Goal: Task Accomplishment & Management: Use online tool/utility

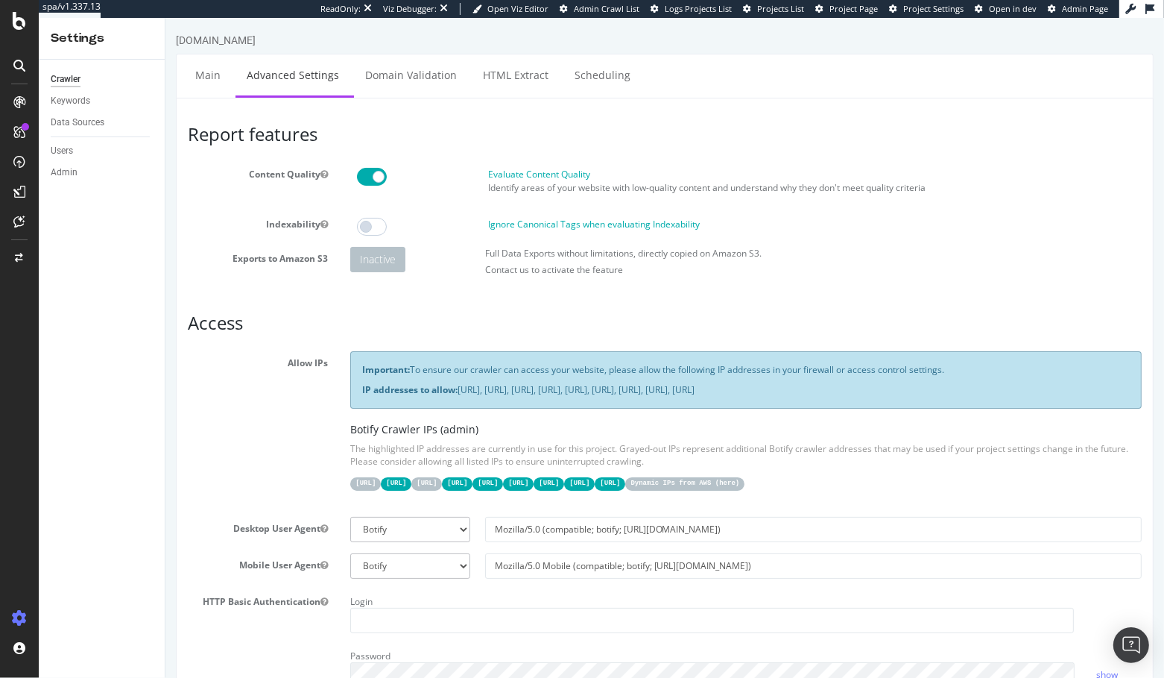
scroll to position [25, 0]
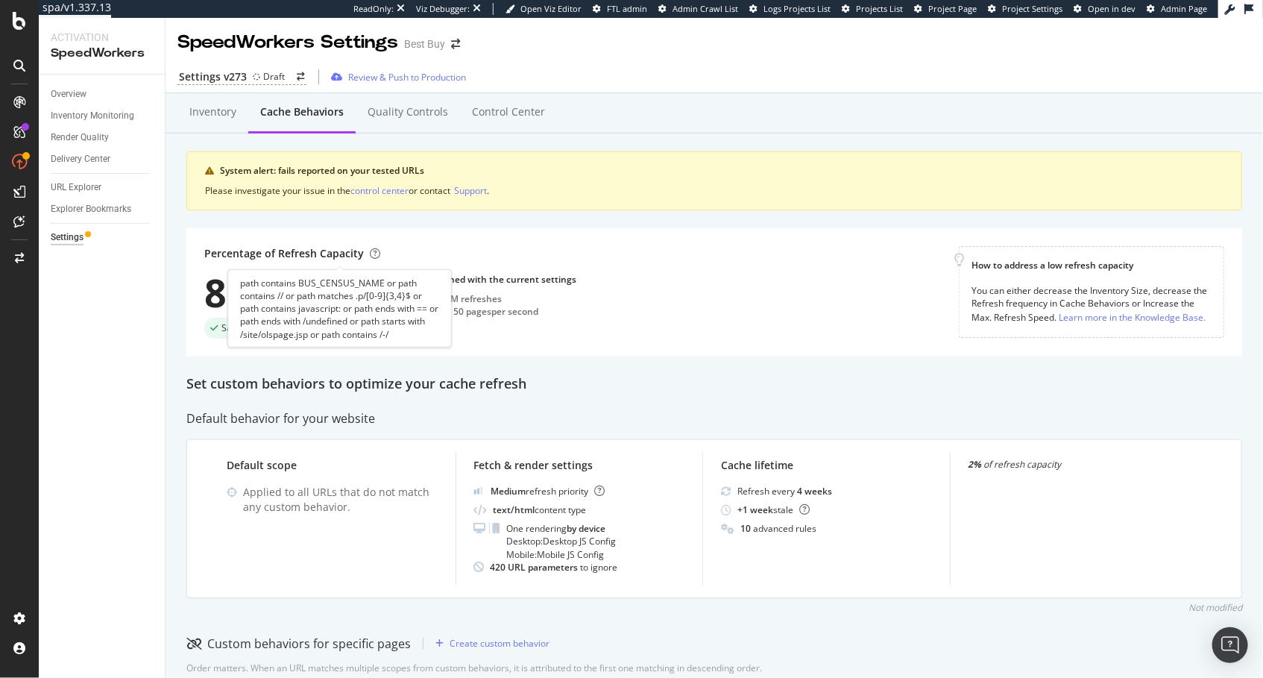
scroll to position [520, 0]
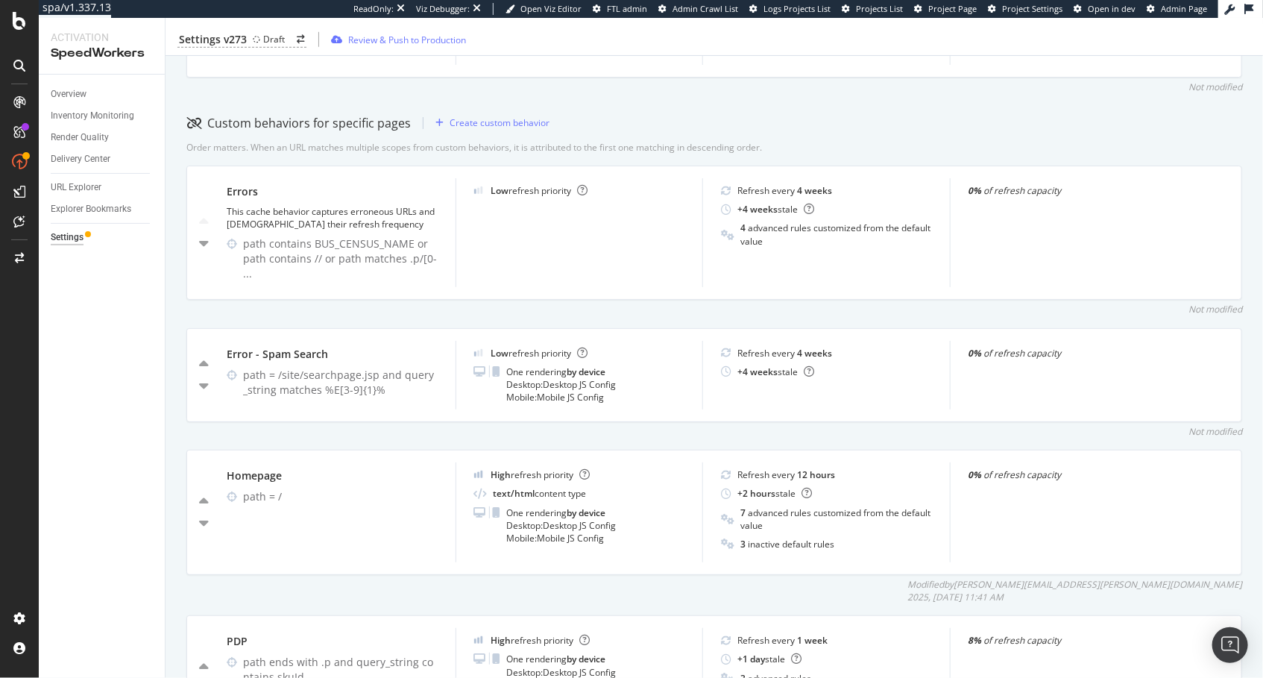
click at [471, 82] on div "Not modified" at bounding box center [714, 87] width 1056 height 13
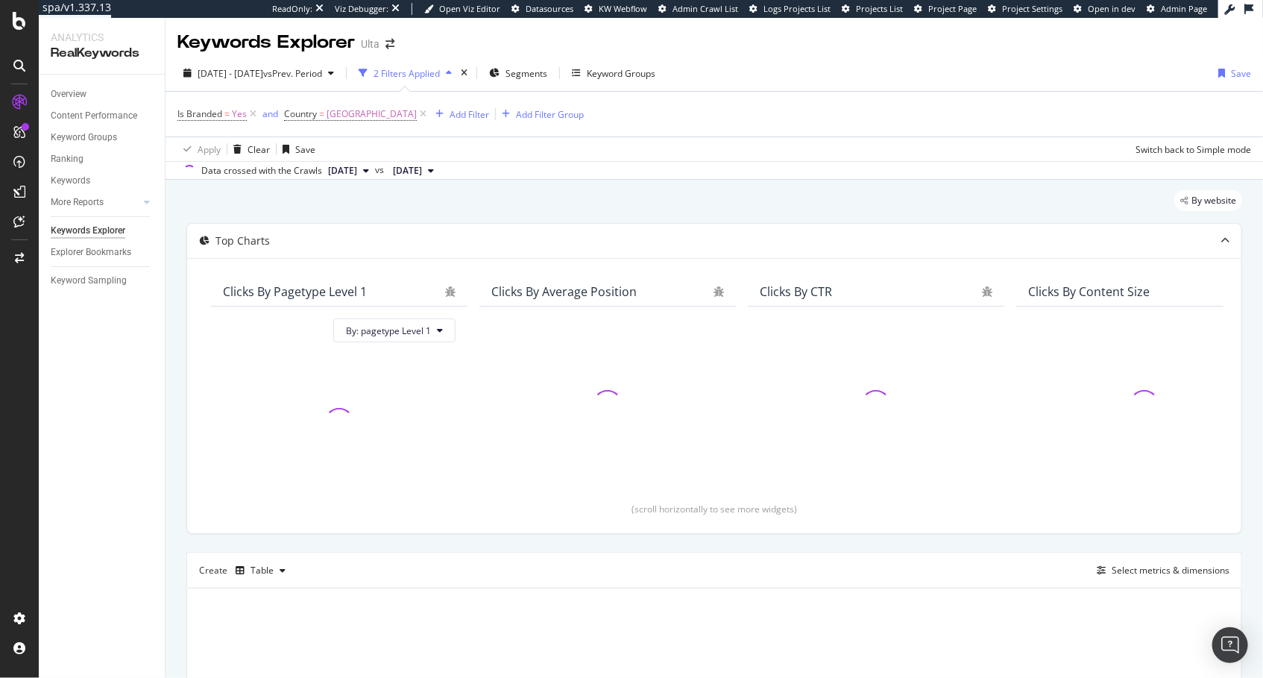
drag, startPoint x: 140, startPoint y: 392, endPoint x: 148, endPoint y: 388, distance: 8.3
click at [140, 392] on div "Overview Content Performance Keyword Groups Ranking Keywords More Reports Count…" at bounding box center [102, 376] width 126 height 603
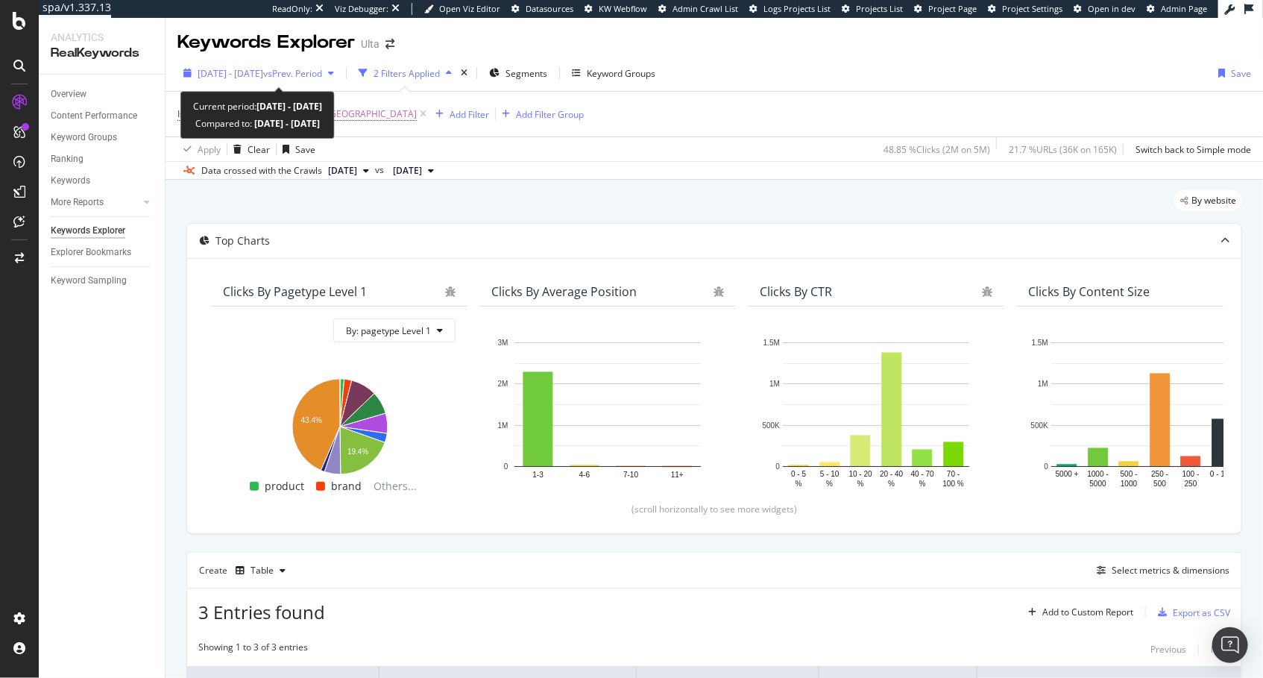
click at [237, 71] on span "2025 Aug. 1st - Aug. 31st" at bounding box center [231, 73] width 66 height 13
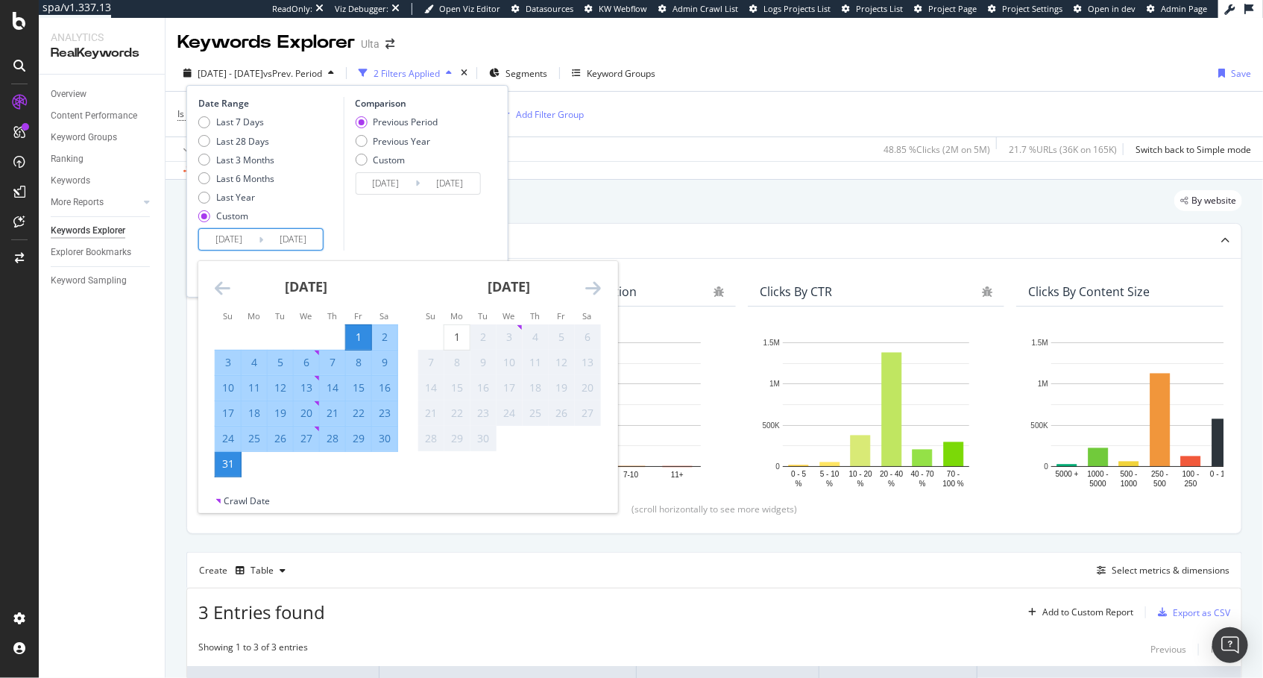
click at [306, 242] on input "2025/08/31" at bounding box center [293, 239] width 60 height 21
click at [438, 231] on div "Comparison Previous Period Previous Year Custom 2025/07/01 Navigate forward to …" at bounding box center [414, 174] width 142 height 154
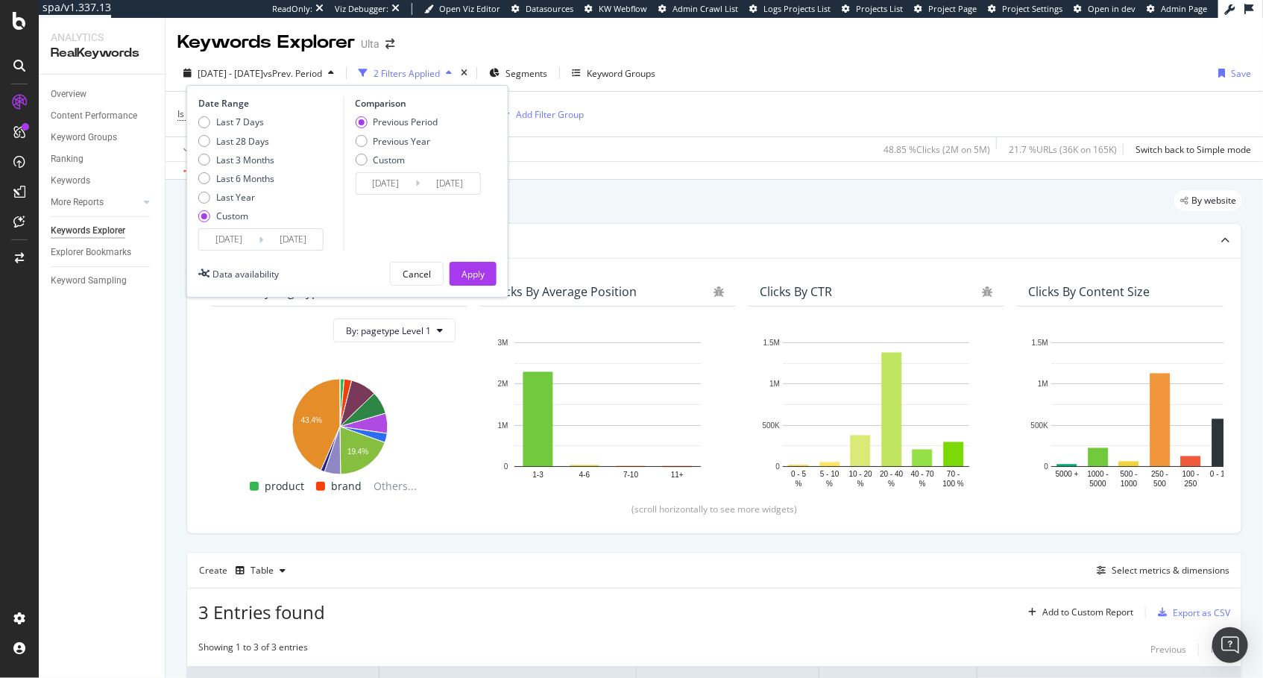
scroll to position [233, 0]
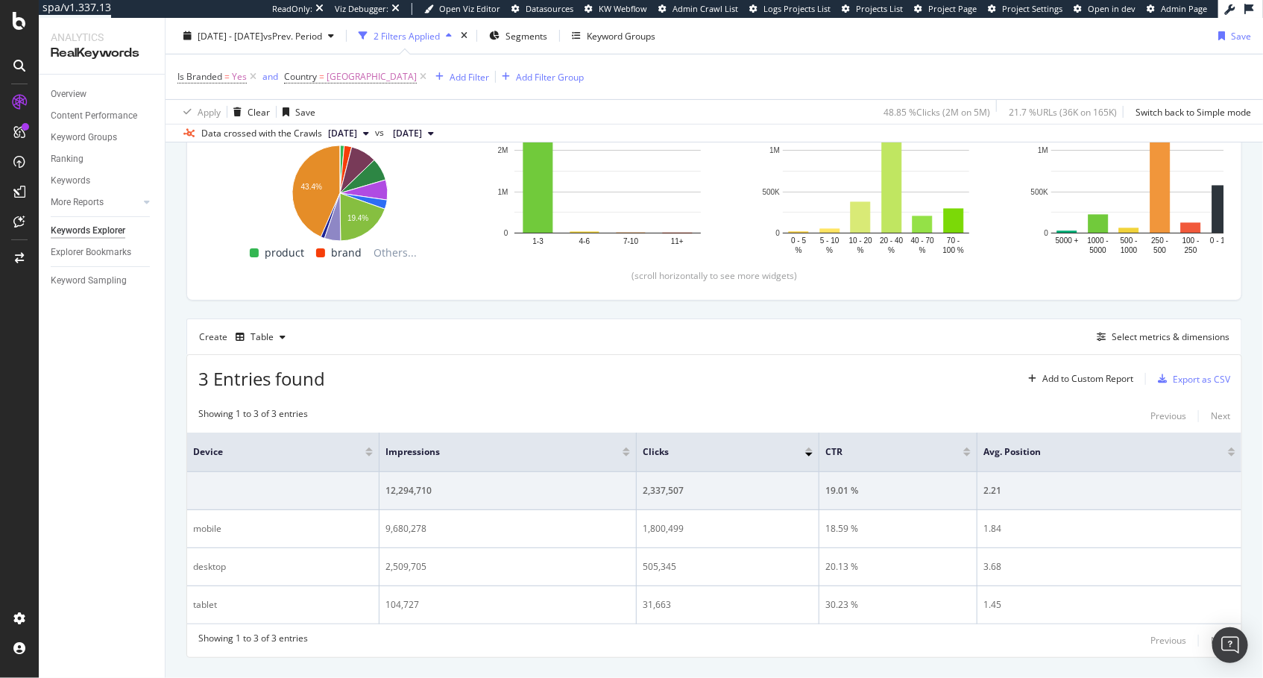
click at [156, 538] on div "Overview Content Performance Keyword Groups Ranking Keywords More Reports Count…" at bounding box center [102, 376] width 126 height 603
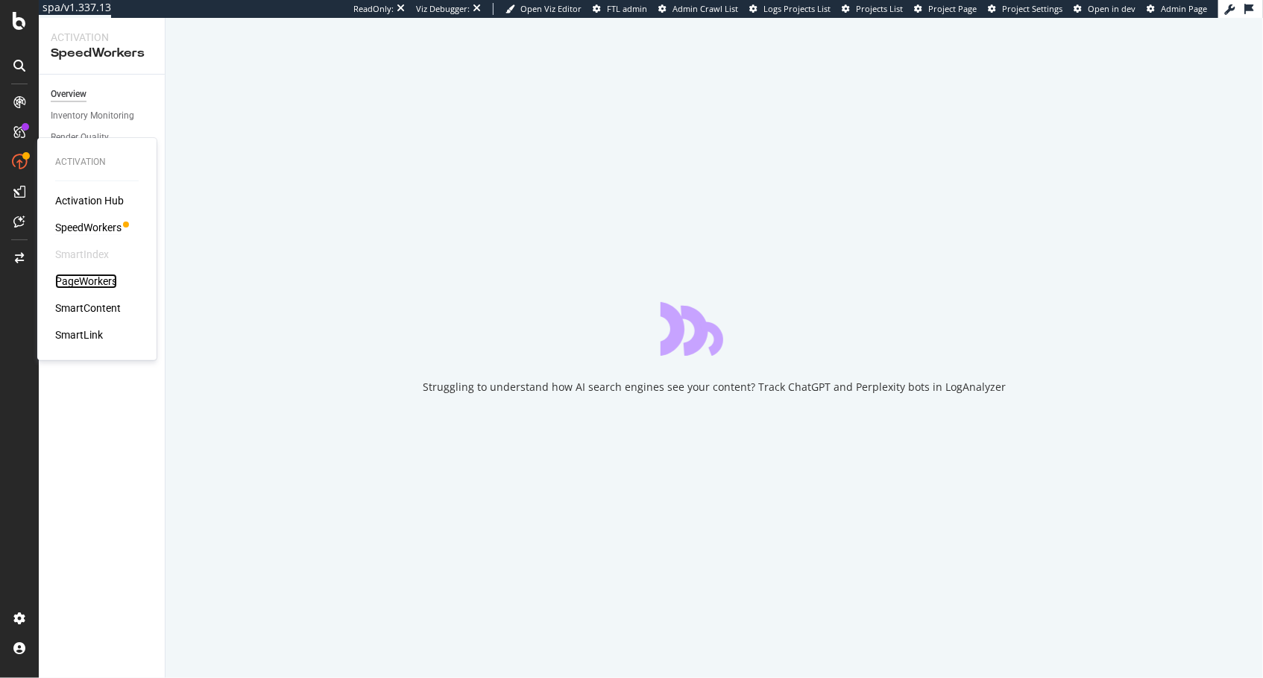
click at [104, 282] on div "PageWorkers" at bounding box center [86, 281] width 62 height 15
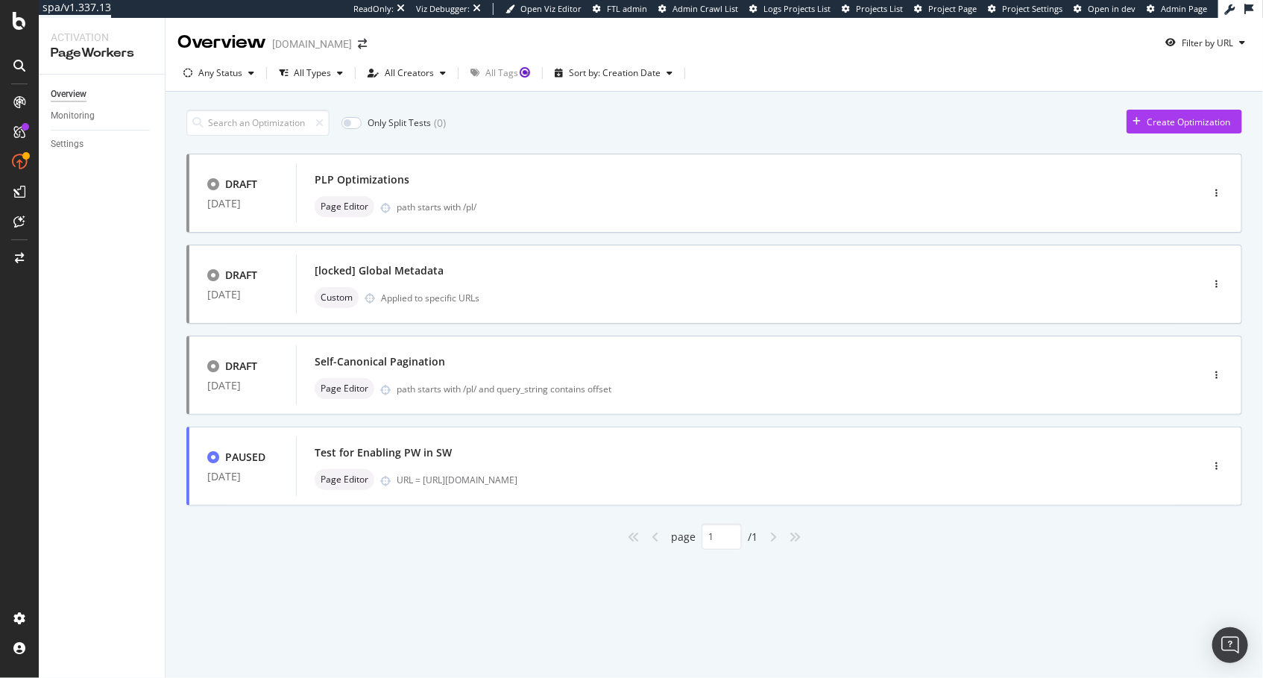
drag, startPoint x: 511, startPoint y: 133, endPoint x: 501, endPoint y: 133, distance: 10.4
click at [511, 133] on div "Only Split Tests ( 0 ) Create Optimization" at bounding box center [714, 123] width 1056 height 26
click at [569, 201] on div "path starts with /pl/" at bounding box center [767, 207] width 741 height 13
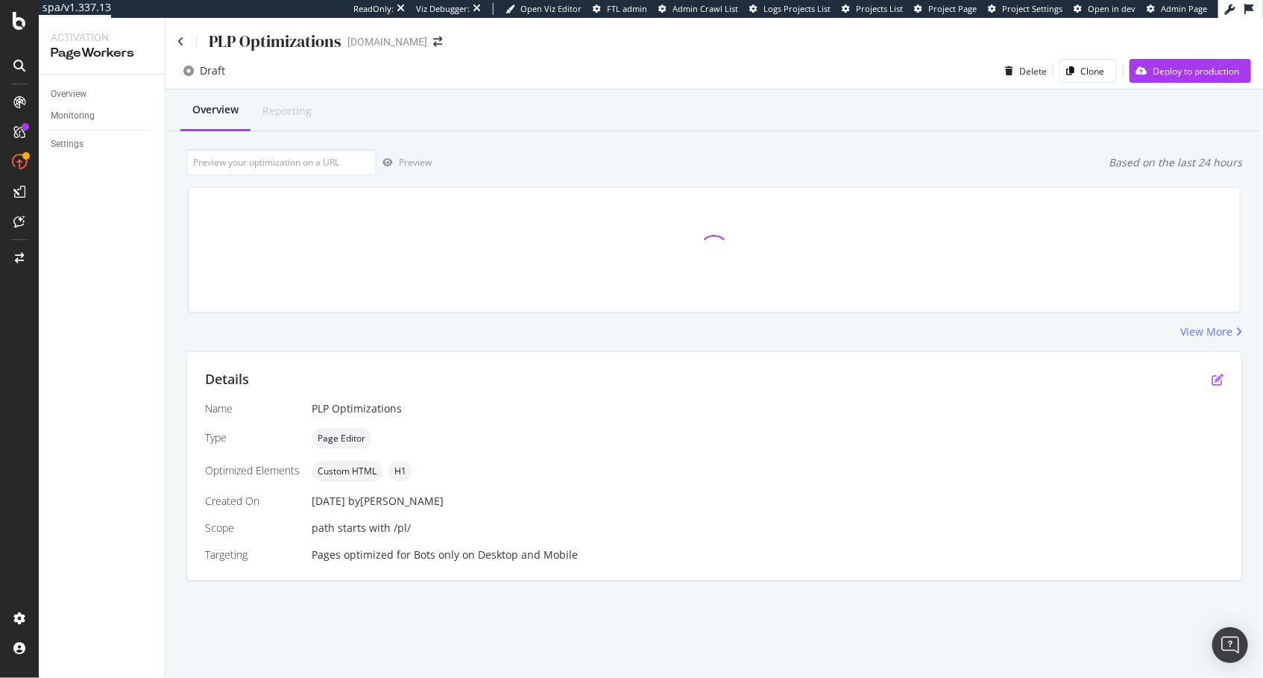
drag, startPoint x: 1210, startPoint y: 372, endPoint x: 1217, endPoint y: 376, distance: 8.1
click at [1211, 373] on div "Details" at bounding box center [714, 379] width 1018 height 19
click at [1217, 378] on icon "pen-to-square" at bounding box center [1217, 379] width 12 height 12
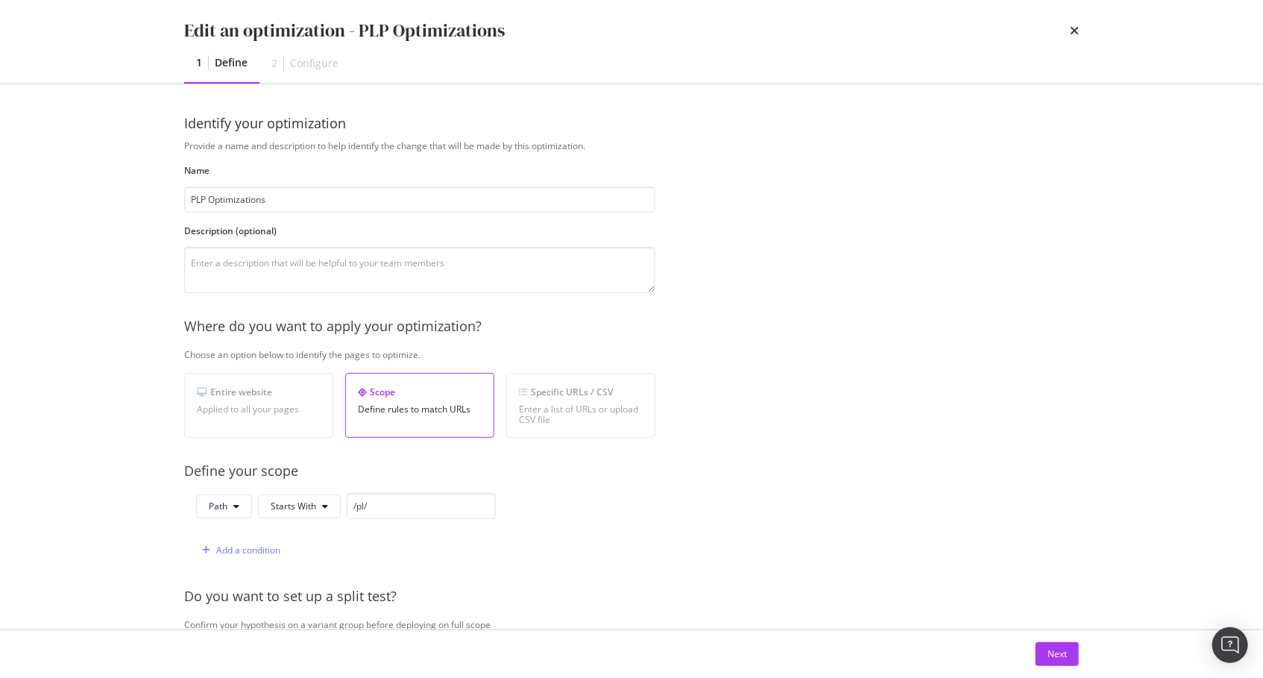
scroll to position [47, 0]
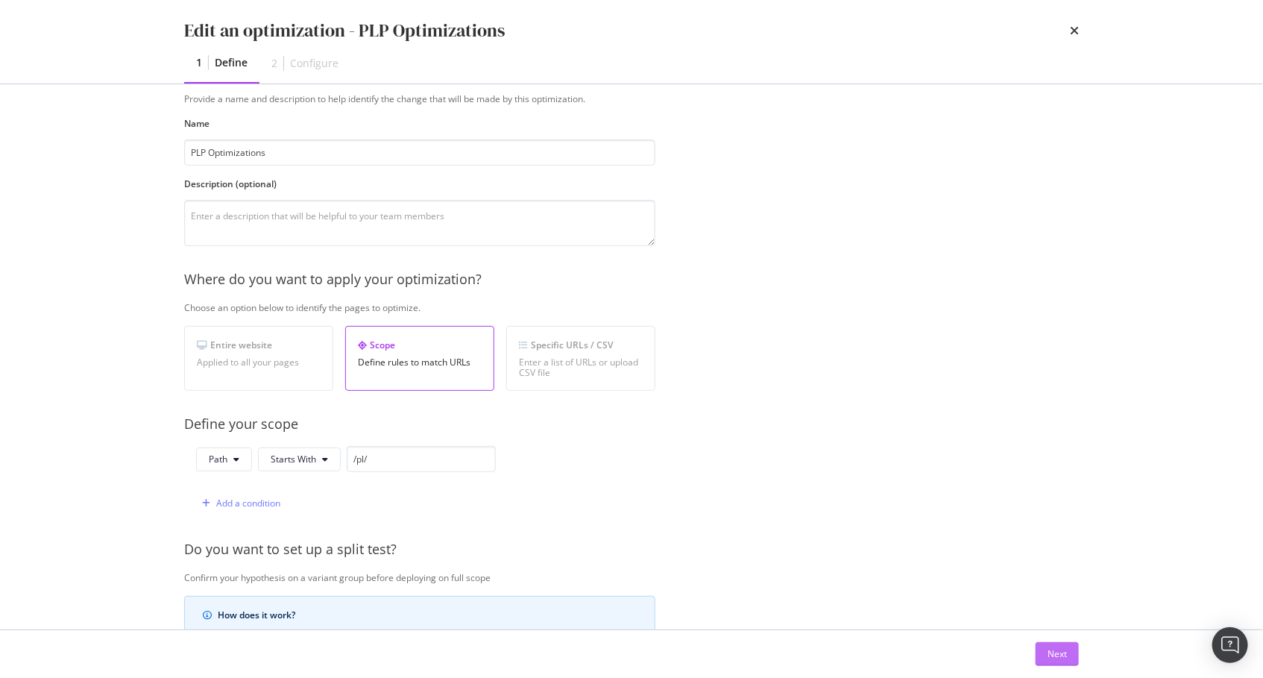
click at [1062, 654] on div "Next" at bounding box center [1056, 653] width 19 height 13
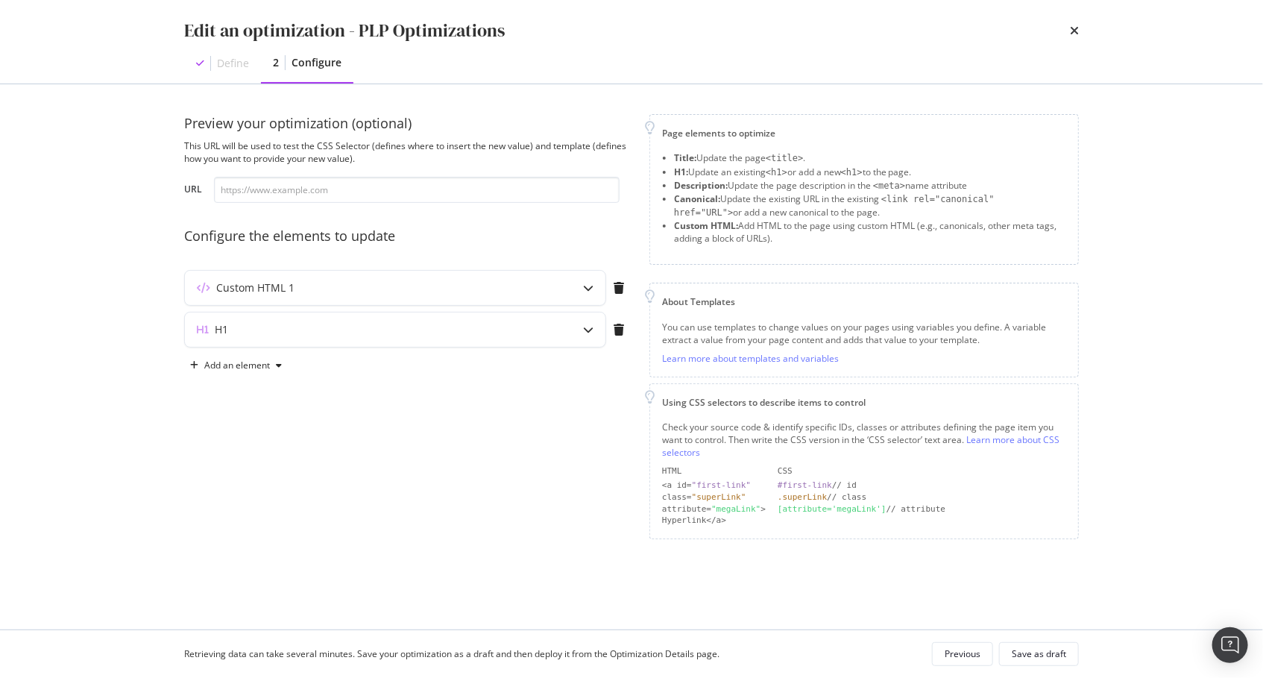
scroll to position [0, 0]
click at [590, 286] on icon "modal" at bounding box center [588, 288] width 10 height 10
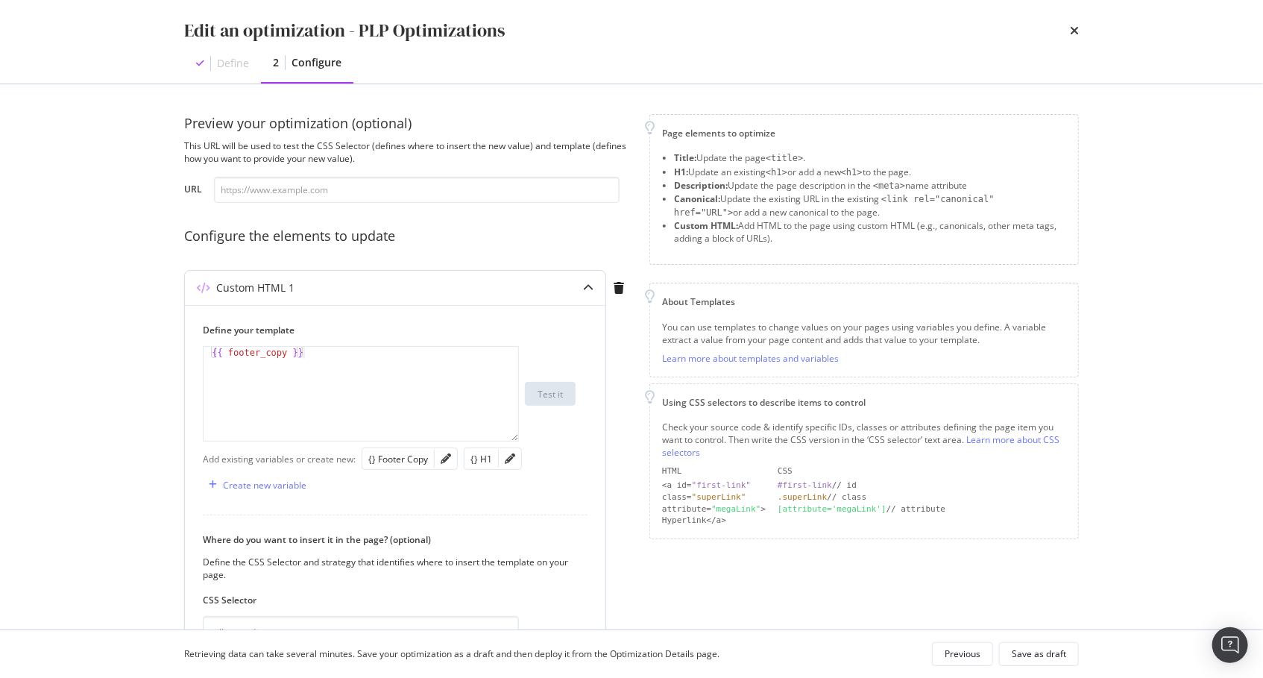
click at [592, 286] on icon "modal" at bounding box center [588, 288] width 10 height 10
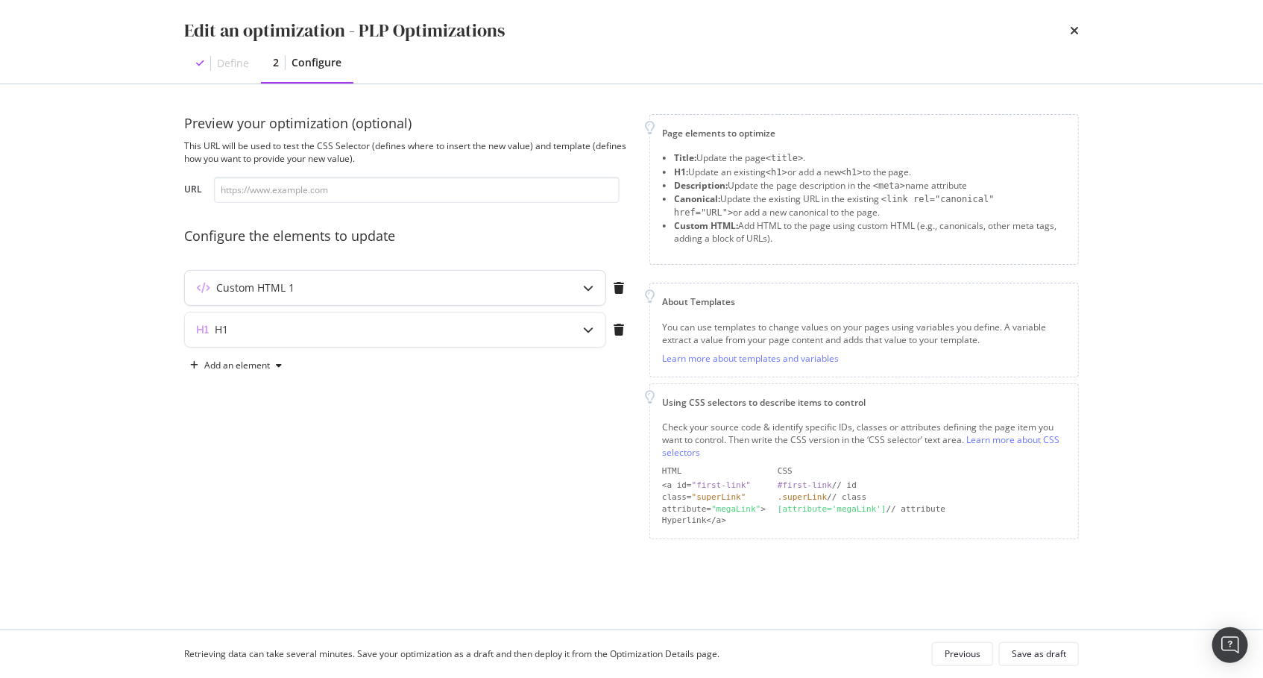
click at [592, 286] on icon "modal" at bounding box center [588, 288] width 10 height 10
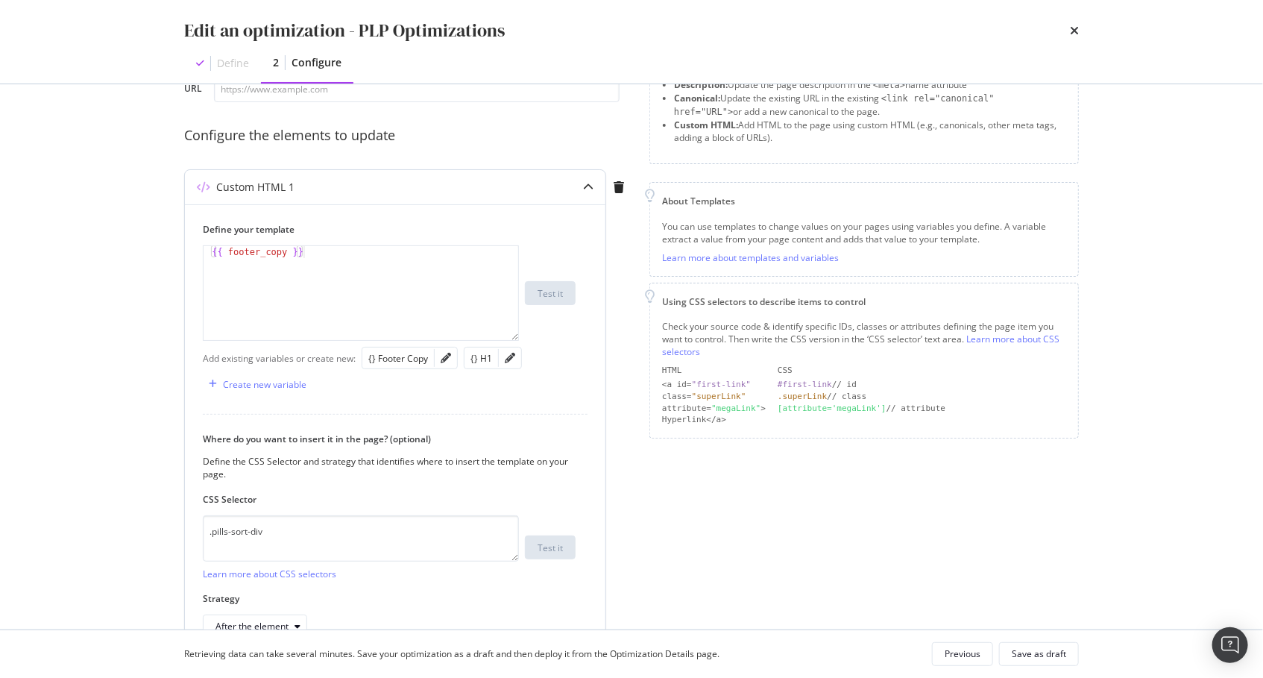
scroll to position [189, 0]
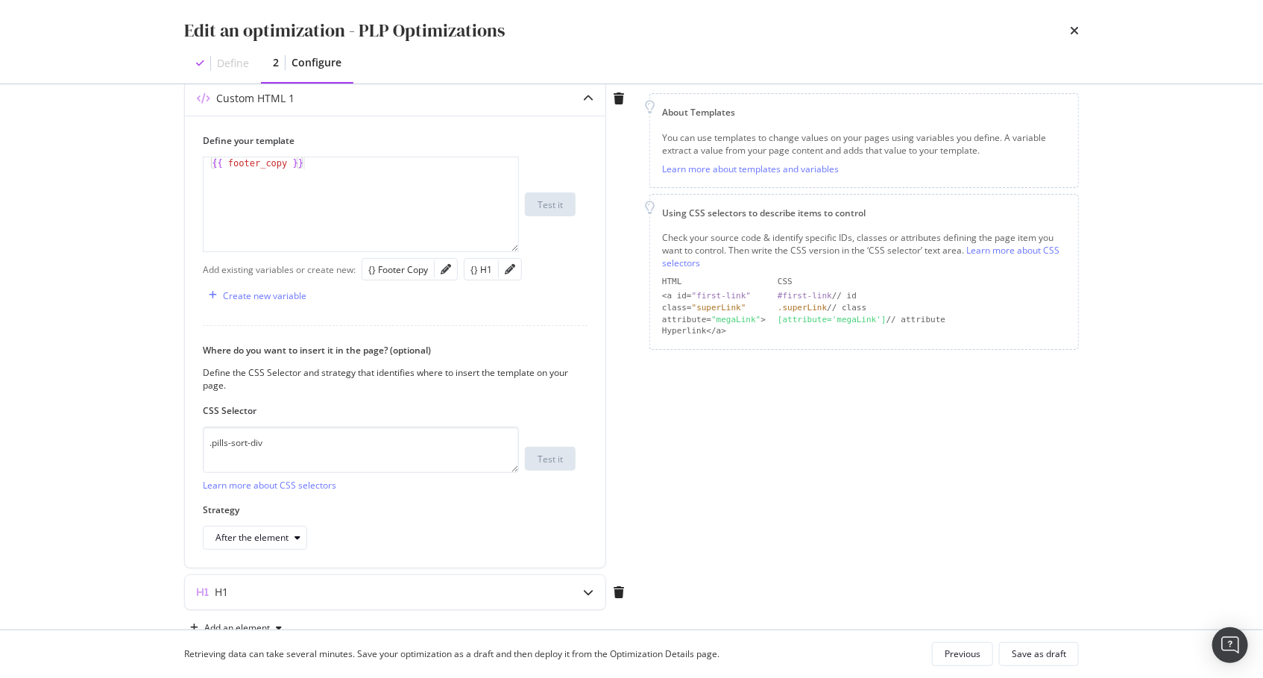
drag, startPoint x: 587, startPoint y: 95, endPoint x: 581, endPoint y: 104, distance: 10.4
click at [587, 95] on icon "modal" at bounding box center [588, 98] width 10 height 10
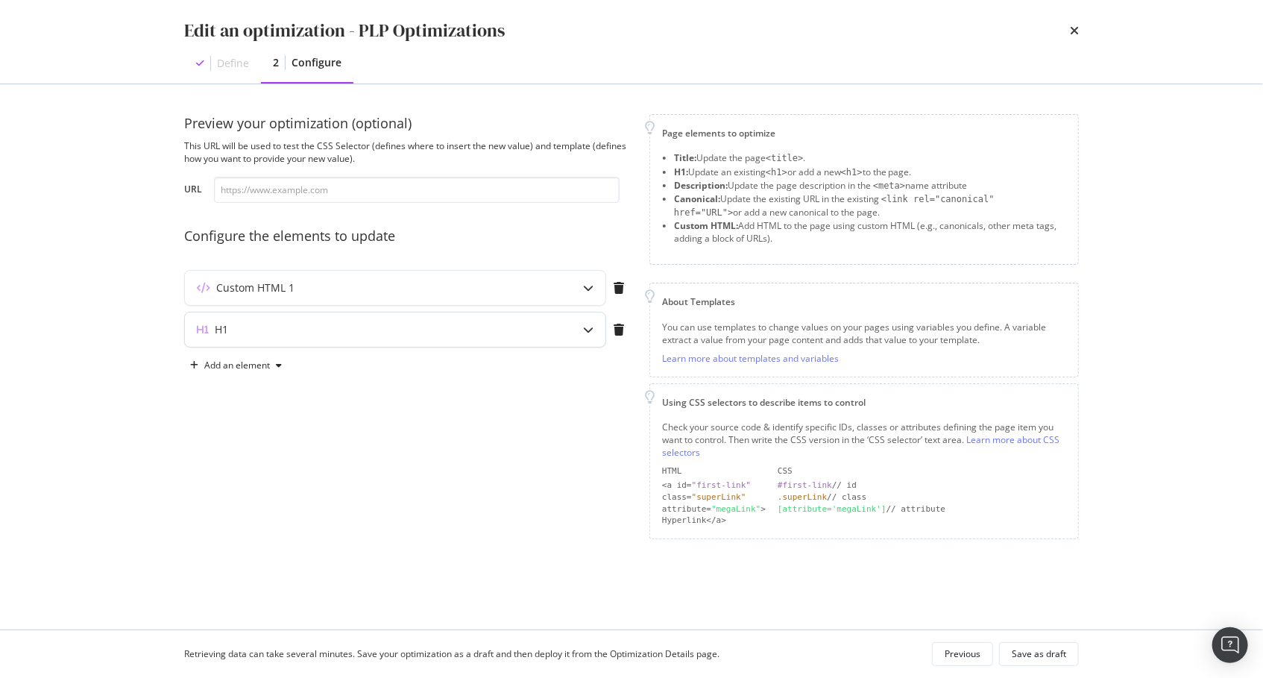
click at [590, 333] on icon "modal" at bounding box center [588, 329] width 10 height 10
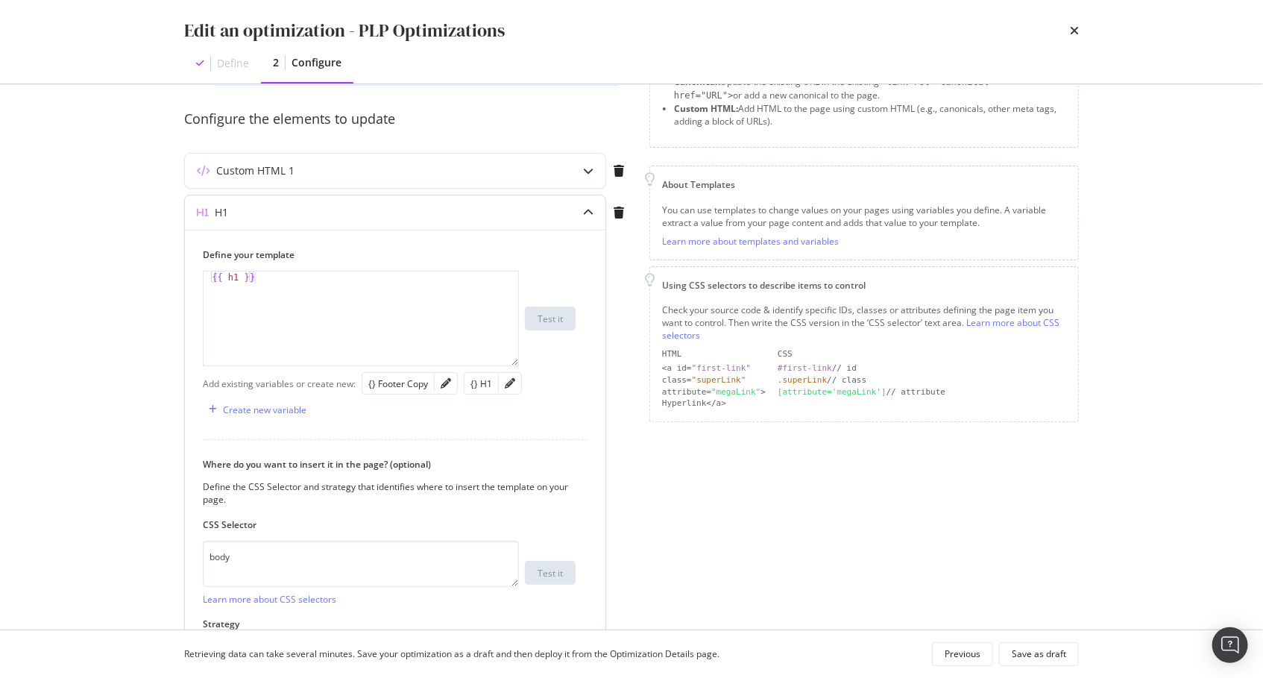
scroll to position [199, 0]
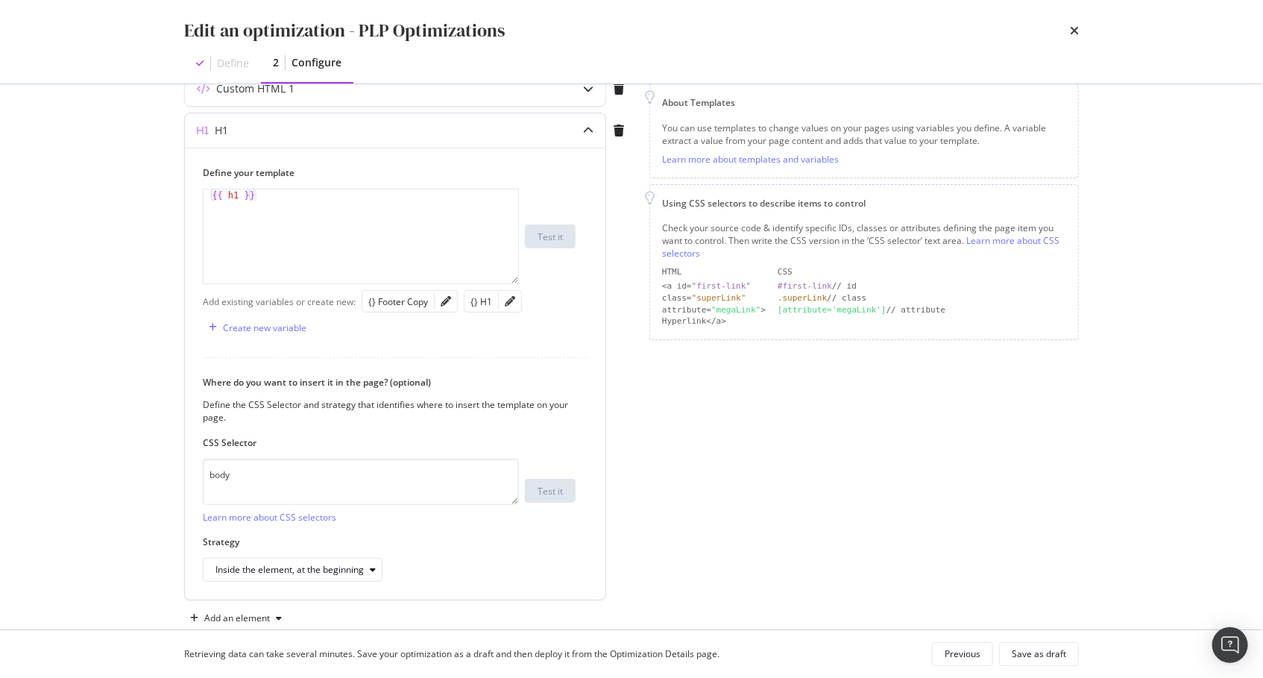
drag, startPoint x: 625, startPoint y: 449, endPoint x: 605, endPoint y: 449, distance: 19.4
click at [625, 449] on div "H1 Define your template 1 {{ h1 }} XXXXXXXXXXXXXXXXXXXXXXXXXXXXXXXXXXXXXXXXXXXX…" at bounding box center [407, 359] width 447 height 493
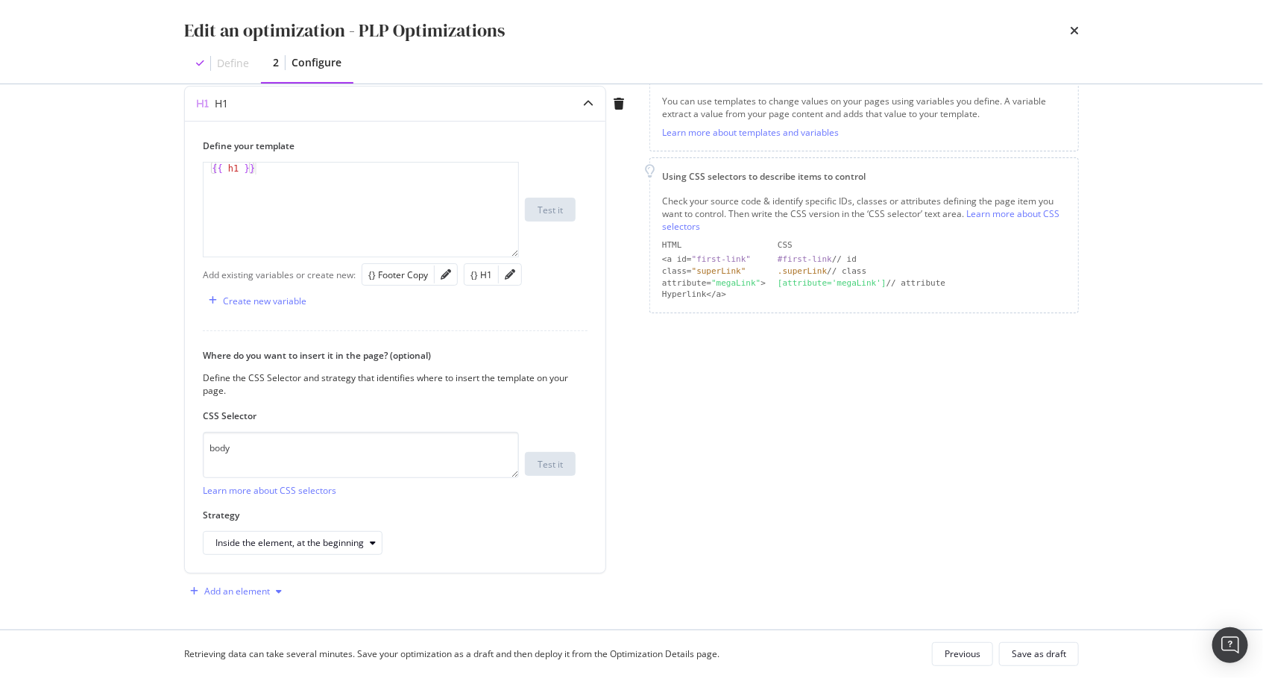
click at [259, 590] on div "Add an element" at bounding box center [237, 591] width 66 height 9
click at [256, 567] on div "Custom HTML" at bounding box center [244, 559] width 101 height 19
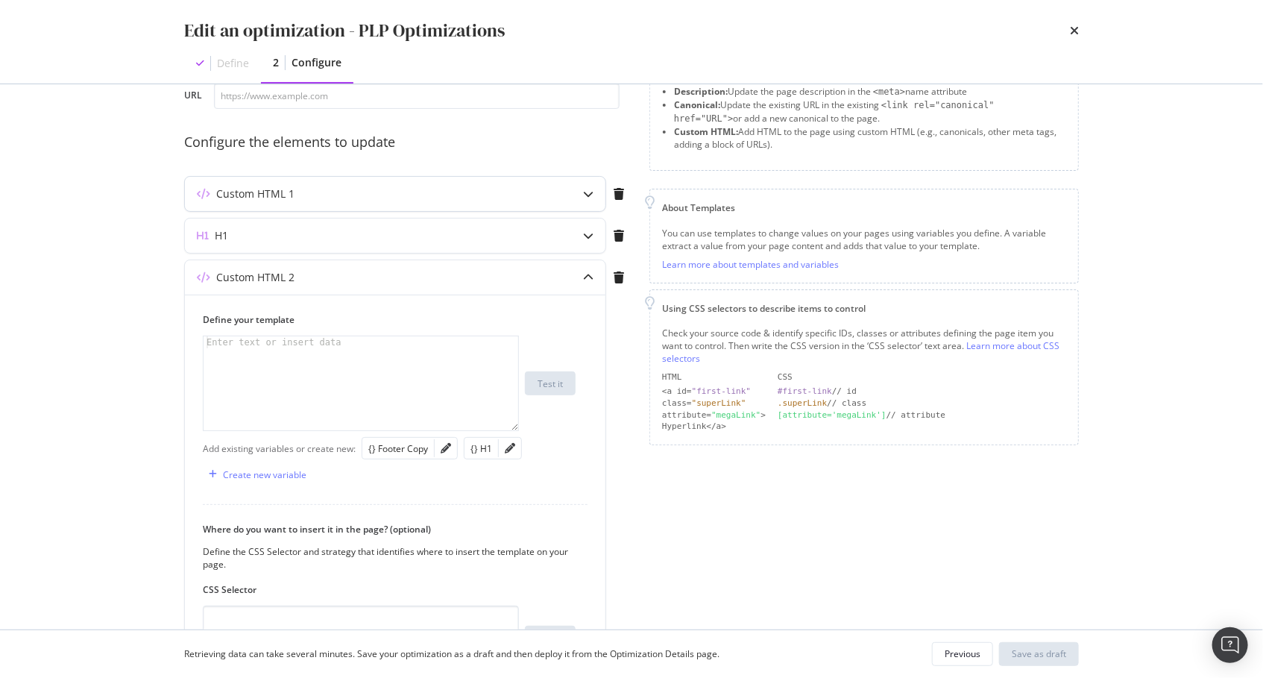
scroll to position [81, 0]
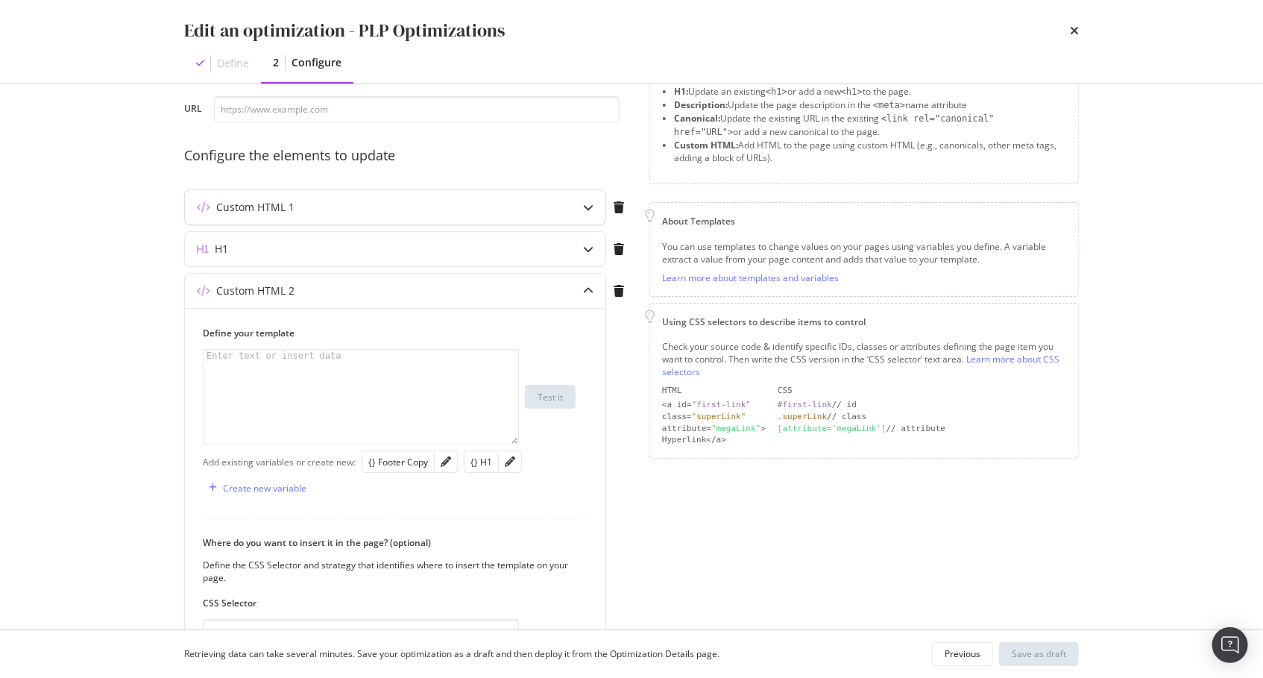
click at [541, 198] on div "Custom HTML 1" at bounding box center [395, 207] width 420 height 34
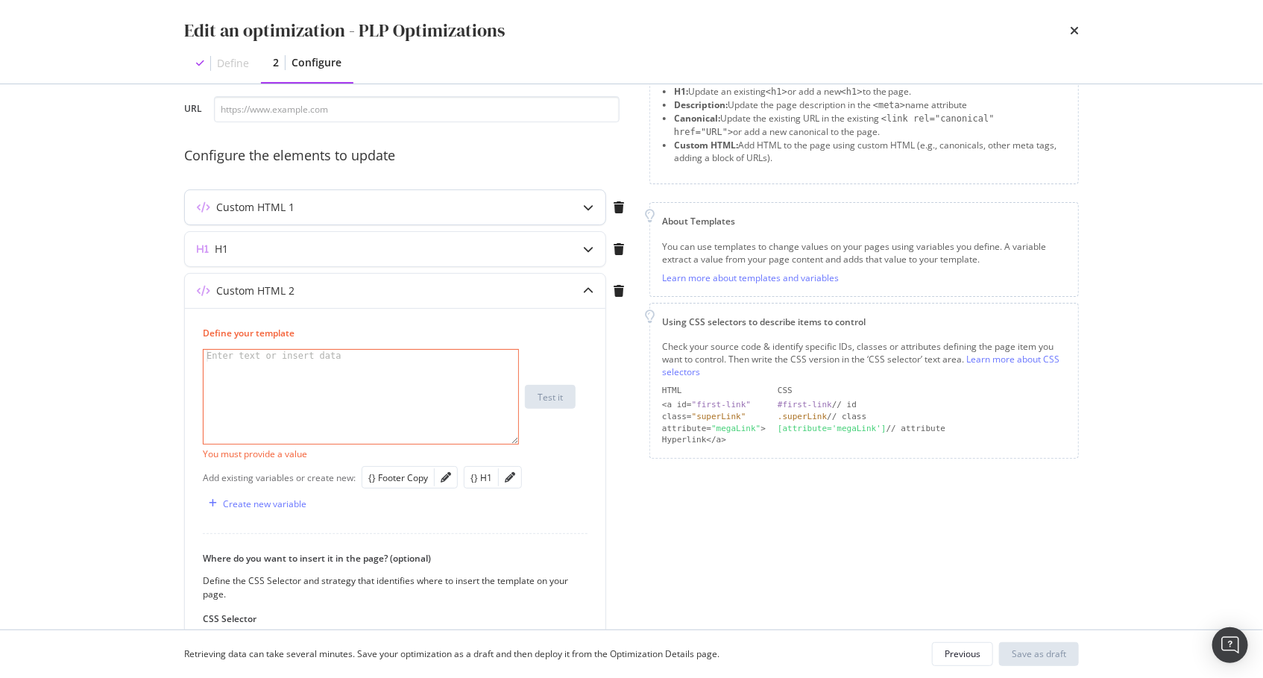
click at [596, 198] on div "modal" at bounding box center [588, 207] width 34 height 34
click at [593, 200] on div "modal" at bounding box center [588, 207] width 34 height 34
click at [588, 206] on icon "modal" at bounding box center [588, 207] width 10 height 10
click at [616, 287] on icon "modal" at bounding box center [619, 291] width 10 height 12
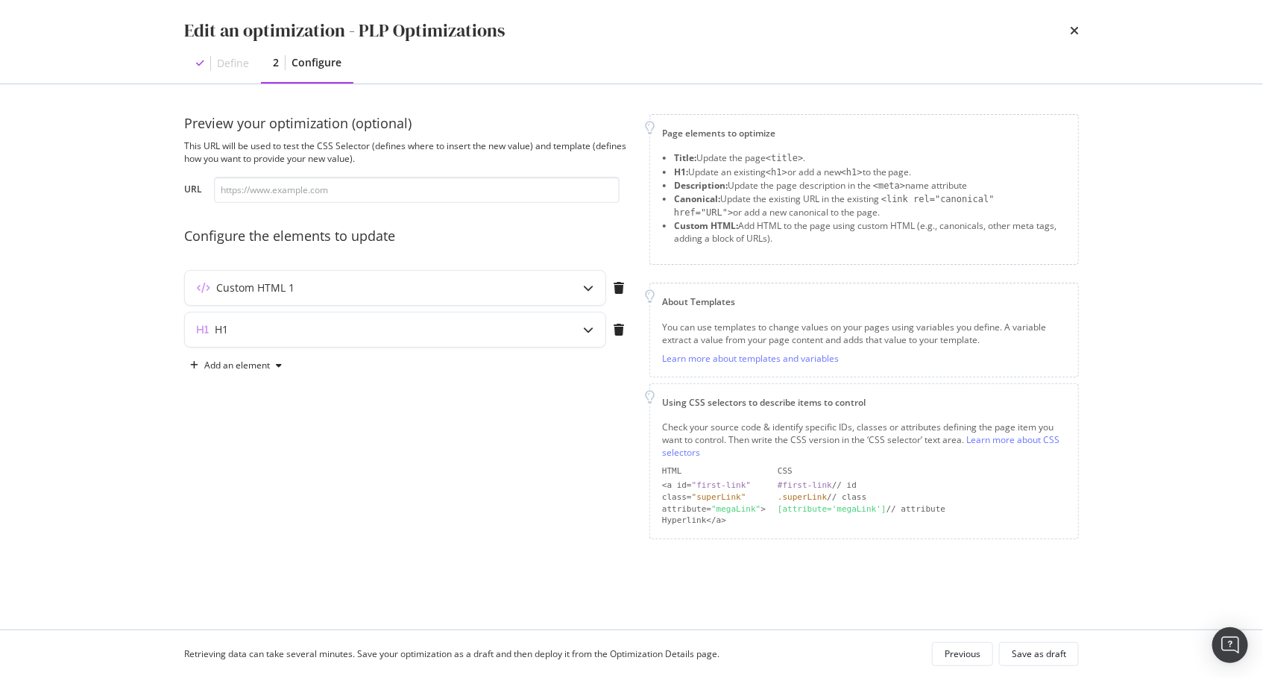
scroll to position [0, 0]
drag, startPoint x: 590, startPoint y: 291, endPoint x: 578, endPoint y: 297, distance: 13.0
click at [589, 291] on icon "modal" at bounding box center [588, 288] width 10 height 10
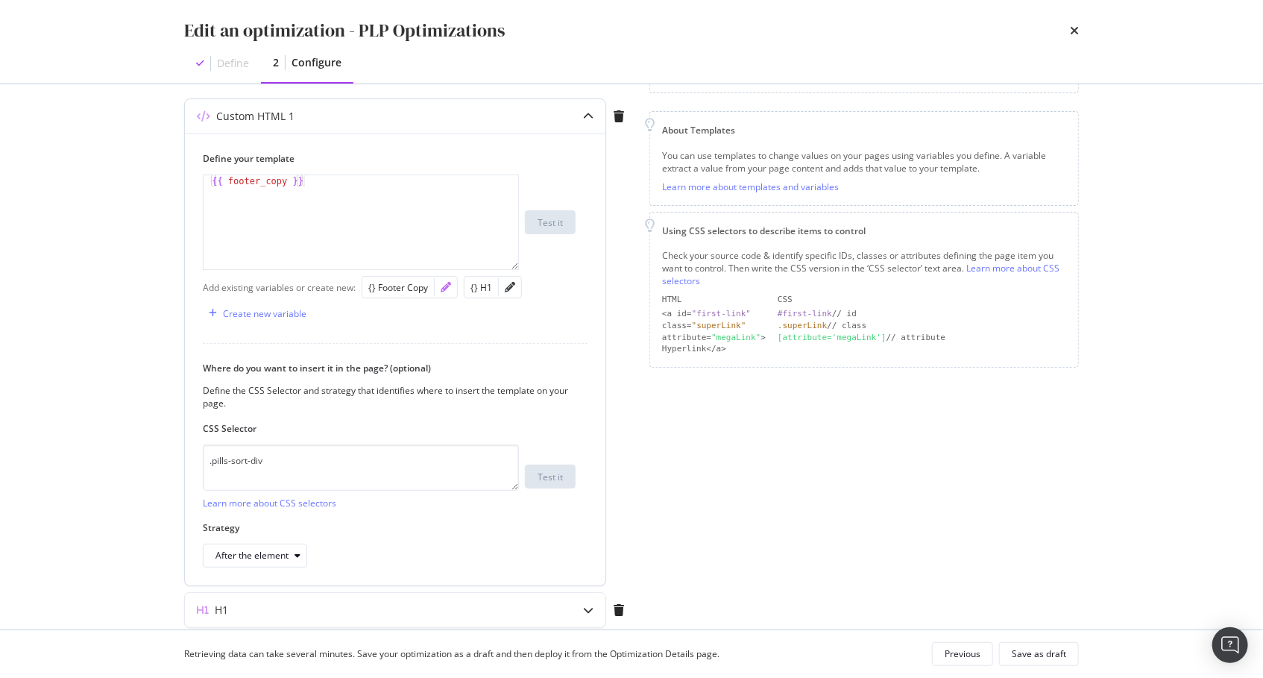
scroll to position [194, 0]
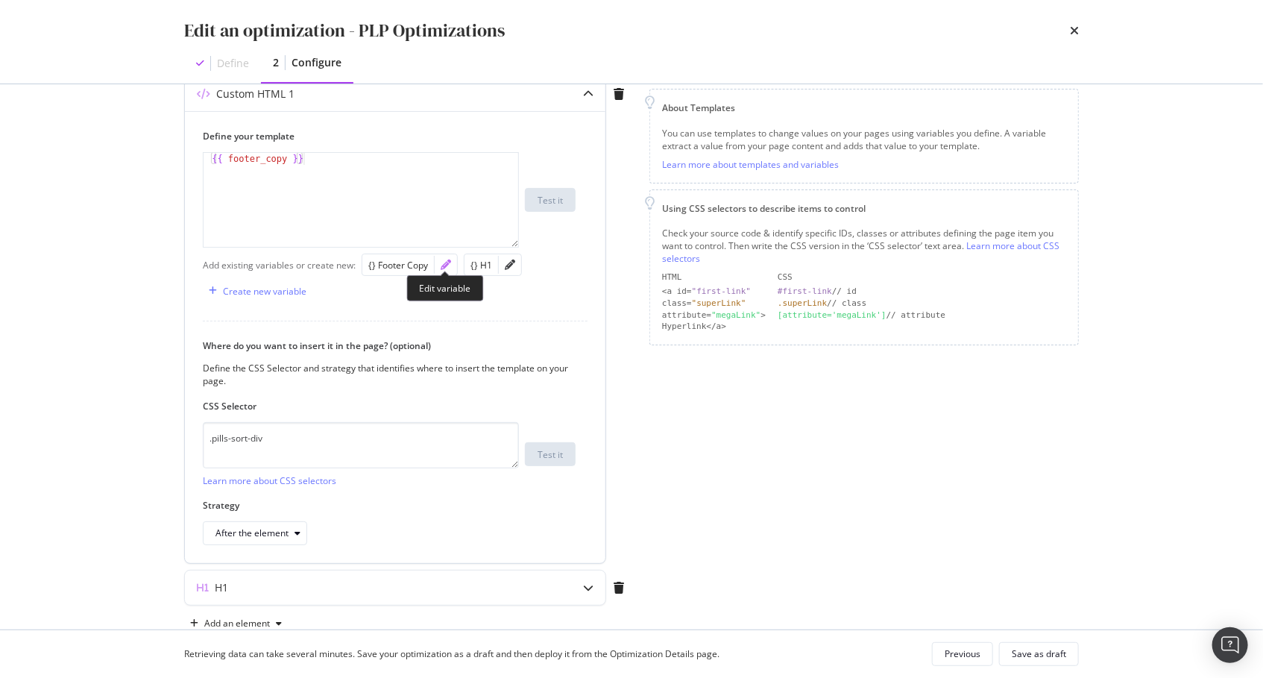
click at [444, 262] on icon "pencil" at bounding box center [446, 264] width 10 height 10
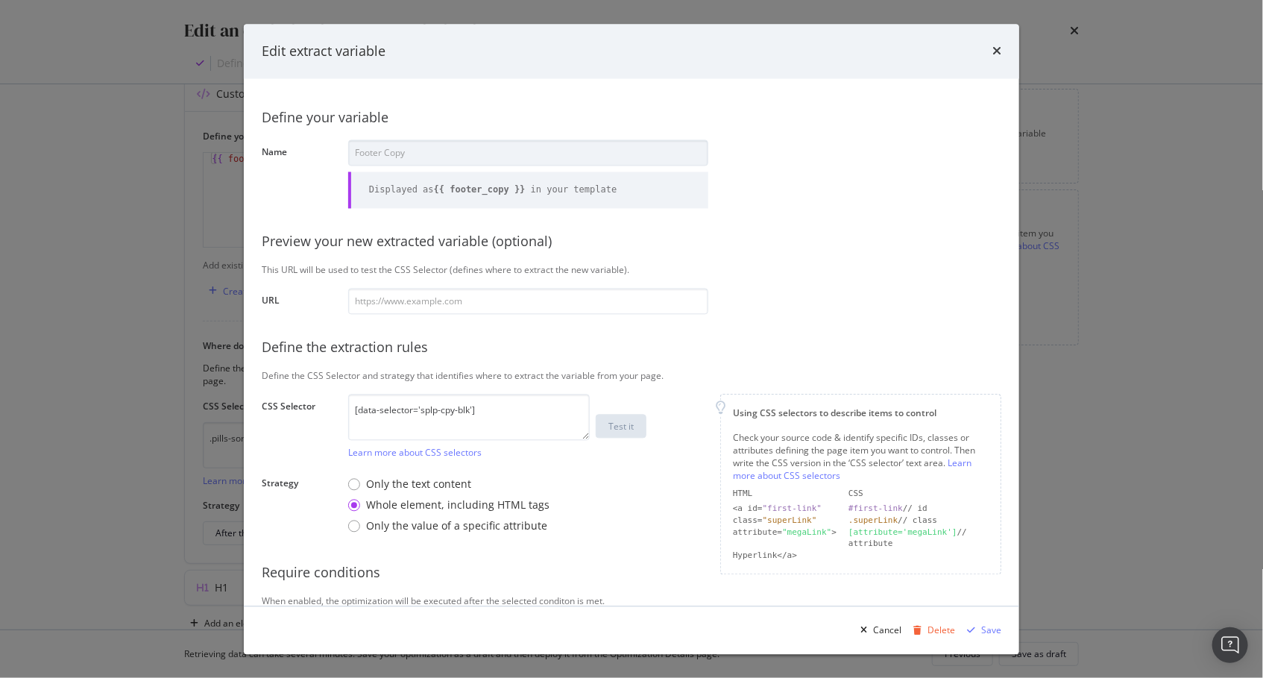
drag, startPoint x: 879, startPoint y: 159, endPoint x: 961, endPoint y: 85, distance: 110.3
click at [880, 158] on div "Define your variable Name Footer Copy Displayed as {{ footer_copy }} in your te…" at bounding box center [631, 367] width 739 height 540
click at [998, 48] on icon "times" at bounding box center [996, 51] width 9 height 12
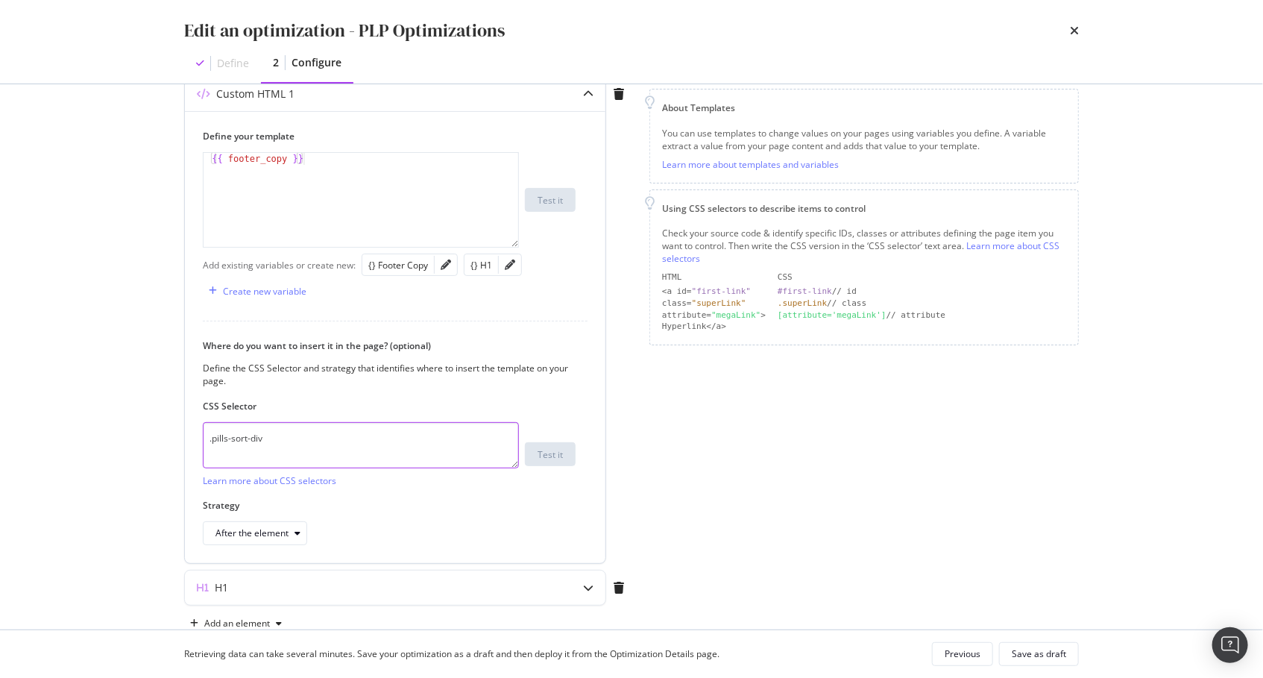
click at [349, 449] on textarea ".pills-sort-div" at bounding box center [361, 445] width 316 height 46
type textarea "body"
drag, startPoint x: 278, startPoint y: 520, endPoint x: 278, endPoint y: 529, distance: 8.9
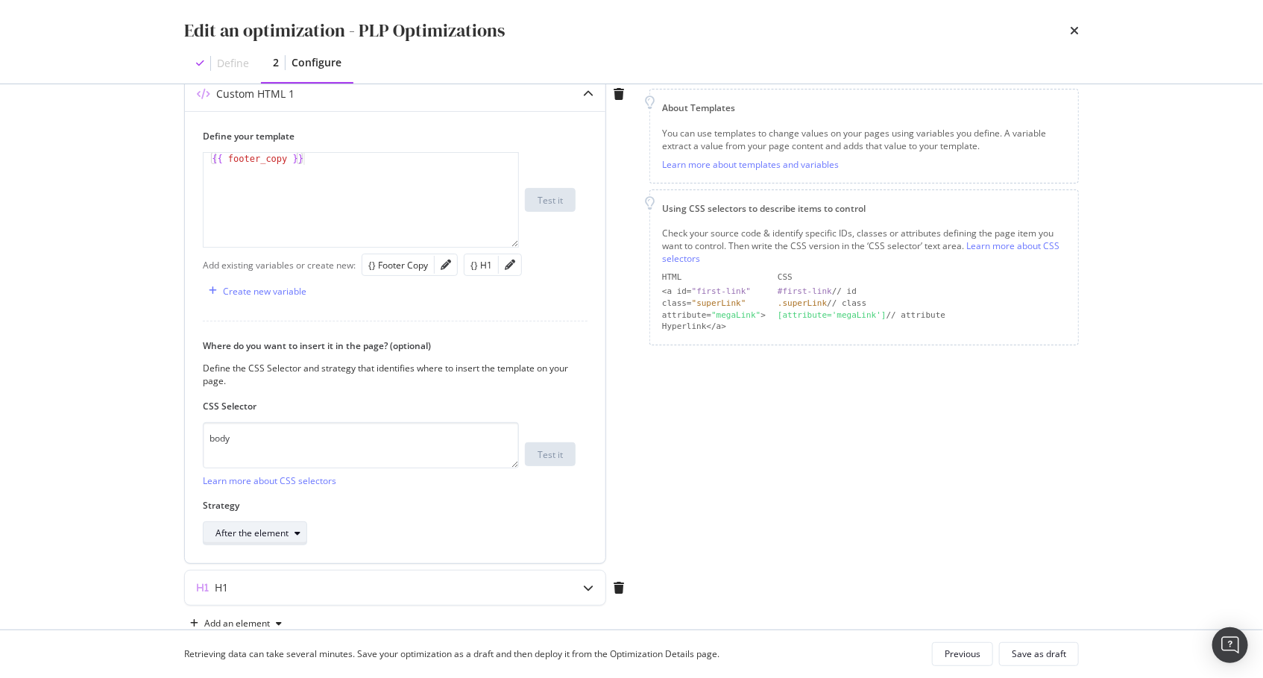
click at [278, 523] on div "After the element" at bounding box center [260, 533] width 91 height 21
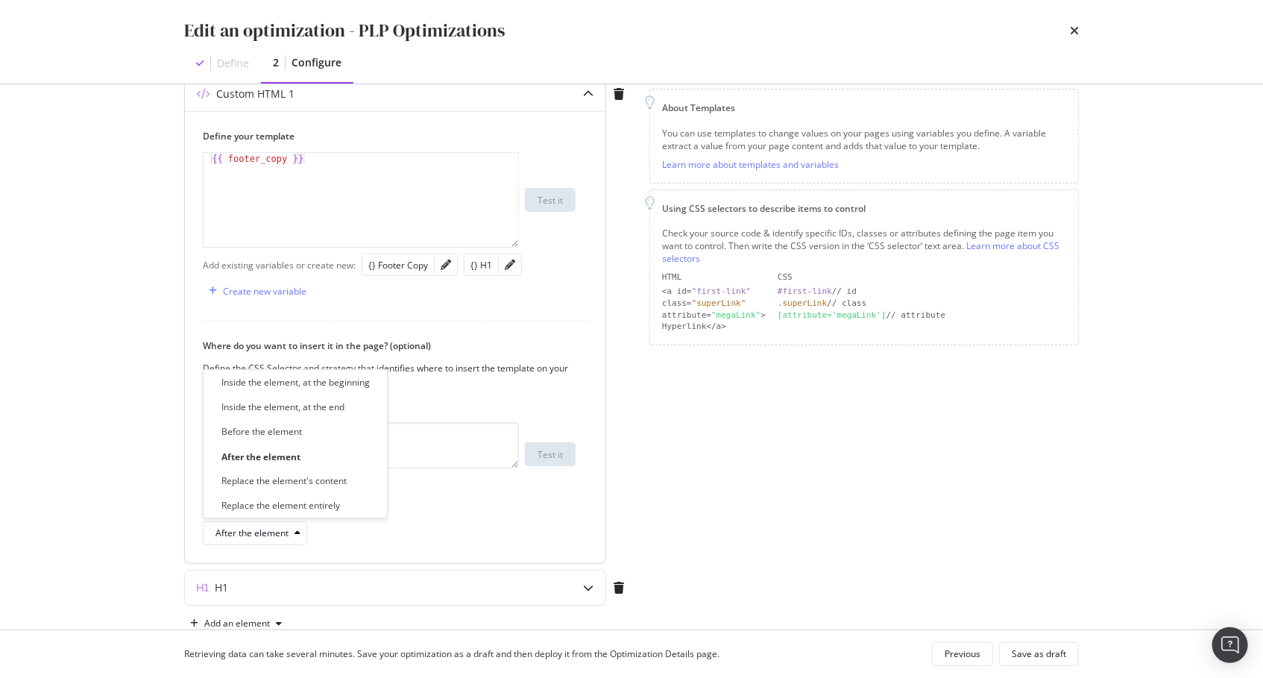
click at [319, 386] on div "Inside the element, at the beginning" at bounding box center [295, 382] width 148 height 13
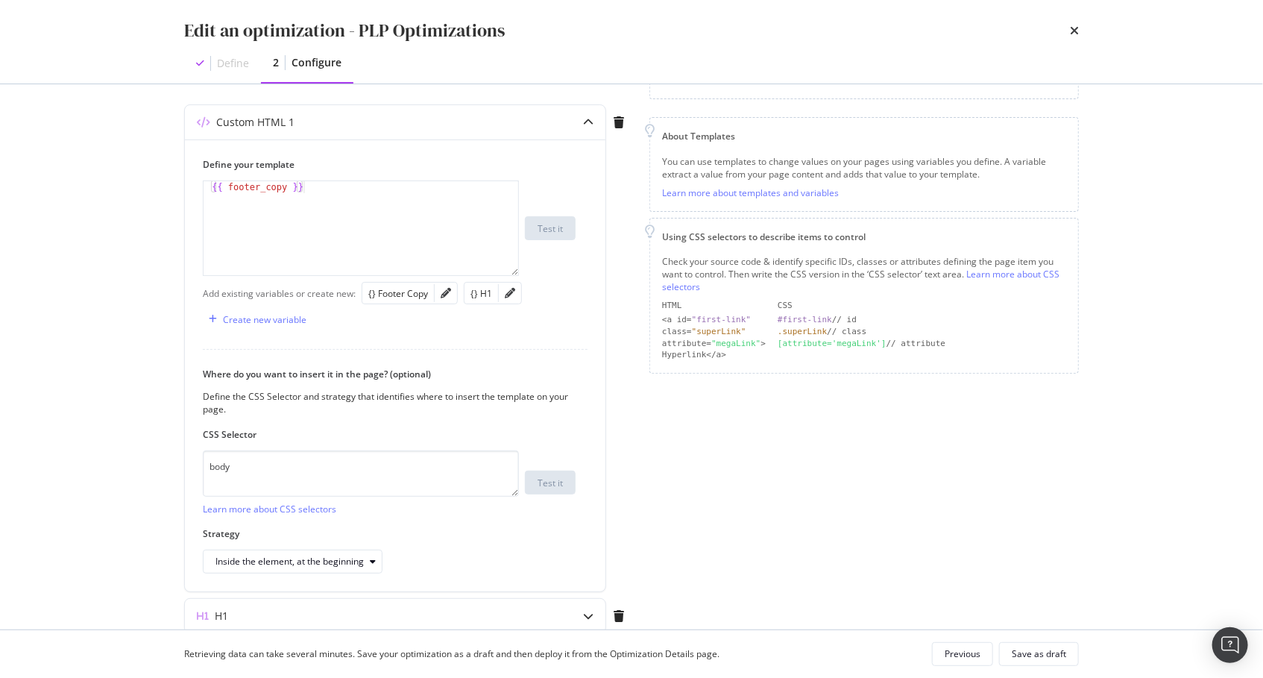
scroll to position [151, 0]
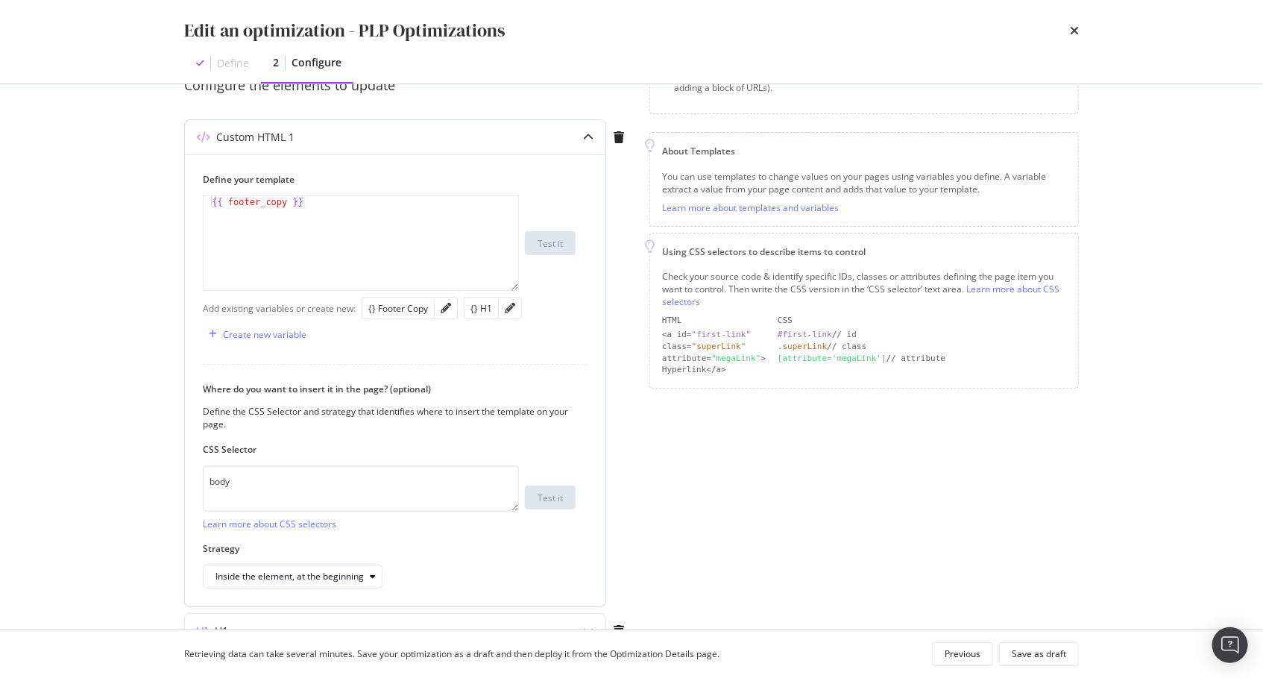
click at [588, 137] on icon "modal" at bounding box center [588, 137] width 10 height 10
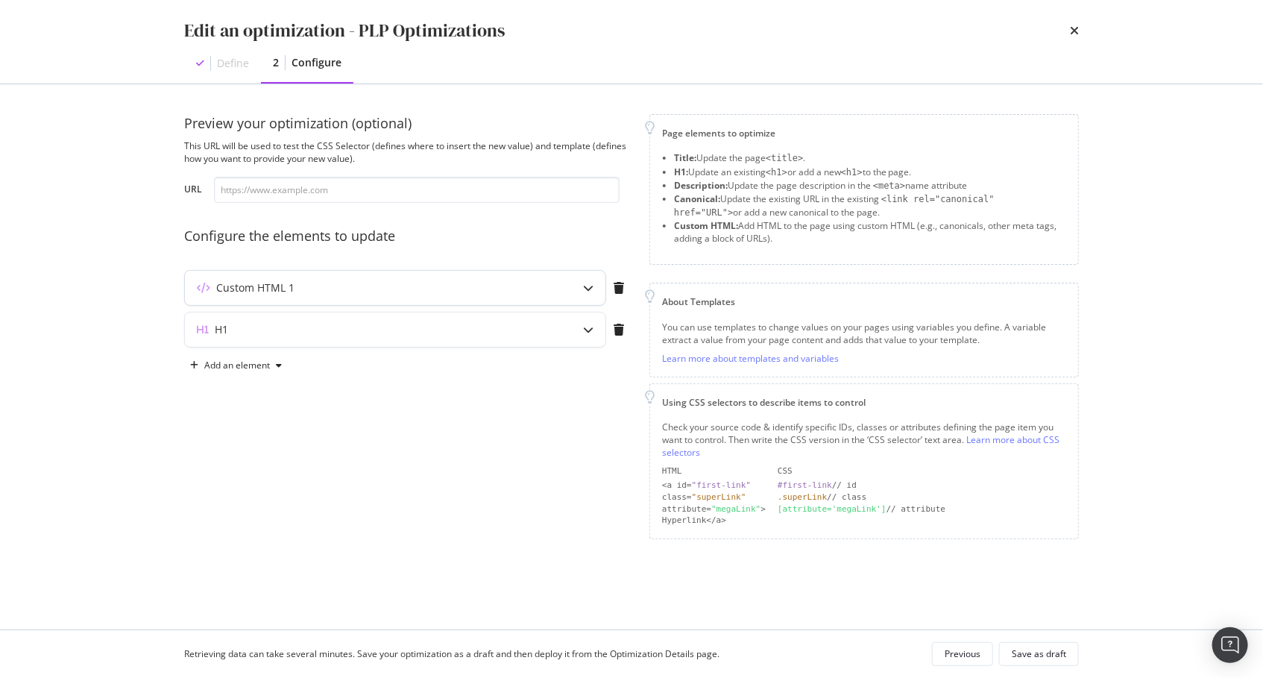
click at [589, 288] on icon "modal" at bounding box center [588, 288] width 10 height 10
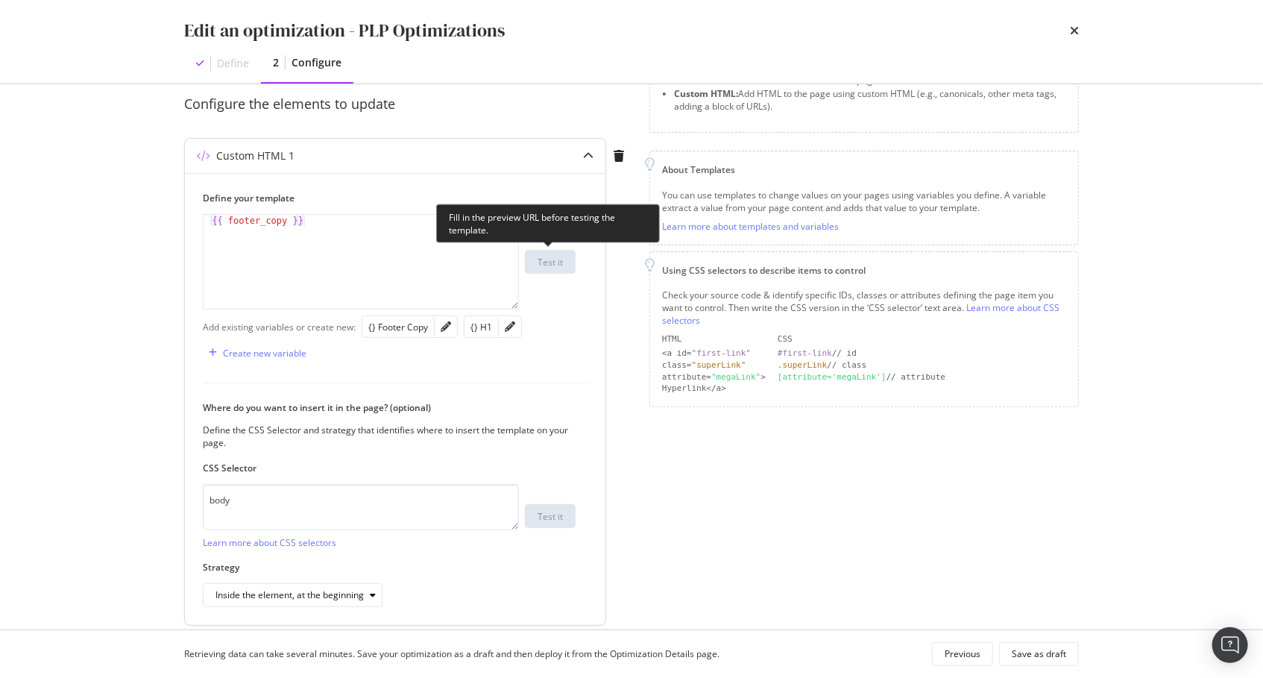
scroll to position [136, 0]
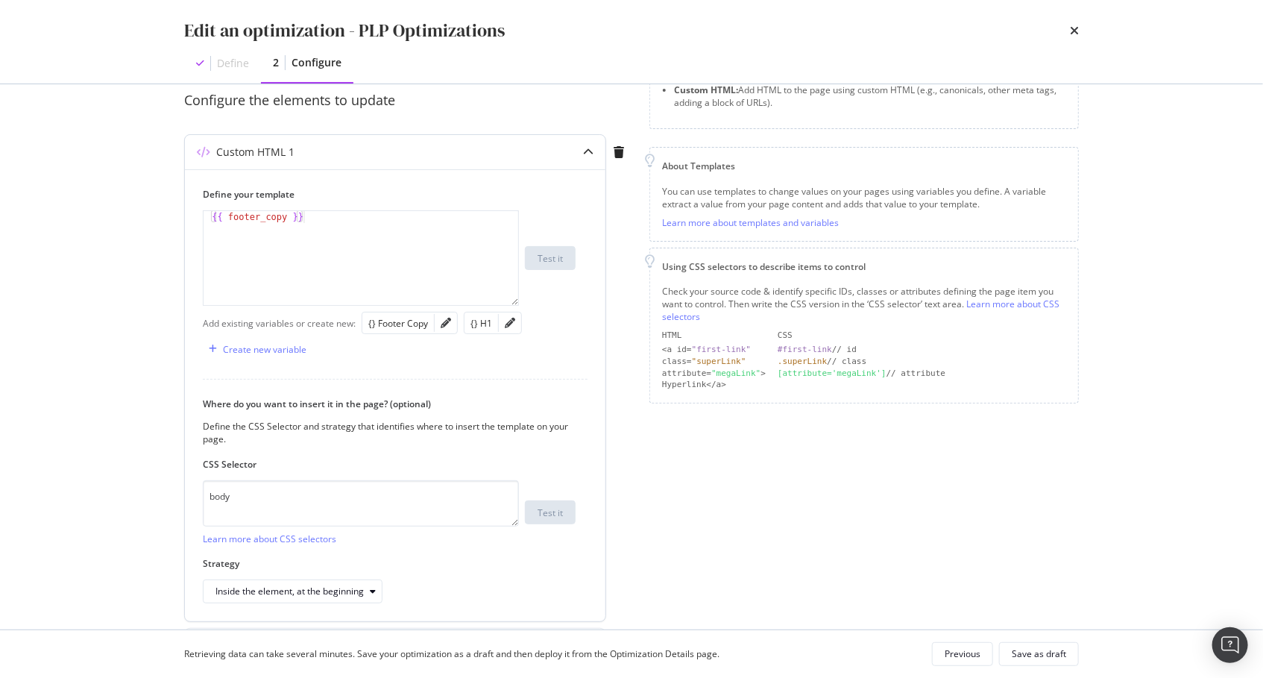
drag, startPoint x: 587, startPoint y: 146, endPoint x: 597, endPoint y: 206, distance: 60.4
click at [587, 147] on icon "modal" at bounding box center [588, 152] width 10 height 10
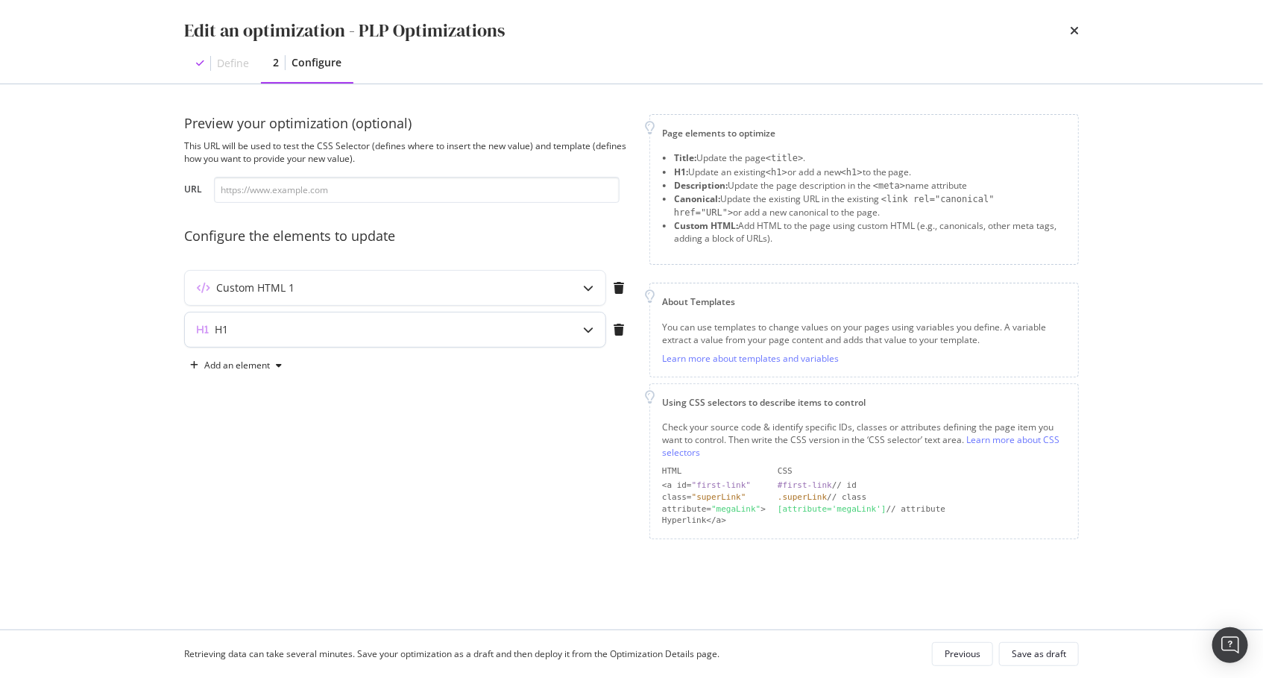
click at [587, 324] on icon "modal" at bounding box center [588, 329] width 10 height 10
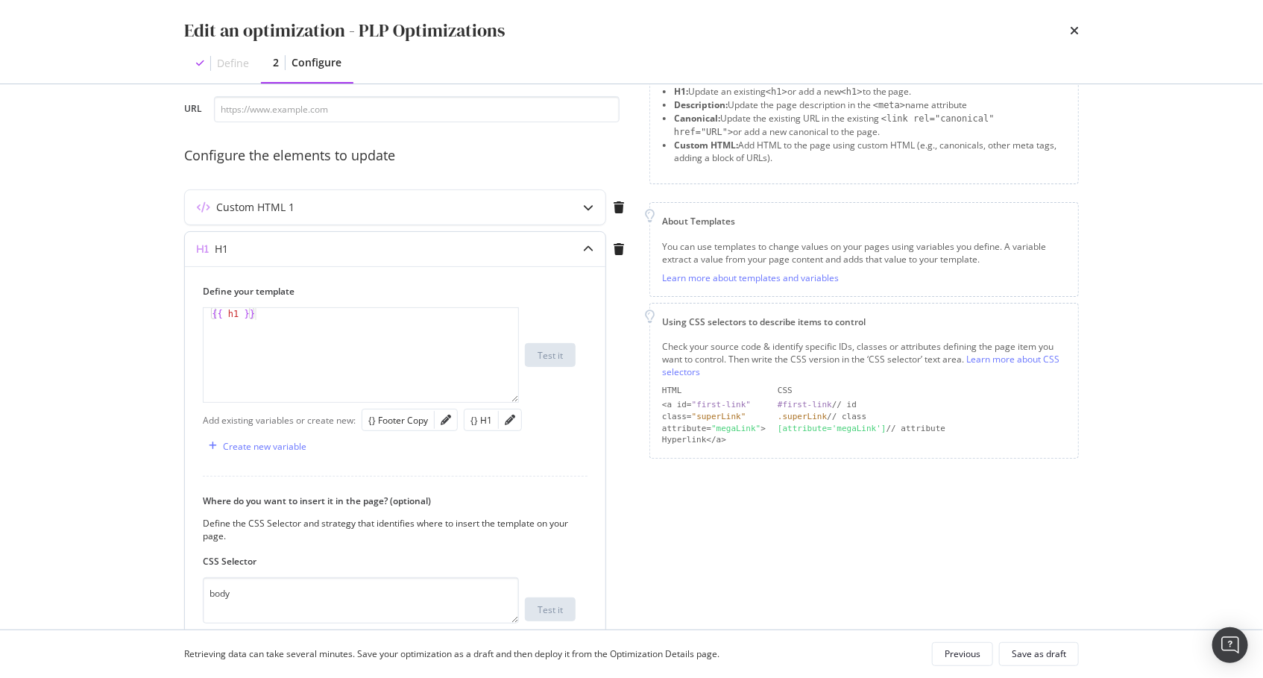
scroll to position [170, 0]
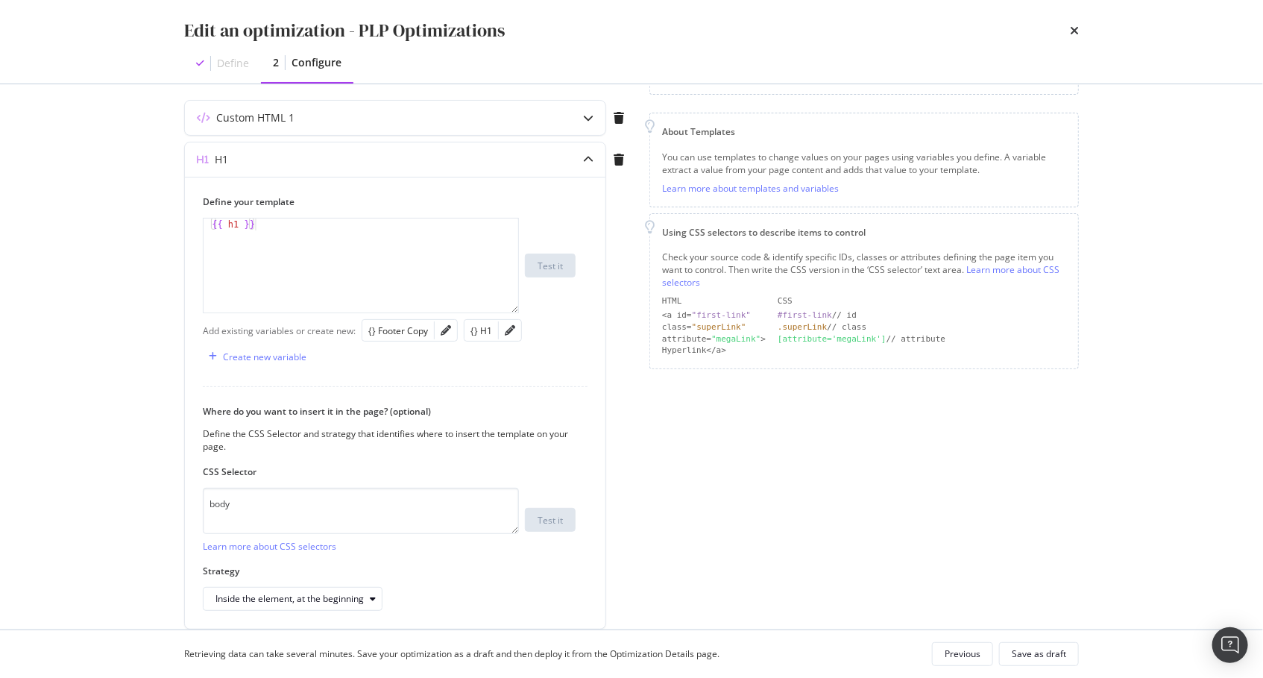
drag, startPoint x: 584, startPoint y: 156, endPoint x: 567, endPoint y: 227, distance: 73.0
click at [584, 156] on icon "modal" at bounding box center [588, 159] width 10 height 10
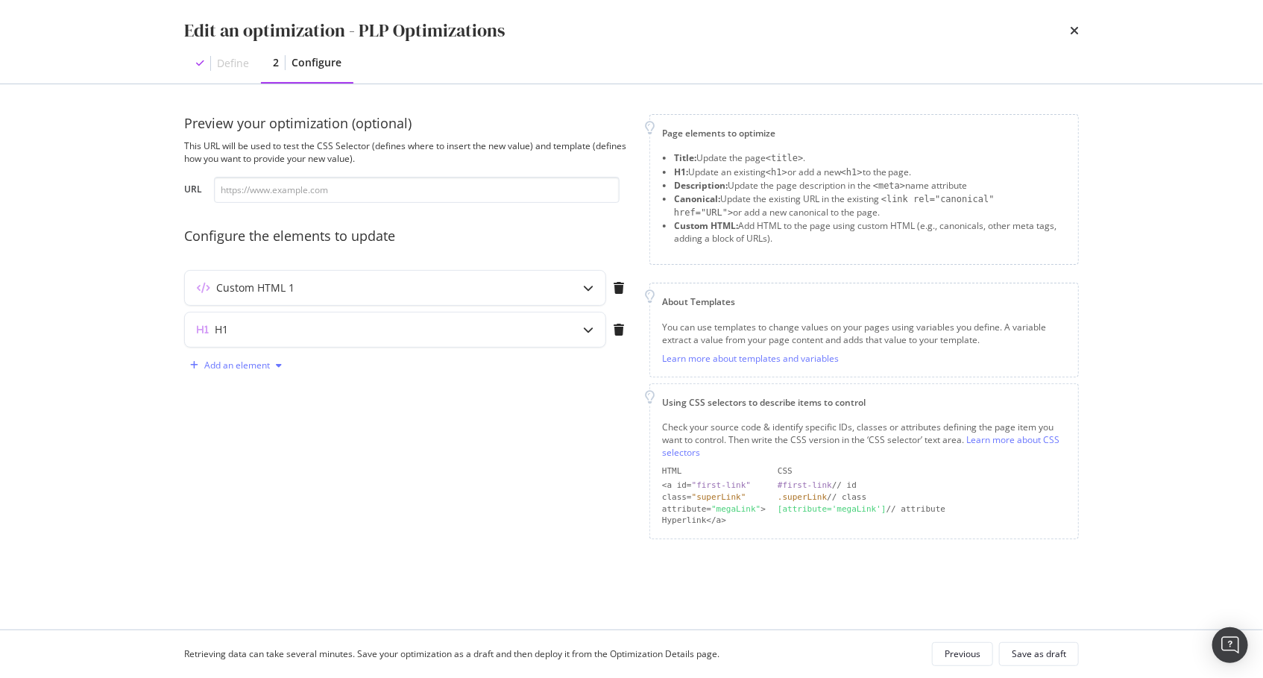
click at [265, 366] on div "Add an element" at bounding box center [237, 365] width 66 height 9
click at [215, 465] on icon at bounding box center [211, 465] width 11 height 9
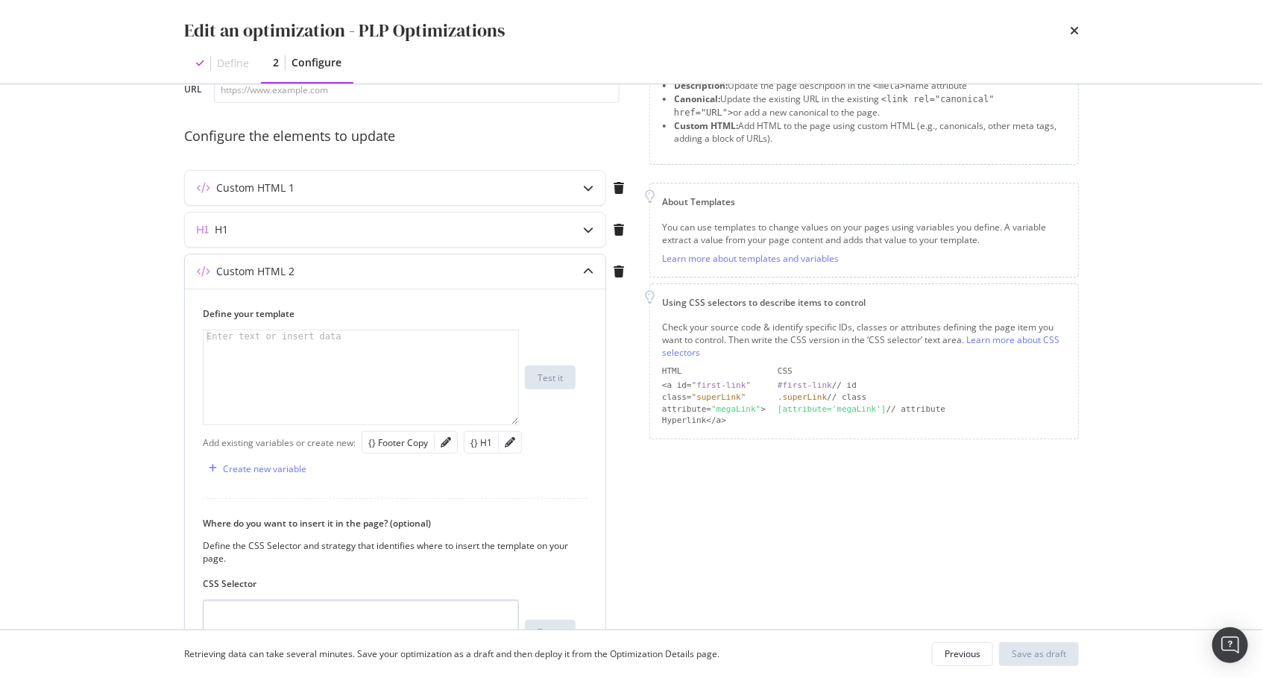
scroll to position [159, 0]
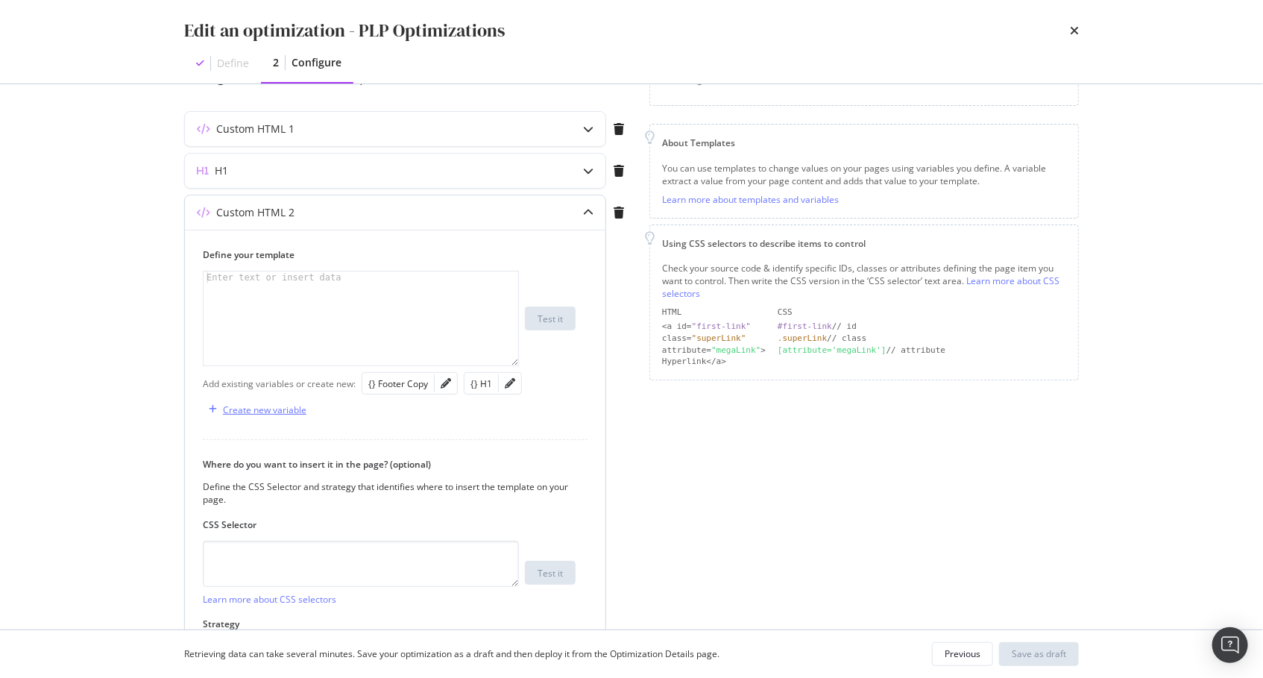
click at [245, 406] on div "Create new variable" at bounding box center [264, 409] width 83 height 13
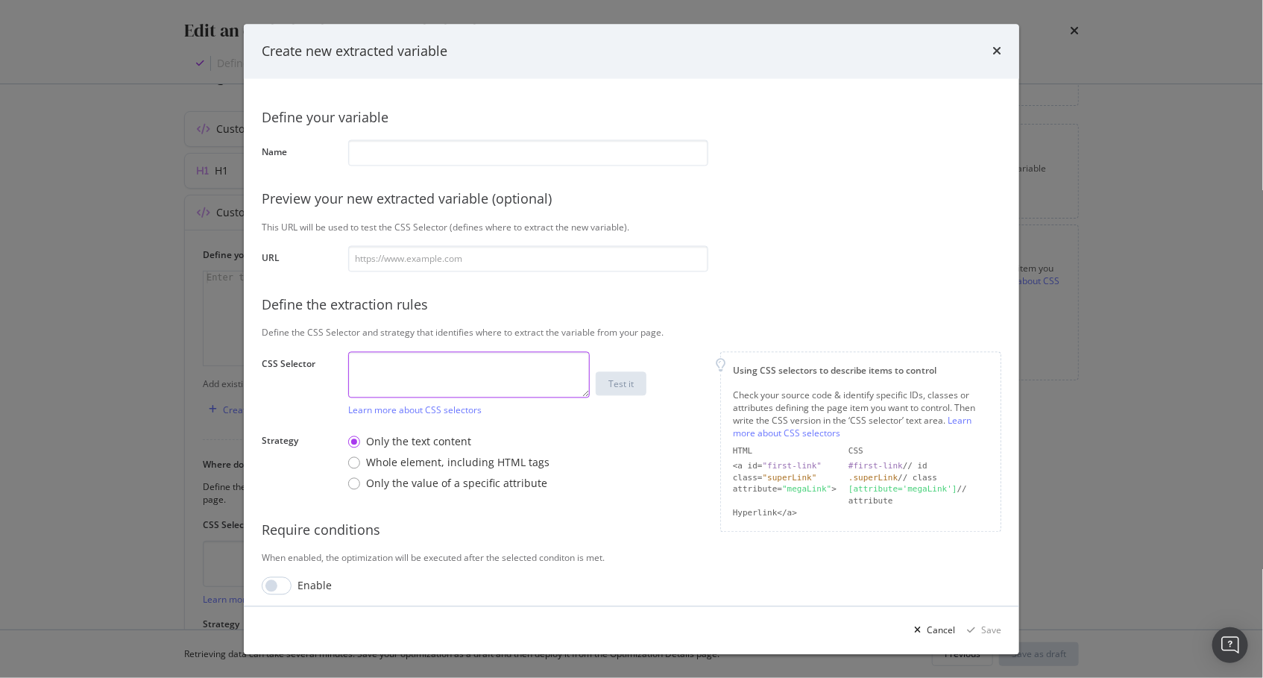
click at [422, 369] on textarea "modal" at bounding box center [469, 374] width 242 height 46
paste textarea "#main > div > div.sc-1m5w5r-1.eVLpZM"
type textarea "#main > div > div.sc-1m5w5r-1.eVLpZM"
click at [869, 167] on div "Define your variable Name Preview your new extracted variable (optional) This U…" at bounding box center [631, 345] width 739 height 497
click at [997, 52] on icon "times" at bounding box center [996, 51] width 9 height 12
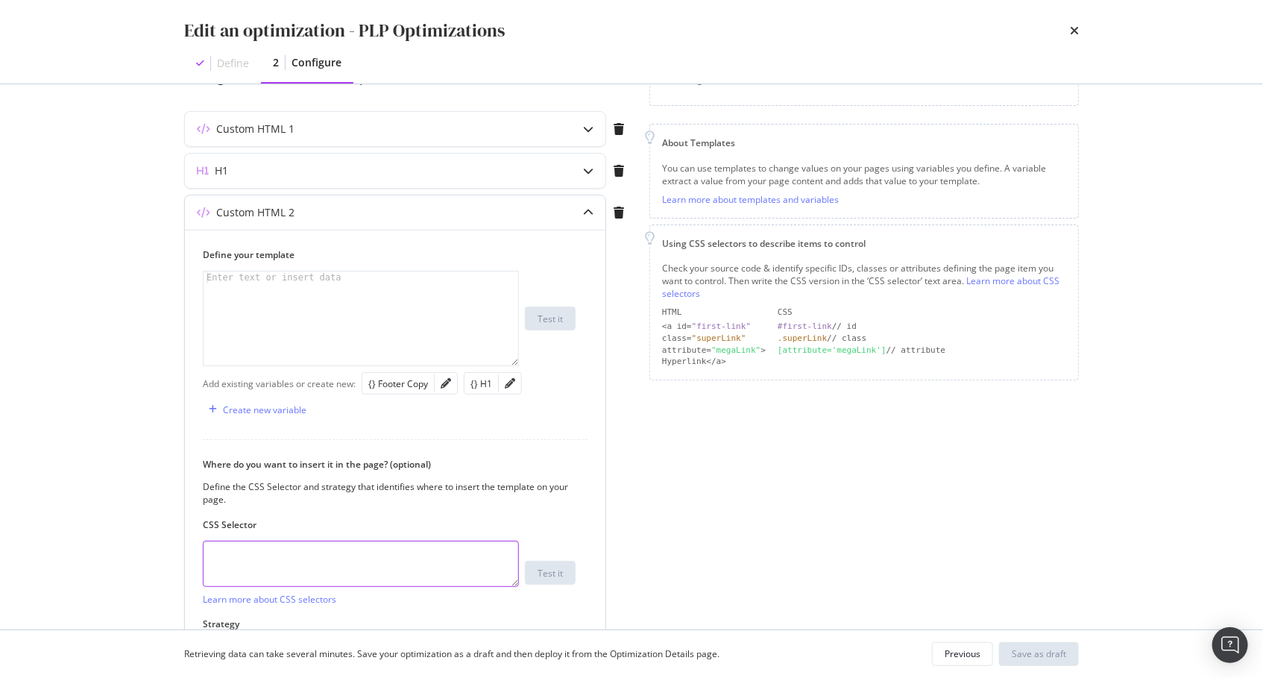
click at [347, 558] on textarea "modal" at bounding box center [361, 563] width 316 height 46
click at [444, 378] on icon "pencil" at bounding box center [446, 383] width 10 height 10
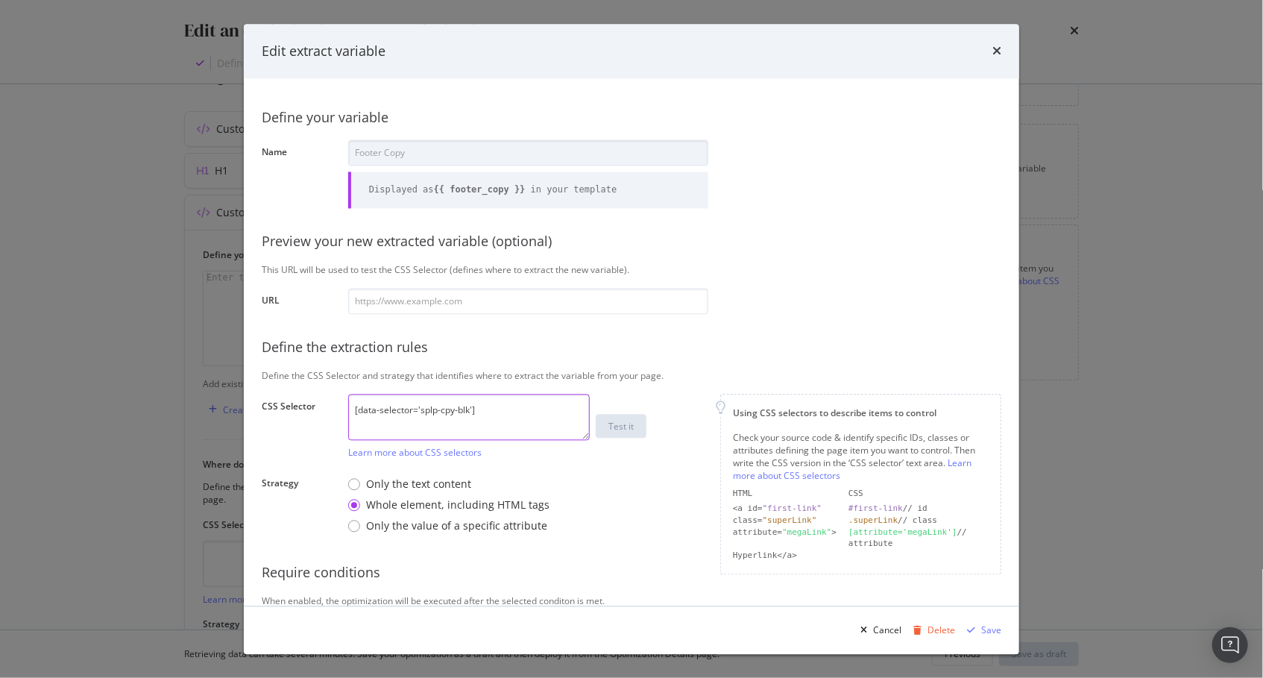
click at [497, 422] on textarea "[data-selector='splp-cpy-blk']" at bounding box center [469, 417] width 242 height 46
click at [496, 420] on textarea "[data-selector='splp-cpy-blk']" at bounding box center [469, 417] width 242 height 46
click at [497, 420] on textarea "[data-selector='splp-cpy-blk']" at bounding box center [469, 417] width 242 height 46
click at [464, 415] on textarea "[data-selector='splp-cpy-blk']" at bounding box center [469, 417] width 242 height 46
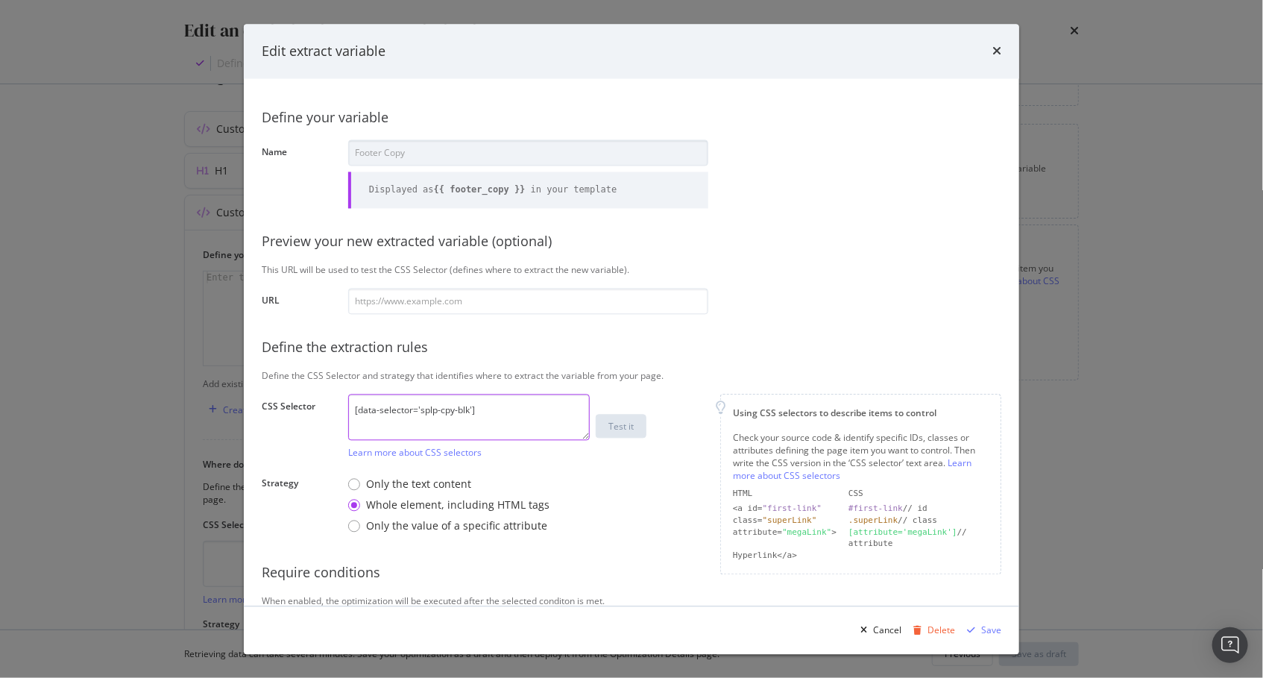
click at [464, 415] on textarea "[data-selector='splp-cpy-blk']" at bounding box center [469, 417] width 242 height 46
paste textarea "sc-1m5w5r-1 eVLpZM"
type textarea "sc-1m5w5r-1 eVLpZM"
drag, startPoint x: 998, startPoint y: 48, endPoint x: 933, endPoint y: 183, distance: 149.7
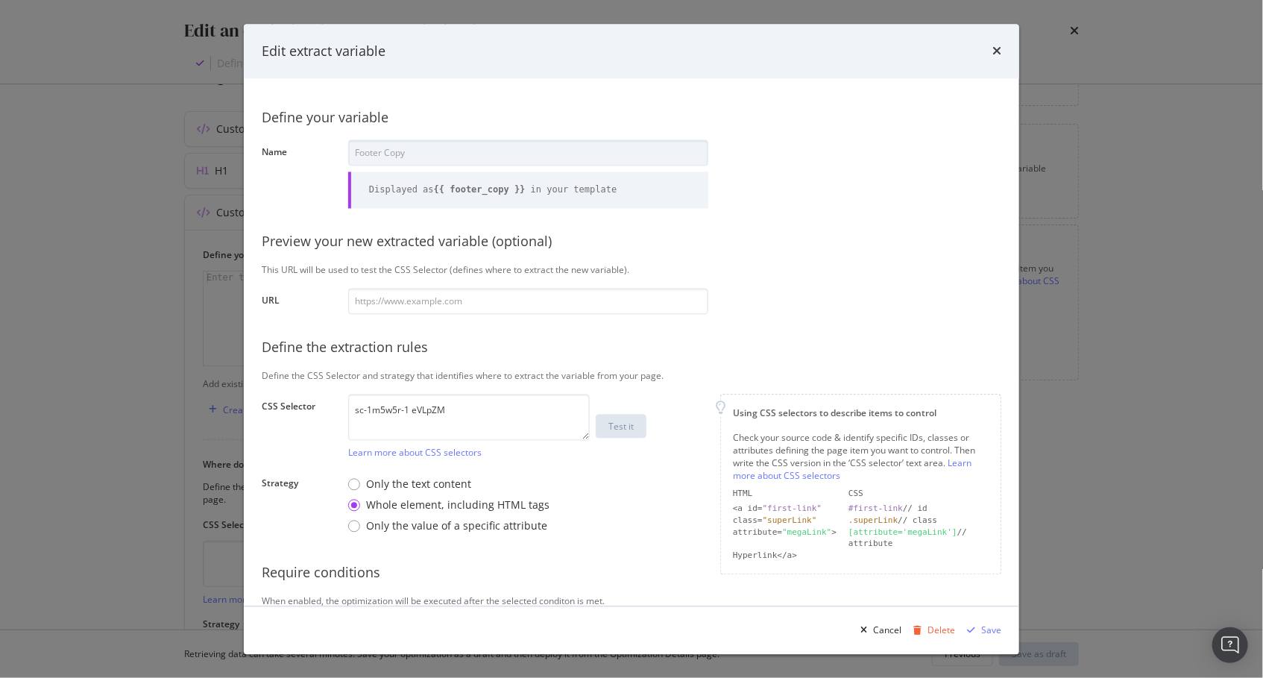
click at [998, 48] on icon "times" at bounding box center [996, 51] width 9 height 12
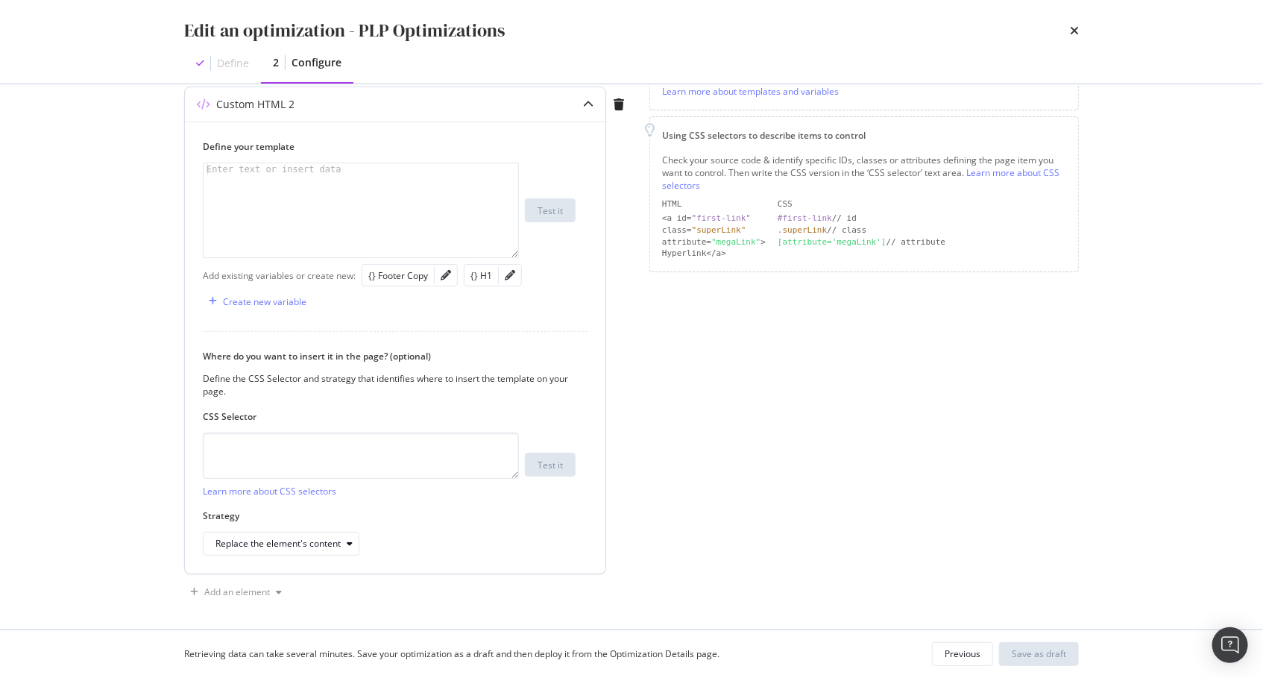
scroll to position [265, 0]
click at [279, 301] on div "Create new variable" at bounding box center [264, 303] width 83 height 13
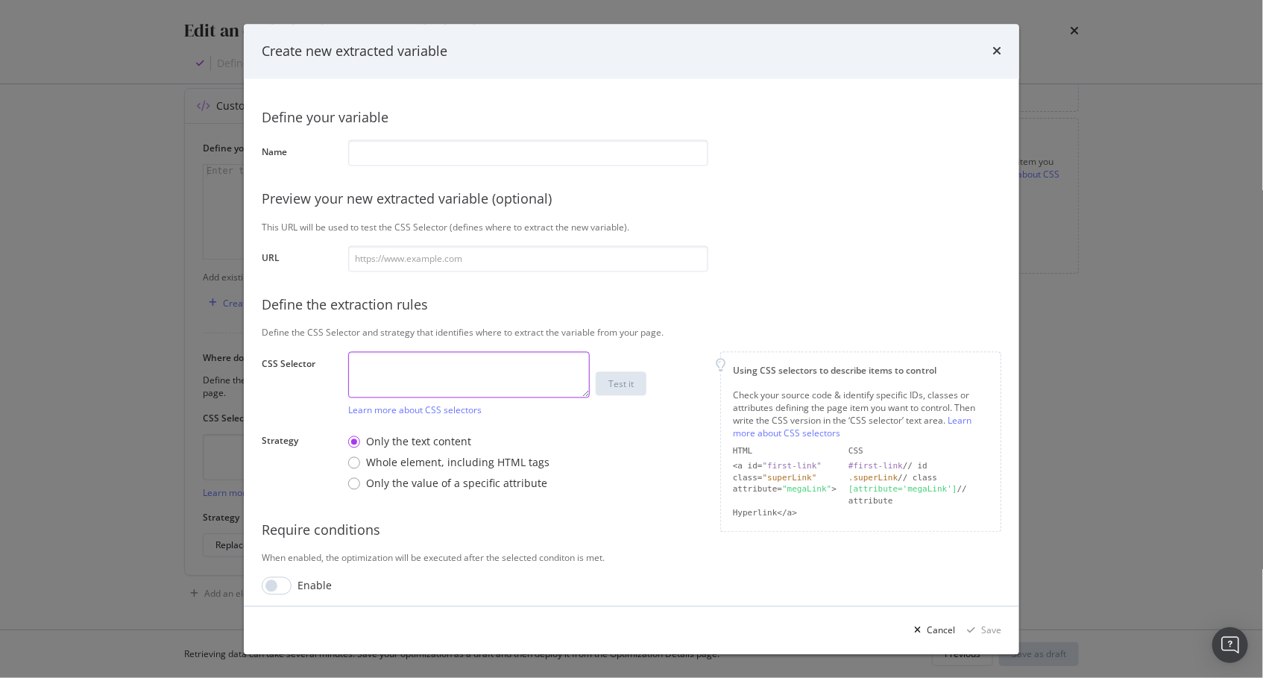
click at [432, 379] on textarea "modal" at bounding box center [469, 374] width 242 height 46
paste textarea "sc-1m5w5r-1 eVLpZM"
drag, startPoint x: 412, startPoint y: 370, endPoint x: 488, endPoint y: 343, distance: 79.9
click at [412, 369] on textarea "sc-1m5w5r-1 eVLpZM" at bounding box center [469, 374] width 242 height 46
click at [350, 367] on textarea "sc-1m5w5r-1.eVLpZM" at bounding box center [469, 374] width 242 height 46
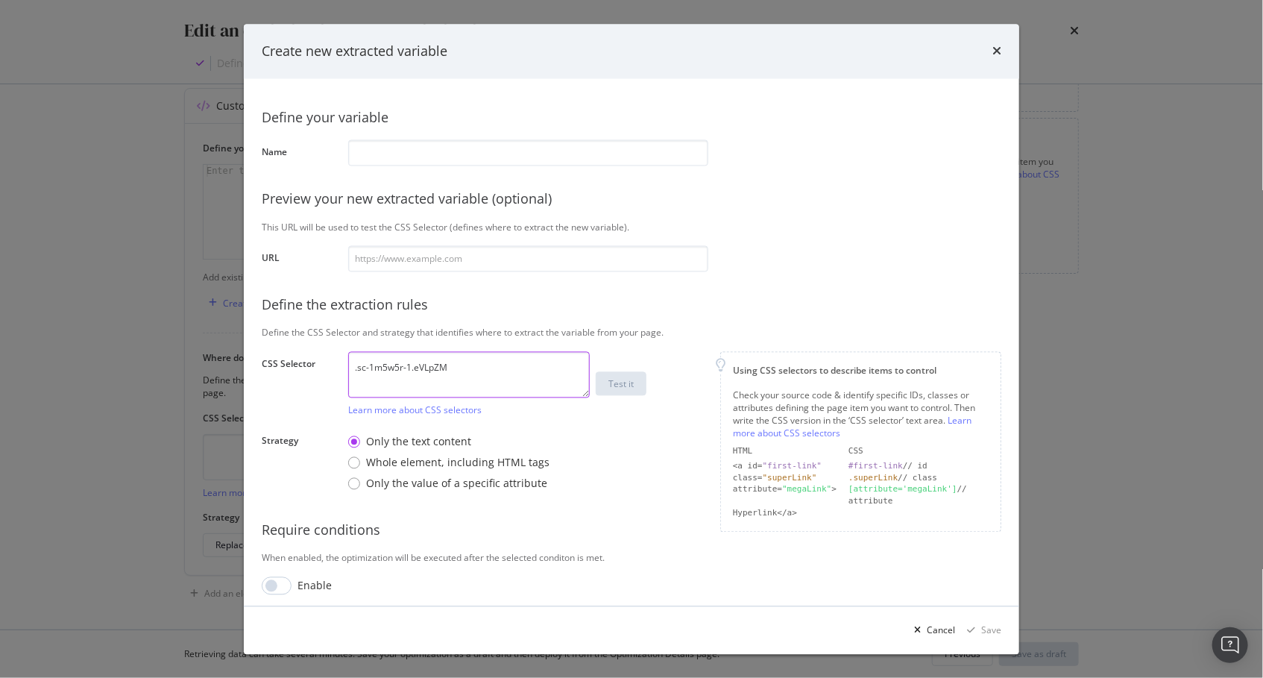
type textarea ".sc-1m5w5r-1.eVLpZM"
click at [461, 160] on input "modal" at bounding box center [528, 152] width 360 height 26
paste input "https://www.lowes.co"
type input "https://www.lowes.co"
drag, startPoint x: 493, startPoint y: 257, endPoint x: 551, endPoint y: 321, distance: 86.0
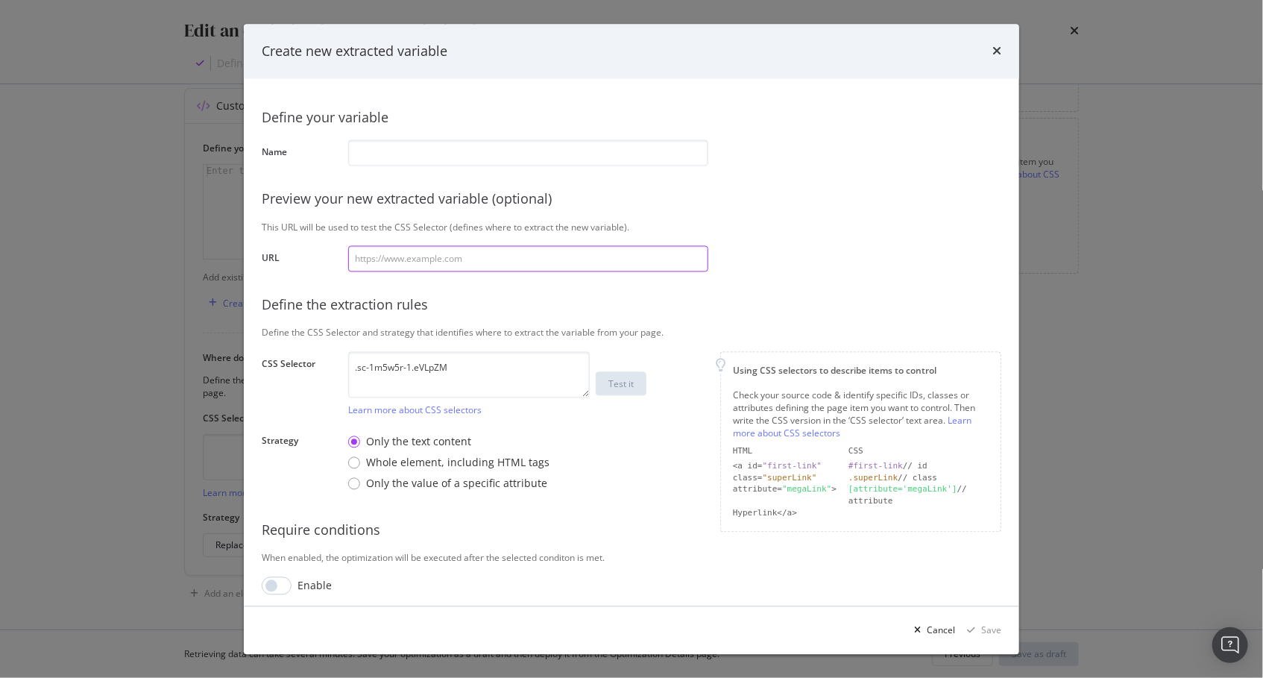
click at [493, 257] on input "modal" at bounding box center [528, 258] width 360 height 26
paste input "https://www.lowes.com/pl/gym-flooring/4294515431"
type input "https://www.lowes.com/pl/gym-flooring/4294515431"
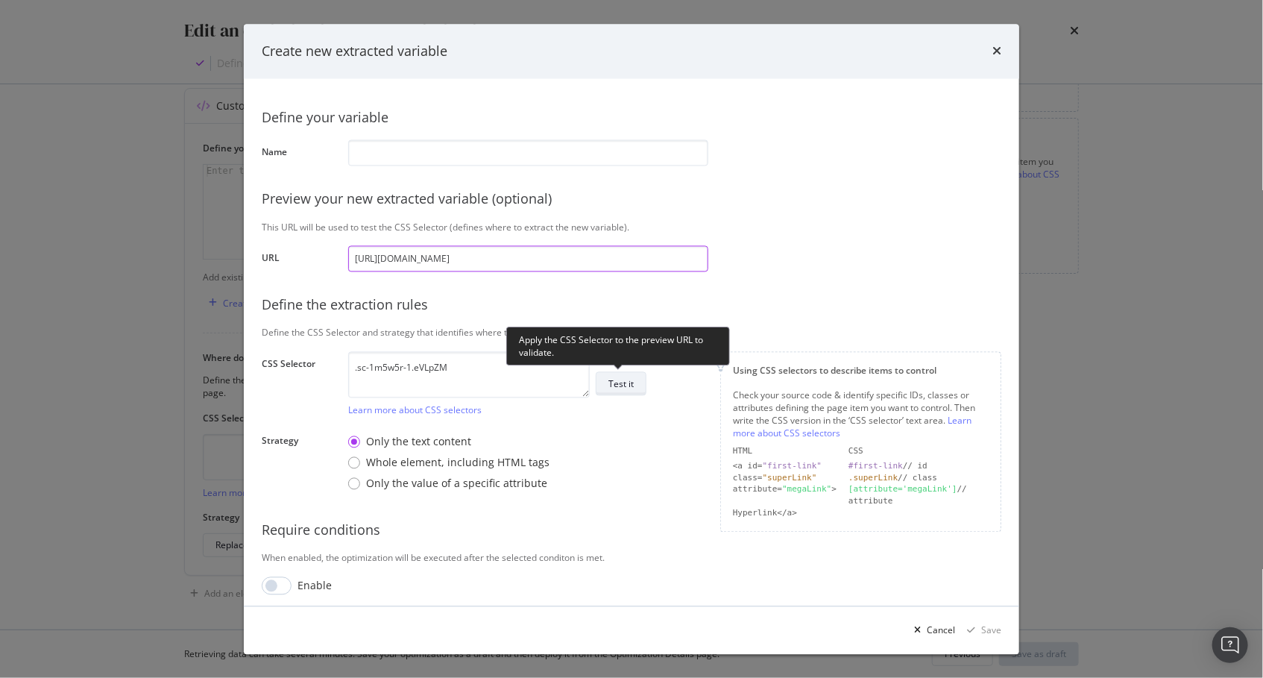
type input "https://www.lowes.com/pl/gym-flooring/4294515431"
click at [622, 382] on div "Test it" at bounding box center [620, 383] width 25 height 13
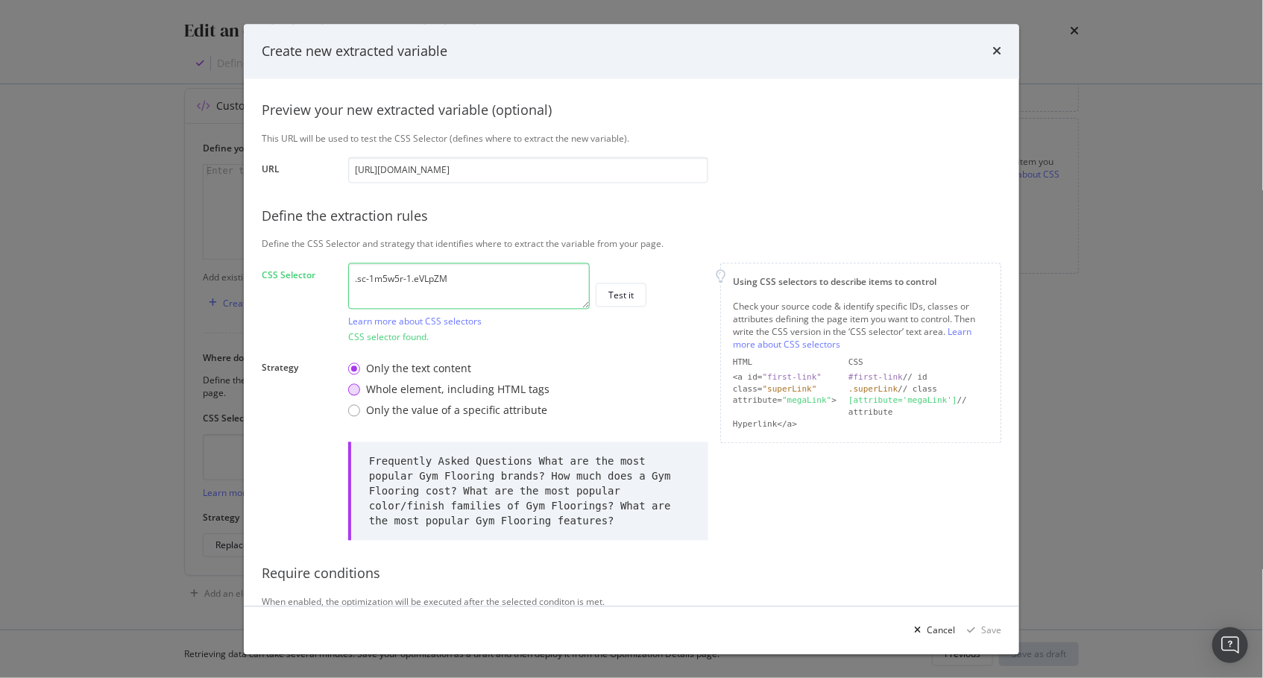
scroll to position [95, 0]
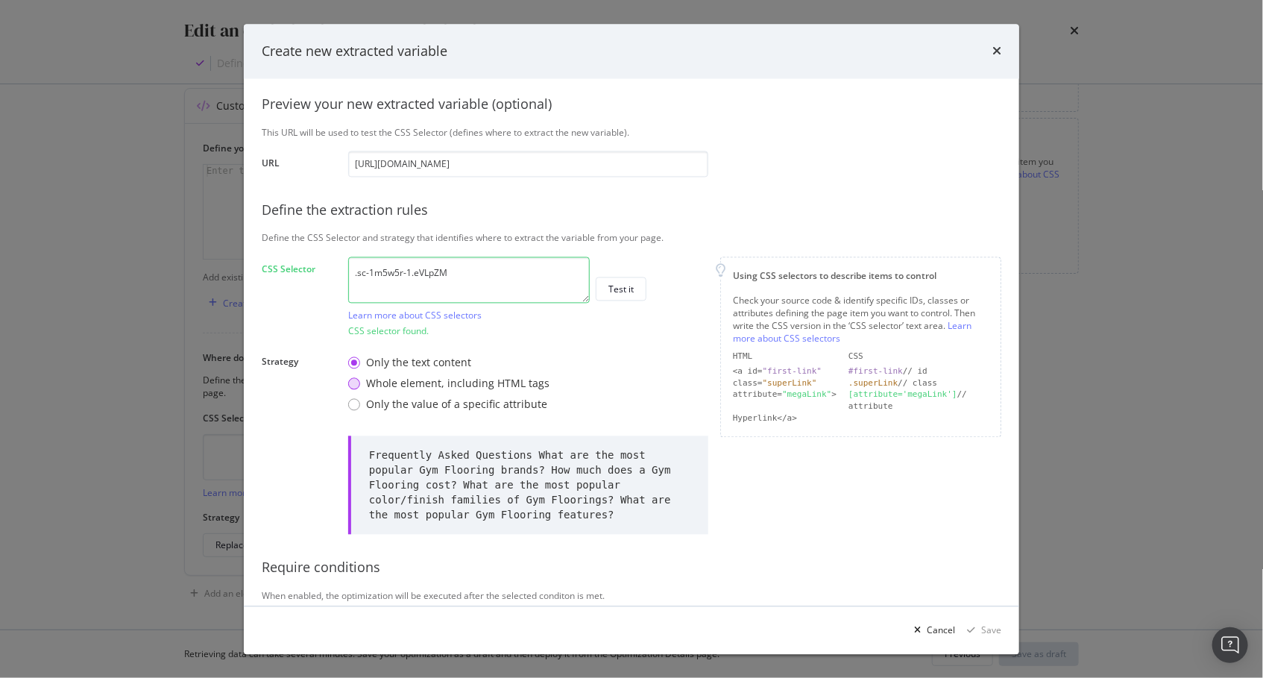
click at [459, 385] on div "Whole element, including HTML tags" at bounding box center [457, 383] width 183 height 15
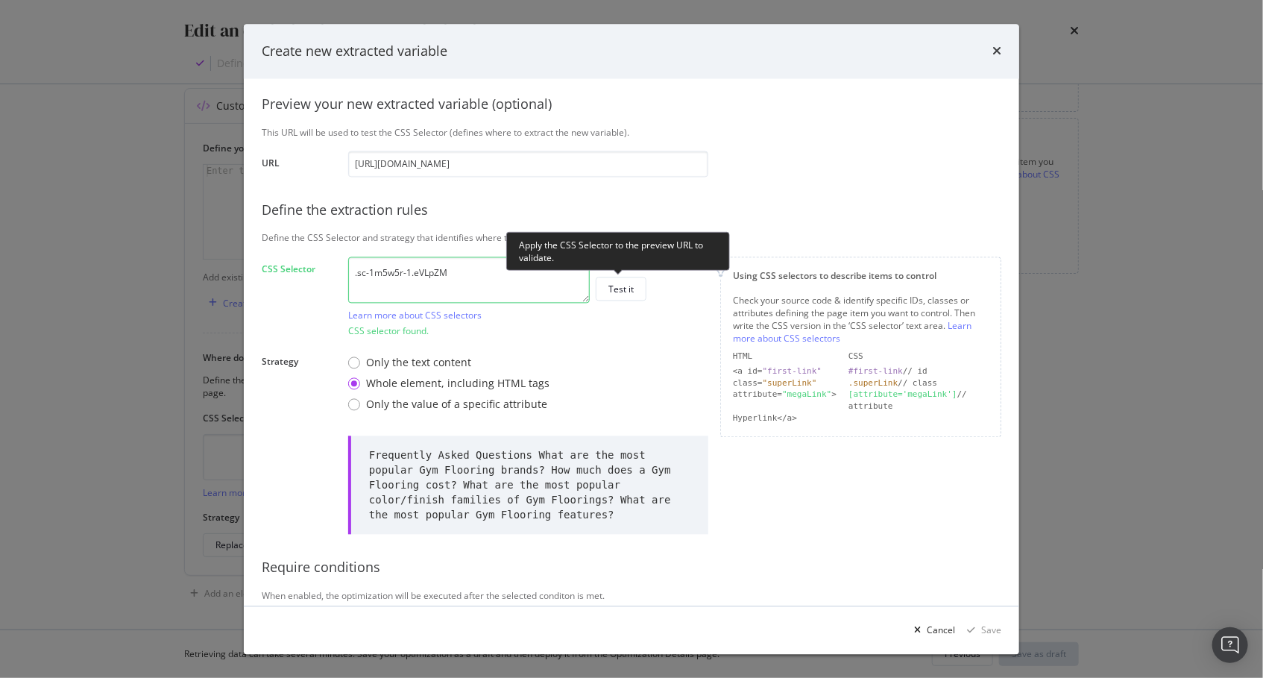
click at [616, 286] on div "Test it" at bounding box center [620, 289] width 25 height 13
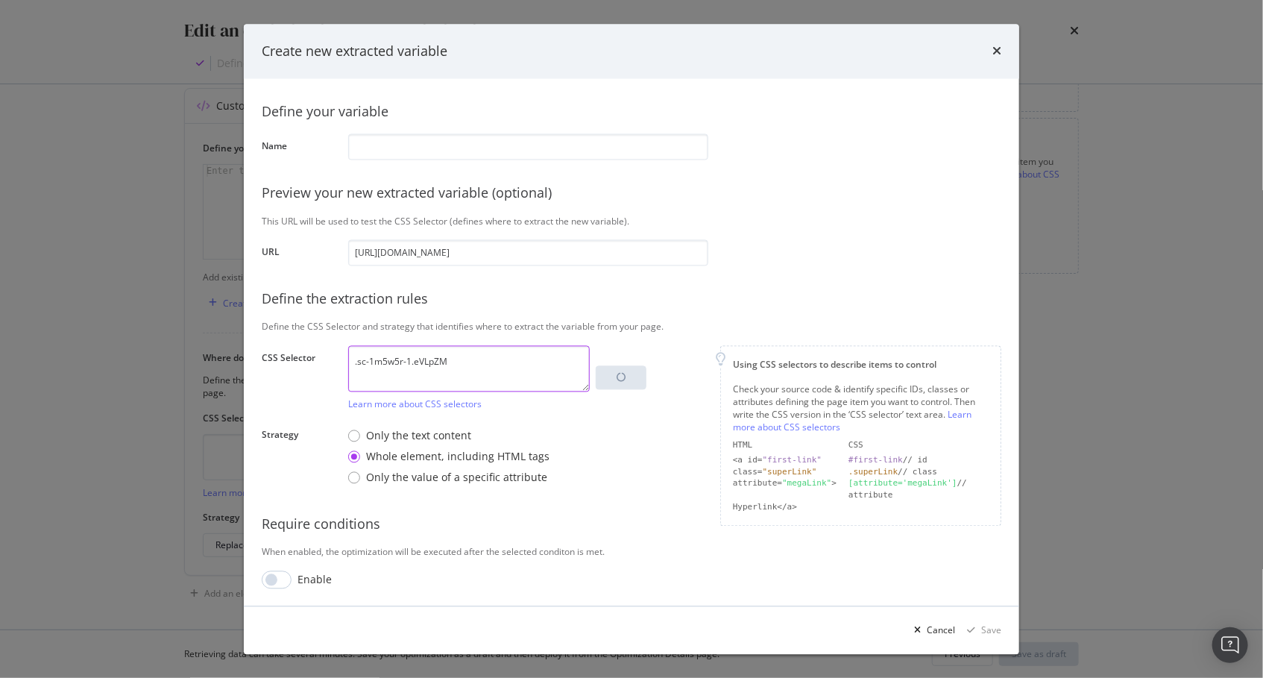
click at [487, 347] on textarea ".sc-1m5w5r-1.eVLpZM" at bounding box center [469, 368] width 242 height 46
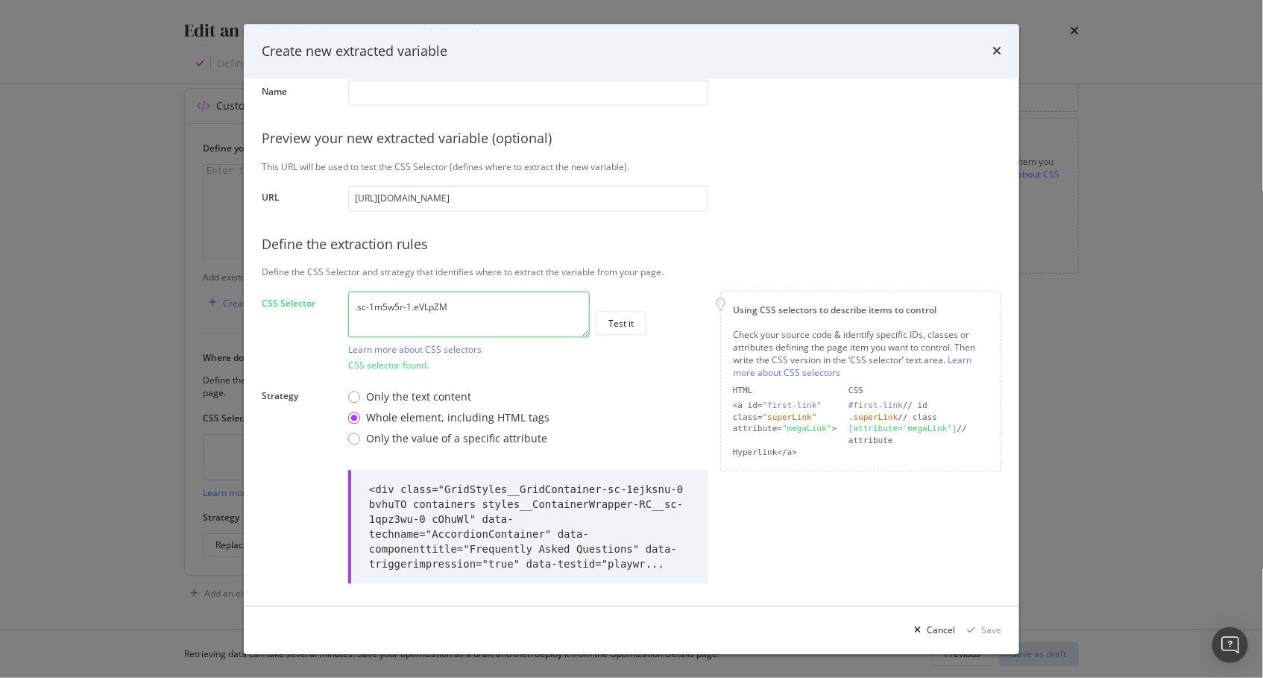
scroll to position [62, 0]
click at [490, 309] on textarea ".sc-1m5w5r-1.eVLpZM" at bounding box center [469, 312] width 242 height 46
paste textarea "#main > div > div"
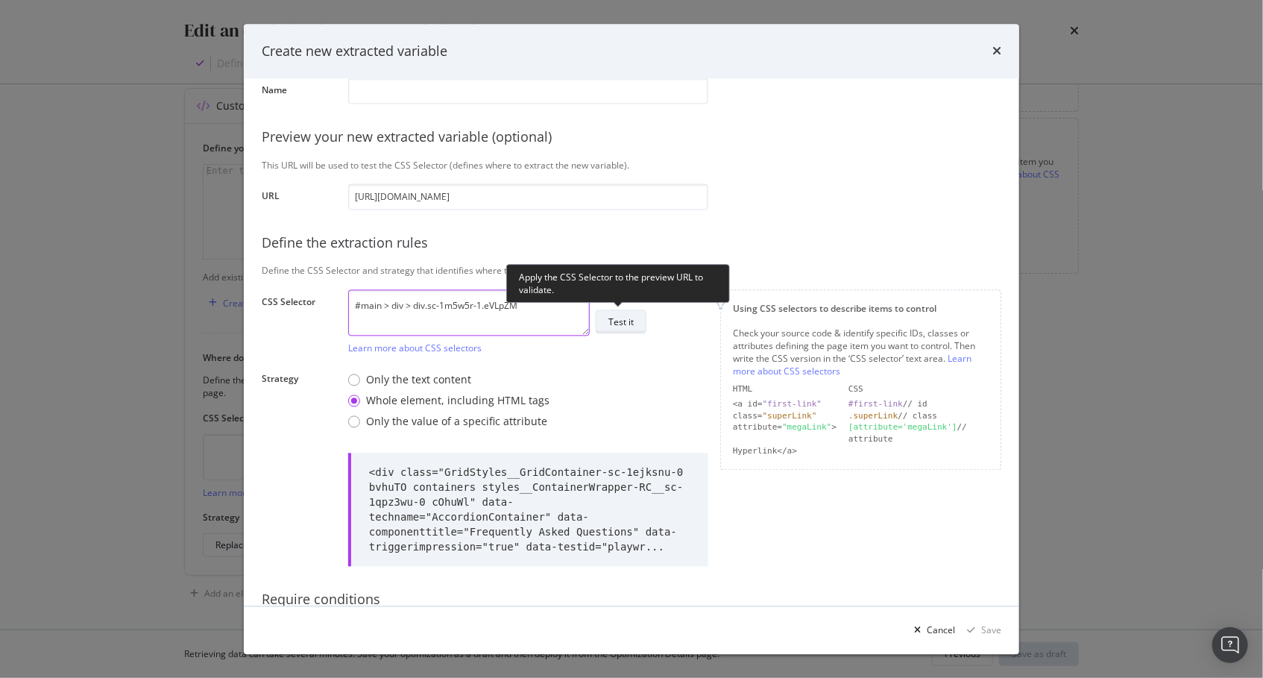
type textarea "#main > div > div.sc-1m5w5r-1.eVLpZM"
click at [611, 323] on div "Test it" at bounding box center [620, 321] width 25 height 13
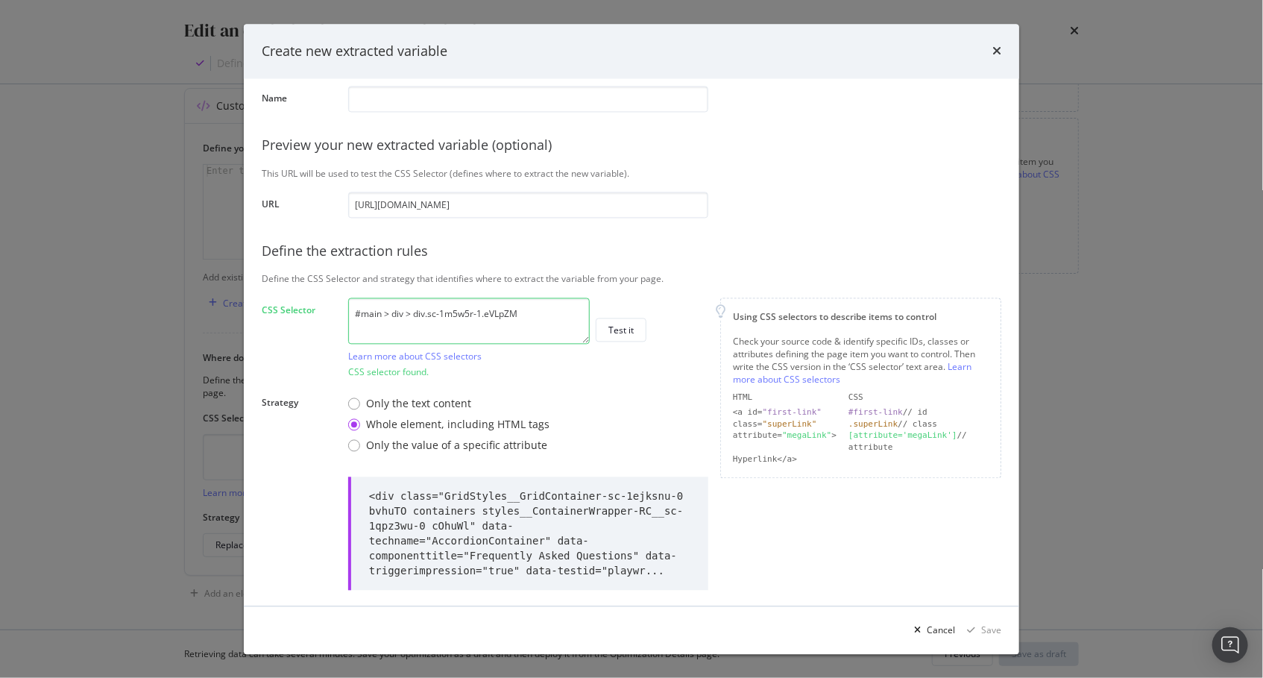
scroll to position [0, 0]
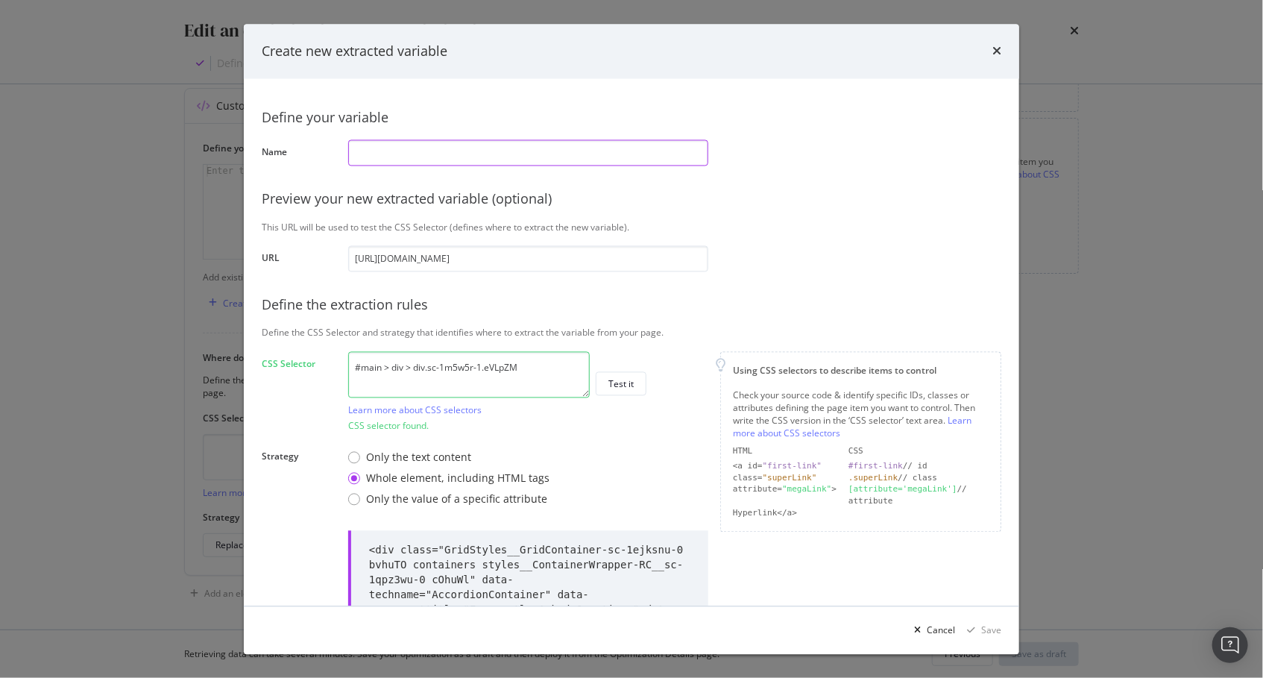
click at [492, 149] on input "modal" at bounding box center [528, 152] width 360 height 26
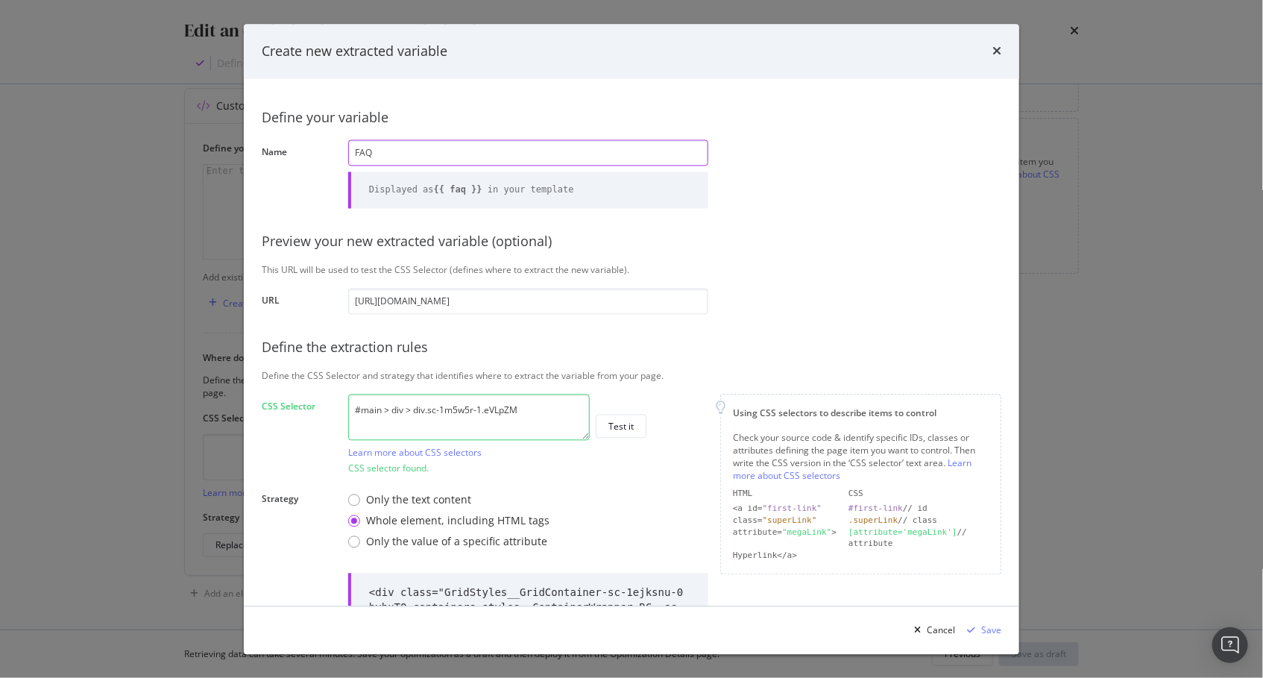
type input "FAQ"
drag, startPoint x: 838, startPoint y: 317, endPoint x: 831, endPoint y: 327, distance: 11.8
click at [839, 317] on div "Define your variable Name FAQ Displayed as {{ faq }} in your template Preview y…" at bounding box center [631, 440] width 739 height 687
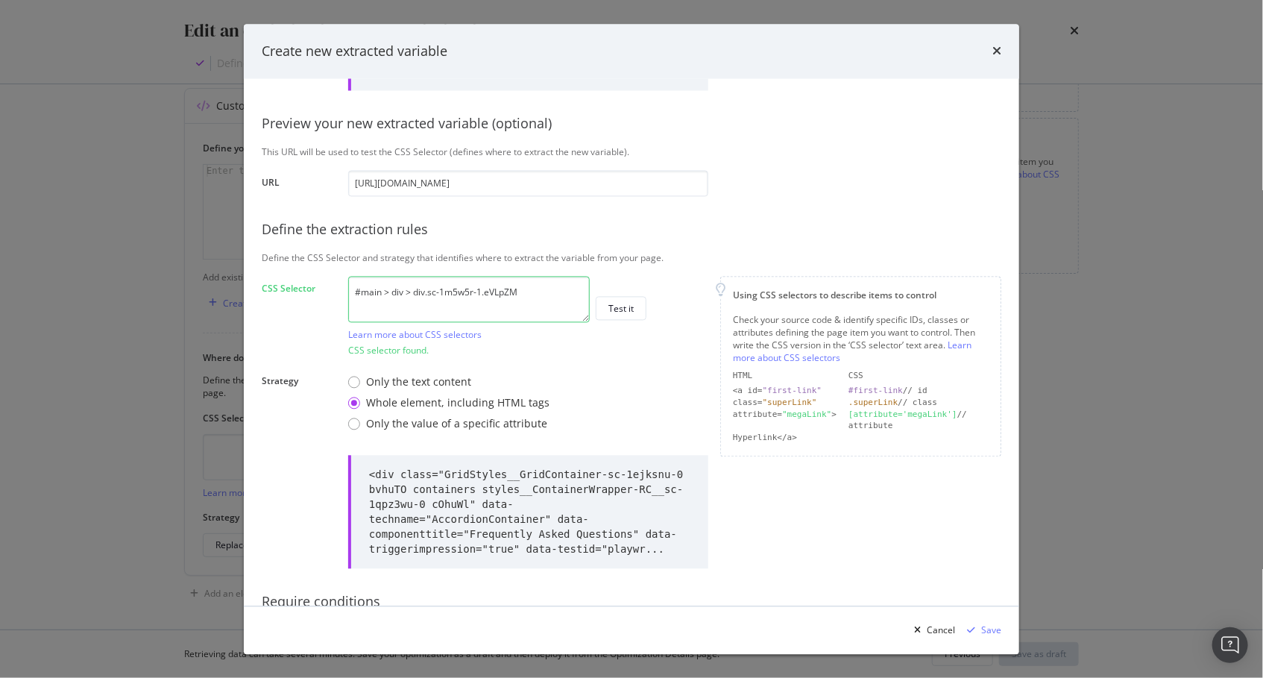
scroll to position [182, 0]
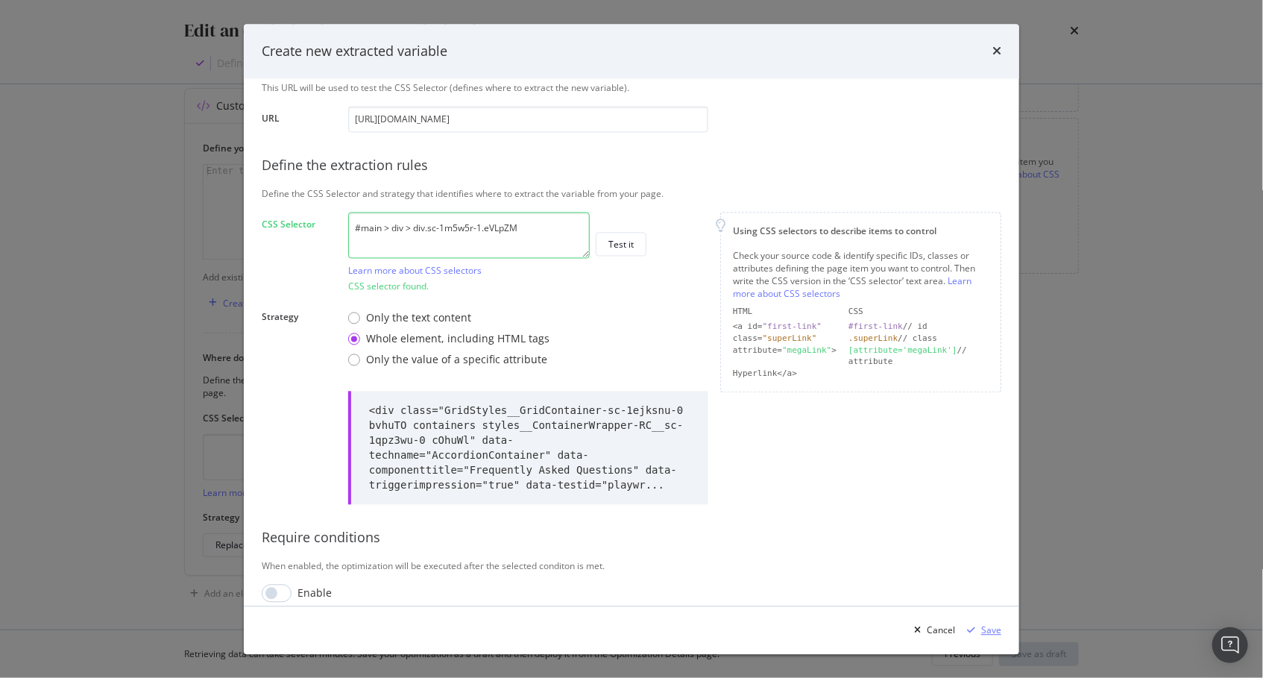
click at [985, 628] on div "Save" at bounding box center [991, 629] width 20 height 13
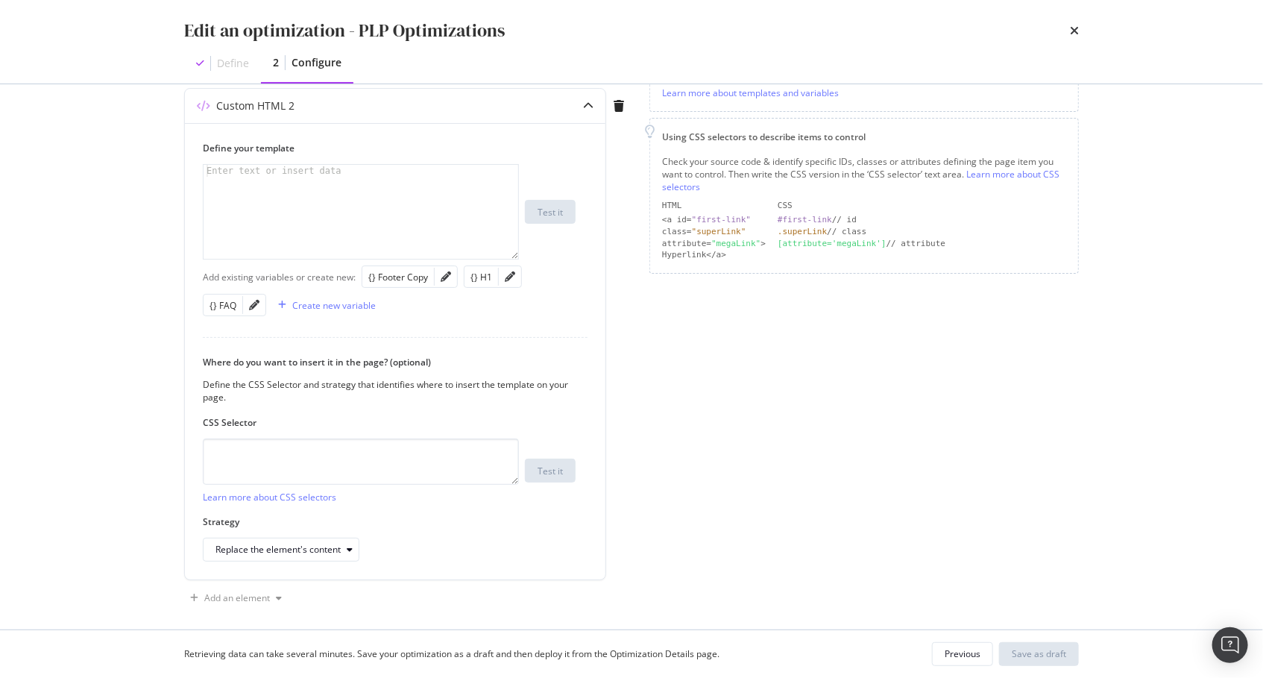
click at [705, 398] on div "Page elements to optimize Title: Update the page <title> . H1: Update an existi…" at bounding box center [863, 229] width 429 height 761
click at [312, 302] on div "Create new variable" at bounding box center [333, 305] width 83 height 13
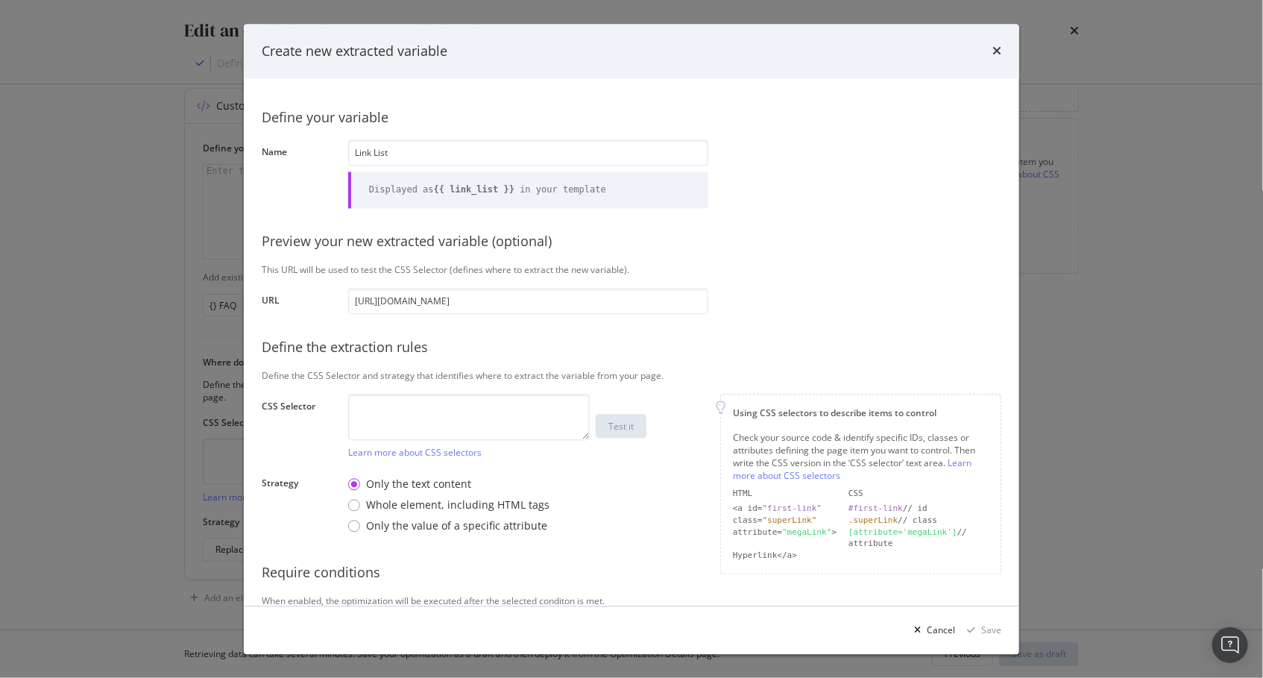
type input "Link List"
click at [487, 333] on div "Define your variable Name Link List Displayed as {{ link_list }} in your templa…" at bounding box center [631, 367] width 739 height 540
click at [407, 148] on input "Link List" at bounding box center [528, 152] width 360 height 26
drag, startPoint x: 484, startPoint y: 361, endPoint x: 483, endPoint y: 398, distance: 37.3
click at [484, 361] on div "Define your variable Name Link List Displayed as {{ link_list }} in your templa…" at bounding box center [631, 367] width 739 height 540
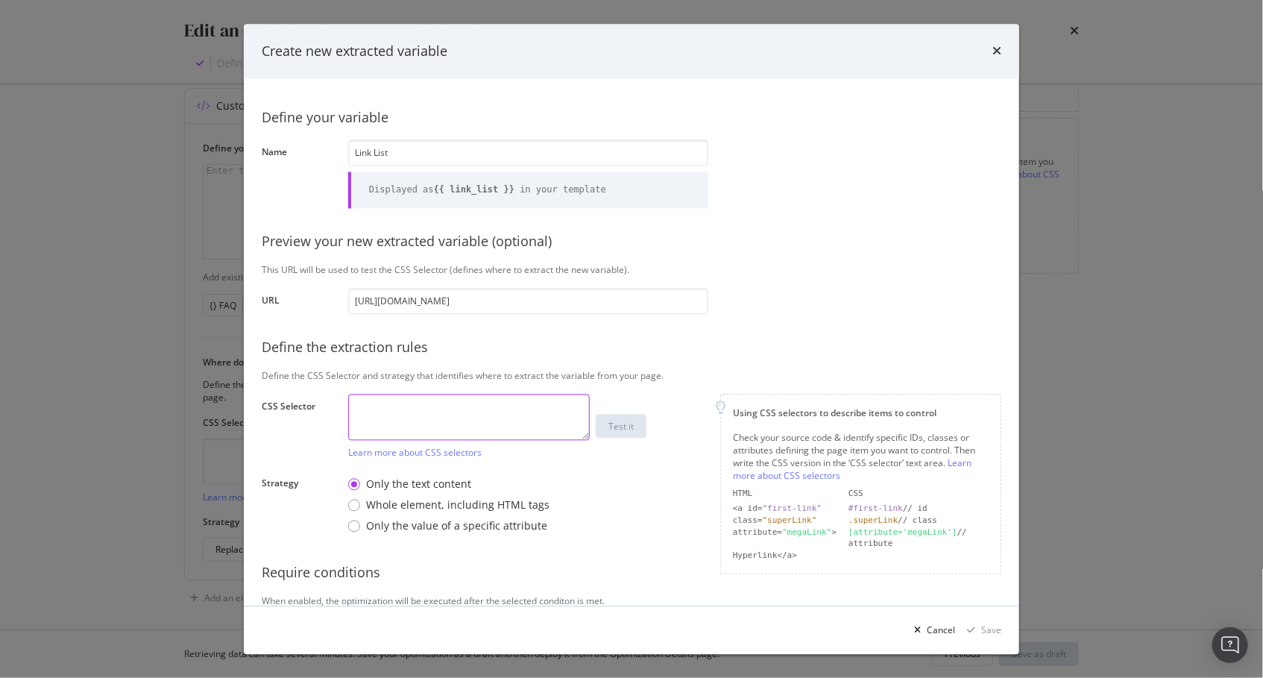
click at [473, 416] on textarea "modal" at bounding box center [469, 417] width 242 height 46
paste textarea "#main > div > div.sc-1m5w5r-0.Ntudm"
type textarea "#main > div > div.sc-1m5w5r-0.Ntudm"
click at [485, 501] on div "Whole element, including HTML tags" at bounding box center [457, 504] width 183 height 15
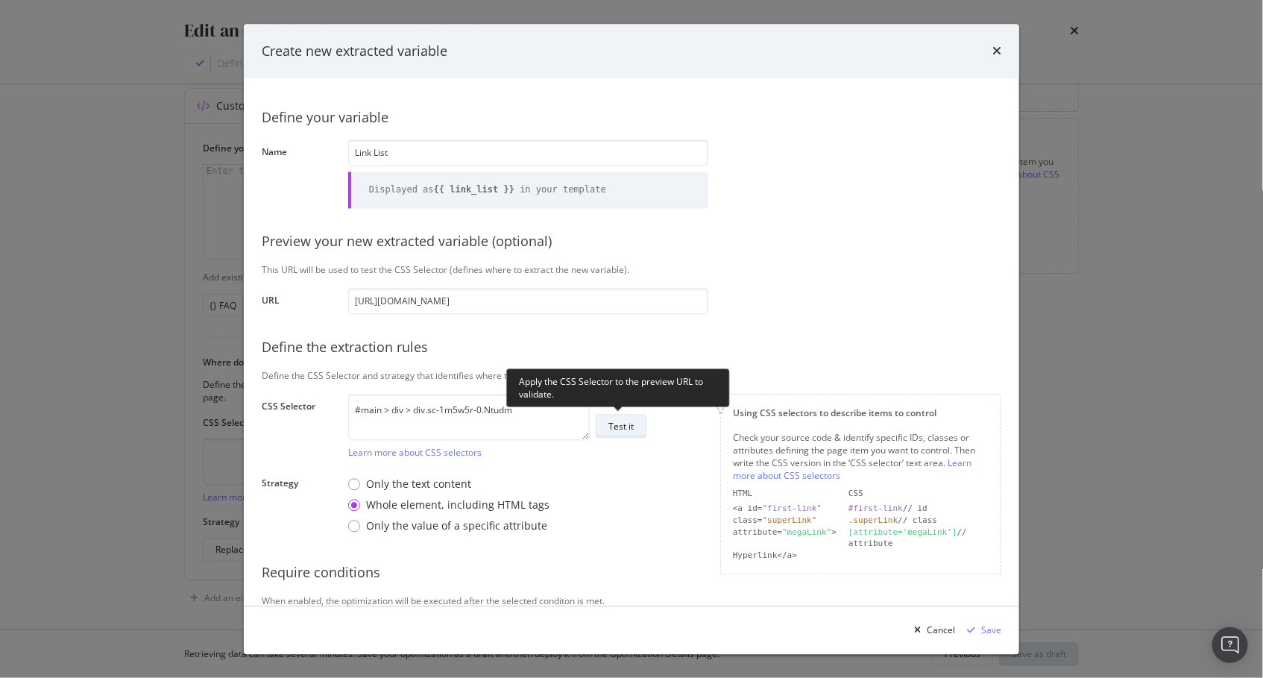
click at [616, 431] on div "Test it" at bounding box center [620, 426] width 25 height 13
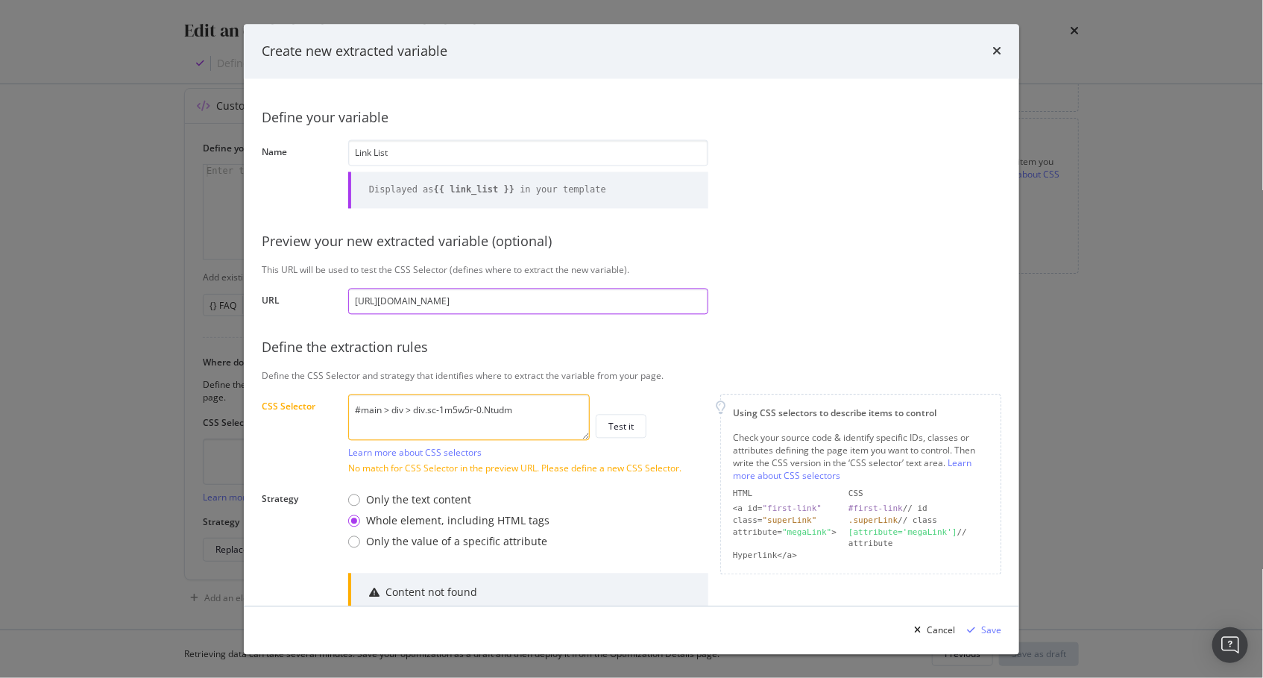
click at [446, 288] on input "https://www.lowes.com/pl/gym-flooring/4294515431" at bounding box center [528, 301] width 360 height 26
click at [447, 289] on input "https://www.lowes.com/pl/gym-flooring/4294515431" at bounding box center [528, 301] width 360 height 26
paste input "arden-hoses-accessories/lawn-sprinklers/4294612478"
type input "https://www.lowes.com/pl/garden-hoses-accessories/lawn-sprinklers/4294612478"
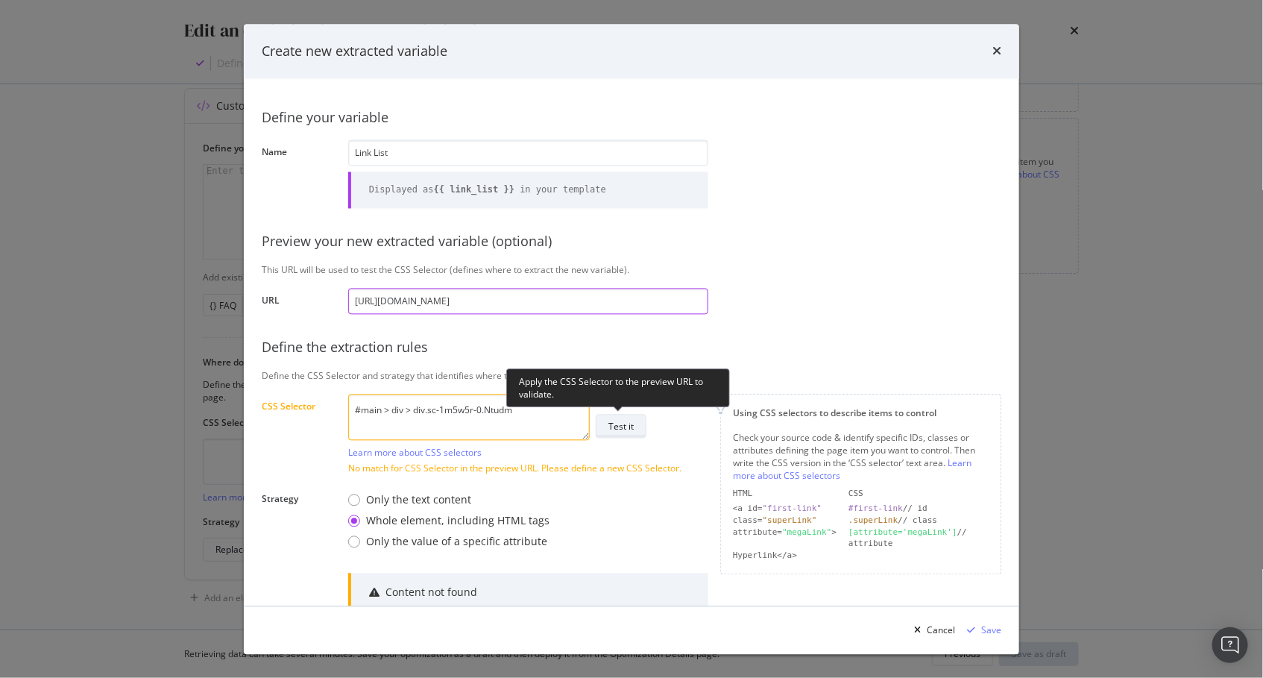
type input "https://www.lowes.com/pl/garden-hoses-accessories/lawn-sprinklers/4294612478"
click at [631, 425] on div "Test it" at bounding box center [620, 426] width 25 height 13
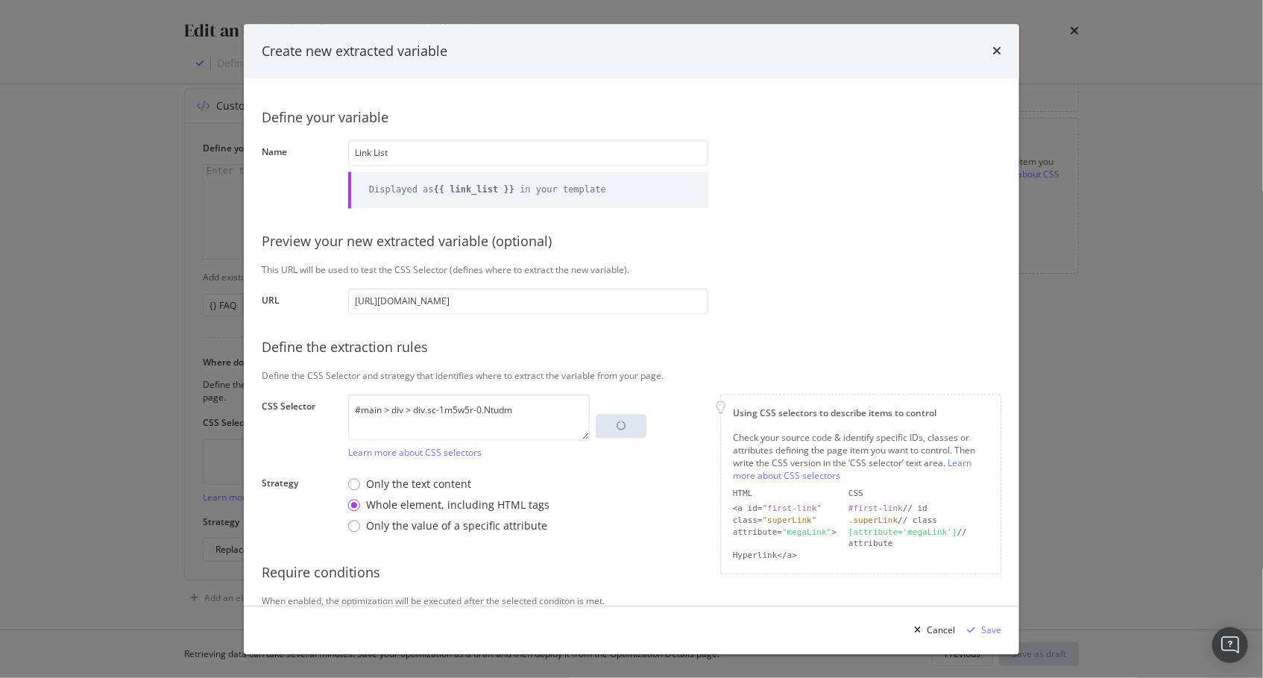
scroll to position [48, 0]
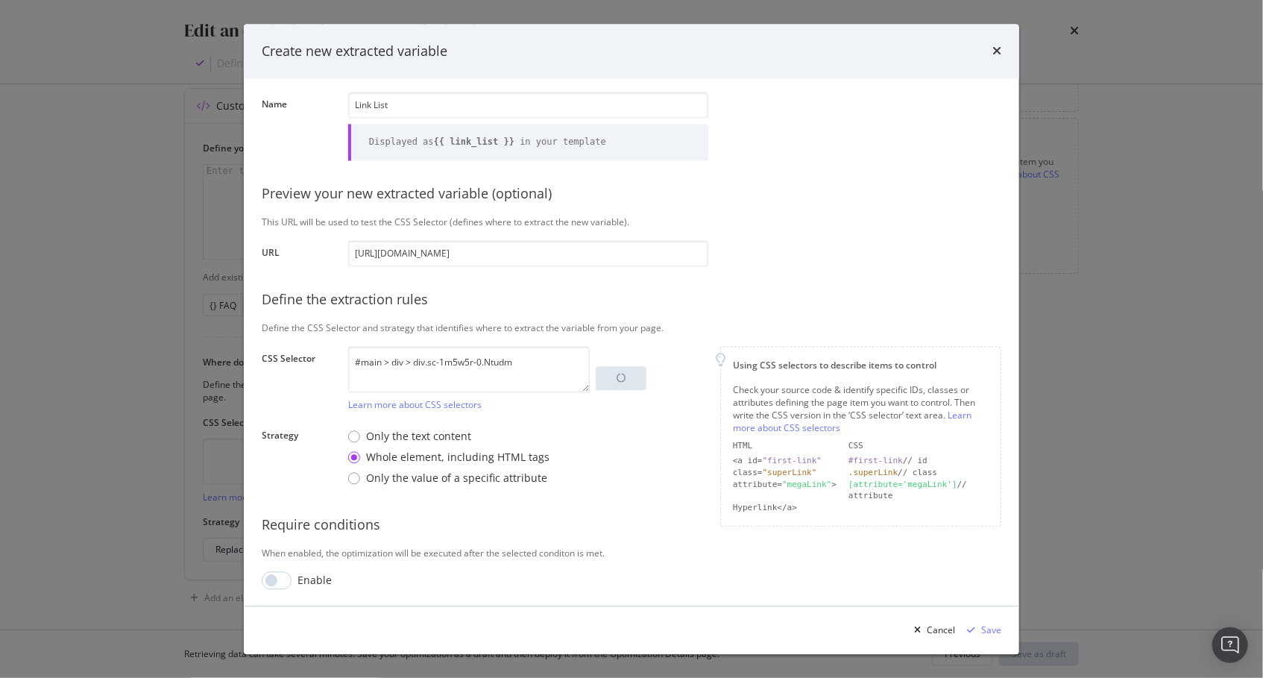
drag, startPoint x: 308, startPoint y: 555, endPoint x: 296, endPoint y: 560, distance: 13.0
click at [308, 555] on div "When enabled, the optimization will be executed after the selected conditon is …" at bounding box center [631, 552] width 739 height 13
click at [377, 549] on div "When enabled, the optimization will be executed after the selected conditon is …" at bounding box center [631, 552] width 739 height 13
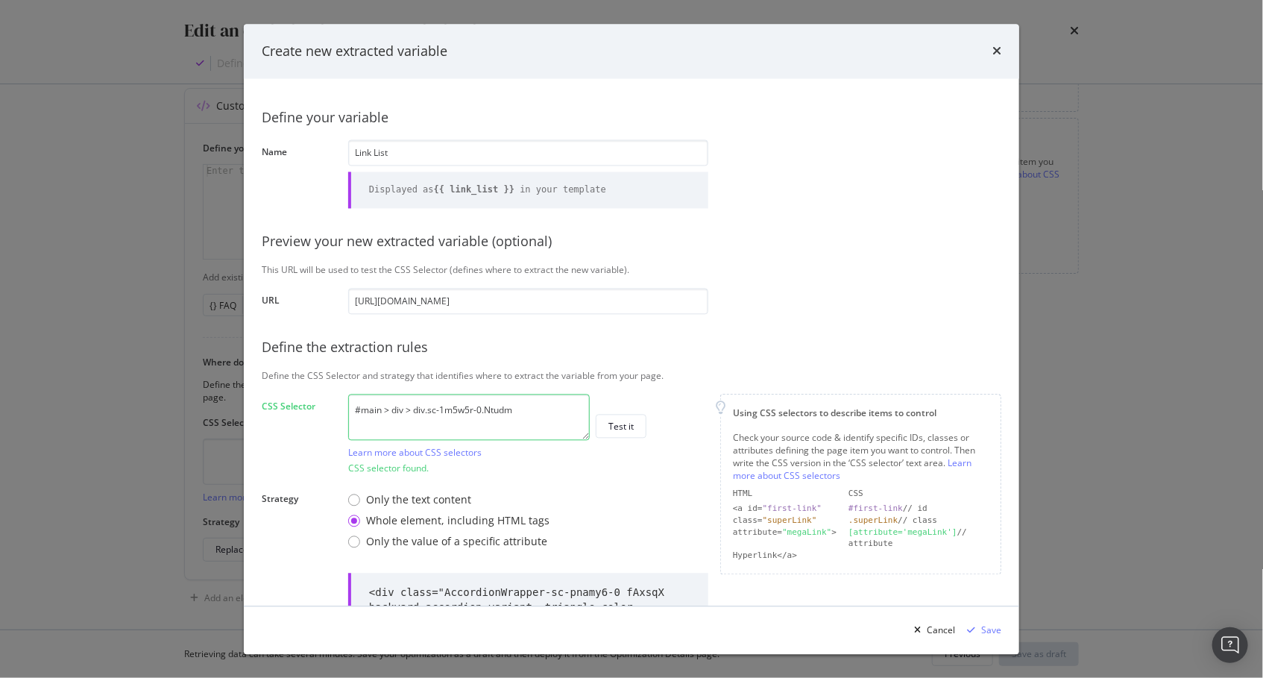
scroll to position [195, 0]
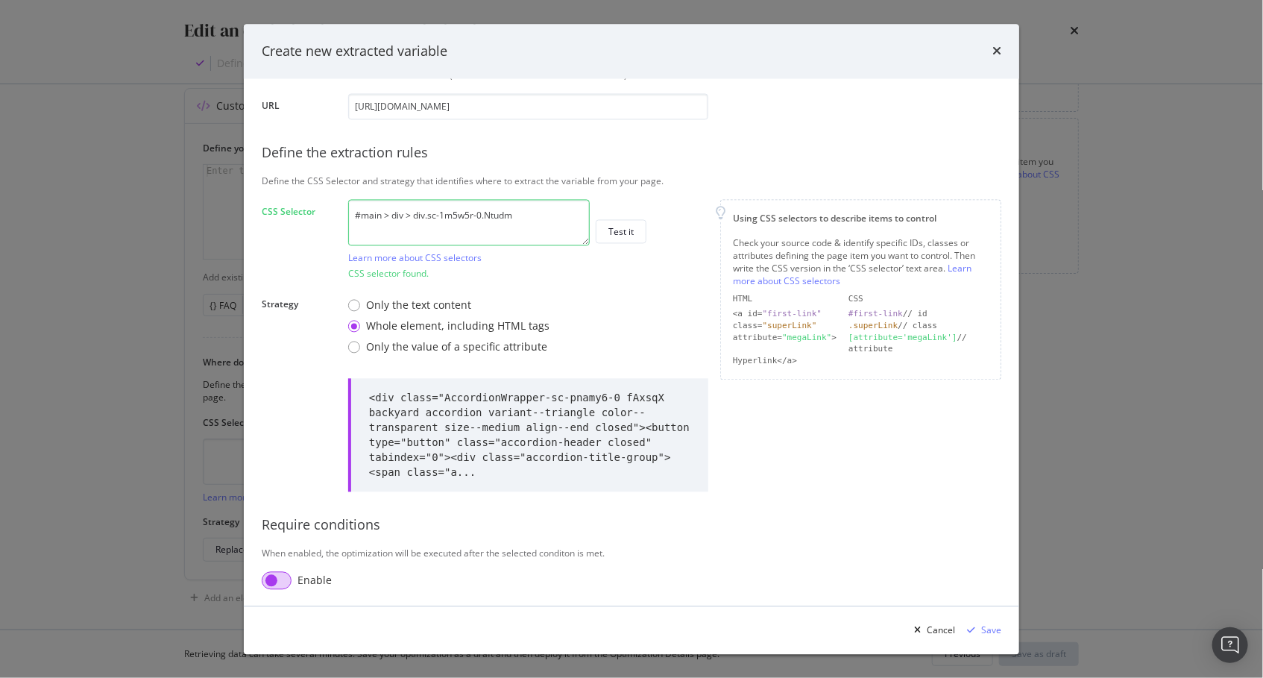
click at [283, 575] on input "modal" at bounding box center [277, 580] width 30 height 18
checkbox input "true"
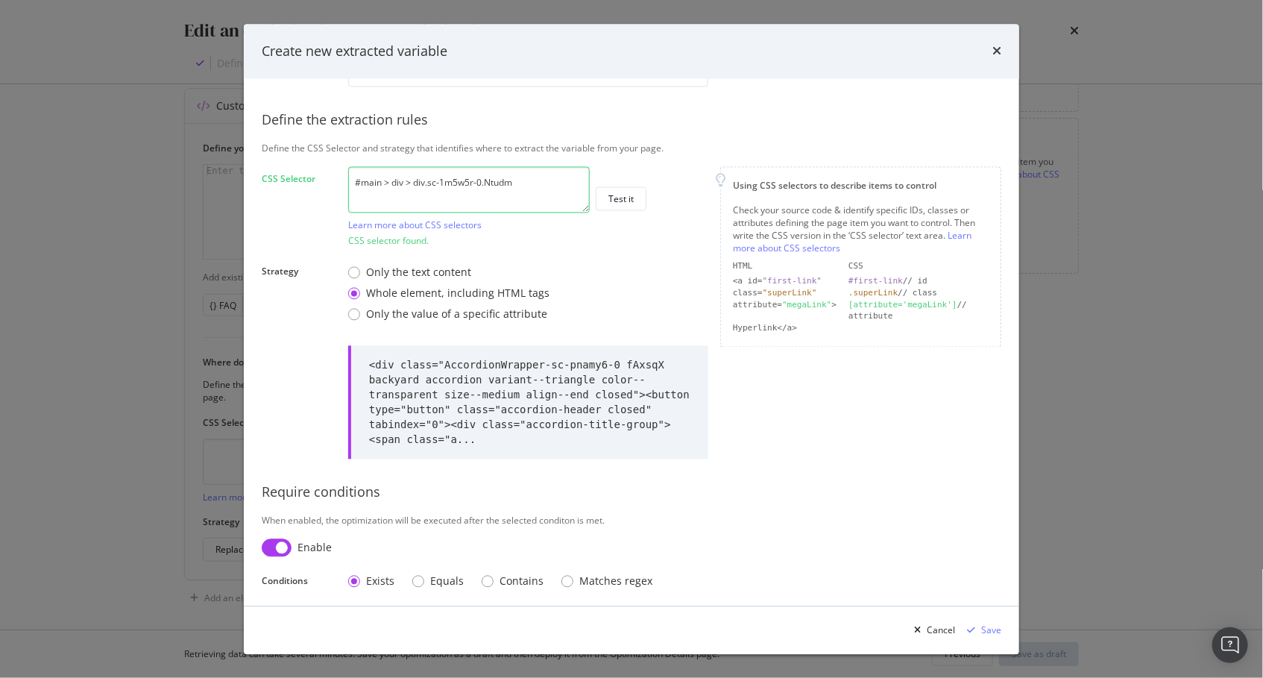
scroll to position [233, 0]
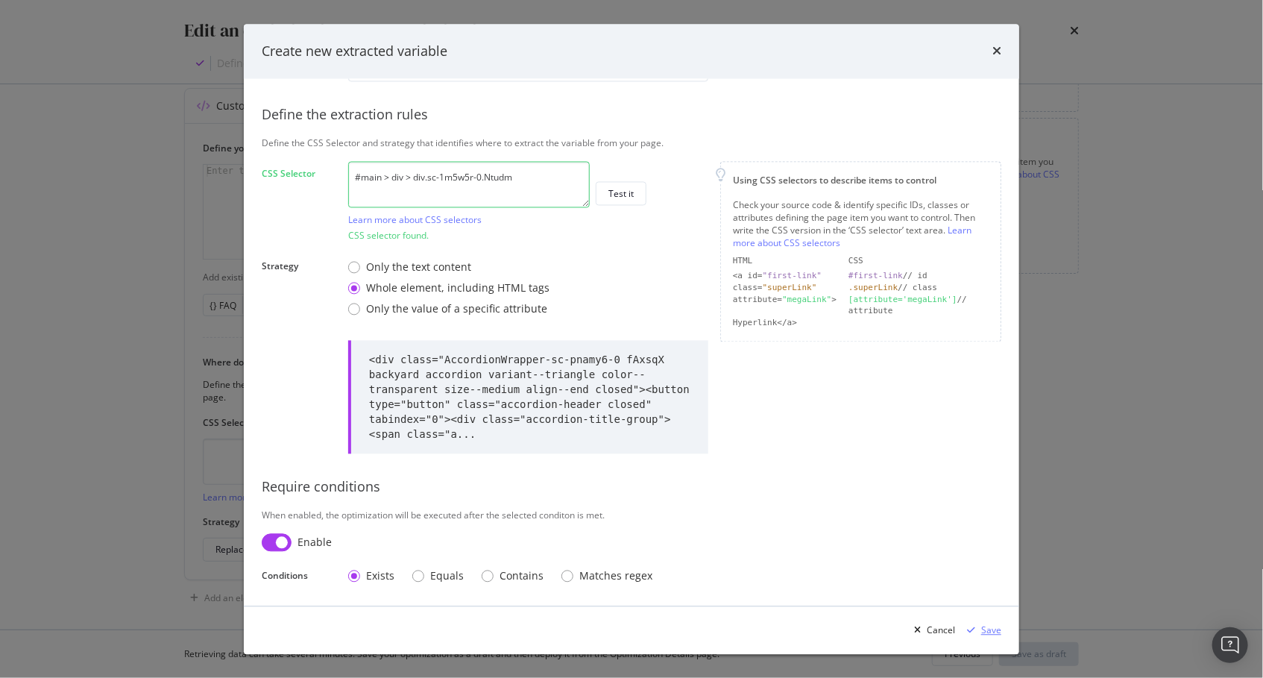
click at [986, 632] on div "Save" at bounding box center [991, 629] width 20 height 13
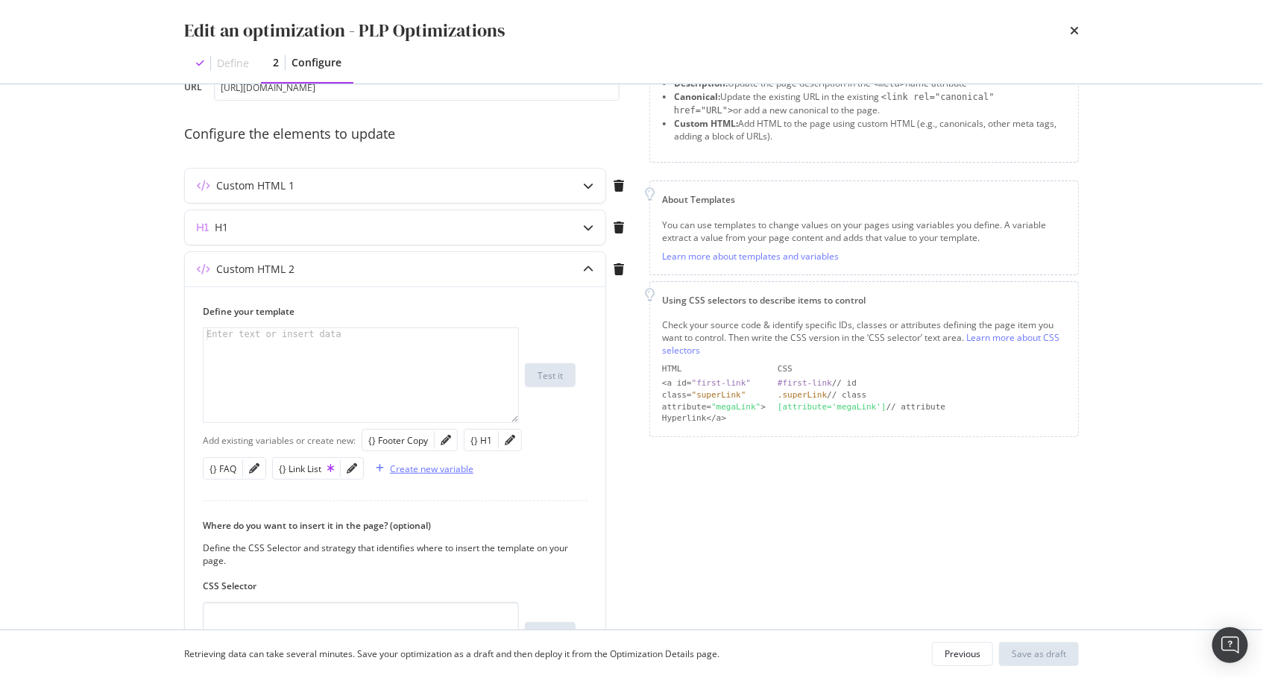
scroll to position [103, 0]
click at [405, 374] on div "modal" at bounding box center [362, 386] width 317 height 119
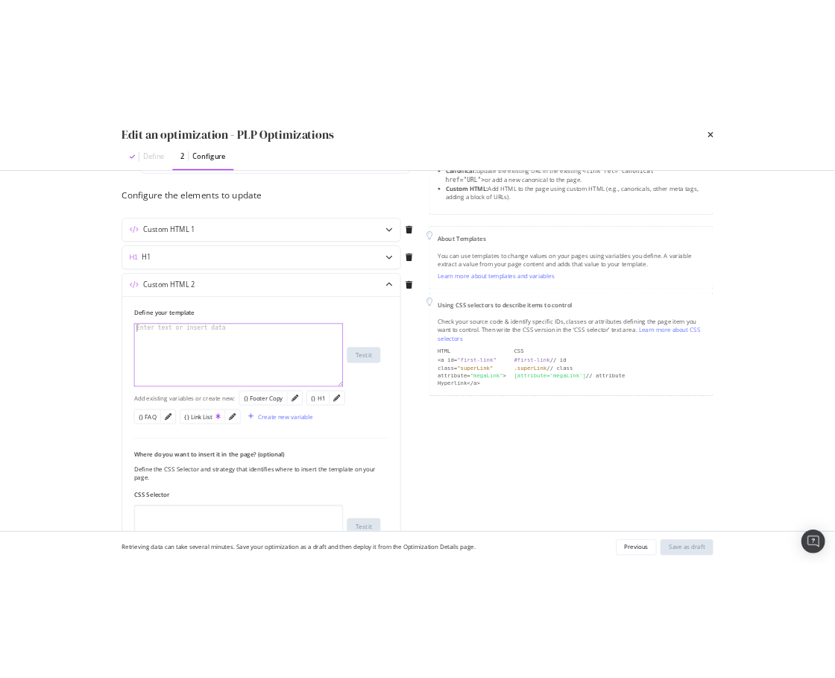
scroll to position [0, 0]
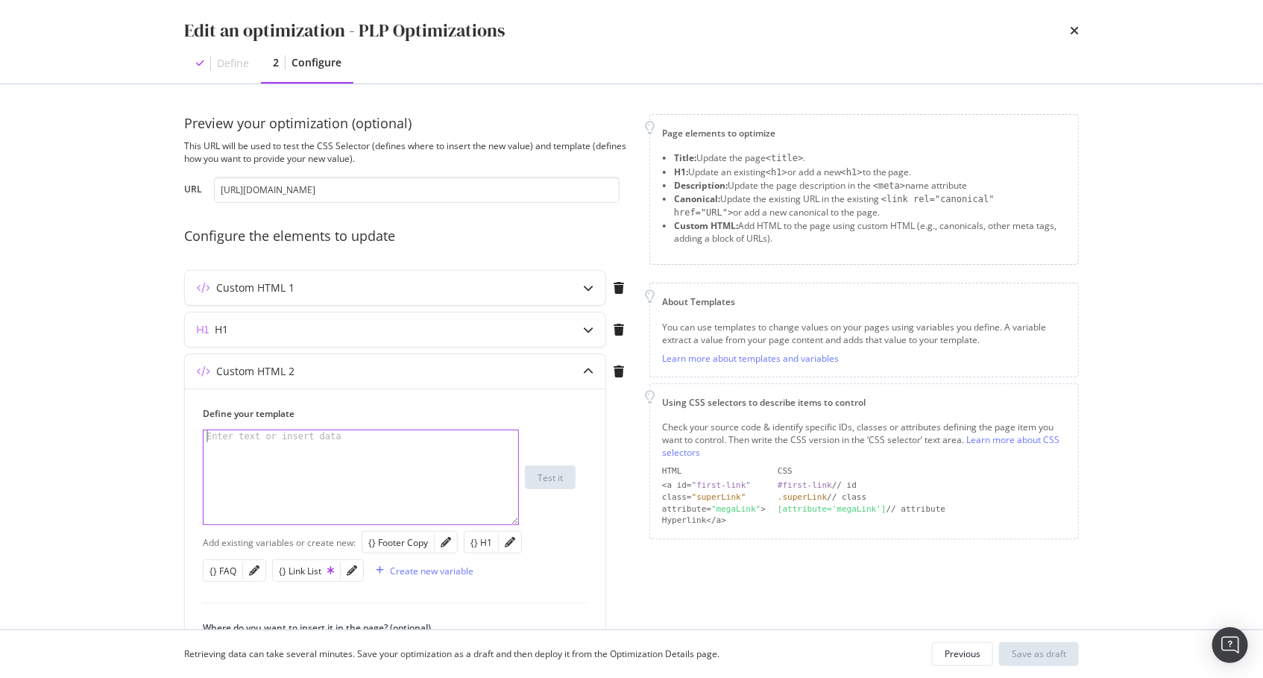
click at [1241, 397] on div "Edit an optimization - PLP Optimizations Define 2 Configure Preview your optimi…" at bounding box center [631, 339] width 1263 height 678
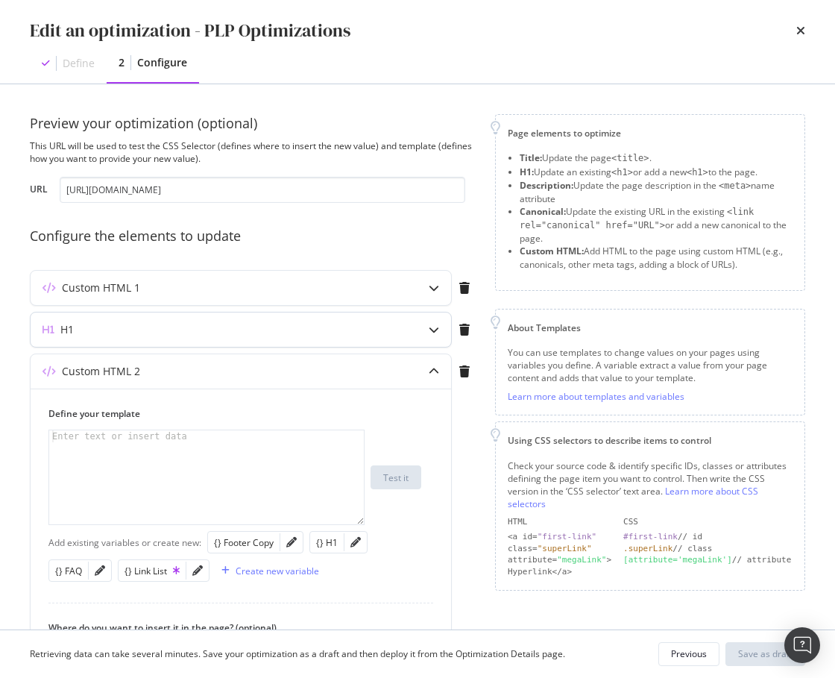
click at [431, 329] on icon "modal" at bounding box center [434, 329] width 10 height 10
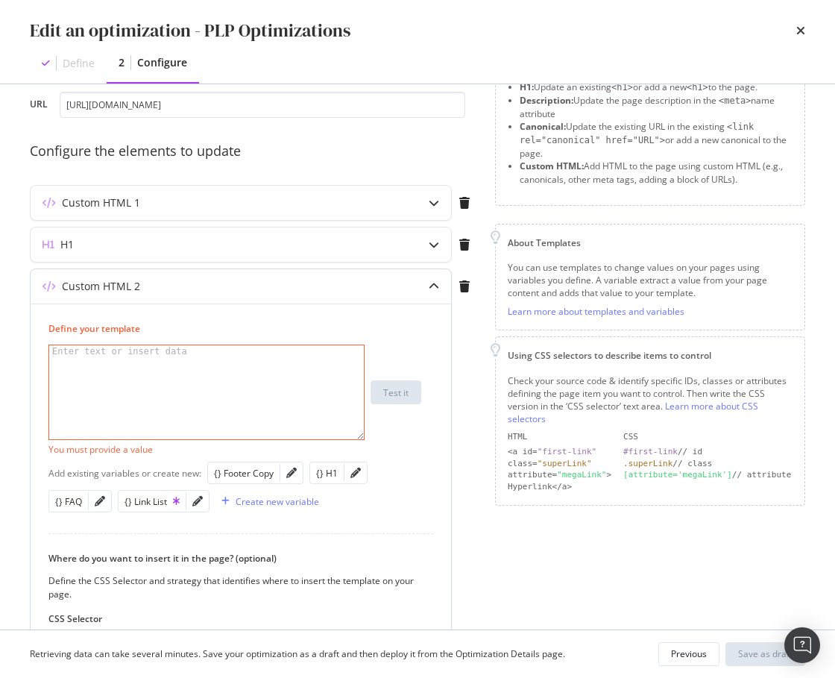
scroll to position [100, 0]
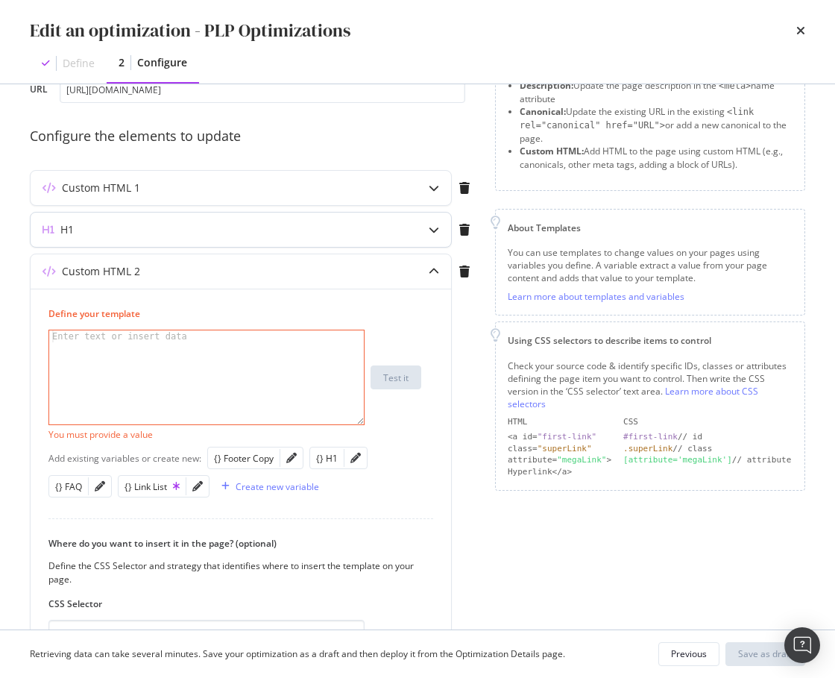
click at [431, 230] on icon "modal" at bounding box center [434, 229] width 10 height 10
click at [430, 270] on icon "modal" at bounding box center [434, 271] width 10 height 10
click at [464, 271] on icon "modal" at bounding box center [464, 271] width 10 height 12
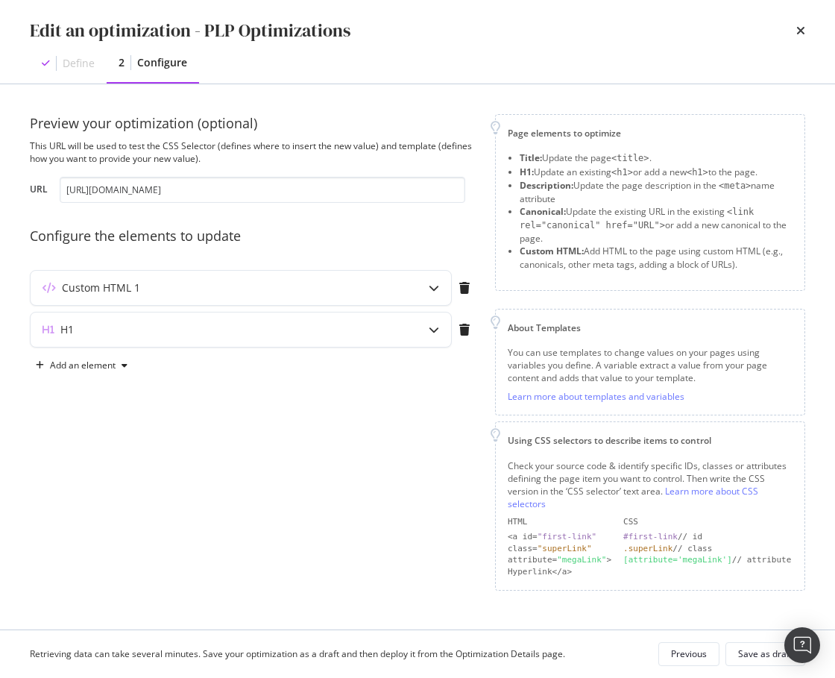
scroll to position [0, 0]
click at [288, 283] on div "Custom HTML 1" at bounding box center [212, 287] width 362 height 15
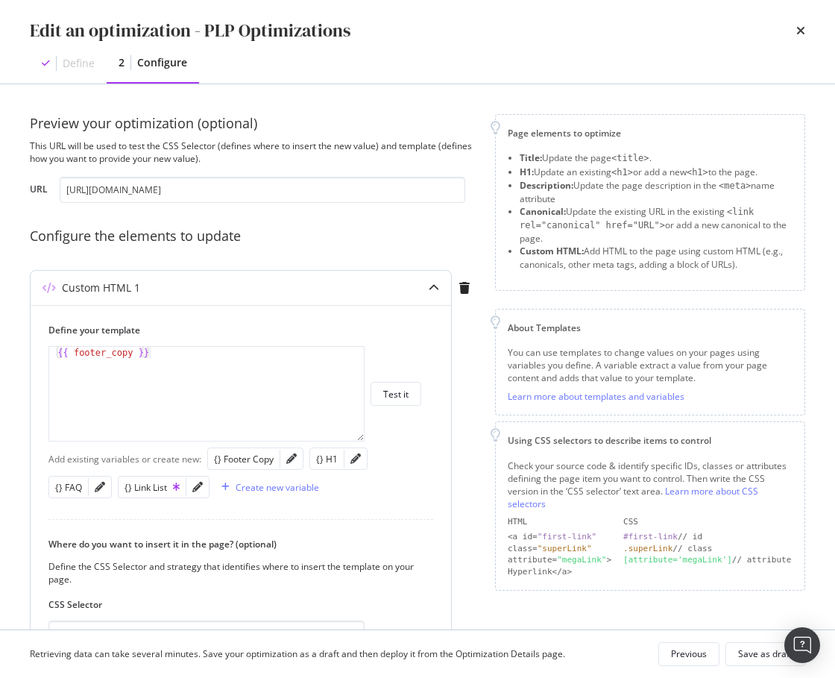
click at [376, 287] on div "Custom HTML 1" at bounding box center [212, 287] width 362 height 15
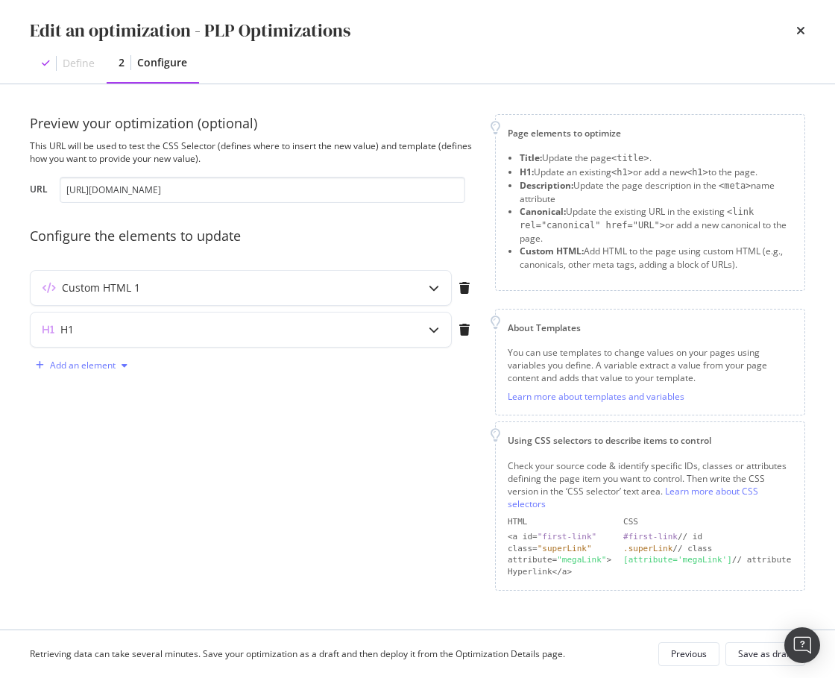
click at [100, 367] on div "Add an element" at bounding box center [83, 365] width 66 height 9
drag, startPoint x: 244, startPoint y: 378, endPoint x: 259, endPoint y: 369, distance: 18.0
click at [245, 377] on div "Preview your optimization (optional) This URL will be used to test the CSS Sele…" at bounding box center [253, 352] width 447 height 476
drag, startPoint x: 345, startPoint y: 329, endPoint x: 342, endPoint y: 337, distance: 8.0
click at [345, 329] on div "H1" at bounding box center [212, 329] width 362 height 15
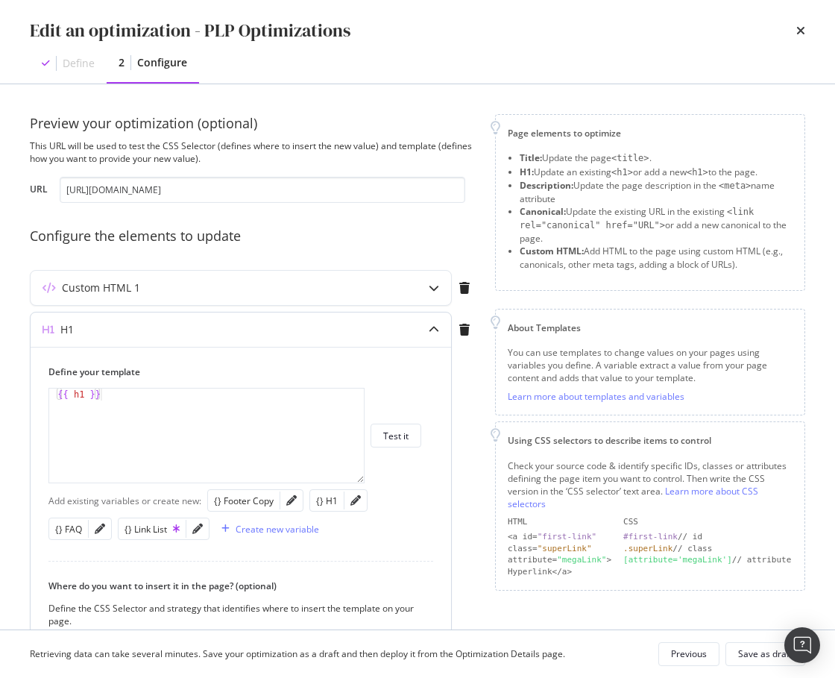
type textarea "{{ h1 }}"
click at [155, 404] on div "{{ h1 }}" at bounding box center [207, 447] width 317 height 119
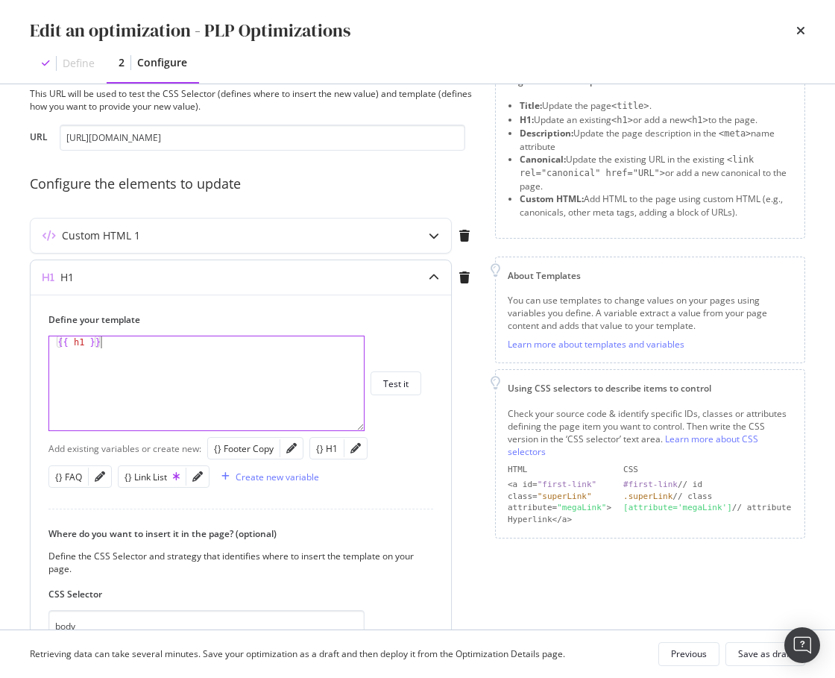
scroll to position [72, 0]
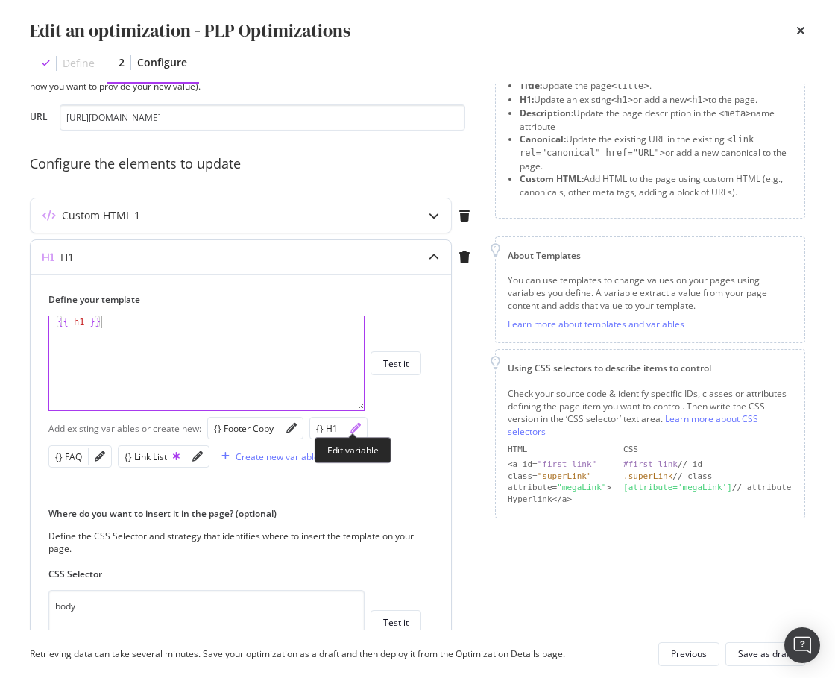
click at [352, 425] on icon "pencil" at bounding box center [355, 428] width 10 height 10
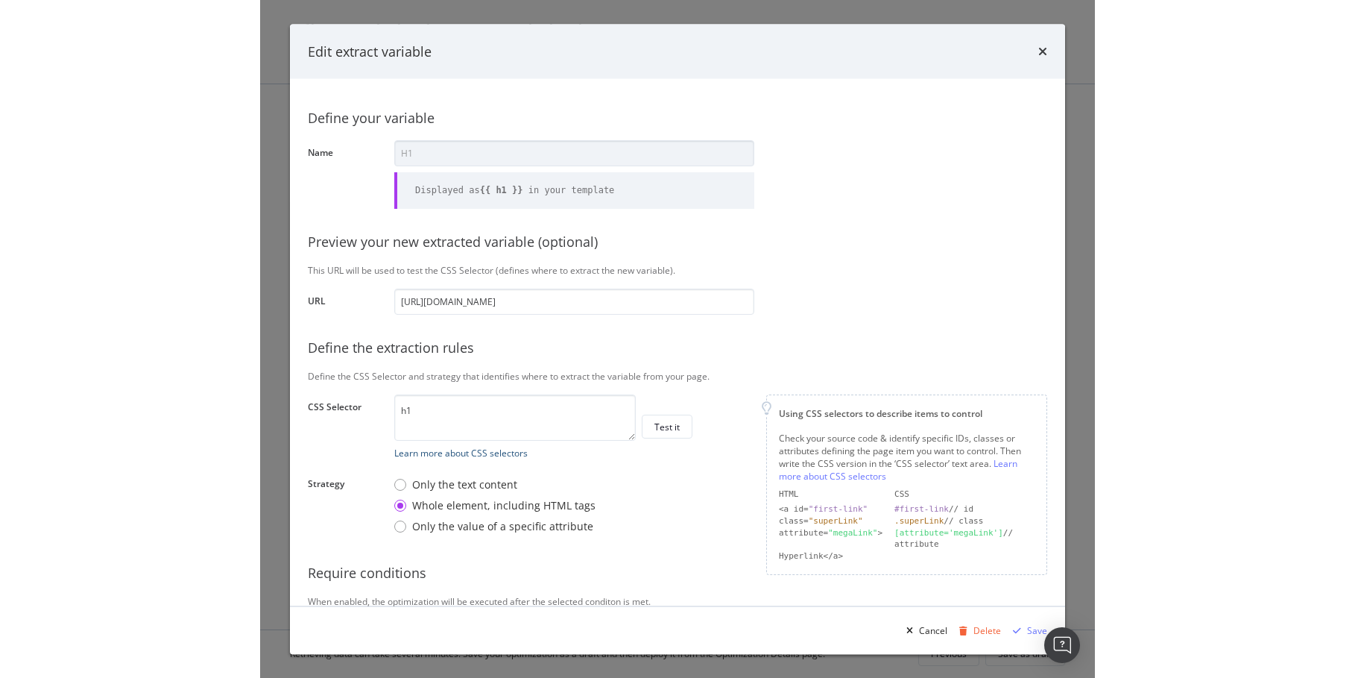
scroll to position [48, 0]
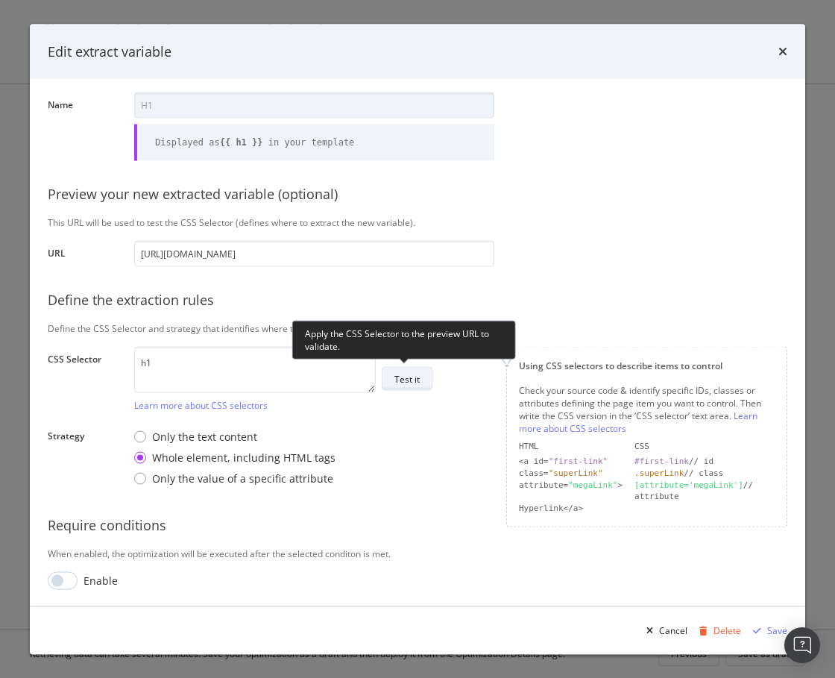
click at [408, 379] on div "Test it" at bounding box center [406, 378] width 25 height 13
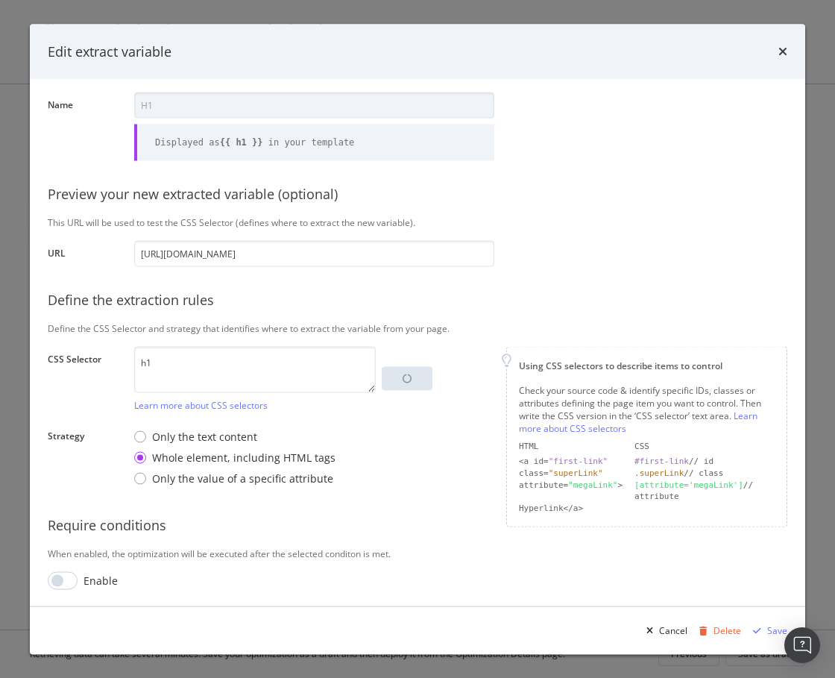
click at [473, 432] on div "Only the text content Whole element, including HTML tags Only the value of a sp…" at bounding box center [314, 457] width 360 height 69
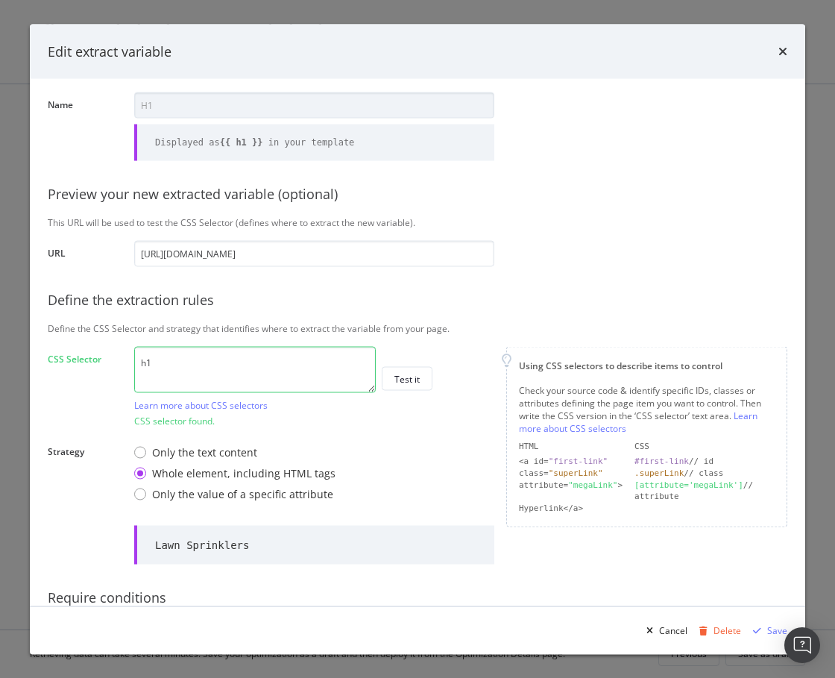
drag, startPoint x: 467, startPoint y: 352, endPoint x: 455, endPoint y: 354, distance: 11.4
click at [467, 352] on div "h1 Learn more about CSS selectors Test it" at bounding box center [314, 378] width 360 height 65
click at [491, 326] on div "Define the CSS Selector and strategy that identifies where to extract the varia…" at bounding box center [417, 327] width 739 height 13
click at [622, 315] on div "Define your variable Name H1 Displayed as {{ h1 }} in your template Preview you…" at bounding box center [417, 355] width 739 height 613
click at [262, 257] on input "https://www.lowes.com/pl/garden-hoses-accessories/lawn-sprinklers/4294612478" at bounding box center [314, 253] width 360 height 26
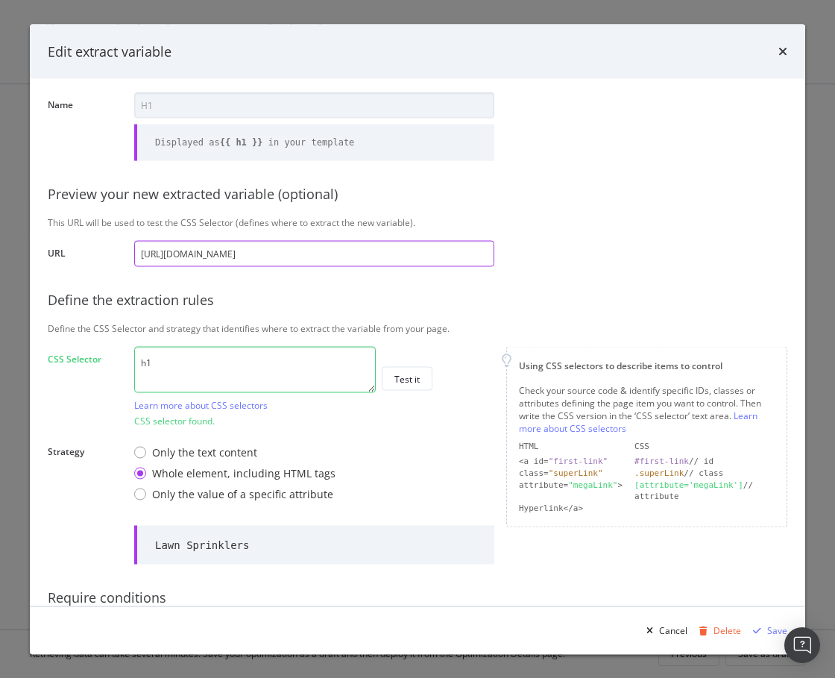
click at [262, 257] on input "https://www.lowes.com/pl/garden-hoses-accessories/lawn-sprinklers/4294612478" at bounding box center [314, 253] width 360 height 26
click at [784, 47] on icon "times" at bounding box center [782, 51] width 9 height 12
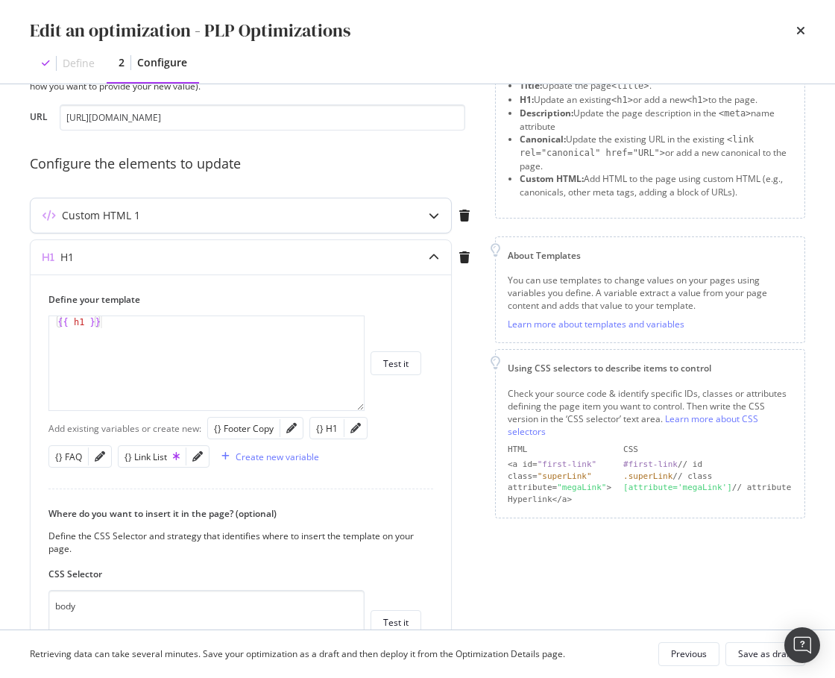
click at [420, 214] on div "modal" at bounding box center [434, 215] width 34 height 34
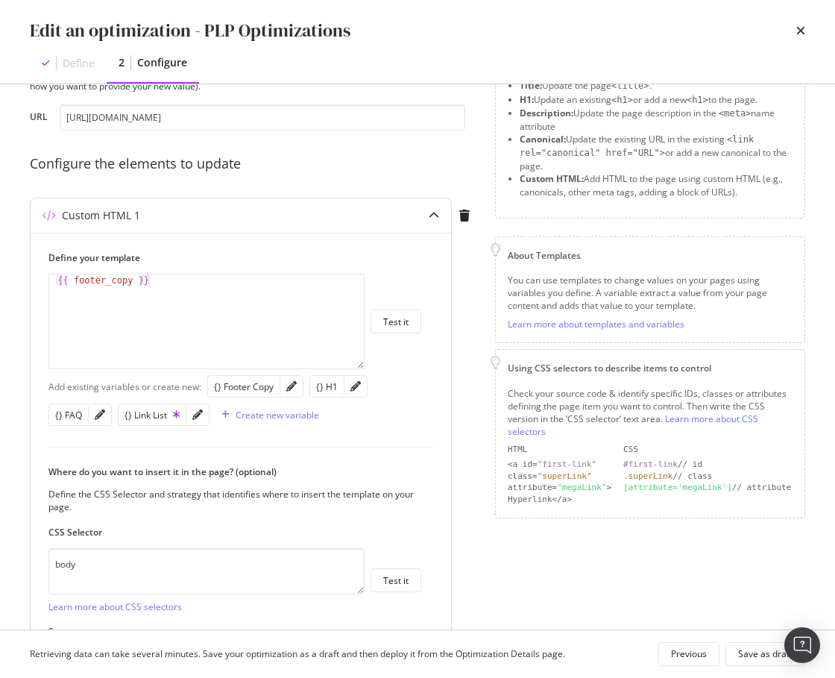
click at [283, 382] on div "modal" at bounding box center [291, 386] width 22 height 21
click at [291, 385] on icon "pencil" at bounding box center [291, 386] width 10 height 10
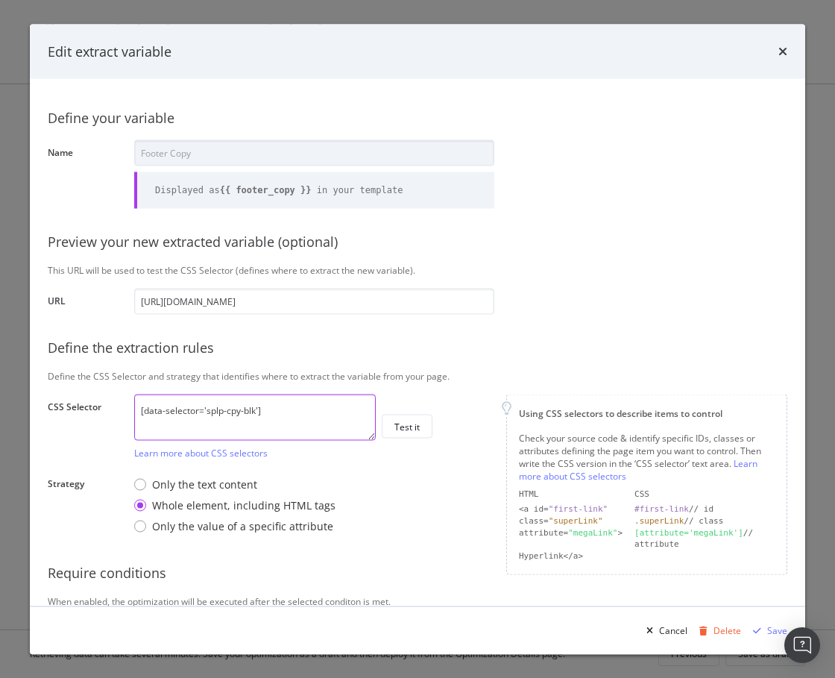
click at [264, 403] on textarea "[data-selector='splp-cpy-blk']" at bounding box center [255, 417] width 242 height 46
click at [265, 403] on textarea "[data-selector='splp-cpy-blk']" at bounding box center [255, 417] width 242 height 46
click at [264, 403] on textarea "[data-selector='splp-cpy-blk']" at bounding box center [255, 417] width 242 height 46
drag, startPoint x: 783, startPoint y: 54, endPoint x: 764, endPoint y: 67, distance: 23.0
click at [782, 54] on icon "times" at bounding box center [782, 51] width 9 height 12
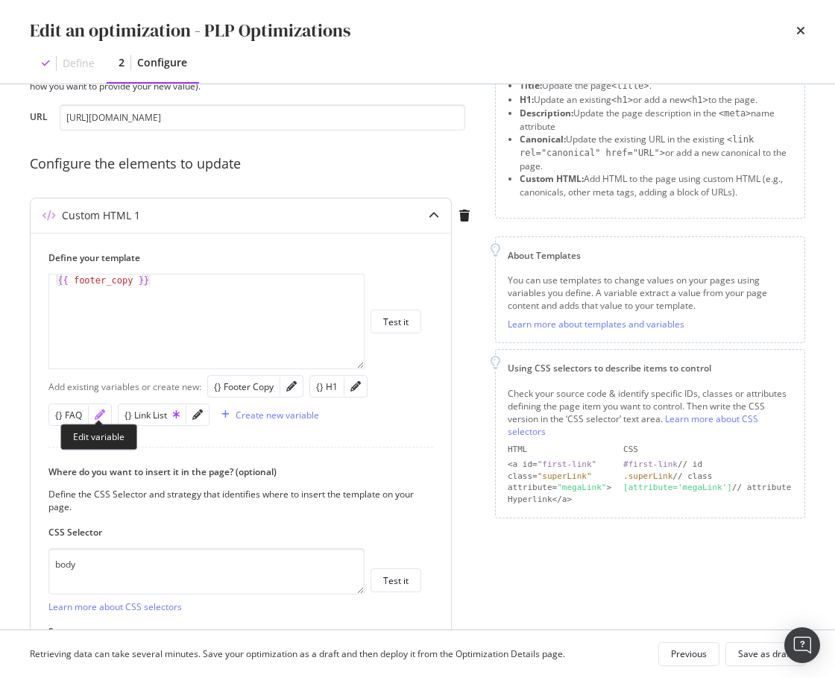
click at [98, 411] on icon "pencil" at bounding box center [100, 414] width 10 height 10
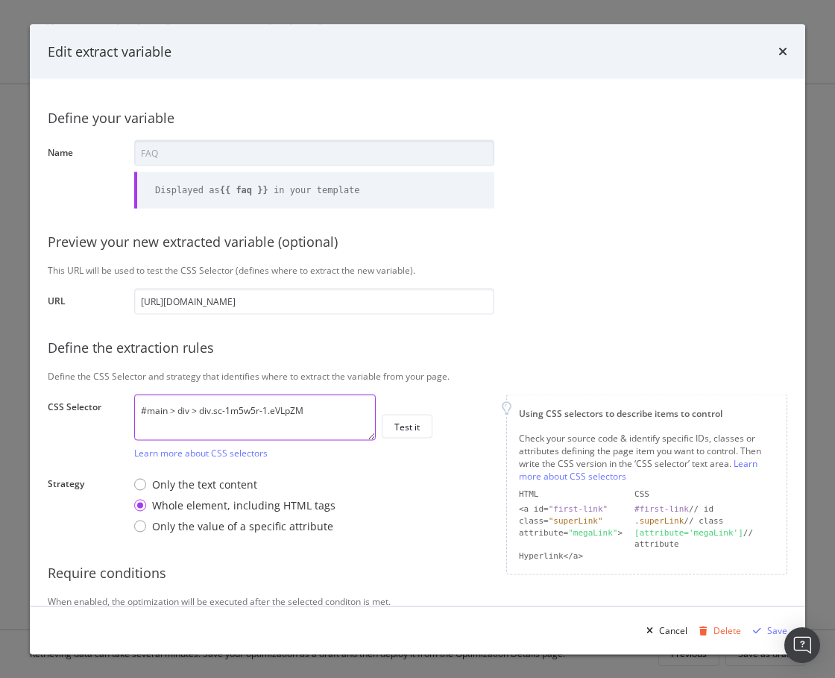
click at [265, 410] on textarea "#main > div > div.sc-1m5w5r-1.eVLpZM" at bounding box center [255, 417] width 242 height 46
click at [777, 52] on div "Edit extract variable" at bounding box center [417, 51] width 739 height 19
click at [782, 50] on icon "times" at bounding box center [782, 51] width 9 height 12
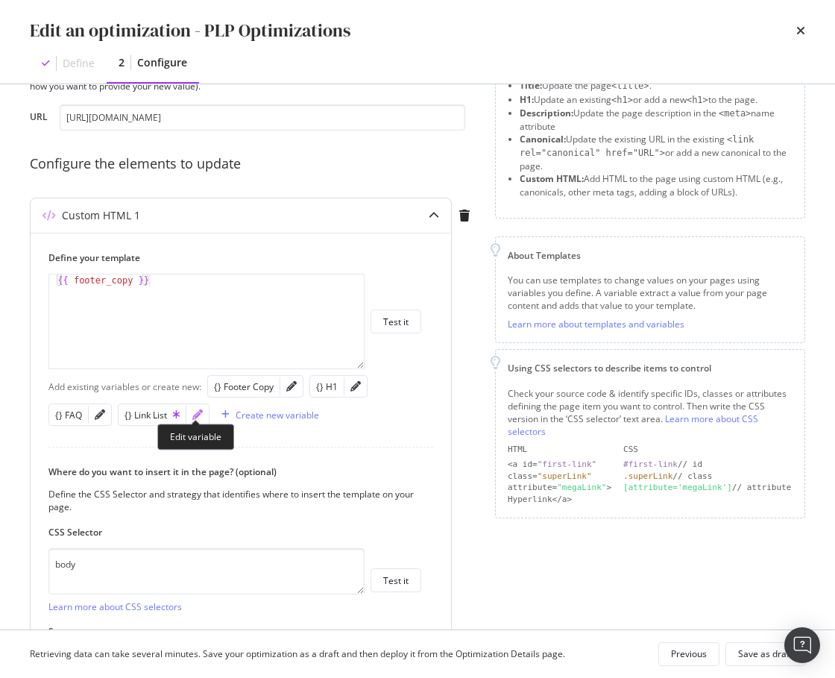
click at [192, 412] on icon "pencil" at bounding box center [197, 414] width 10 height 10
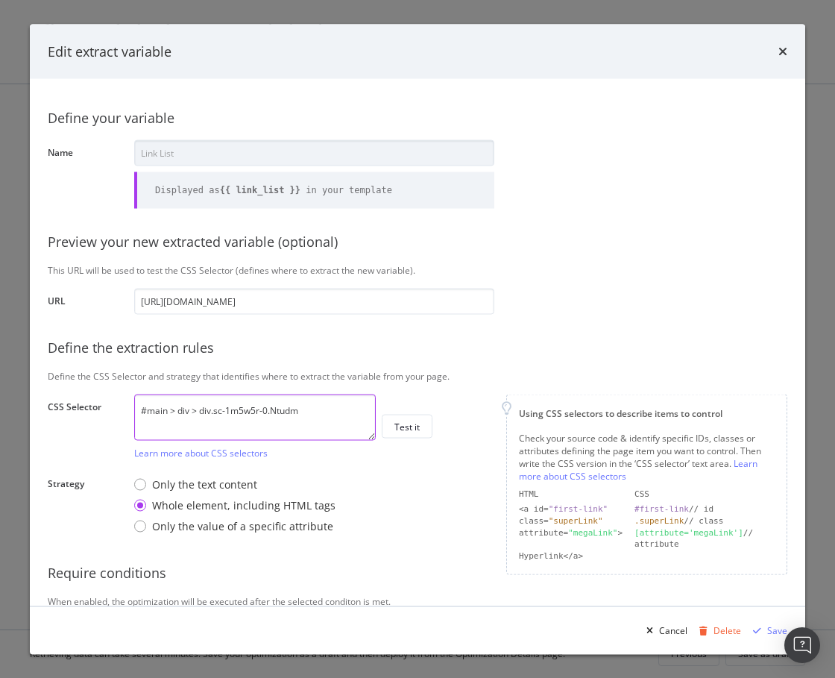
click at [233, 407] on textarea "#main > div > div.sc-1m5w5r-0.Ntudm" at bounding box center [255, 417] width 242 height 46
click at [233, 406] on textarea "#main > div > div.sc-1m5w5r-0.Ntudm" at bounding box center [255, 417] width 242 height 46
click at [586, 176] on div "Define your variable Name Link List Displayed as {{ link_list }} in your templa…" at bounding box center [417, 386] width 739 height 578
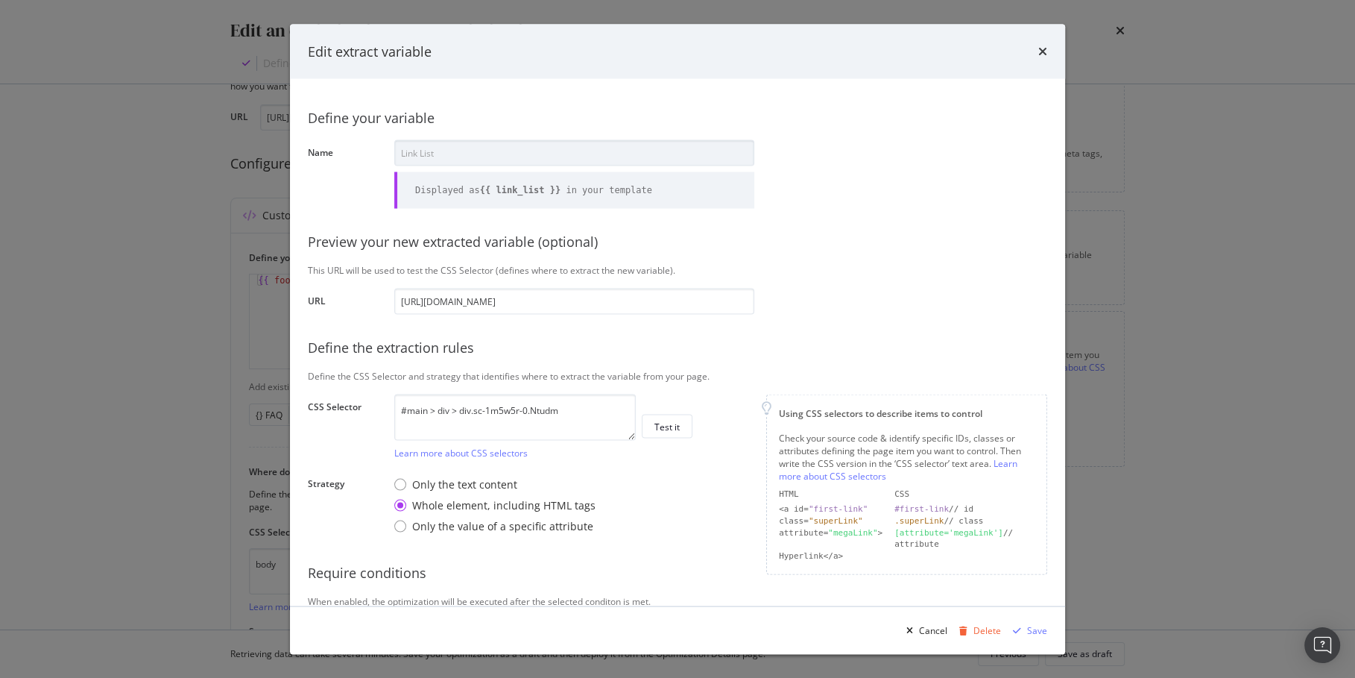
click at [913, 299] on div "Define your variable Name Link List Displayed as {{ link_list }} in your templa…" at bounding box center [677, 386] width 739 height 578
click at [1046, 48] on icon "times" at bounding box center [1042, 51] width 9 height 12
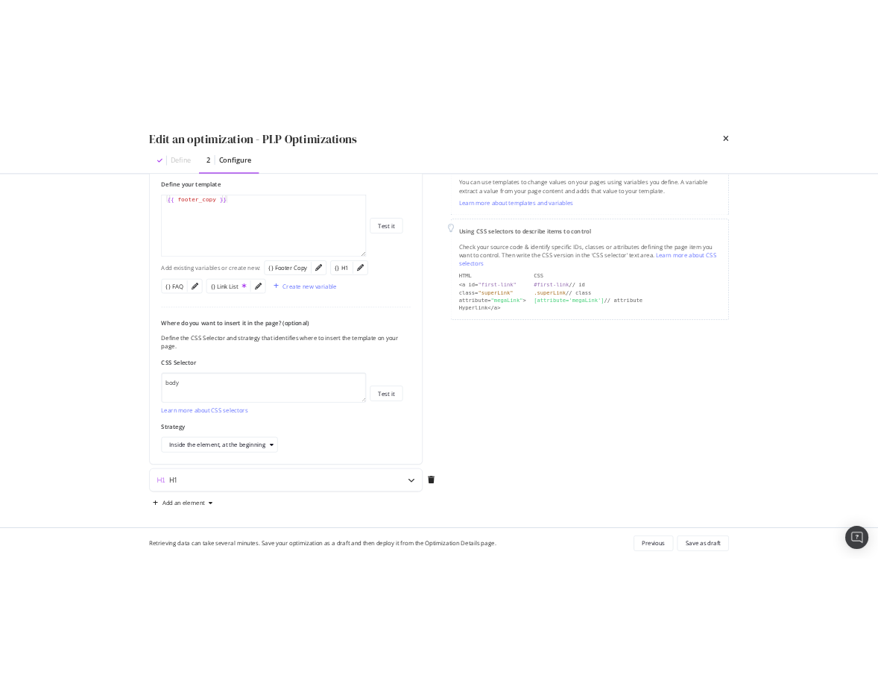
scroll to position [0, 0]
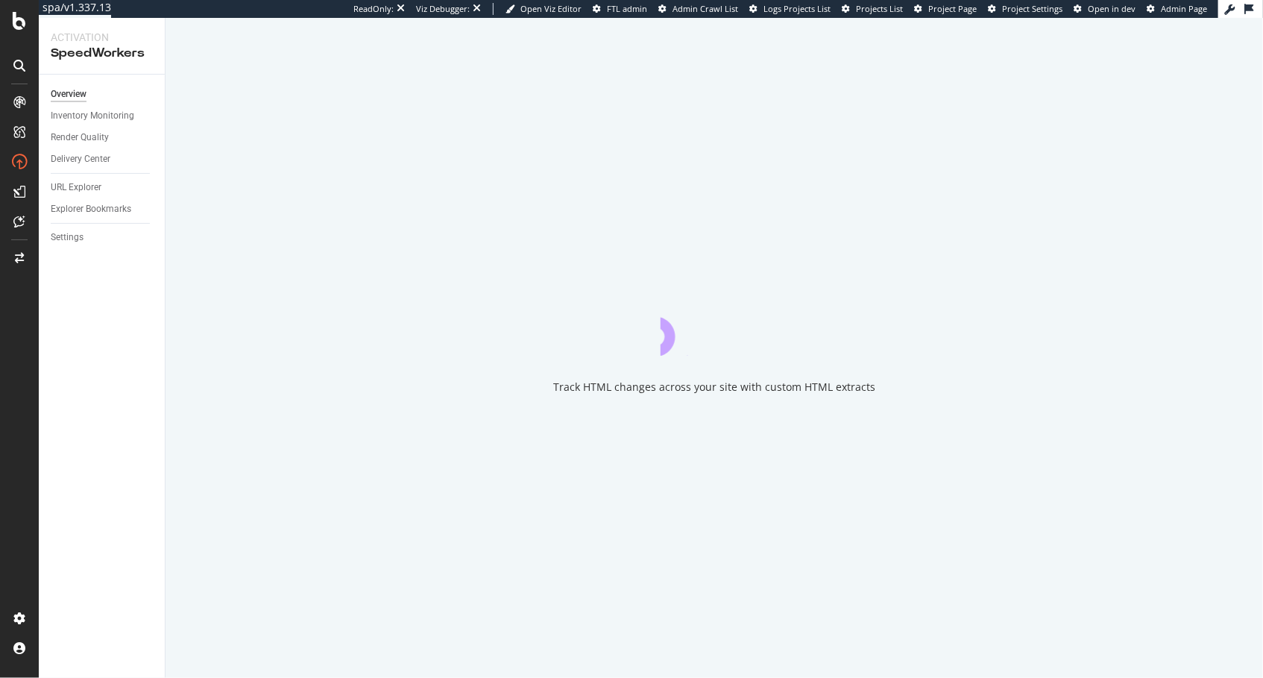
click at [31, 324] on div at bounding box center [19, 348] width 36 height 516
drag, startPoint x: 99, startPoint y: 315, endPoint x: 97, endPoint y: 235, distance: 79.8
click at [99, 313] on div "Overview Inventory Monitoring Render Quality Delivery Center URL Explorer Explo…" at bounding box center [102, 376] width 126 height 603
click at [85, 186] on div "URL Explorer" at bounding box center [76, 188] width 51 height 16
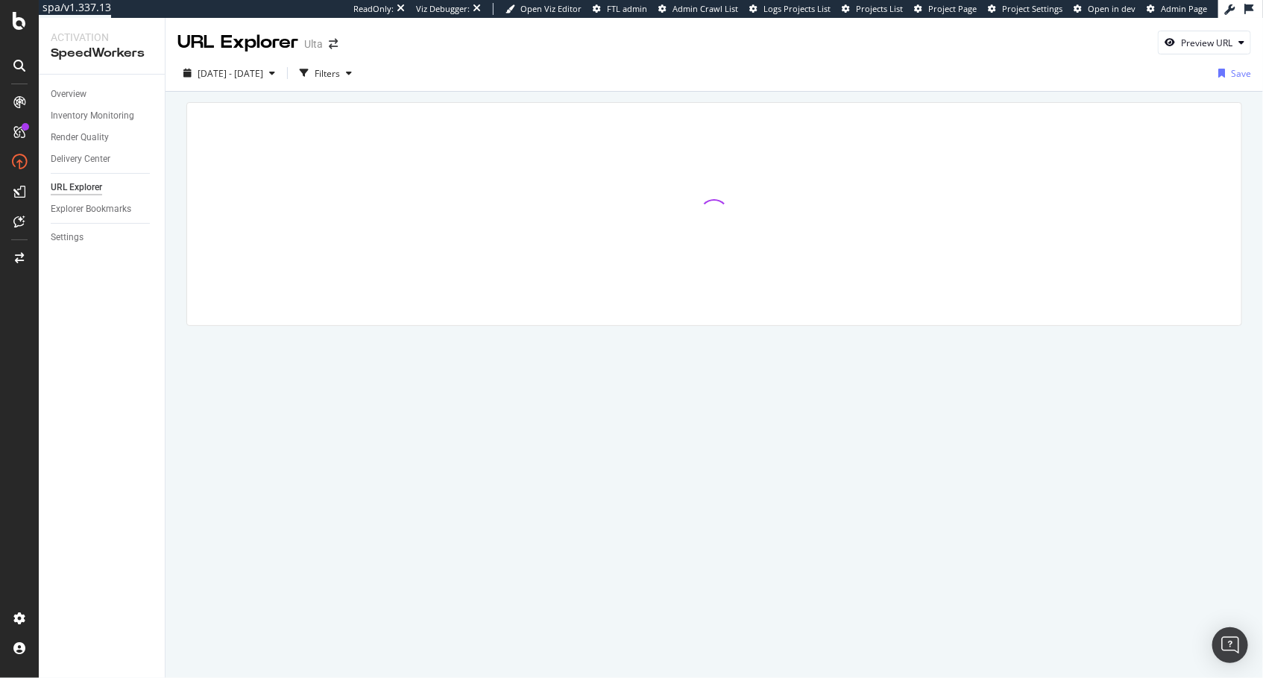
click at [123, 322] on div "Overview Inventory Monitoring Render Quality Delivery Center URL Explorer Explo…" at bounding box center [102, 376] width 126 height 603
drag, startPoint x: 186, startPoint y: 138, endPoint x: 298, endPoint y: 128, distance: 112.2
click at [187, 138] on div at bounding box center [714, 214] width 1054 height 222
click at [719, 43] on div "URL Explorer Ulta Preview URL" at bounding box center [713, 36] width 1097 height 37
click at [1204, 46] on div "Preview URL" at bounding box center [1206, 43] width 51 height 13
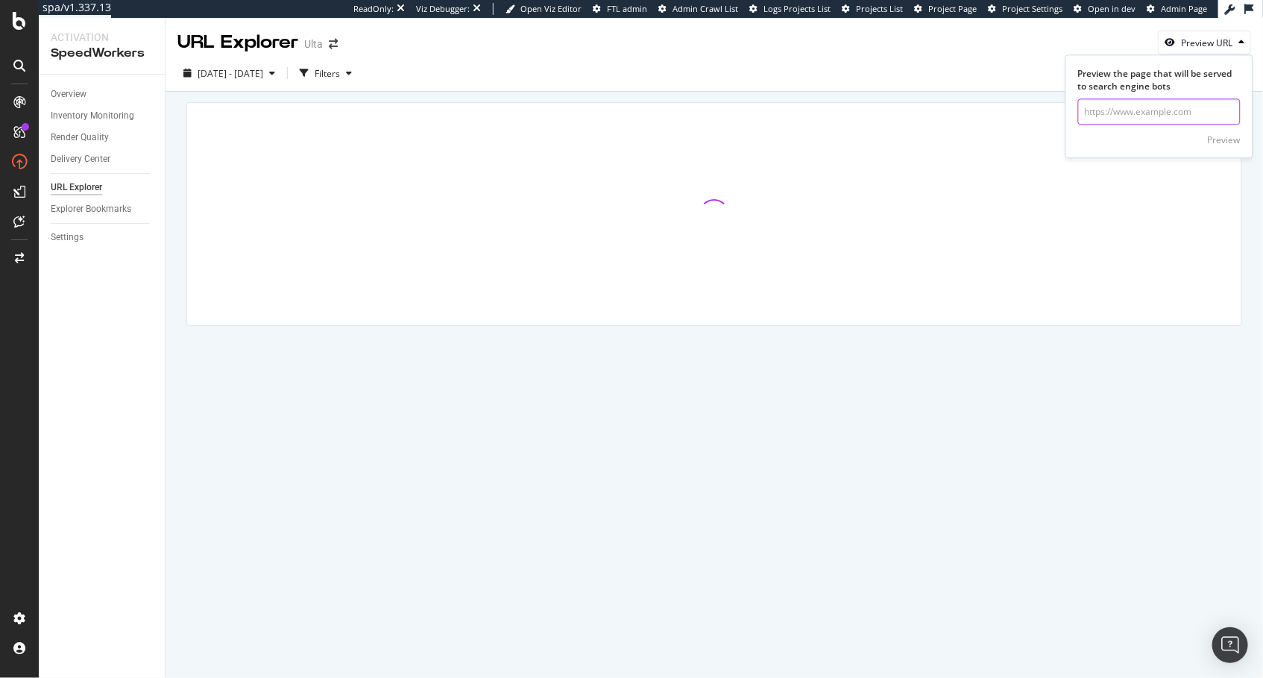
click at [1130, 102] on input "url" at bounding box center [1159, 112] width 163 height 26
paste input "#main > div > div.sc-1m5w5r-0.Ntudm"
type input "#main > div > div.sc-1m5w5r-0.Ntudm"
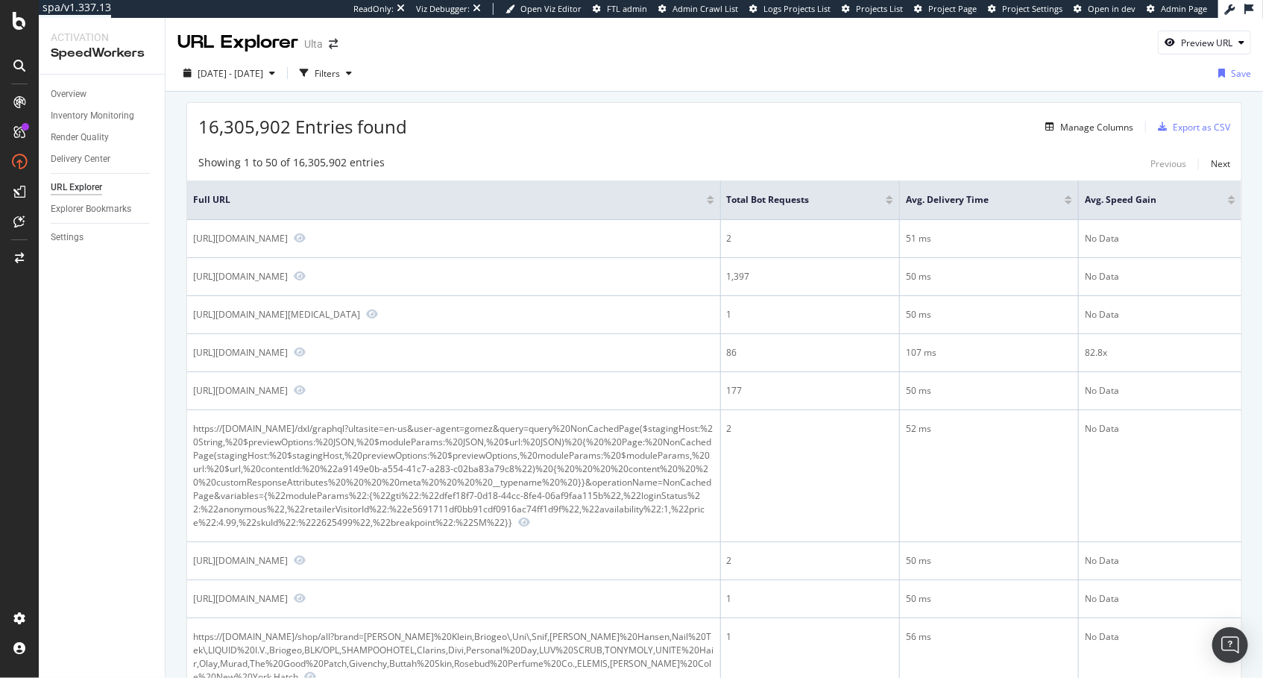
click at [340, 72] on div "Filters" at bounding box center [327, 73] width 25 height 13
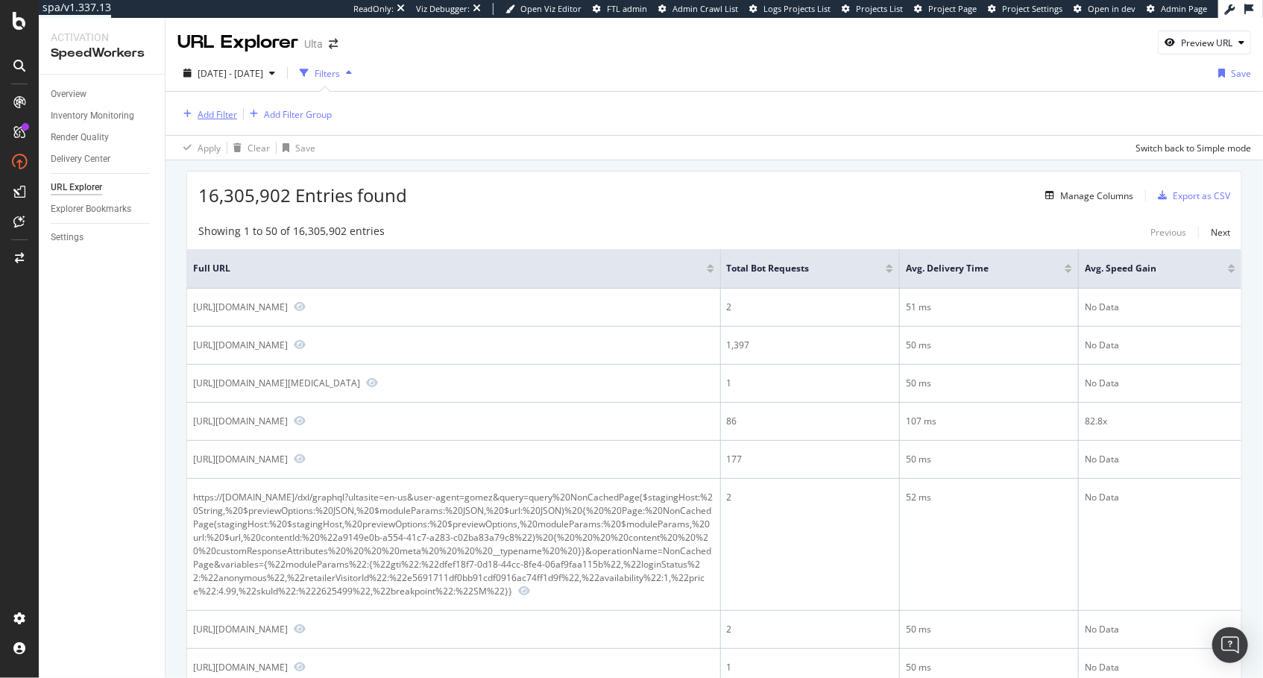
click at [227, 110] on div "Add Filter" at bounding box center [218, 114] width 40 height 13
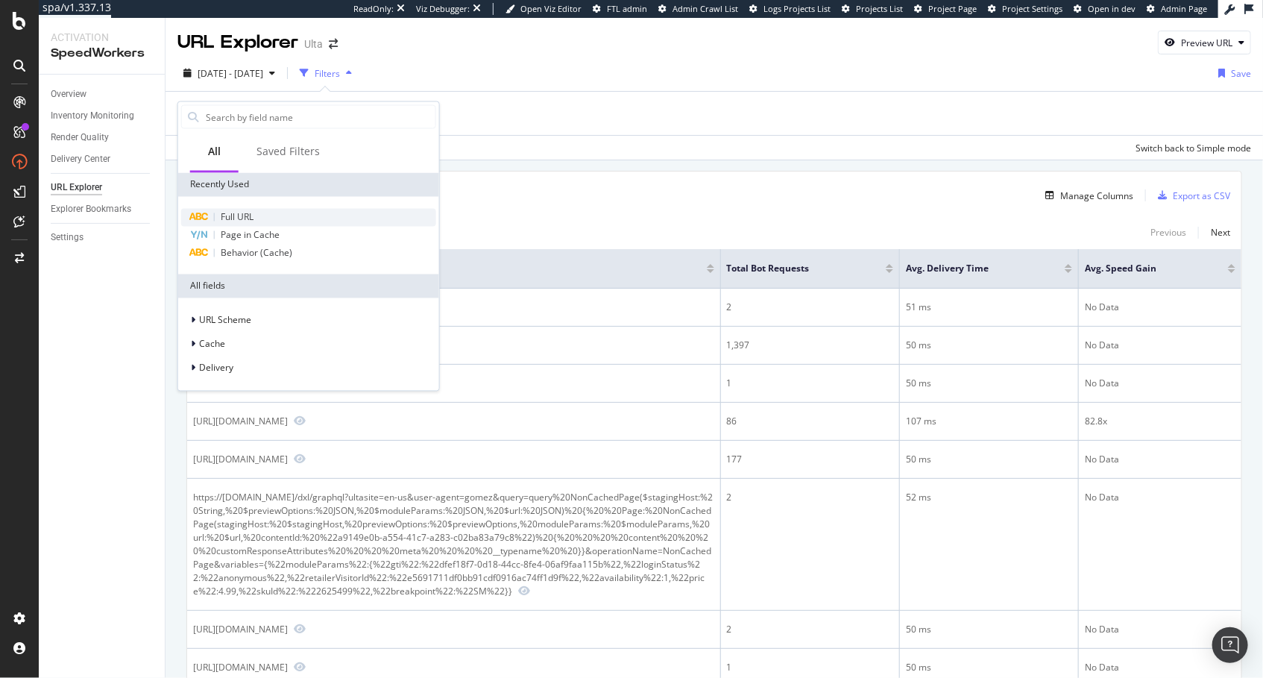
click at [253, 220] on span "Full URL" at bounding box center [237, 217] width 33 height 13
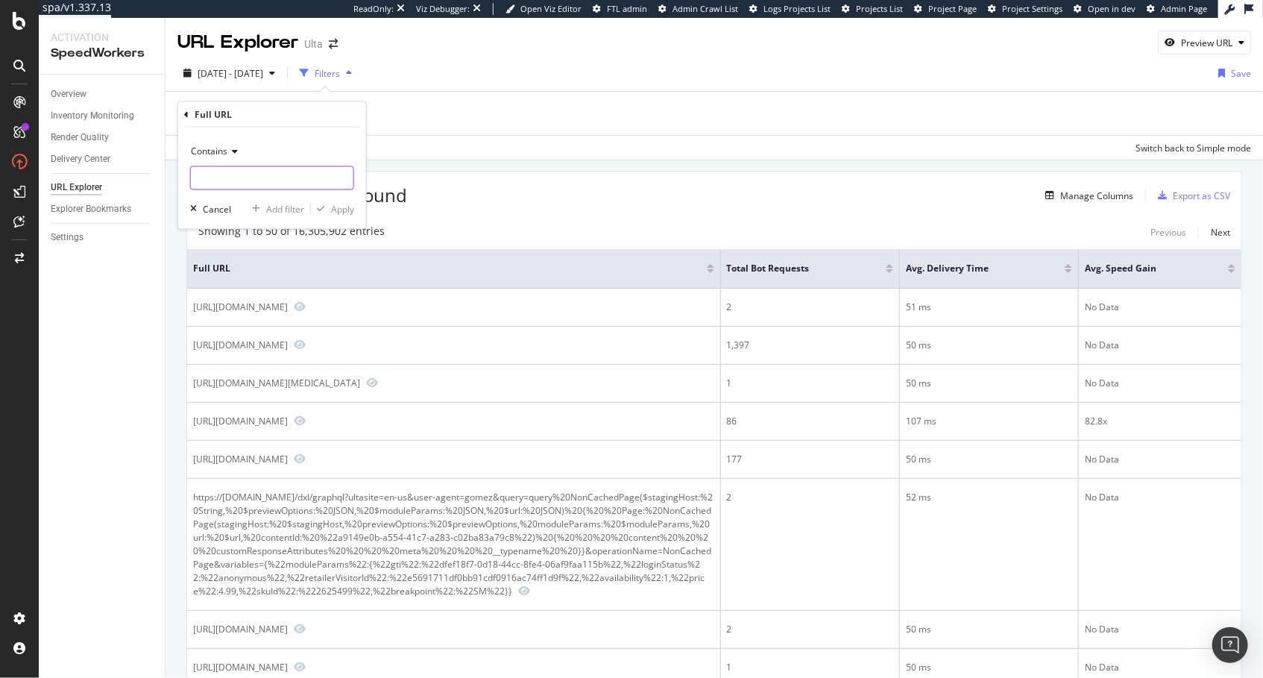
click at [277, 183] on input "text" at bounding box center [272, 178] width 163 height 24
paste input "https://www.ulta.com/authorize"
type input "https://www.ulta.com/authorize"
click at [332, 210] on div "Apply" at bounding box center [342, 209] width 23 height 13
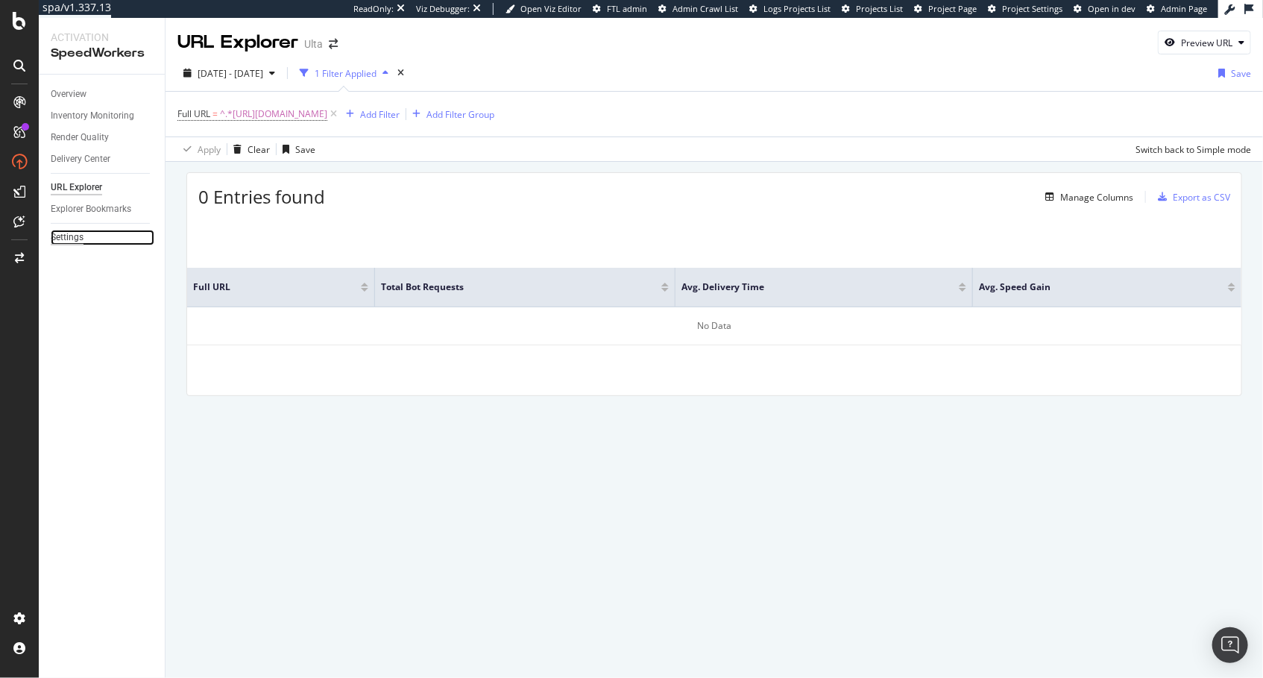
click at [69, 239] on div "Settings" at bounding box center [67, 238] width 33 height 16
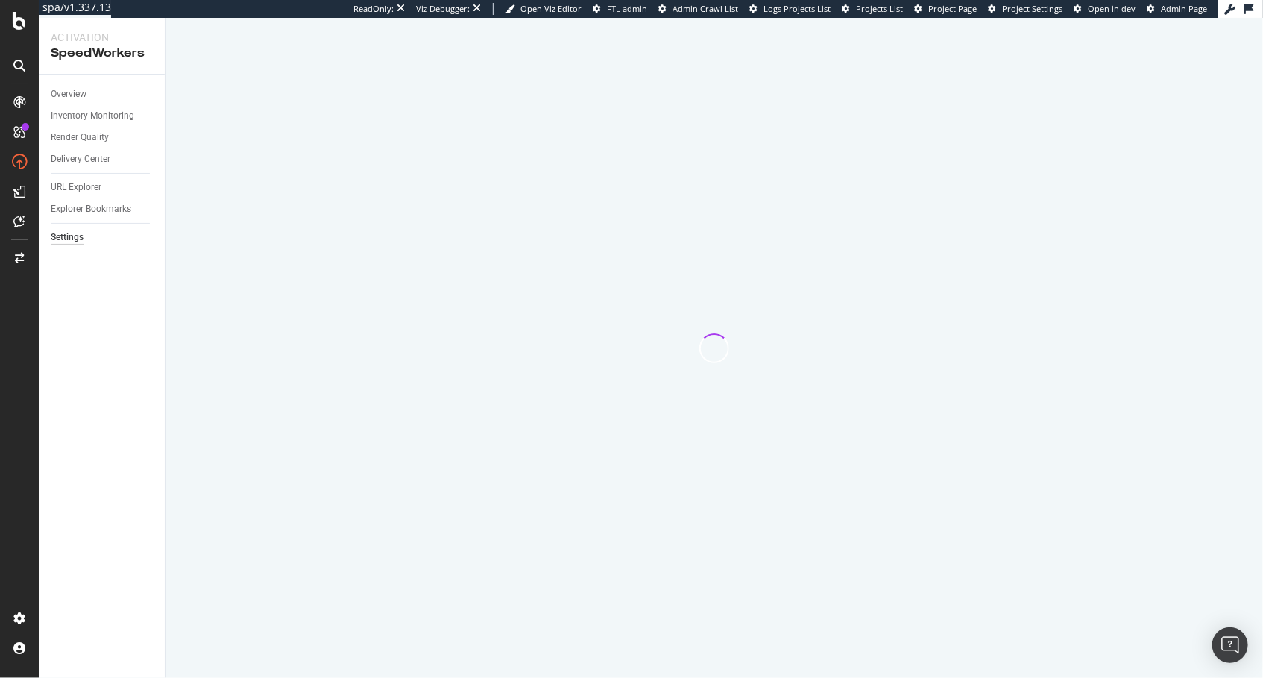
click at [136, 316] on div "Overview Inventory Monitoring Render Quality Delivery Center URL Explorer Explo…" at bounding box center [102, 376] width 126 height 603
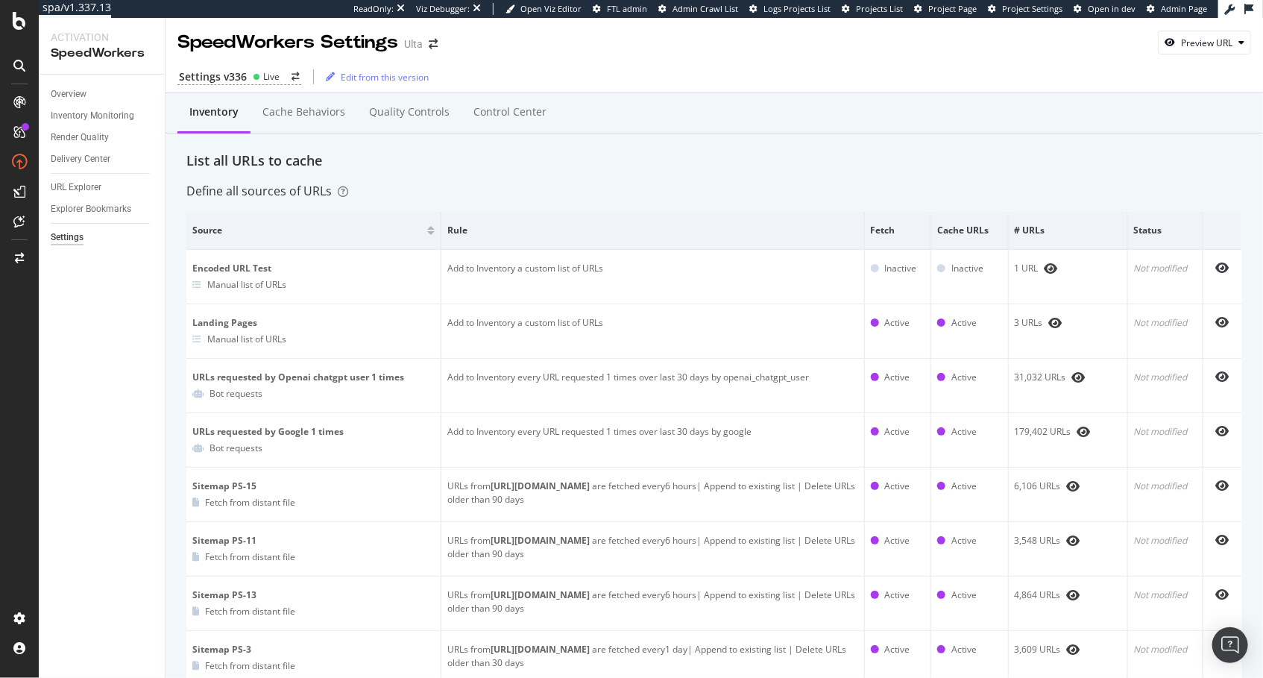
click at [476, 191] on div "Define all sources of URLs" at bounding box center [714, 191] width 1056 height 17
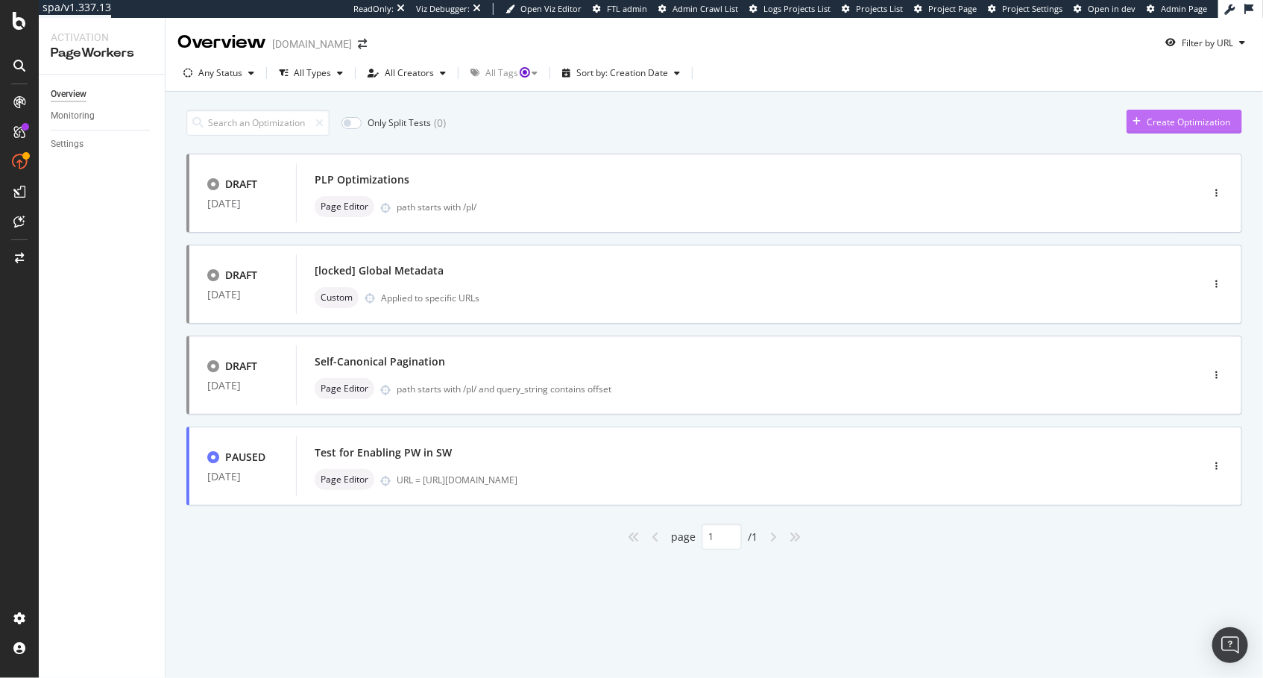
click at [1152, 116] on div "Create Optimization" at bounding box center [1188, 122] width 83 height 13
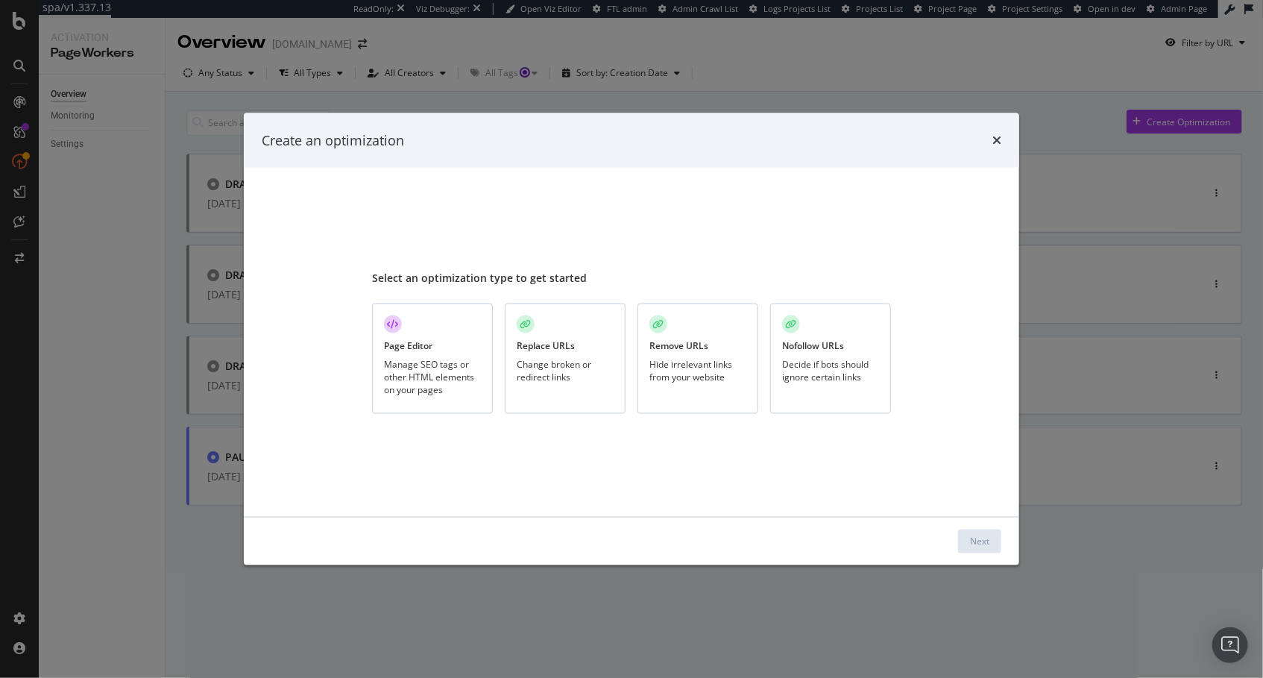
drag, startPoint x: 401, startPoint y: 366, endPoint x: 414, endPoint y: 366, distance: 12.7
click at [403, 366] on div "Manage SEO tags or other HTML elements on your pages" at bounding box center [432, 377] width 97 height 38
click at [987, 544] on div "Next" at bounding box center [979, 540] width 19 height 13
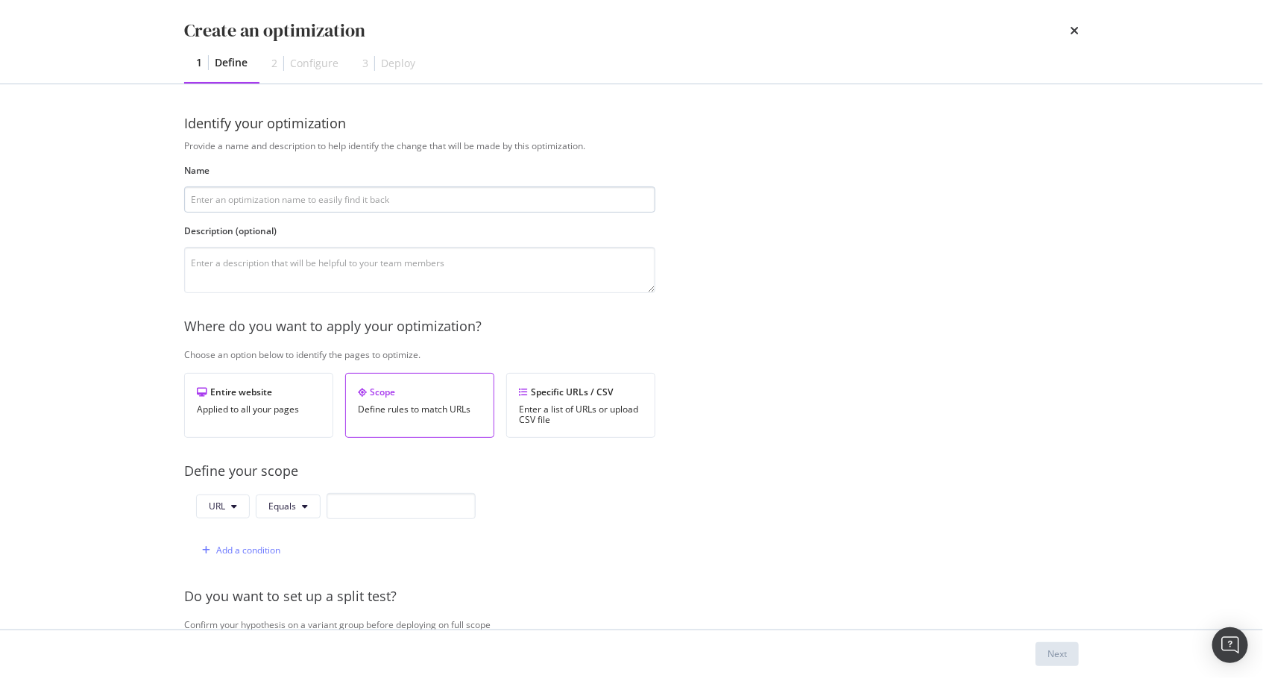
click at [394, 198] on input "modal" at bounding box center [419, 199] width 471 height 26
type input "Steven PLP Optimizations Draft"
click at [287, 499] on span "Equals" at bounding box center [282, 505] width 28 height 13
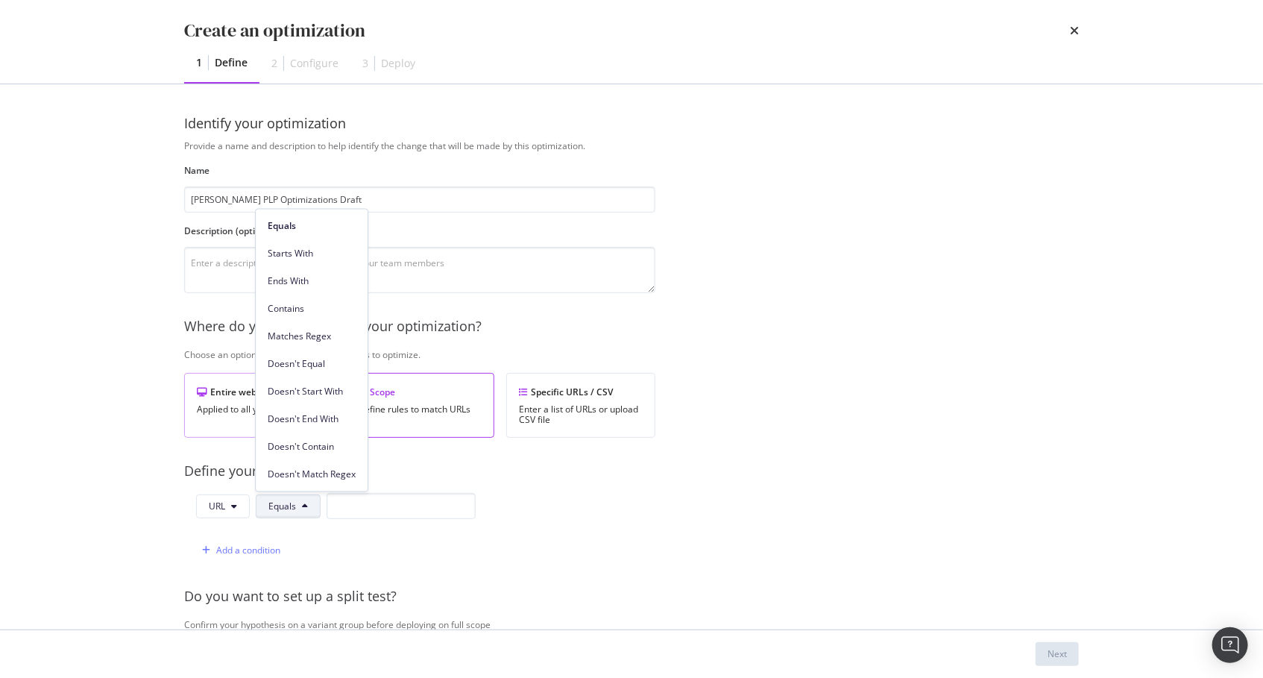
drag, startPoint x: 287, startPoint y: 312, endPoint x: 294, endPoint y: 379, distance: 68.2
click at [287, 312] on span "Contains" at bounding box center [312, 308] width 88 height 13
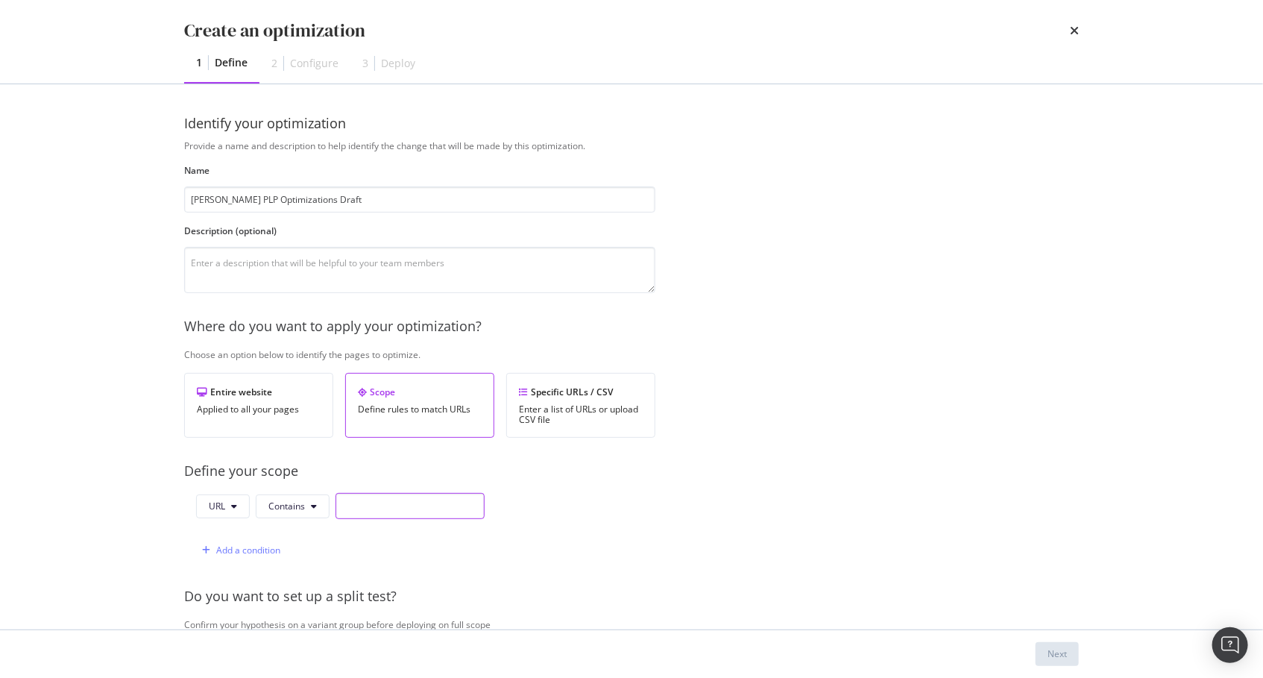
click at [380, 509] on input "modal" at bounding box center [409, 506] width 149 height 26
type input "/pl/"
drag, startPoint x: 696, startPoint y: 558, endPoint x: 748, endPoint y: 560, distance: 53.0
click at [697, 558] on div "Provide a name and description to help identify the change that will be made by…" at bounding box center [631, 541] width 895 height 804
click at [1061, 648] on div "Next" at bounding box center [1056, 653] width 19 height 13
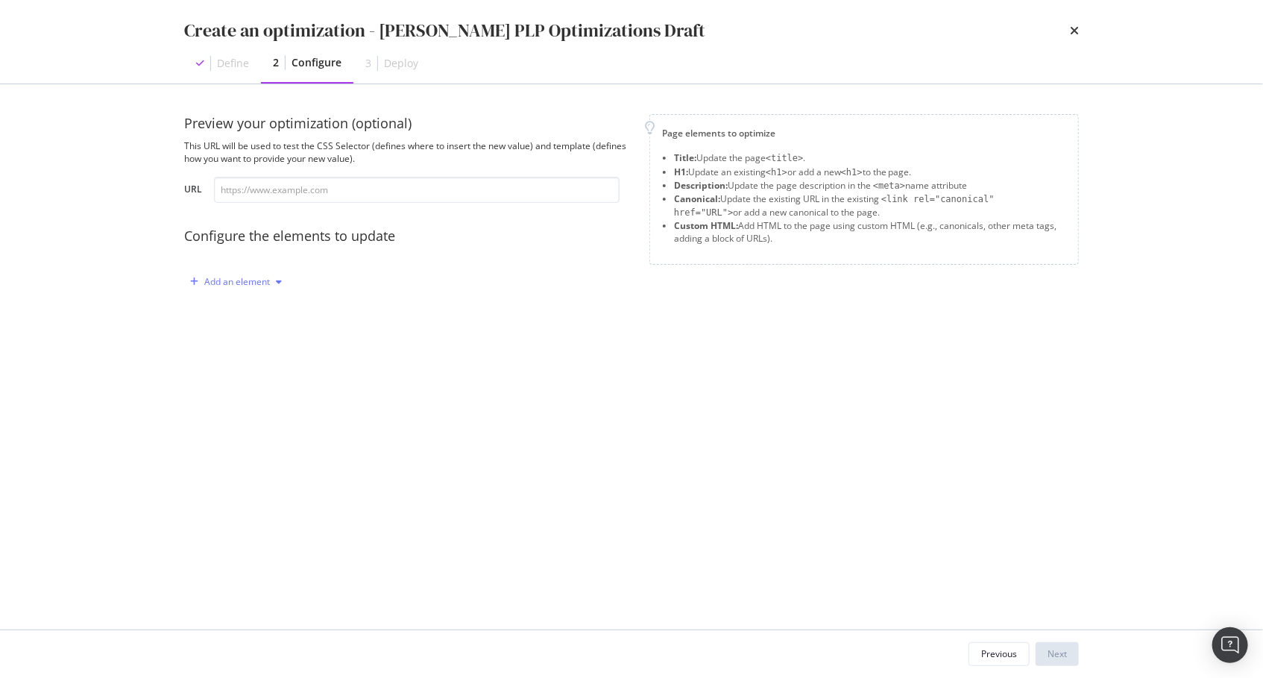
click at [259, 285] on div "Add an element" at bounding box center [237, 281] width 66 height 9
click at [359, 455] on div "Preview your optimization (optional) This URL will be used to test the CSS Sele…" at bounding box center [631, 356] width 895 height 485
click at [256, 280] on div "Add an element" at bounding box center [237, 281] width 66 height 9
click at [271, 403] on div "Custom HTML" at bounding box center [253, 408] width 59 height 13
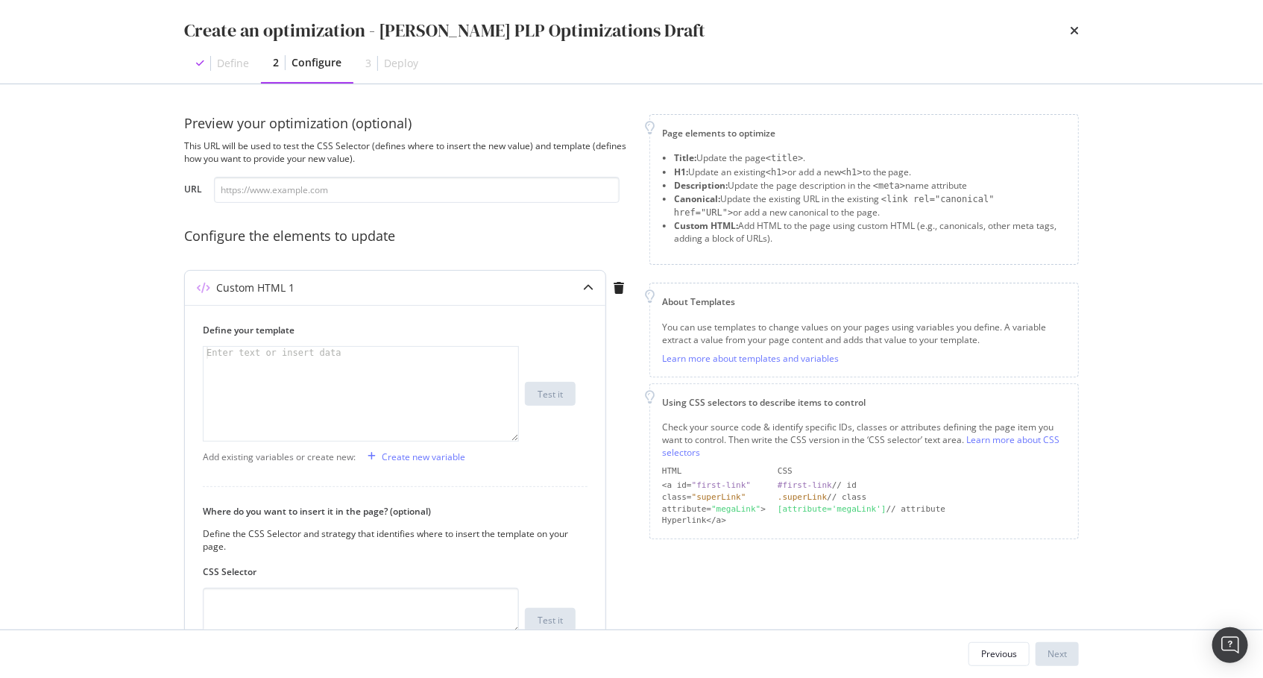
scroll to position [81, 0]
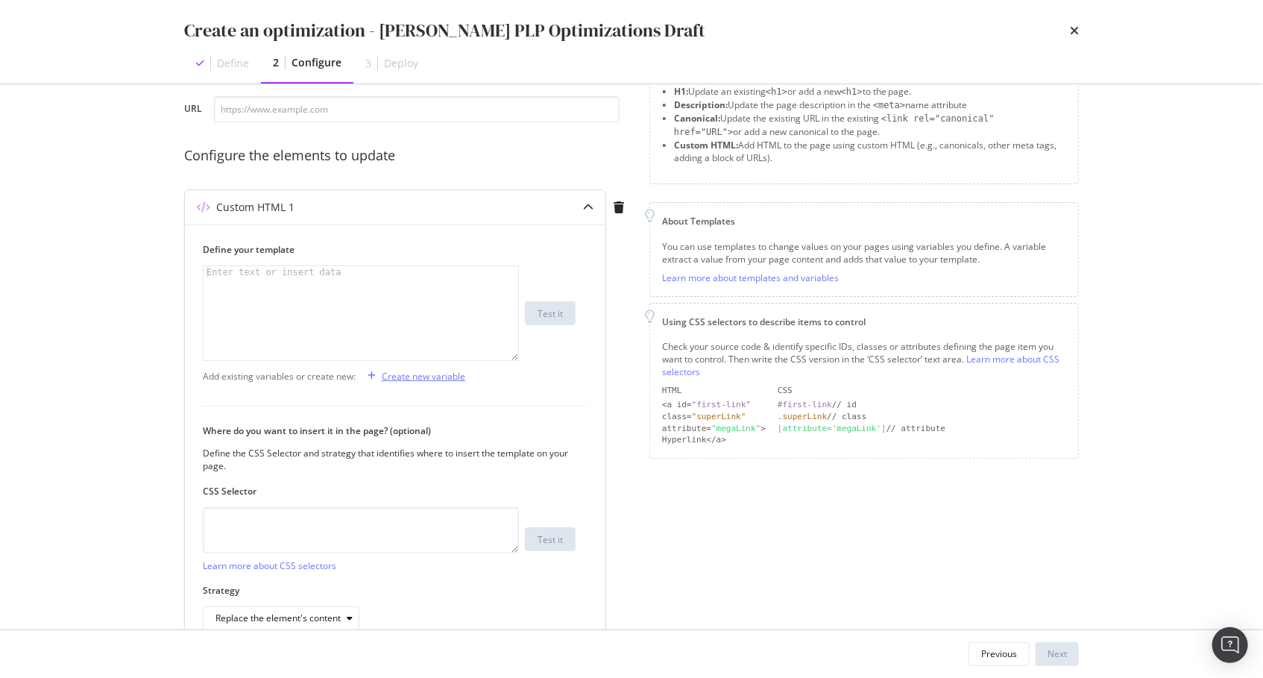
click at [404, 372] on div "Create new variable" at bounding box center [423, 376] width 83 height 13
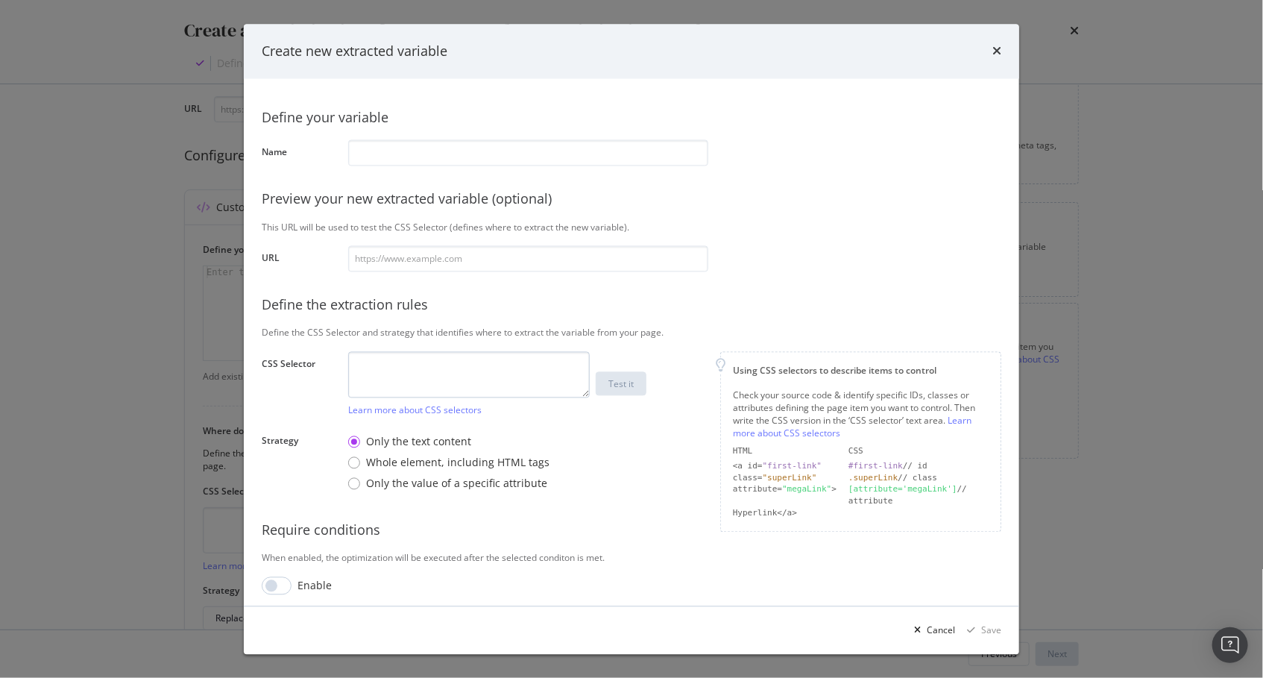
scroll to position [6, 0]
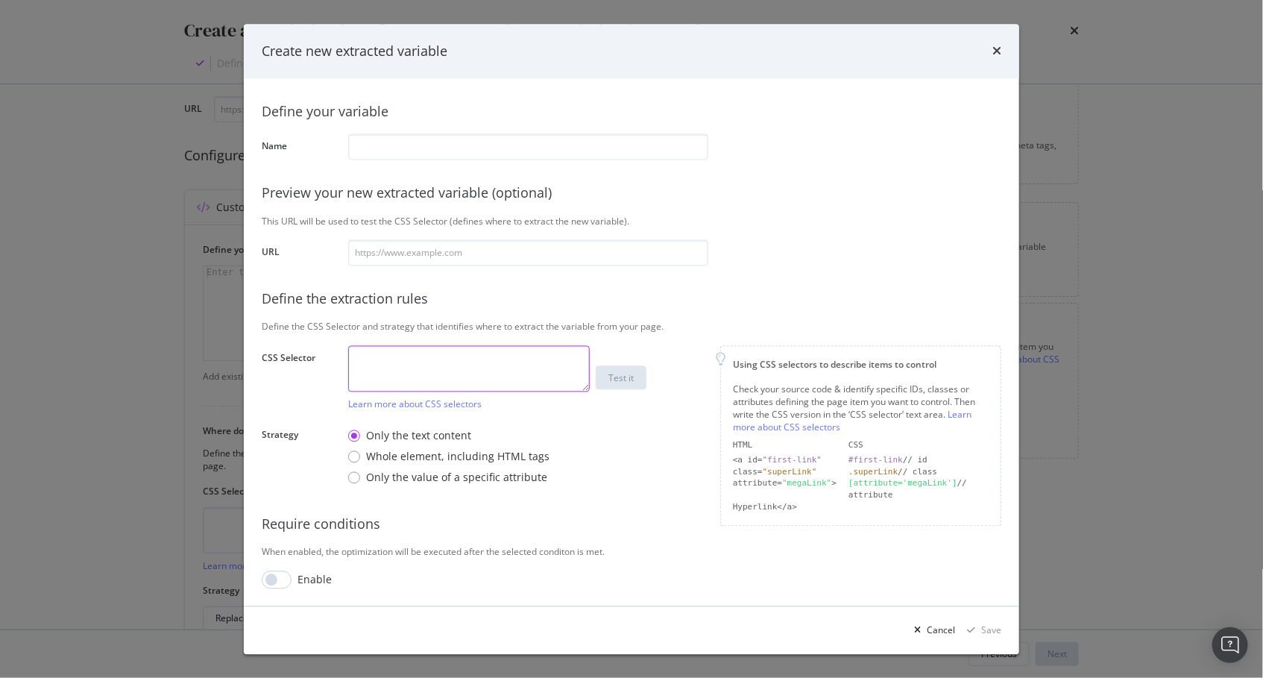
click at [396, 371] on textarea "modal" at bounding box center [469, 368] width 242 height 46
type textarea "h1"
click at [428, 455] on div "Whole element, including HTML tags" at bounding box center [457, 456] width 183 height 15
click at [318, 394] on label "CSS Selector" at bounding box center [299, 378] width 75 height 55
click at [378, 353] on textarea "h1" at bounding box center [469, 368] width 242 height 46
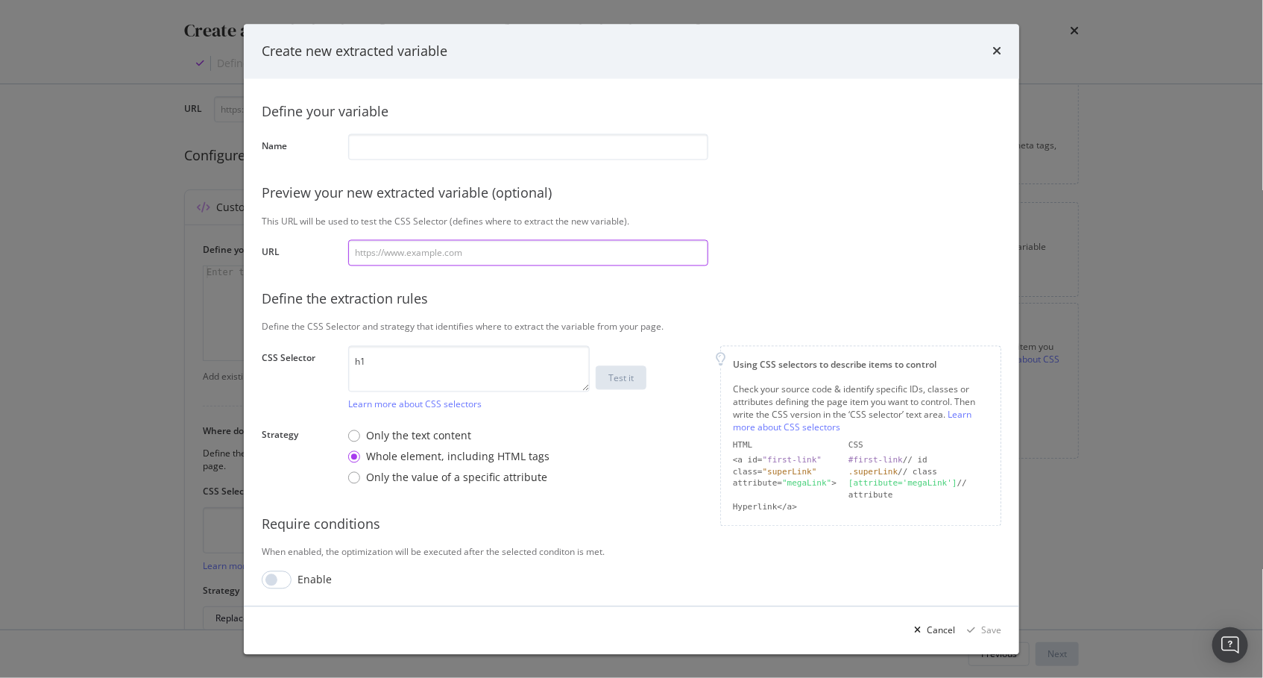
click at [567, 250] on input "modal" at bounding box center [528, 252] width 360 height 26
paste input "https://www.lowes.com/pl/garden-hoses-accessories/lawn-sprinklers/4294612478"
type input "https://www.lowes.com/pl/garden-hoses-accessories/lawn-sprinklers/4294612478"
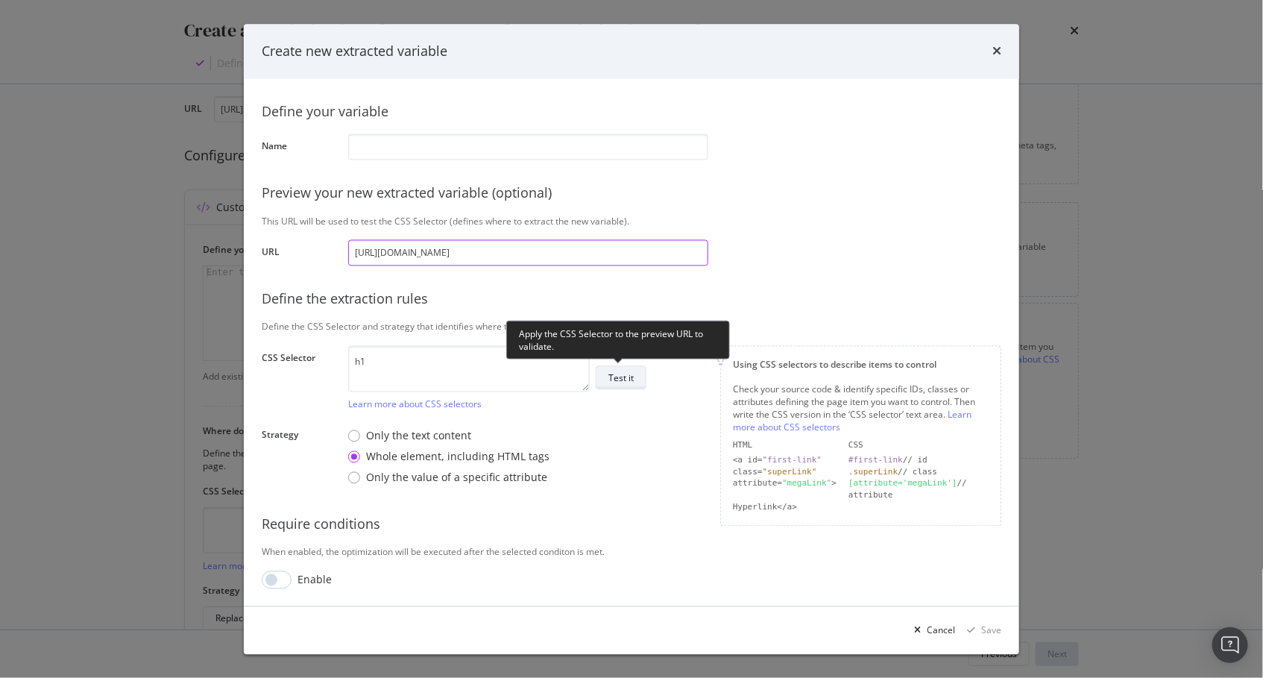
type input "https://www.lowes.com/pl/garden-hoses-accessories/lawn-sprinklers/4294612478"
click at [630, 382] on div "Test it" at bounding box center [620, 377] width 25 height 13
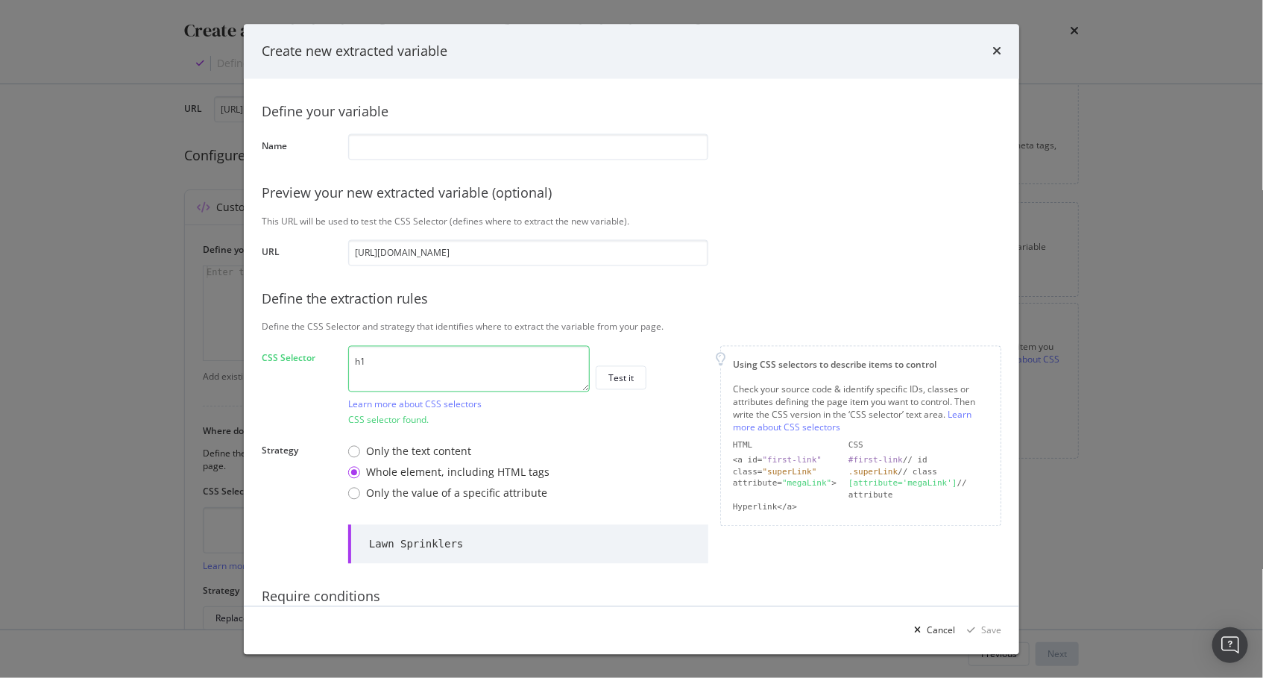
click at [537, 297] on div "Define the extraction rules" at bounding box center [631, 298] width 739 height 19
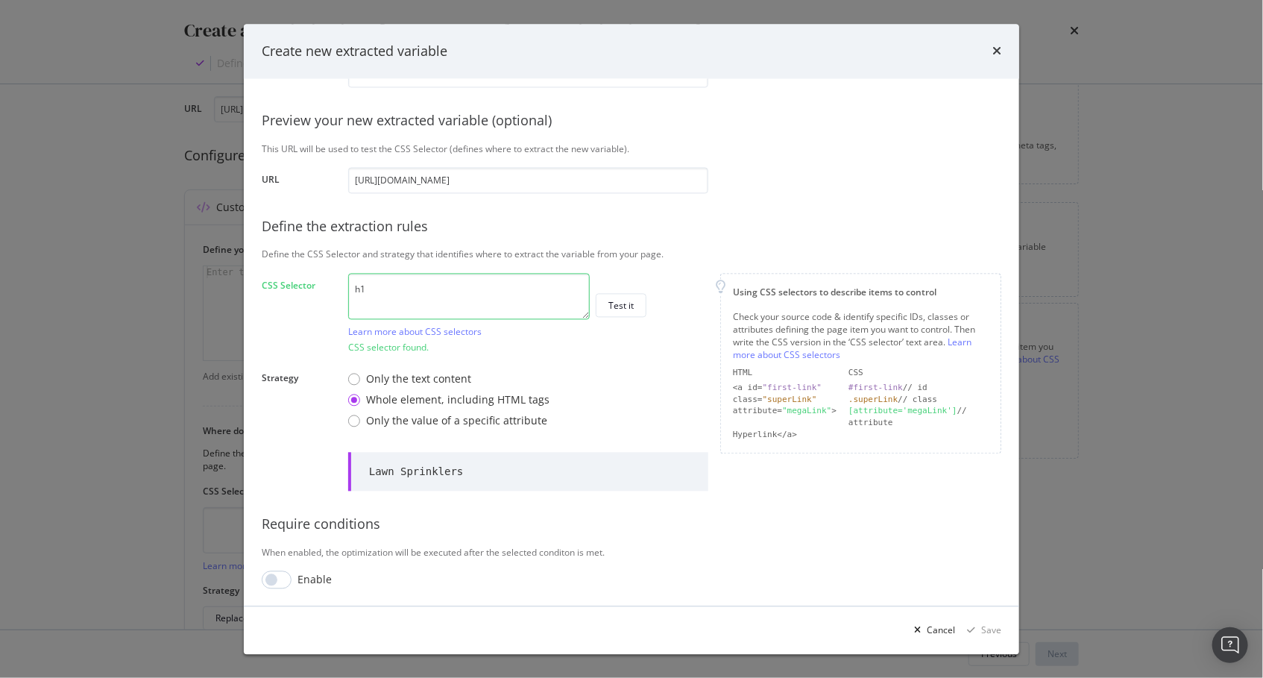
scroll to position [0, 0]
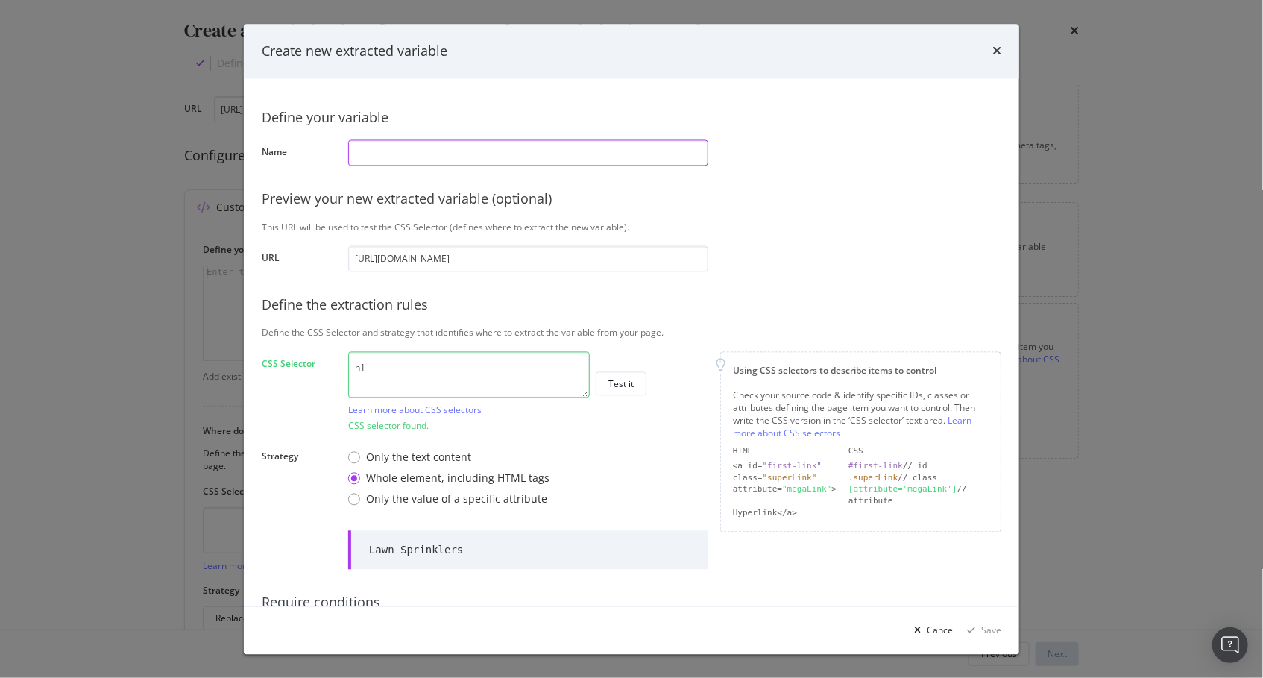
click at [480, 153] on input "modal" at bounding box center [528, 152] width 360 height 26
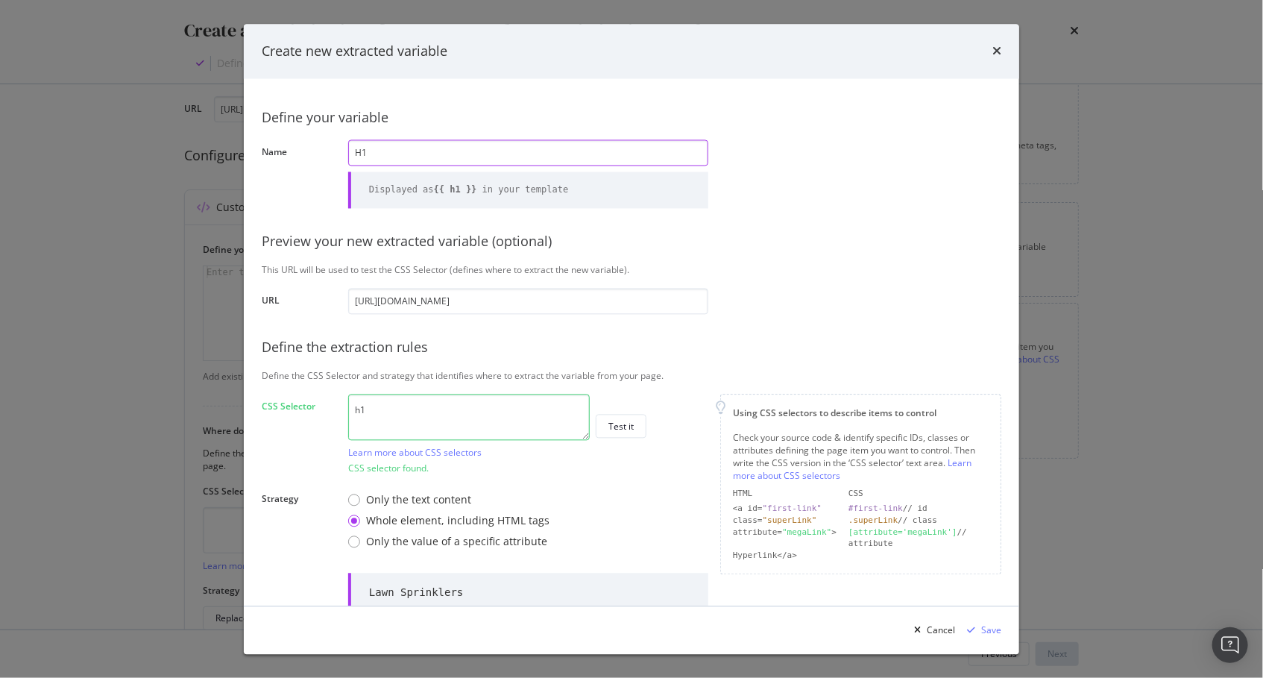
type input "H1"
drag, startPoint x: 731, startPoint y: 212, endPoint x: 713, endPoint y: 259, distance: 50.3
click at [731, 212] on div "Define your variable Name H1 Displayed as {{ h1 }} in your template Preview you…" at bounding box center [631, 403] width 739 height 613
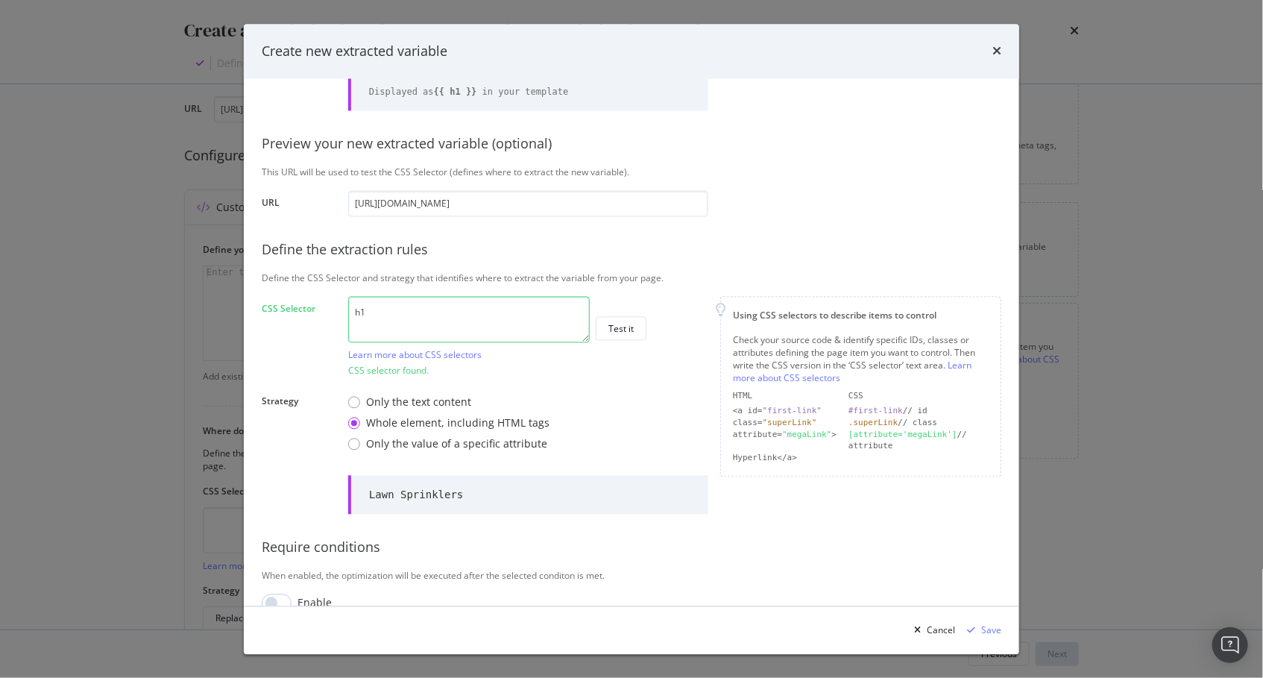
scroll to position [120, 0]
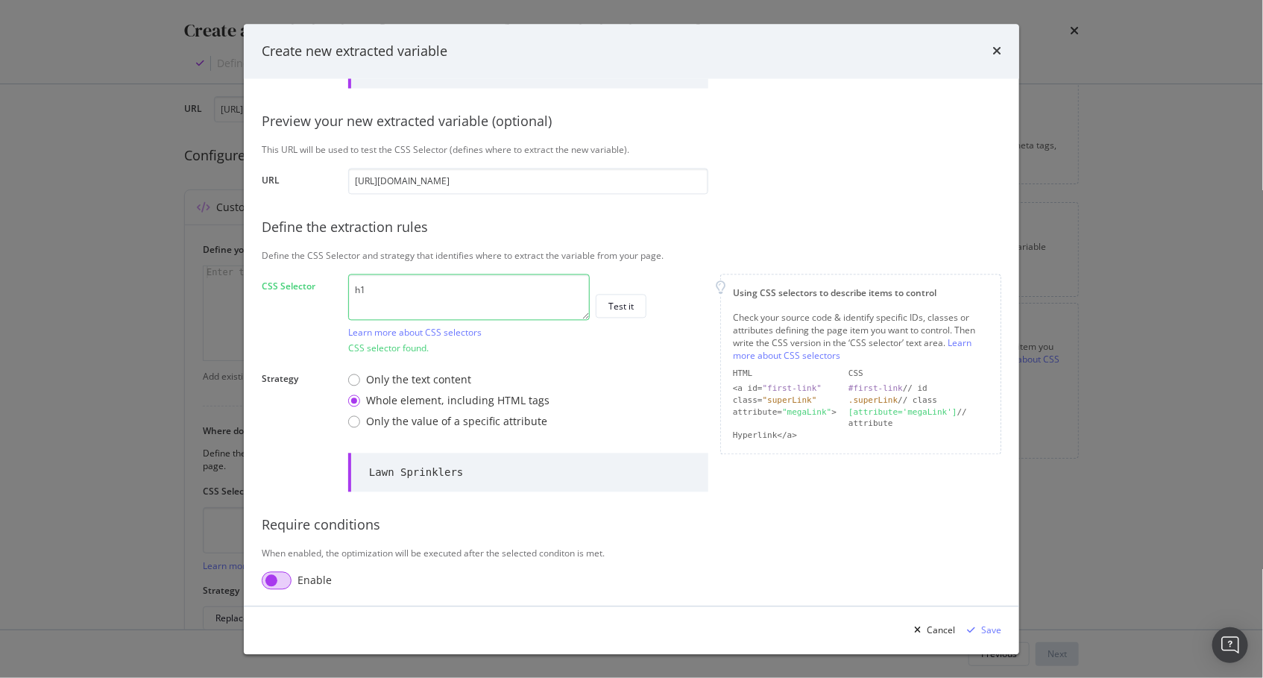
click at [274, 581] on input "modal" at bounding box center [277, 580] width 30 height 18
checkbox input "true"
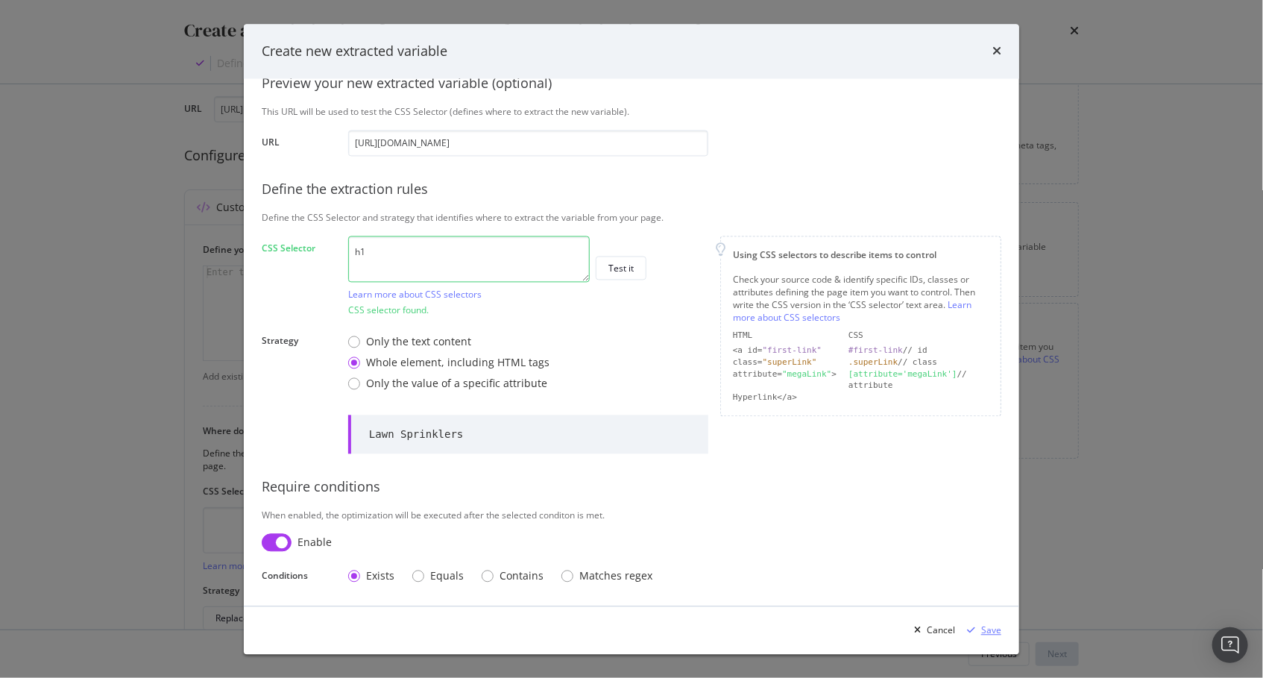
click at [980, 626] on div "modal" at bounding box center [971, 629] width 20 height 9
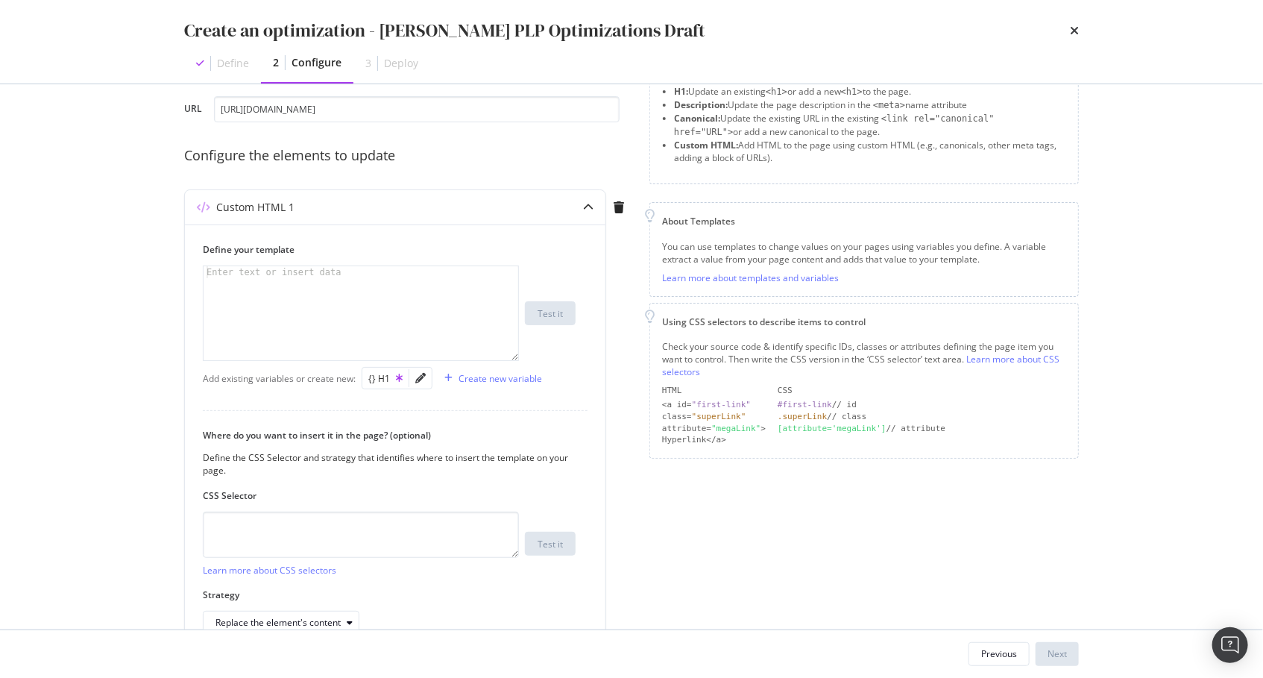
click at [640, 480] on div "Preview your optimization (optional) This URL will be used to test the CSS Sele…" at bounding box center [631, 358] width 895 height 649
click at [385, 372] on div "{} H1" at bounding box center [385, 378] width 34 height 13
type textarea "{{ h1 }}"
click at [332, 517] on textarea "modal" at bounding box center [361, 534] width 316 height 46
type textarea "body"
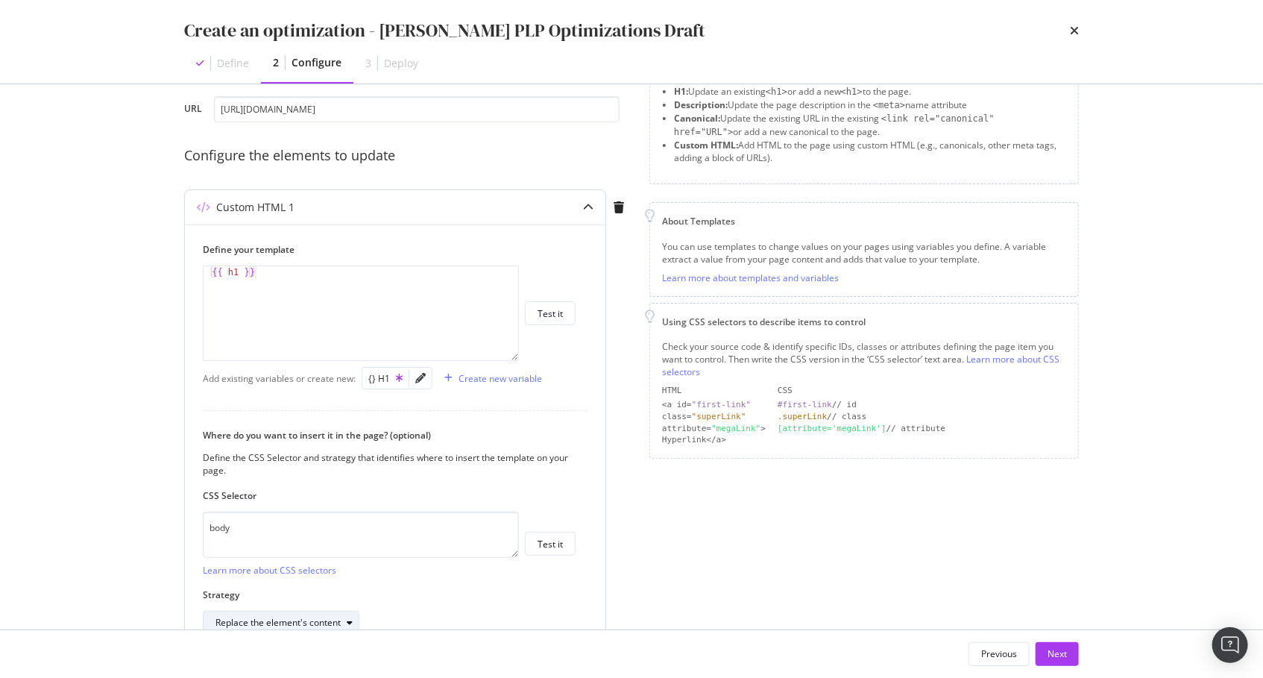
click at [316, 622] on div "Replace the element's content" at bounding box center [277, 622] width 125 height 9
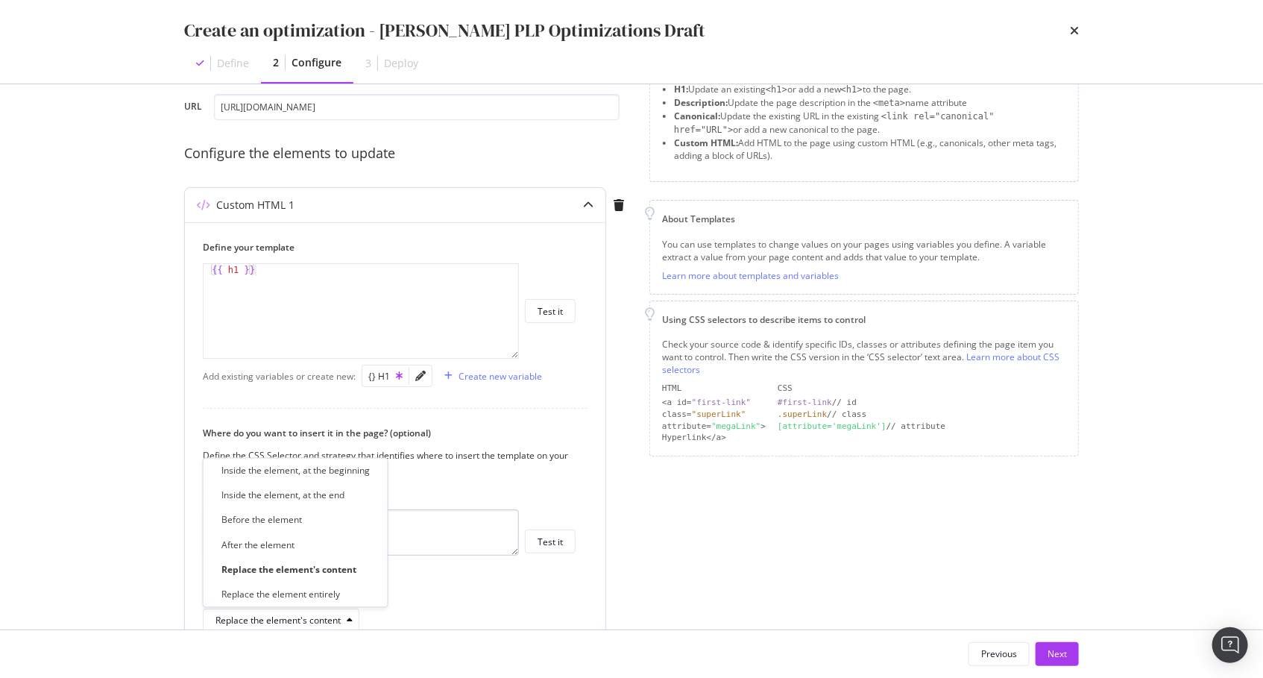
drag, startPoint x: 336, startPoint y: 478, endPoint x: 455, endPoint y: 518, distance: 125.9
click at [336, 478] on div "Inside the element, at the beginning" at bounding box center [295, 470] width 172 height 19
click at [740, 575] on div "Page elements to optimize Title: Update the page <title> . H1: Update an existi…" at bounding box center [863, 355] width 429 height 649
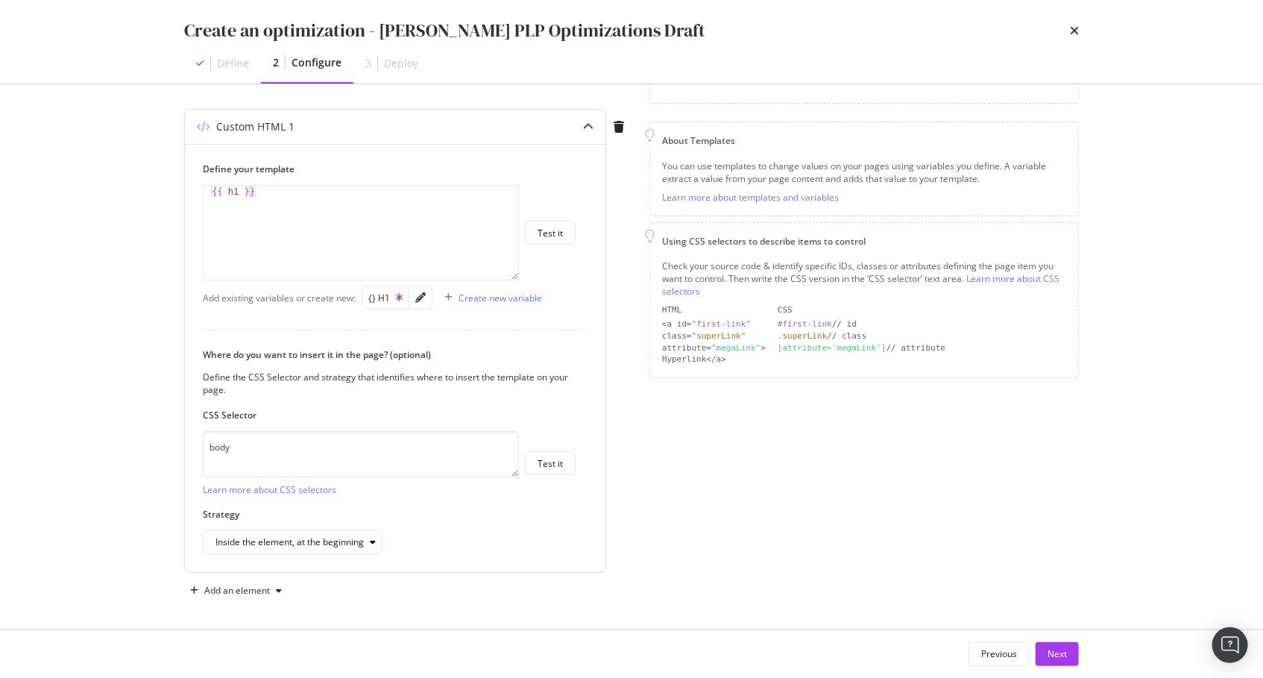
click at [587, 124] on icon "modal" at bounding box center [588, 127] width 10 height 10
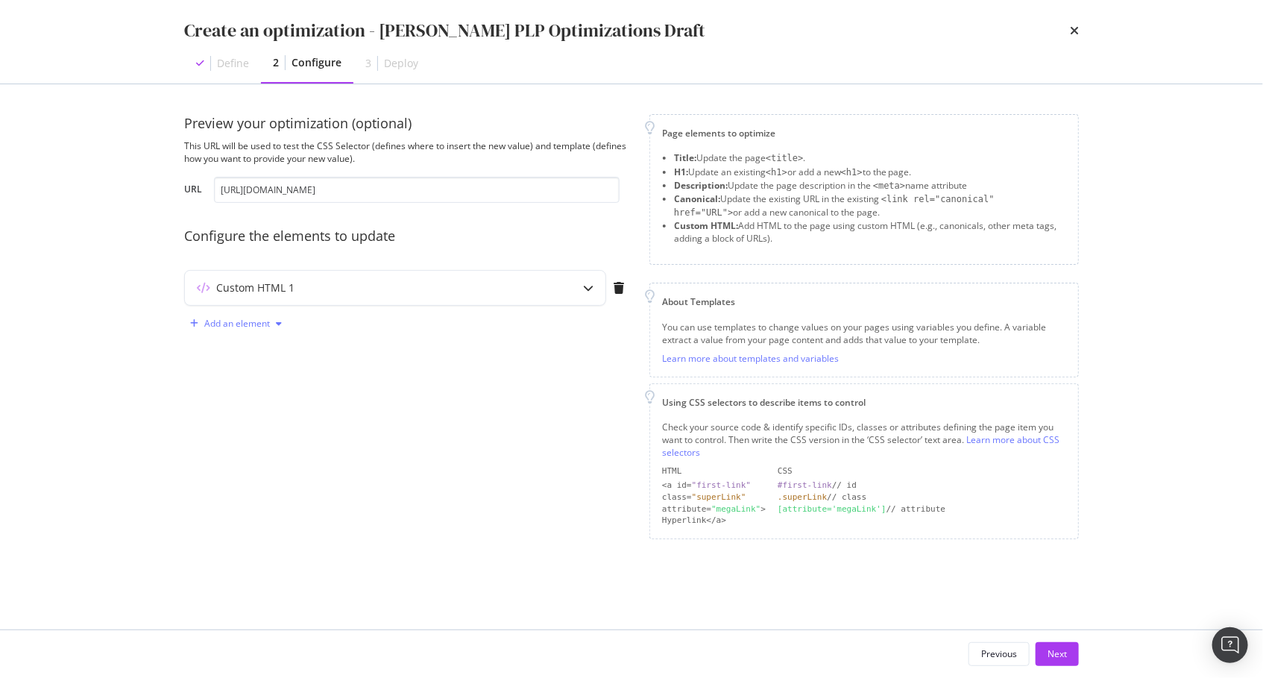
click at [262, 322] on div "Add an element" at bounding box center [237, 323] width 66 height 9
click at [268, 441] on div "Custom HTML" at bounding box center [244, 449] width 101 height 19
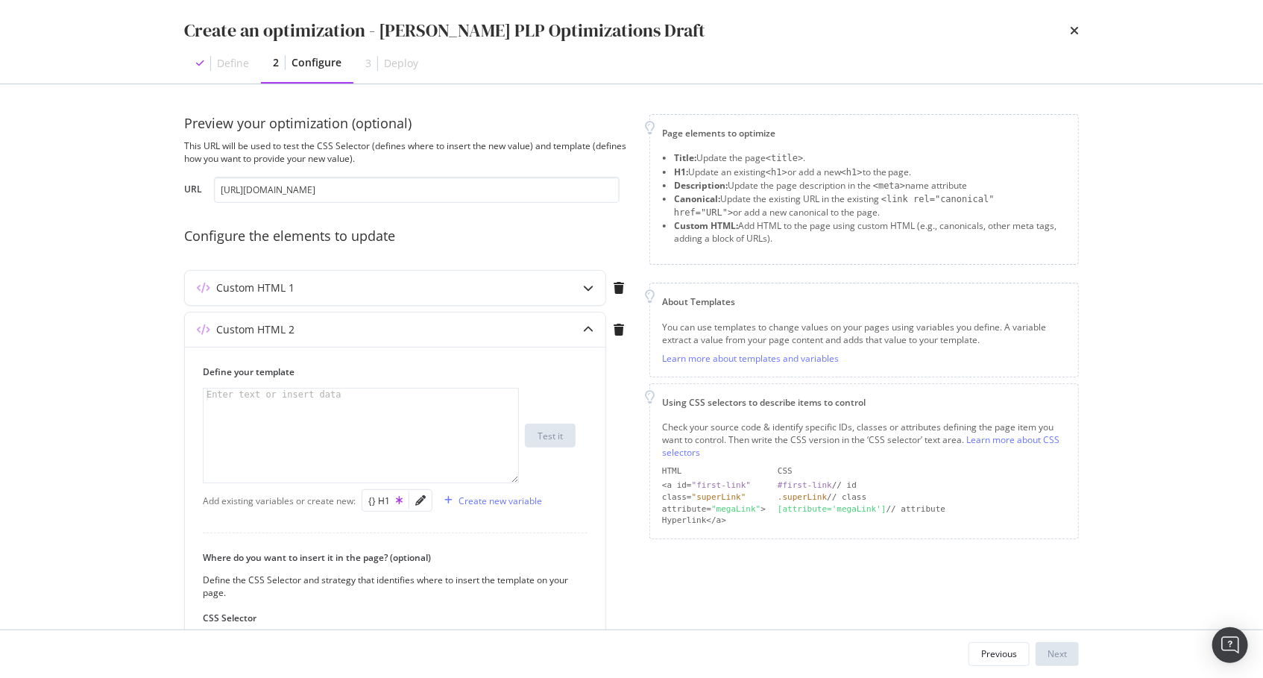
drag, startPoint x: 85, startPoint y: 400, endPoint x: 1, endPoint y: 375, distance: 87.3
click at [80, 398] on div "Create an optimization - Steven PLP Optimizations Draft Define 2 Configure 3 De…" at bounding box center [631, 339] width 1263 height 678
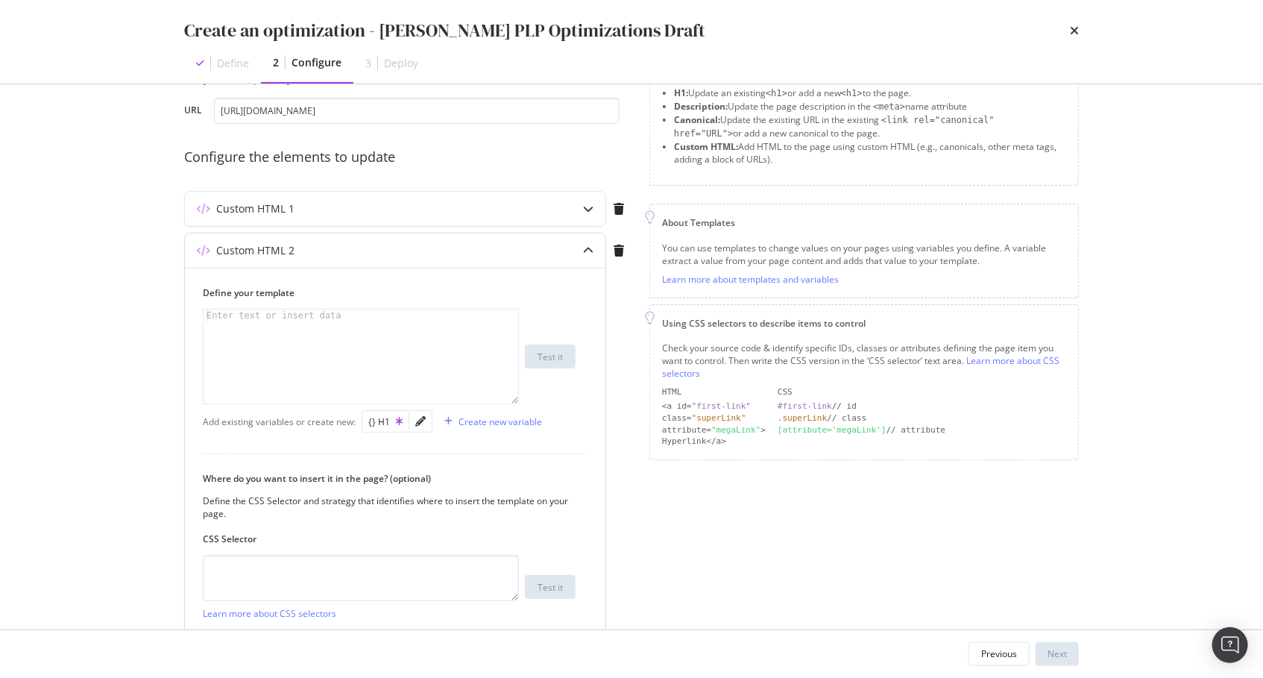
scroll to position [101, 0]
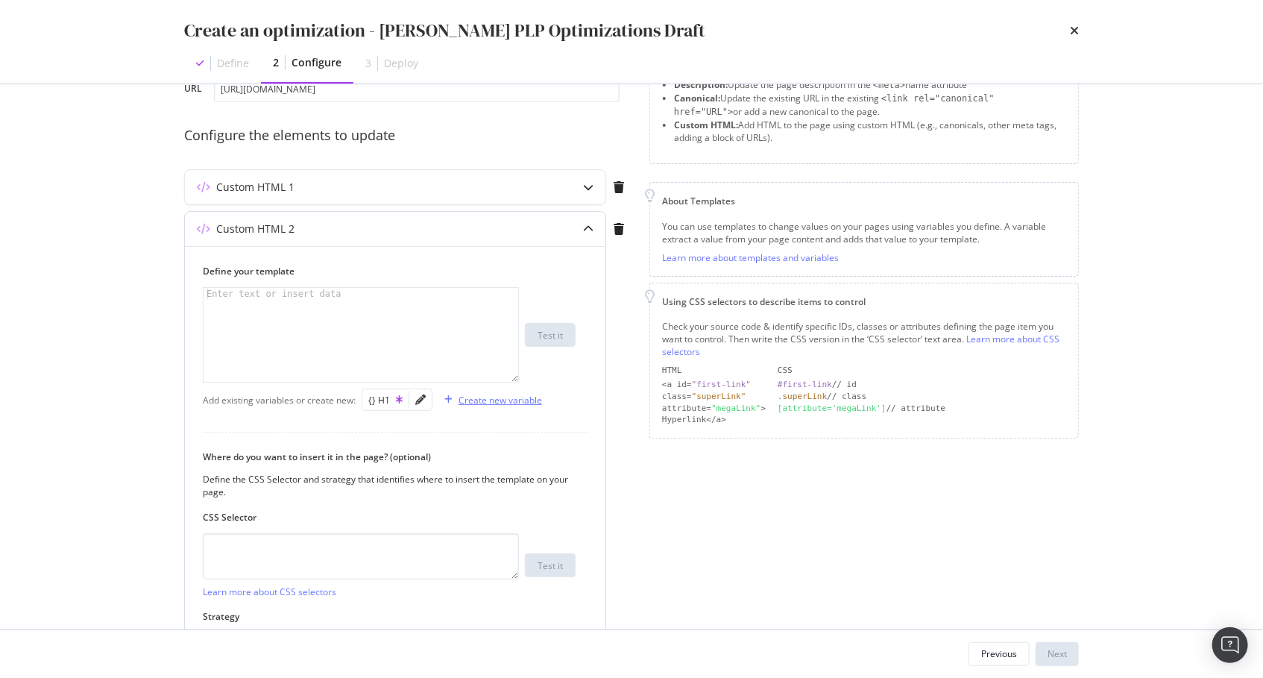
click at [480, 403] on div "Create new variable" at bounding box center [499, 400] width 83 height 13
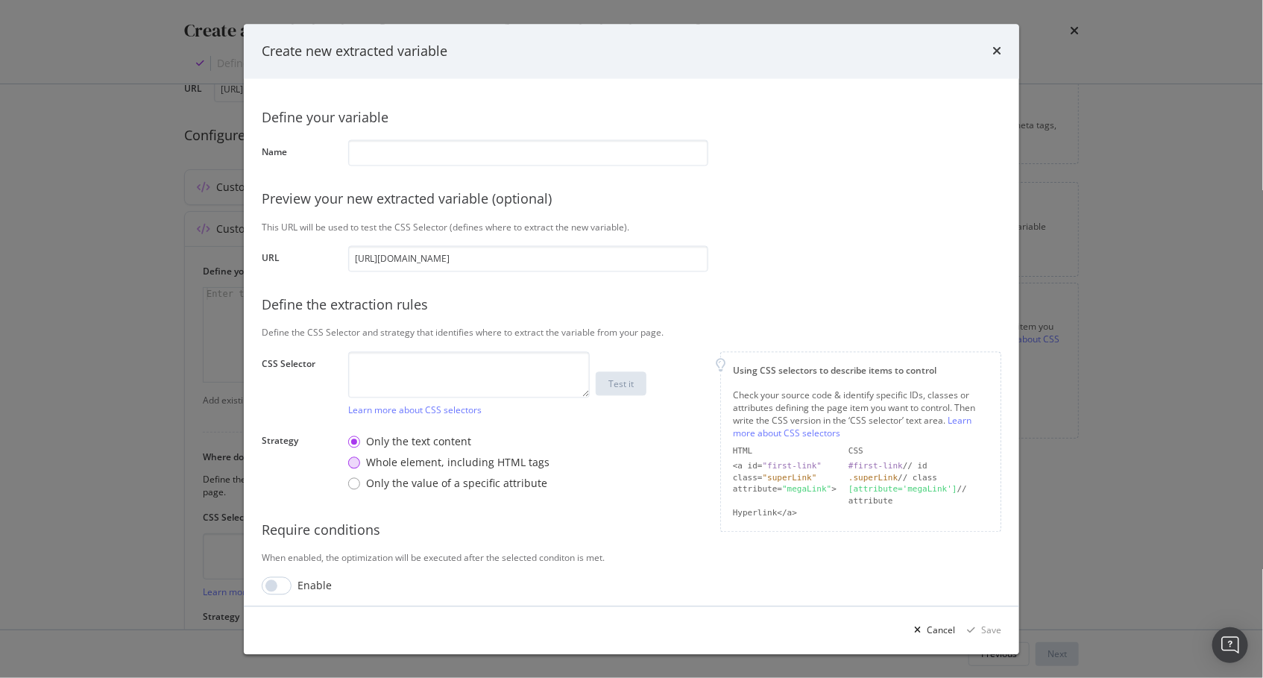
click at [439, 461] on div "Whole element, including HTML tags" at bounding box center [457, 462] width 183 height 15
click at [491, 378] on textarea "modal" at bounding box center [469, 374] width 242 height 46
paste textarea "[data-selector='splp-cpy-blk']"
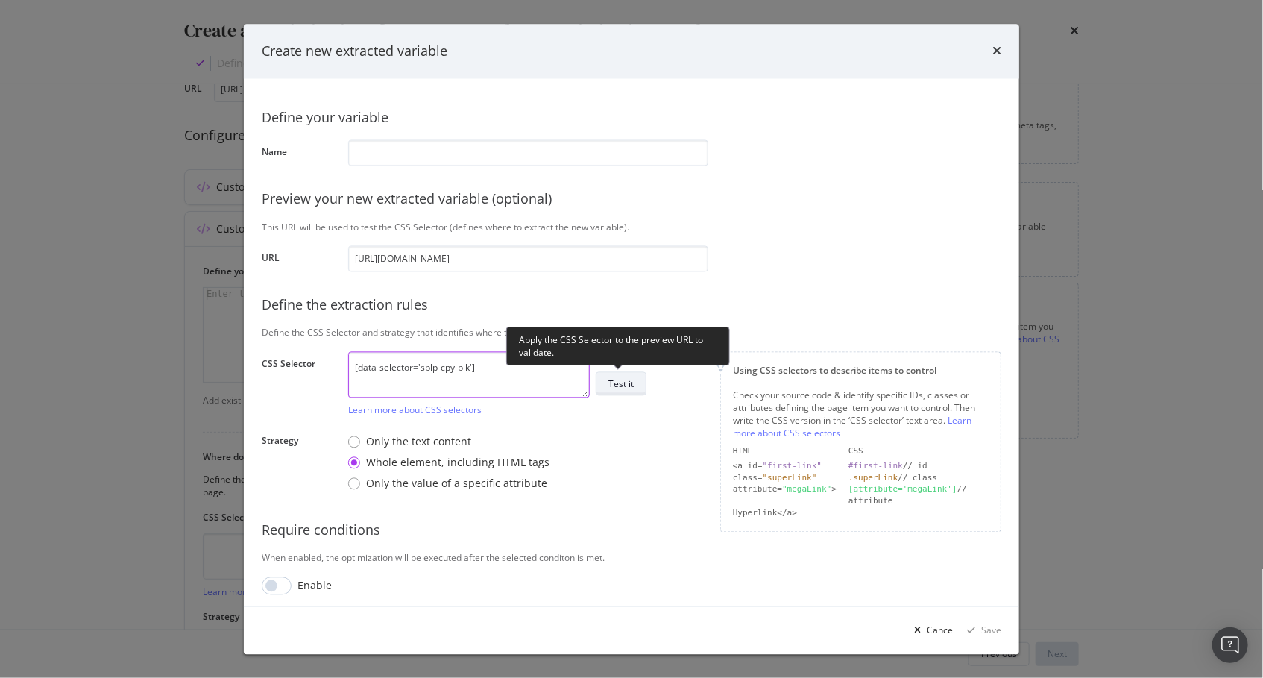
type textarea "[data-selector='splp-cpy-blk']"
click at [619, 385] on div "Test it" at bounding box center [620, 383] width 25 height 13
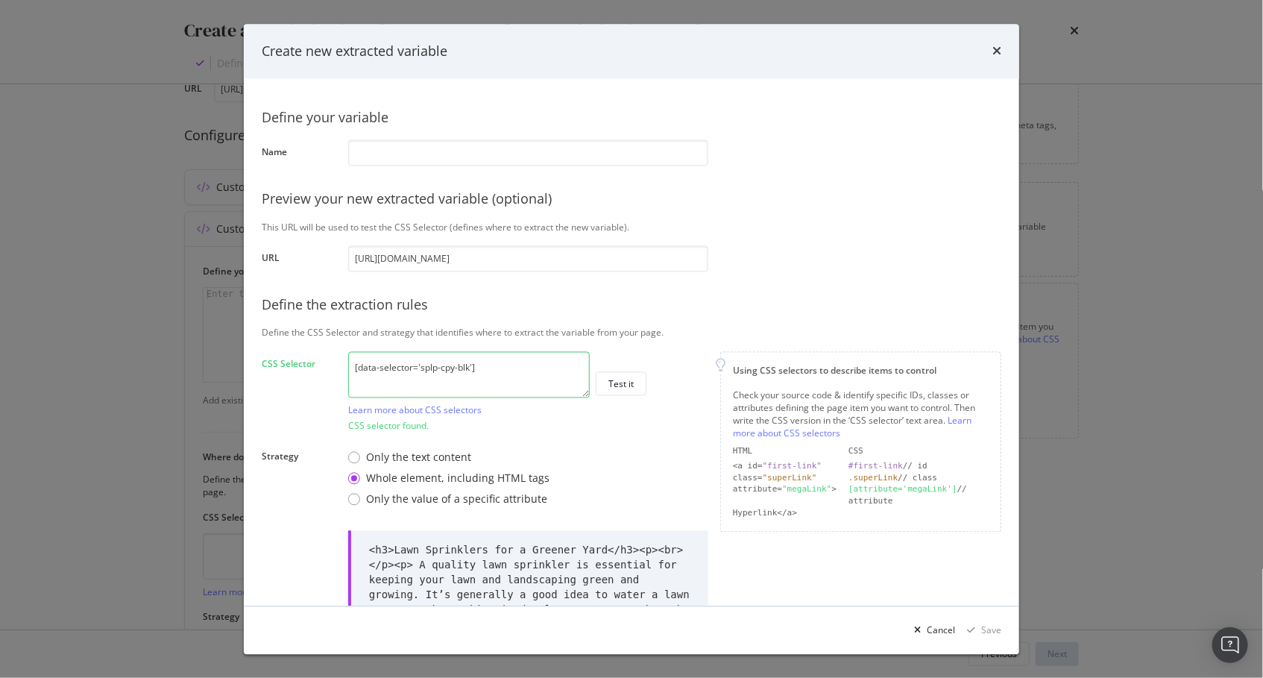
click at [511, 370] on textarea "[data-selector='splp-cpy-blk']" at bounding box center [469, 374] width 242 height 46
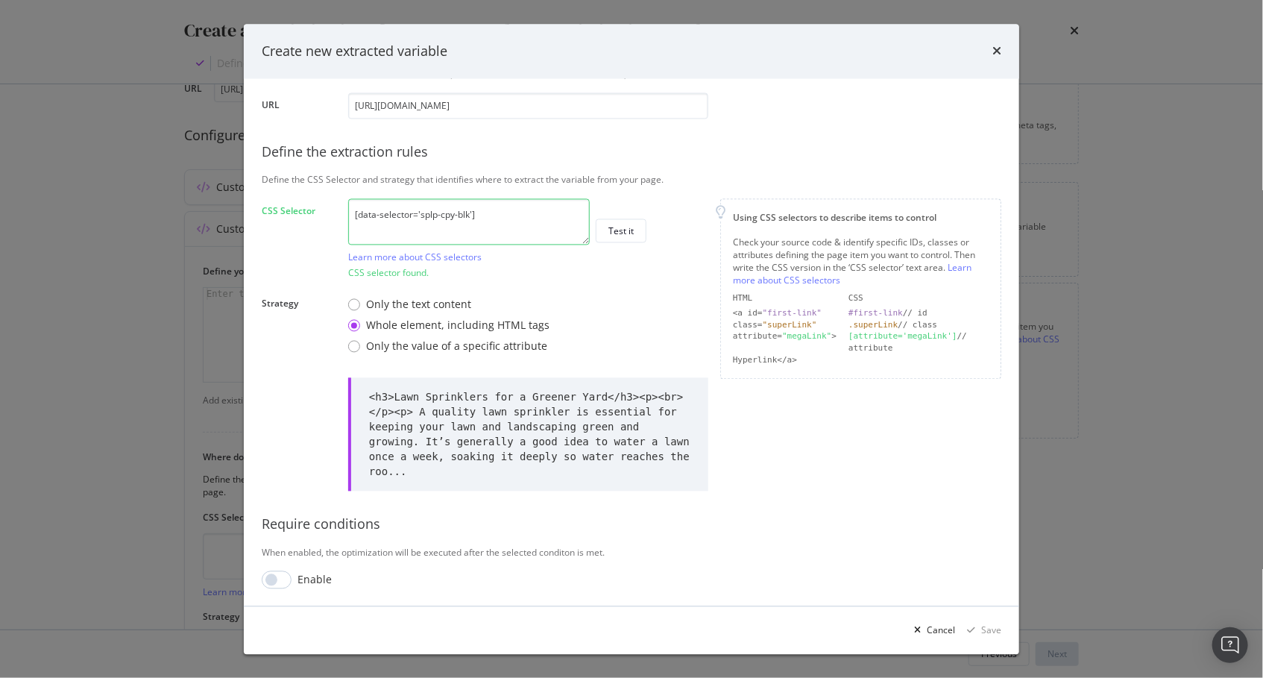
scroll to position [0, 0]
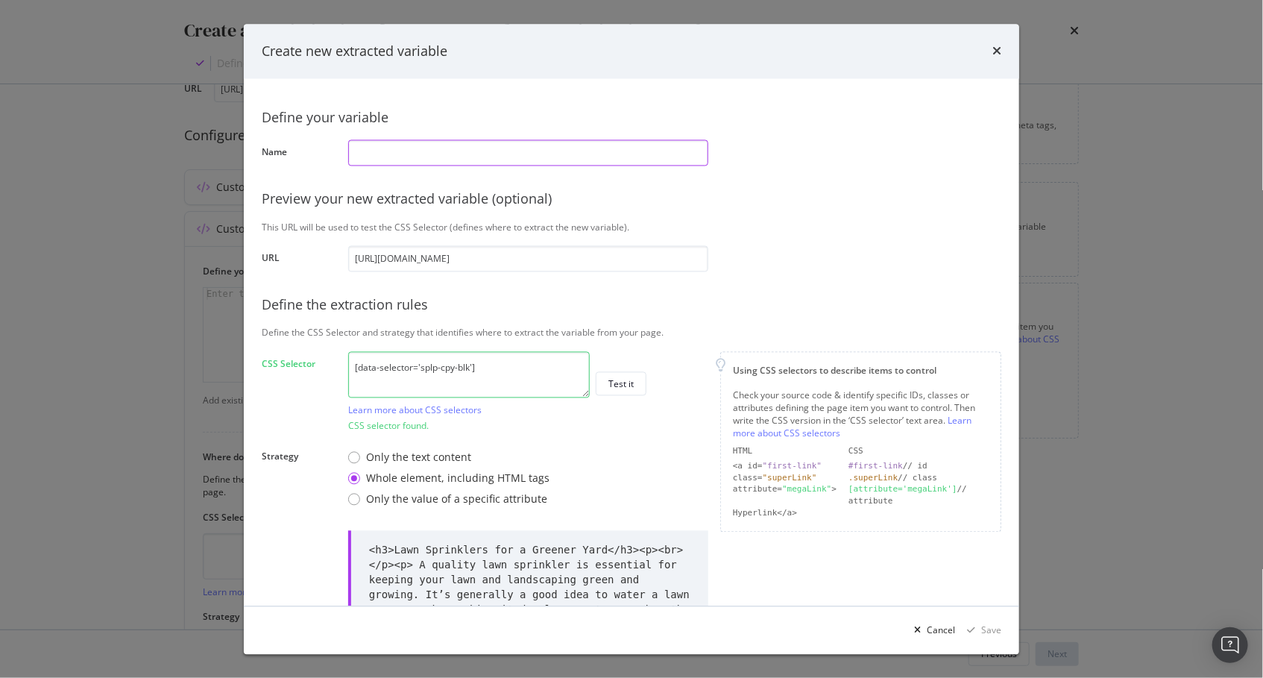
click at [476, 158] on input "modal" at bounding box center [528, 152] width 360 height 26
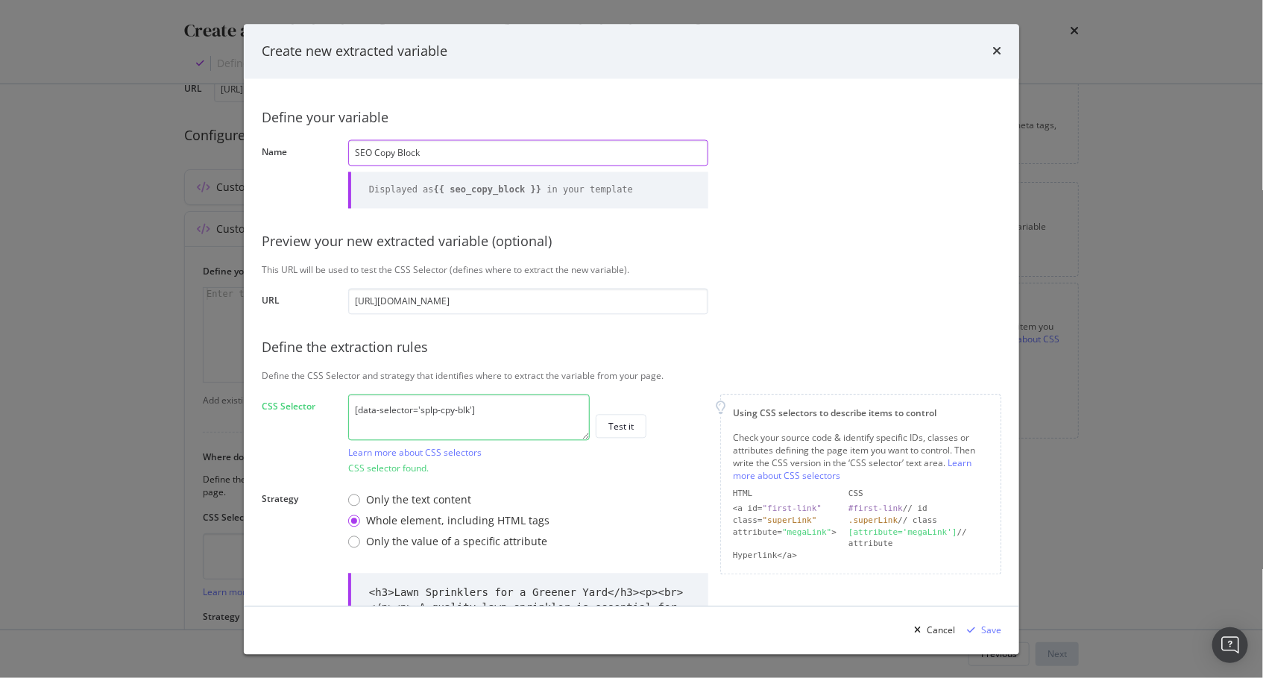
type input "SEO Copy Block"
drag, startPoint x: 890, startPoint y: 350, endPoint x: 885, endPoint y: 516, distance: 165.6
click at [890, 350] on div "Define the extraction rules" at bounding box center [631, 347] width 739 height 19
click at [983, 628] on div "Save" at bounding box center [991, 629] width 20 height 13
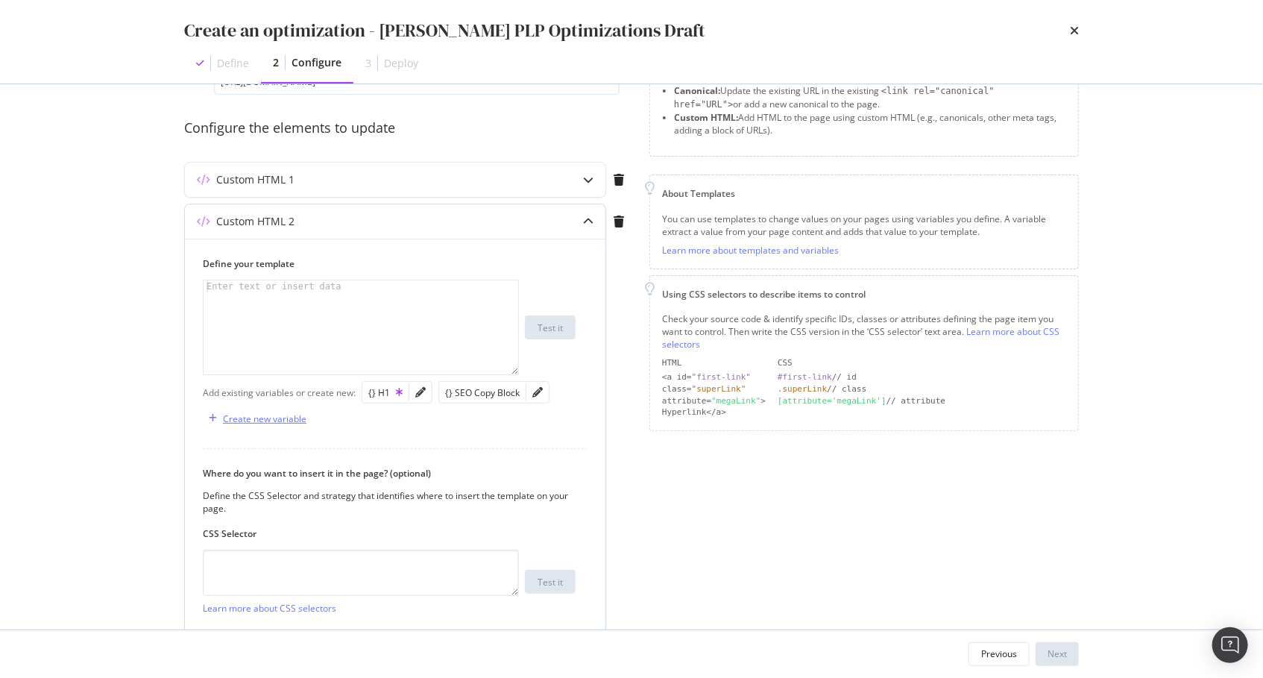
scroll to position [109, 0]
click at [417, 388] on icon "pencil" at bounding box center [420, 391] width 10 height 10
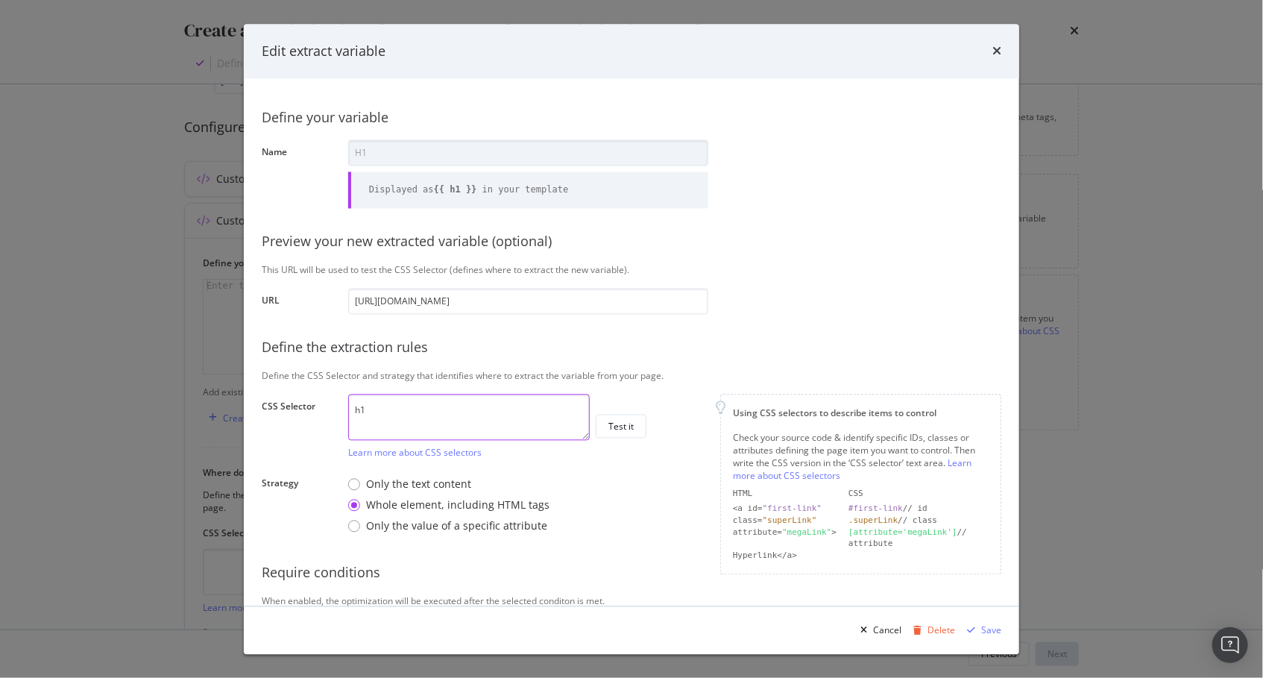
click at [423, 414] on textarea "h1" at bounding box center [469, 417] width 242 height 46
paste textarea "//*[@id="main"]/div/article[2]/div/section/article/section/div[1]/"
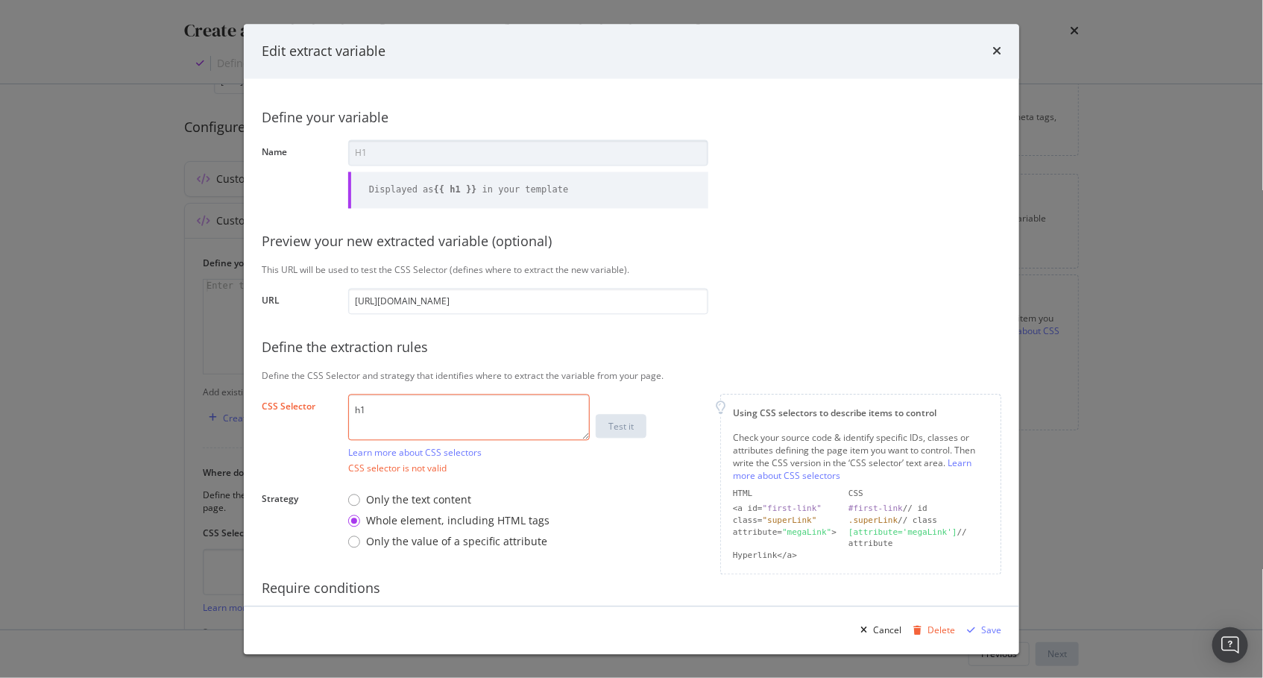
scroll to position [0, 0]
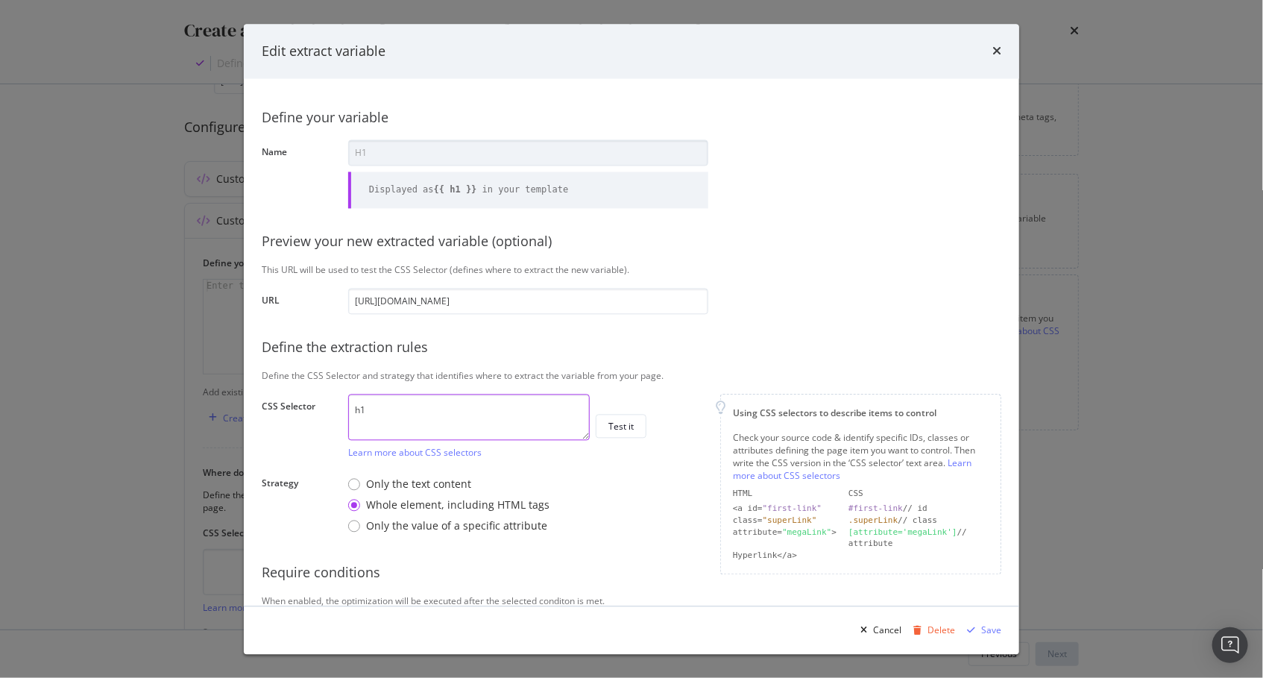
click at [385, 421] on textarea "h1" at bounding box center [469, 417] width 242 height 46
paste textarea "//*[@id="main"]/div/article[2]/div/section/article/section/div[1]/"
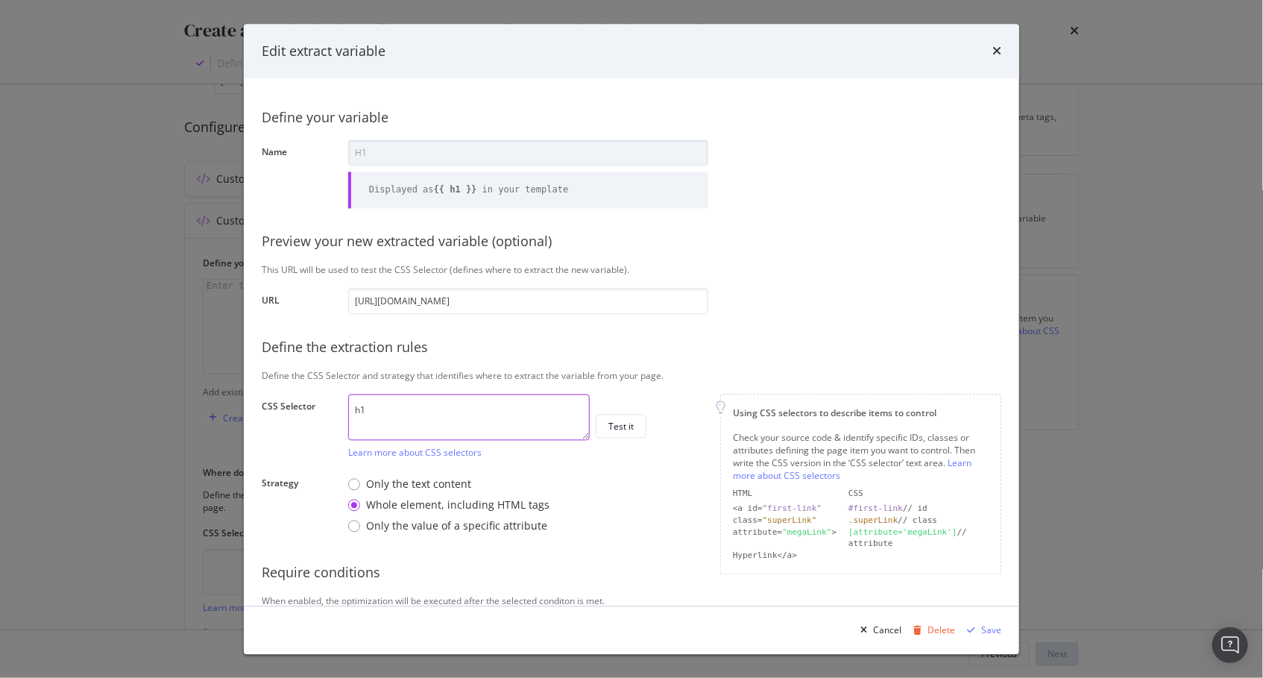
click at [406, 408] on textarea "h1" at bounding box center [469, 417] width 242 height 46
drag, startPoint x: 406, startPoint y: 408, endPoint x: 413, endPoint y: 406, distance: 7.6
click at [406, 408] on textarea "h1" at bounding box center [469, 417] width 242 height 46
paste textarea "#main > div > article.splc.free-delivery-filter > div > section > article > sec…"
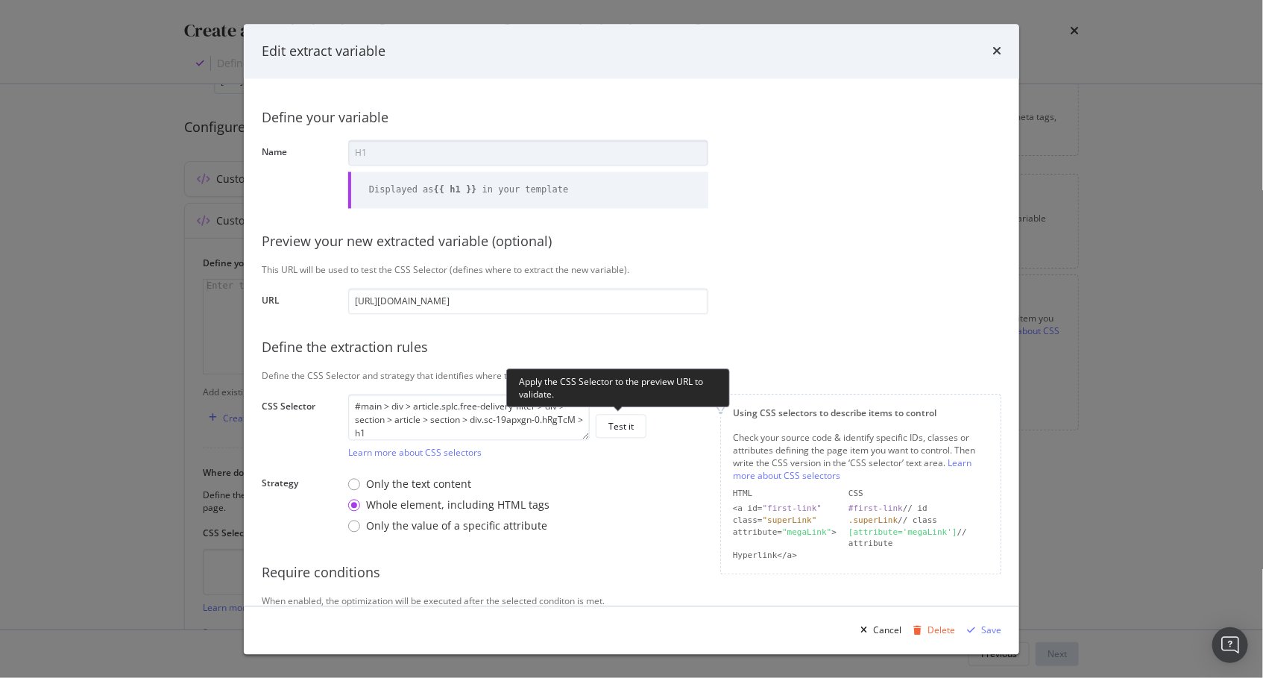
drag, startPoint x: 605, startPoint y: 425, endPoint x: 716, endPoint y: 400, distance: 114.7
click at [605, 425] on button "Test it" at bounding box center [621, 426] width 51 height 24
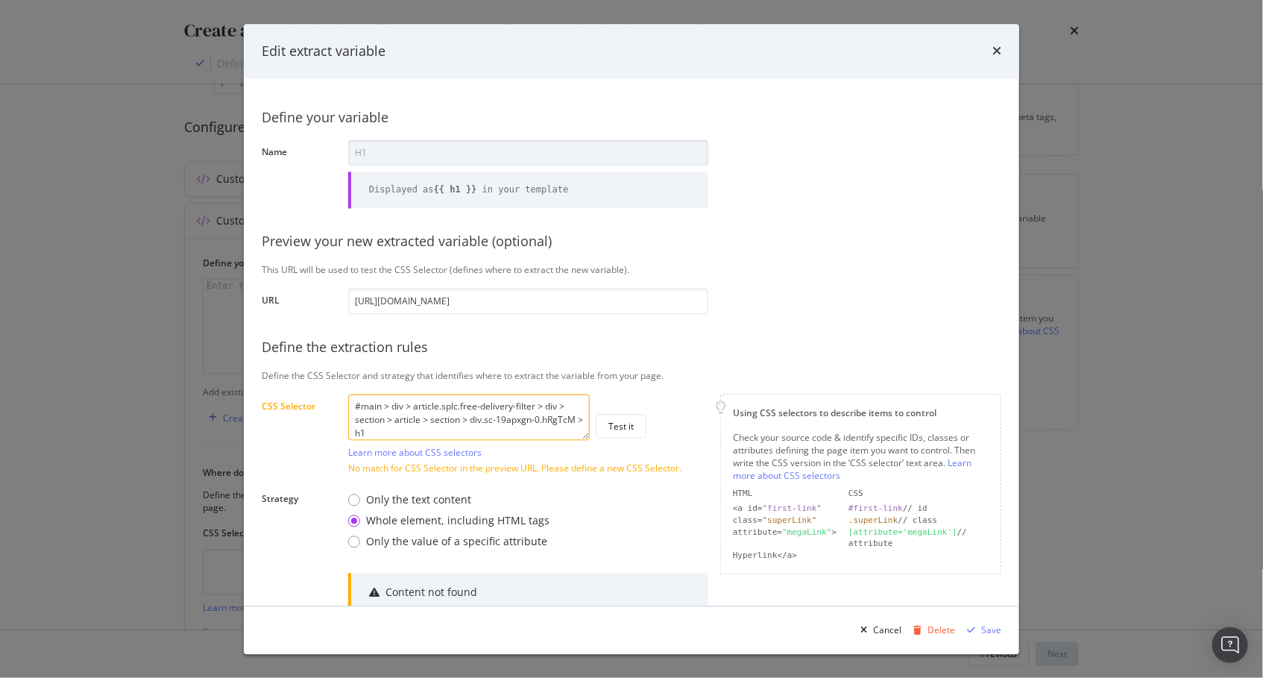
scroll to position [0, 0]
drag, startPoint x: 582, startPoint y: 417, endPoint x: 206, endPoint y: 345, distance: 383.2
click at [206, 345] on div "Edit extract variable Define your variable Name H1 Displayed as {{ h1 }} in you…" at bounding box center [631, 339] width 1263 height 678
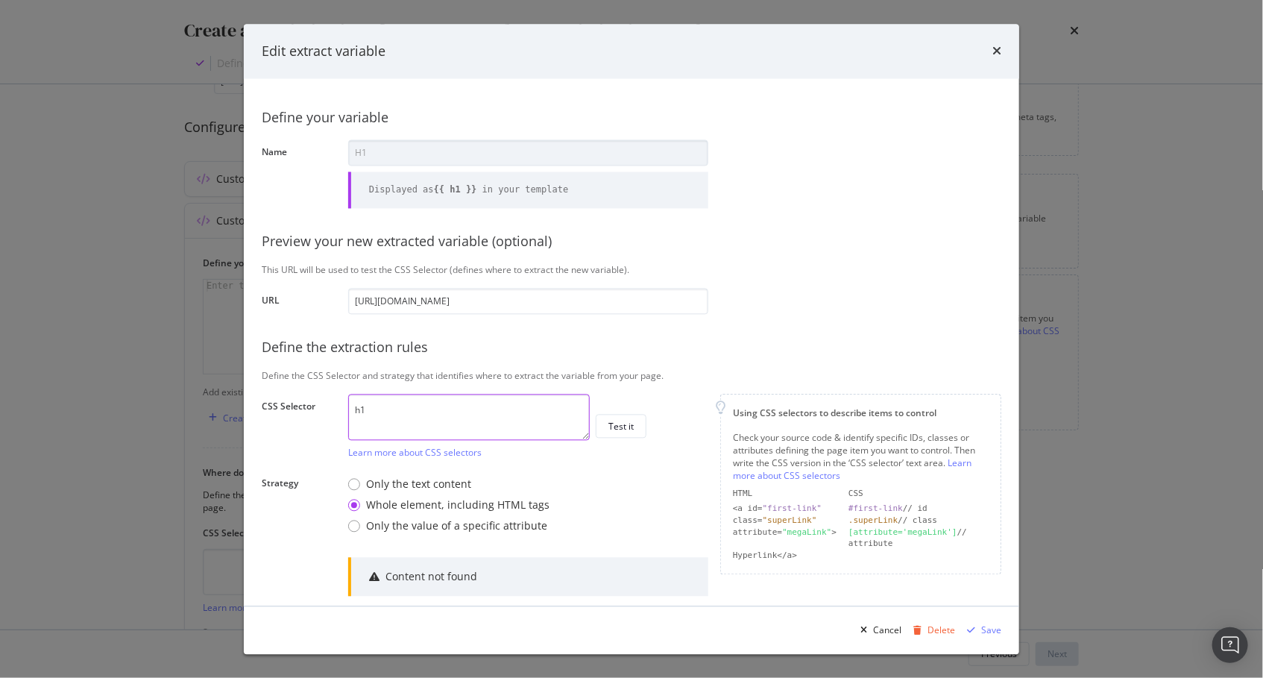
drag, startPoint x: 357, startPoint y: 408, endPoint x: 425, endPoint y: 421, distance: 69.2
click at [357, 408] on textarea "h1" at bounding box center [469, 417] width 242 height 46
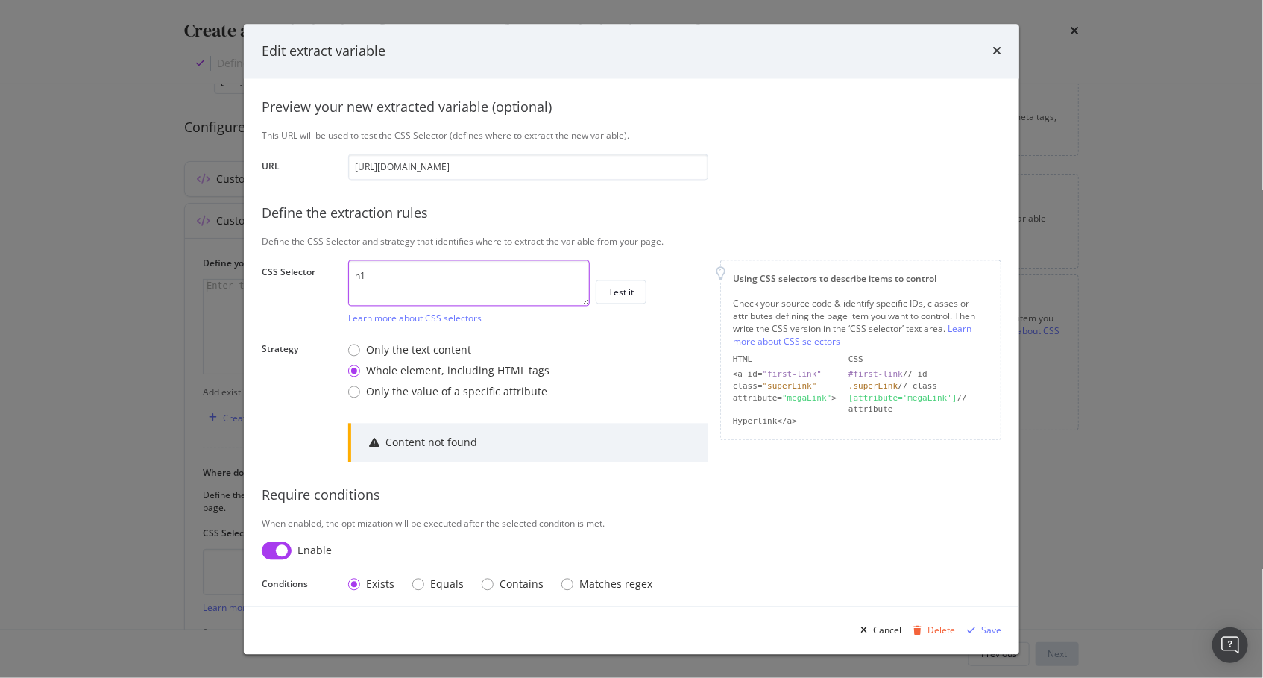
scroll to position [140, 0]
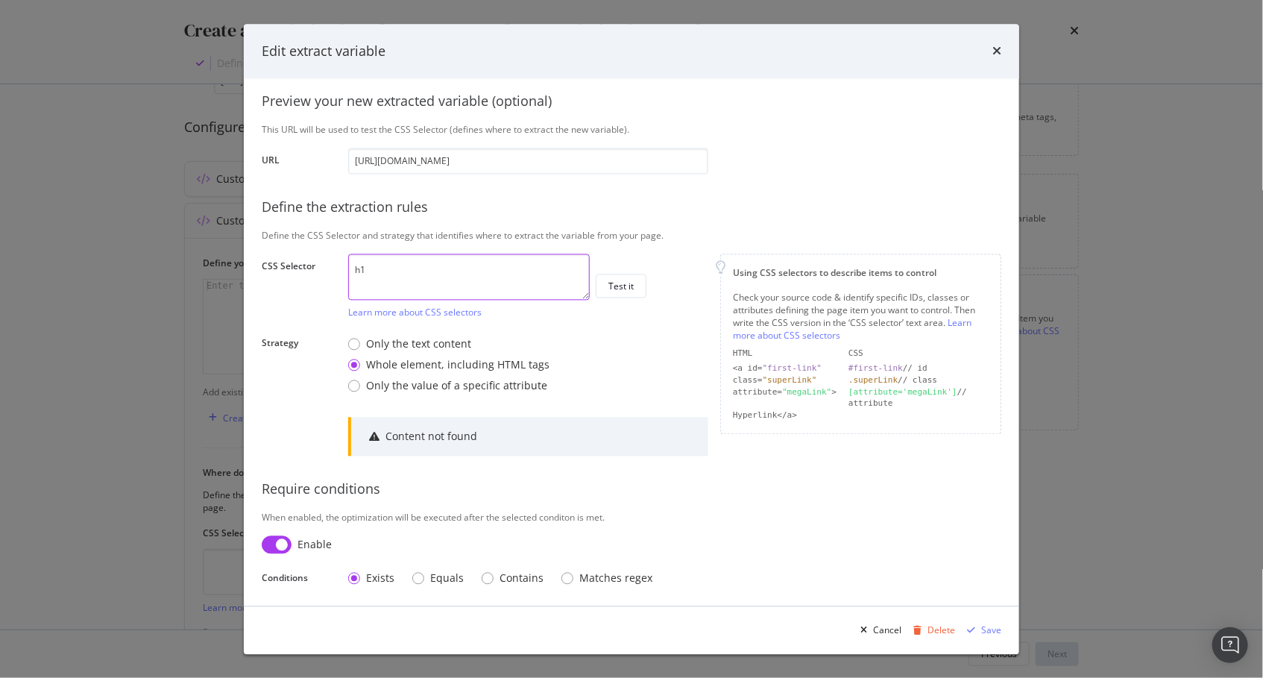
type textarea "h1"
click at [880, 627] on div "Cancel" at bounding box center [887, 629] width 28 height 13
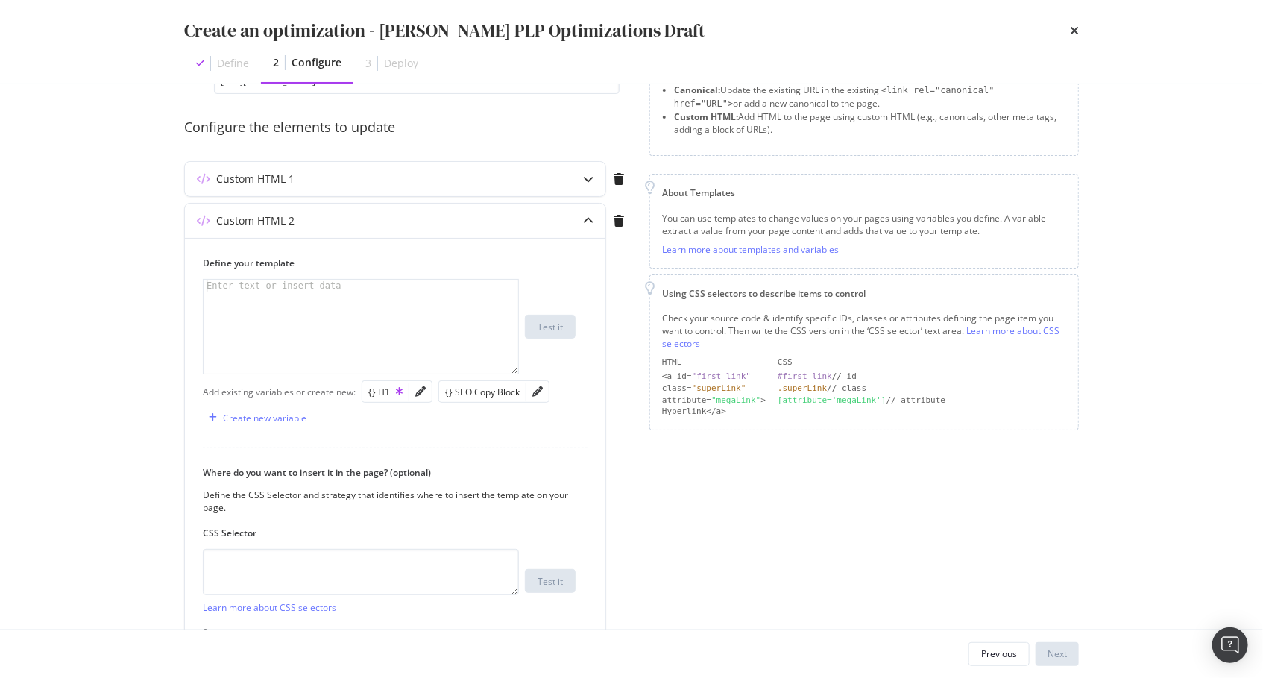
drag, startPoint x: 654, startPoint y: 498, endPoint x: 622, endPoint y: 490, distance: 33.1
click at [651, 497] on div "Page elements to optimize Title: Update the page <title> . H1: Update an existi…" at bounding box center [863, 362] width 429 height 715
click at [251, 417] on div "Create new variable" at bounding box center [264, 417] width 83 height 13
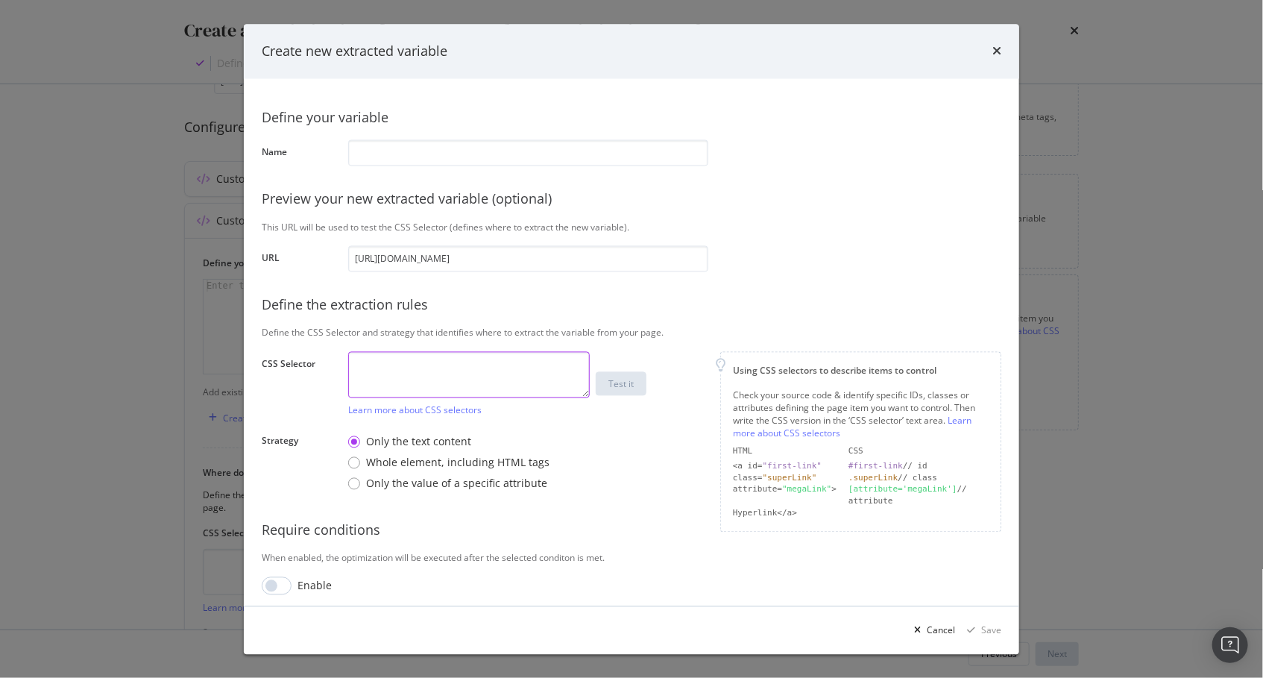
click at [511, 353] on textarea "modal" at bounding box center [469, 374] width 242 height 46
paste textarea "#main > div > div.sc-1m5w5r-1.eVLpZM"
type textarea "#main > div > div.sc-1m5w5r-1.eVLpZM"
drag, startPoint x: 438, startPoint y: 460, endPoint x: 429, endPoint y: 441, distance: 21.0
click at [438, 460] on div "Whole element, including HTML tags" at bounding box center [457, 462] width 183 height 15
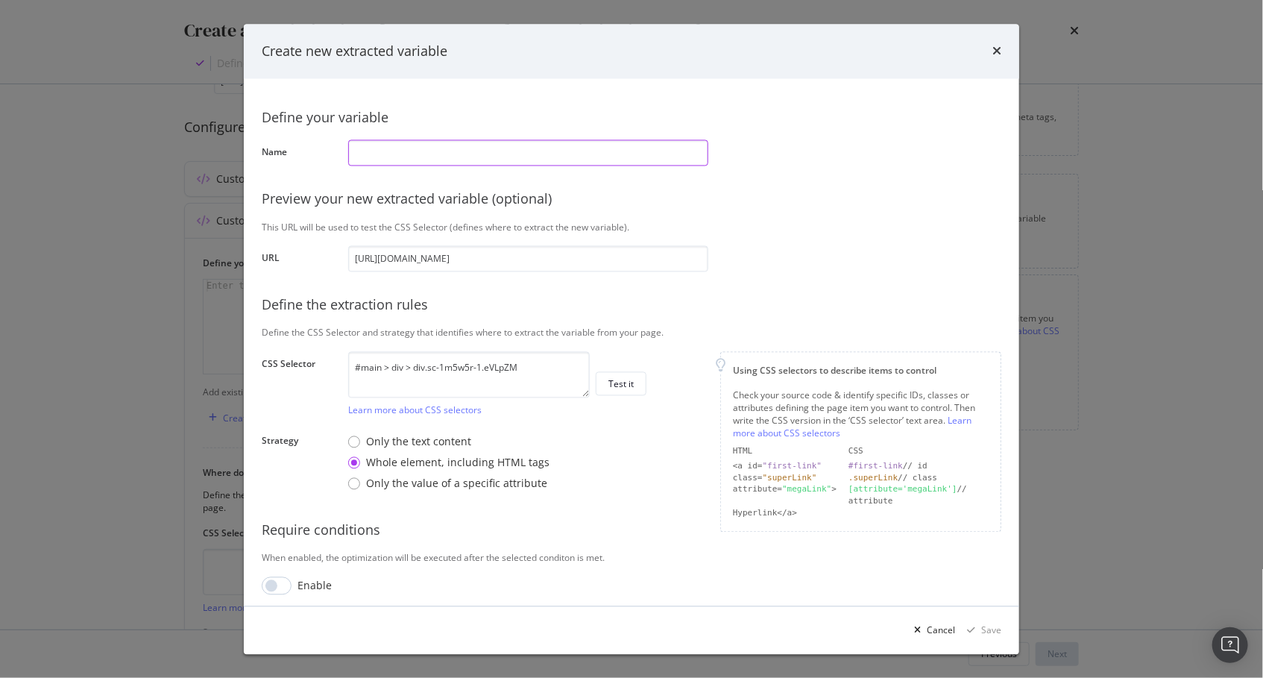
click at [426, 154] on input "modal" at bounding box center [528, 152] width 360 height 26
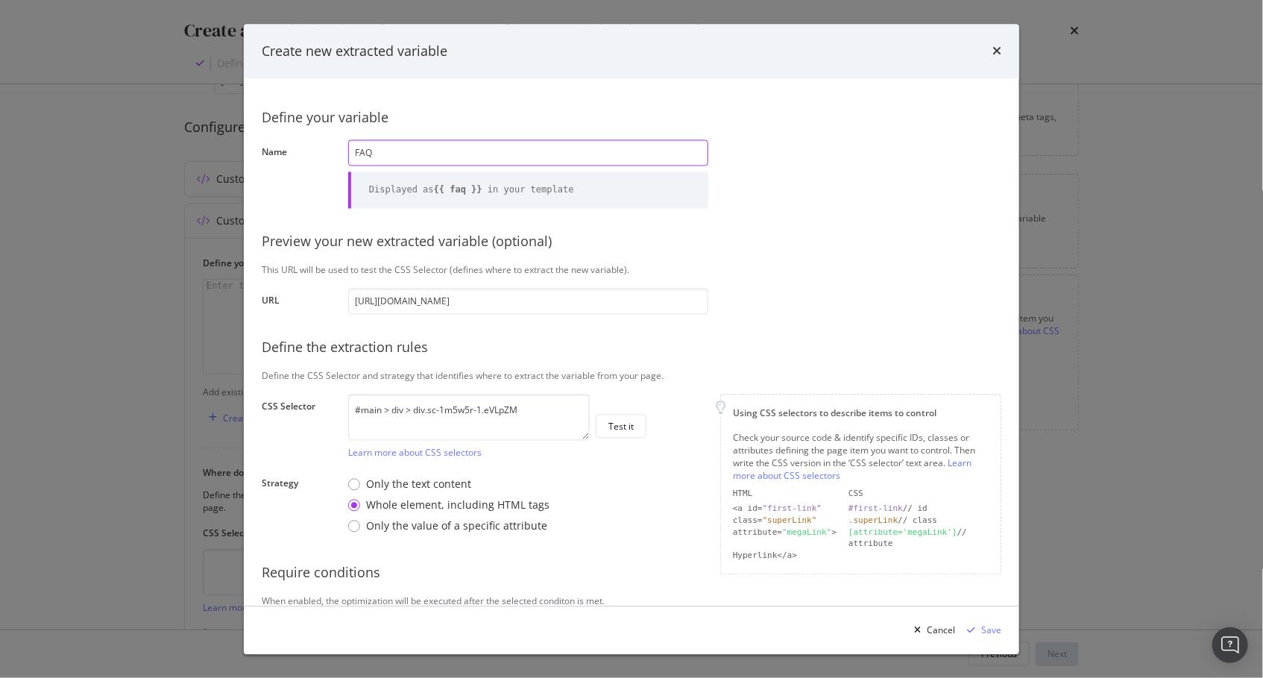
scroll to position [48, 0]
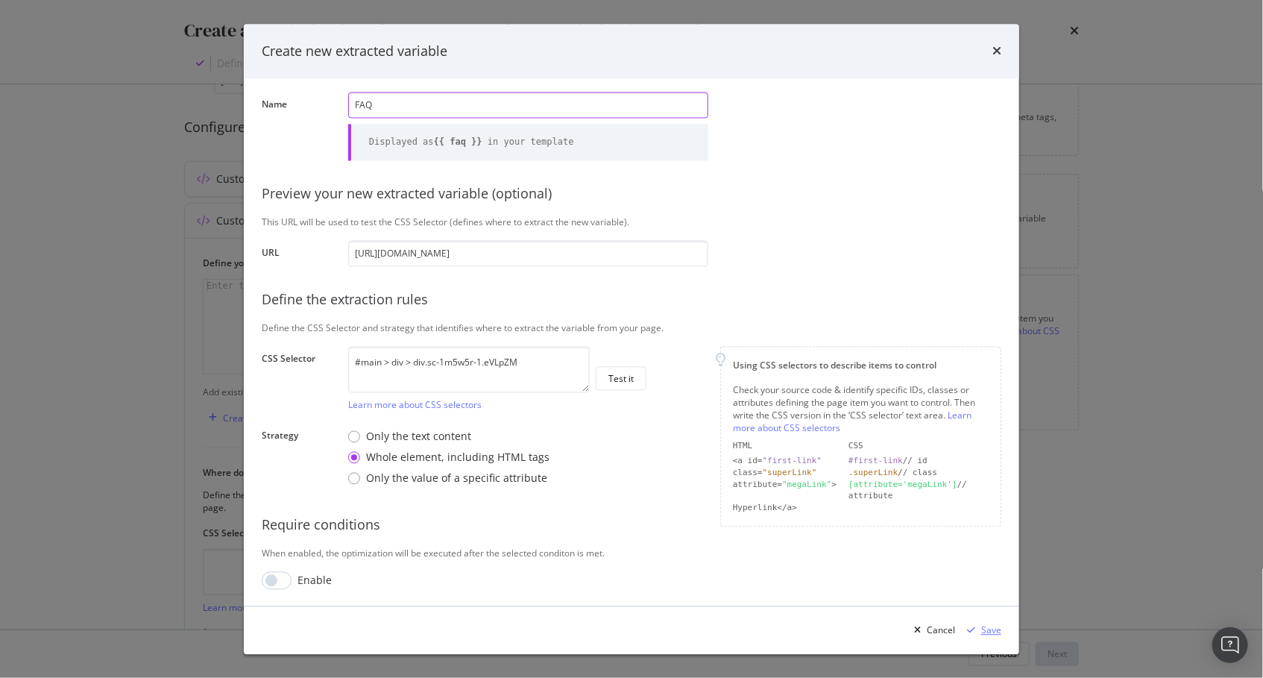
type input "FAQ"
click at [983, 632] on div "Save" at bounding box center [991, 629] width 20 height 13
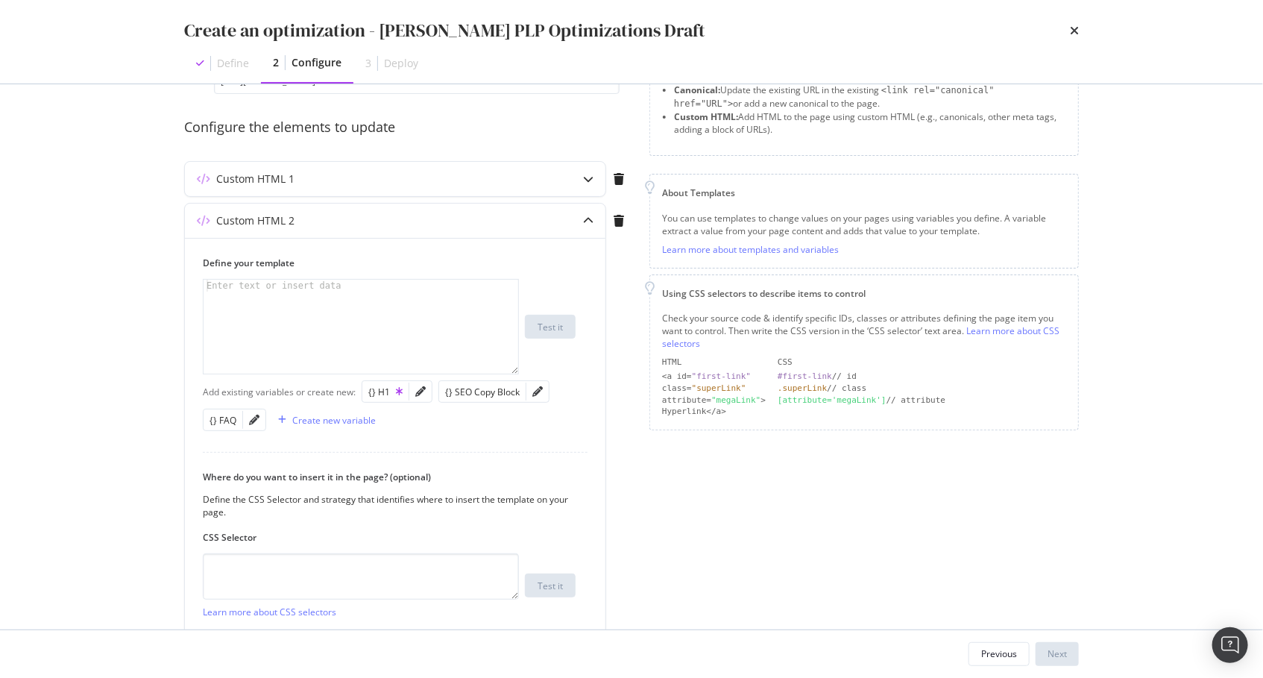
click at [169, 435] on div "Preview your optimization (optional) This URL will be used to test the CSS Sele…" at bounding box center [631, 356] width 954 height 545
click at [473, 392] on div "{} SEO Copy Block" at bounding box center [482, 391] width 75 height 13
type textarea "{{ seo_copy_block }}"
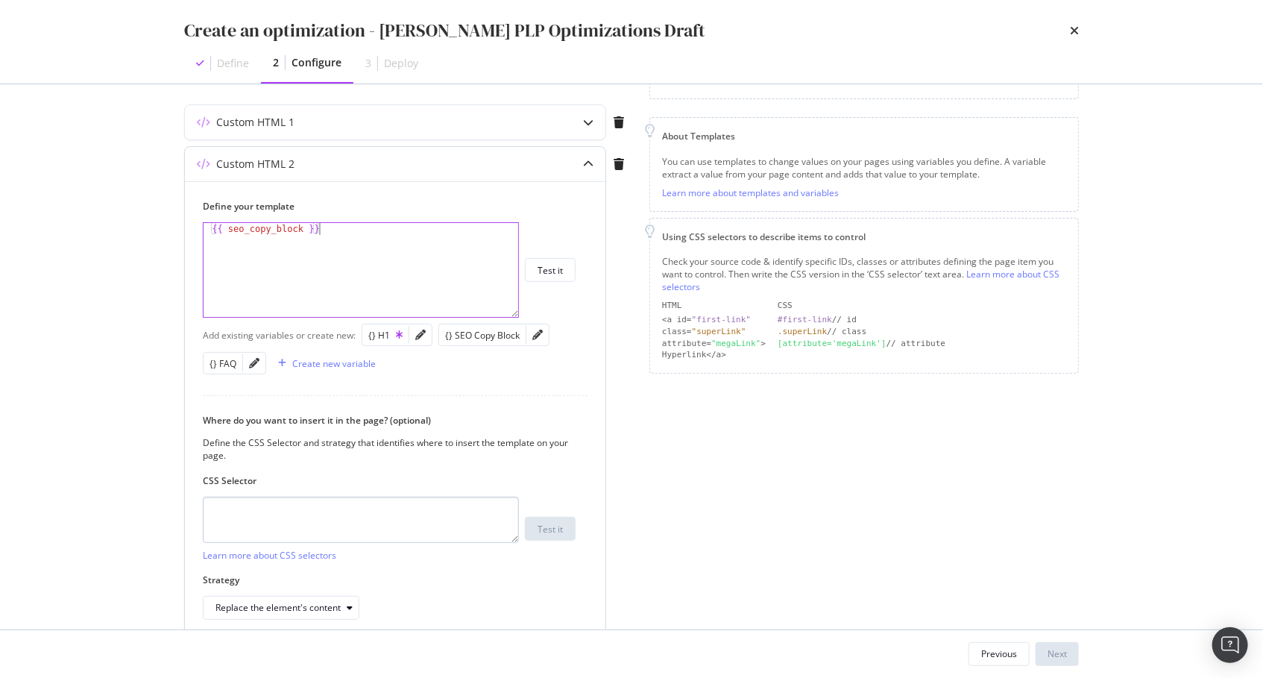
scroll to position [175, 0]
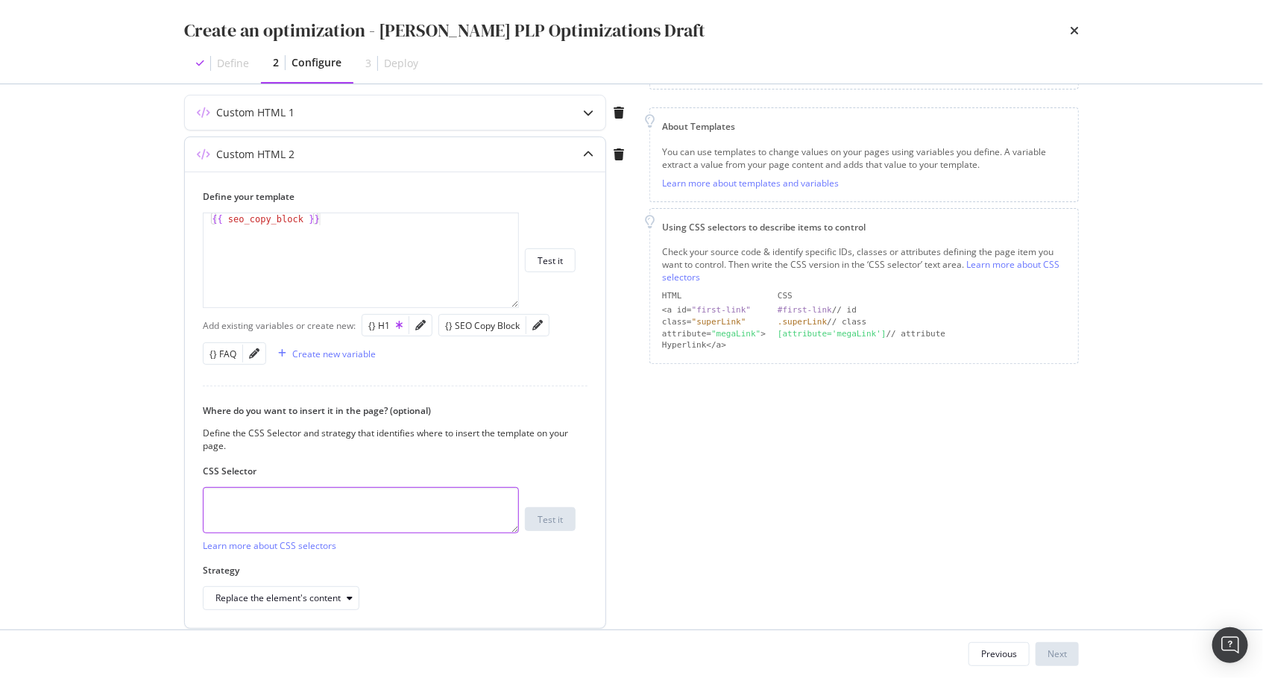
click at [452, 493] on textarea "modal" at bounding box center [361, 510] width 316 height 46
type textarea "body"
click at [320, 593] on div "Replace the element's content" at bounding box center [277, 597] width 125 height 9
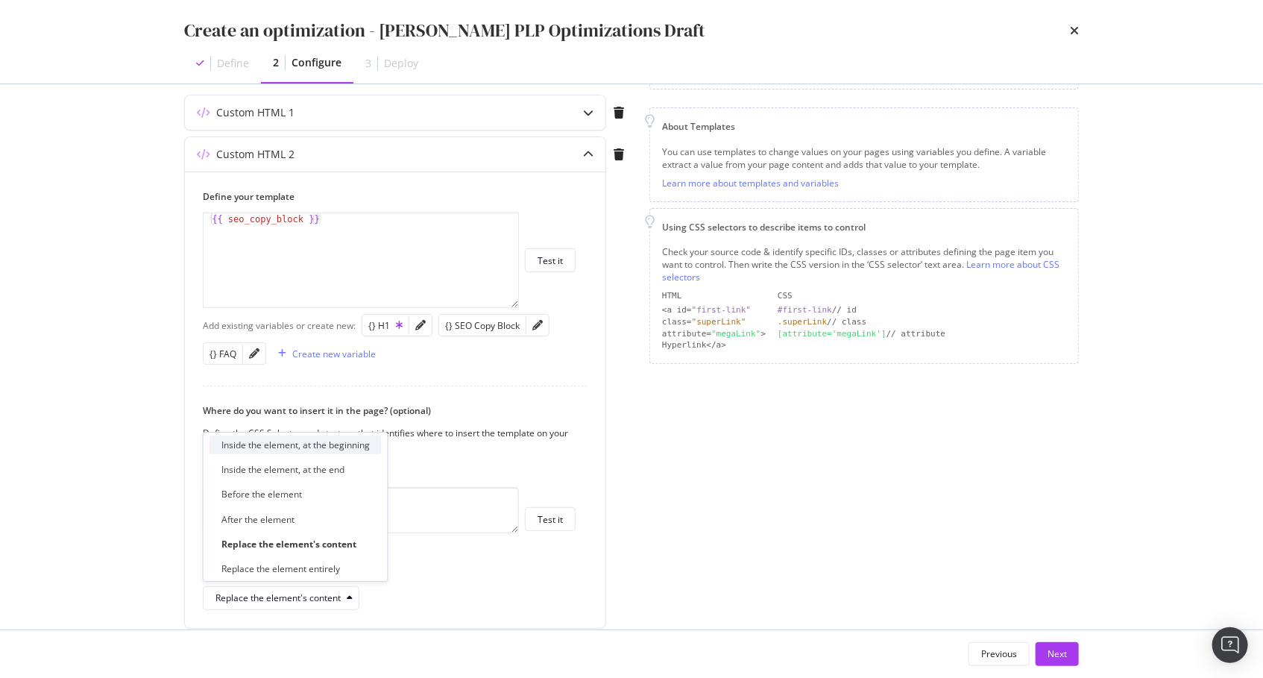
click at [341, 446] on div "Inside the element, at the beginning" at bounding box center [295, 444] width 148 height 13
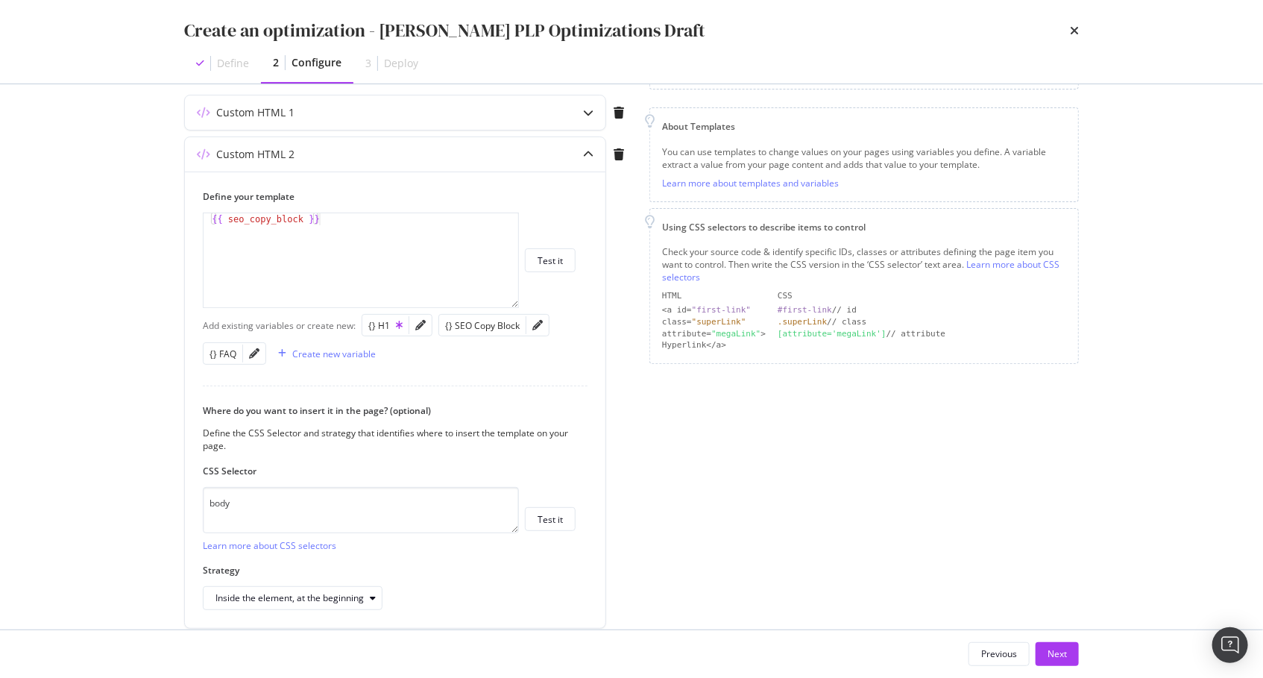
click at [692, 539] on div "Page elements to optimize Title: Update the page <title> . H1: Update an existi…" at bounding box center [863, 298] width 429 height 719
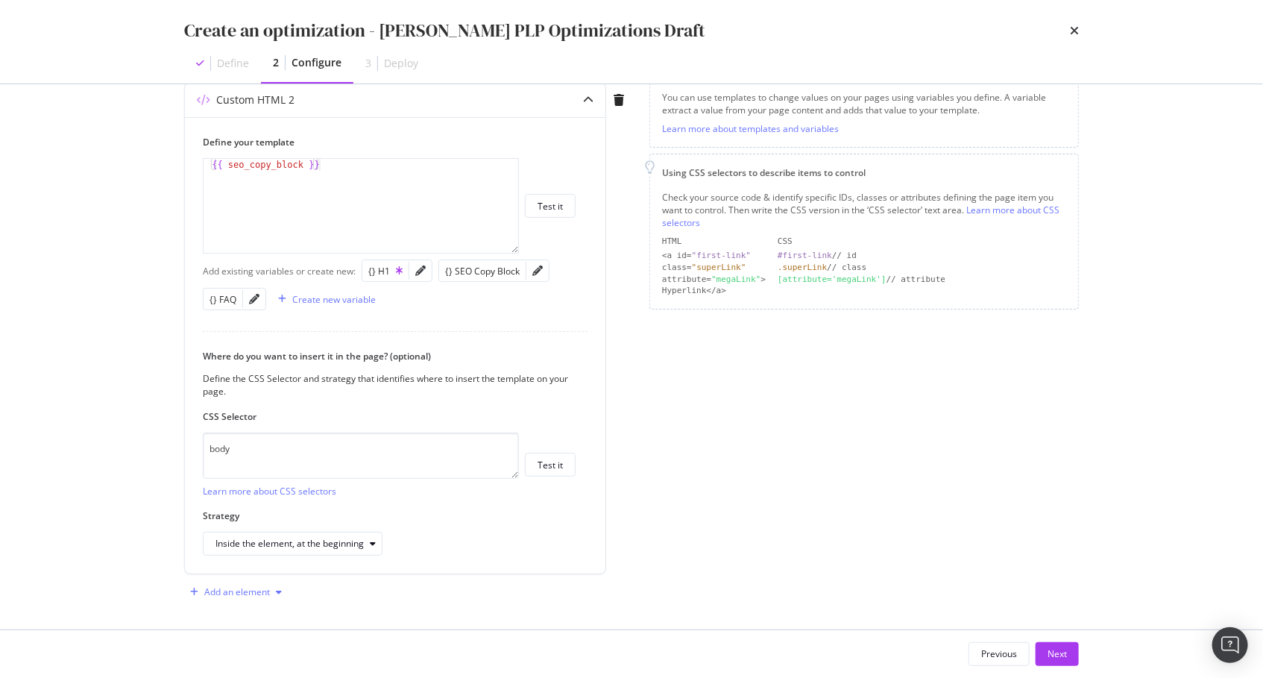
click at [224, 587] on div "Add an element" at bounding box center [237, 591] width 66 height 9
click at [265, 558] on div "Custom HTML" at bounding box center [253, 559] width 59 height 13
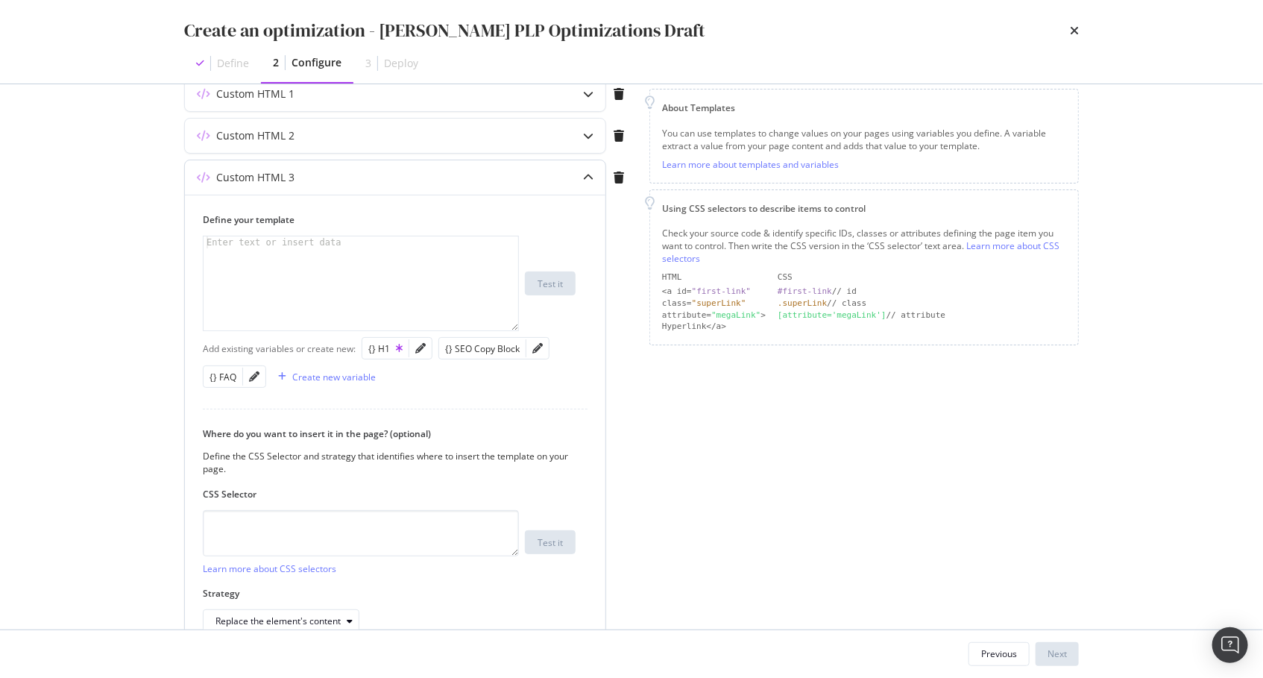
scroll to position [170, 0]
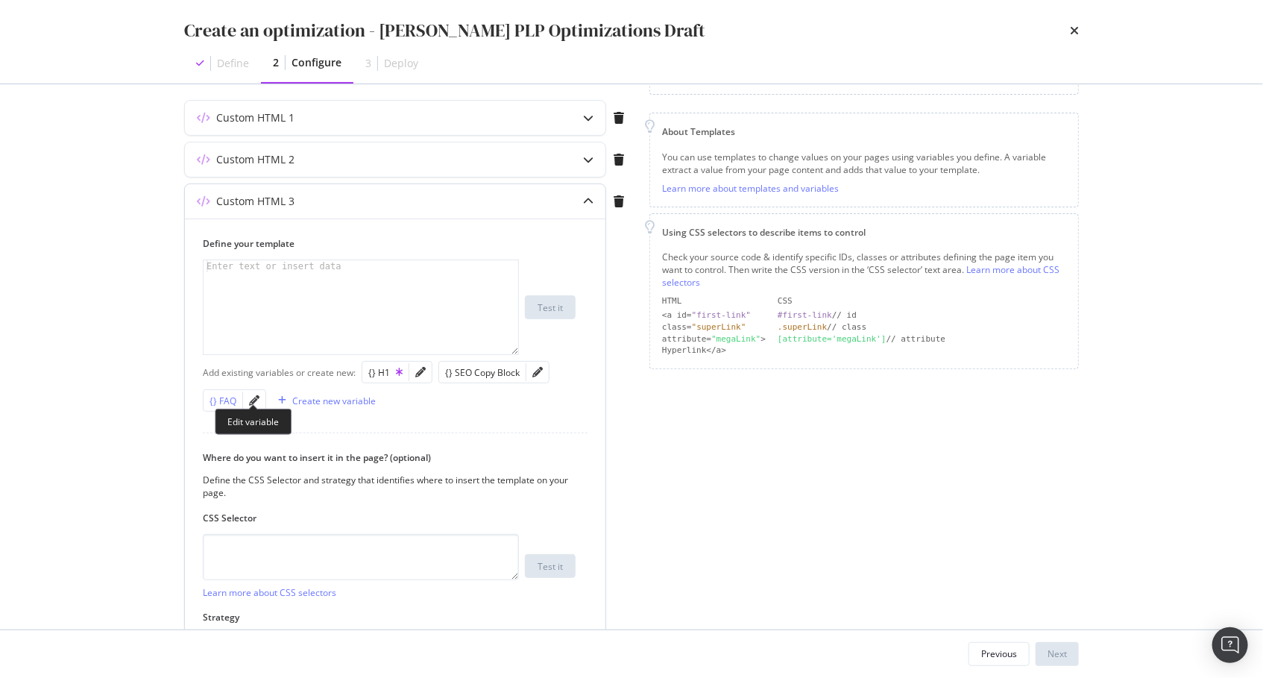
click at [220, 401] on div "{} FAQ" at bounding box center [222, 400] width 27 height 13
type textarea "{{ faq }}"
click at [338, 548] on textarea "modal" at bounding box center [361, 557] width 316 height 46
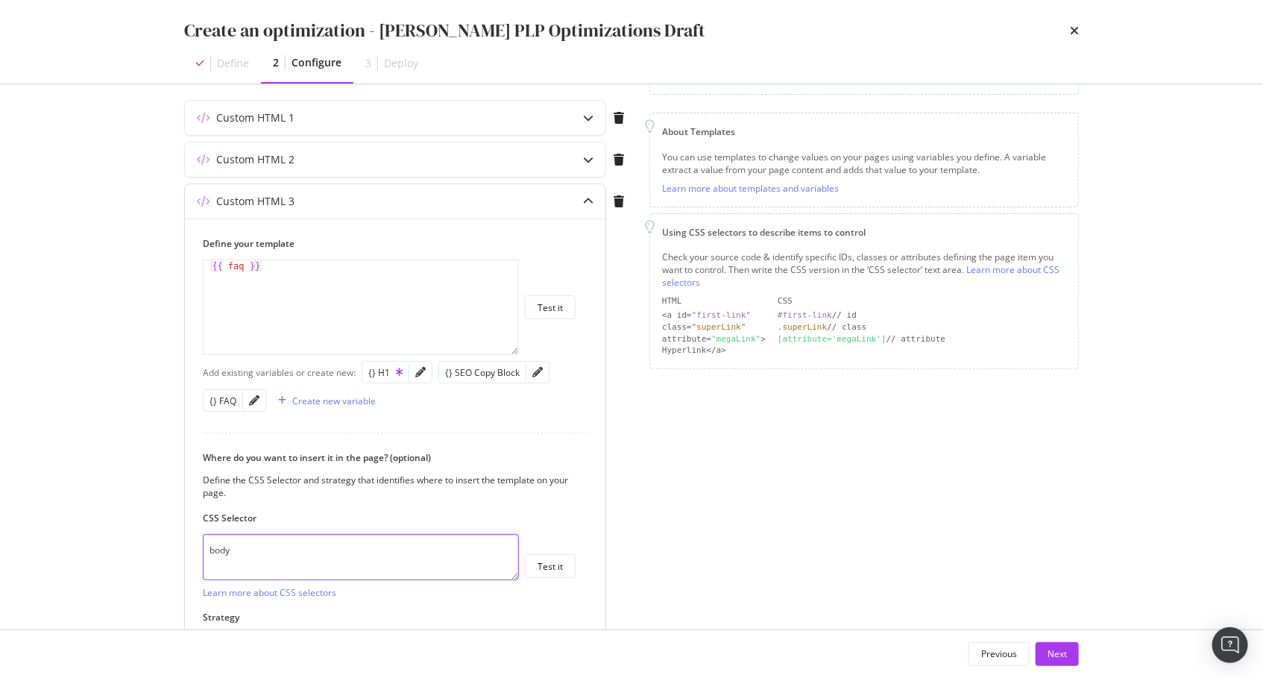
scroll to position [271, 0]
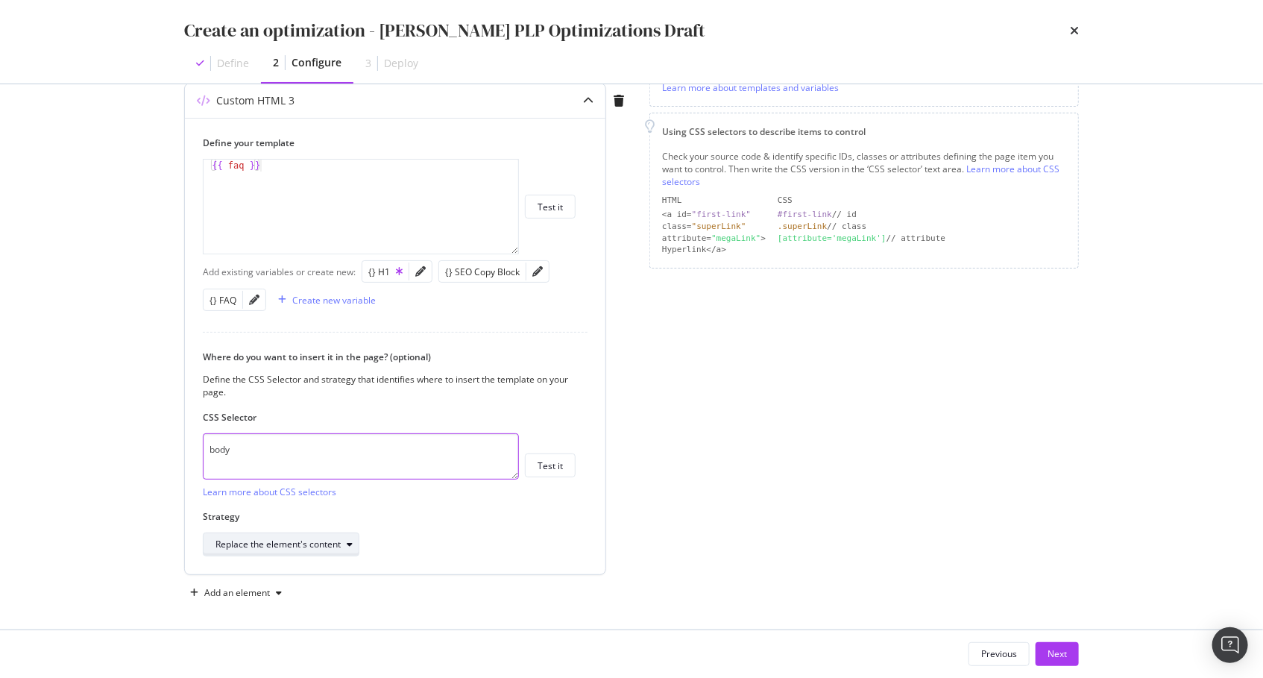
type textarea "body"
click at [308, 546] on div "Replace the element's content" at bounding box center [286, 544] width 143 height 21
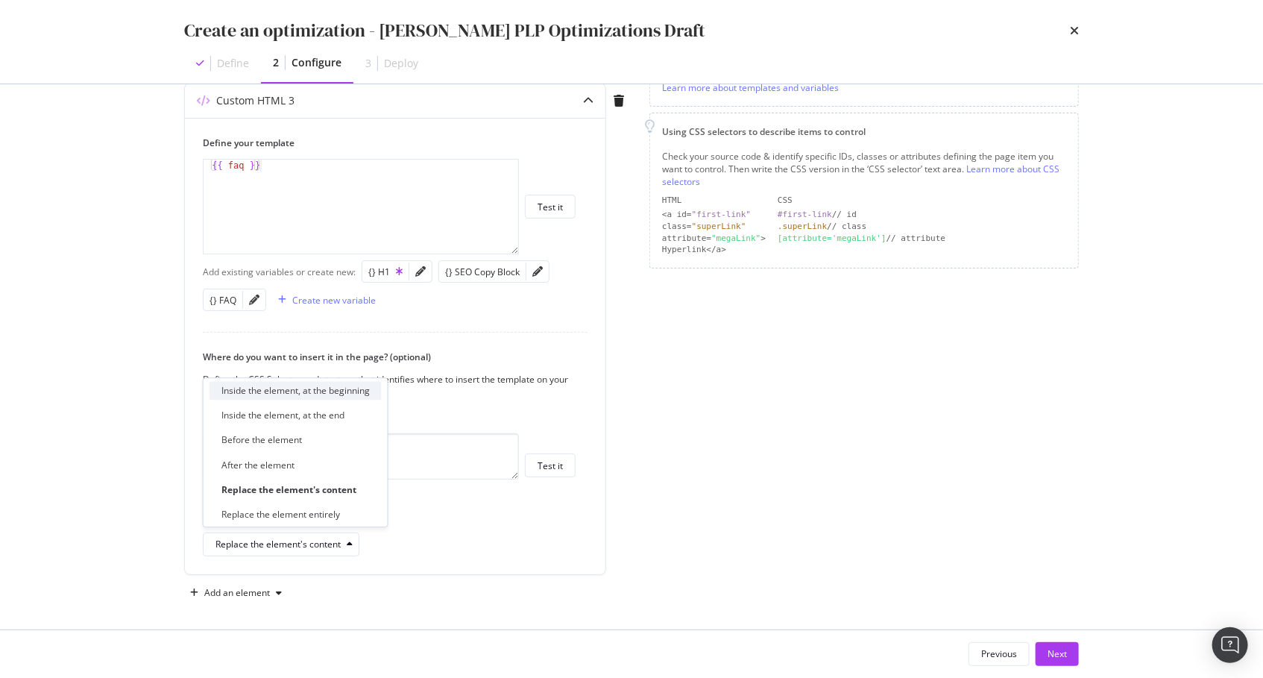
click at [318, 389] on div "Inside the element, at the beginning" at bounding box center [295, 390] width 148 height 13
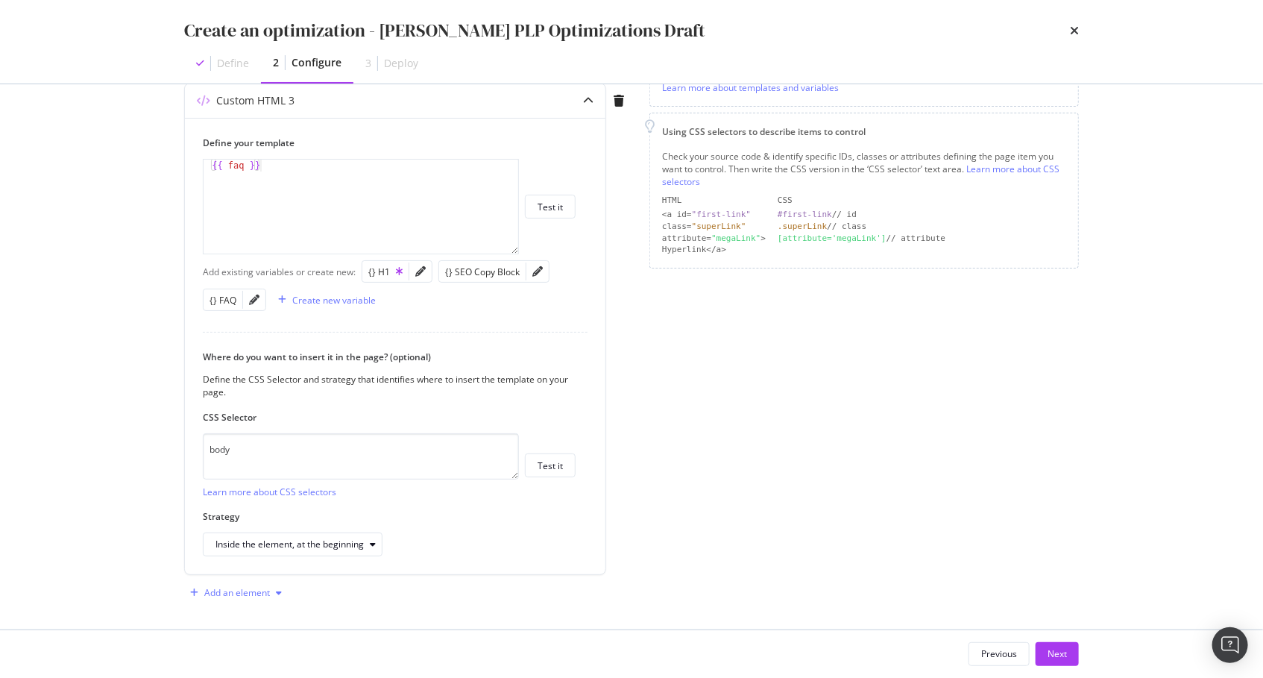
click at [224, 588] on div "Add an element" at bounding box center [237, 592] width 66 height 9
click at [256, 560] on div "Custom HTML" at bounding box center [253, 559] width 59 height 13
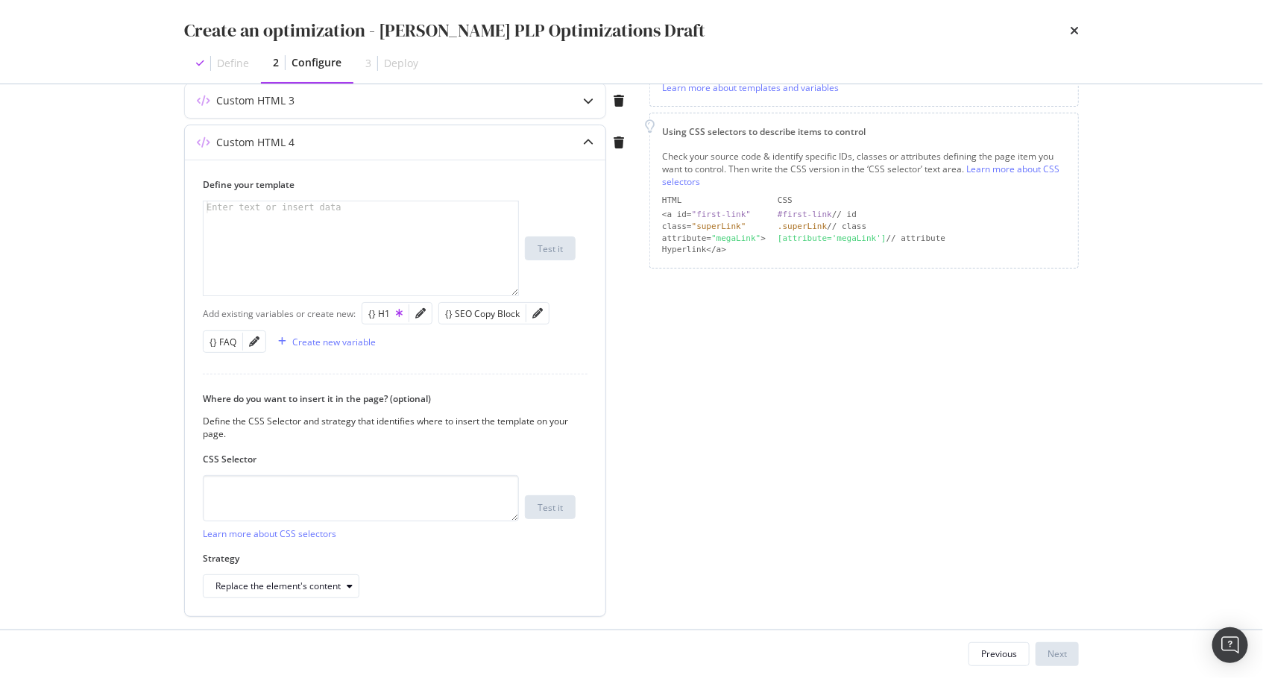
click at [319, 264] on div "modal" at bounding box center [362, 260] width 317 height 119
click at [360, 498] on textarea "modal" at bounding box center [361, 498] width 316 height 46
paste textarea "#main > div > div.sc-1m5w5r-0.Ntudm"
type textarea "#main > div > div.sc-1m5w5r-0.Ntudm"
click at [327, 581] on div "Replace the element's content" at bounding box center [277, 585] width 125 height 9
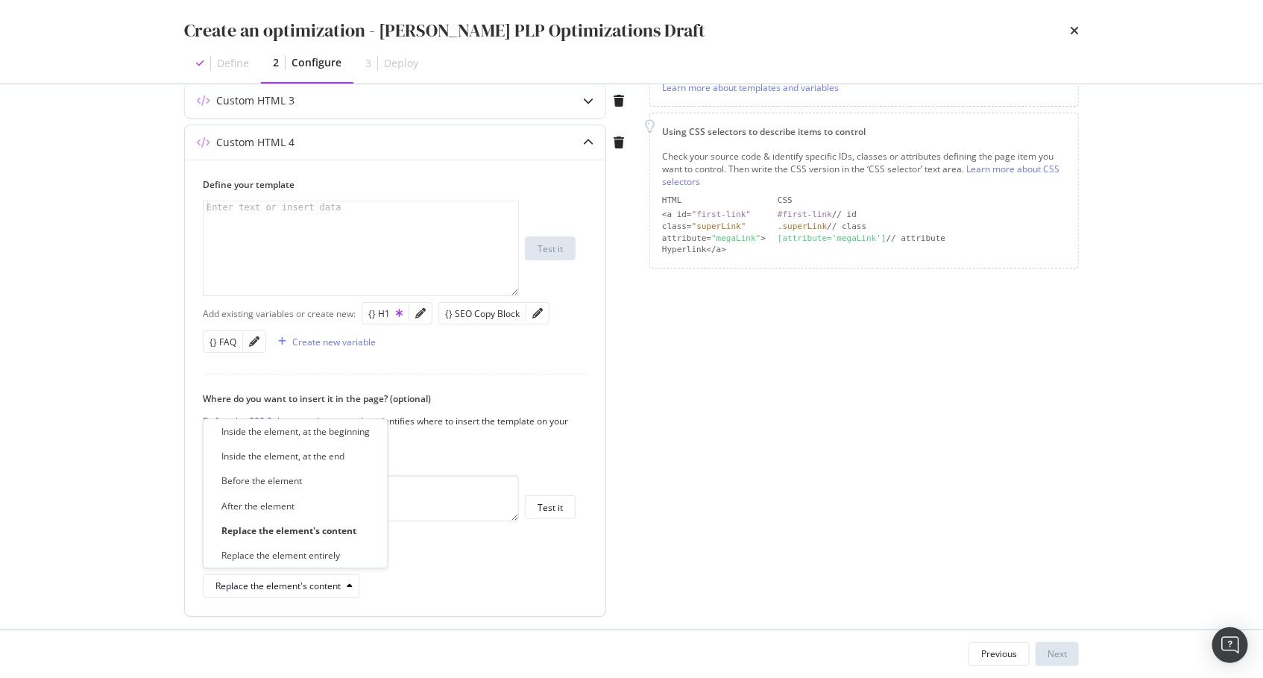
click at [327, 435] on div "Inside the element, at the beginning" at bounding box center [295, 431] width 148 height 13
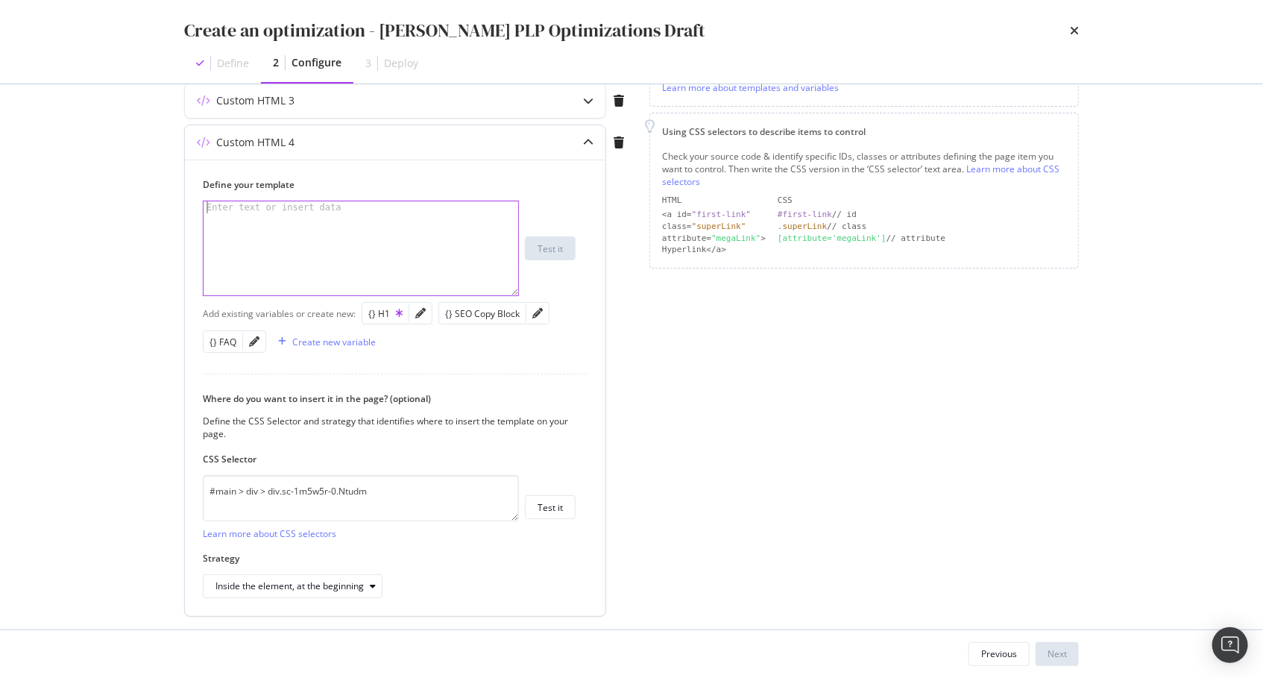
click at [325, 247] on div "modal" at bounding box center [362, 260] width 317 height 119
click at [332, 491] on textarea "#main > div > div.sc-1m5w5r-0.Ntudm" at bounding box center [361, 498] width 316 height 46
click at [333, 338] on div "Create new variable" at bounding box center [333, 341] width 83 height 13
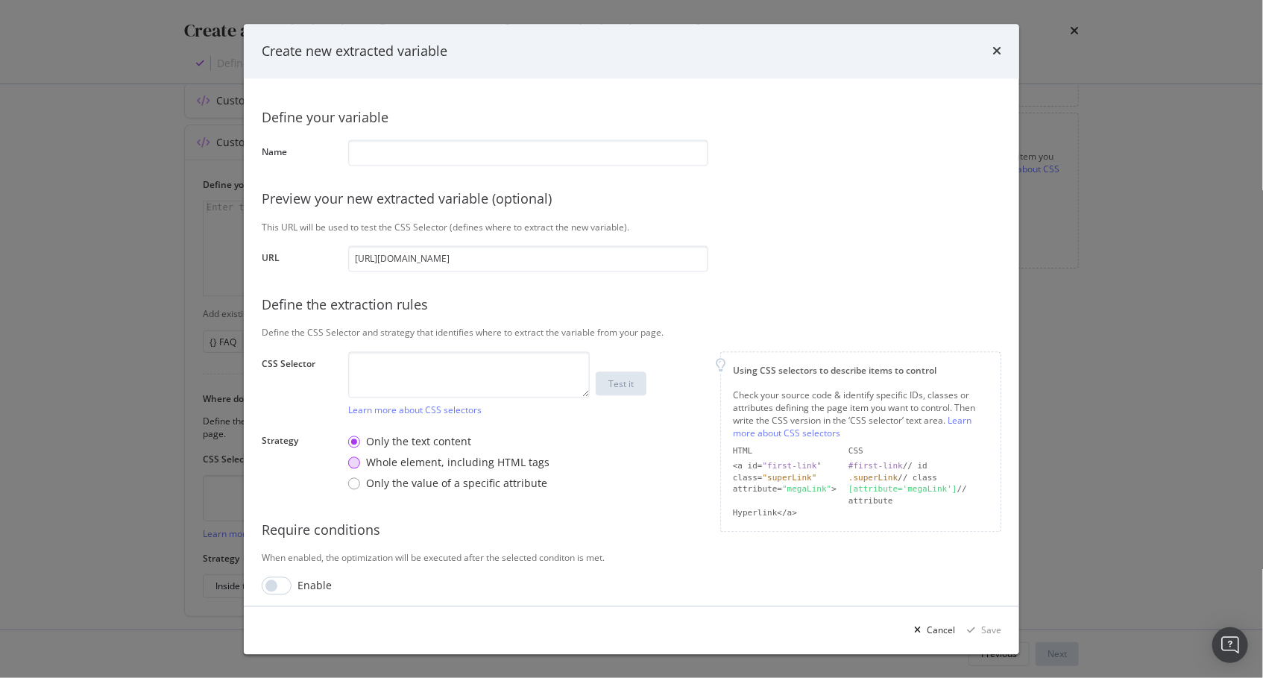
click at [432, 456] on div "Whole element, including HTML tags" at bounding box center [457, 462] width 183 height 15
click at [453, 379] on textarea "modal" at bounding box center [469, 374] width 242 height 46
paste textarea "#main > div > div.sc-1m5w5r-0.Ntudm"
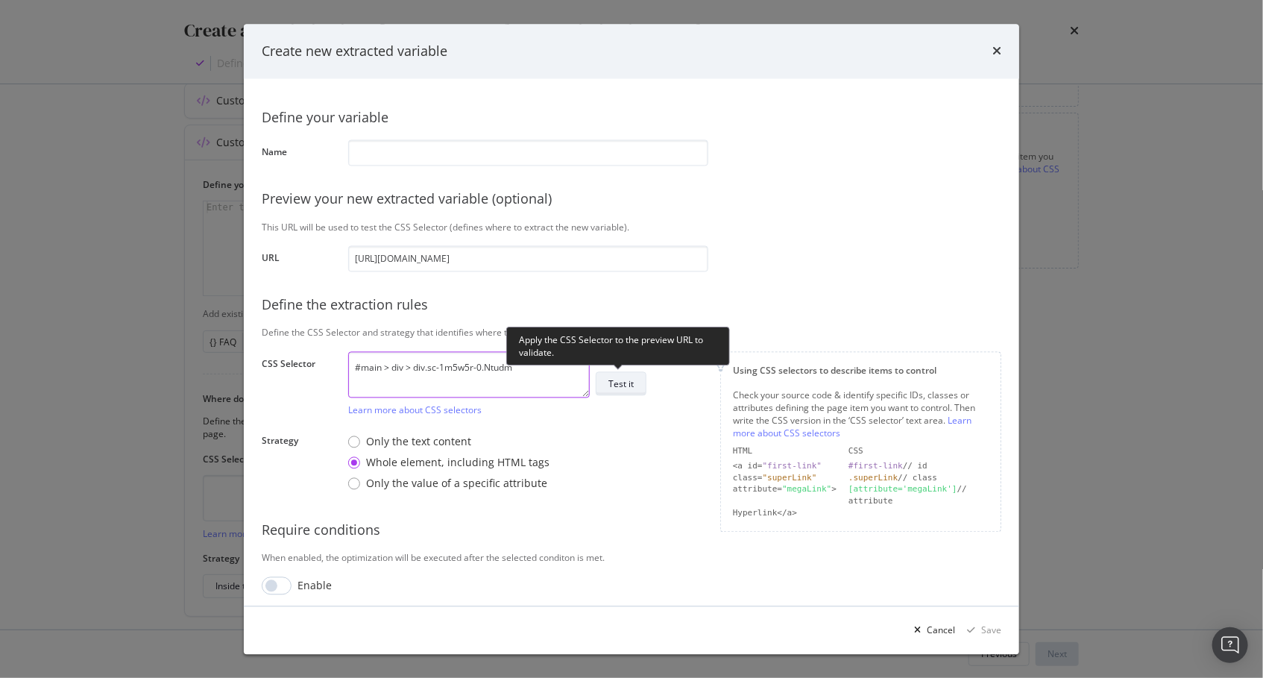
type textarea "#main > div > div.sc-1m5w5r-0.Ntudm"
click at [619, 384] on div "Test it" at bounding box center [620, 383] width 25 height 13
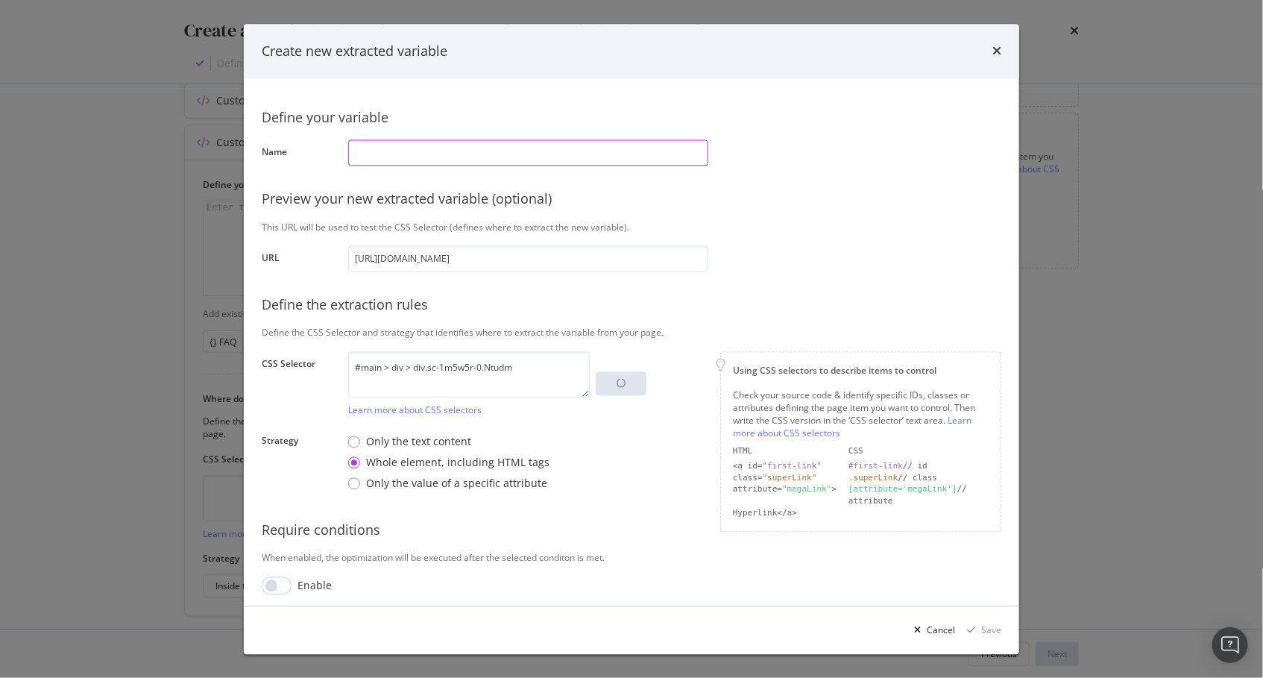
click at [448, 157] on input "modal" at bounding box center [528, 152] width 360 height 26
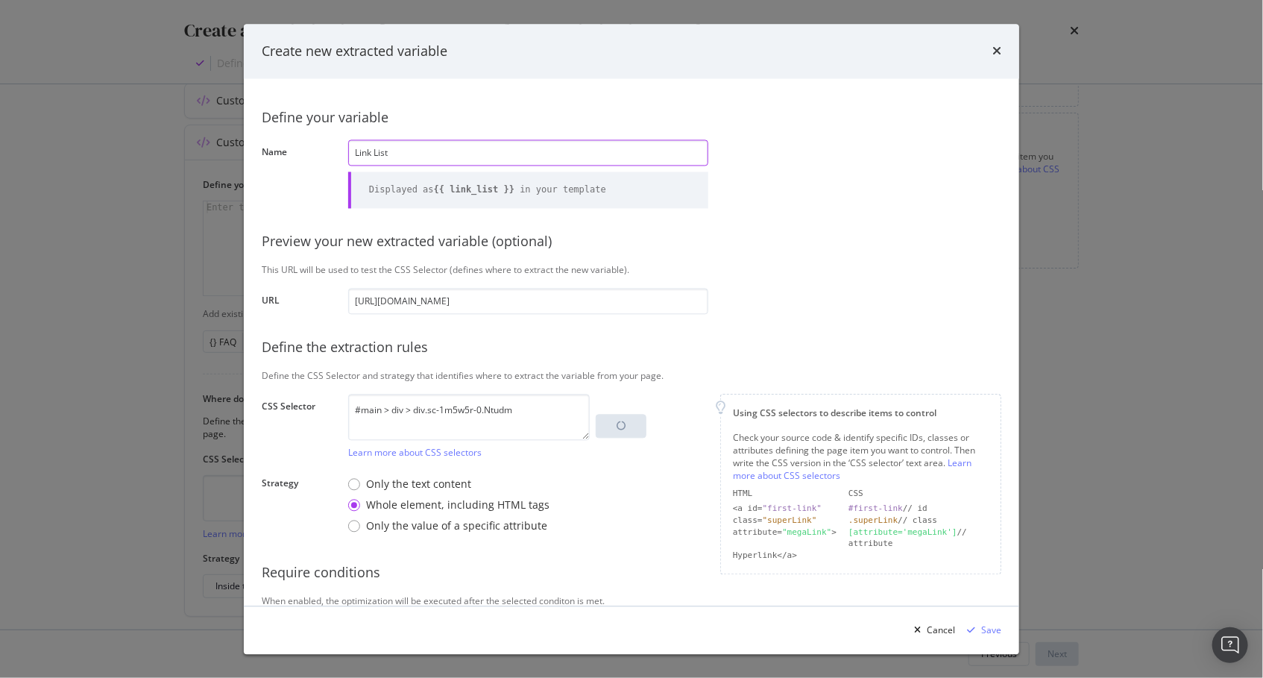
type input "Link List"
click at [795, 198] on div "Define your variable Name Link List Displayed as {{ link_list }} in your templa…" at bounding box center [631, 367] width 739 height 540
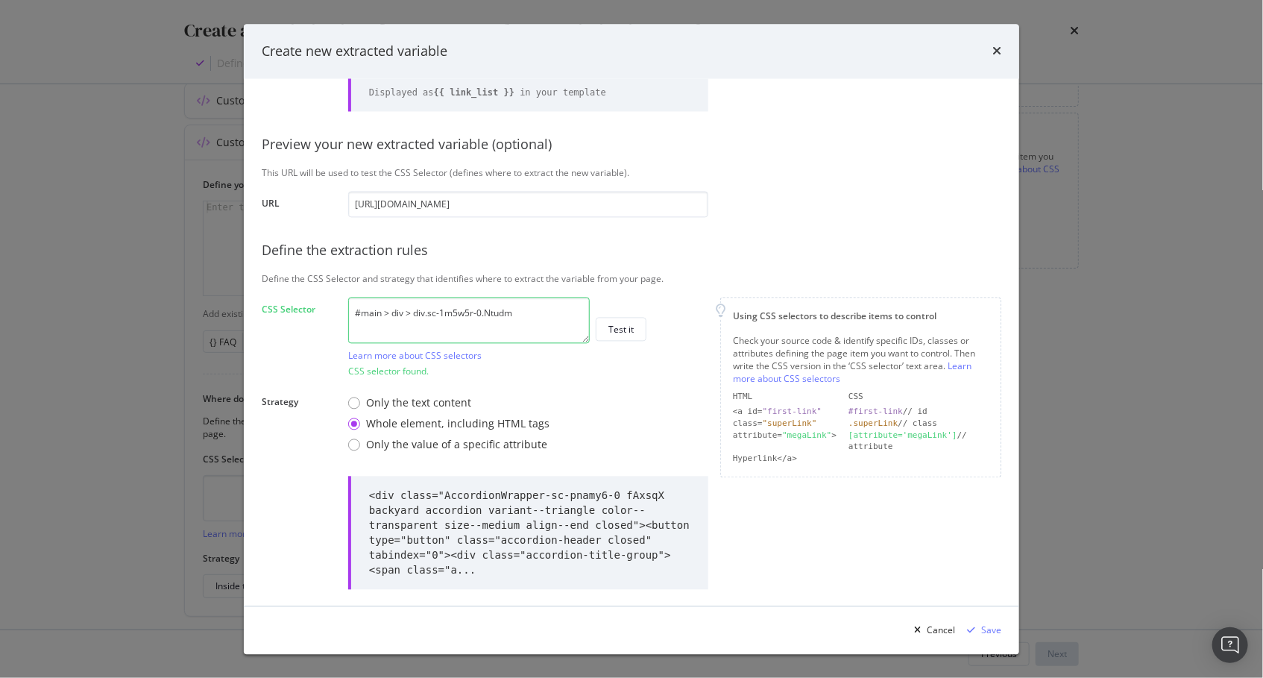
scroll to position [195, 0]
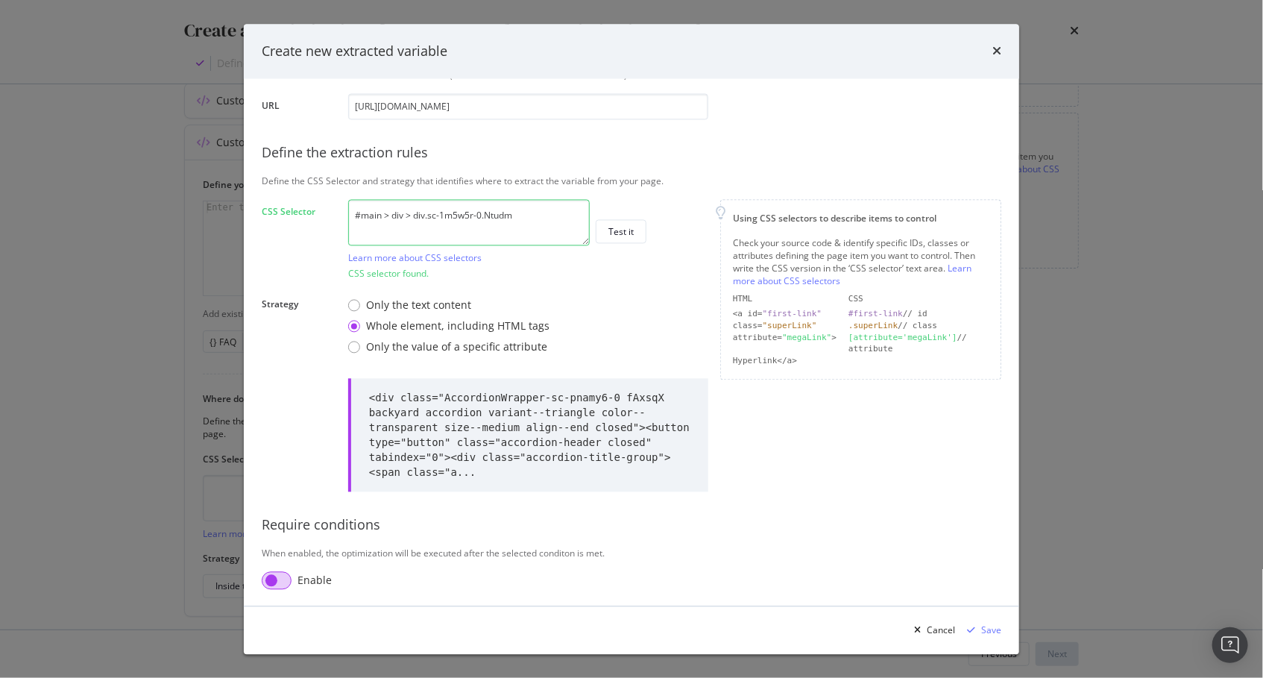
click at [268, 574] on input "modal" at bounding box center [277, 580] width 30 height 18
checkbox input "true"
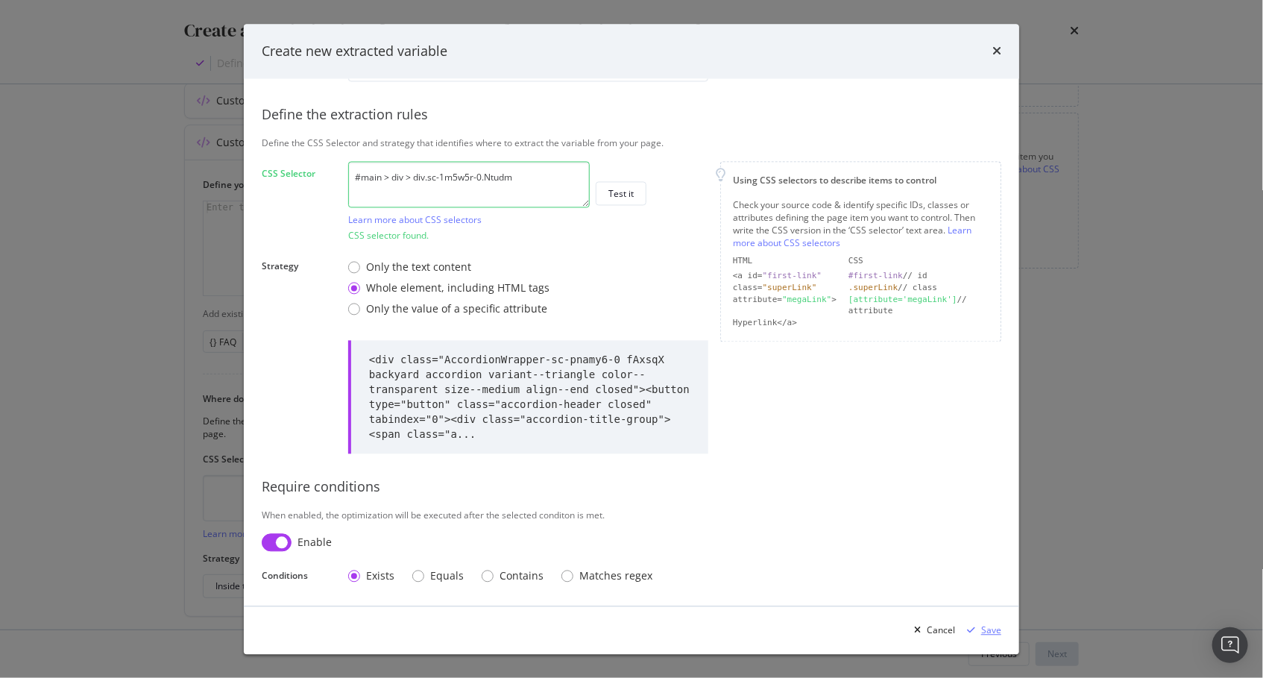
click at [969, 626] on icon "modal" at bounding box center [971, 629] width 8 height 9
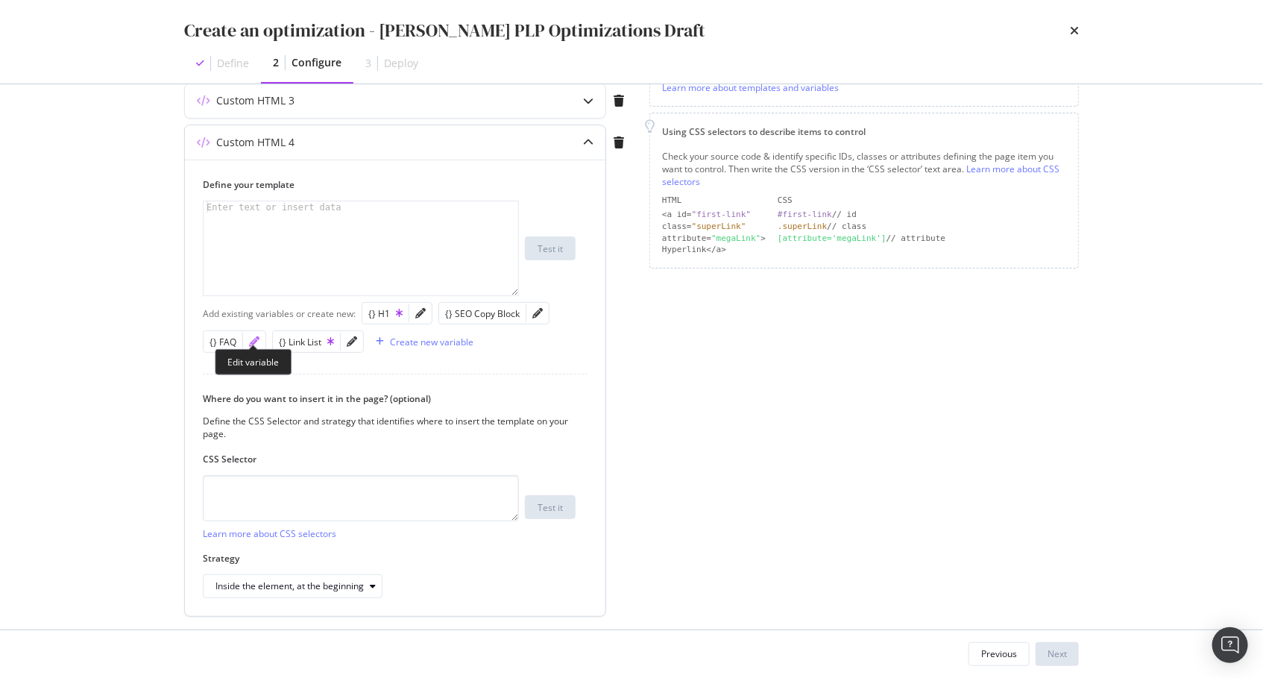
click at [254, 338] on icon "pencil" at bounding box center [254, 341] width 10 height 10
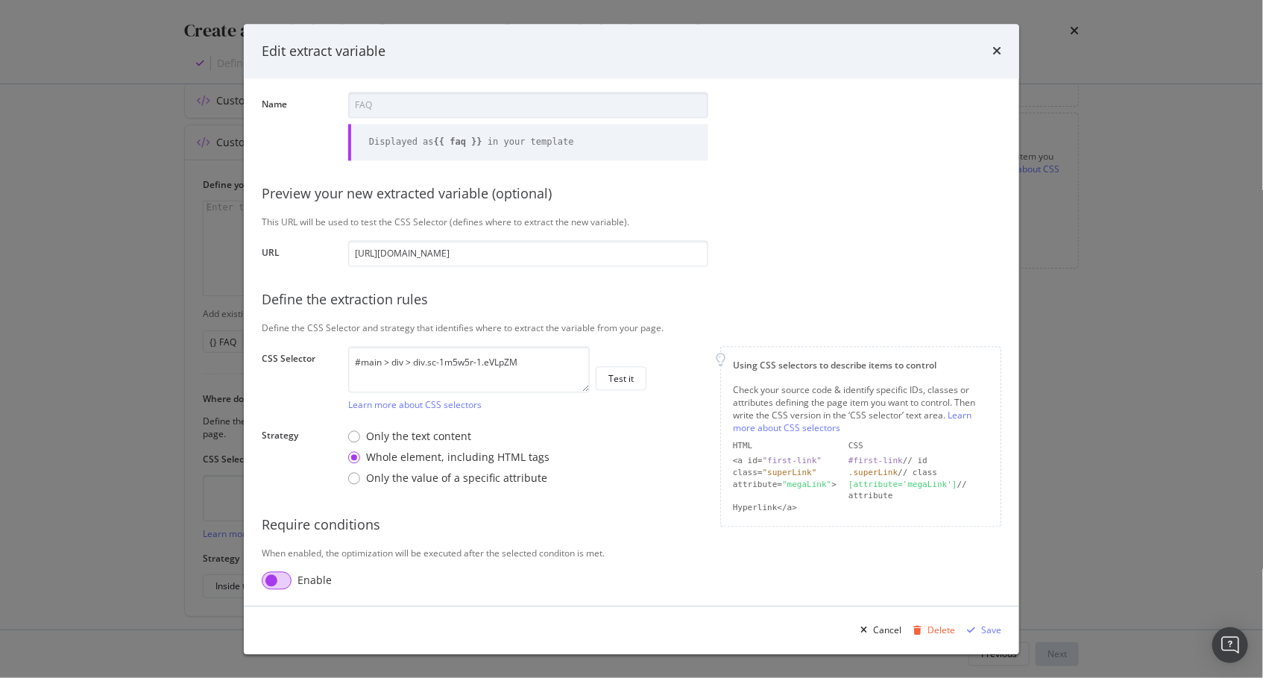
click at [280, 573] on input "modal" at bounding box center [277, 580] width 30 height 18
checkbox input "true"
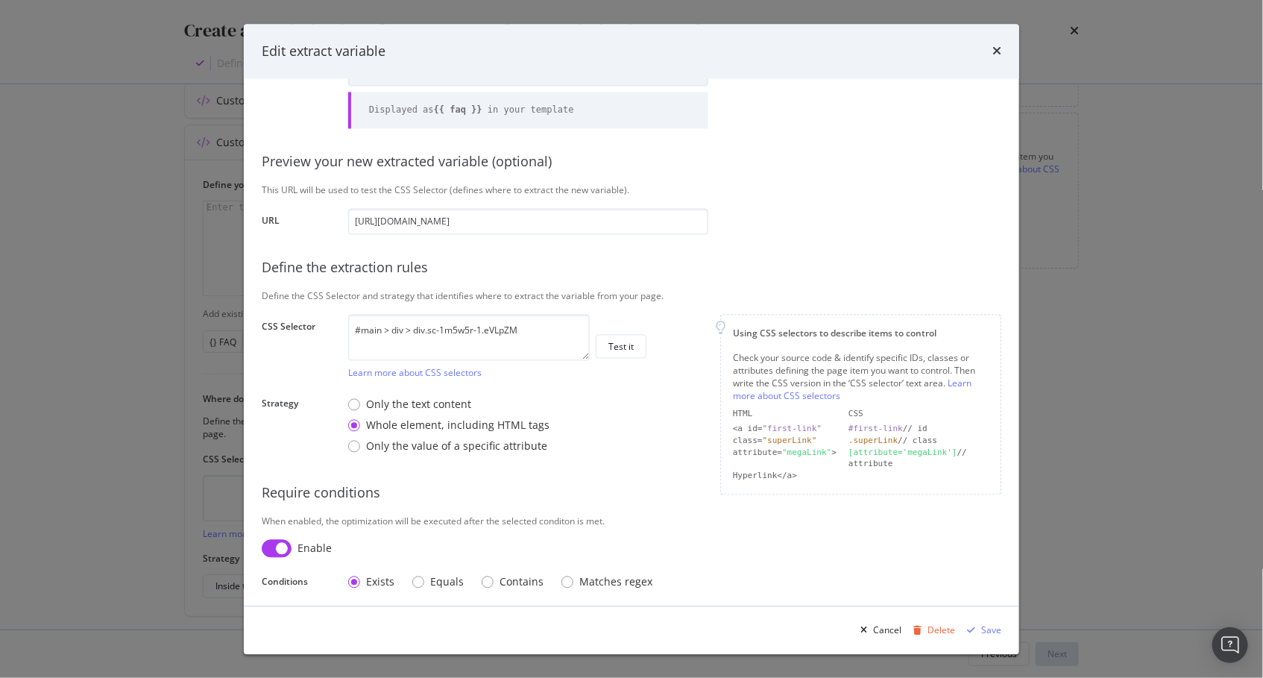
scroll to position [86, 0]
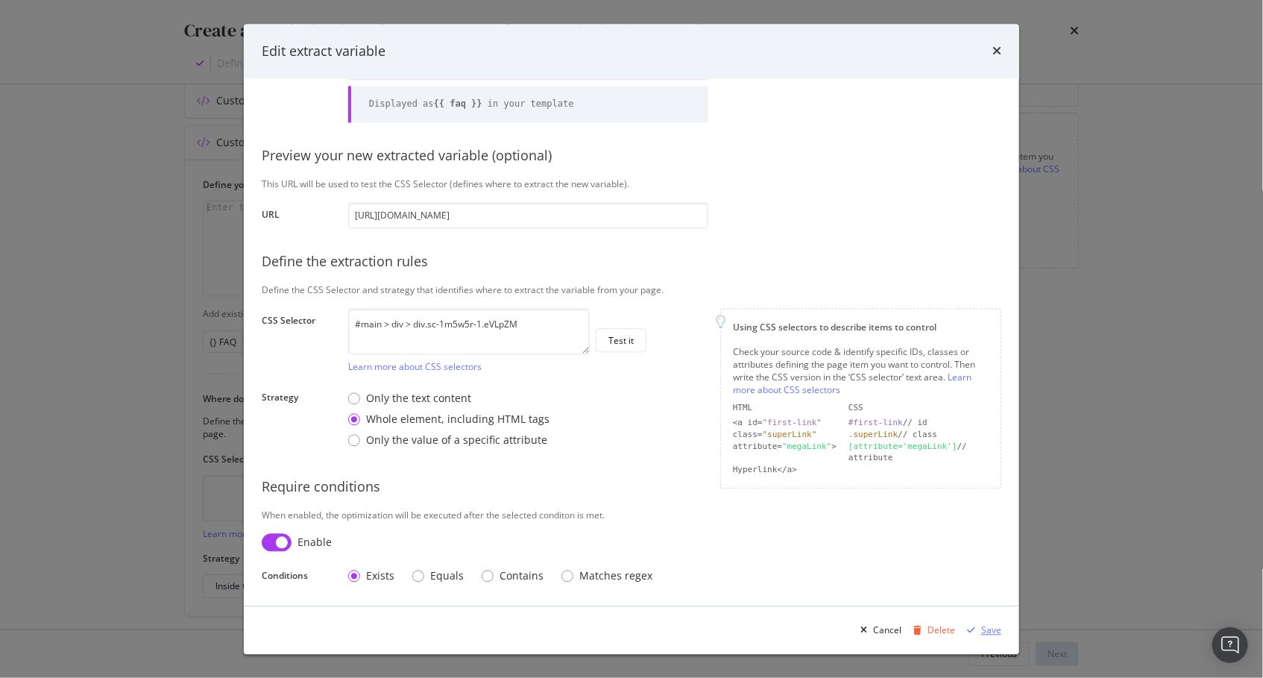
click at [988, 631] on div "Save" at bounding box center [991, 629] width 20 height 13
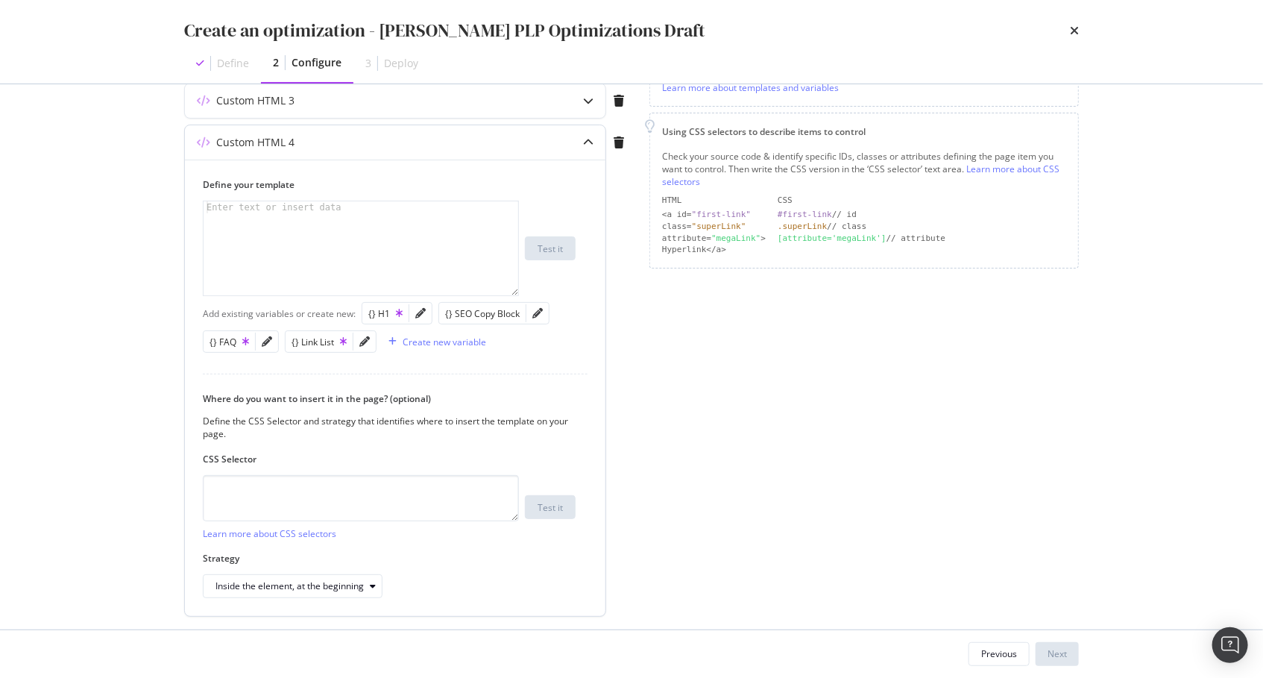
drag, startPoint x: 526, startPoint y: 306, endPoint x: 529, endPoint y: 321, distance: 15.2
click at [526, 306] on div "modal" at bounding box center [537, 313] width 22 height 21
click at [534, 308] on icon "pencil" at bounding box center [537, 313] width 10 height 10
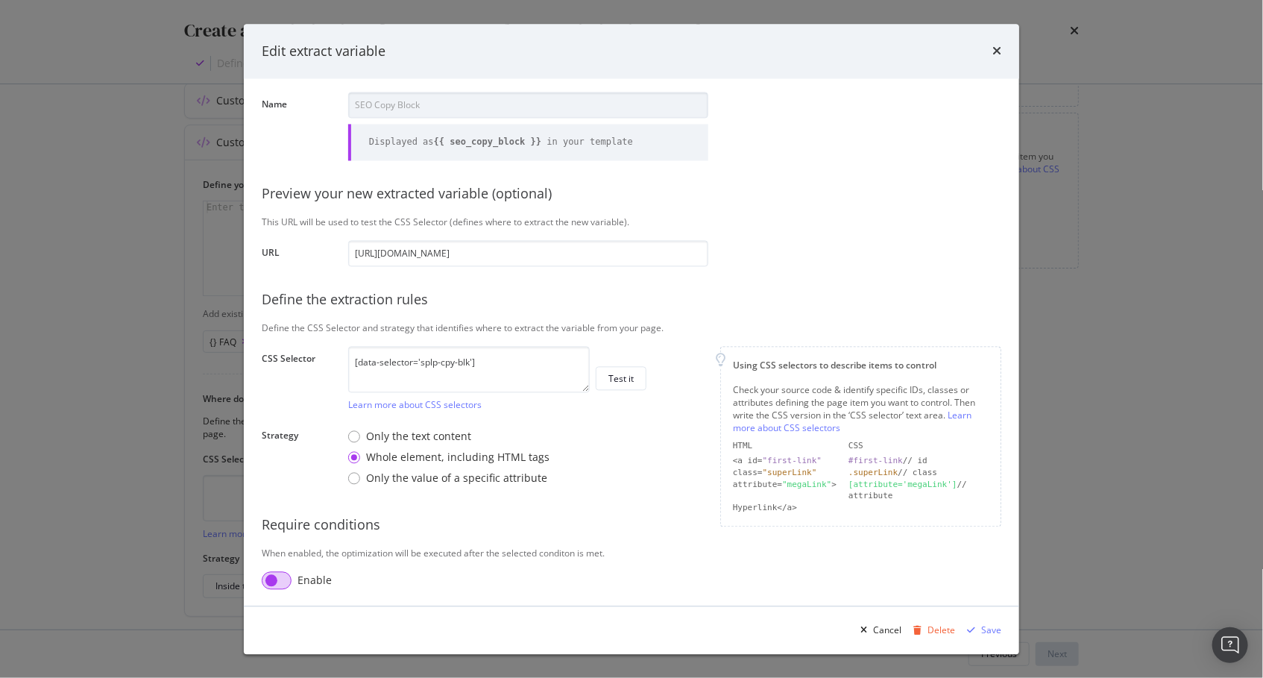
click at [276, 576] on input "modal" at bounding box center [277, 580] width 30 height 18
checkbox input "true"
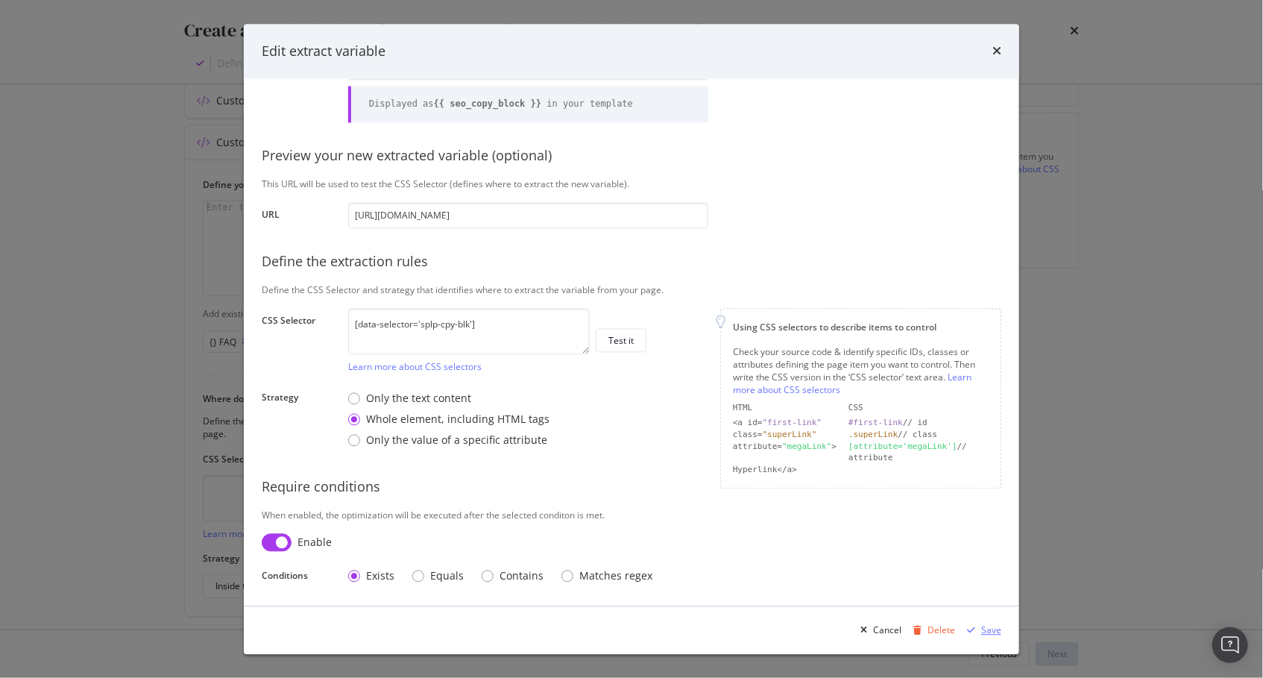
click at [981, 631] on div "modal" at bounding box center [971, 629] width 20 height 9
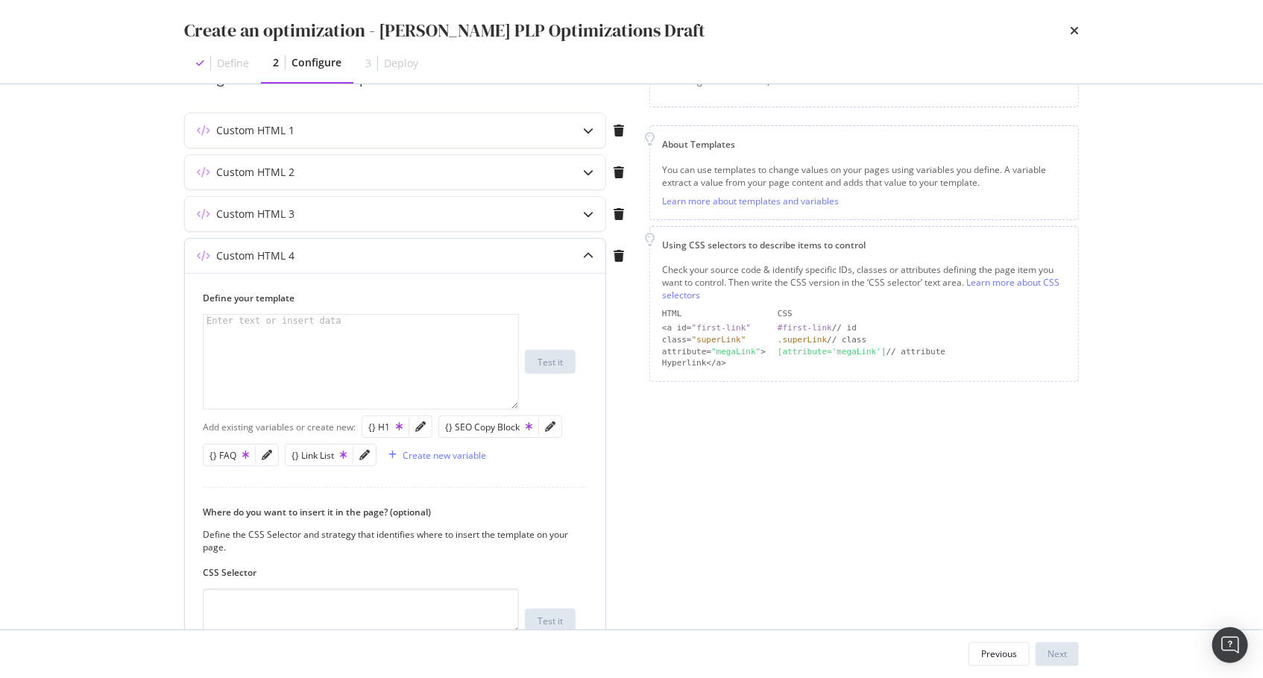
scroll to position [157, 0]
click at [297, 340] on div "modal" at bounding box center [362, 374] width 317 height 119
click at [319, 451] on div "{} Link List" at bounding box center [318, 456] width 55 height 13
type textarea "{{ link_list }}"
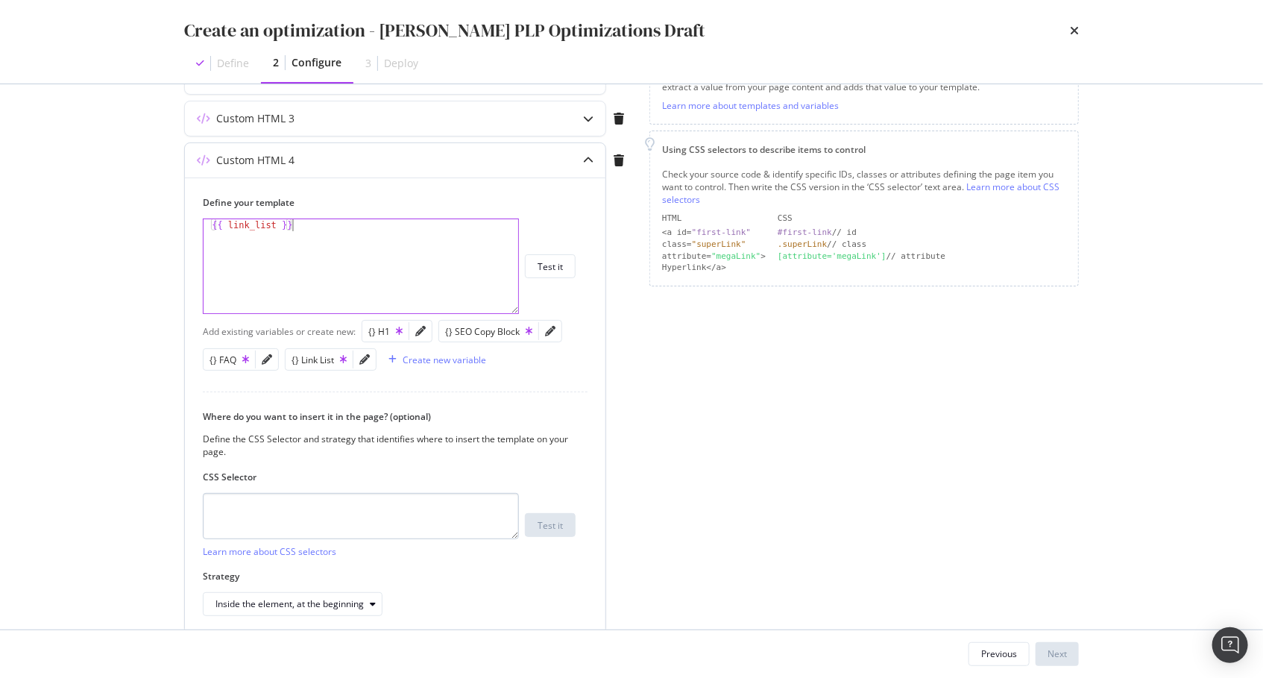
scroll to position [268, 0]
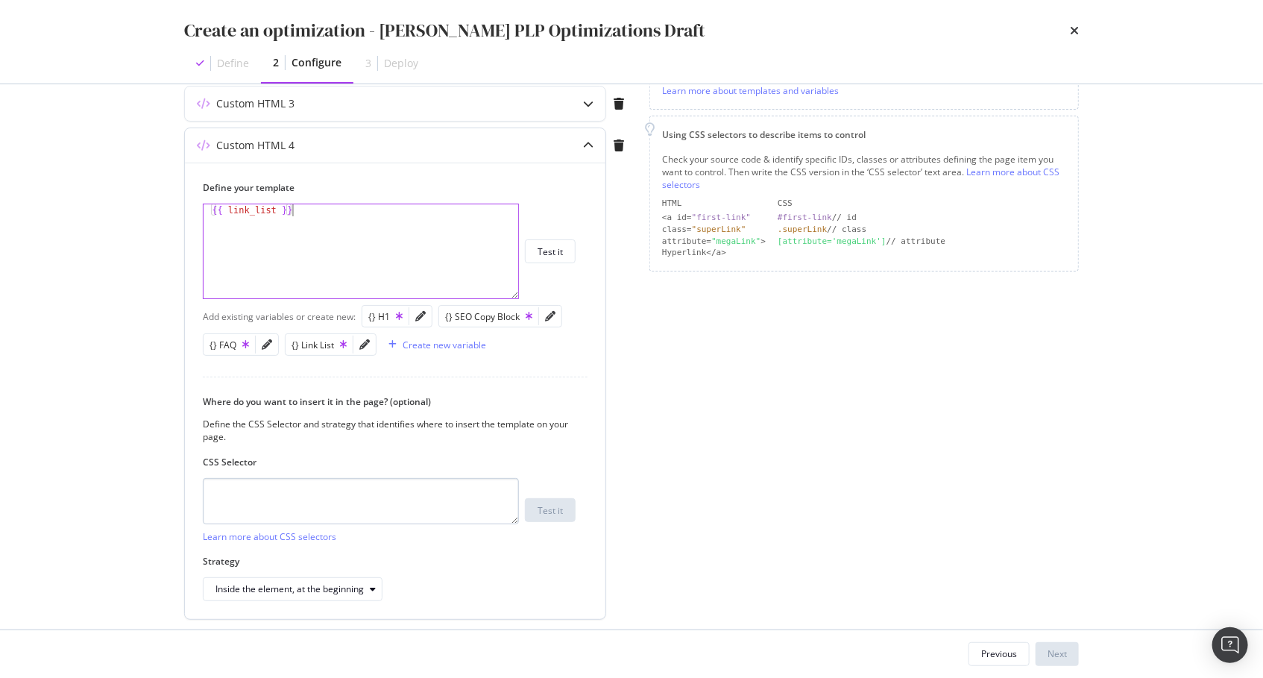
click at [356, 472] on div "CSS Selector Learn more about CSS selectors Test it" at bounding box center [389, 498] width 373 height 87
click at [355, 513] on textarea "modal" at bounding box center [361, 501] width 316 height 46
type textarea "body"
click at [1050, 648] on div "Next" at bounding box center [1056, 653] width 19 height 13
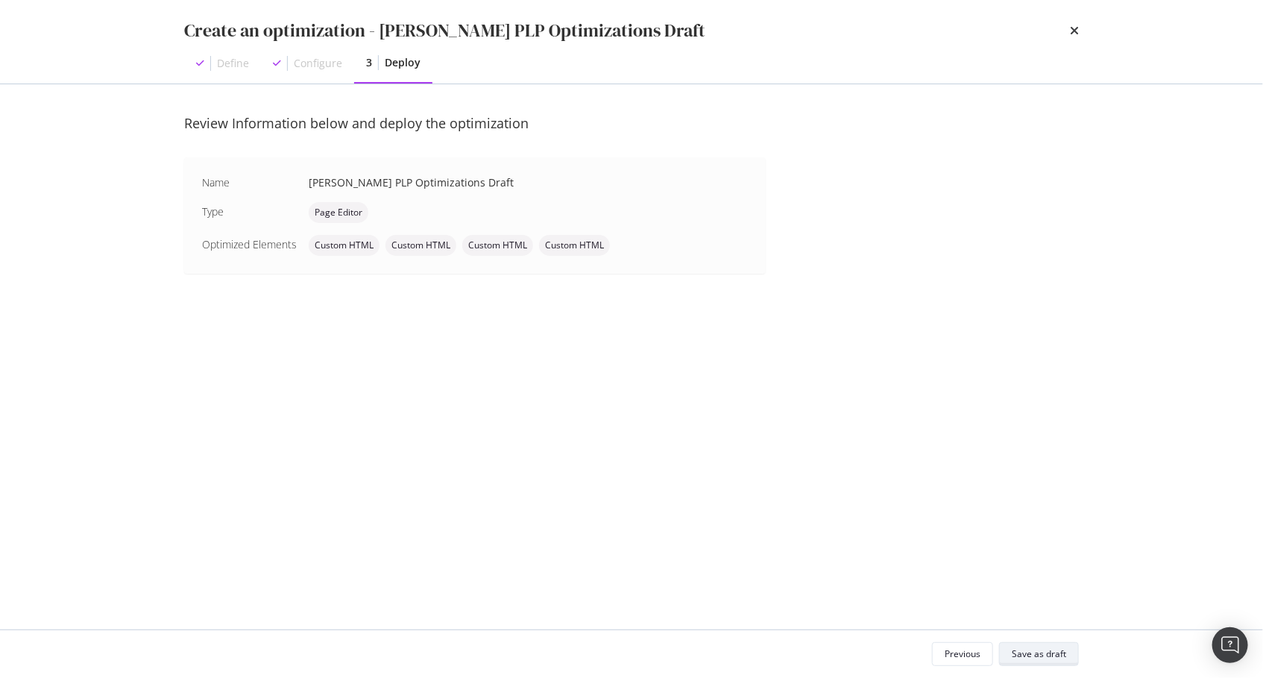
click at [1035, 655] on div "Save as draft" at bounding box center [1039, 653] width 54 height 13
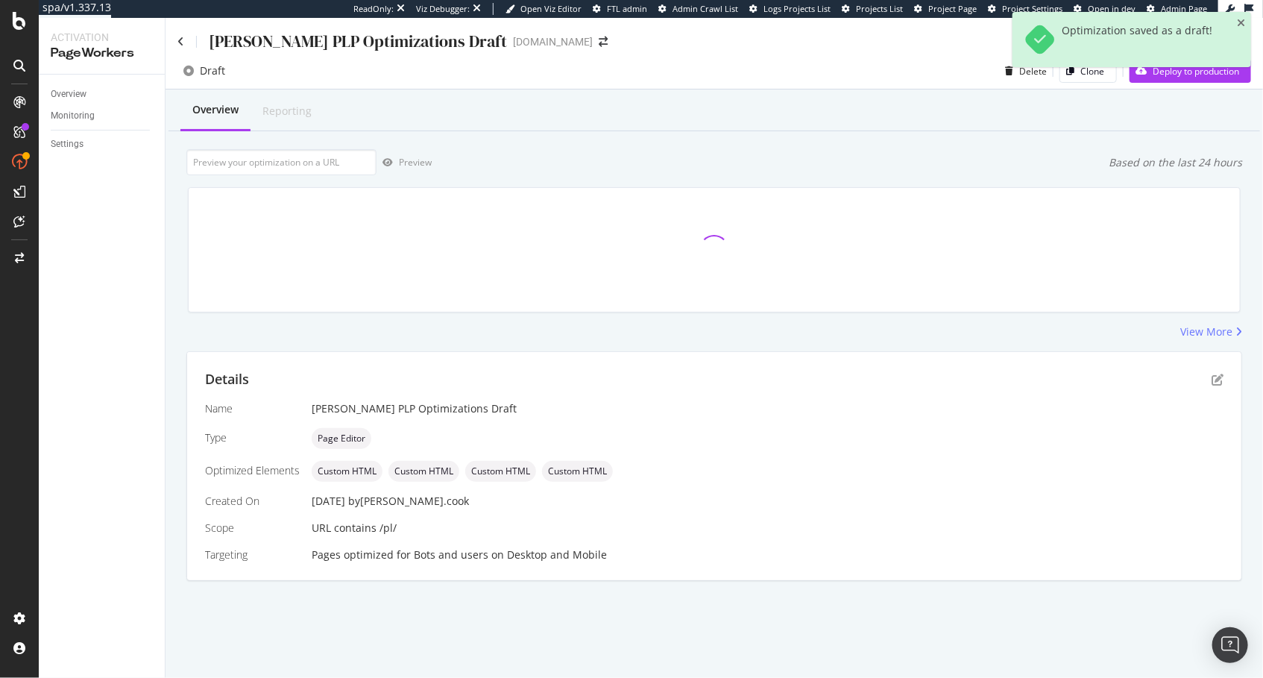
click at [722, 334] on div "View More" at bounding box center [714, 331] width 1056 height 15
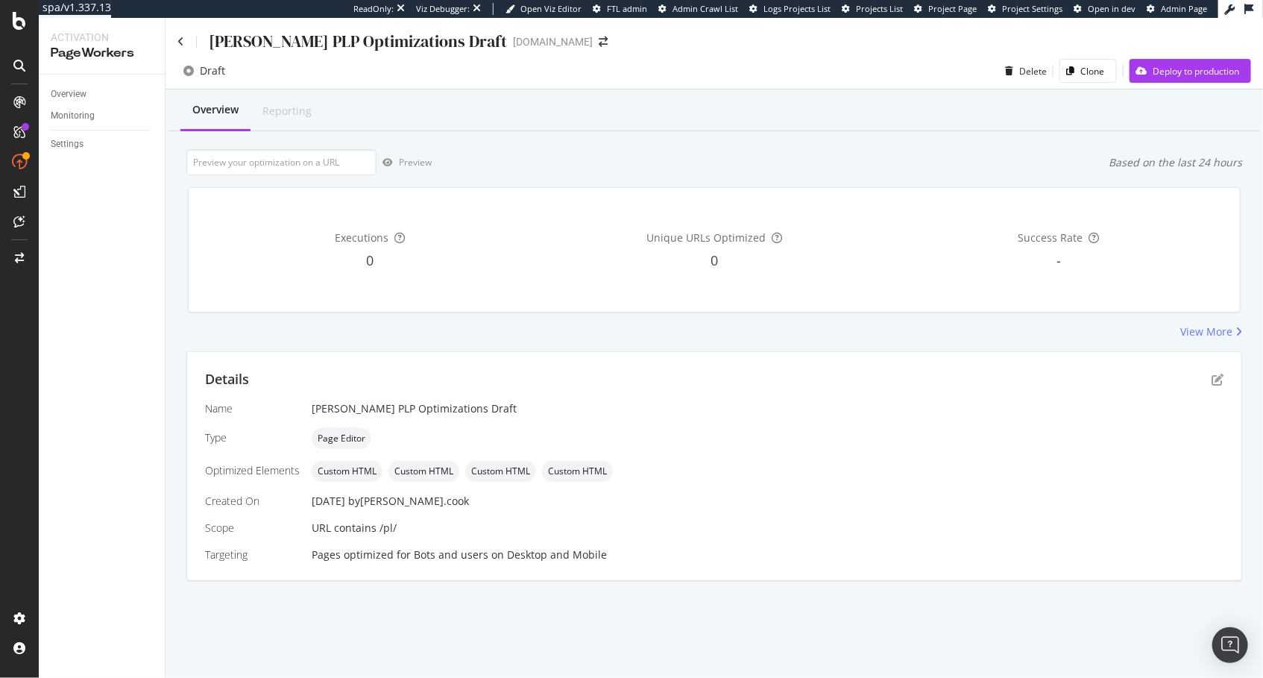
click at [650, 337] on div "View More" at bounding box center [714, 331] width 1056 height 15
click at [835, 133] on div "Overview Reporting Preview Based on the last 24 hours Executions 0 Unique URLs …" at bounding box center [713, 360] width 1097 height 543
click at [1220, 379] on icon "pen-to-square" at bounding box center [1217, 379] width 12 height 12
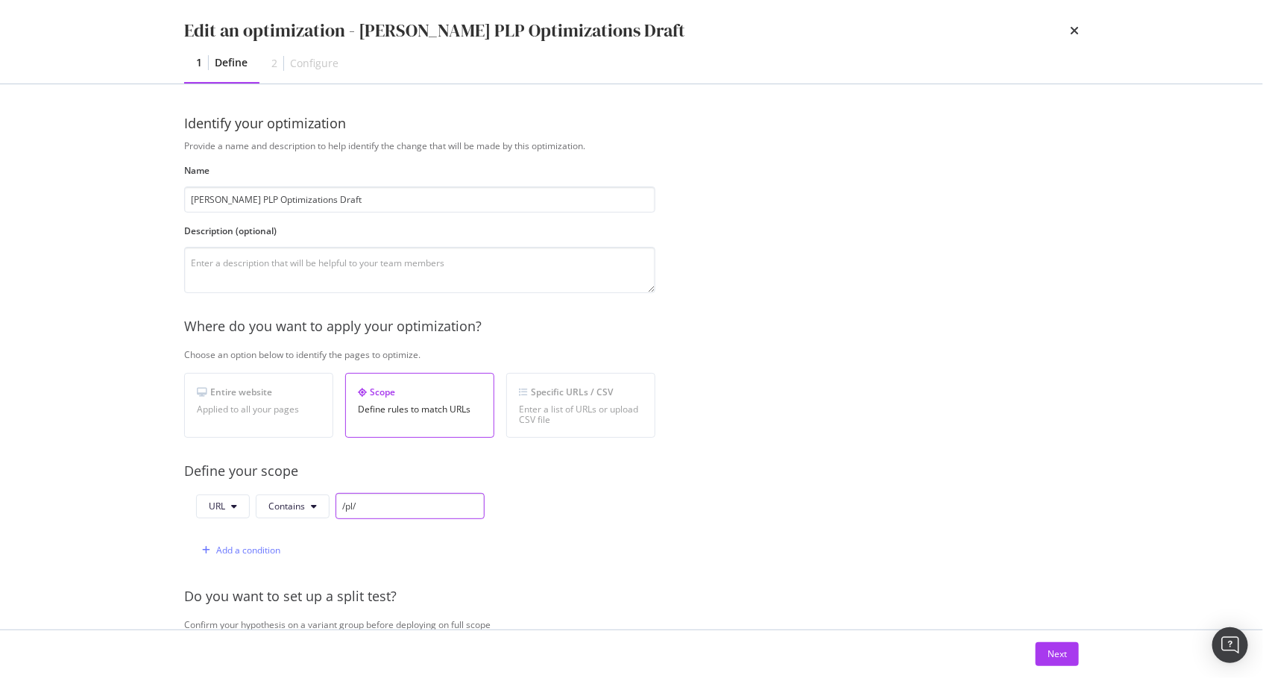
click at [402, 498] on input "/pl/" at bounding box center [409, 506] width 149 height 26
click at [400, 499] on input "/pl/" at bounding box center [409, 506] width 149 height 26
paste input "[URL][DOMAIN_NAME]"
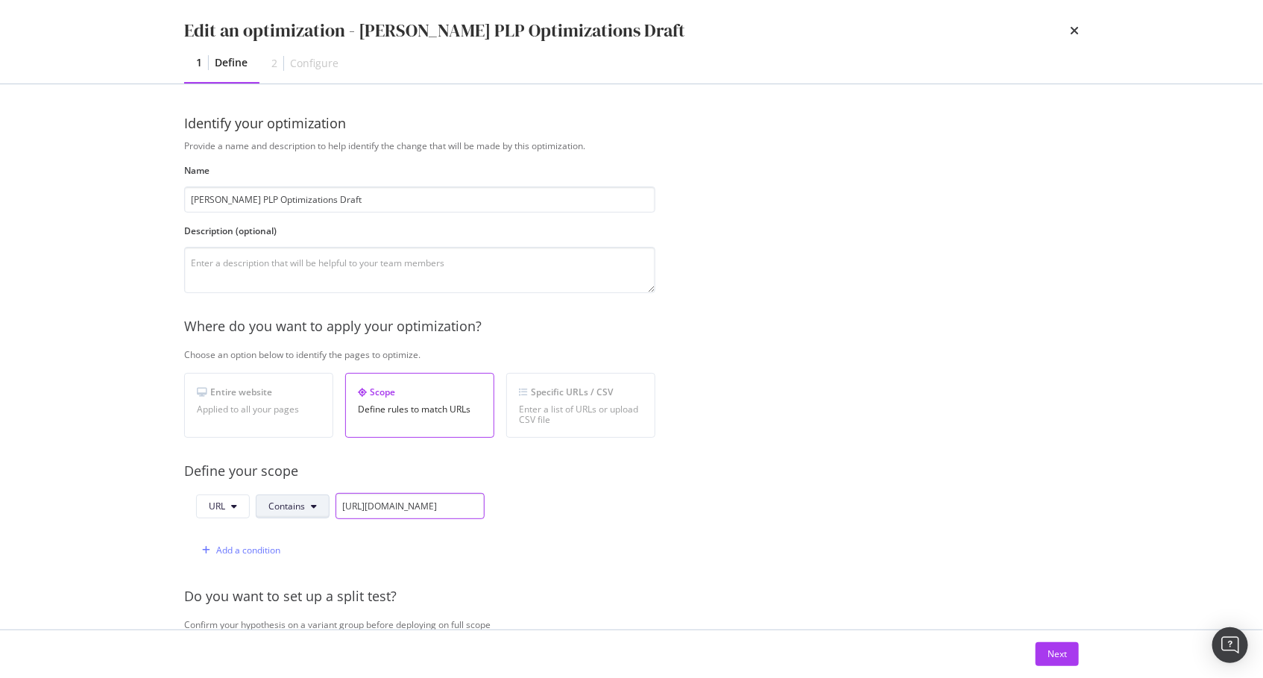
scroll to position [0, 368]
type input "[URL][DOMAIN_NAME]"
click at [278, 502] on span "Contains" at bounding box center [286, 505] width 37 height 13
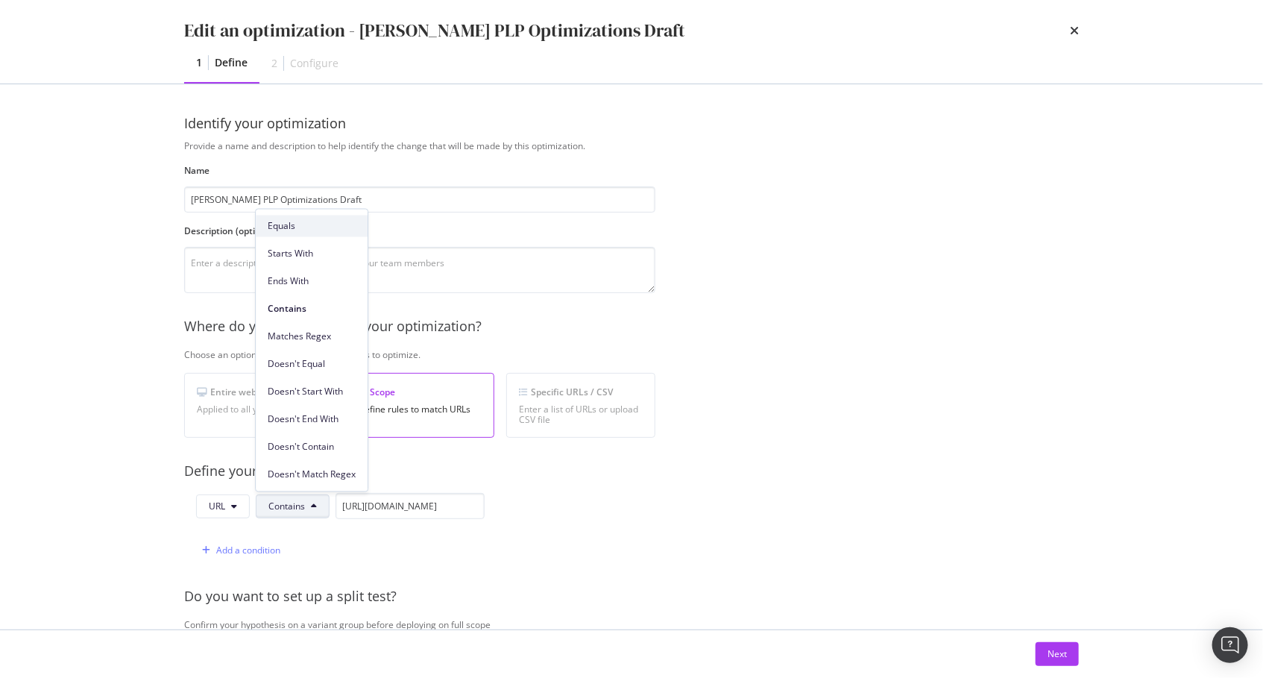
click at [310, 230] on span "Equals" at bounding box center [312, 225] width 88 height 13
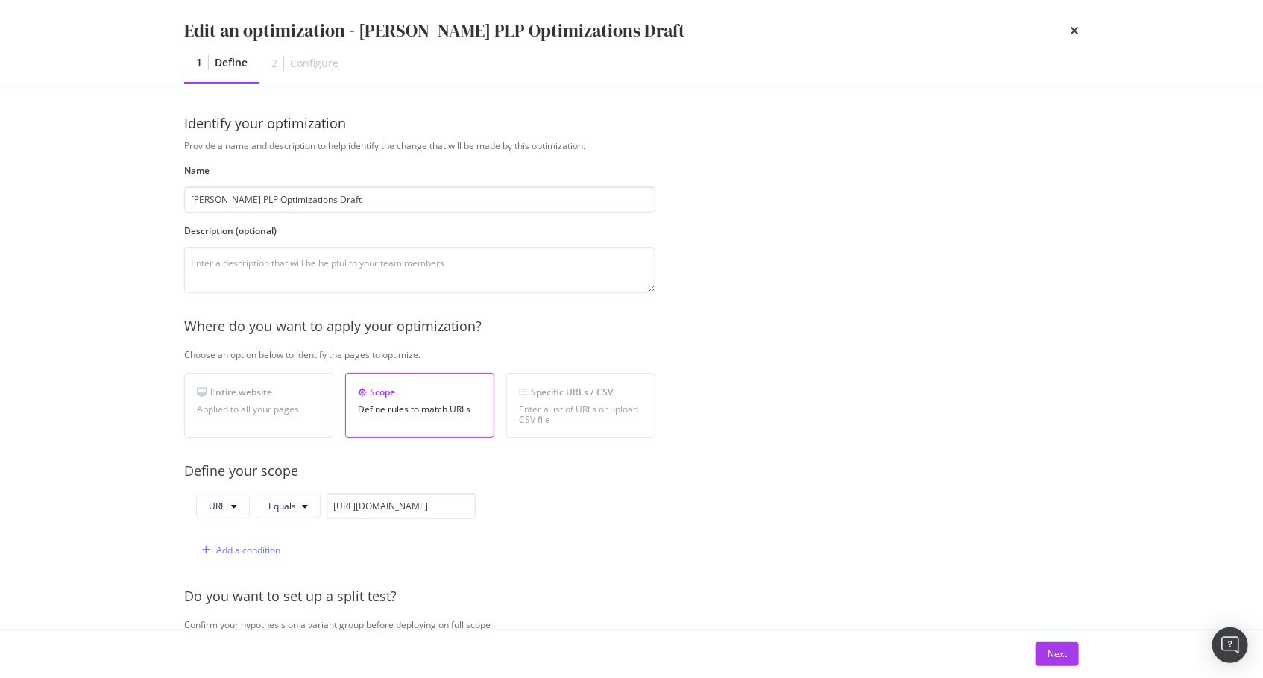
click at [657, 539] on div "Provide a name and description to help identify the change that will be made by…" at bounding box center [631, 541] width 895 height 804
click at [1050, 653] on div "Next" at bounding box center [1056, 653] width 19 height 13
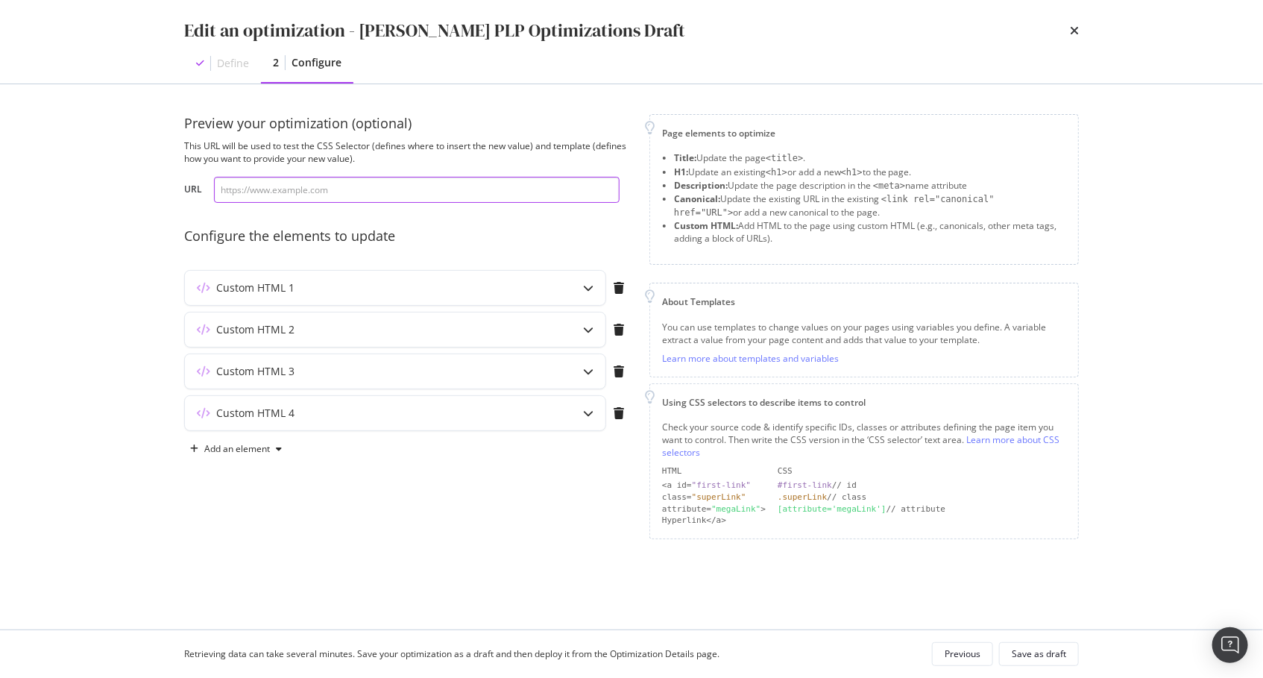
drag, startPoint x: 528, startPoint y: 187, endPoint x: 488, endPoint y: 196, distance: 40.5
click at [528, 187] on input "modal" at bounding box center [417, 190] width 406 height 26
paste input "[URL][DOMAIN_NAME]"
type input "[URL][DOMAIN_NAME]"
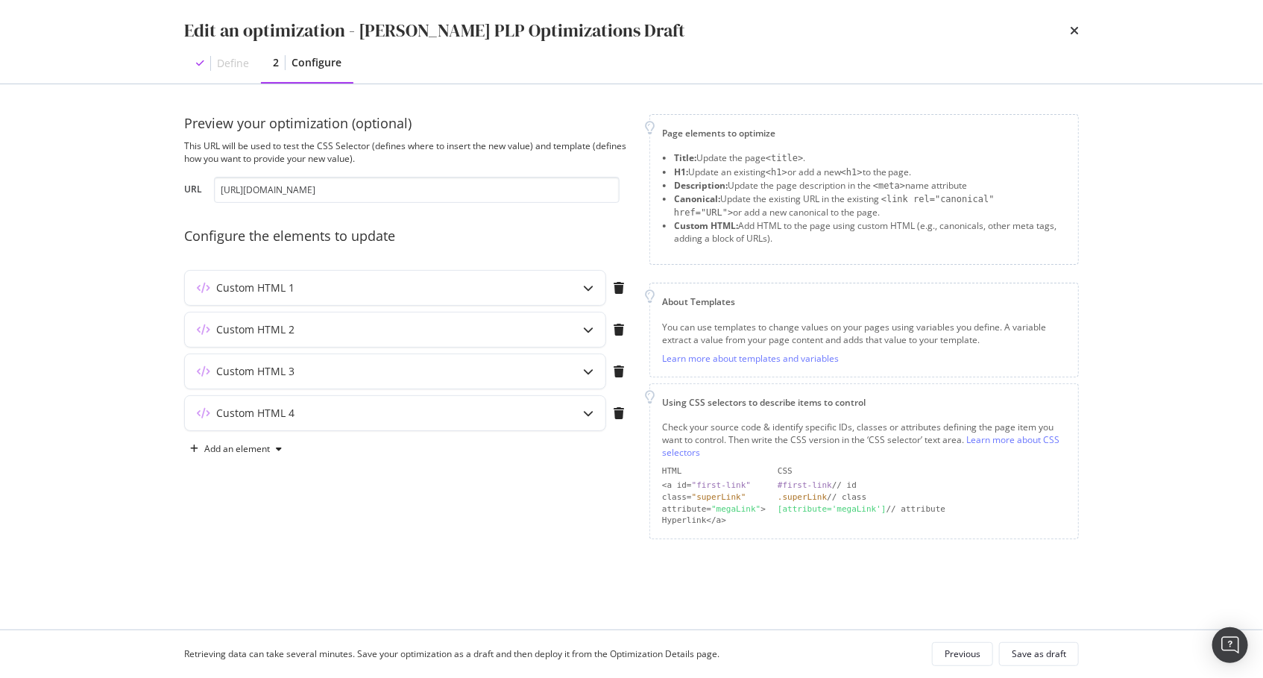
scroll to position [0, 0]
click at [506, 218] on div "Preview your optimization (optional) This URL will be used to test the CSS Sele…" at bounding box center [407, 326] width 447 height 425
click at [473, 283] on div "Custom HTML 1" at bounding box center [366, 287] width 362 height 15
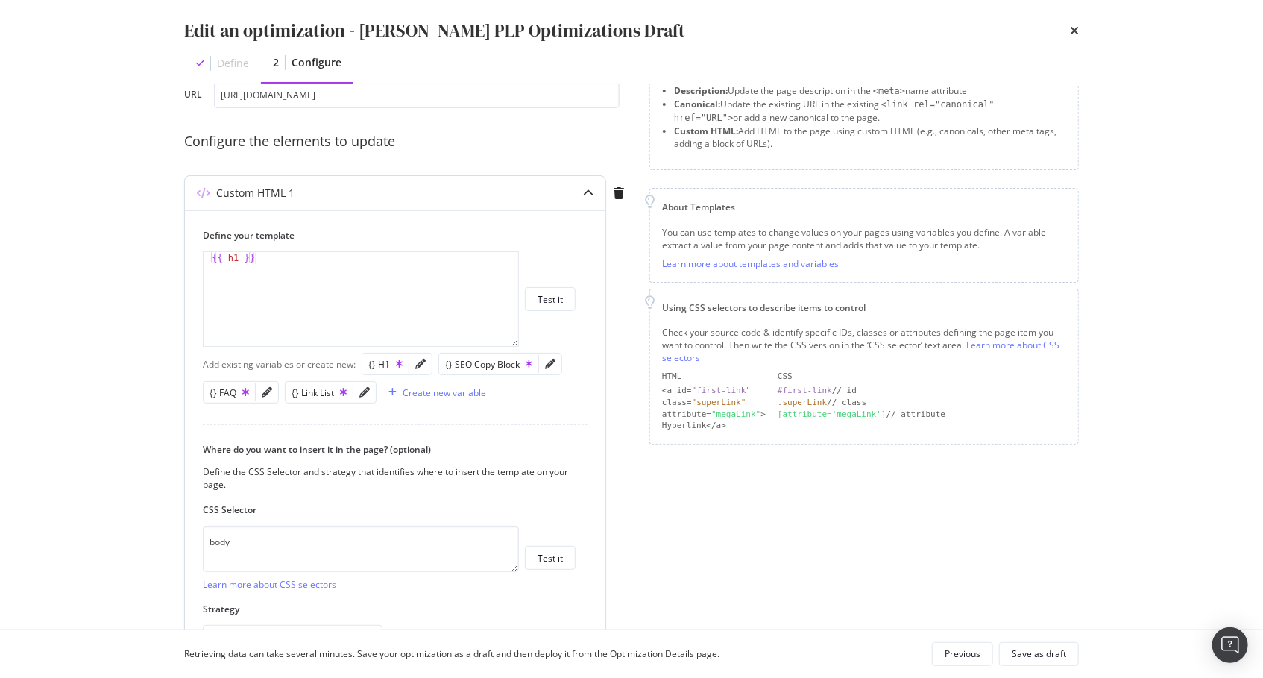
scroll to position [105, 0]
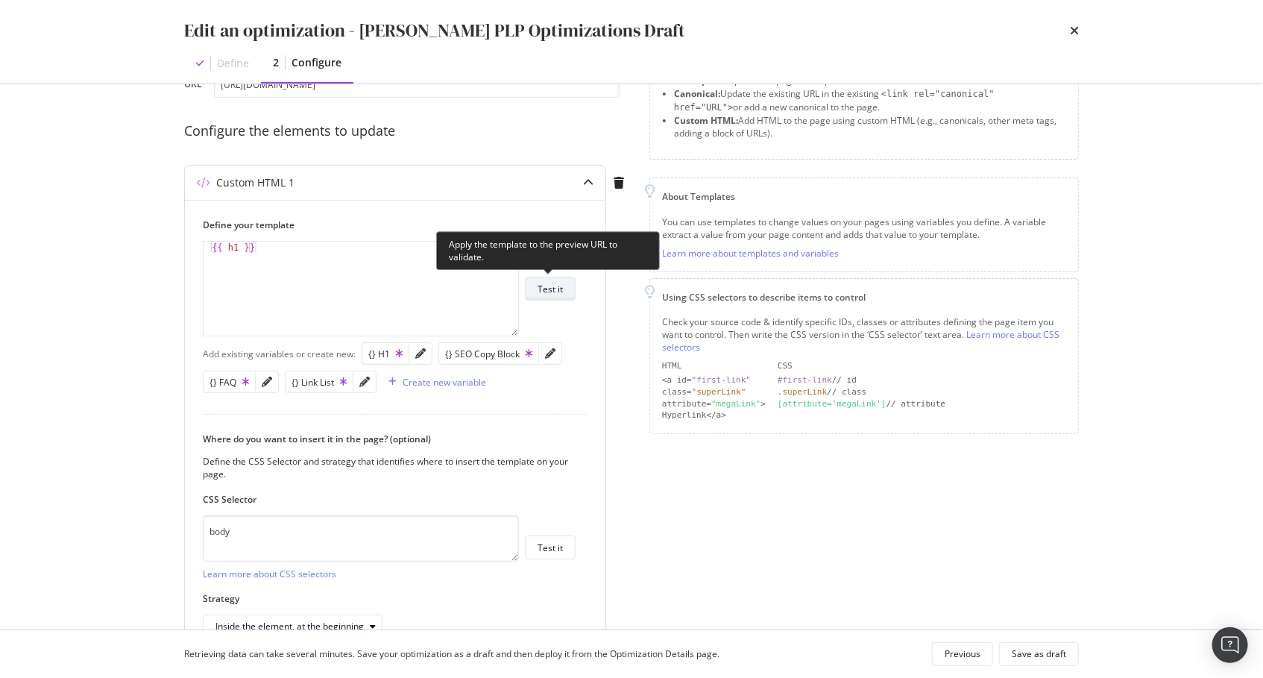
click at [555, 285] on div "Test it" at bounding box center [549, 289] width 25 height 13
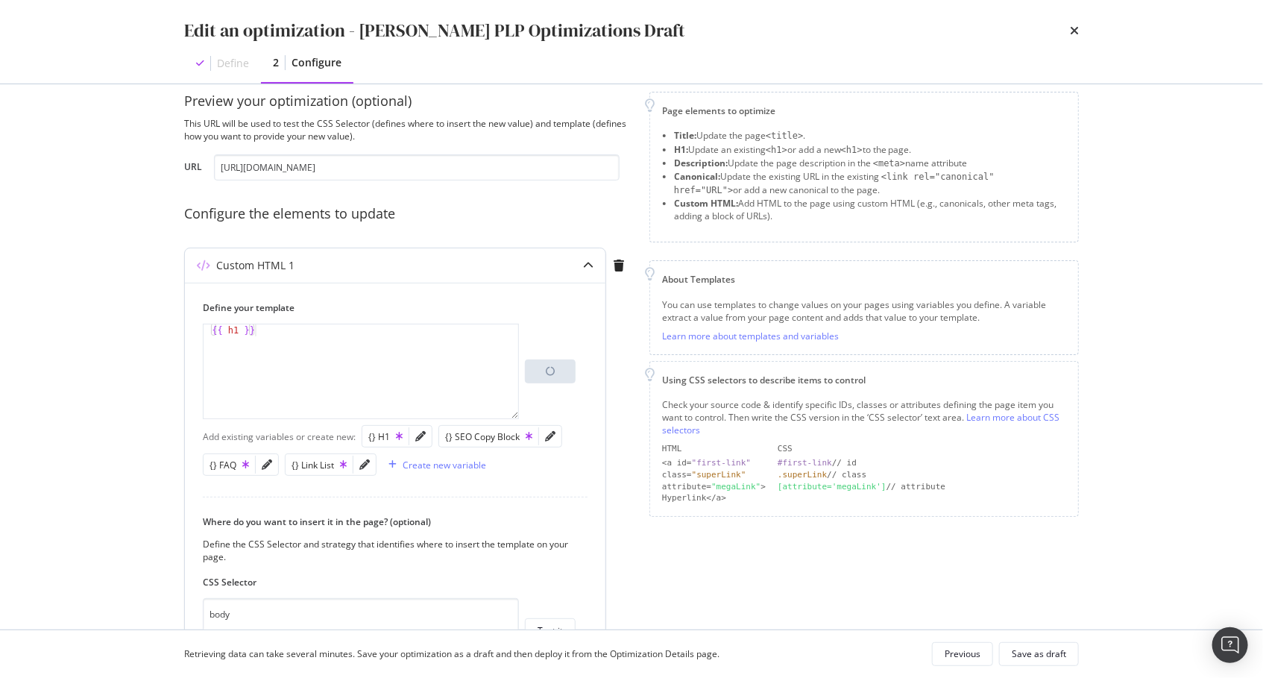
scroll to position [0, 0]
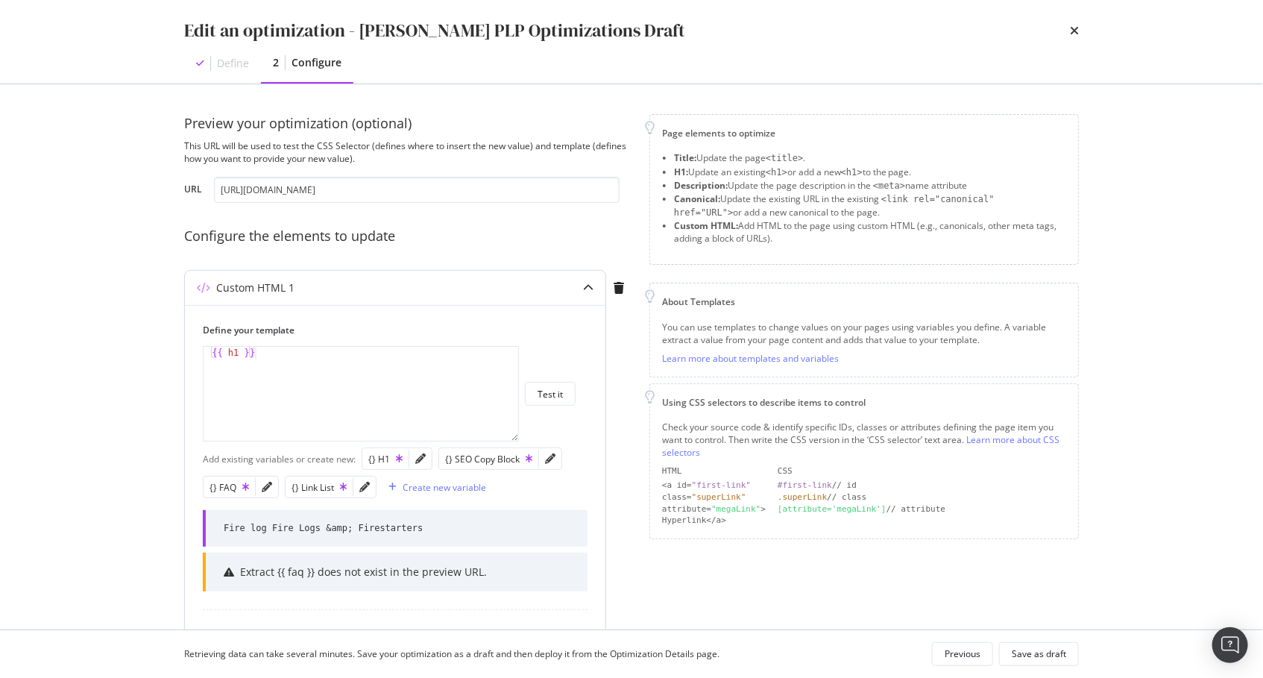
type textarea "{{ h1 }}"
click at [332, 372] on div "{{ h1 }}" at bounding box center [362, 406] width 317 height 119
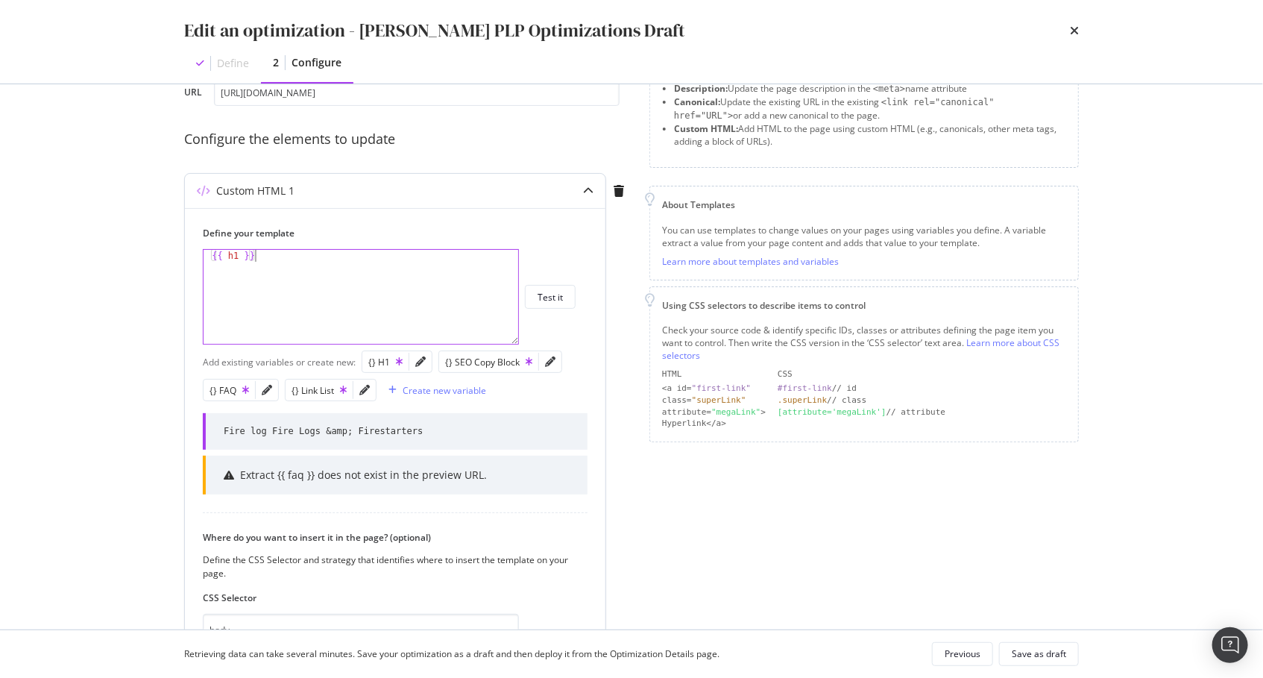
scroll to position [148, 0]
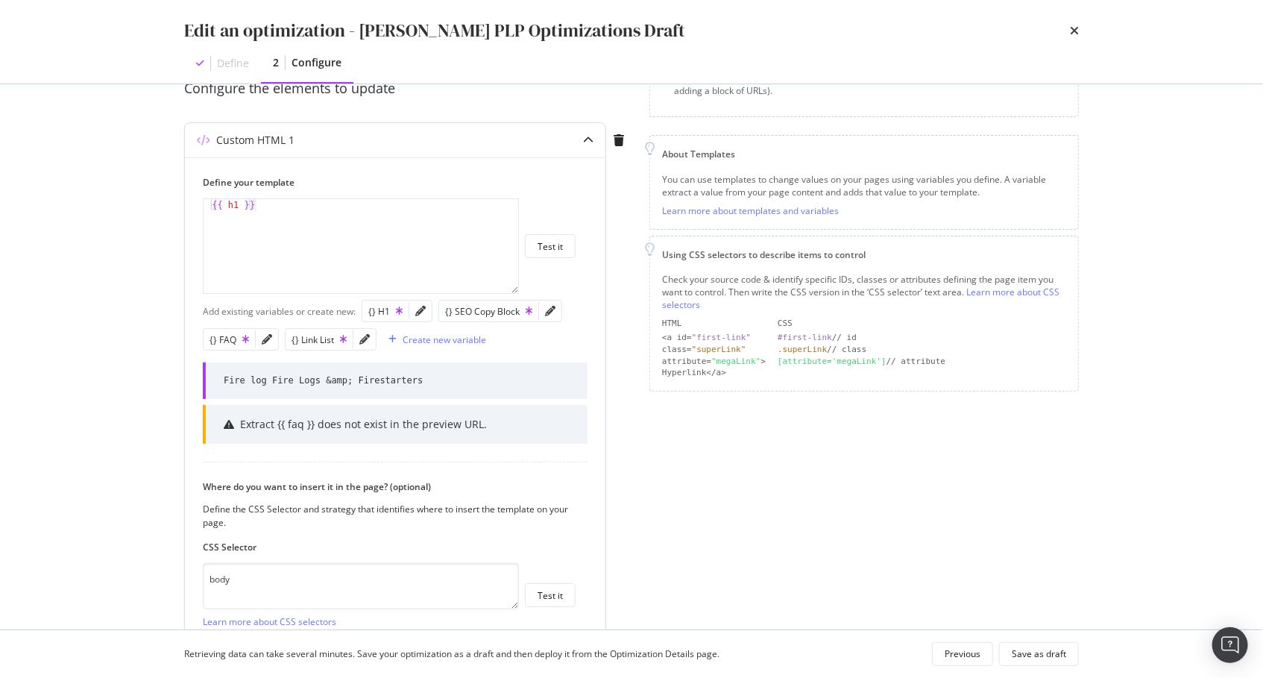
click at [389, 426] on div "Extract {{ faq }} does not exist in the preview URL." at bounding box center [363, 424] width 247 height 15
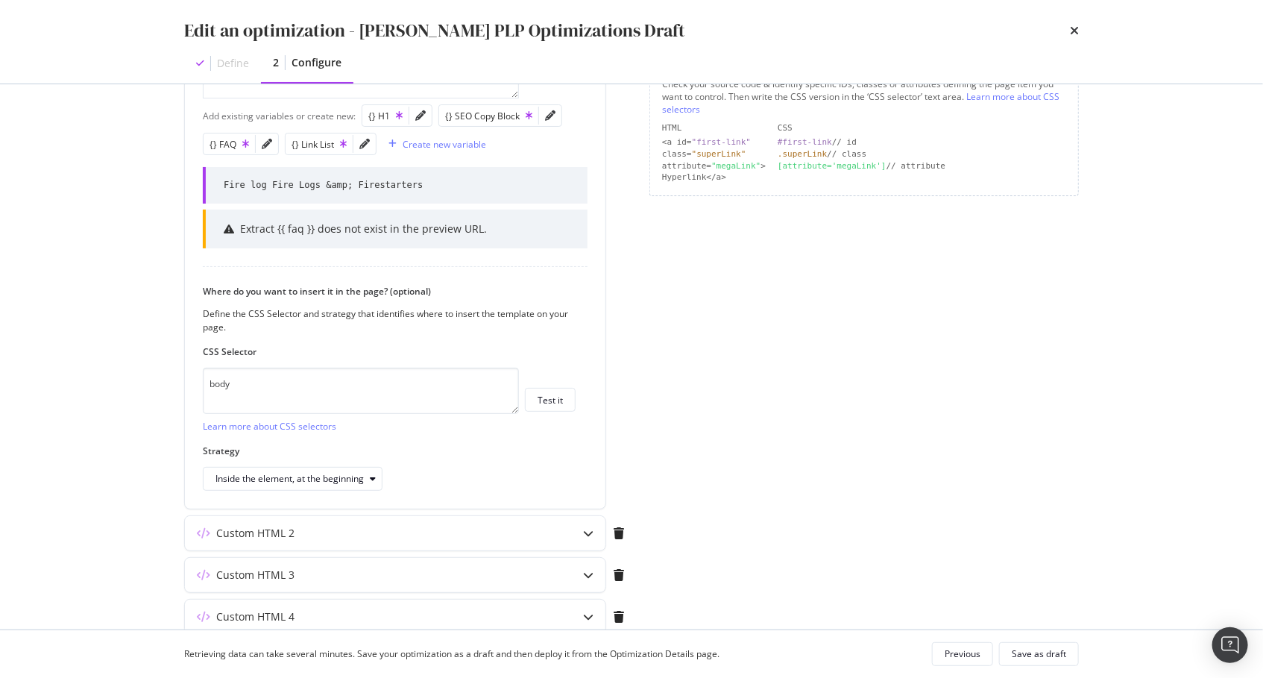
drag, startPoint x: 589, startPoint y: 524, endPoint x: 579, endPoint y: 528, distance: 10.4
click at [589, 528] on icon "modal" at bounding box center [588, 533] width 10 height 10
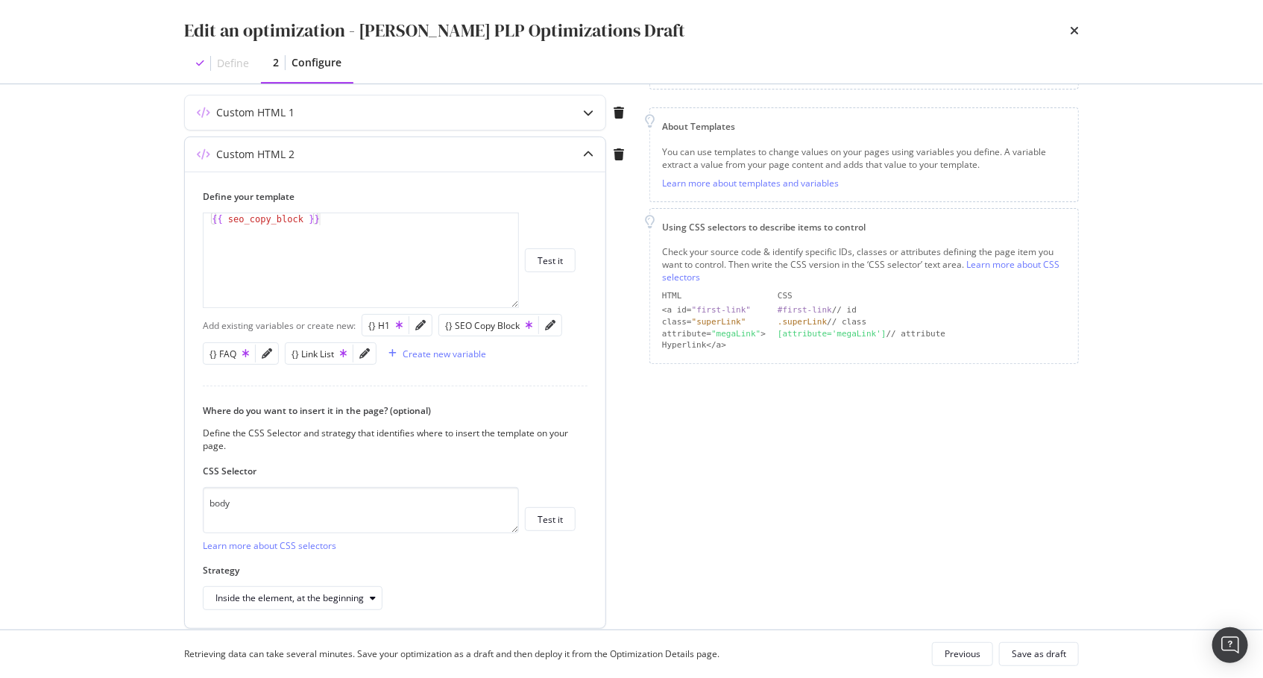
scroll to position [161, 0]
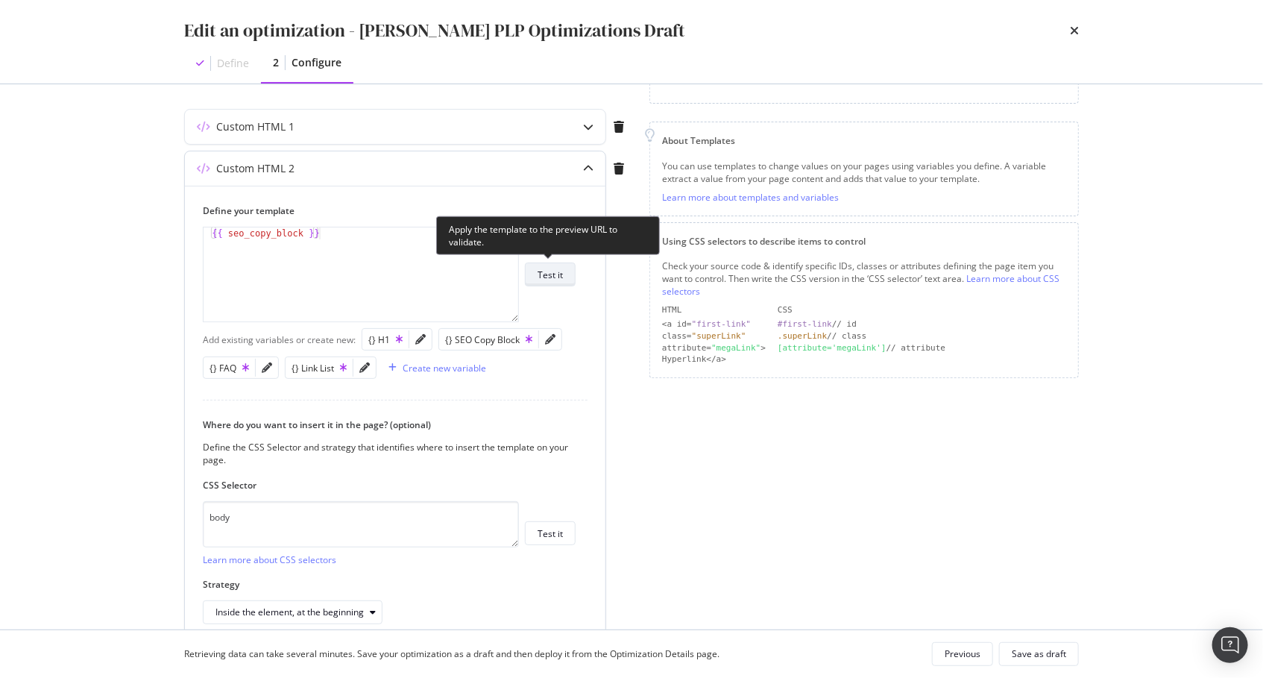
drag, startPoint x: 561, startPoint y: 268, endPoint x: 562, endPoint y: 276, distance: 8.2
click at [561, 268] on div "Test it" at bounding box center [549, 274] width 25 height 13
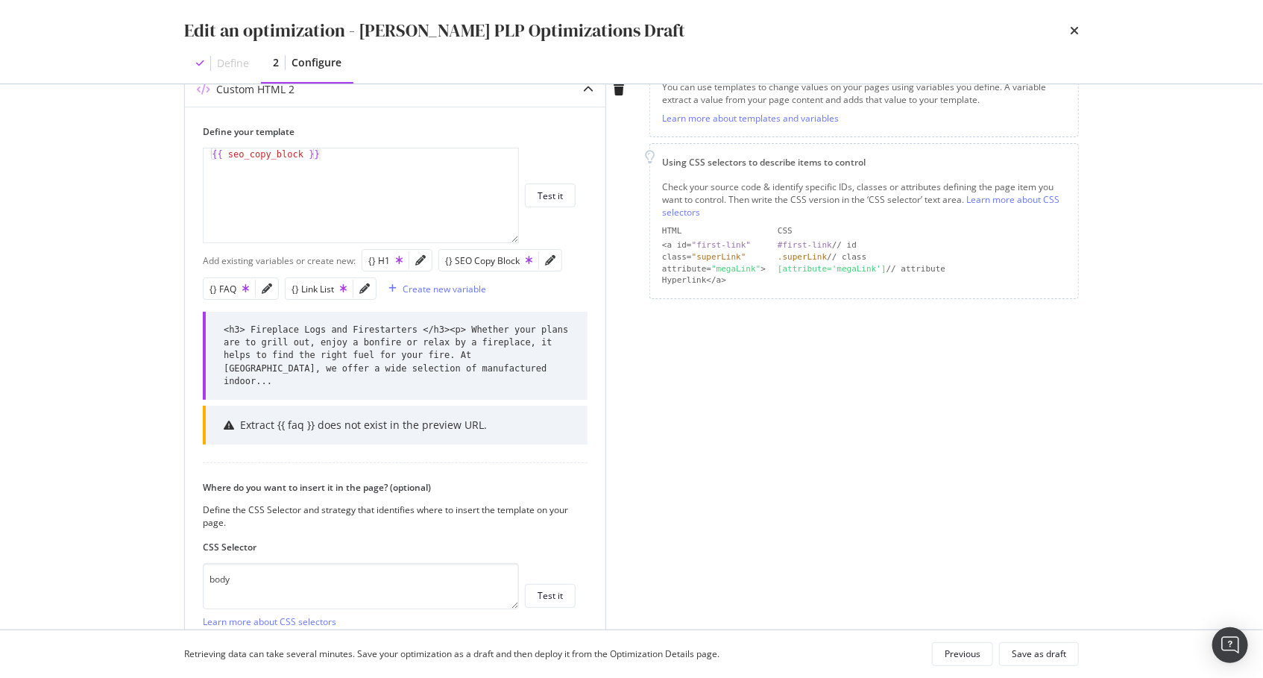
scroll to position [234, 0]
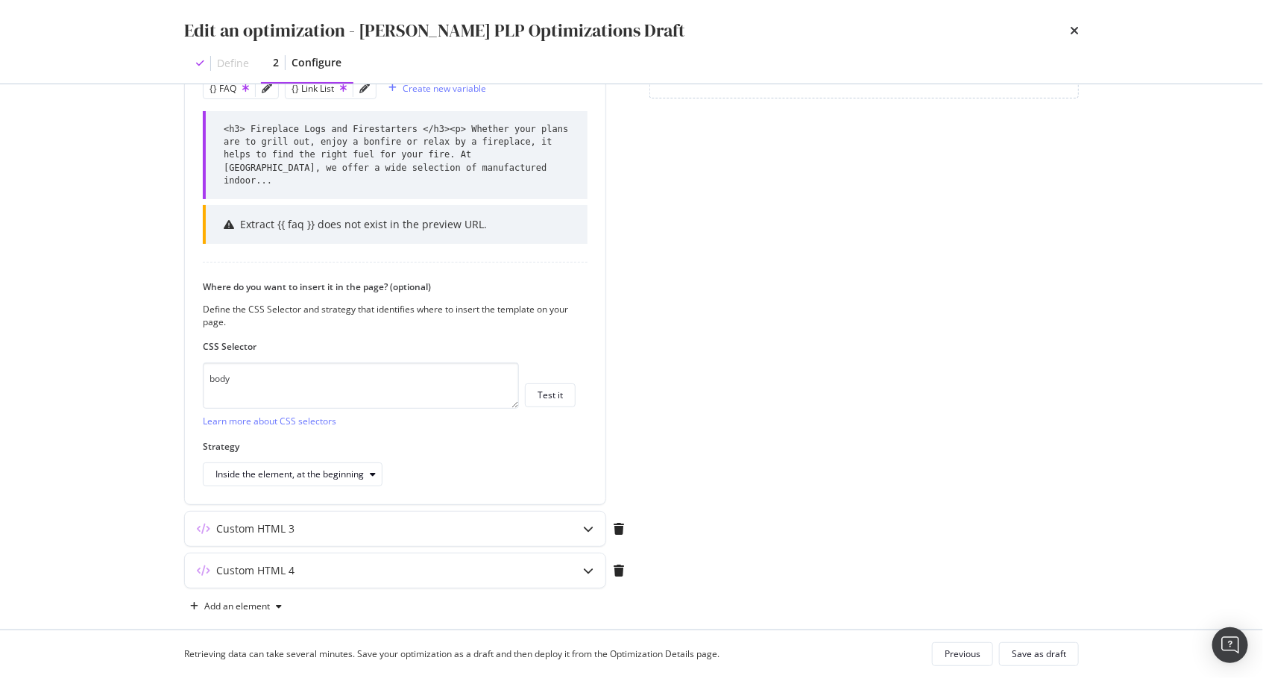
drag, startPoint x: 693, startPoint y: 447, endPoint x: 683, endPoint y: 455, distance: 12.8
click at [693, 447] on div "Page elements to optimize Title: Update the page <title> . H1: Update an existi…" at bounding box center [863, 145] width 429 height 944
click at [949, 354] on div "Page elements to optimize Title: Update the page <title> . H1: Update an existi…" at bounding box center [863, 148] width 429 height 944
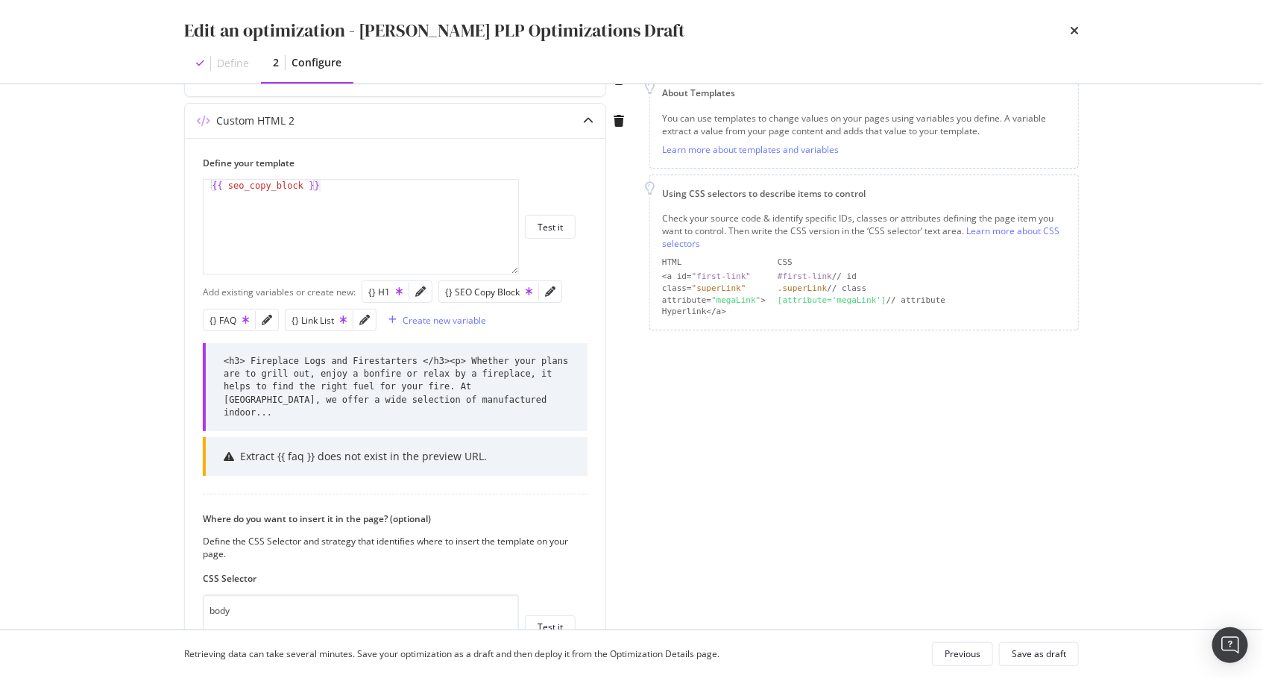
scroll to position [441, 0]
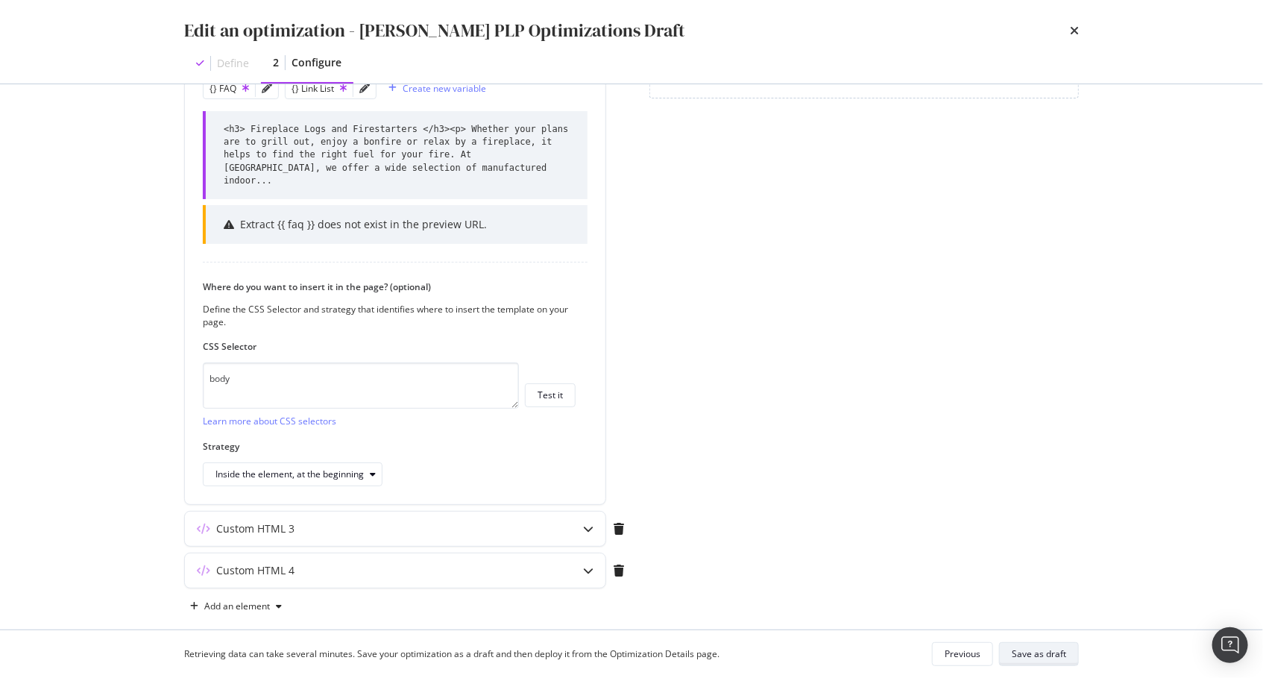
click at [1052, 653] on div "Save as draft" at bounding box center [1039, 653] width 54 height 13
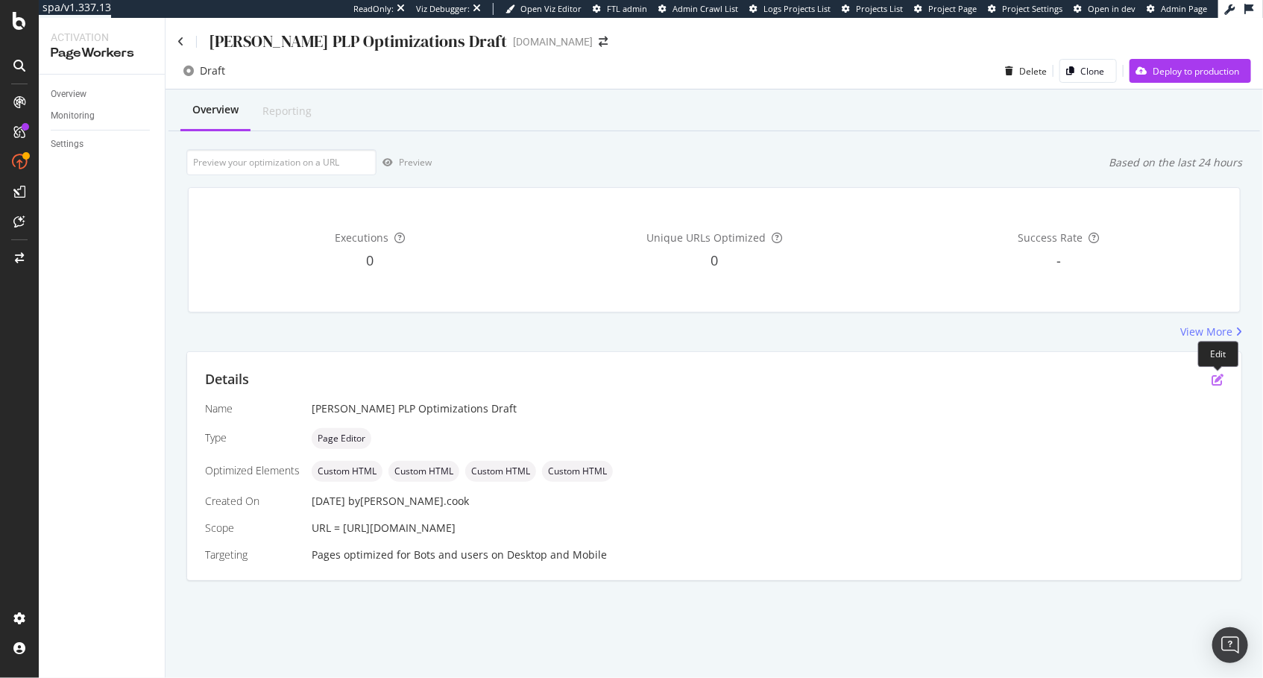
click at [1214, 376] on icon "pen-to-square" at bounding box center [1217, 379] width 12 height 12
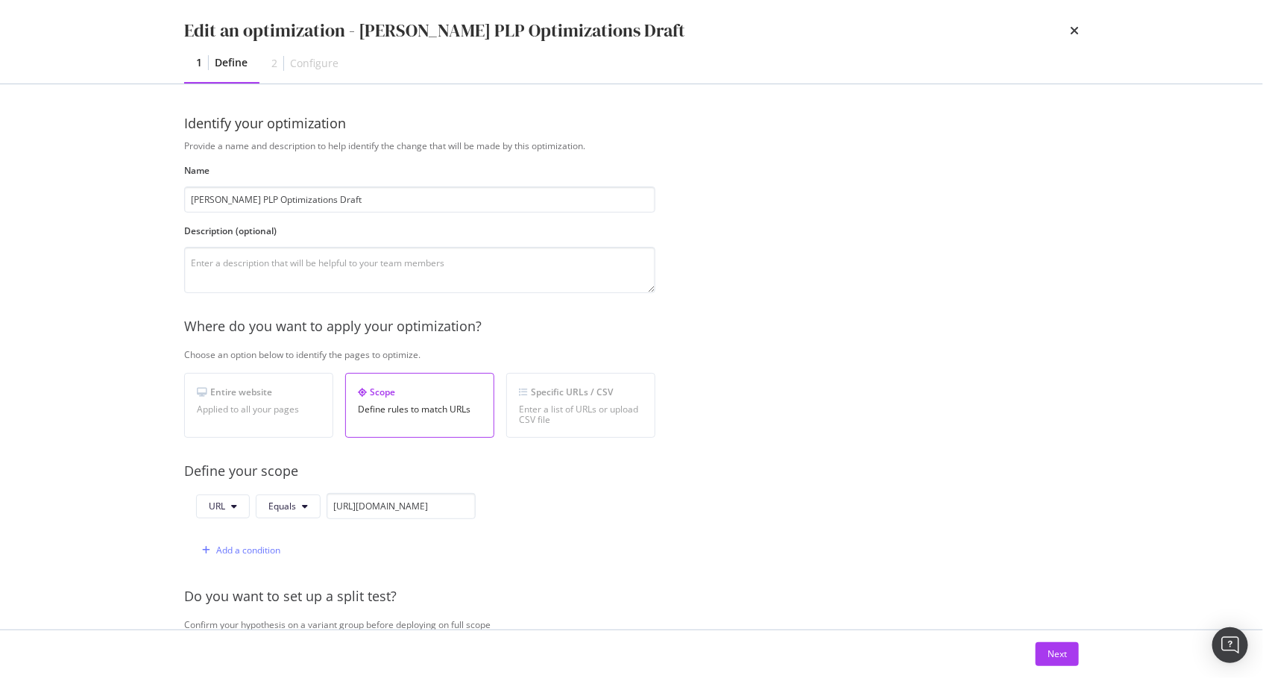
scroll to position [288, 0]
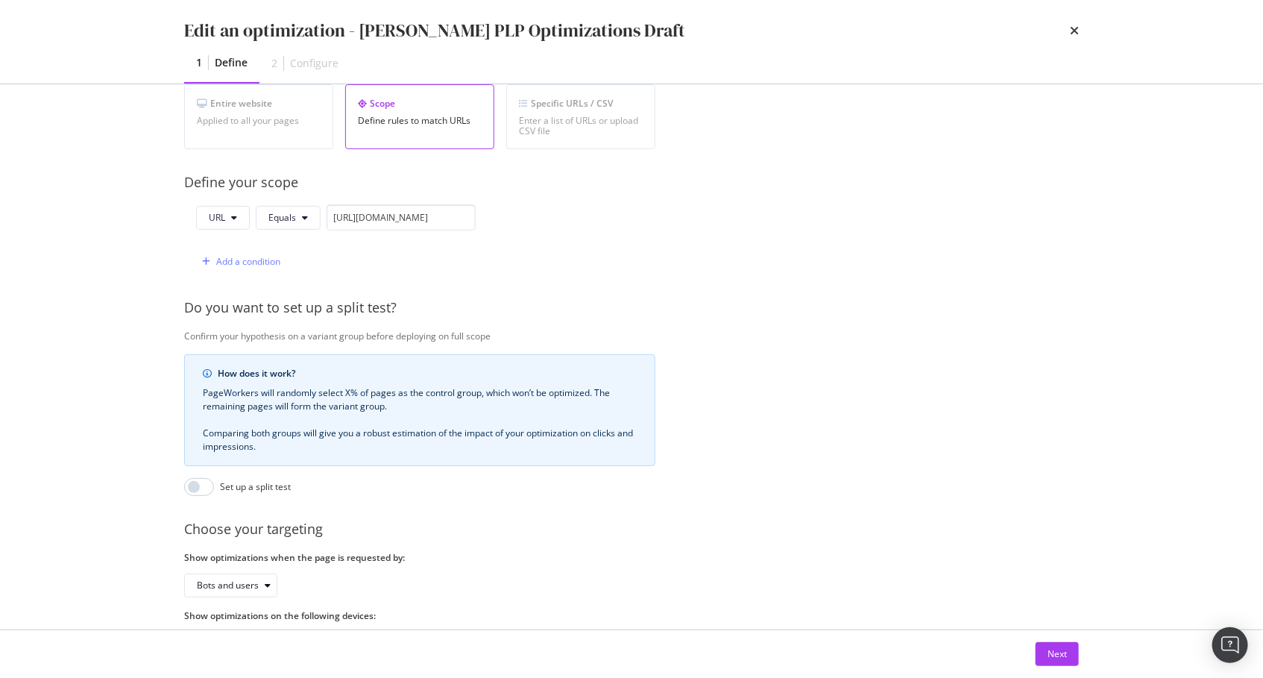
drag, startPoint x: 1059, startPoint y: 646, endPoint x: 1003, endPoint y: 627, distance: 59.2
click at [1059, 646] on div "Next" at bounding box center [1056, 654] width 19 height 22
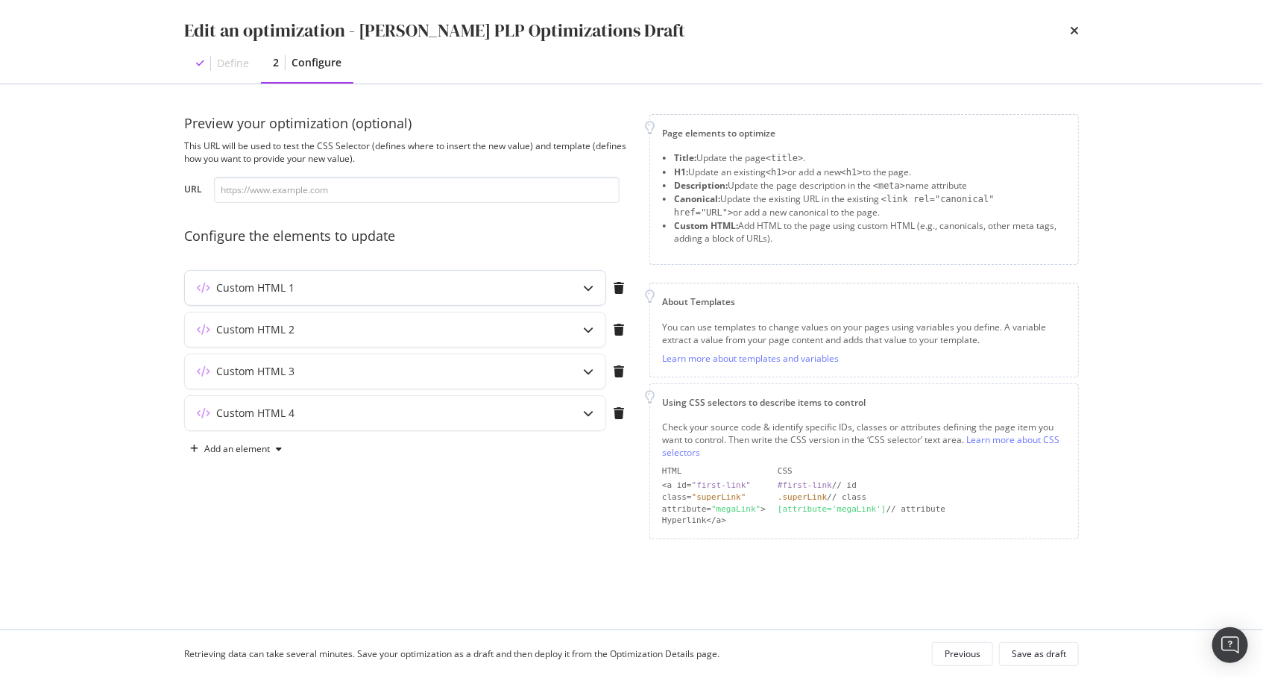
click at [505, 291] on div "Custom HTML 1" at bounding box center [366, 287] width 362 height 15
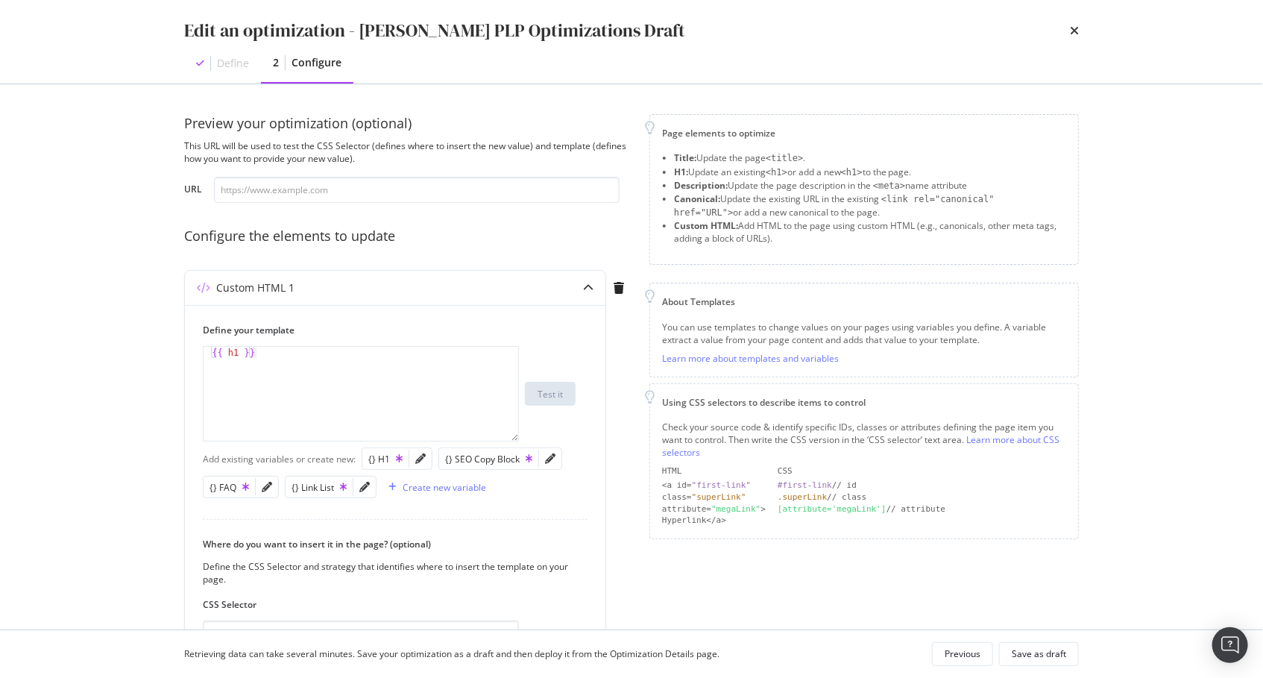
click at [130, 405] on div "Edit an optimization - Steven PLP Optimizations Draft Define 2 Configure Previe…" at bounding box center [631, 339] width 1263 height 678
type textarea "{{ h1 }}"
click at [344, 400] on div "{{ h1 }}" at bounding box center [362, 406] width 317 height 119
drag, startPoint x: 92, startPoint y: 408, endPoint x: 4, endPoint y: 418, distance: 87.8
click at [92, 408] on div "Edit an optimization - Steven PLP Optimizations Draft Define 2 Configure Previe…" at bounding box center [631, 339] width 1263 height 678
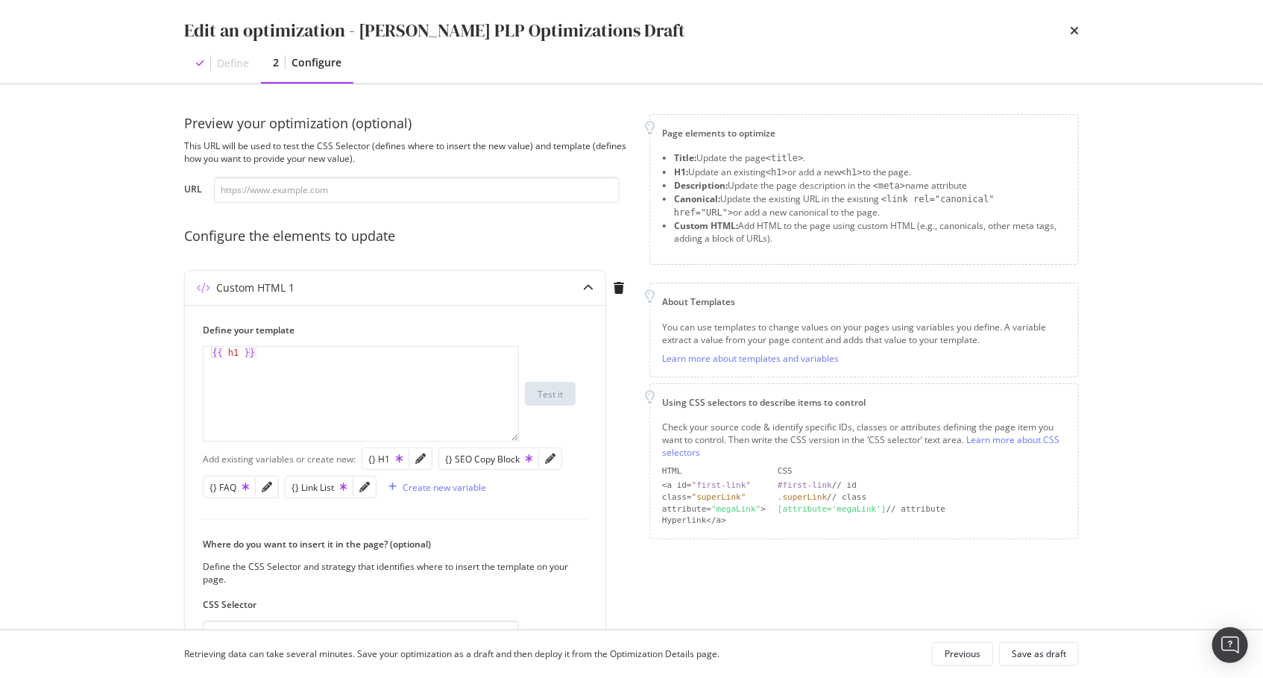
click at [160, 297] on div "Preview your optimization (optional) This URL will be used to test the CSS Sele…" at bounding box center [631, 356] width 954 height 545
click at [294, 256] on div "Preview your optimization (optional) This URL will be used to test the CSS Sele…" at bounding box center [407, 515] width 447 height 803
click at [1070, 30] on icon "times" at bounding box center [1074, 31] width 9 height 12
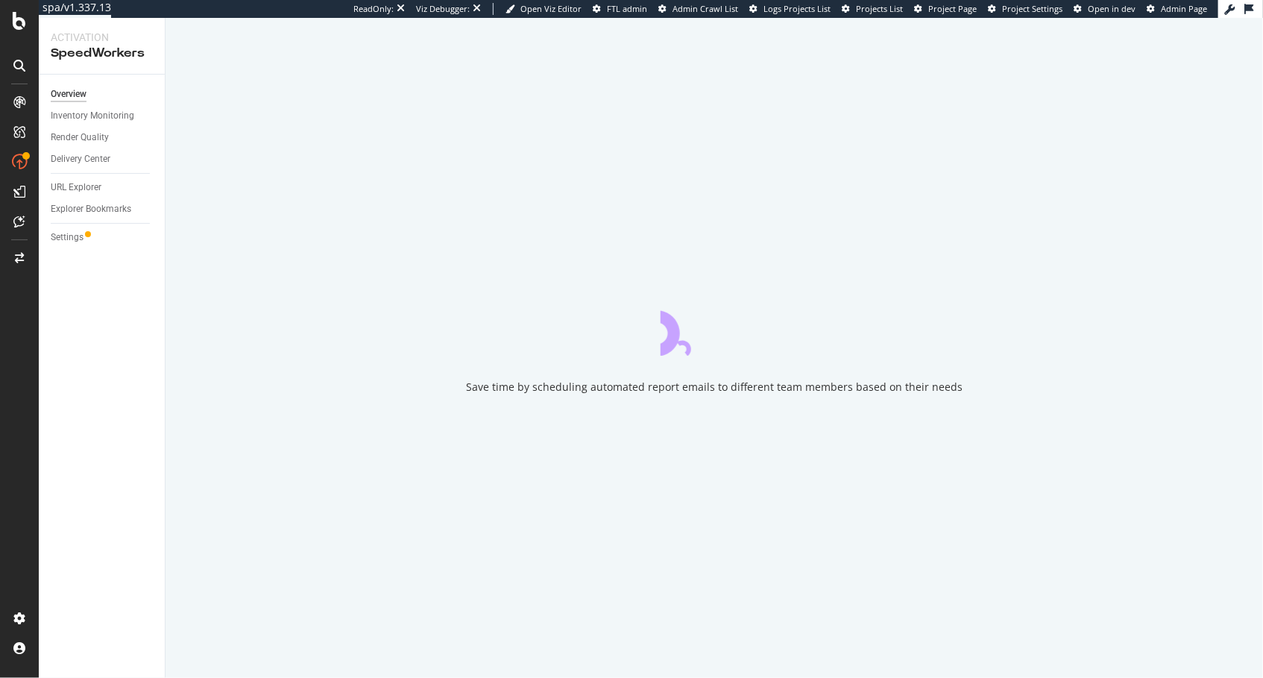
click at [40, 339] on div "Overview Inventory Monitoring Render Quality Delivery Center URL Explorer Explo…" at bounding box center [102, 376] width 126 height 603
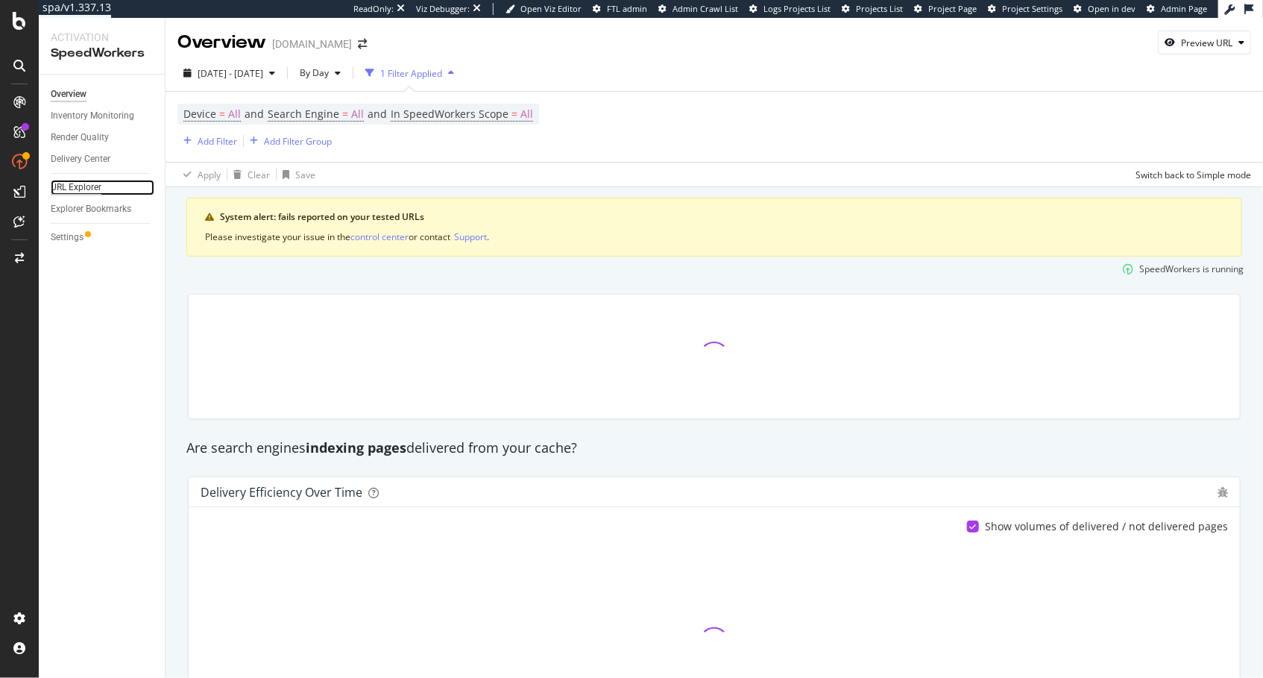
click at [92, 186] on div "URL Explorer" at bounding box center [76, 188] width 51 height 16
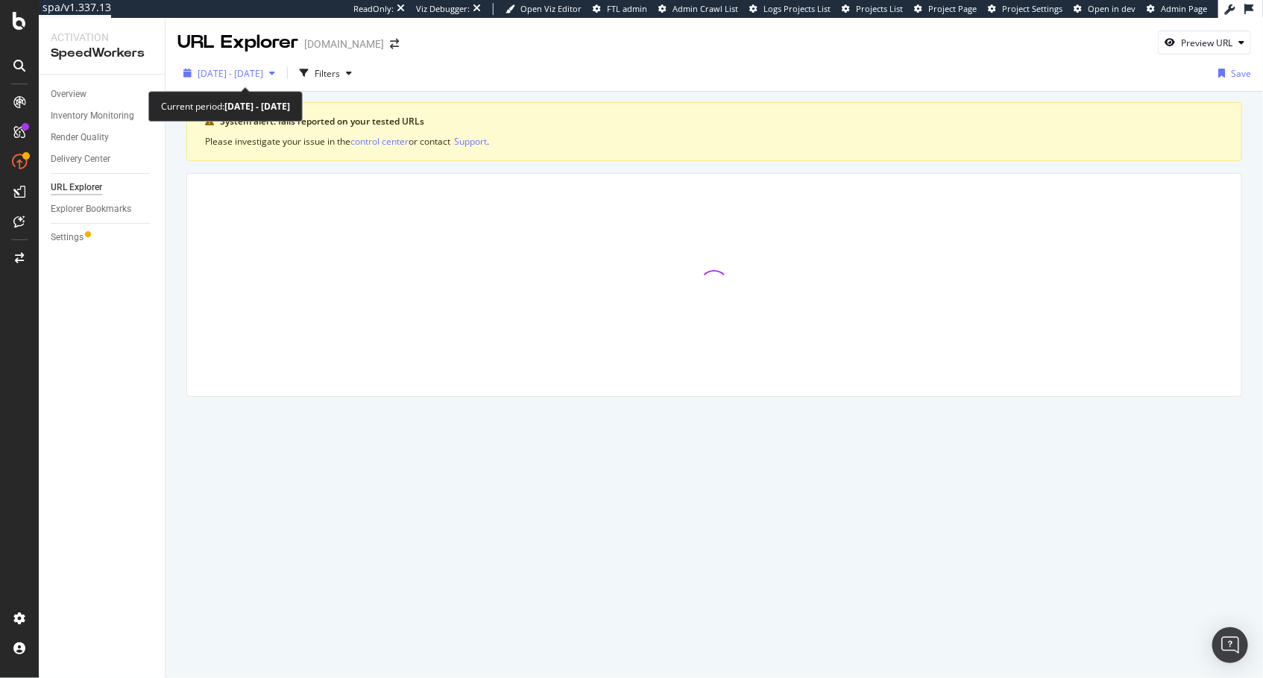
click at [263, 76] on span "[DATE] - [DATE]" at bounding box center [231, 73] width 66 height 13
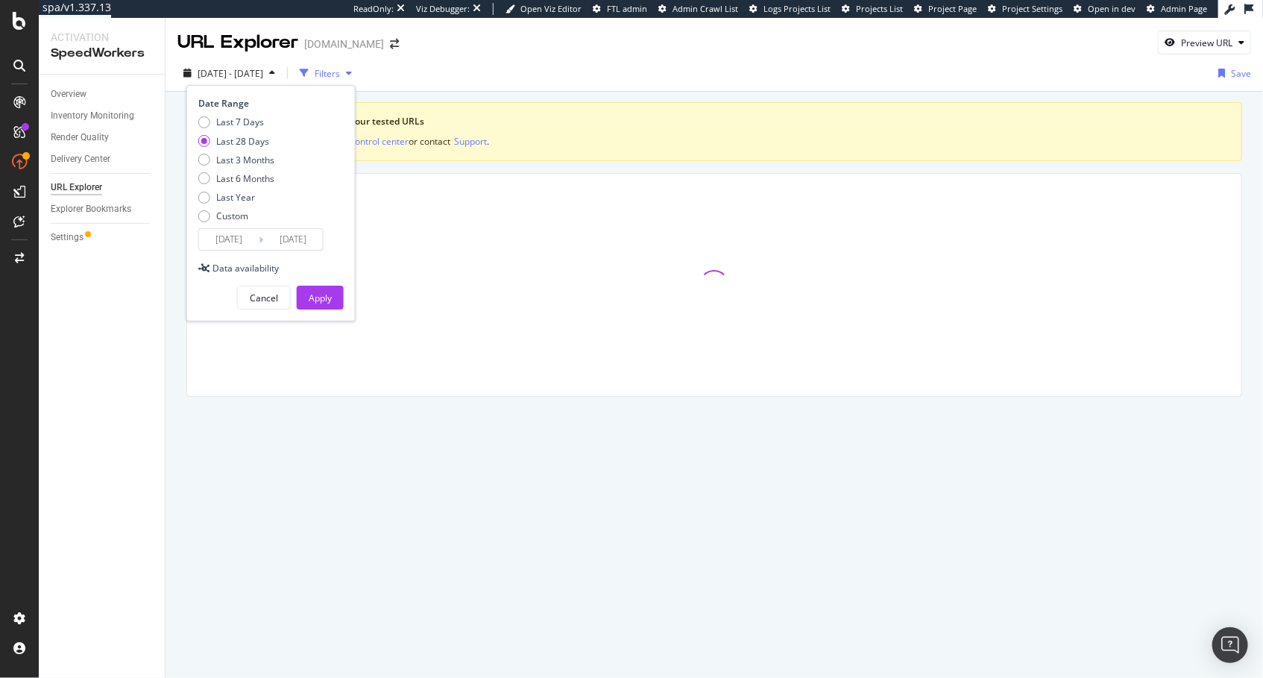
click at [358, 73] on div "button" at bounding box center [349, 73] width 18 height 9
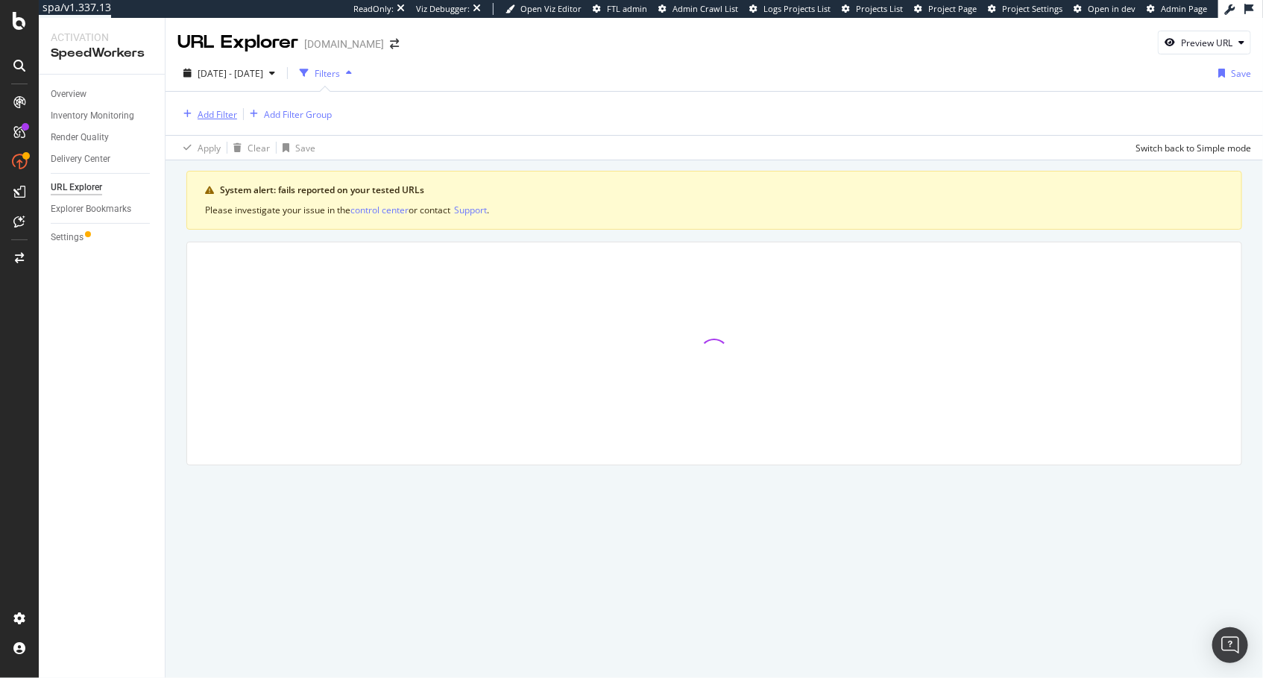
click at [229, 114] on div "Add Filter" at bounding box center [218, 114] width 40 height 13
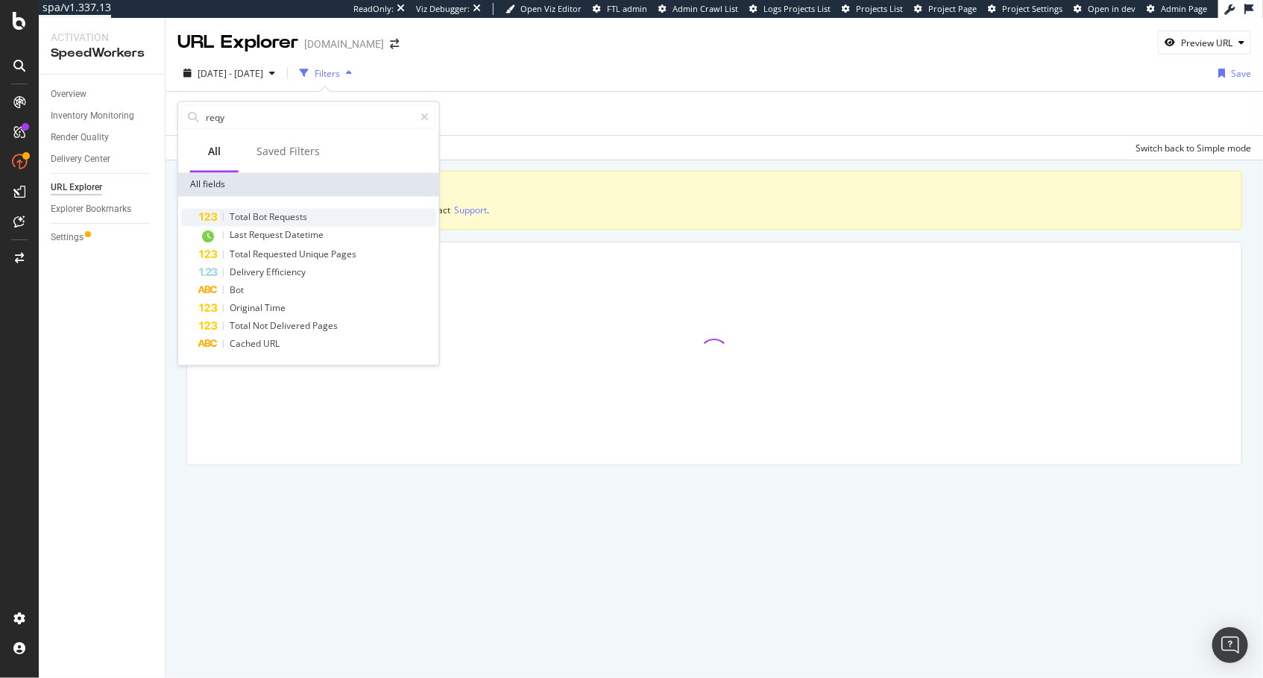
type input "reqy"
click at [238, 212] on span "Total" at bounding box center [241, 217] width 23 height 13
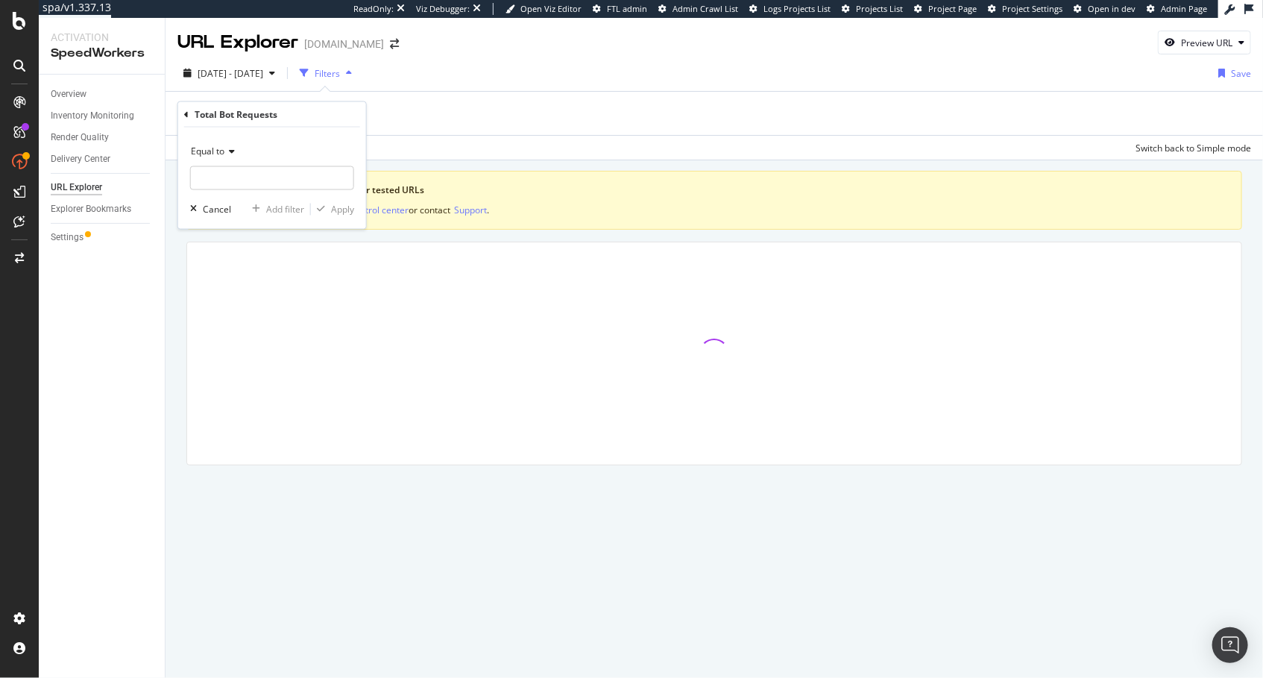
click at [219, 155] on span "Equal to" at bounding box center [208, 151] width 34 height 13
click at [253, 238] on span "Less than or equal to" at bounding box center [241, 239] width 86 height 13
click at [266, 182] on input "number" at bounding box center [272, 178] width 164 height 24
type input "5"
click at [343, 210] on div "Apply" at bounding box center [342, 209] width 23 height 13
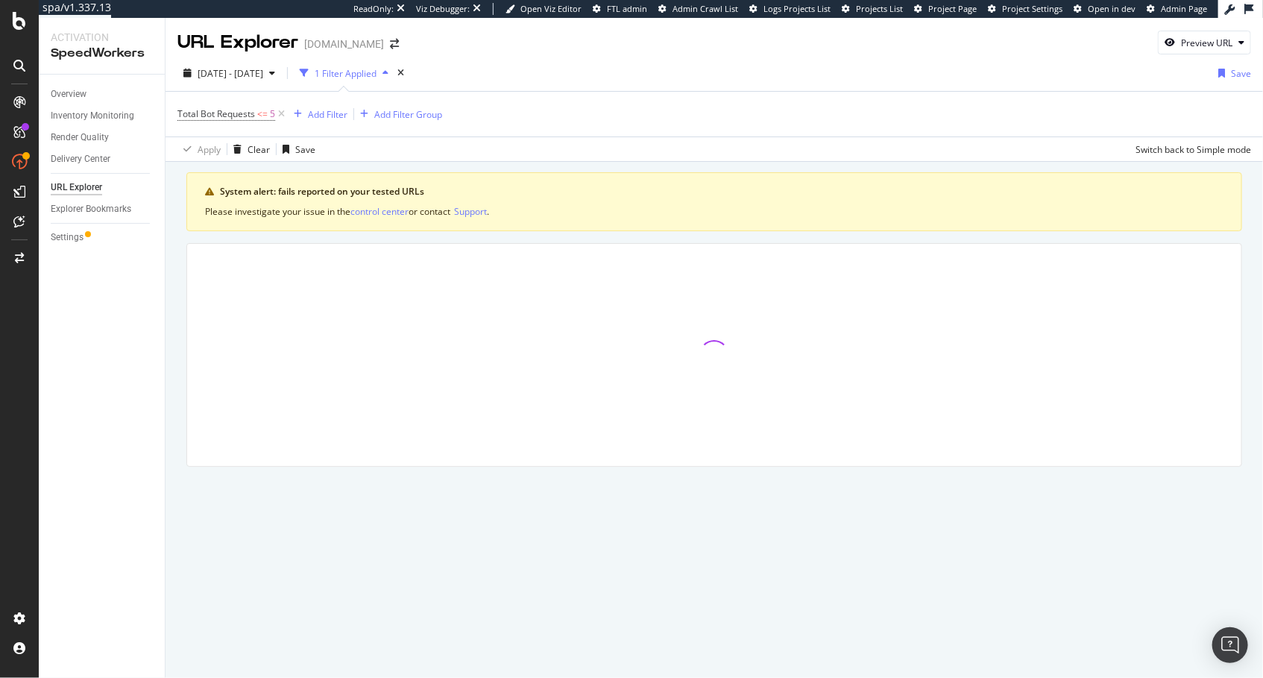
click at [345, 166] on div "System alert: fails reported on your tested URLs Please investigate your issue …" at bounding box center [713, 340] width 1097 height 357
click at [321, 112] on div "Add Filter" at bounding box center [328, 114] width 40 height 13
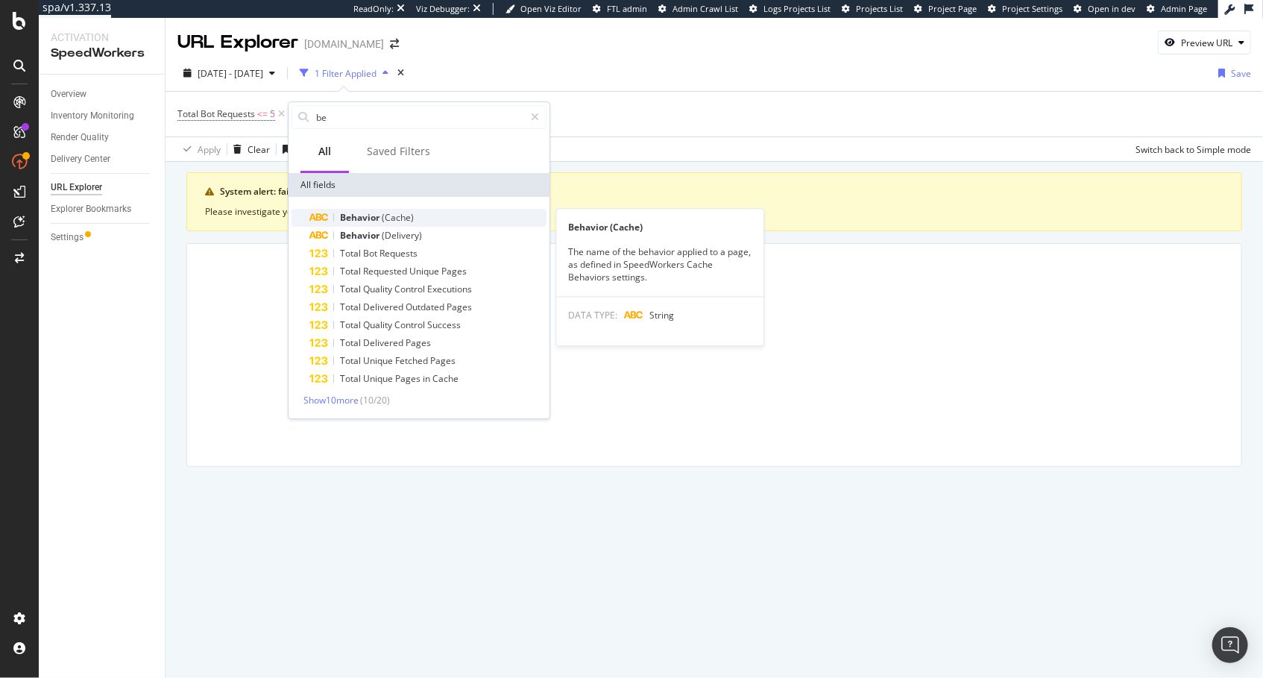
type input "be"
click at [420, 218] on div "Behavior (Cache)" at bounding box center [427, 218] width 237 height 18
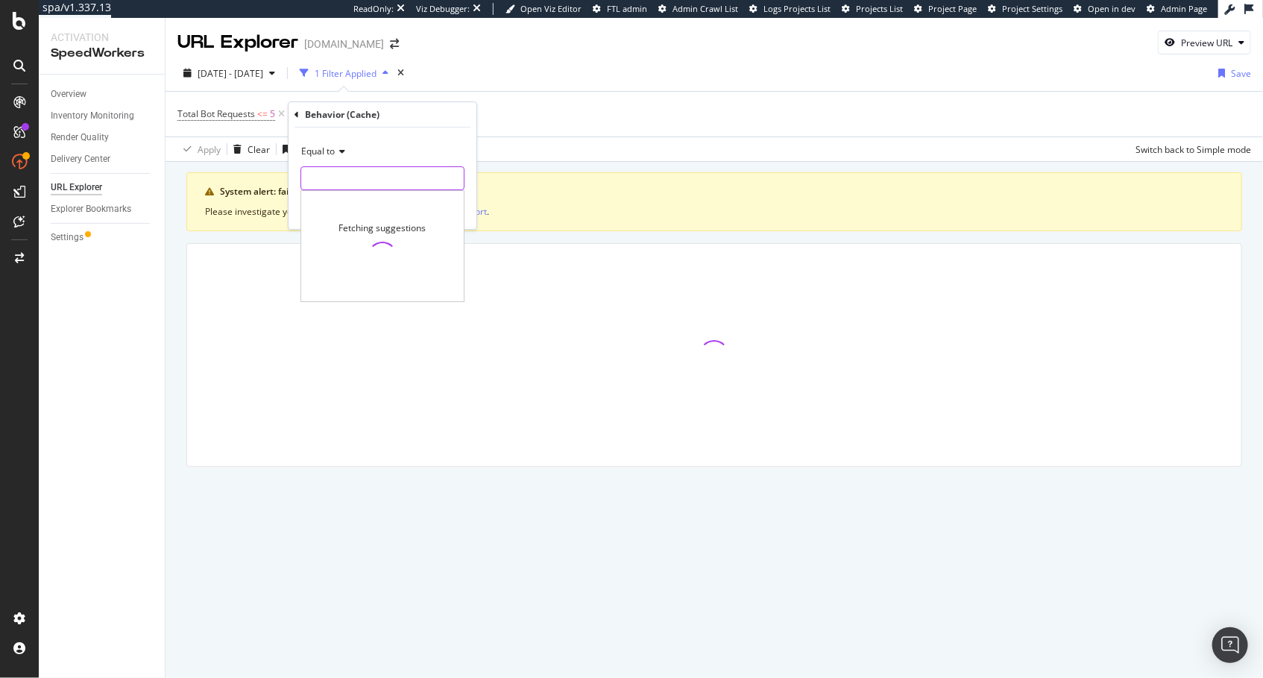
click at [391, 183] on input "text" at bounding box center [382, 178] width 163 height 24
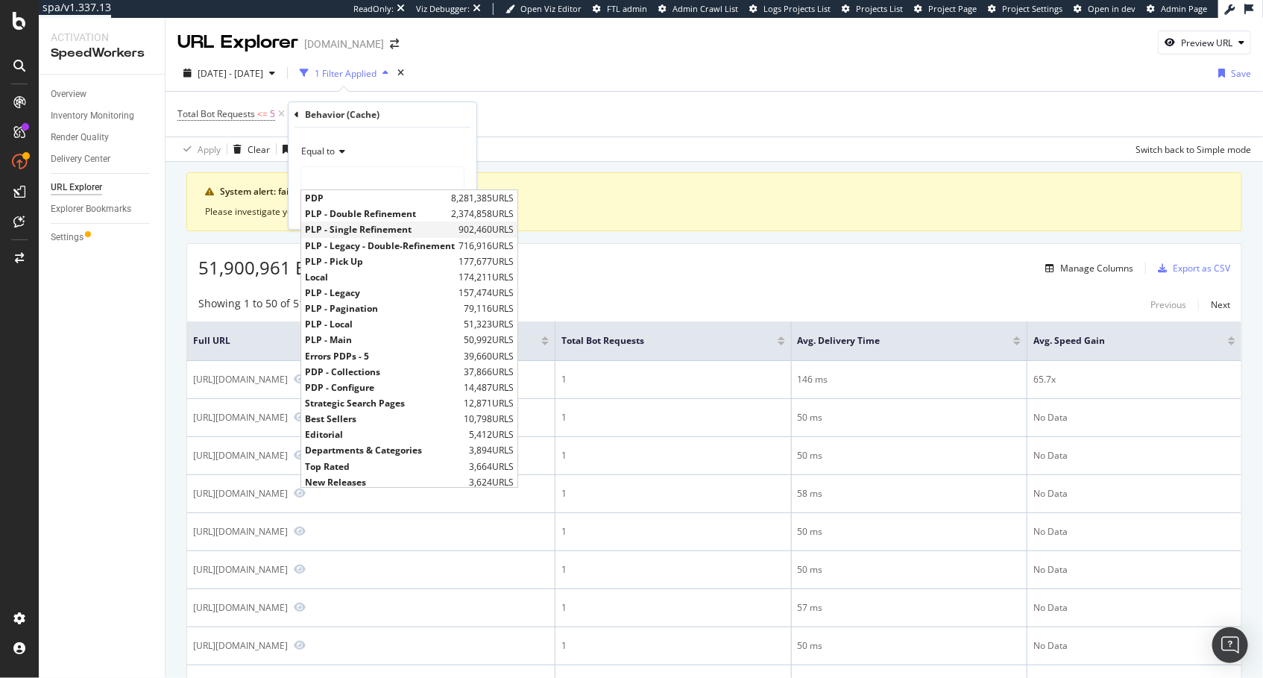
click at [379, 226] on span "PLP - Single Refinement" at bounding box center [380, 230] width 150 height 13
type input "PLP - Single Refinement"
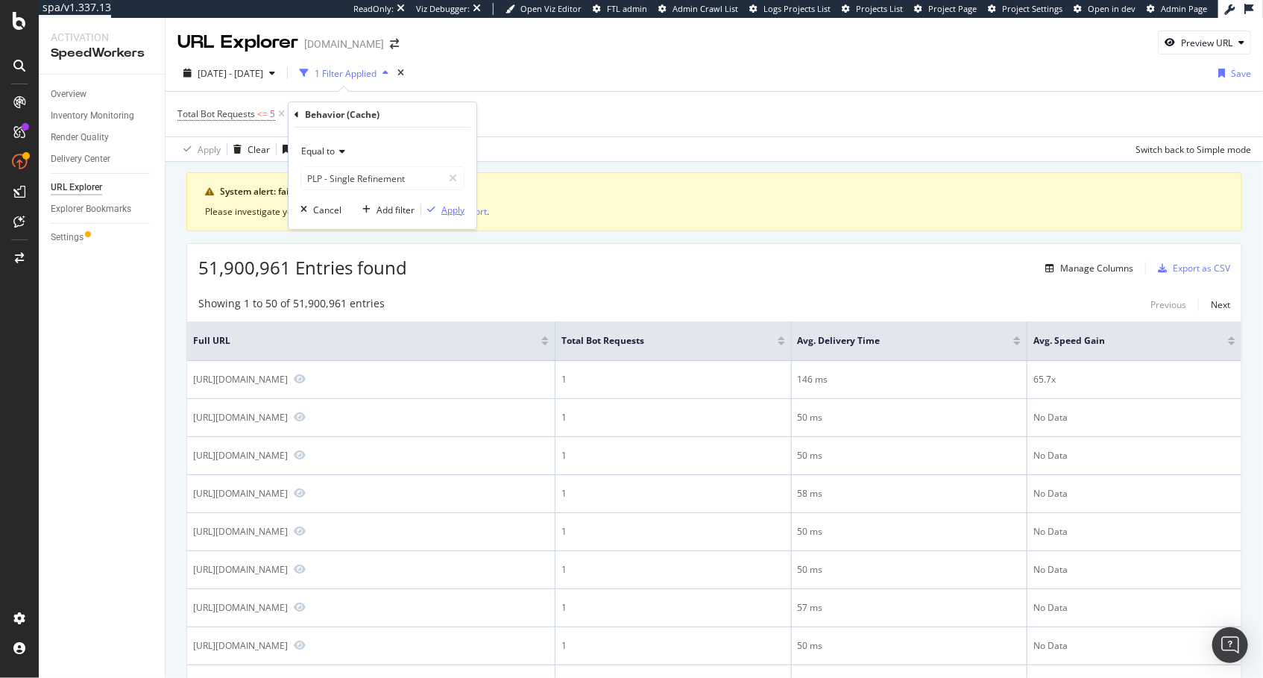
click at [457, 212] on div "Apply" at bounding box center [452, 210] width 23 height 13
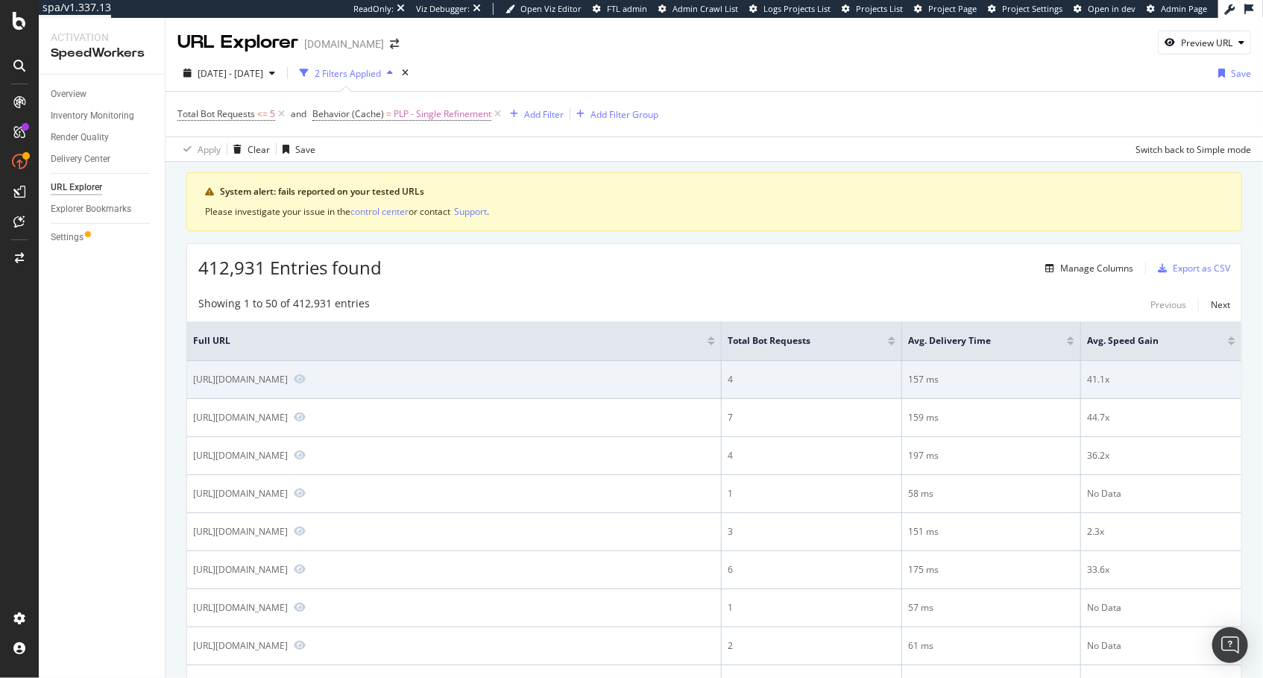
click at [463, 373] on div "https://www.lowes.com/pl/area-rugs-mats/mats/throw-rug/3764878449-4294410233" at bounding box center [454, 379] width 522 height 13
click at [288, 376] on div "https://www.lowes.com/pl/area-rugs-mats/mats/throw-rug/3764878449-4294410233" at bounding box center [240, 379] width 95 height 13
copy div "https://www.lowes.com/pl/area-rugs-mats/mats/throw-rug/3764878449-4294410233"
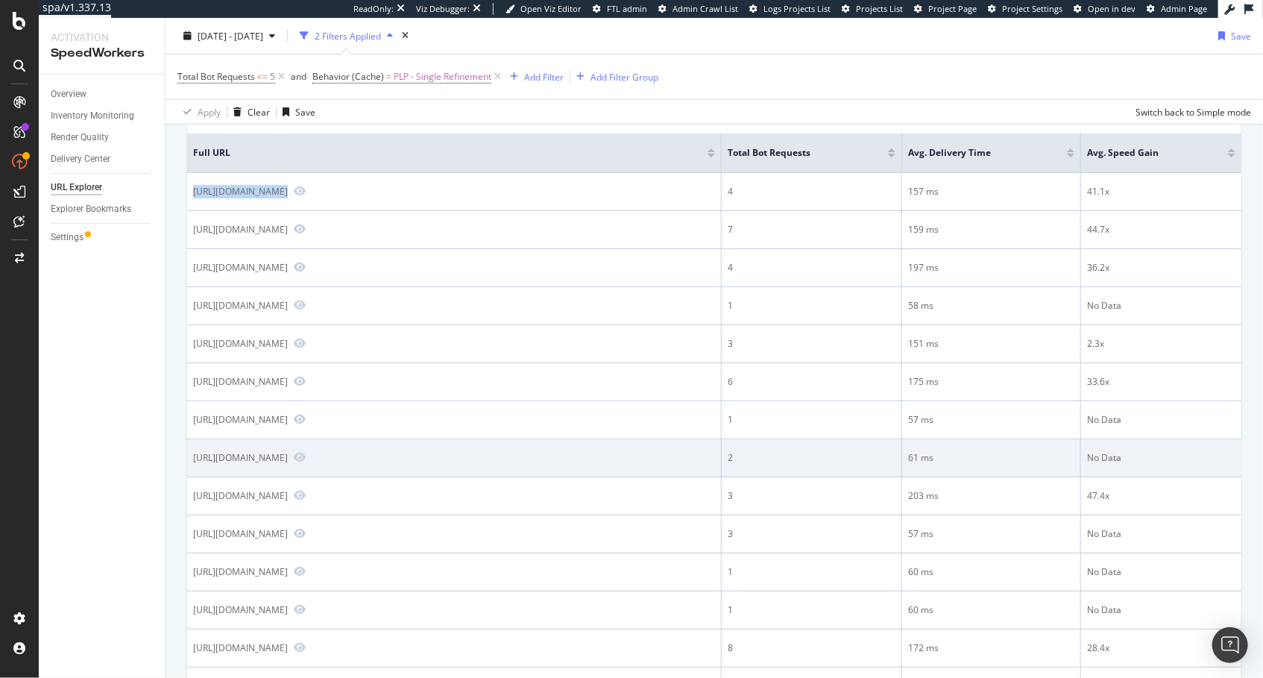
scroll to position [206, 0]
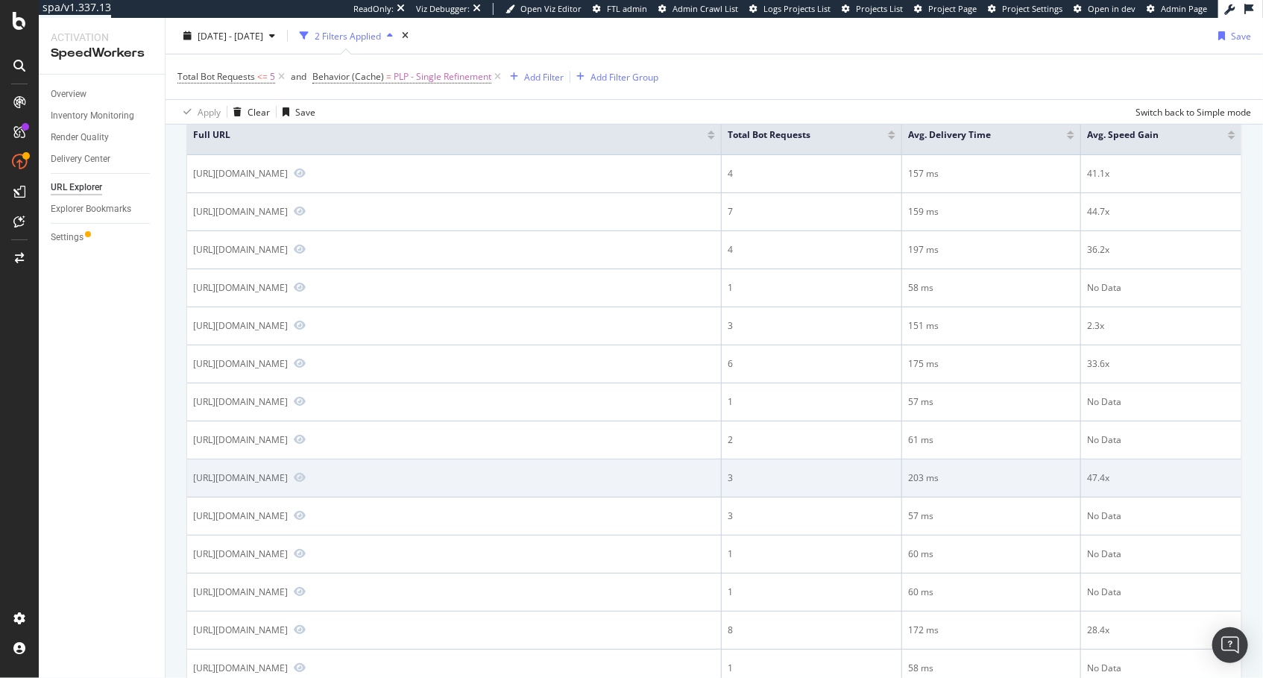
click at [288, 484] on div "https://www.lowes.com/pl/showers/shower-doors/4294737256-1110792368589" at bounding box center [240, 477] width 95 height 13
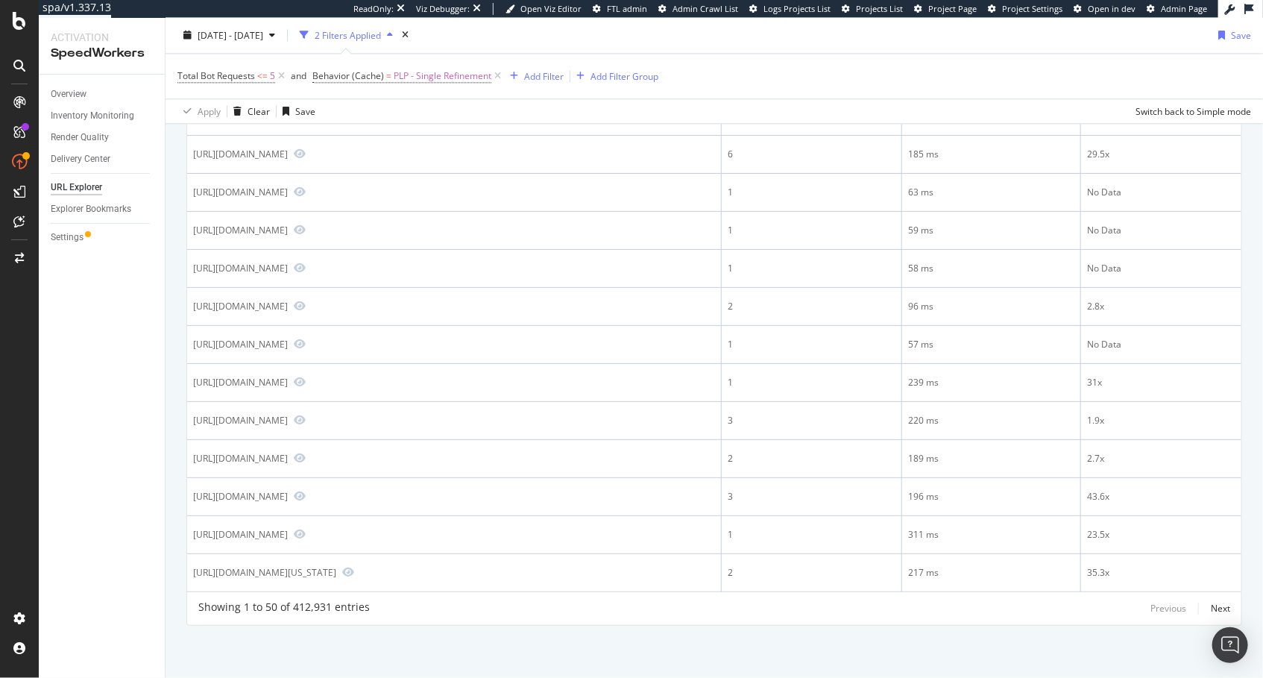
scroll to position [1820, 0]
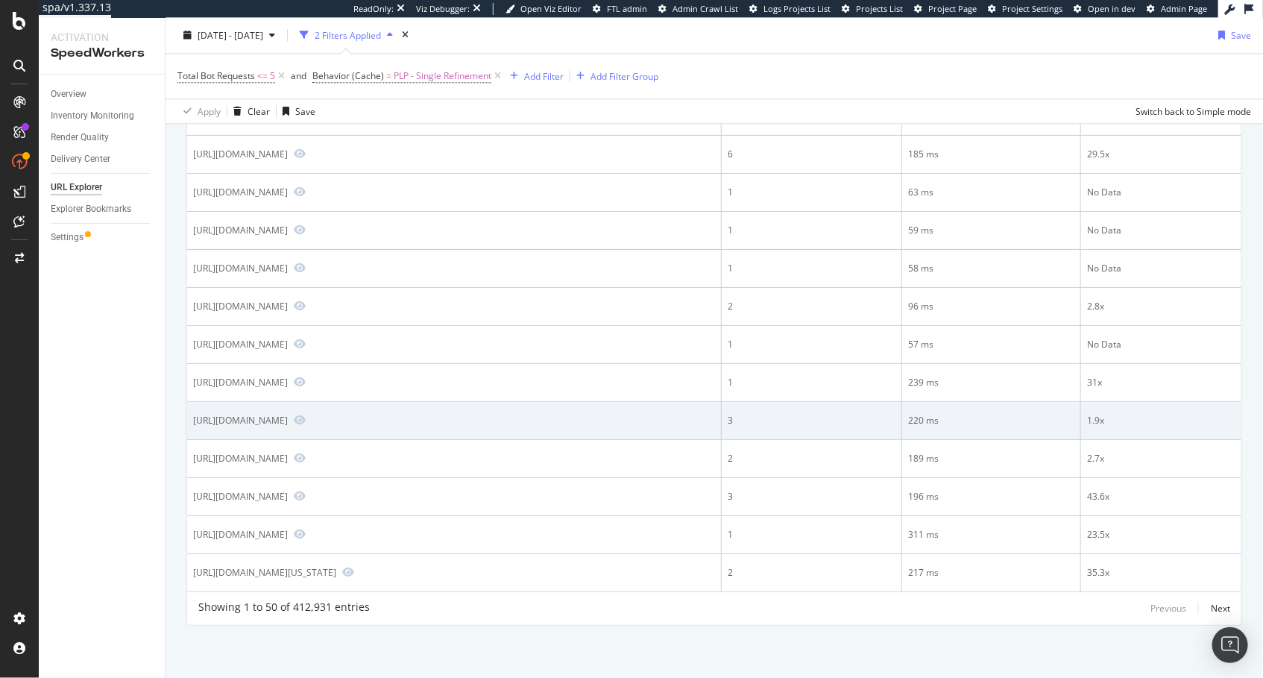
click at [288, 426] on div "https://www.lowes.com/pl/appliance-parts-accessories/dishwasher-parts/554129471…" at bounding box center [240, 420] width 95 height 13
copy div "https://www.lowes.com/pl/appliance-parts-accessories/dishwasher-parts/554129471…"
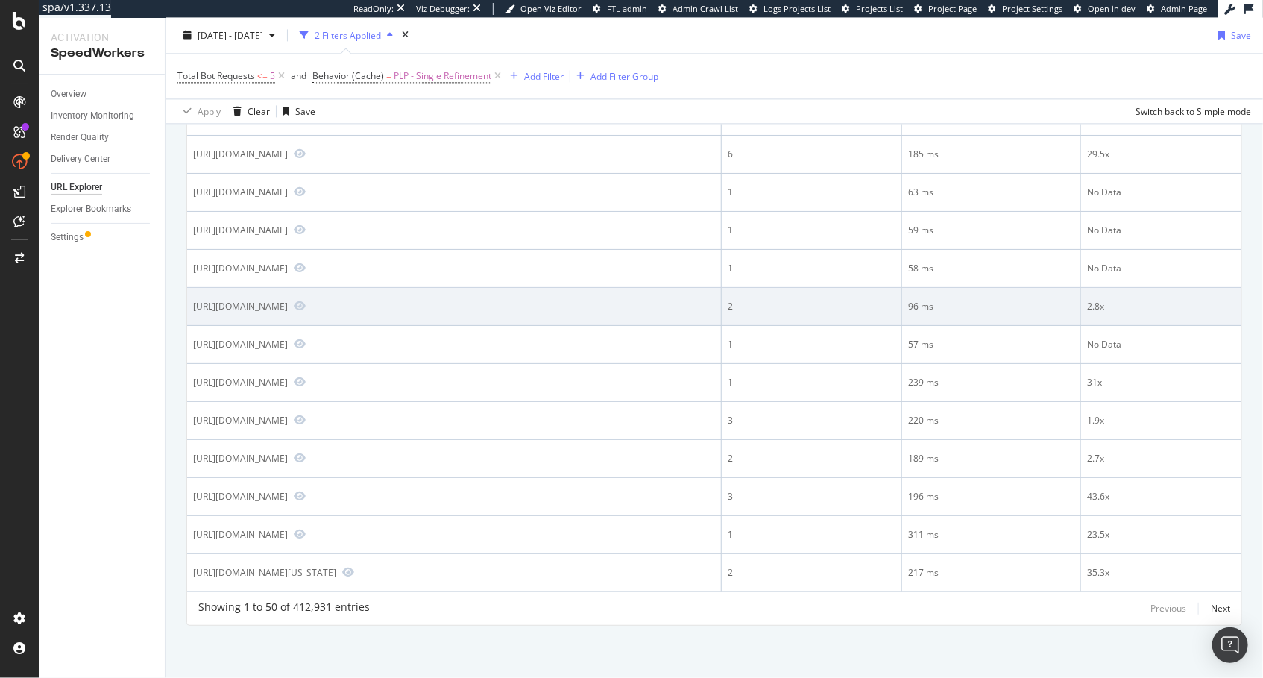
click at [288, 312] on div "https://www.lowes.com/pl/bathroom-accessories-hardware/toilet-paper-holders/429…" at bounding box center [240, 306] width 95 height 13
copy div "https://www.lowes.com/pl/bathroom-accessories-hardware/toilet-paper-holders/429…"
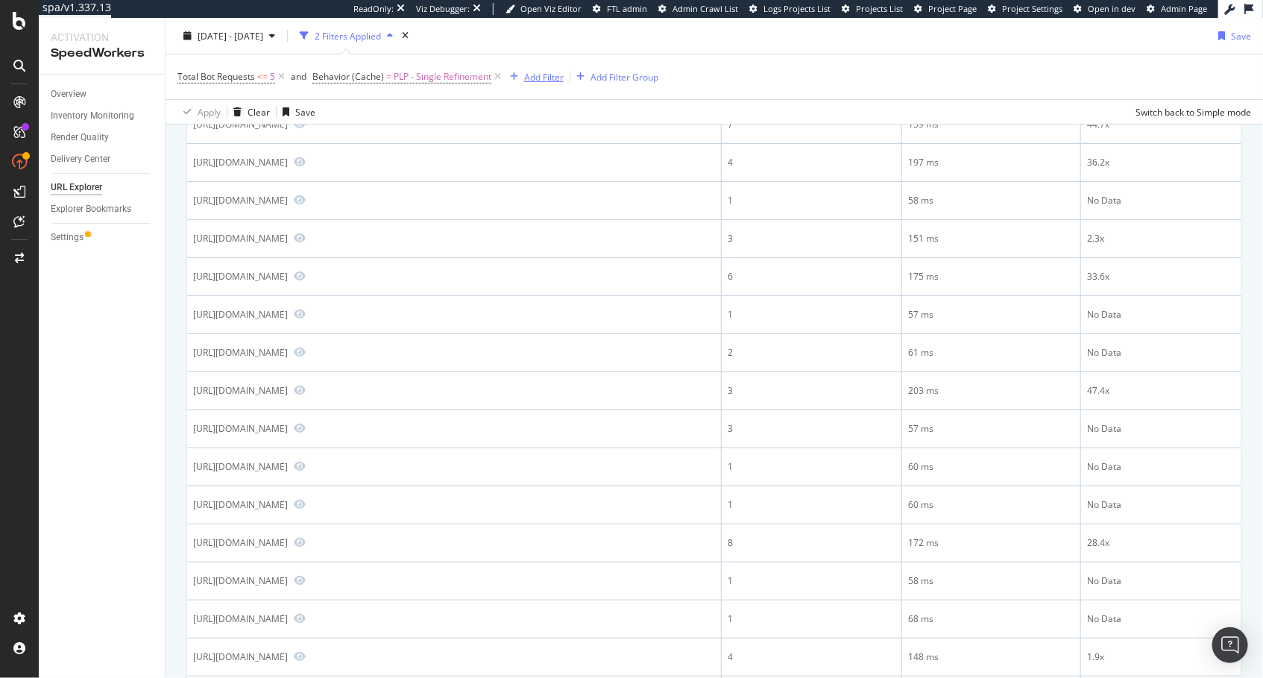
scroll to position [176, 0]
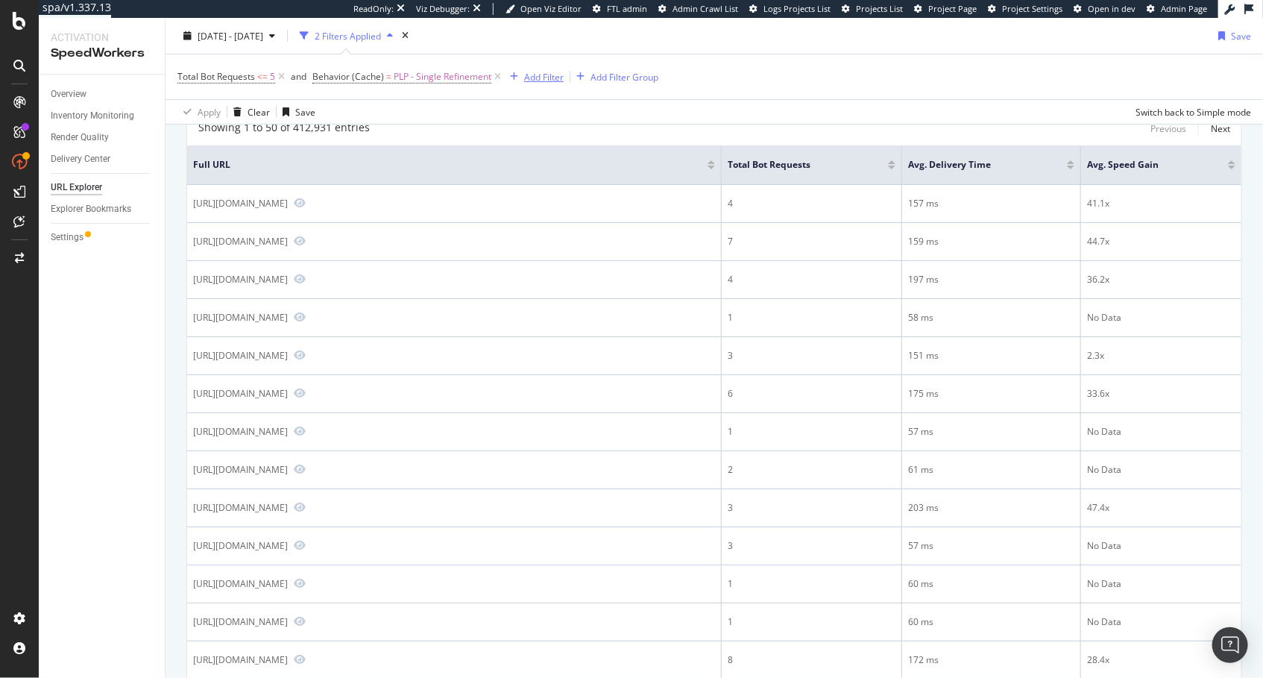
click at [534, 81] on div "Add Filter" at bounding box center [544, 76] width 40 height 13
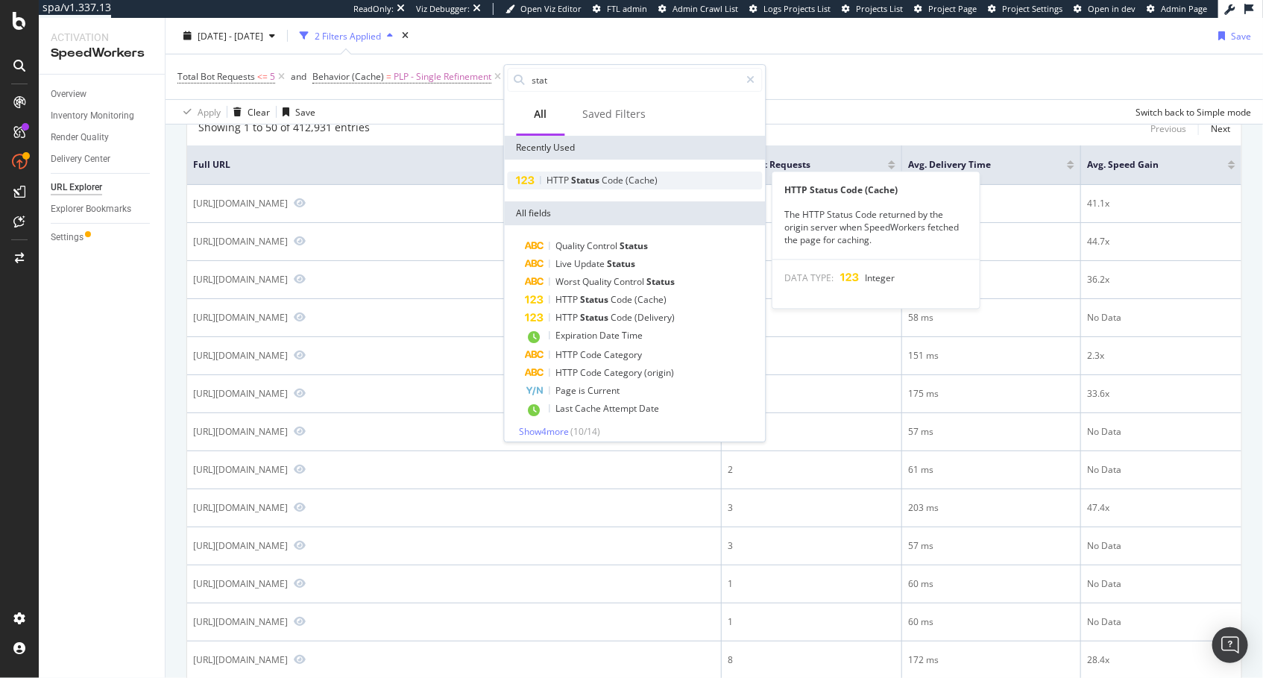
type input "stat"
click at [602, 180] on span "Code" at bounding box center [614, 180] width 24 height 13
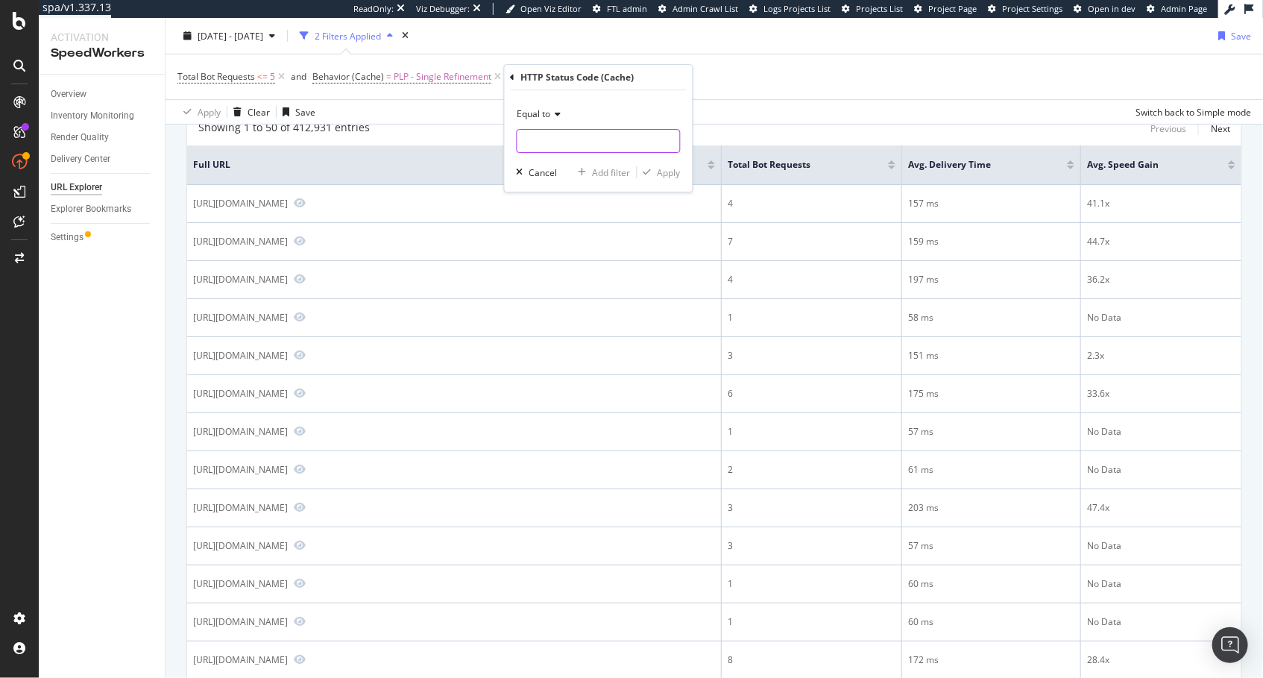
click at [581, 148] on input "number" at bounding box center [599, 141] width 164 height 24
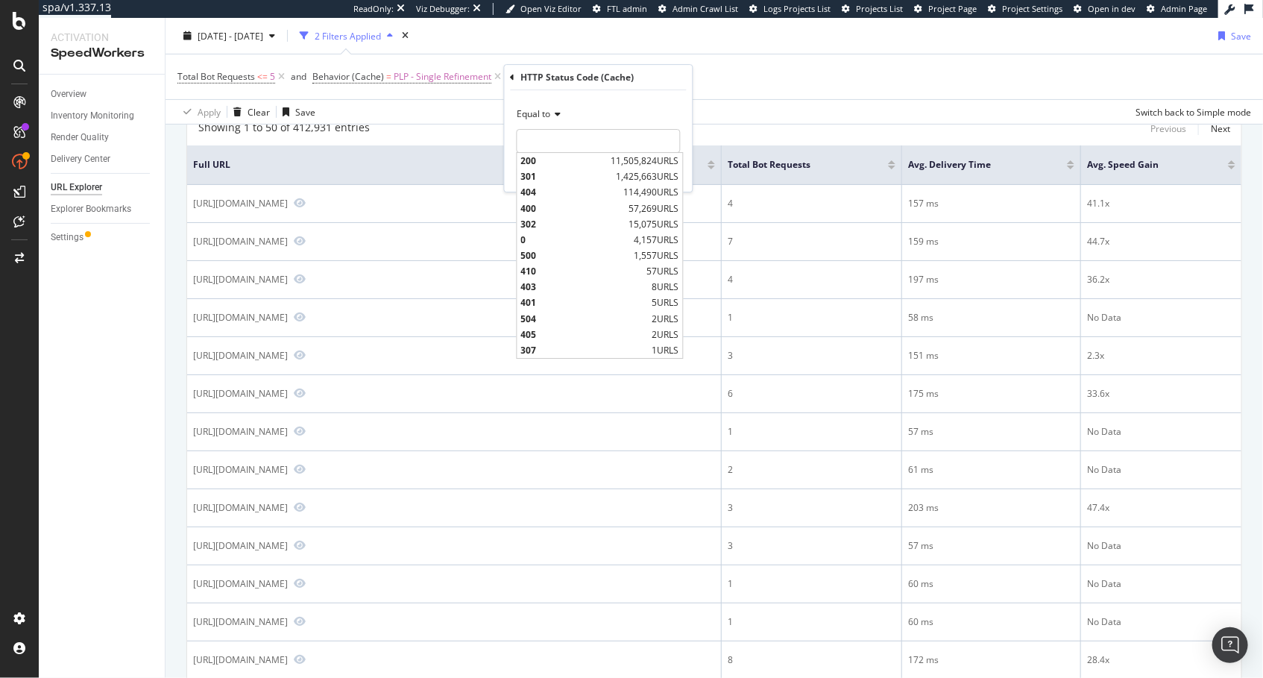
click at [611, 165] on span "11,505,824 URLS" at bounding box center [645, 160] width 68 height 13
type input "200"
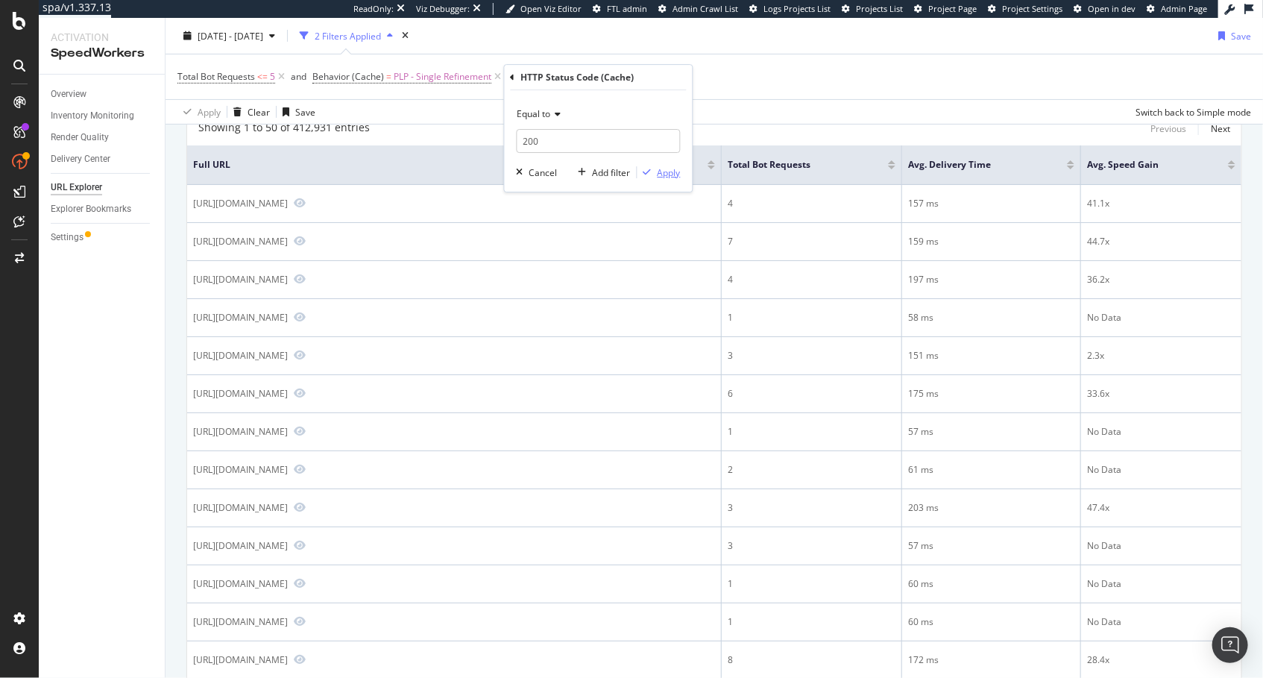
click at [669, 172] on div "Apply" at bounding box center [668, 172] width 23 height 13
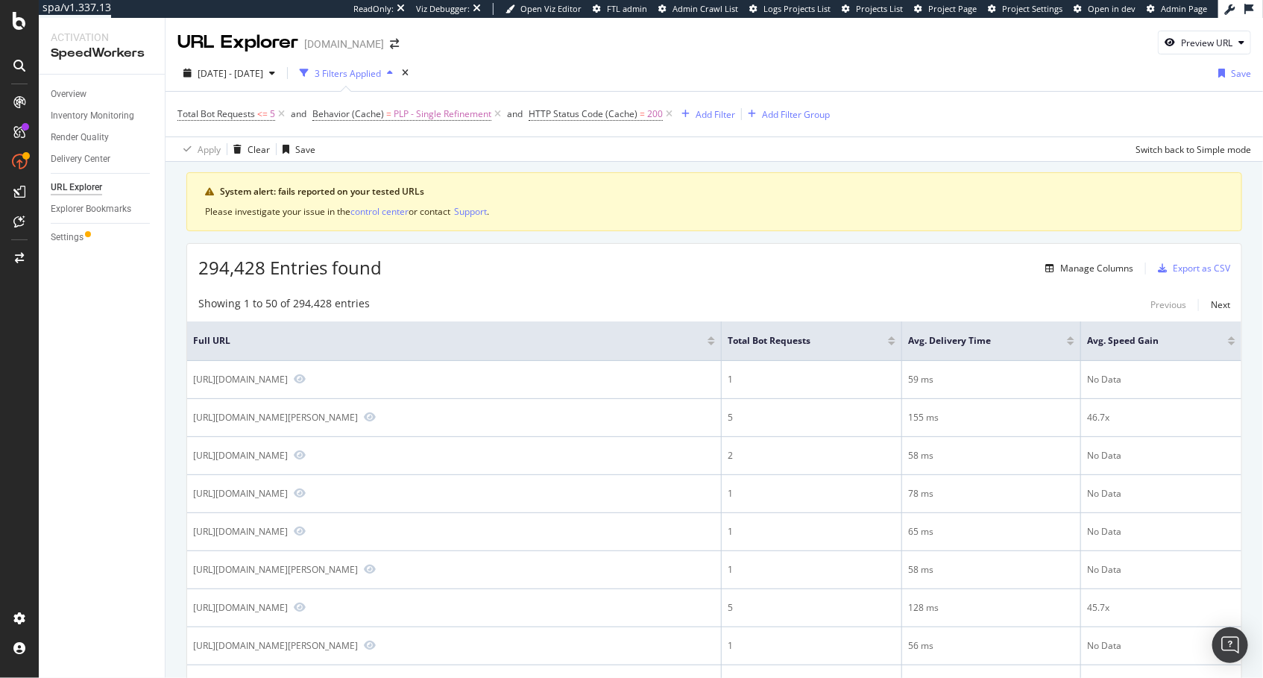
scroll to position [249, 0]
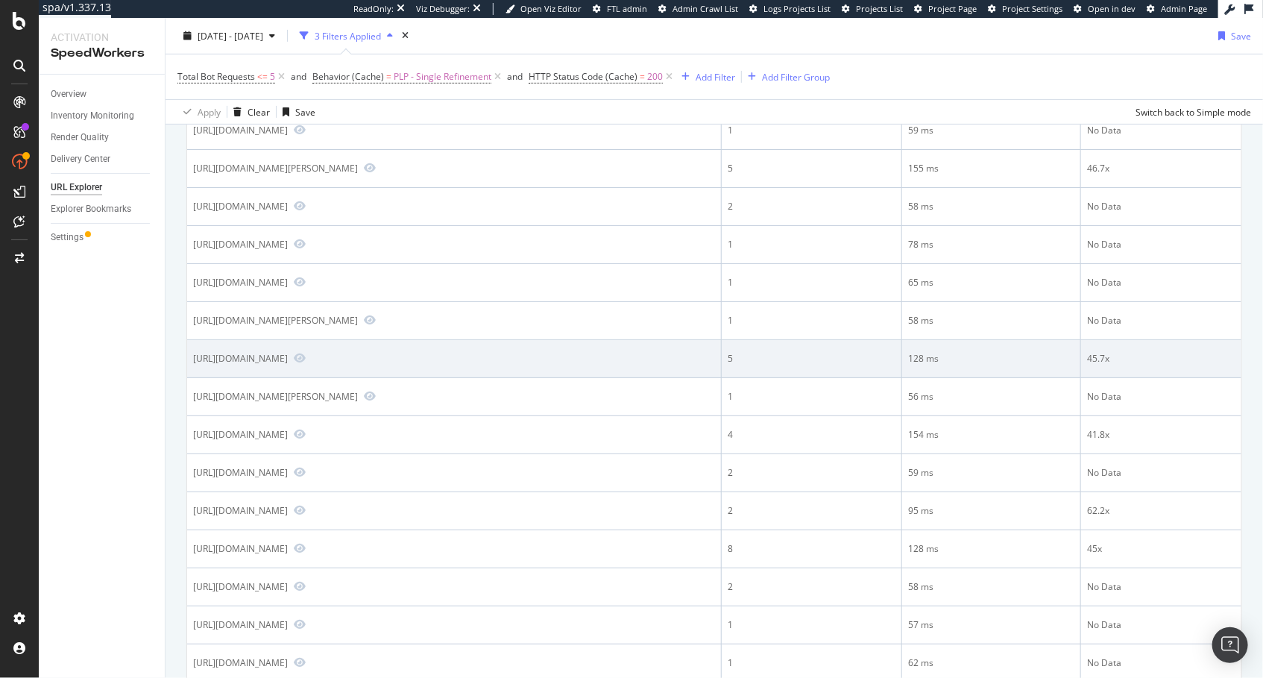
click at [288, 365] on div "https://www.lowes.com/pl/patio-furniture/rattan-folding-chair/4294610451-161205…" at bounding box center [240, 358] width 95 height 13
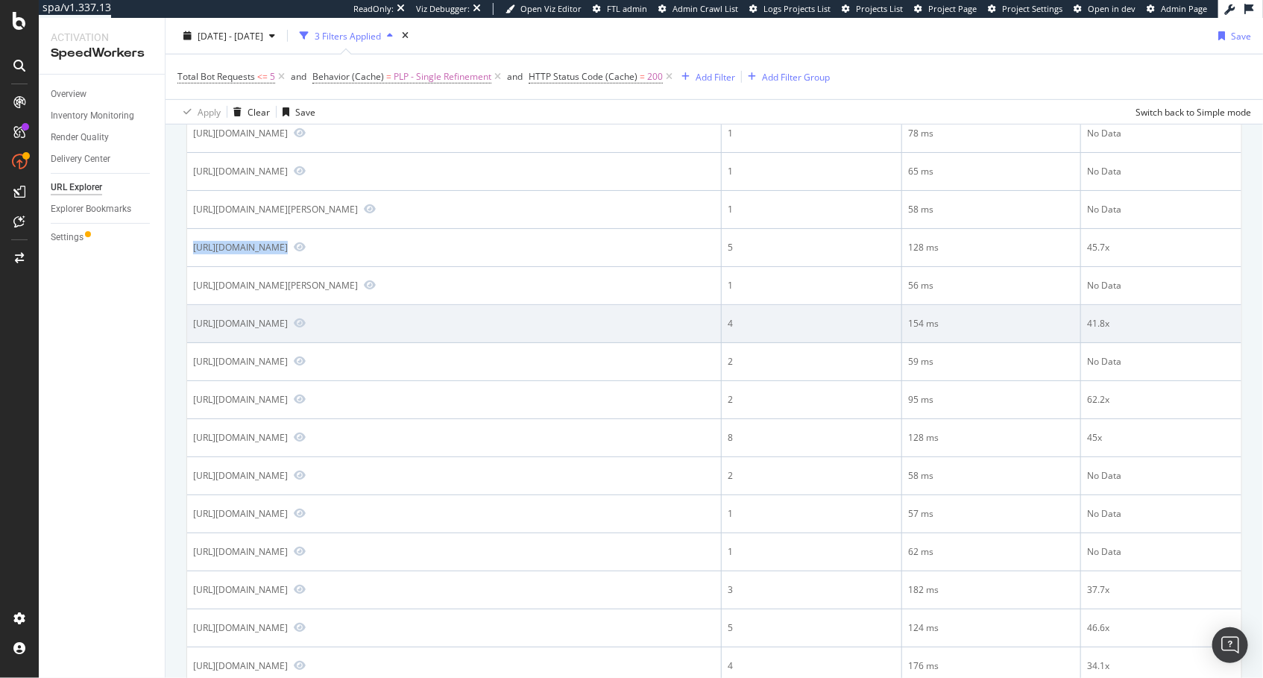
scroll to position [376, 0]
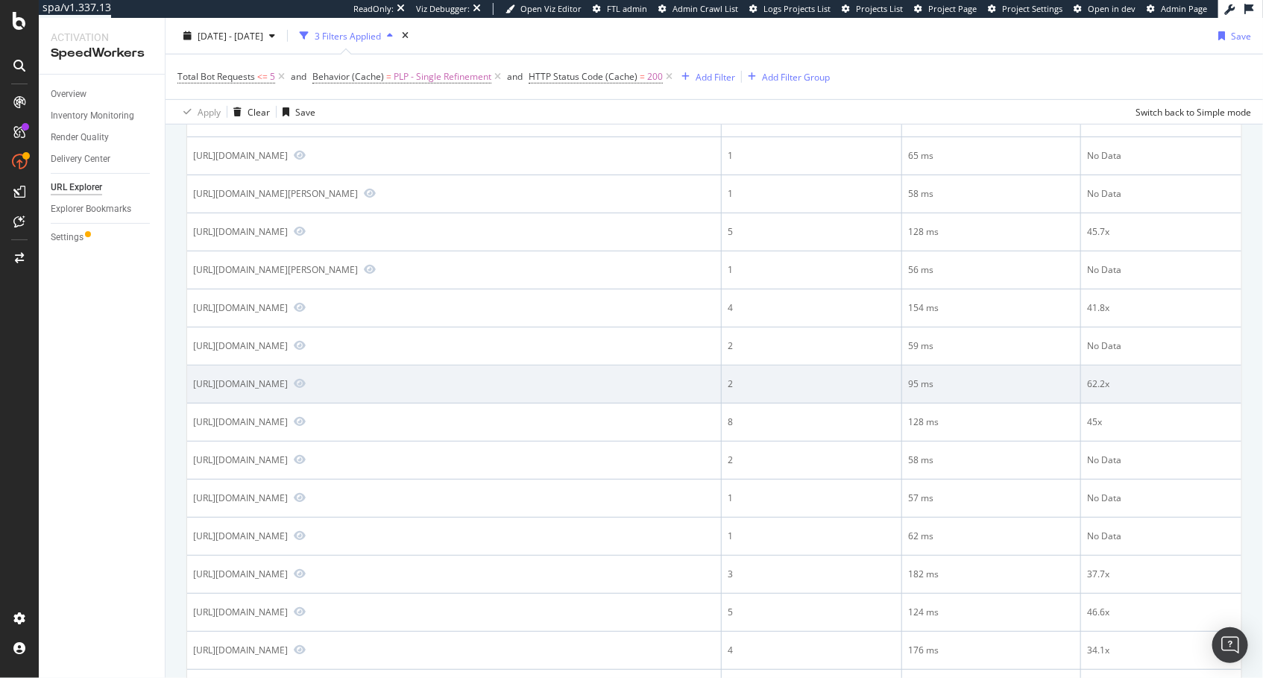
click at [288, 390] on div "https://www.lowes.com/pl/outdoor-recreation/54-75-inch-long/1950931230-42946166…" at bounding box center [240, 383] width 95 height 13
copy div "https://www.lowes.com/pl/outdoor-recreation/54-75-inch-long/1950931230-42946166…"
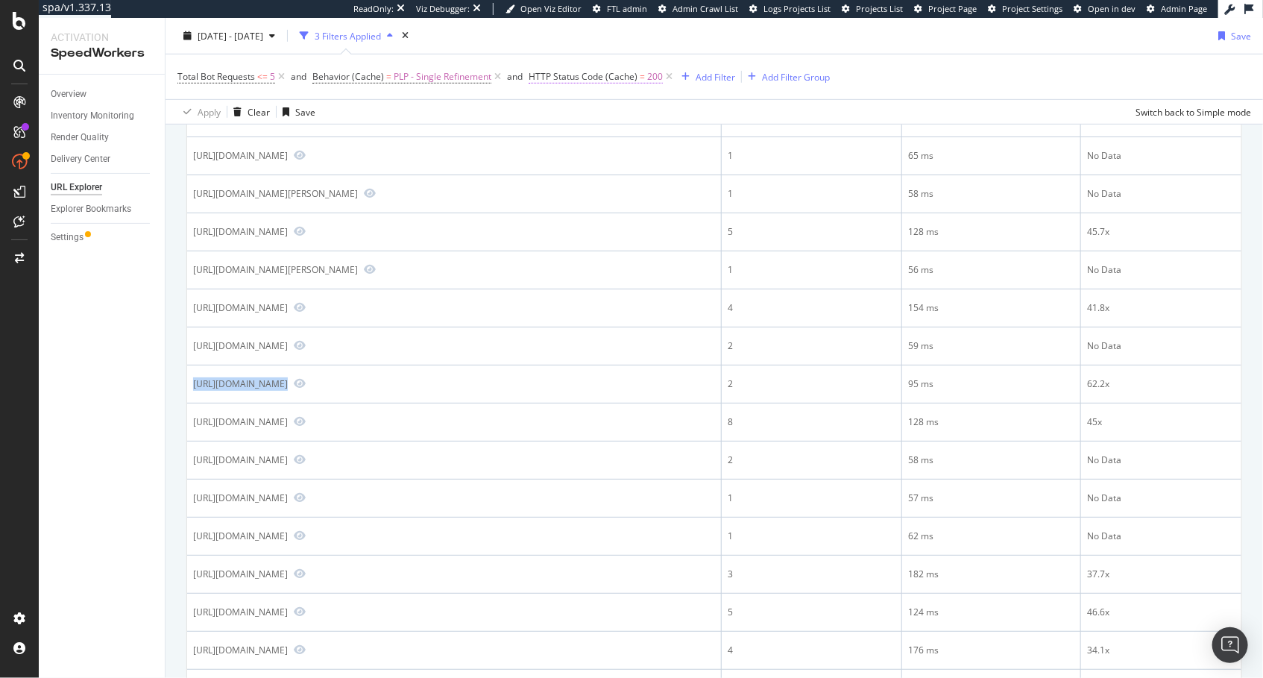
scroll to position [0, 0]
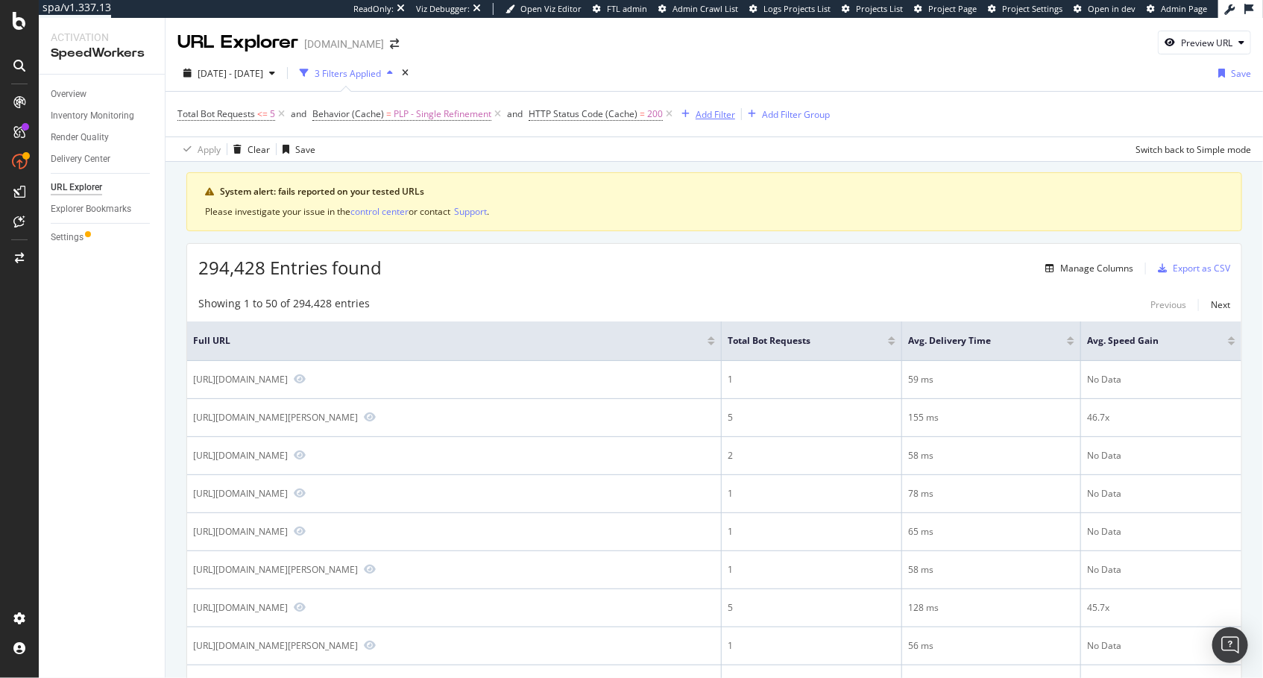
click at [713, 112] on div "Add Filter" at bounding box center [716, 114] width 40 height 13
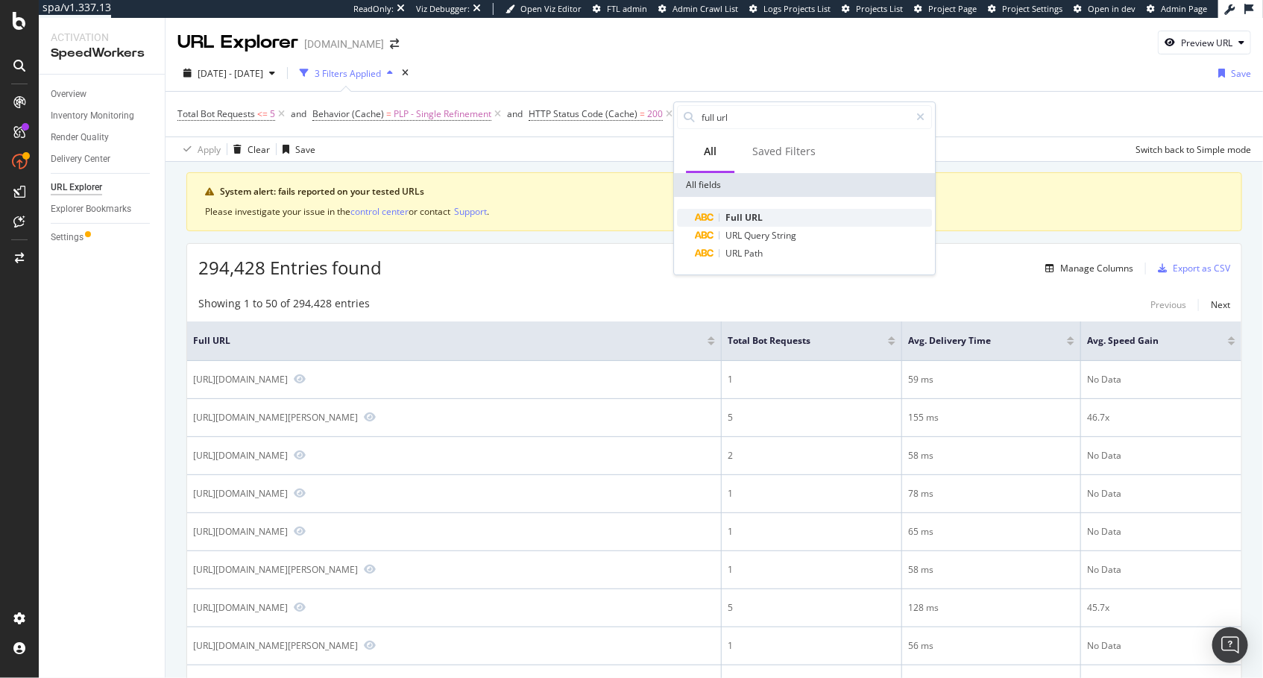
type input "full url"
click at [739, 209] on div "Full URL" at bounding box center [813, 218] width 237 height 18
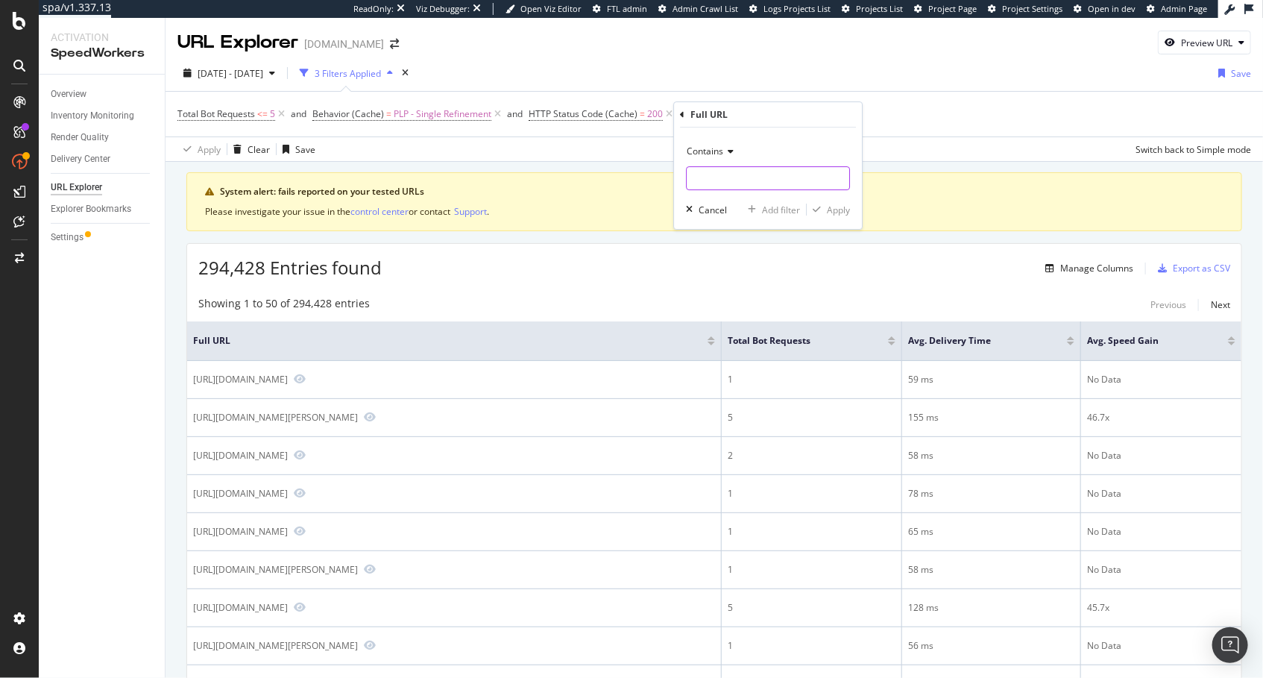
click at [750, 174] on input "text" at bounding box center [768, 178] width 163 height 24
paste input "https://www.lowes.com/pl/gym-flooring/4294515431"
type input "https://www.lowes.com/pl/gym-flooring/4294515431"
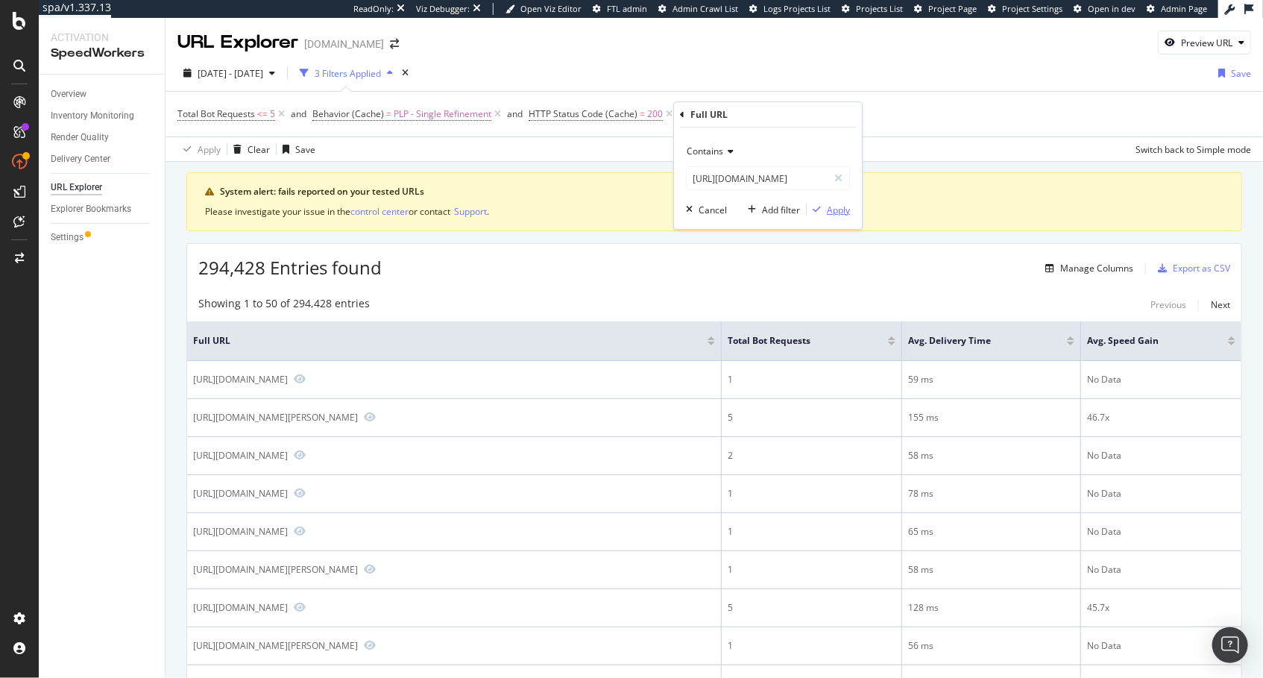
click at [839, 208] on div "Apply" at bounding box center [838, 210] width 23 height 13
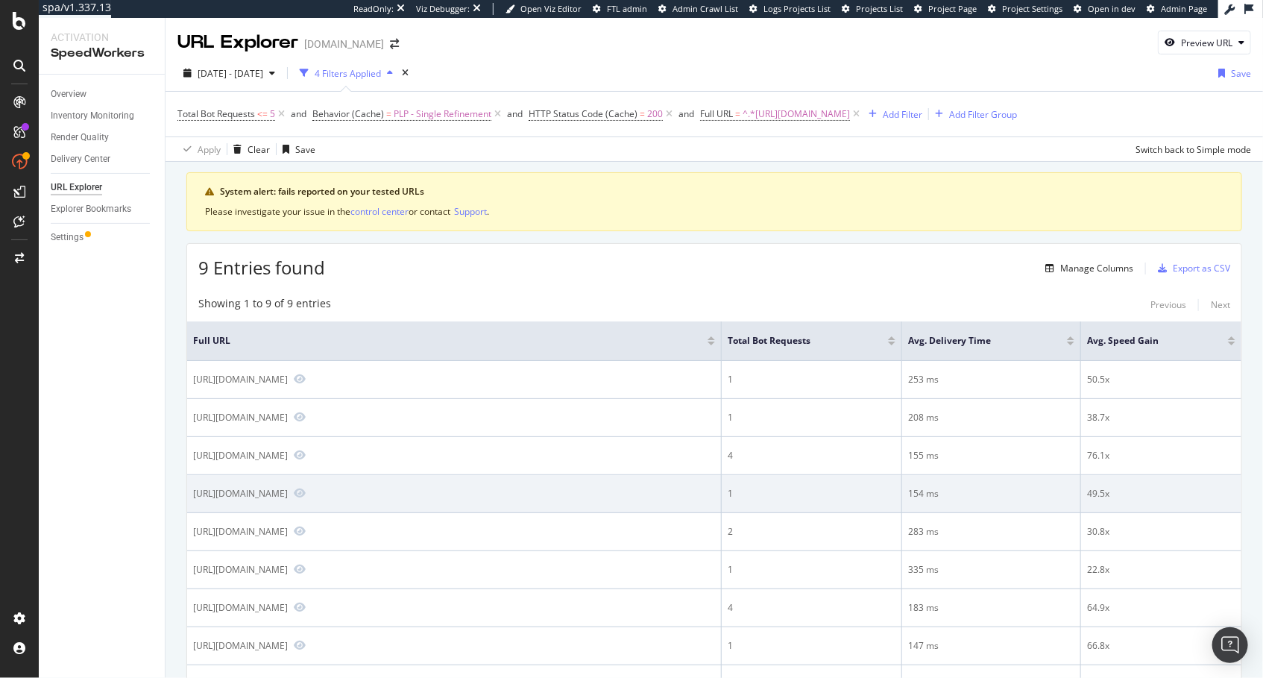
click at [288, 489] on div "https://www.lowes.com/pl/gym-flooring/4294515431-3043313500" at bounding box center [240, 493] width 95 height 13
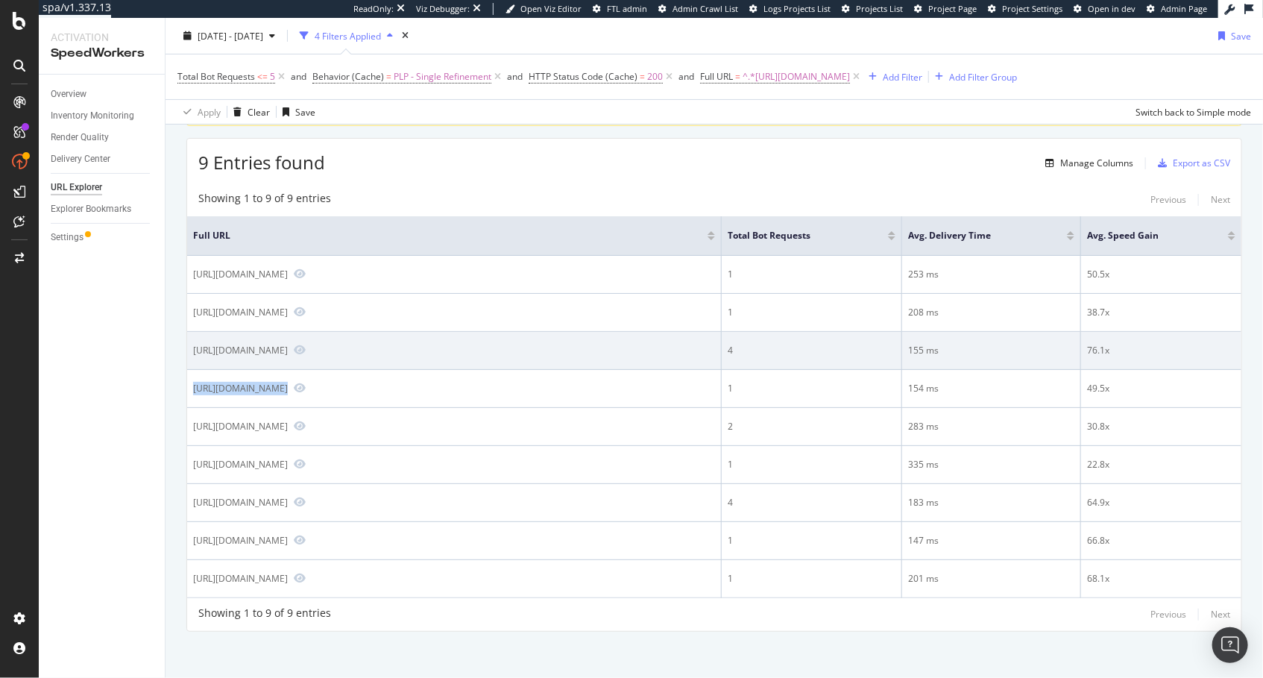
scroll to position [104, 0]
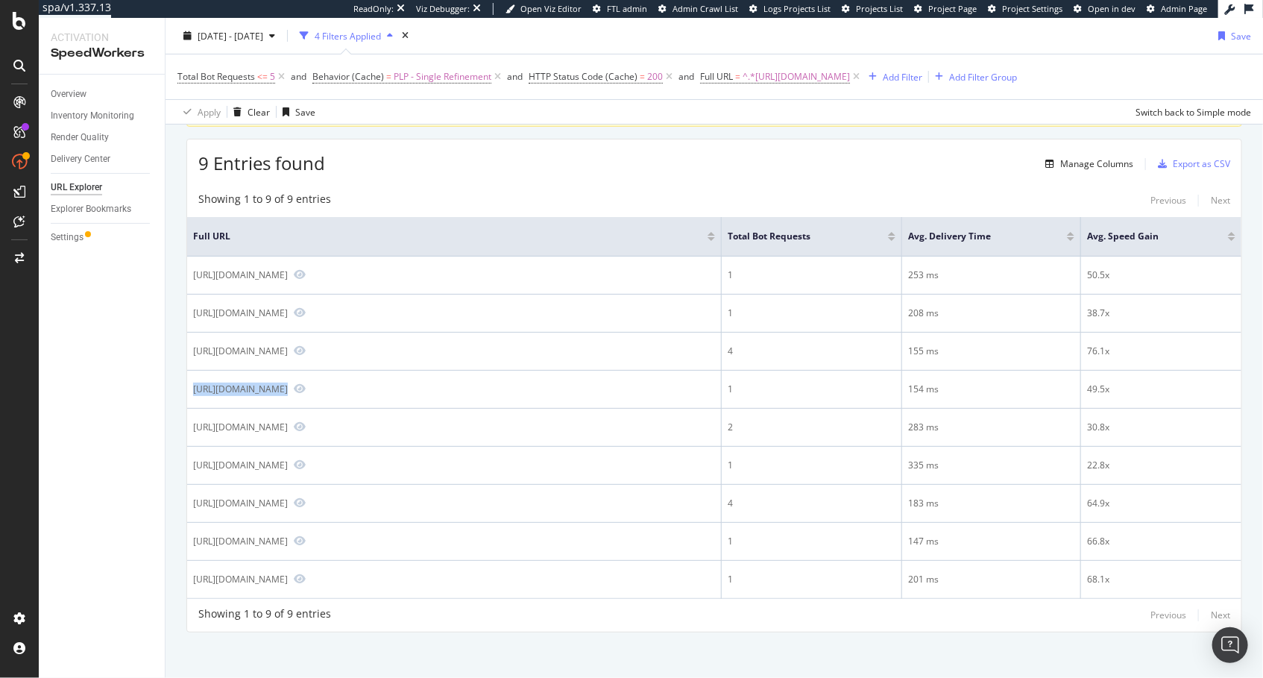
click at [495, 75] on icon at bounding box center [497, 76] width 13 height 15
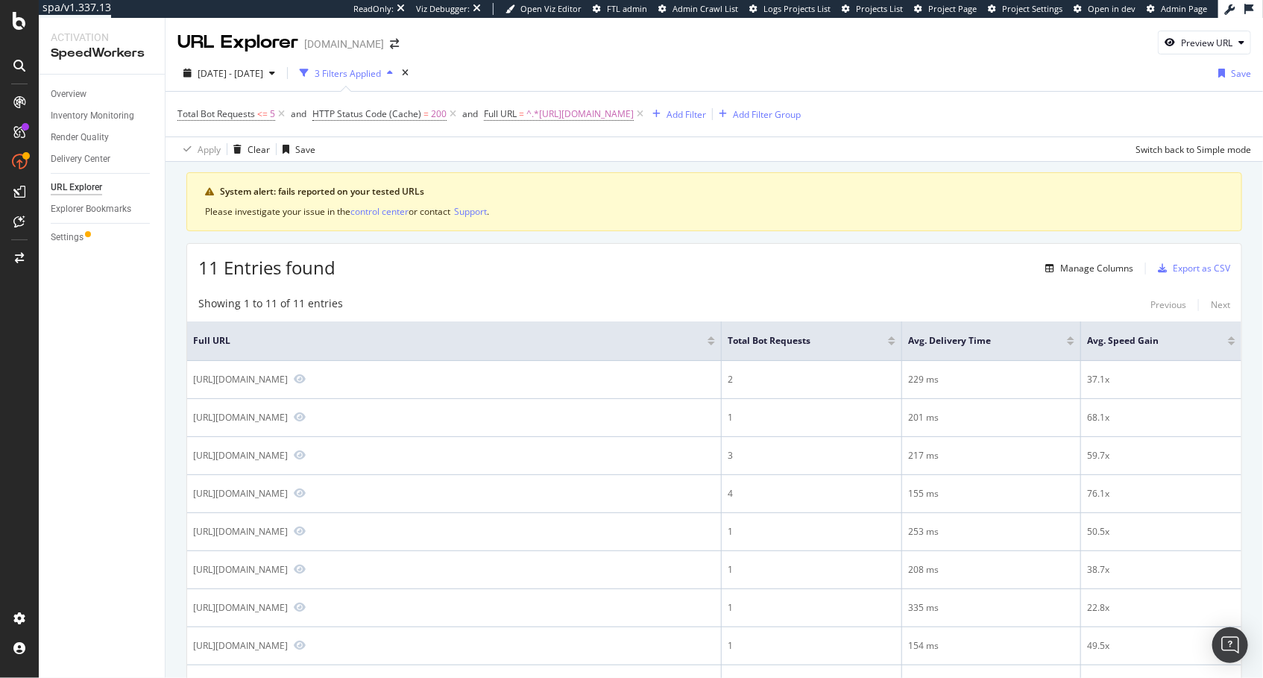
scroll to position [180, 0]
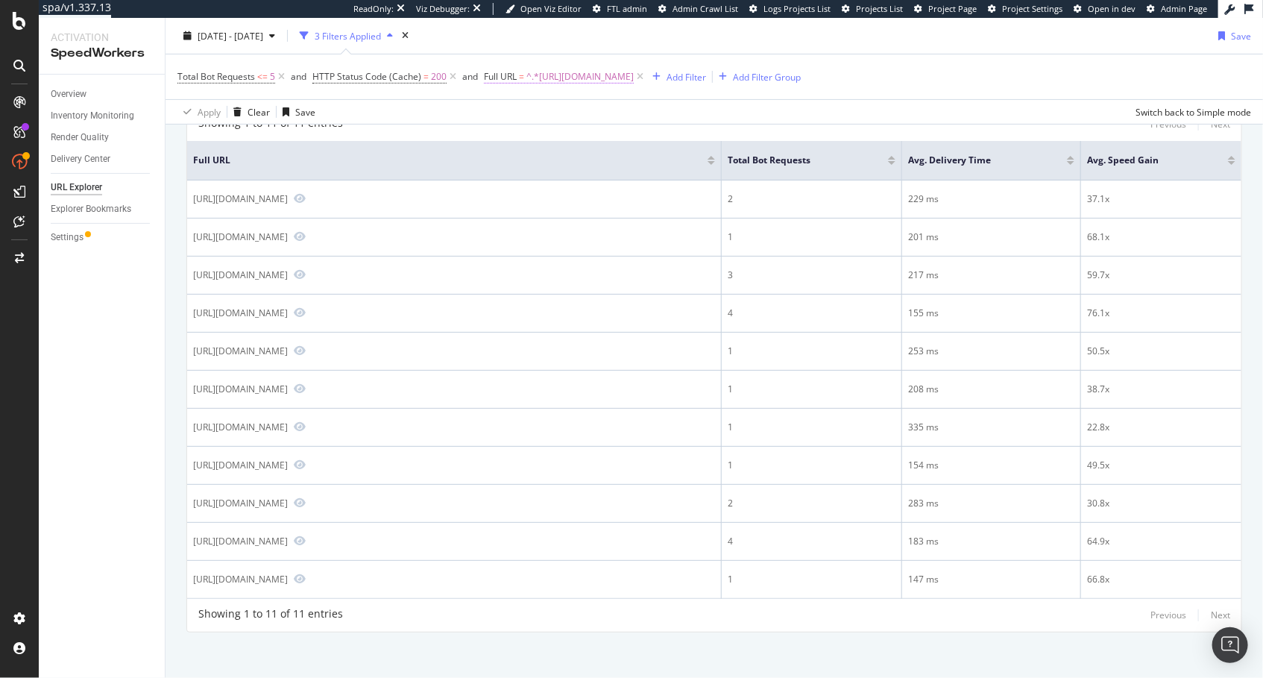
click at [634, 78] on span "^.*https://www.lowes.com/pl/gym-flooring/4294515431.*$" at bounding box center [579, 76] width 107 height 21
click at [570, 142] on input "https://www.lowes.com/pl/gym-flooring/4294515431" at bounding box center [566, 138] width 141 height 24
drag, startPoint x: 701, startPoint y: 116, endPoint x: 682, endPoint y: 115, distance: 18.7
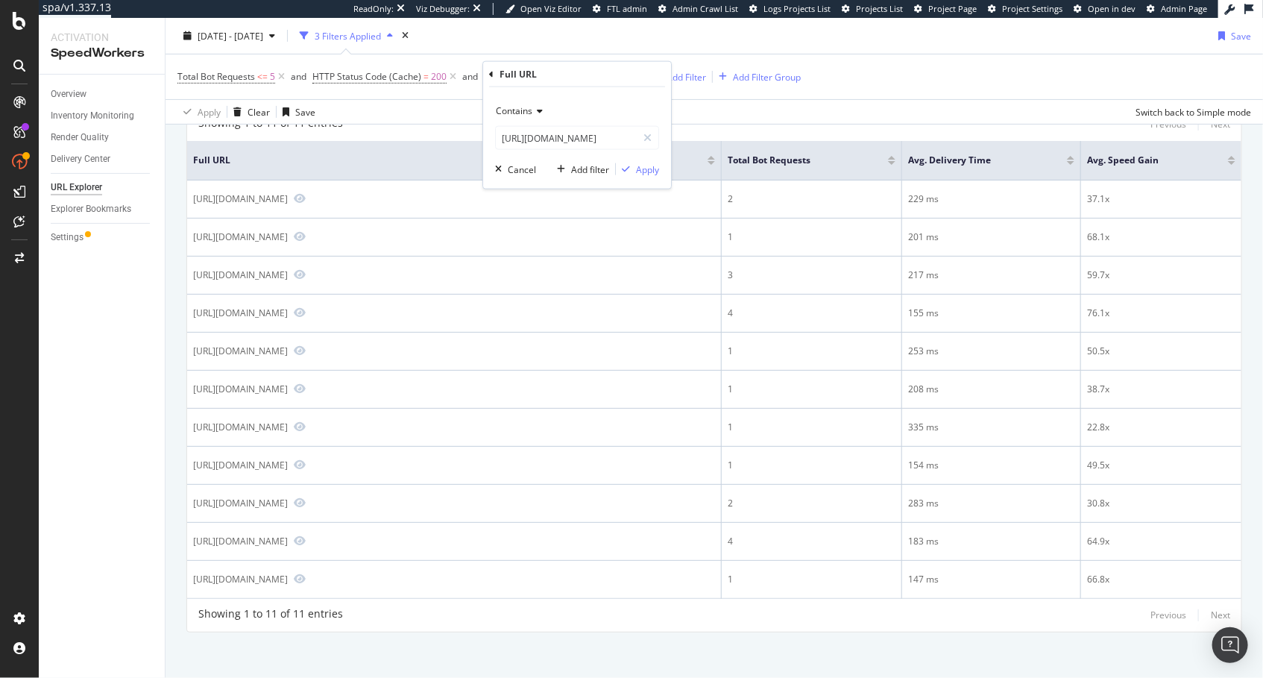
click at [695, 116] on div "Apply Clear Save Switch back to Simple mode" at bounding box center [713, 111] width 1097 height 25
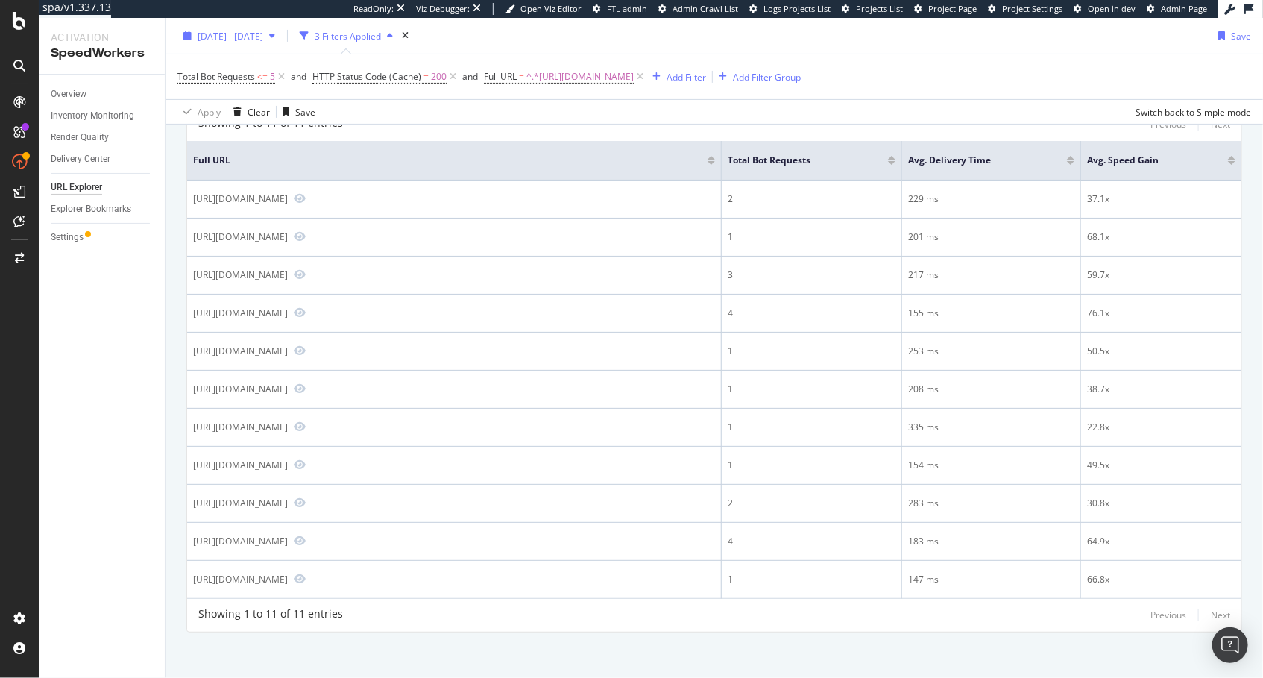
drag, startPoint x: 284, startPoint y: 77, endPoint x: 271, endPoint y: 83, distance: 14.0
click at [284, 77] on icon at bounding box center [281, 76] width 13 height 15
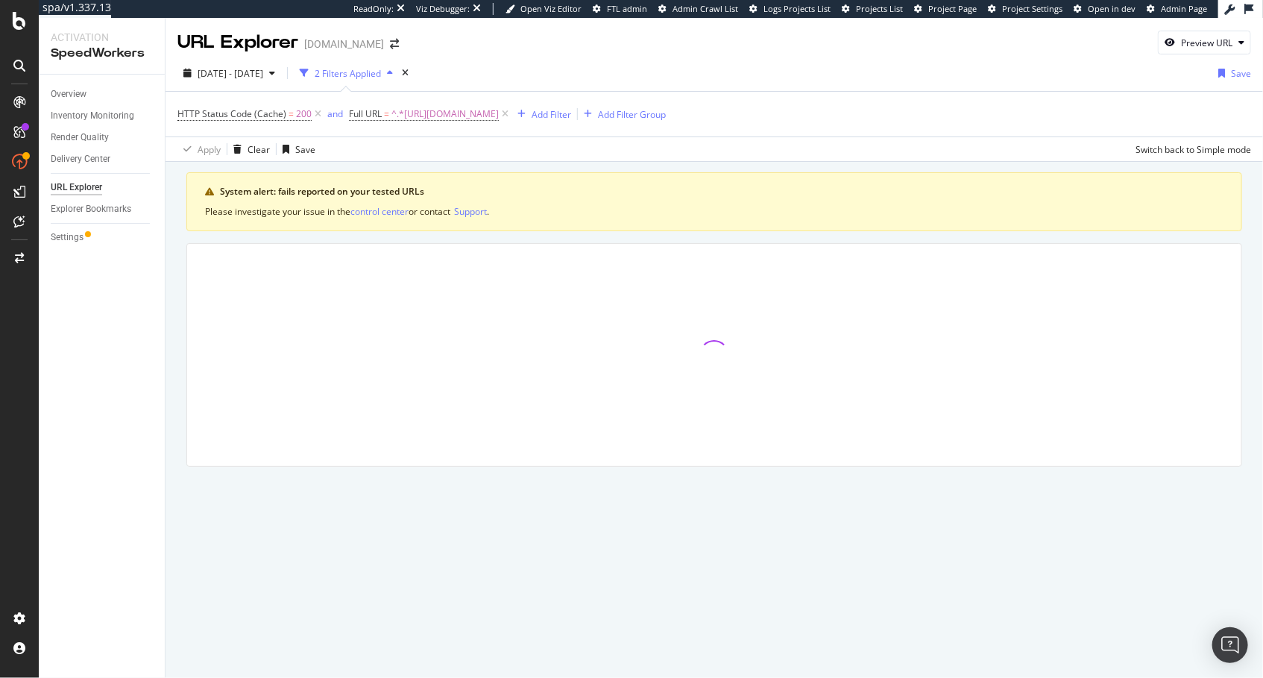
drag, startPoint x: 166, startPoint y: 344, endPoint x: 156, endPoint y: 347, distance: 10.7
click at [166, 344] on div "System alert: fails reported on your tested URLs Please investigate your issue …" at bounding box center [713, 340] width 1097 height 357
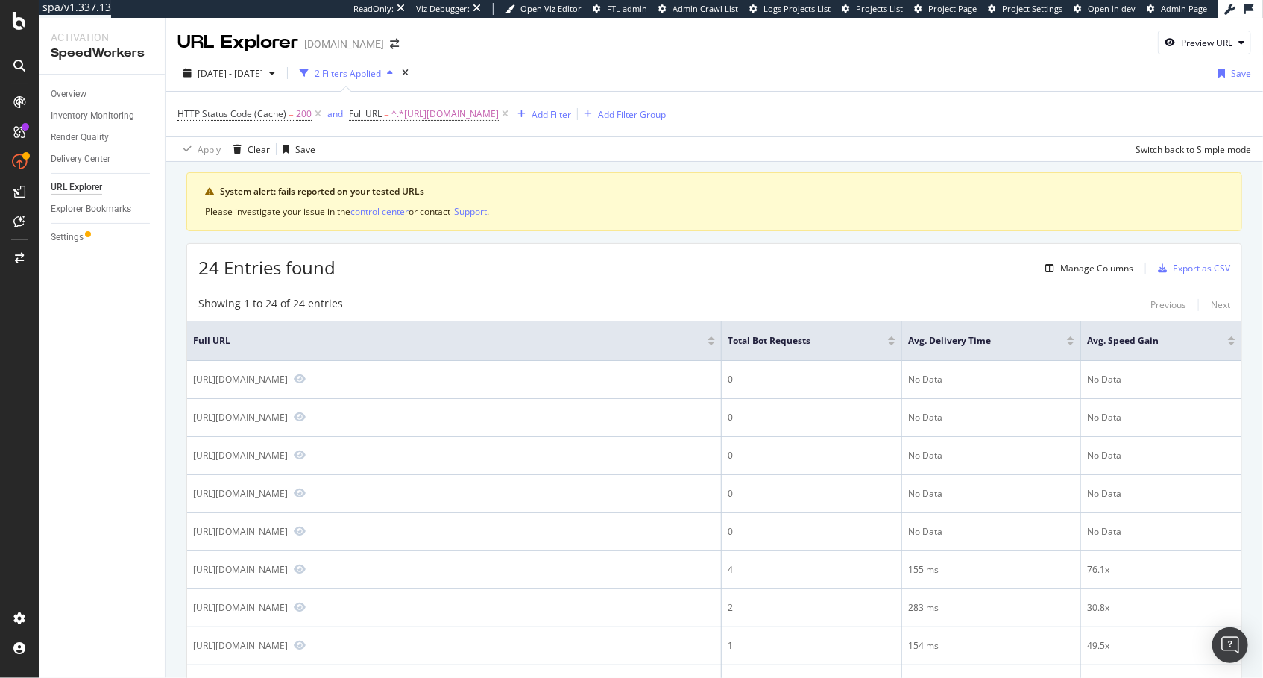
click at [892, 341] on div at bounding box center [891, 343] width 7 height 4
click at [1111, 269] on div "Manage Columns" at bounding box center [1096, 268] width 73 height 13
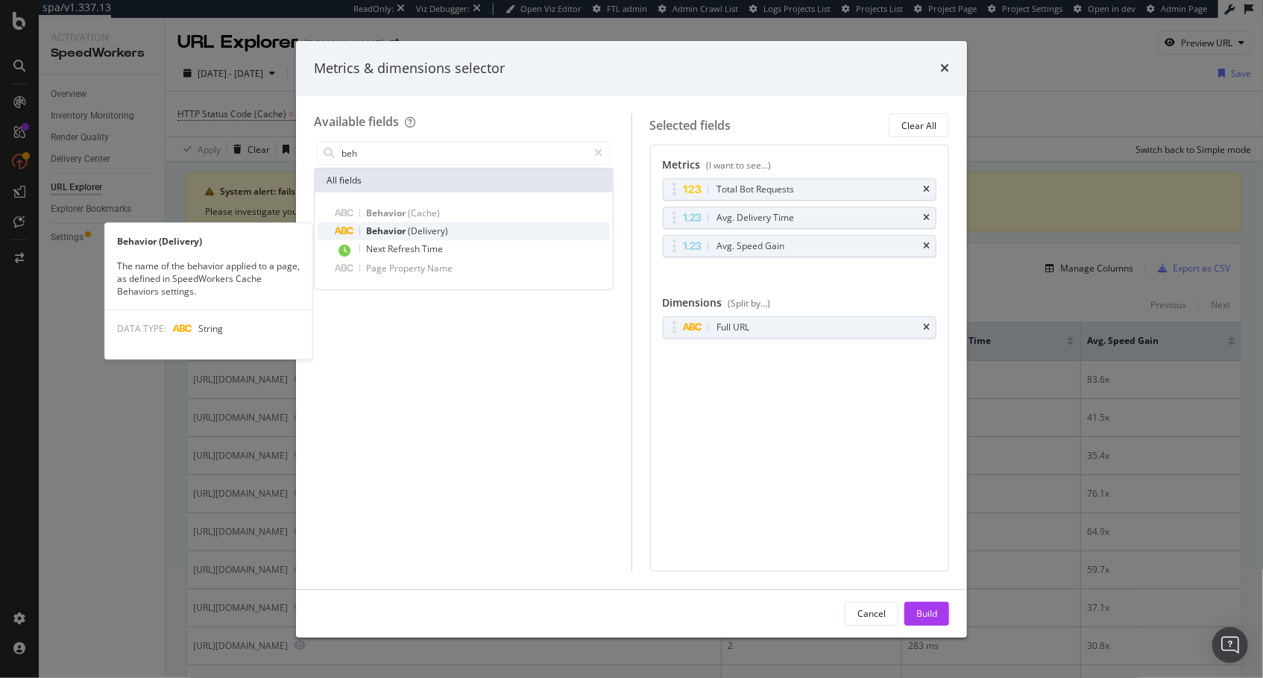
type input "beh"
click at [475, 231] on div "Behavior (Delivery)" at bounding box center [472, 231] width 274 height 18
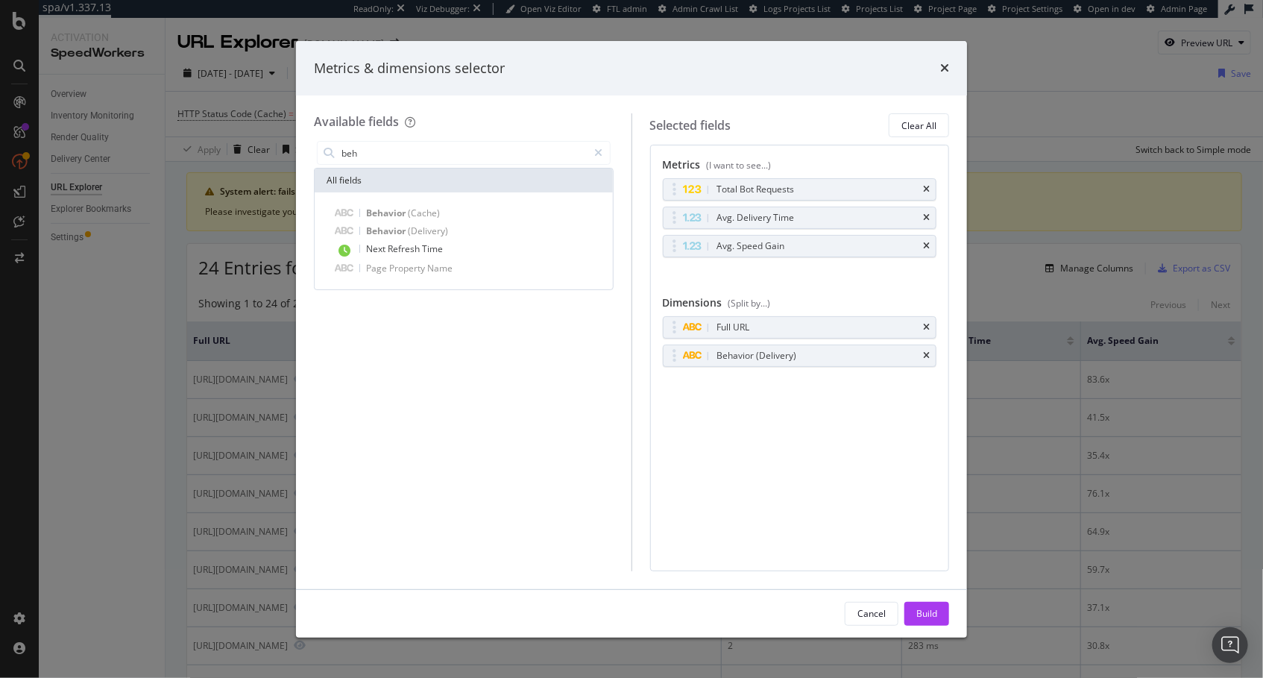
click at [921, 611] on div "Build" at bounding box center [926, 613] width 21 height 13
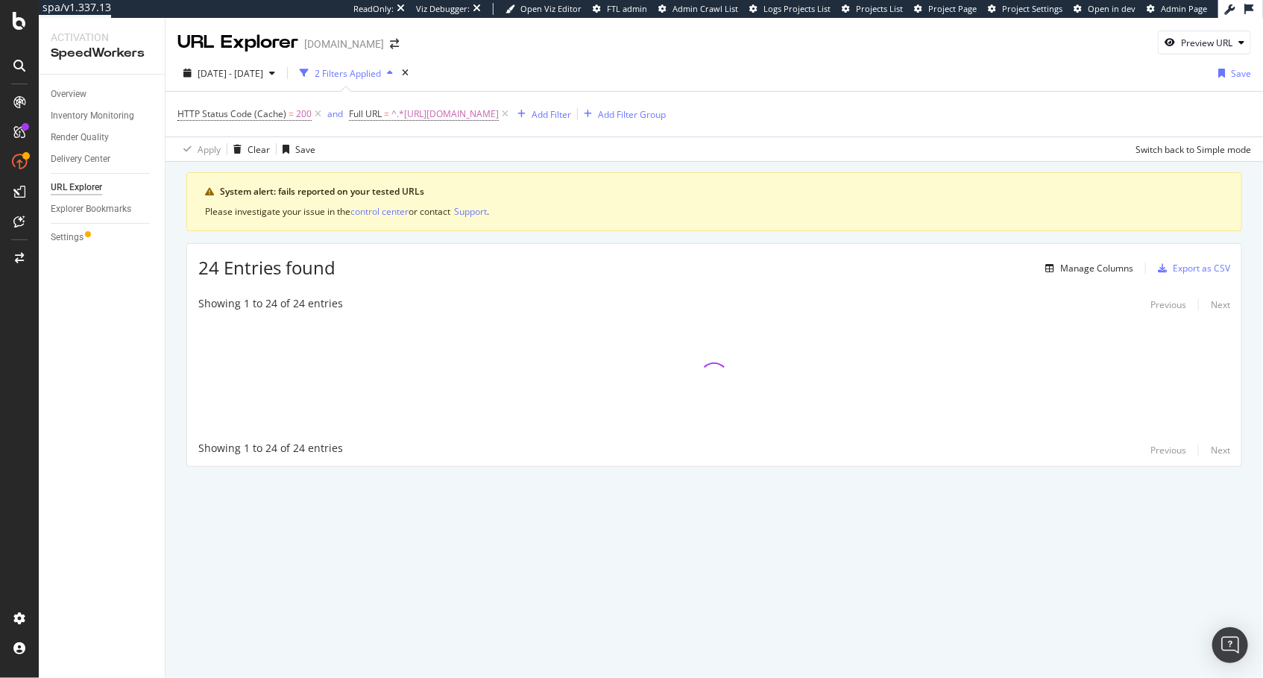
drag, startPoint x: 672, startPoint y: 243, endPoint x: 669, endPoint y: 256, distance: 13.2
click at [672, 244] on div "24 Entries found Manage Columns Export as CSV" at bounding box center [714, 262] width 1054 height 37
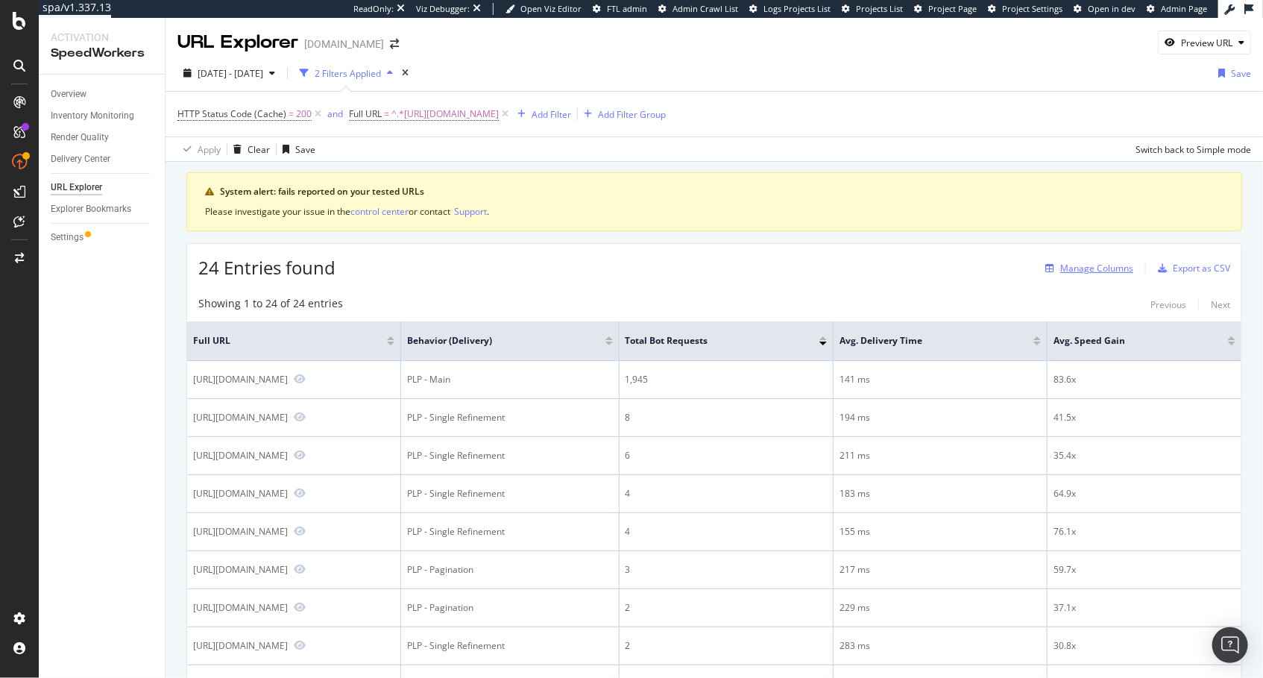
click at [1093, 265] on div "Manage Columns" at bounding box center [1096, 268] width 73 height 13
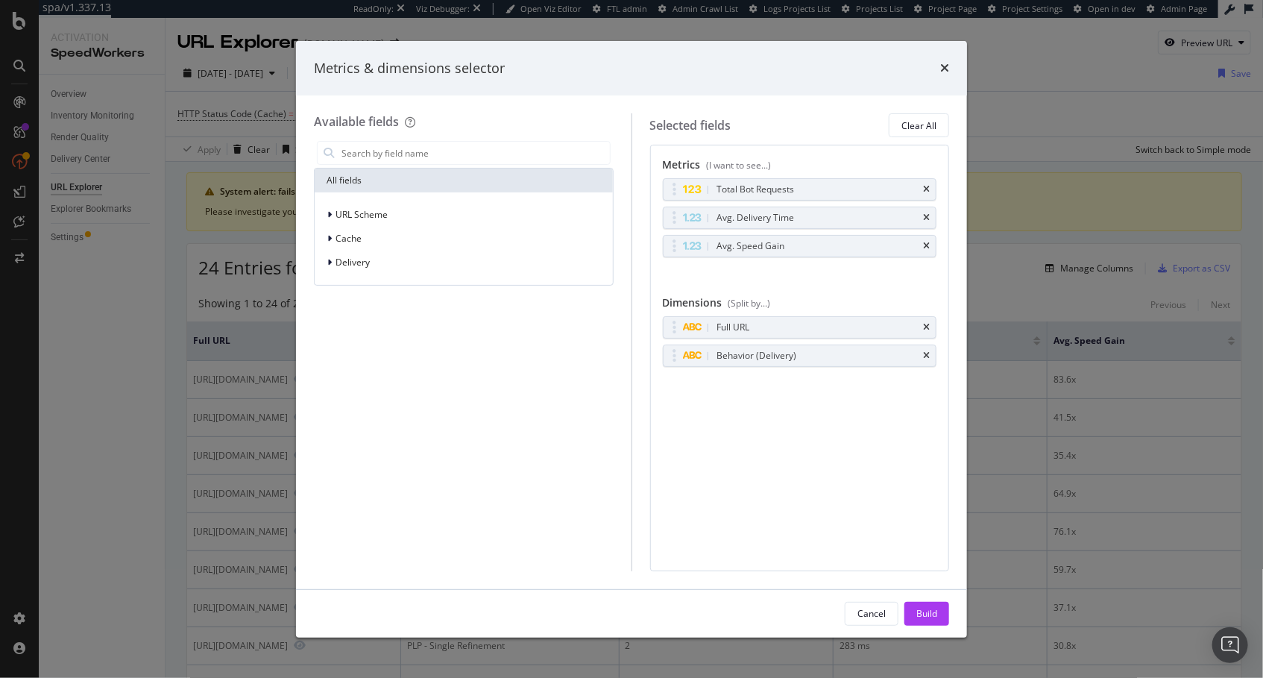
drag, startPoint x: 929, startPoint y: 350, endPoint x: 927, endPoint y: 544, distance: 194.6
click at [929, 351] on icon "times" at bounding box center [926, 355] width 7 height 9
click at [932, 616] on div "Build" at bounding box center [926, 613] width 21 height 13
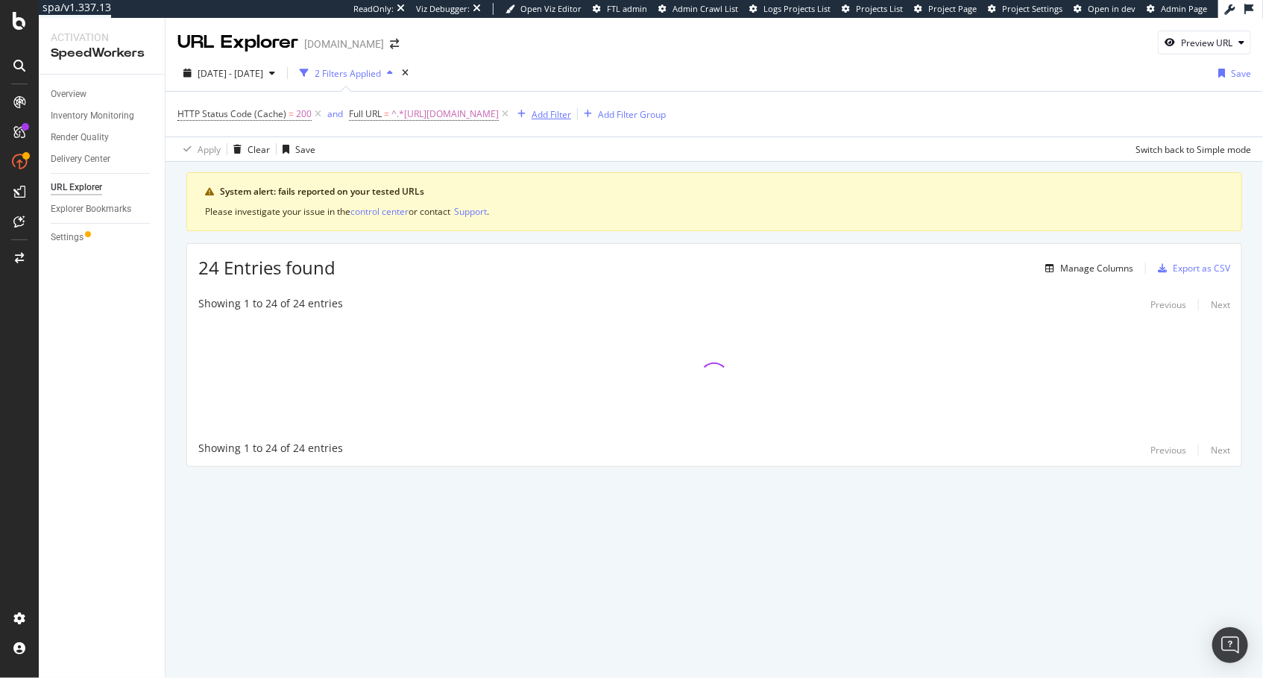
click at [571, 116] on div "Add Filter" at bounding box center [552, 114] width 40 height 13
click at [511, 113] on icon at bounding box center [505, 114] width 13 height 15
click at [371, 114] on div "Add Filter" at bounding box center [364, 114] width 40 height 13
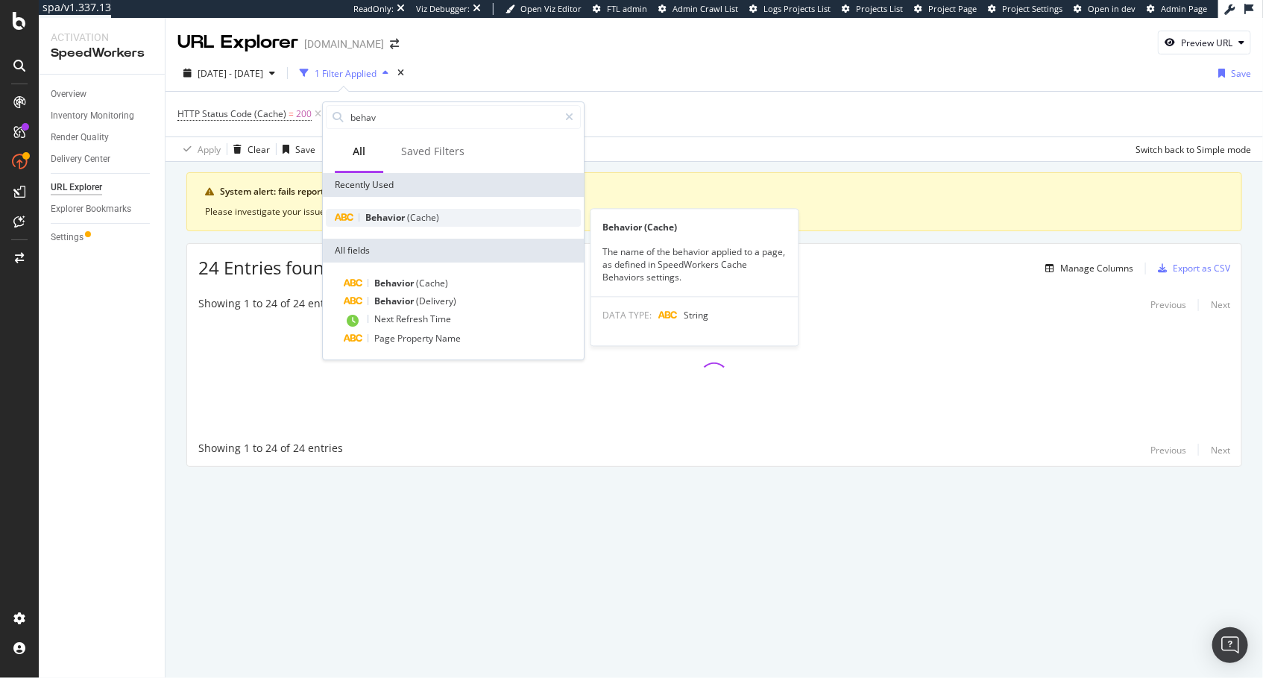
type input "behav"
click at [487, 218] on div "Behavior (Cache)" at bounding box center [453, 218] width 255 height 18
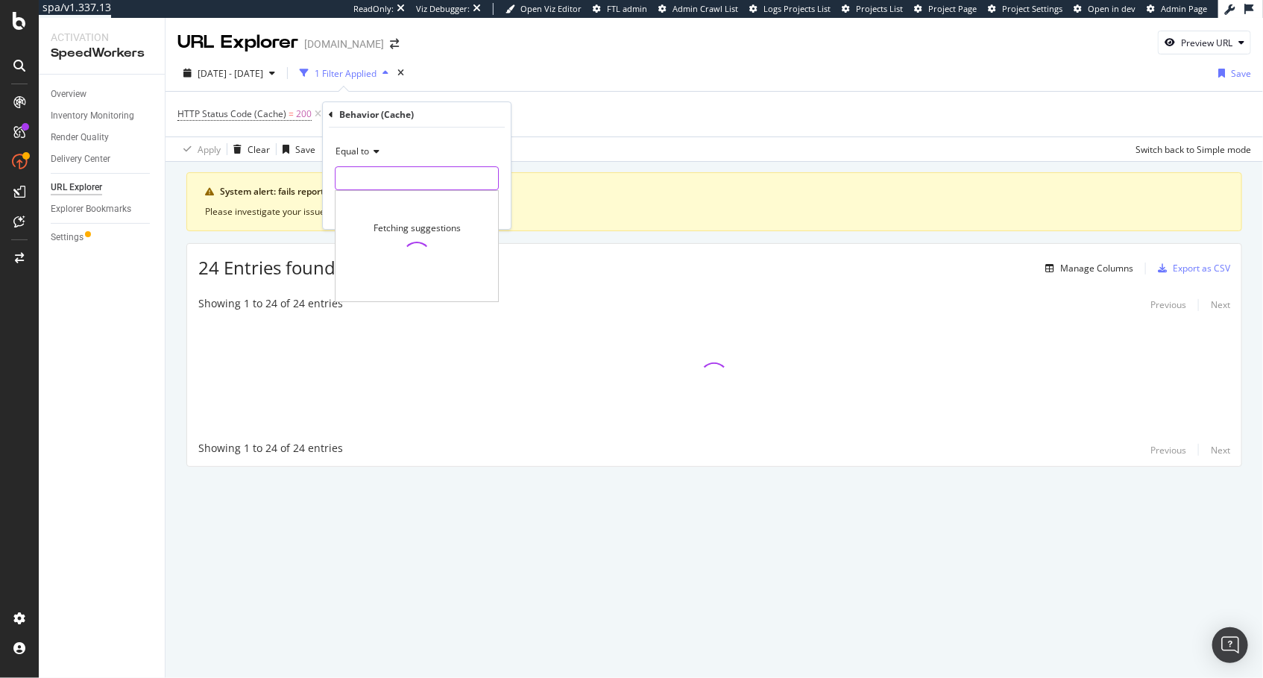
click at [436, 179] on input "text" at bounding box center [416, 178] width 163 height 24
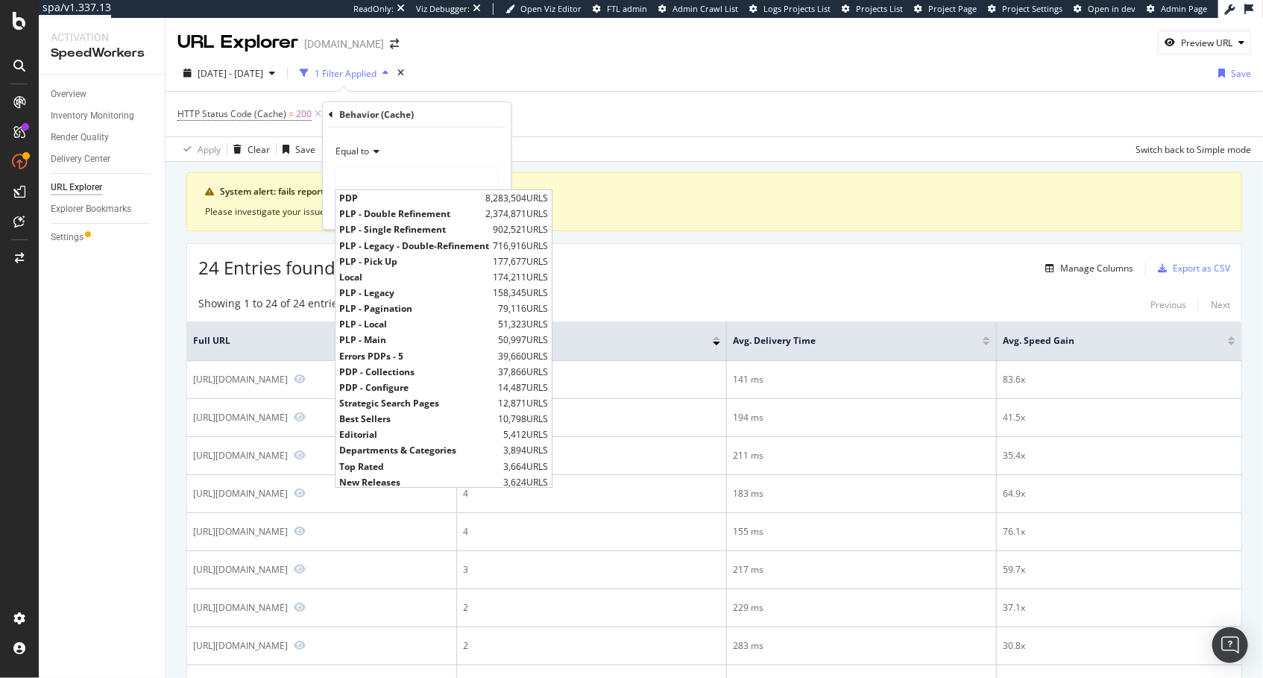
drag, startPoint x: 413, startPoint y: 340, endPoint x: 452, endPoint y: 264, distance: 85.3
click at [413, 340] on span "PLP - Main" at bounding box center [416, 340] width 155 height 13
type input "PLP - Main"
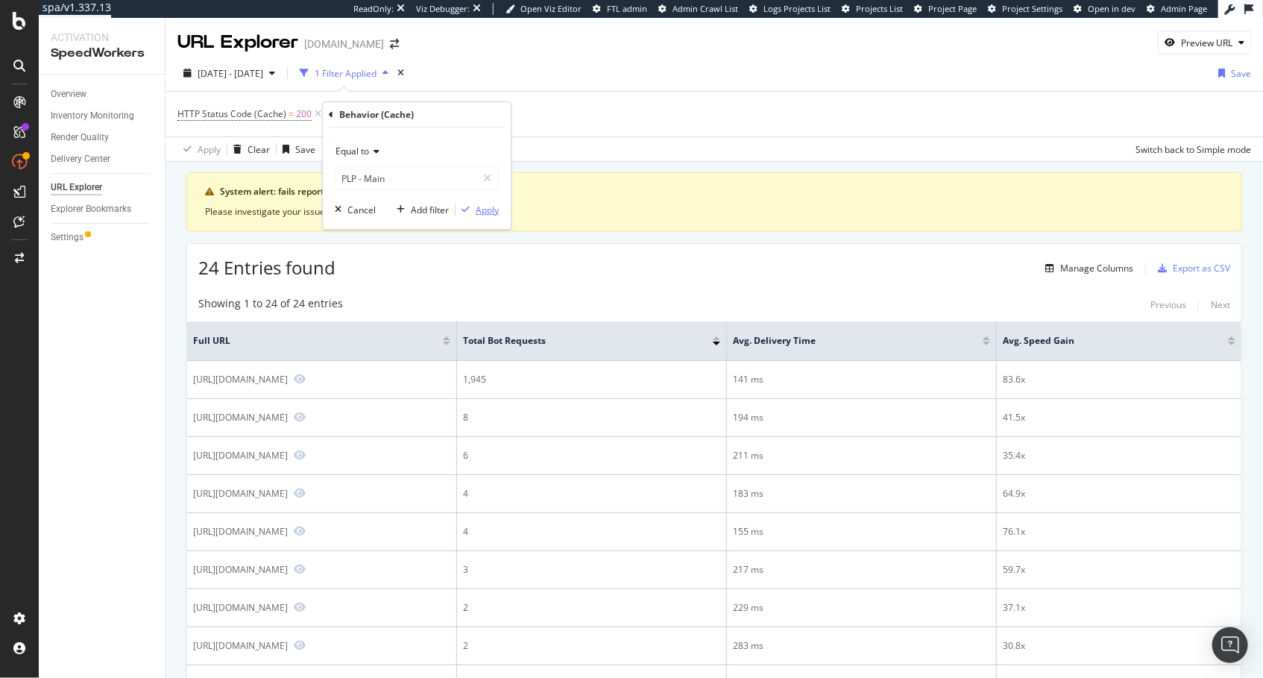
click at [476, 210] on div "Apply" at bounding box center [487, 210] width 23 height 13
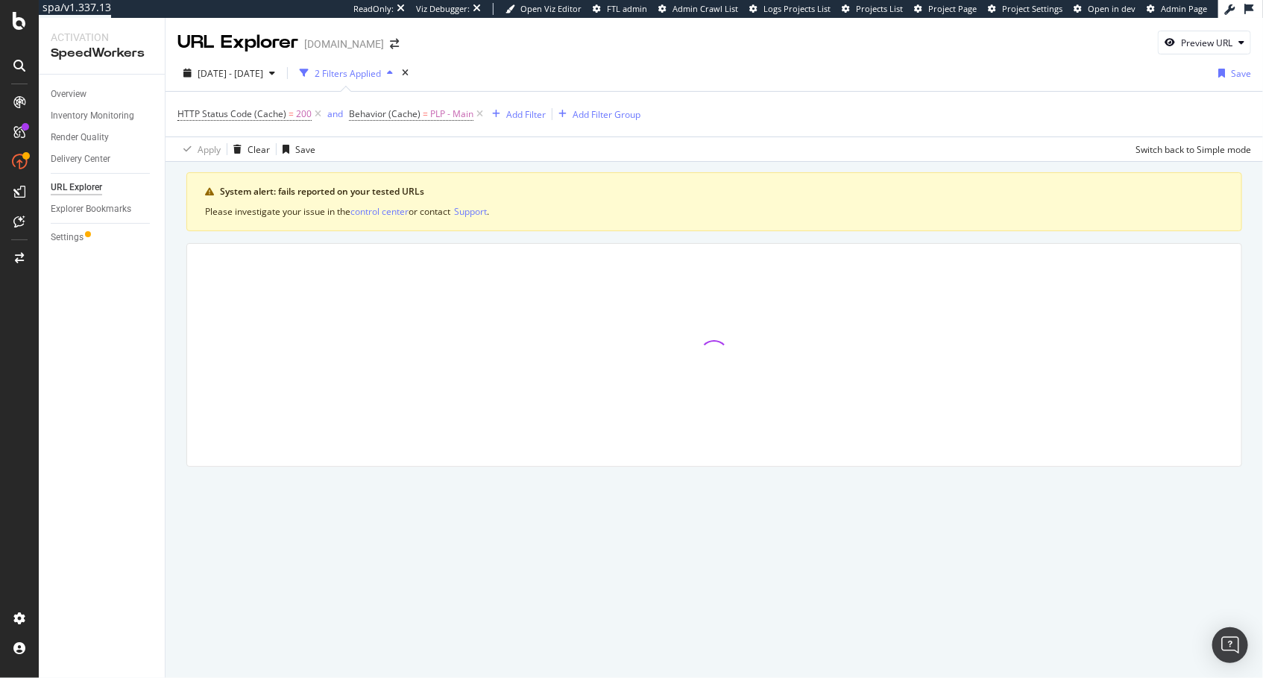
click at [595, 142] on div "Apply Clear Save Switch back to Simple mode" at bounding box center [713, 148] width 1097 height 25
click at [521, 111] on div "Add Filter" at bounding box center [526, 114] width 40 height 13
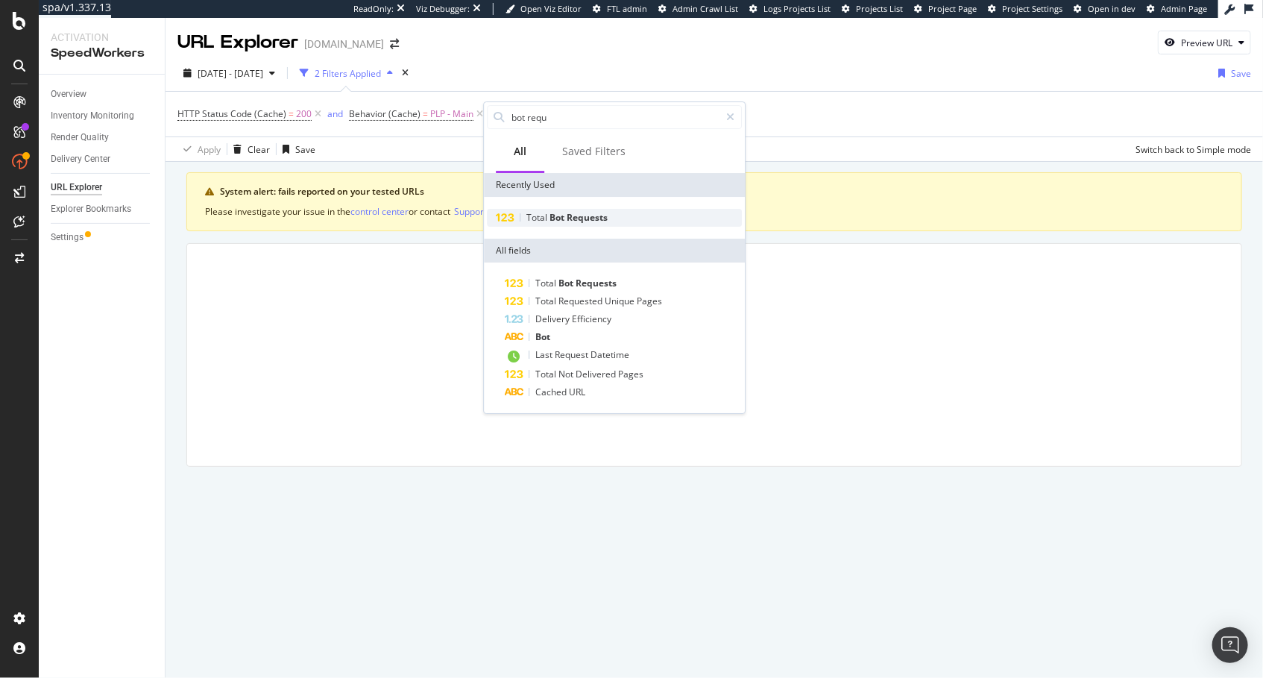
type input "bot requ"
click at [585, 217] on span "Requests" at bounding box center [587, 217] width 41 height 13
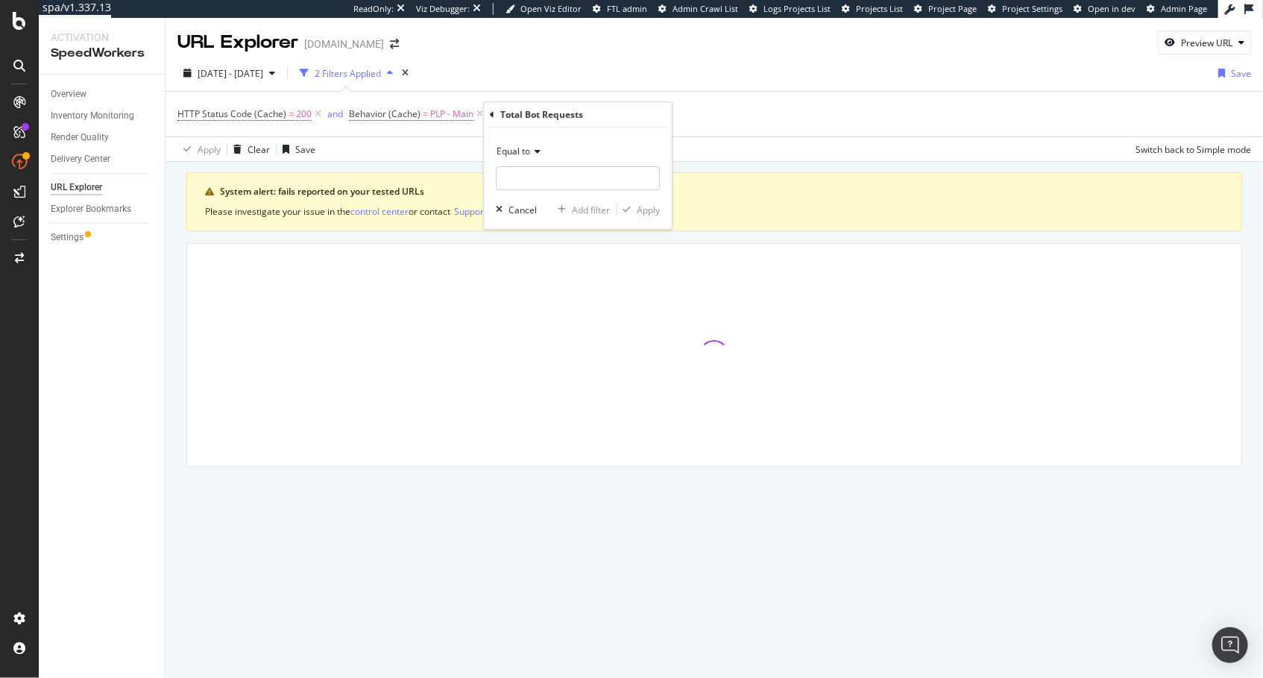
click at [539, 154] on icon at bounding box center [535, 151] width 10 height 9
click at [554, 241] on span "Less than or equal to" at bounding box center [546, 240] width 86 height 13
click at [573, 179] on input "number" at bounding box center [578, 178] width 164 height 24
type input "10"
click at [643, 205] on div "Apply" at bounding box center [648, 210] width 23 height 13
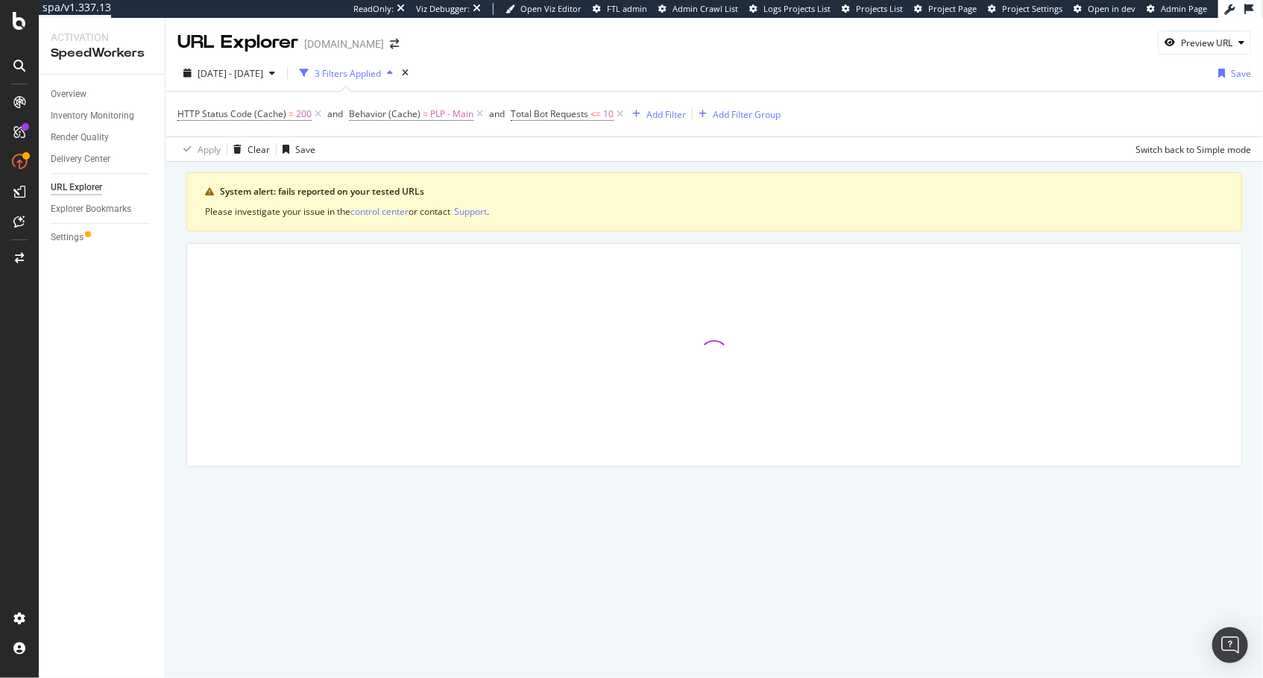
click at [628, 157] on div "Apply Clear Save Switch back to Simple mode" at bounding box center [713, 148] width 1097 height 25
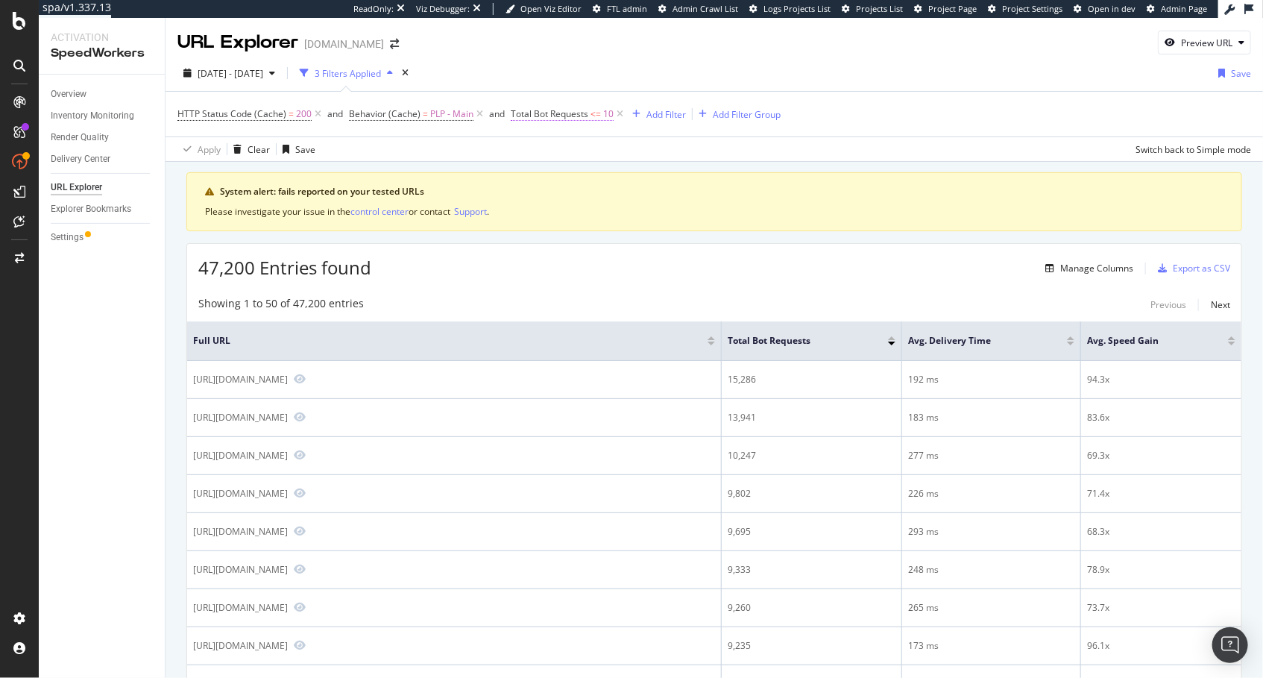
click at [578, 113] on span "Total Bot Requests" at bounding box center [550, 113] width 78 height 13
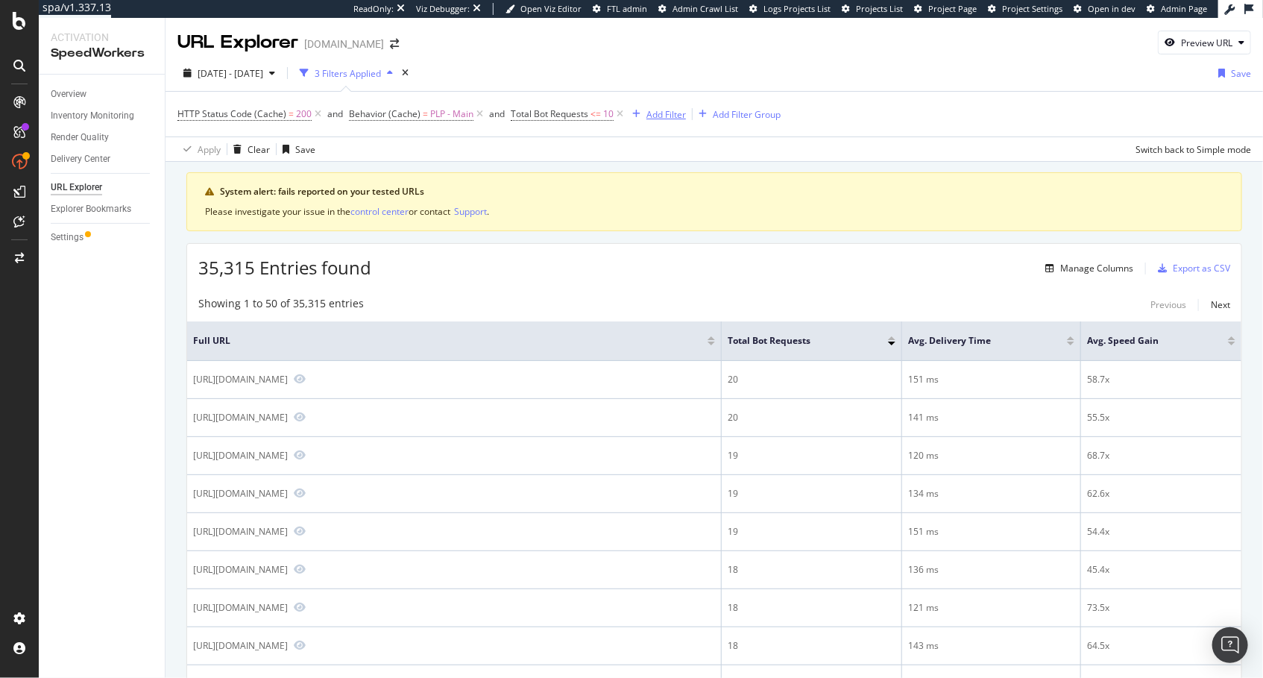
drag, startPoint x: 664, startPoint y: 101, endPoint x: 663, endPoint y: 108, distance: 7.5
click at [664, 101] on div "HTTP Status Code (Cache) = 200 and Behavior (Cache) = PLP - Main and Total Bot …" at bounding box center [713, 114] width 1073 height 45
click at [663, 108] on div "Add Filter" at bounding box center [666, 114] width 40 height 13
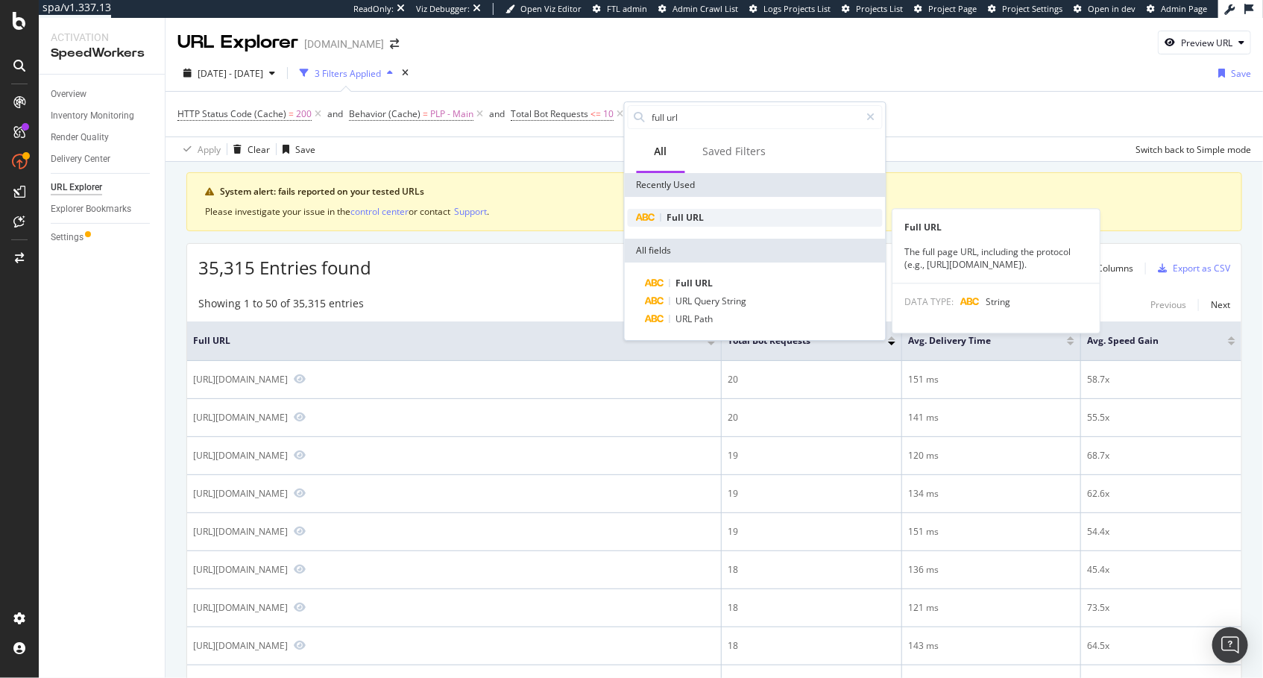
type input "full url"
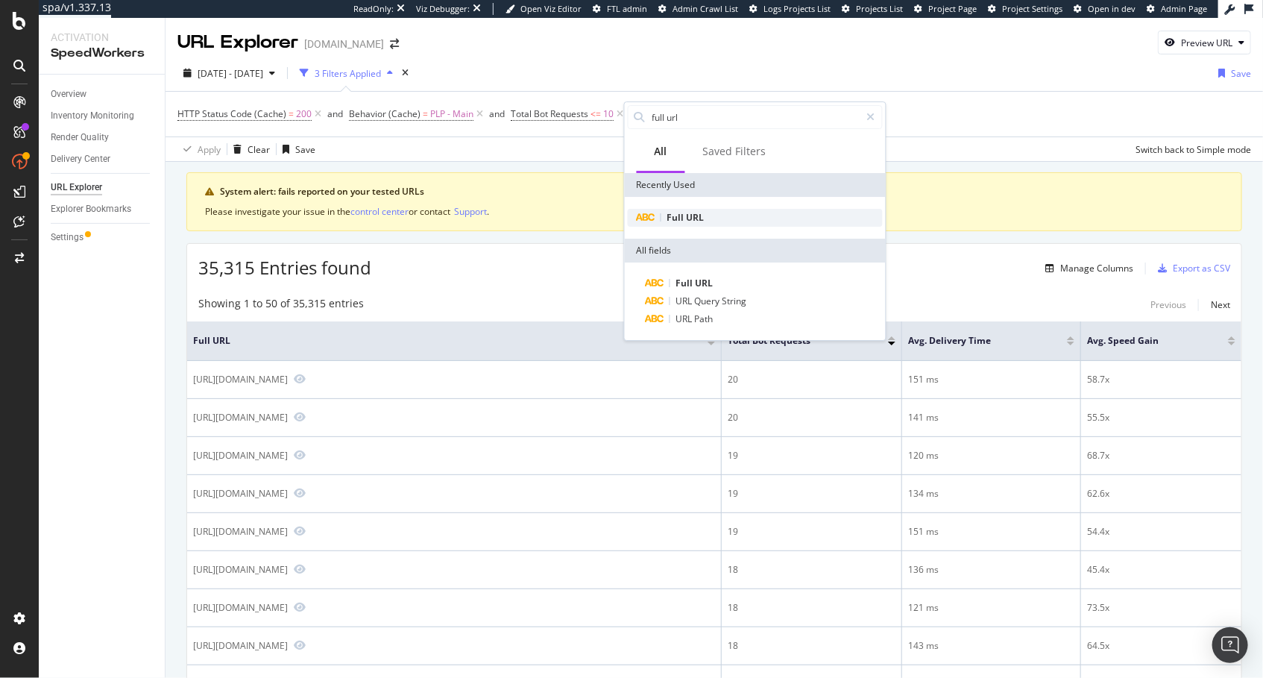
click at [688, 212] on span "URL" at bounding box center [696, 217] width 18 height 13
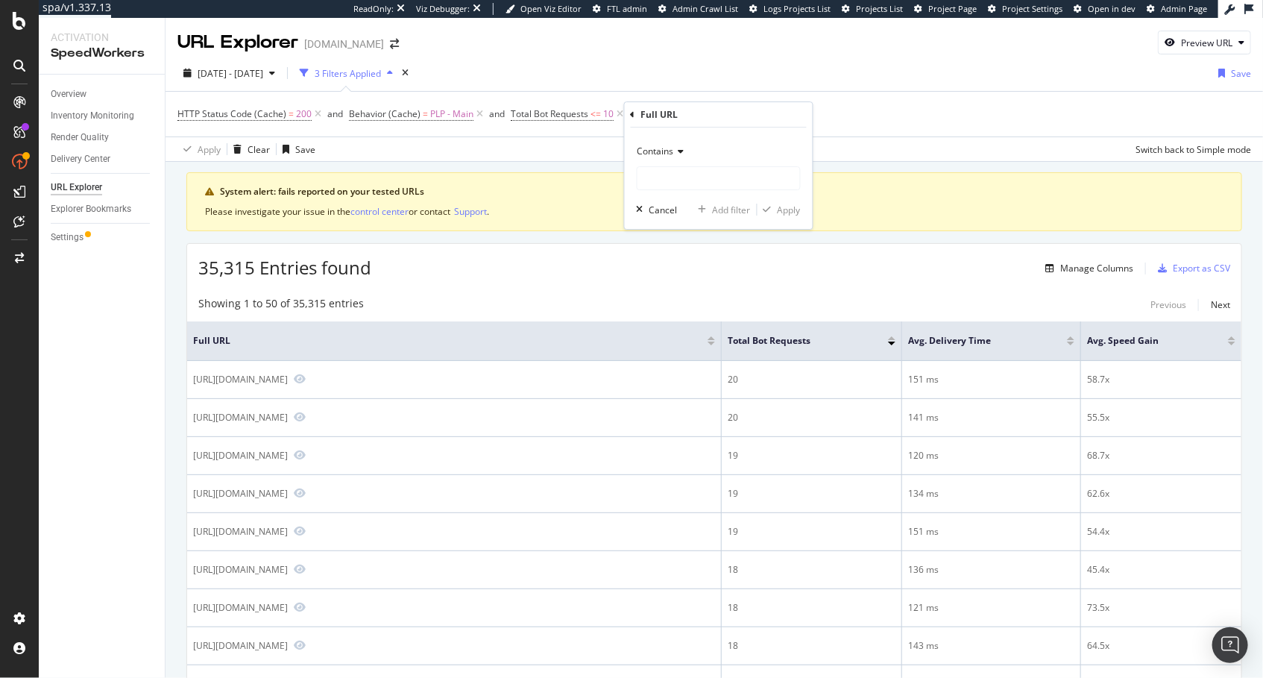
drag, startPoint x: 650, startPoint y: 151, endPoint x: 652, endPoint y: 158, distance: 7.6
click at [650, 151] on span "Contains" at bounding box center [655, 151] width 37 height 13
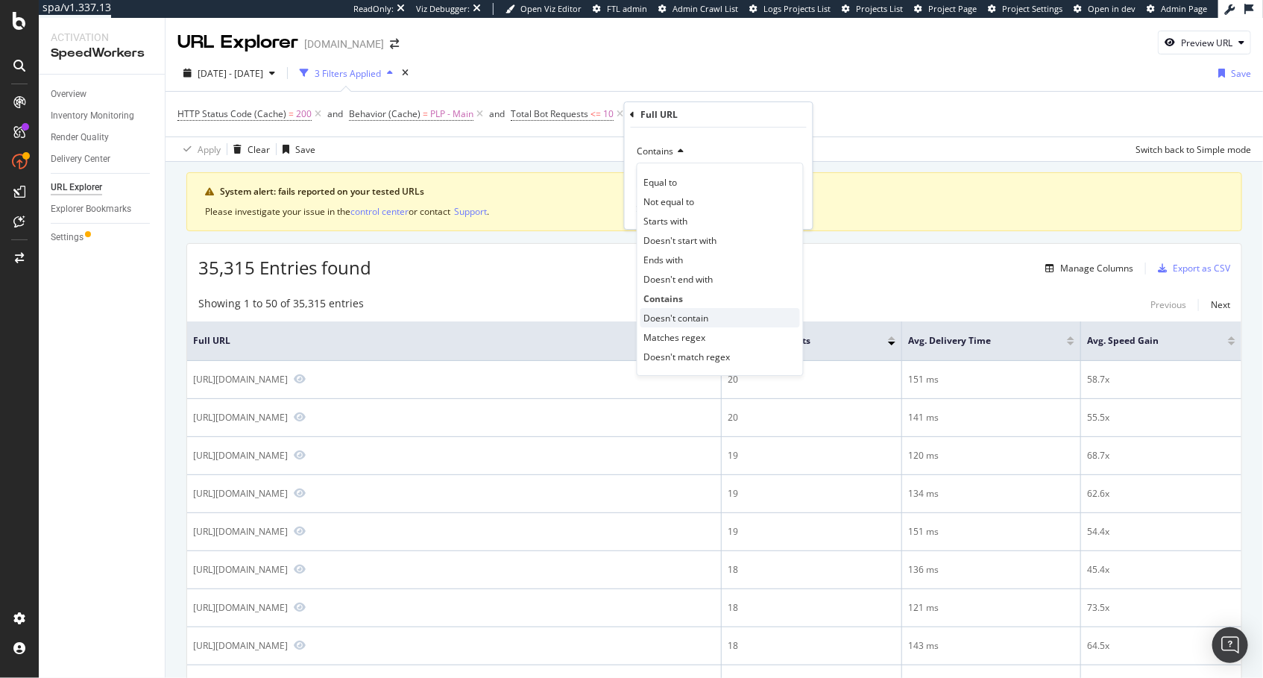
click at [671, 312] on span "Doesn't contain" at bounding box center [676, 318] width 65 height 13
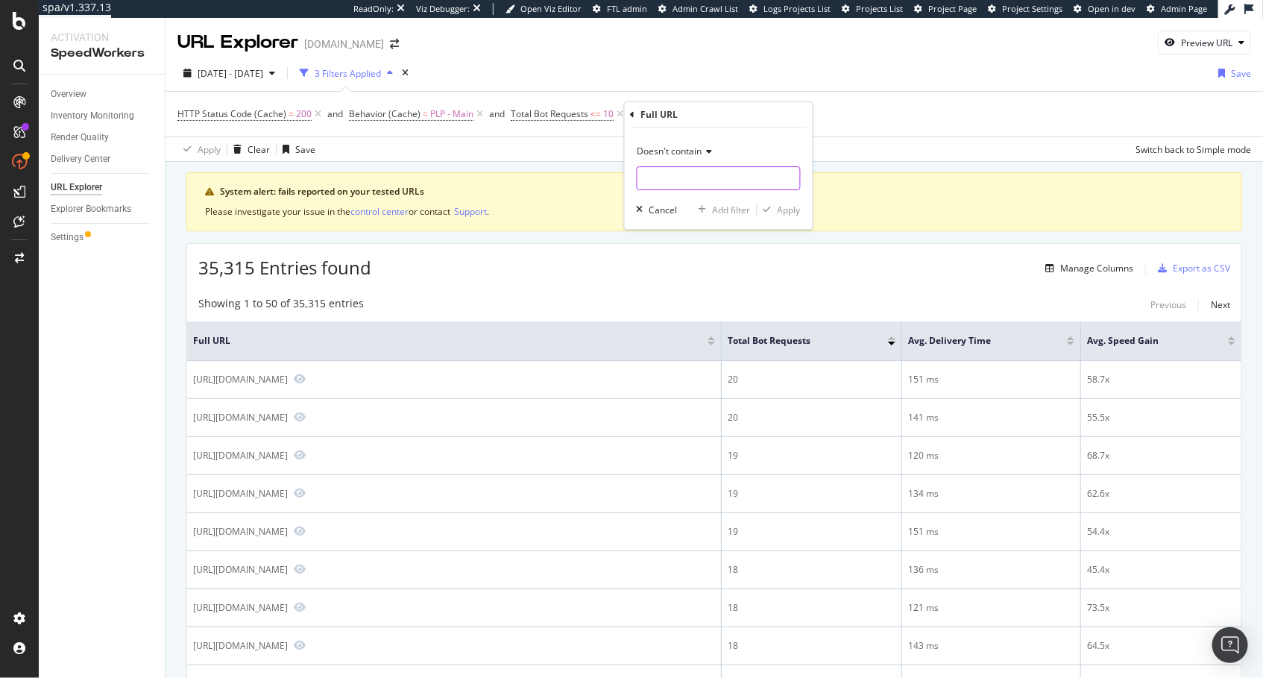
click at [696, 189] on input "text" at bounding box center [718, 178] width 163 height 24
click at [701, 186] on input "text" at bounding box center [718, 178] width 163 height 24
type input "?city"
click at [782, 204] on div "Apply" at bounding box center [789, 210] width 23 height 13
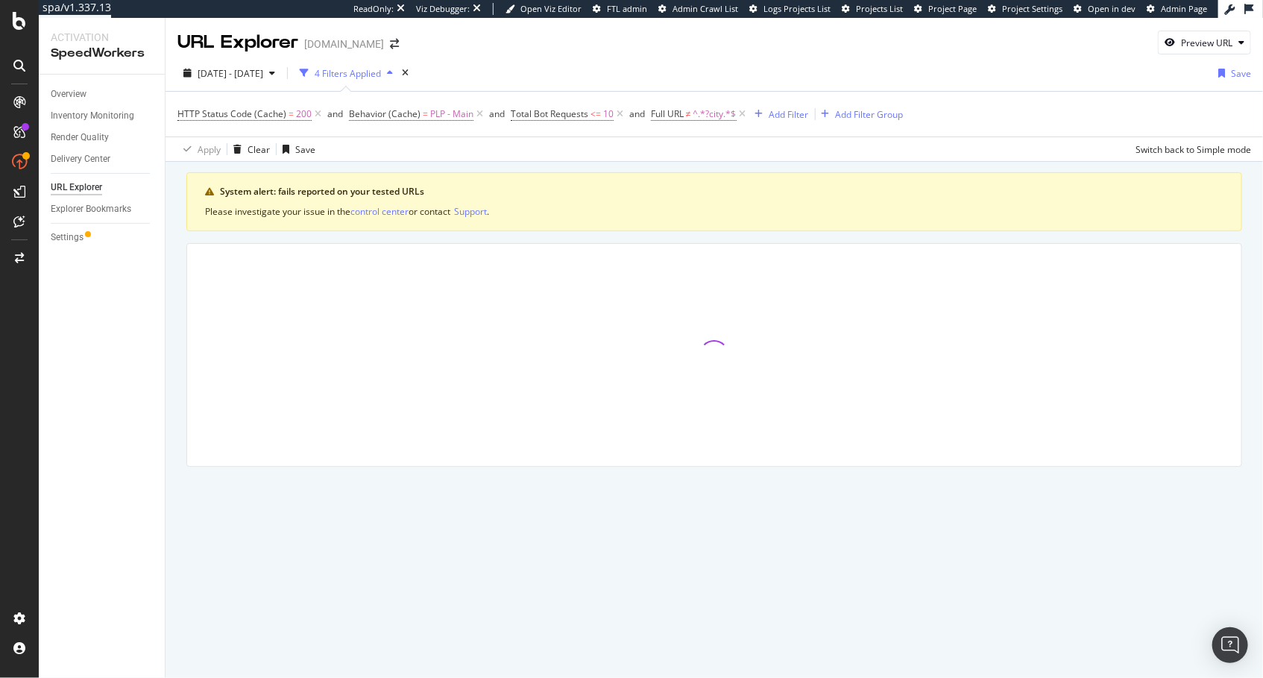
click at [553, 156] on div "Apply Clear Save Switch back to Simple mode" at bounding box center [713, 148] width 1097 height 25
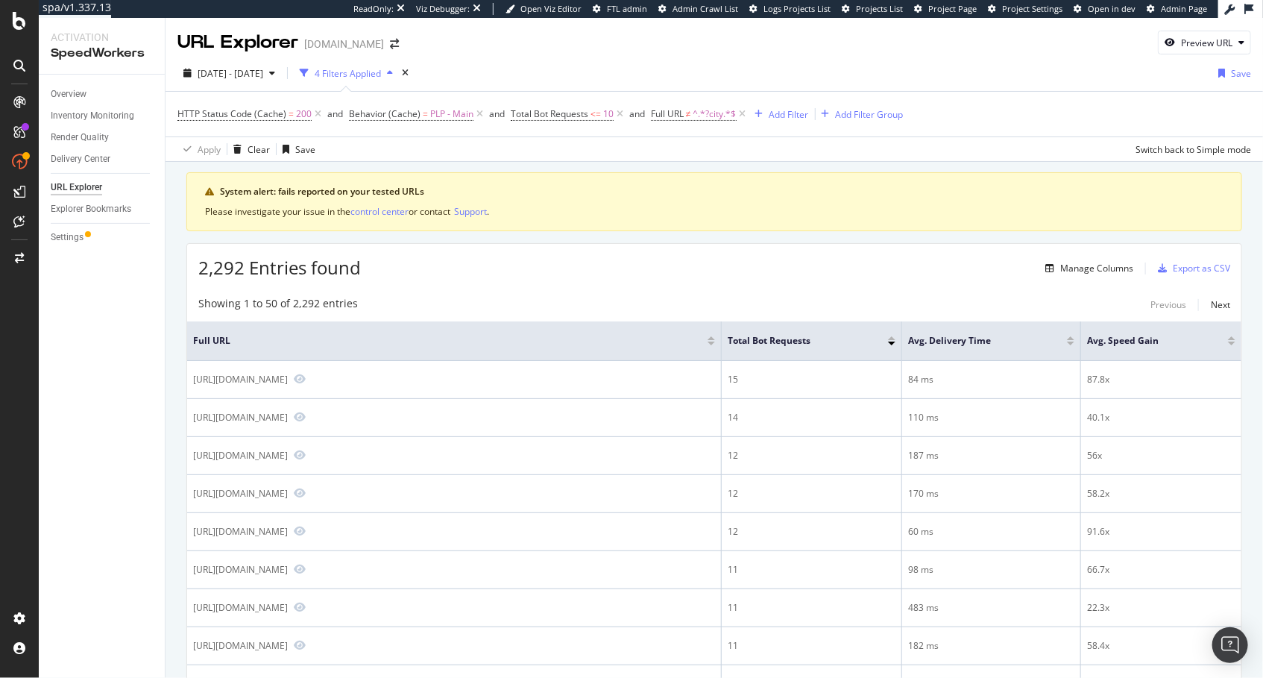
click at [619, 244] on div "2,292 Entries found Manage Columns Export as CSV" at bounding box center [714, 262] width 1054 height 37
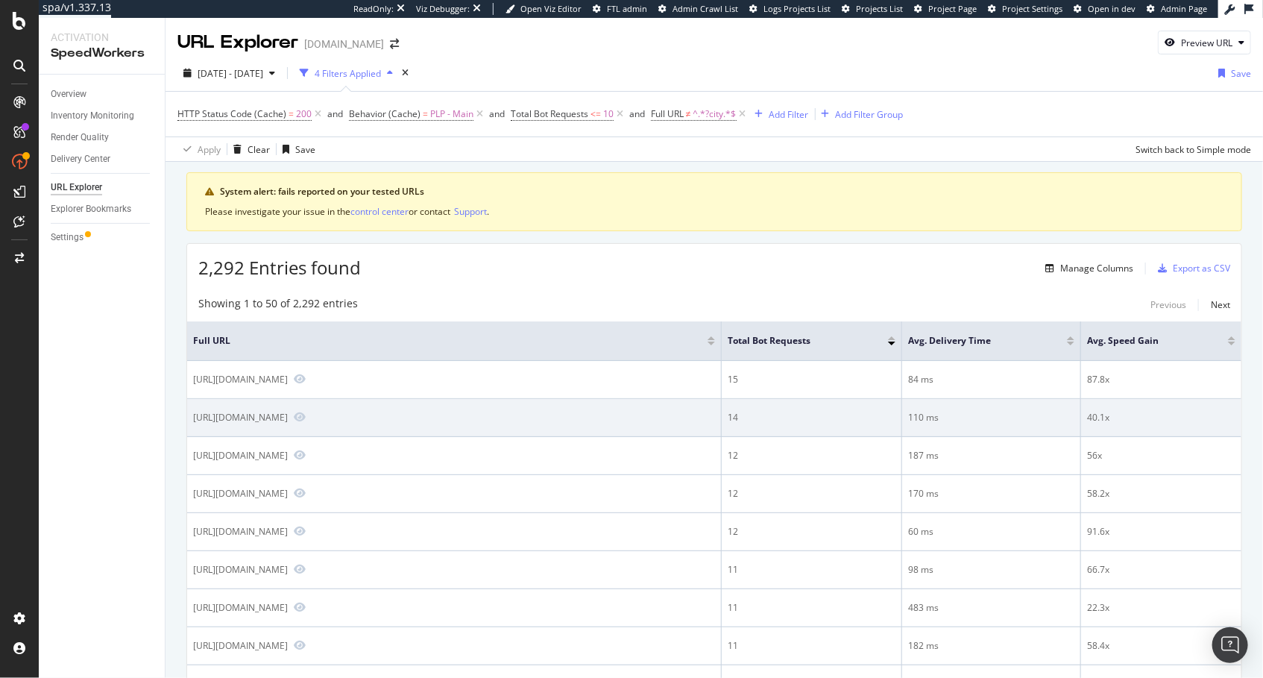
click at [288, 423] on div "https://www.lowes.com/pl/tapes/chalkboard-tape/4294417414" at bounding box center [240, 417] width 95 height 13
copy div "https://www.lowes.com/pl/tapes/chalkboard-tape/4294417414"
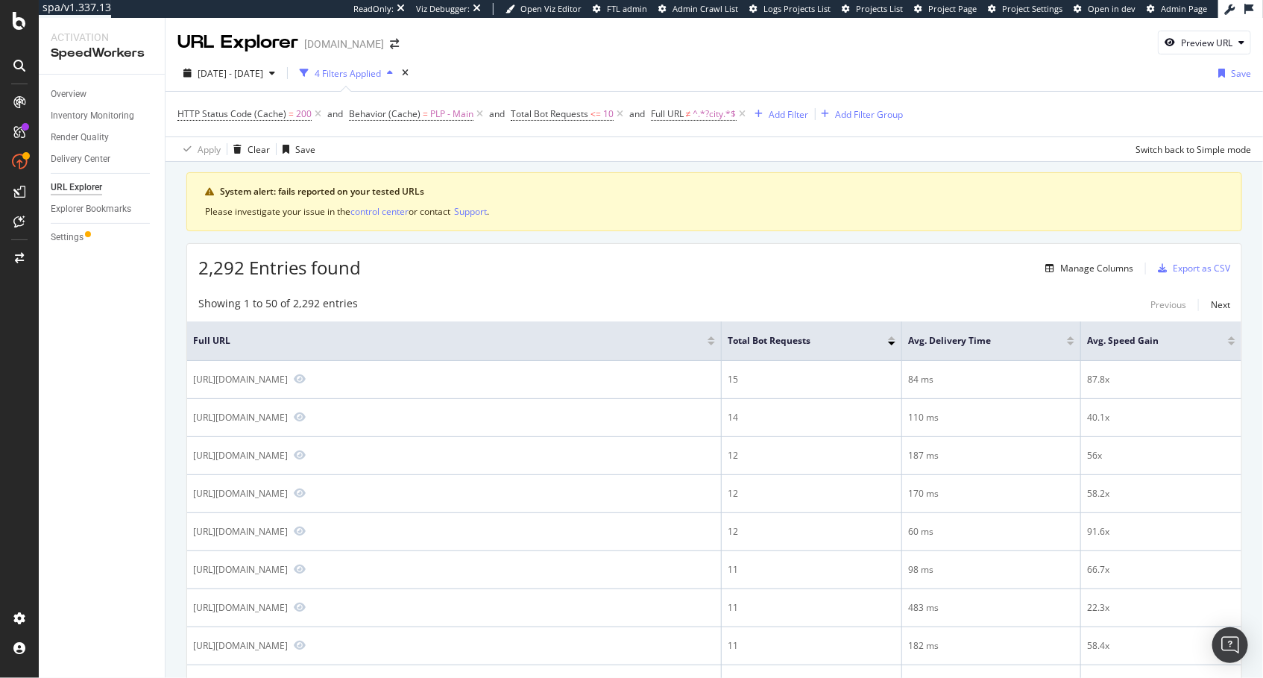
click at [660, 251] on div "2,292 Entries found Manage Columns Export as CSV" at bounding box center [714, 262] width 1054 height 37
click at [1219, 46] on div "Preview URL" at bounding box center [1206, 43] width 51 height 13
drag, startPoint x: 1186, startPoint y: 113, endPoint x: 1235, endPoint y: 135, distance: 53.7
click at [1186, 113] on input "url" at bounding box center [1159, 112] width 163 height 26
paste input "https://www.lowes.com/pl/tapes/chalkboard-tape/4294417414"
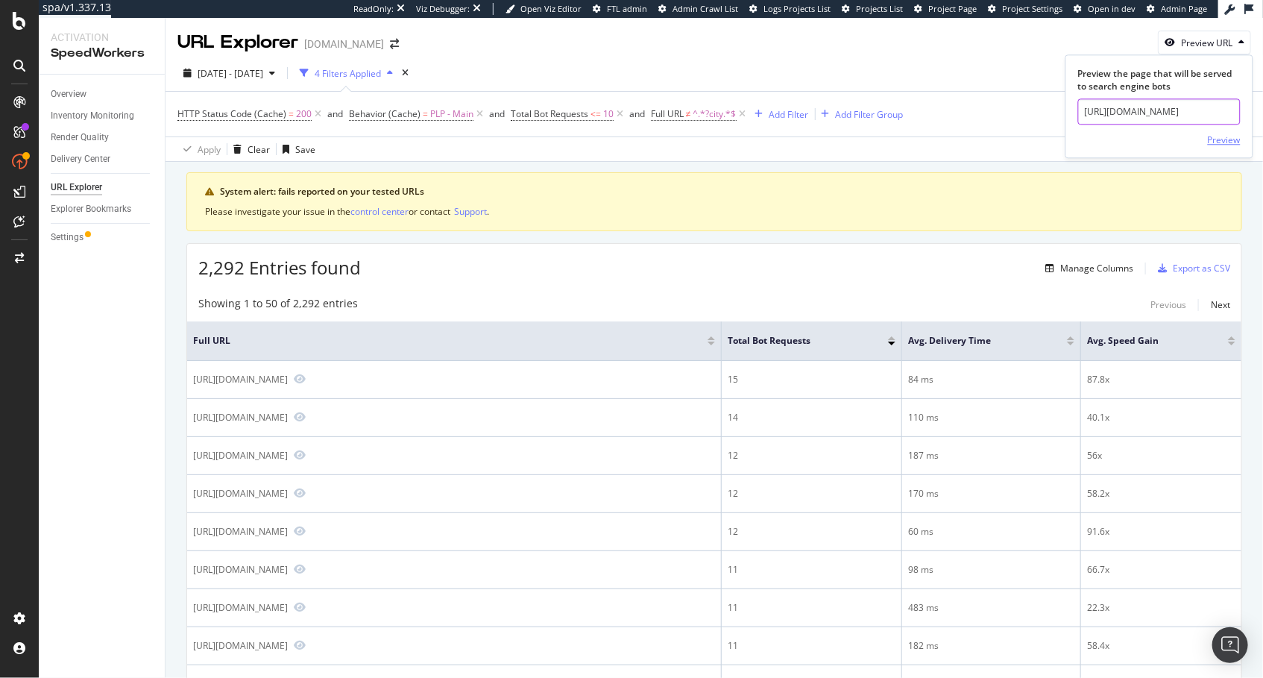
scroll to position [0, 110]
type input "https://www.lowes.com/pl/tapes/chalkboard-tape/4294417414"
click at [1237, 136] on div "Preview" at bounding box center [1224, 139] width 33 height 13
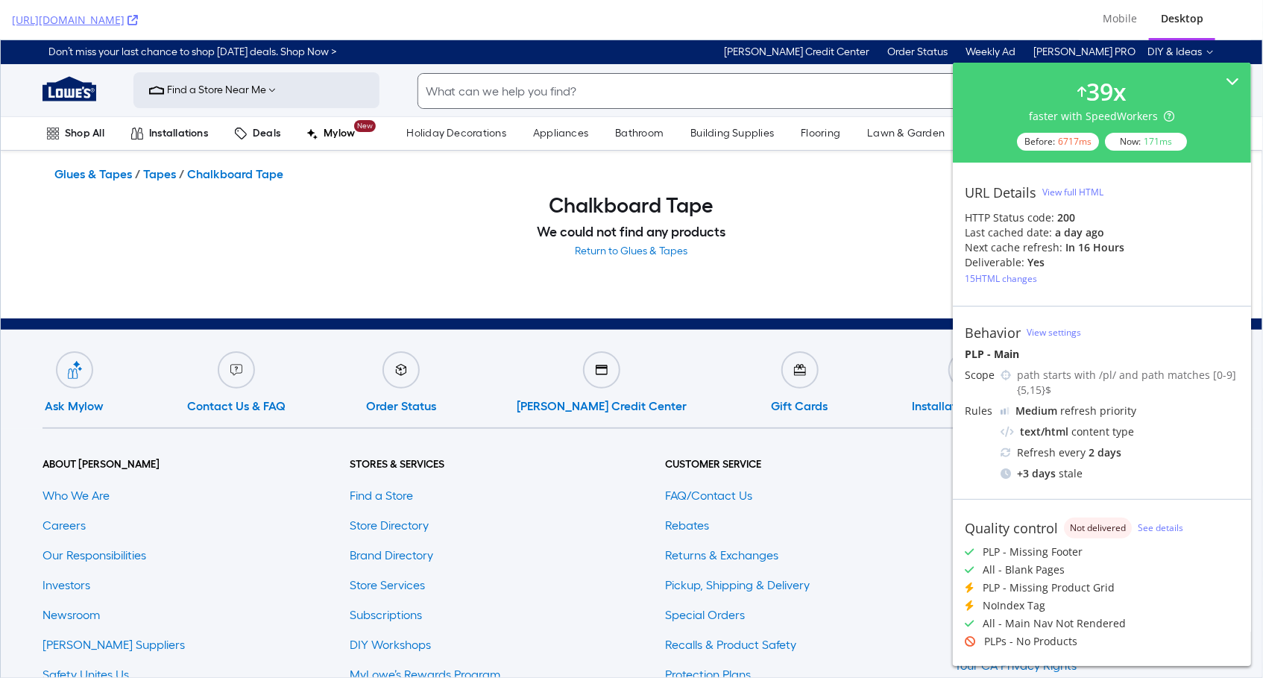
click at [413, 25] on div "https://www.lowes.com/pl/tapes/chalkboard-tape/4294417414" at bounding box center [539, 20] width 1055 height 40
click at [138, 20] on icon at bounding box center [132, 20] width 10 height 10
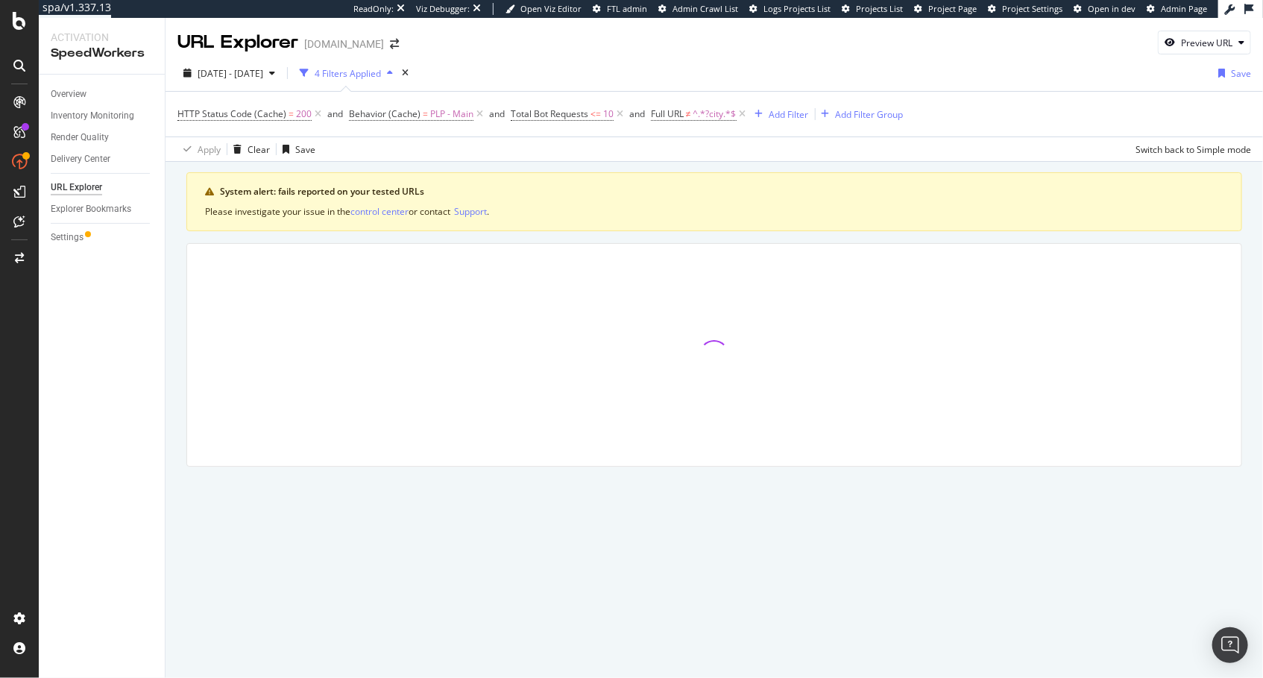
click at [481, 236] on div "System alert: fails reported on your tested URLs Please investigate your issue …" at bounding box center [714, 319] width 1056 height 294
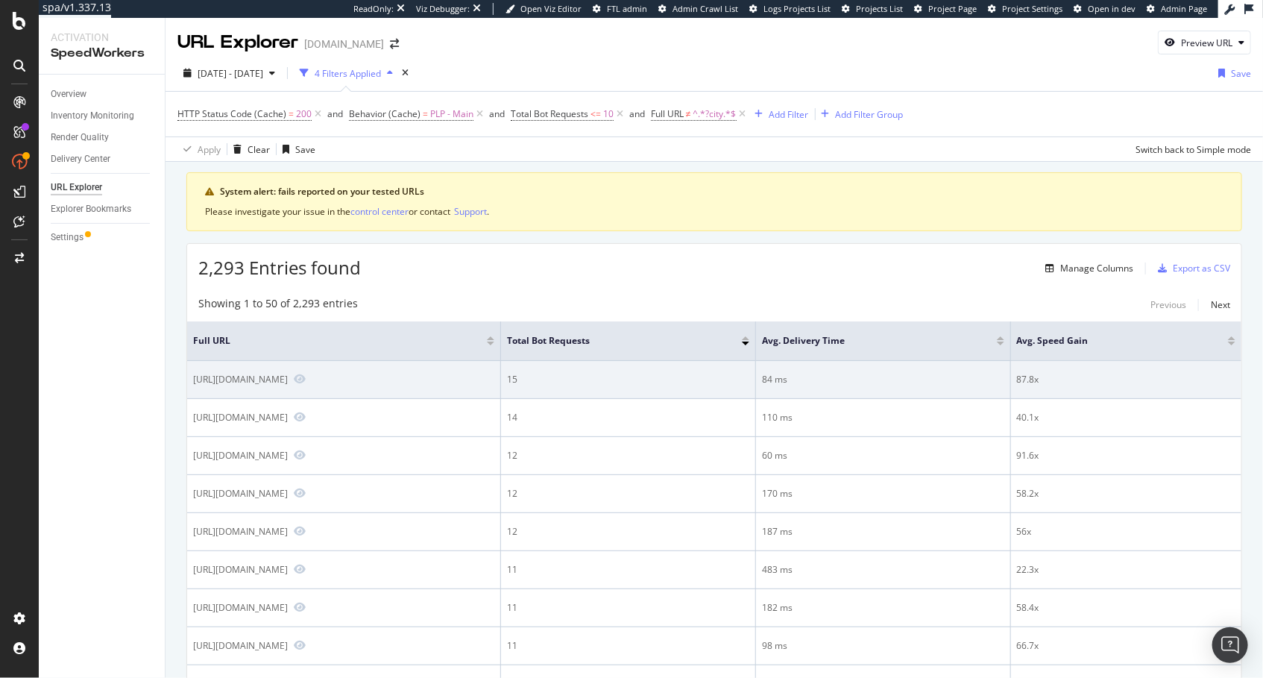
scroll to position [538, 0]
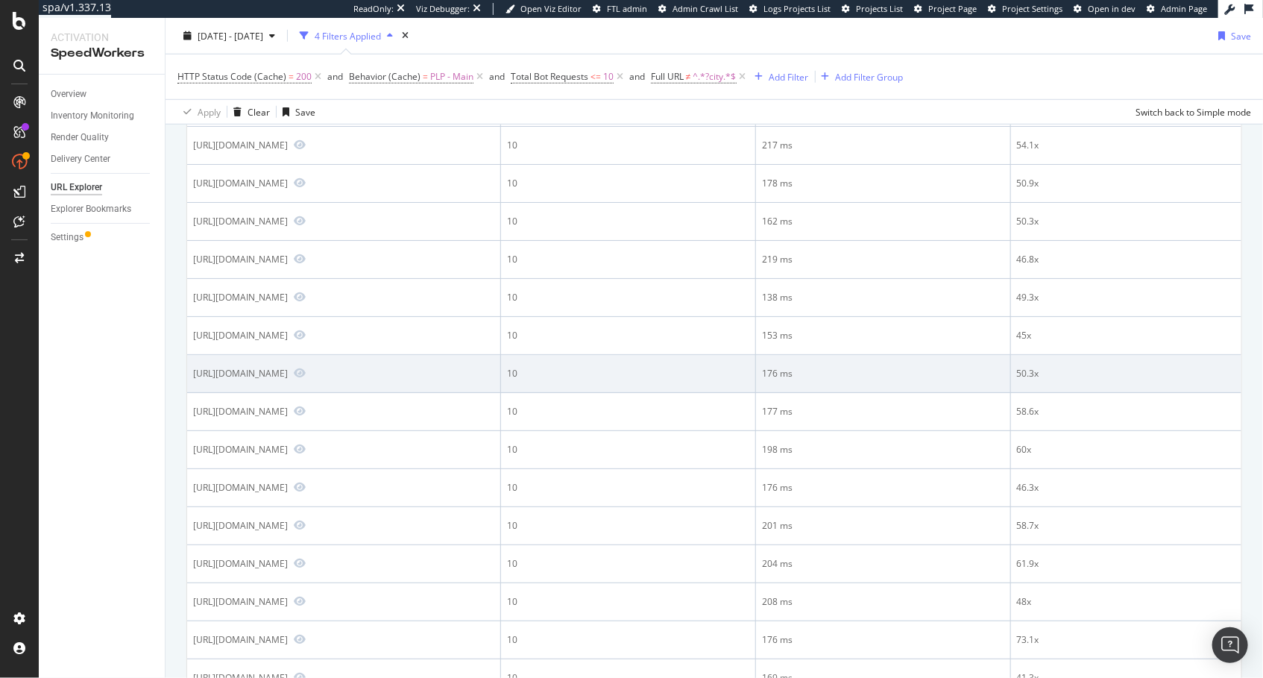
click at [288, 379] on div "[URL][DOMAIN_NAME]" at bounding box center [240, 373] width 95 height 13
copy div "[URL][DOMAIN_NAME]"
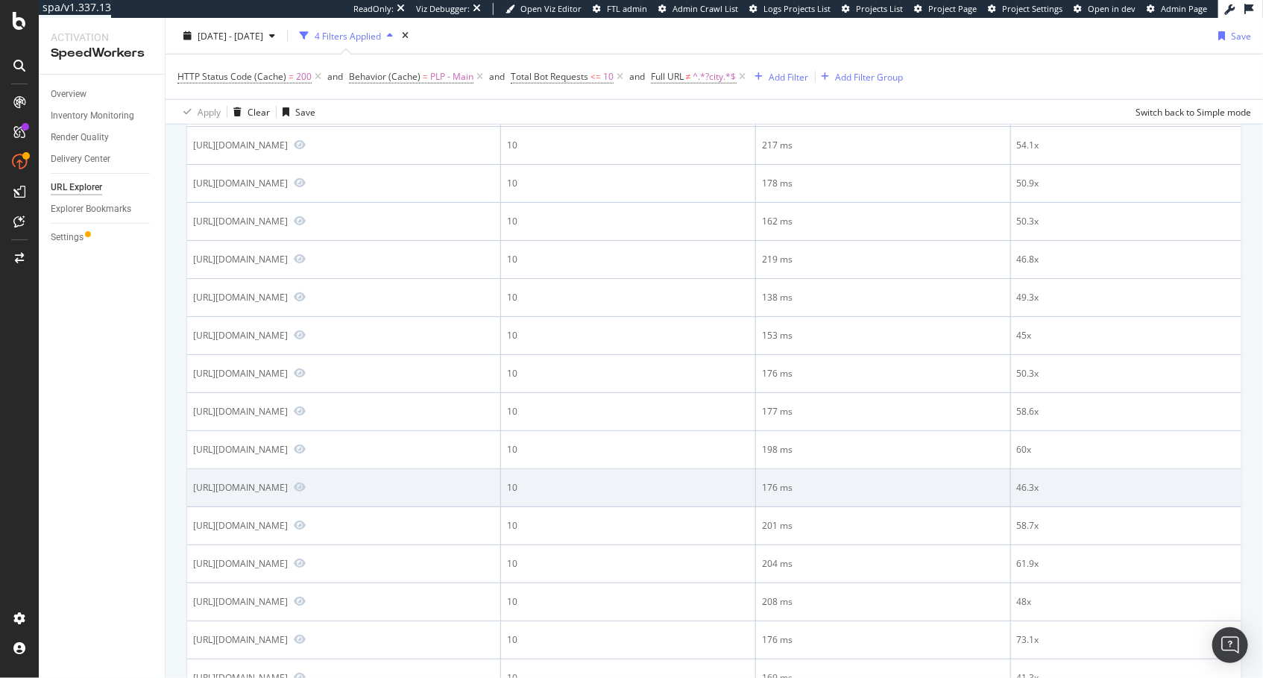
click at [288, 493] on div "[URL][DOMAIN_NAME]" at bounding box center [240, 487] width 95 height 13
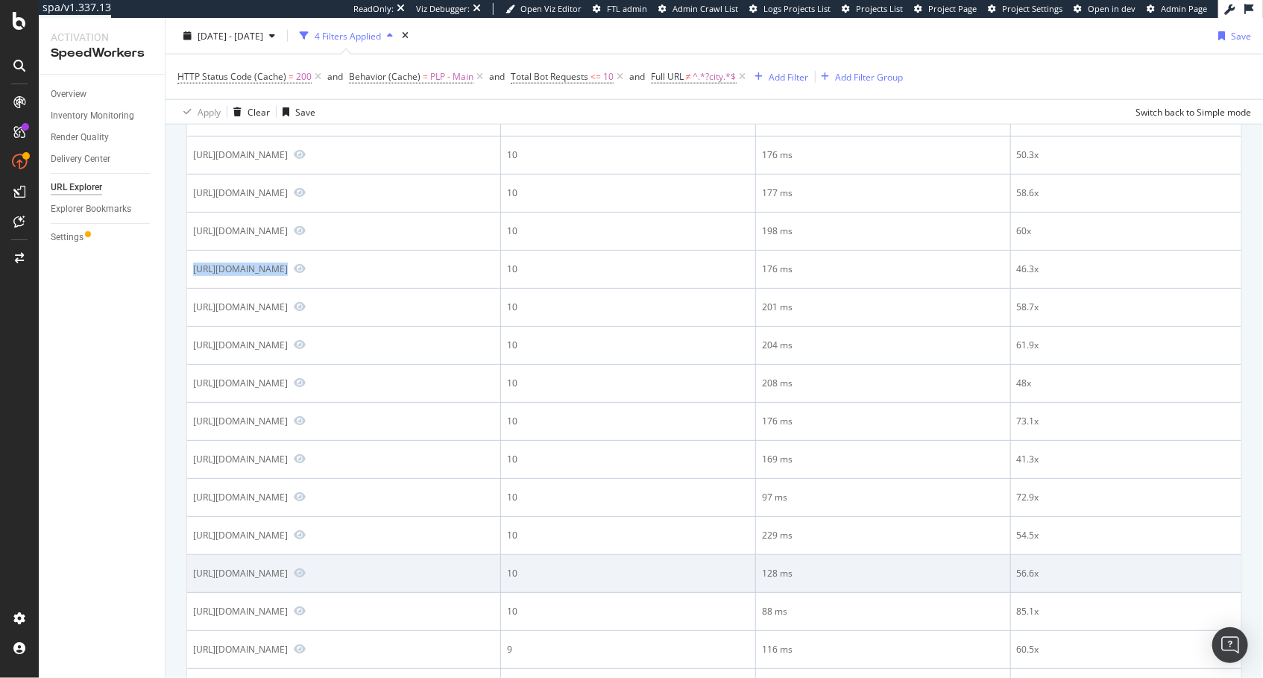
scroll to position [862, 0]
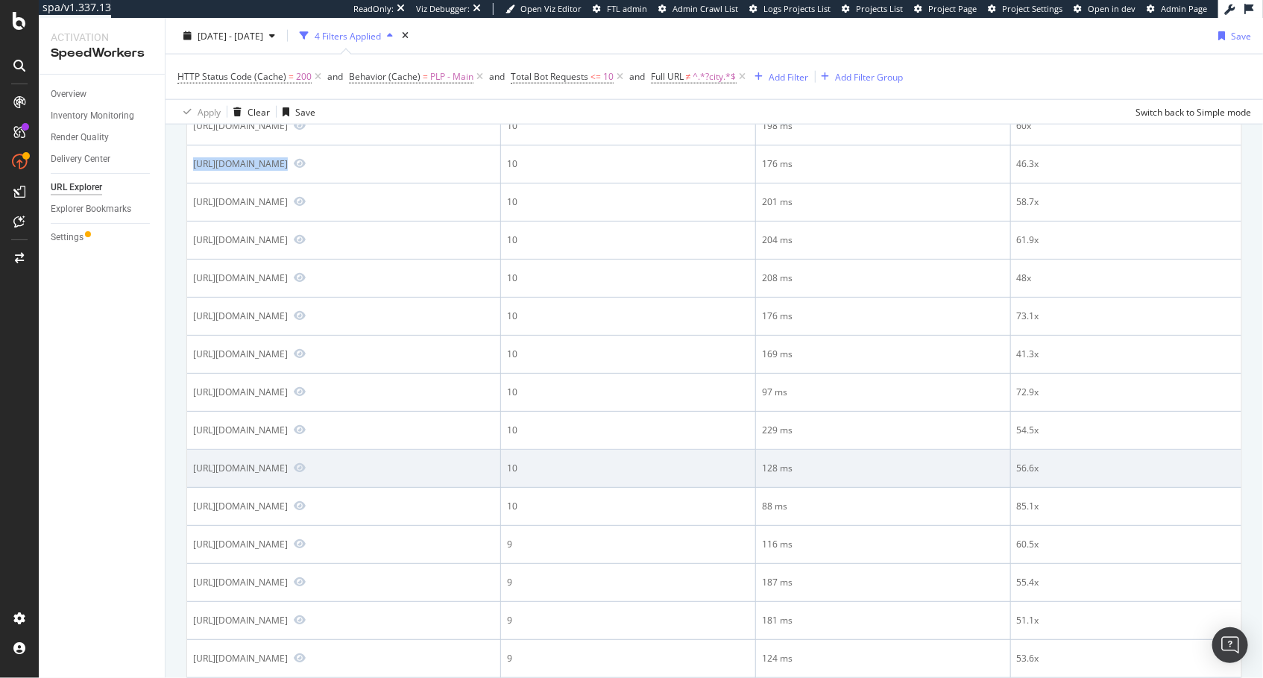
copy div "[URL][DOMAIN_NAME]"
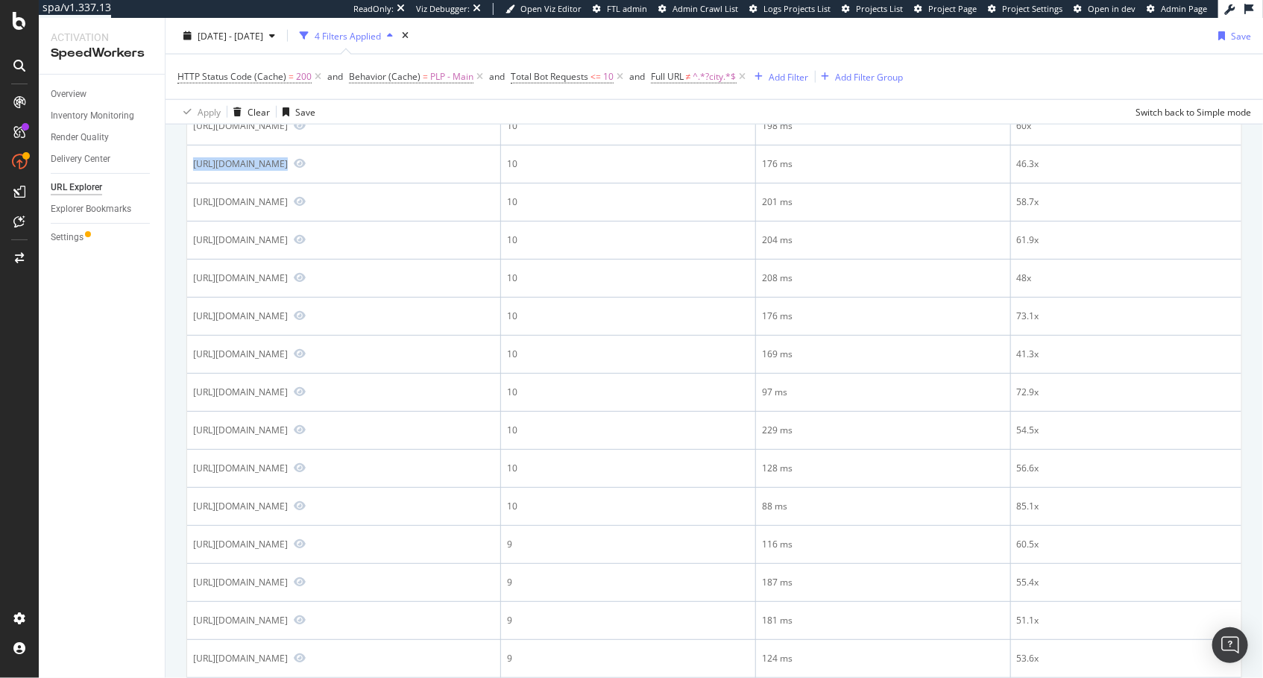
scroll to position [0, 0]
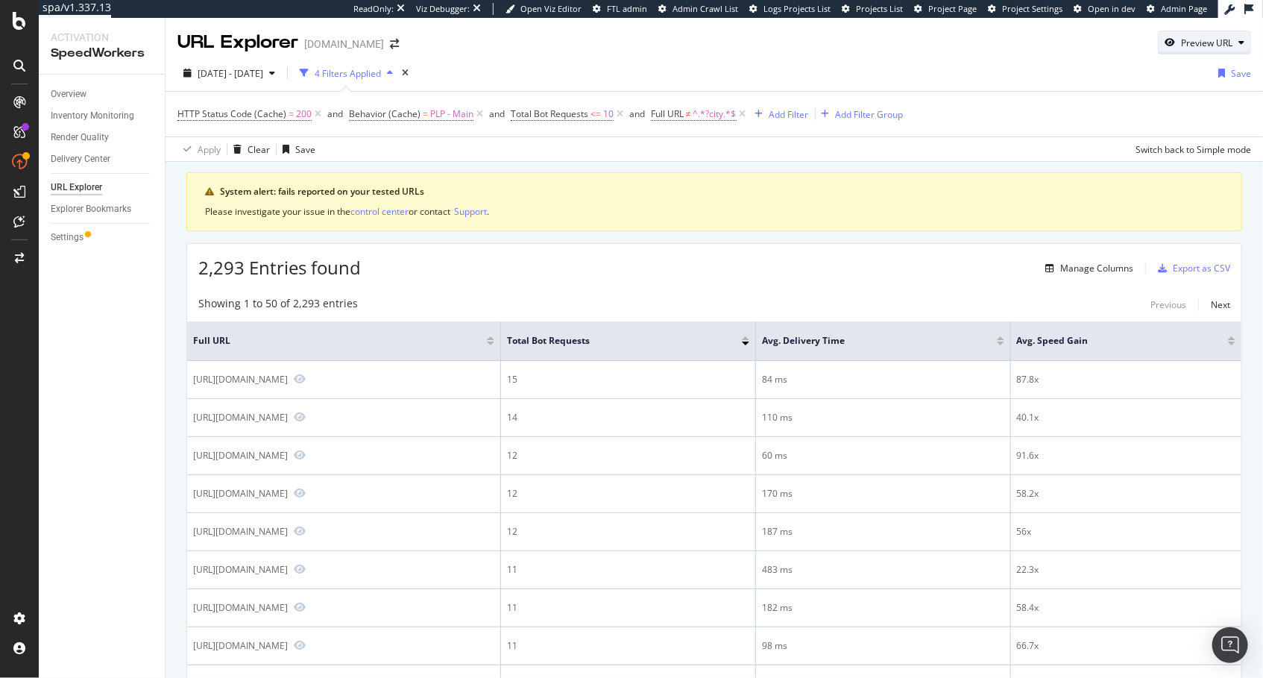
click at [1224, 45] on div "Preview URL" at bounding box center [1206, 43] width 51 height 13
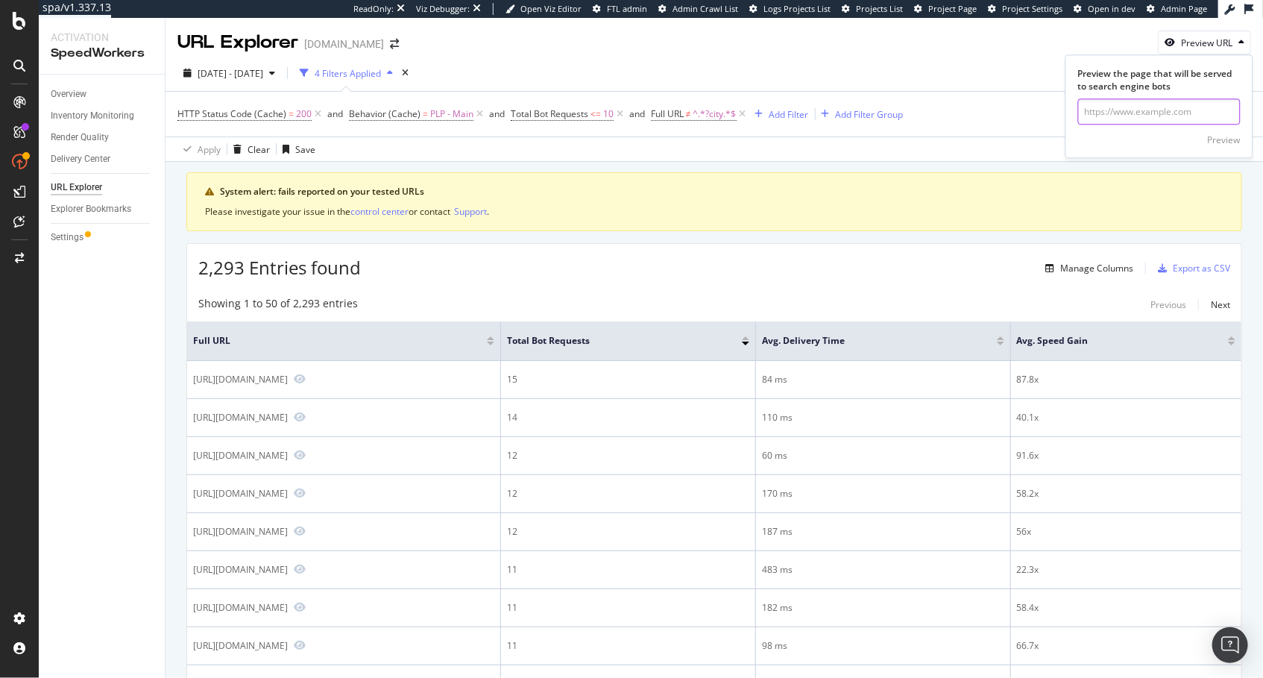
drag, startPoint x: 1168, startPoint y: 106, endPoint x: 1218, endPoint y: 137, distance: 58.9
click at [1169, 106] on input "url" at bounding box center [1159, 112] width 163 height 26
paste input "[URL][DOMAIN_NAME]"
type input "[URL][DOMAIN_NAME]"
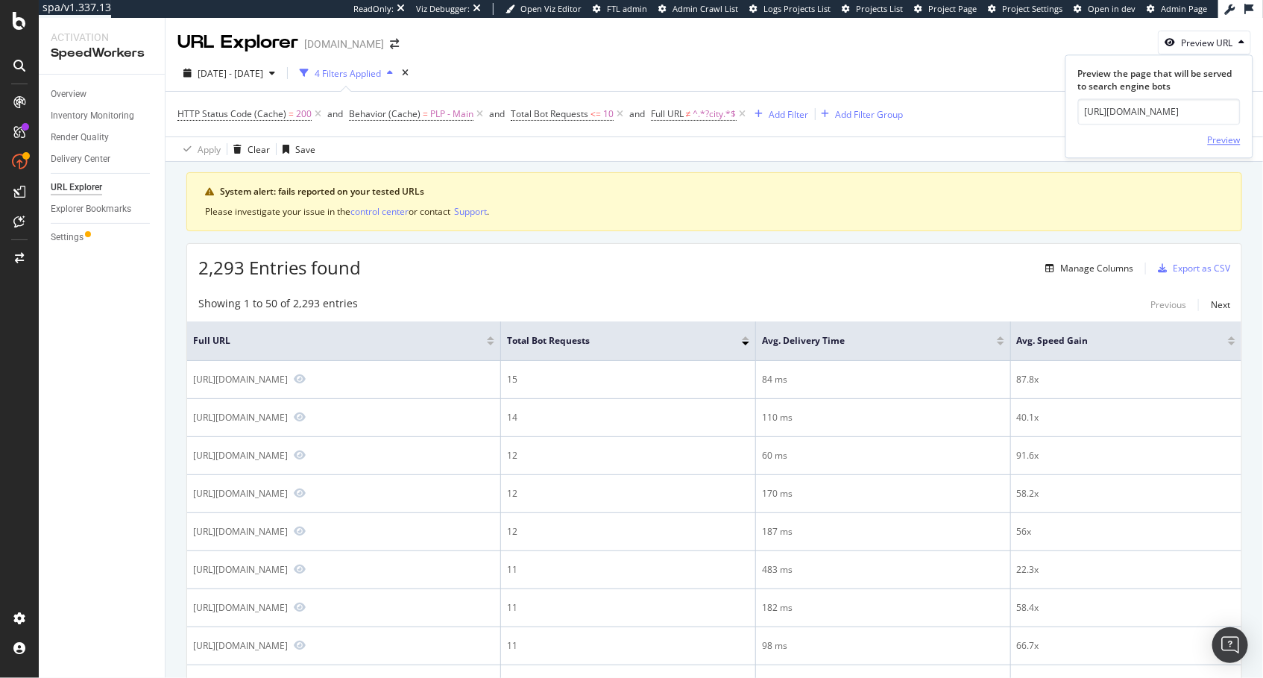
scroll to position [0, 0]
click at [1219, 136] on div "Preview" at bounding box center [1224, 139] width 33 height 13
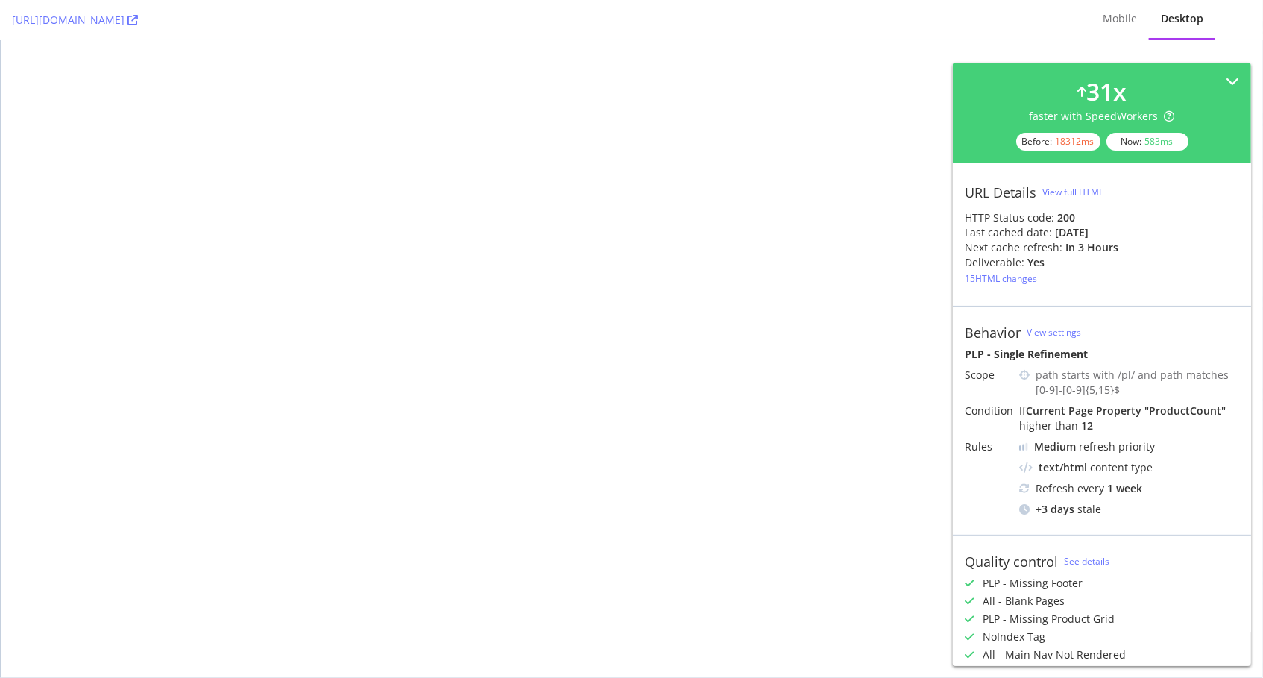
select select "sortBy_bestSellers"
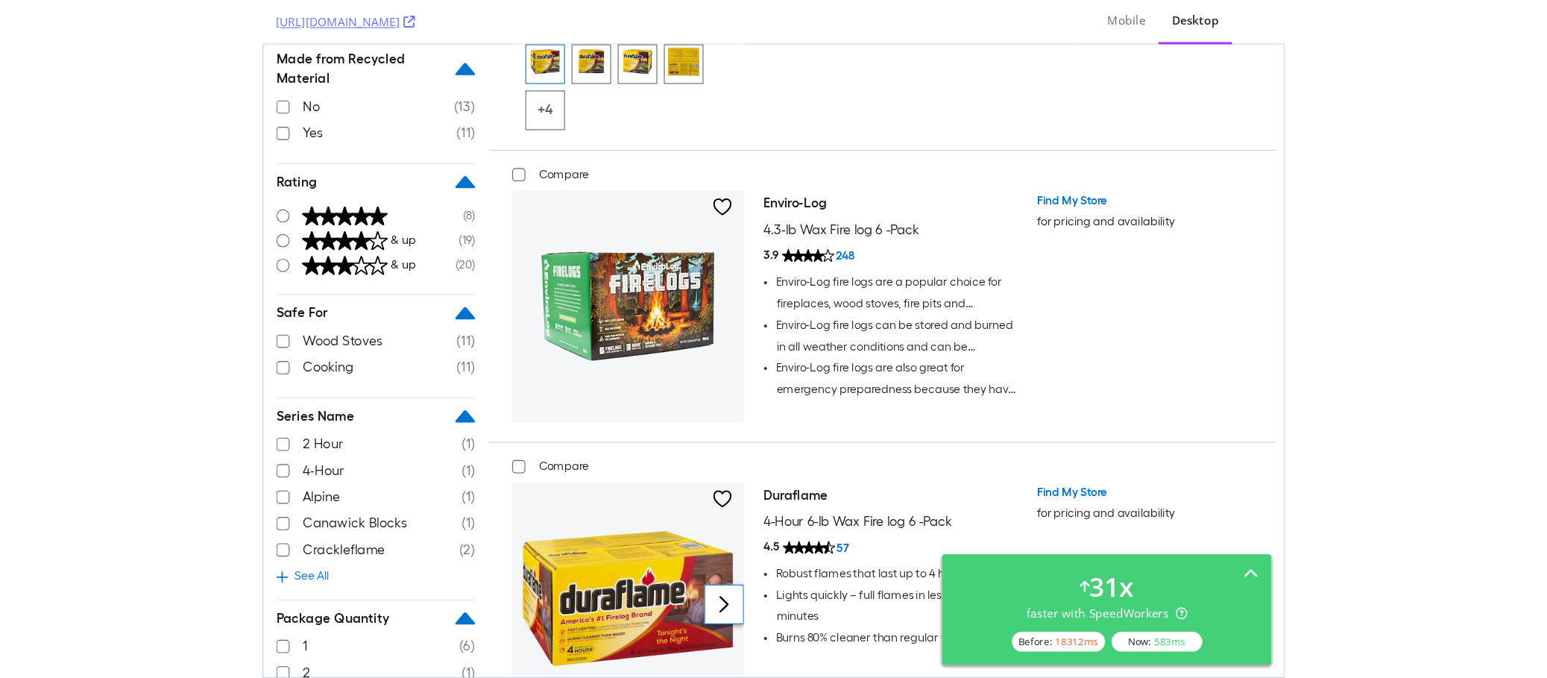
scroll to position [1053, 0]
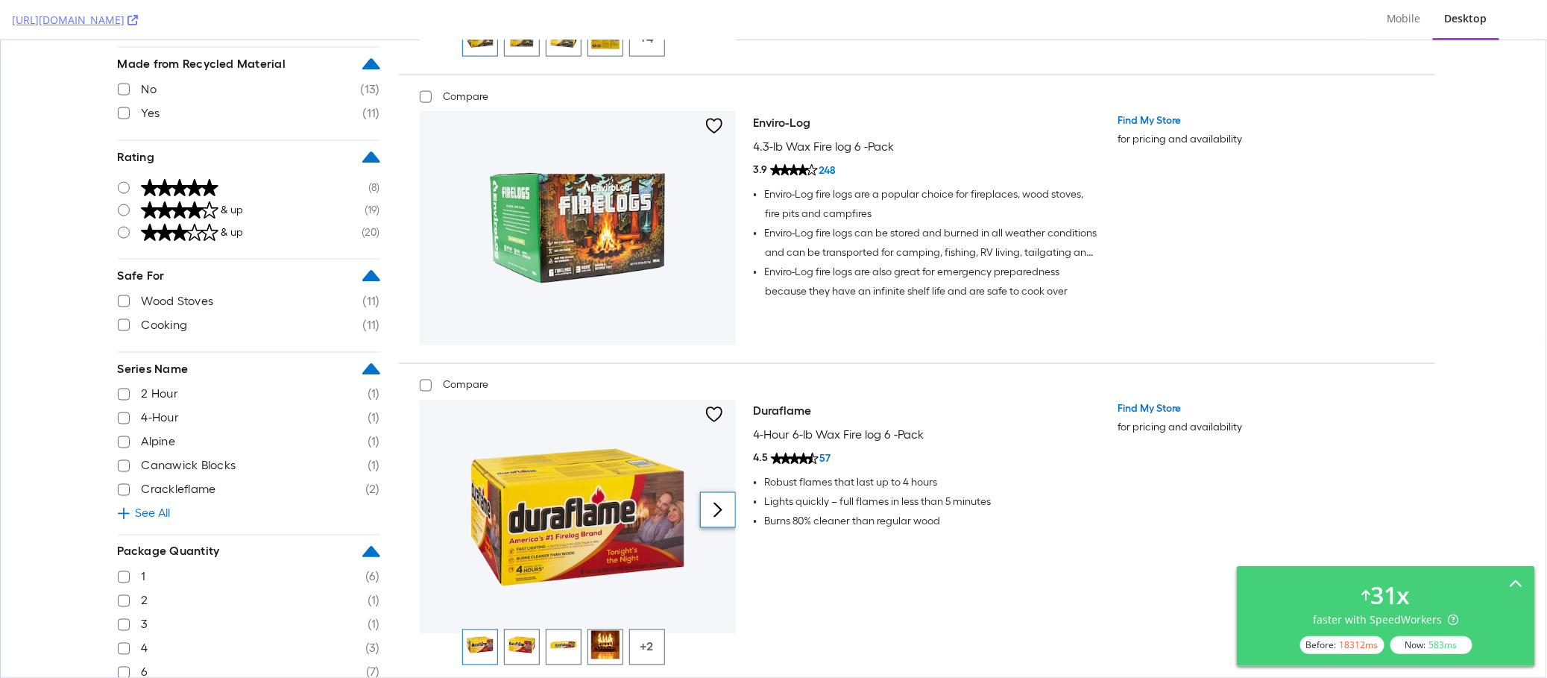
drag, startPoint x: 1366, startPoint y: 231, endPoint x: 1278, endPoint y: 1, distance: 246.6
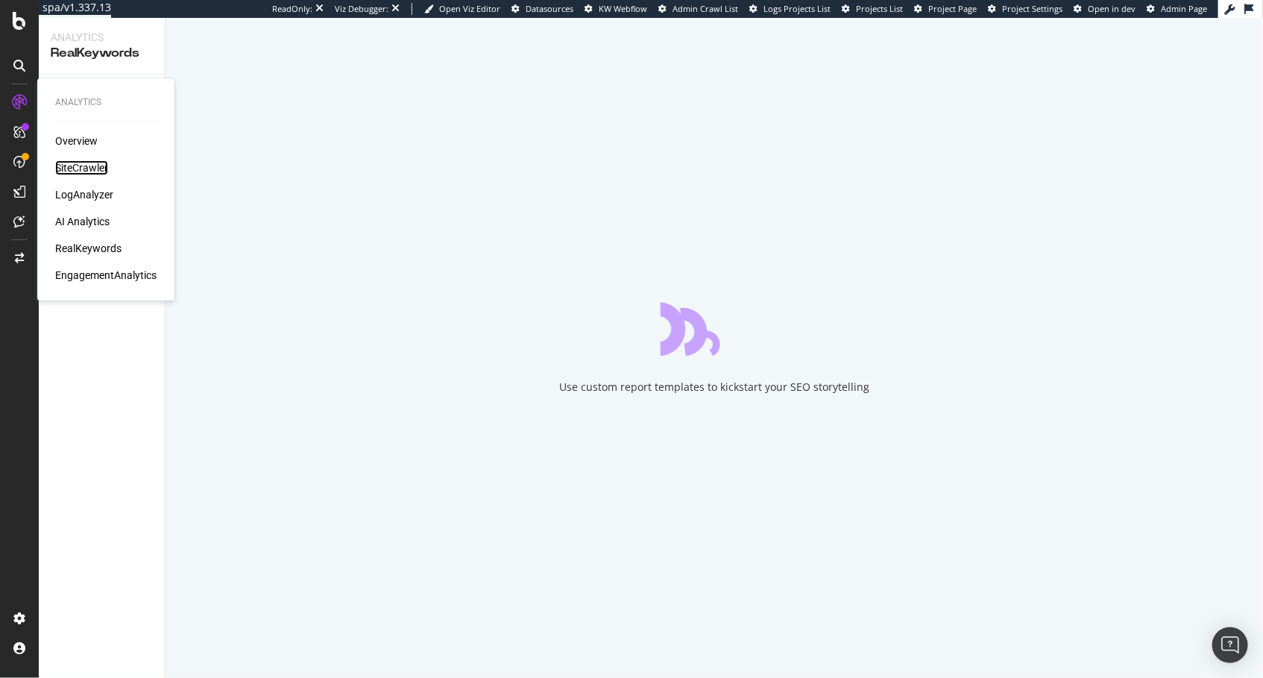
click at [73, 165] on div "SiteCrawler" at bounding box center [81, 167] width 53 height 15
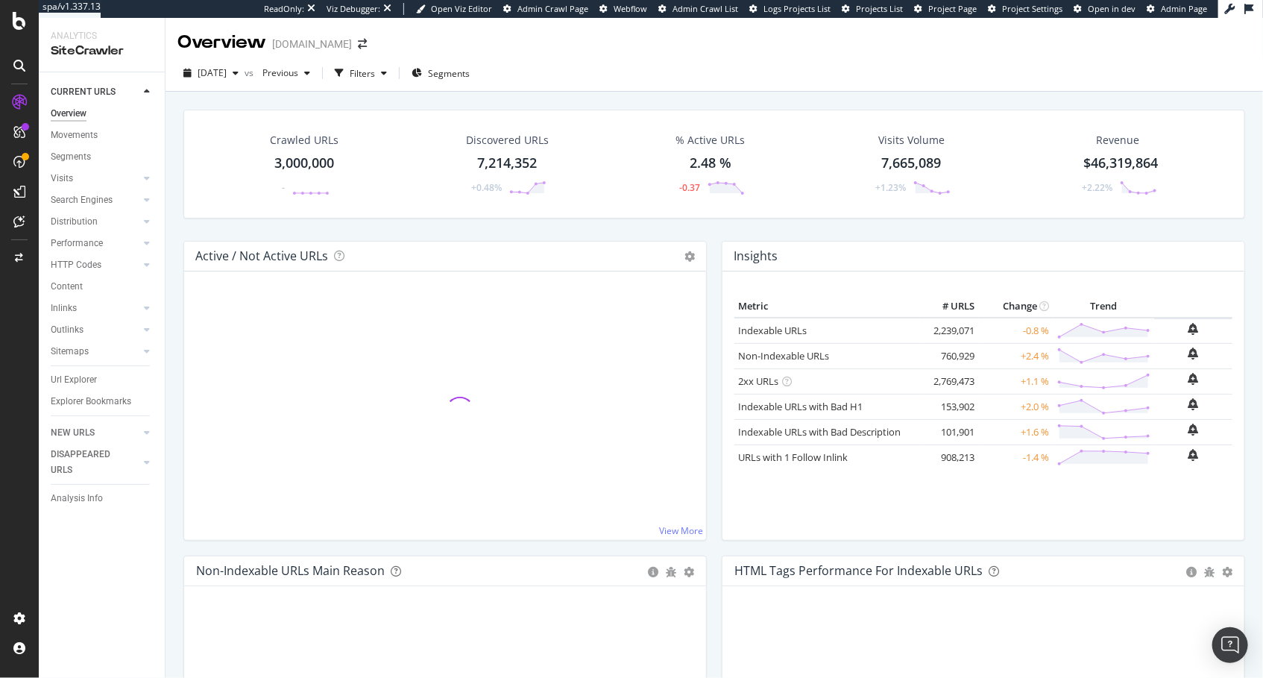
click at [167, 279] on div "Crawled URLs 3,000,000 - Discovered URLs 7,214,352 +0.48% % Active URLs 2.48 % …" at bounding box center [713, 422] width 1097 height 660
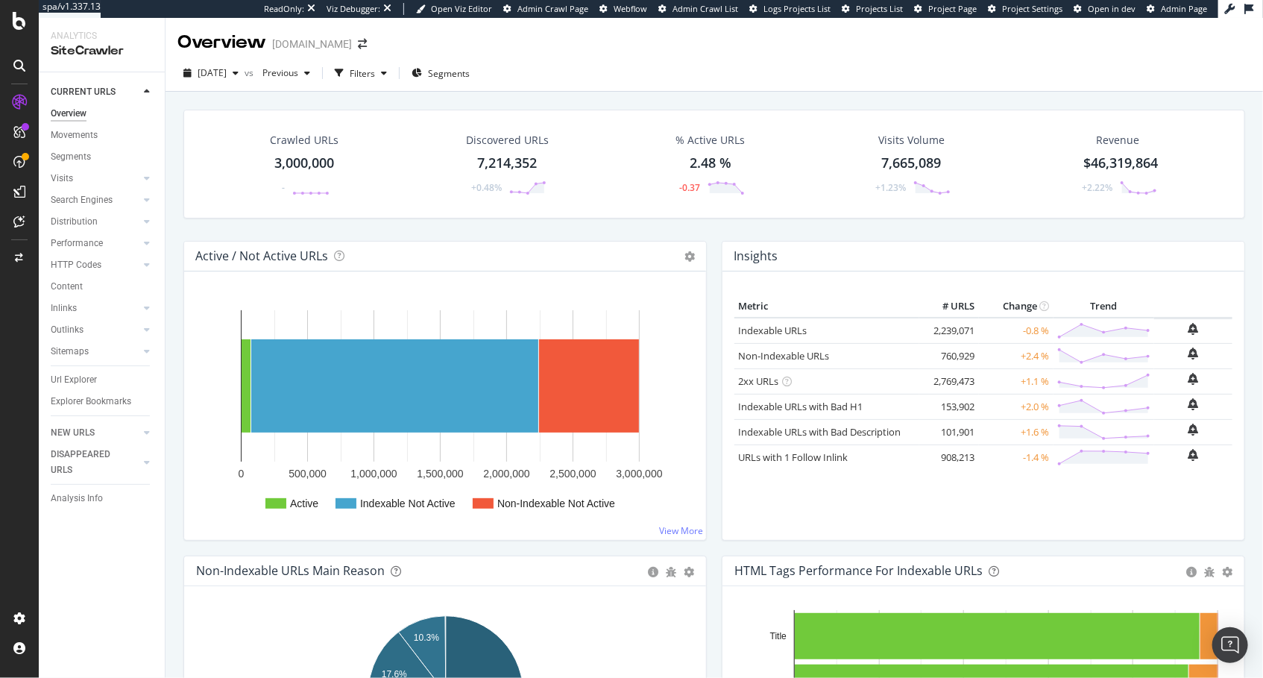
click at [593, 92] on div "Crawled URLs 3,000,000 - Discovered URLs 7,214,352 +0.48% % Active URLs 2.48 % …" at bounding box center [713, 422] width 1097 height 660
click at [375, 67] on div "Filters" at bounding box center [362, 73] width 25 height 13
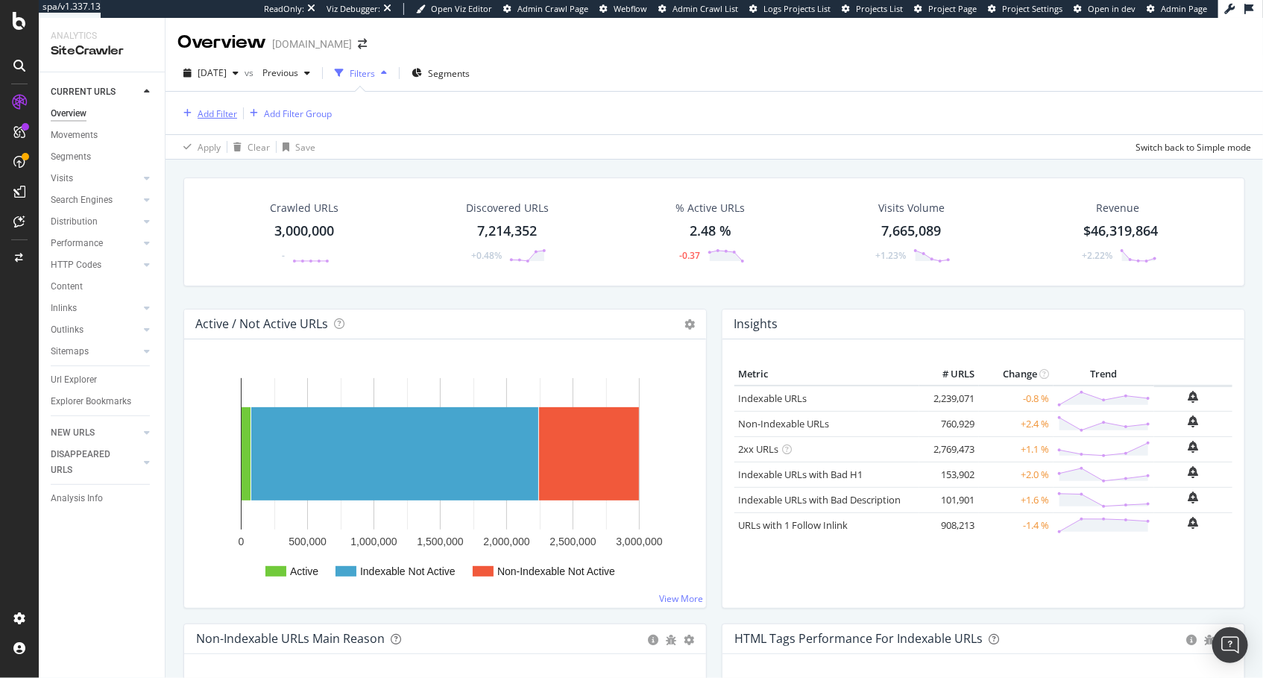
click at [233, 116] on div "Add Filter" at bounding box center [218, 113] width 40 height 13
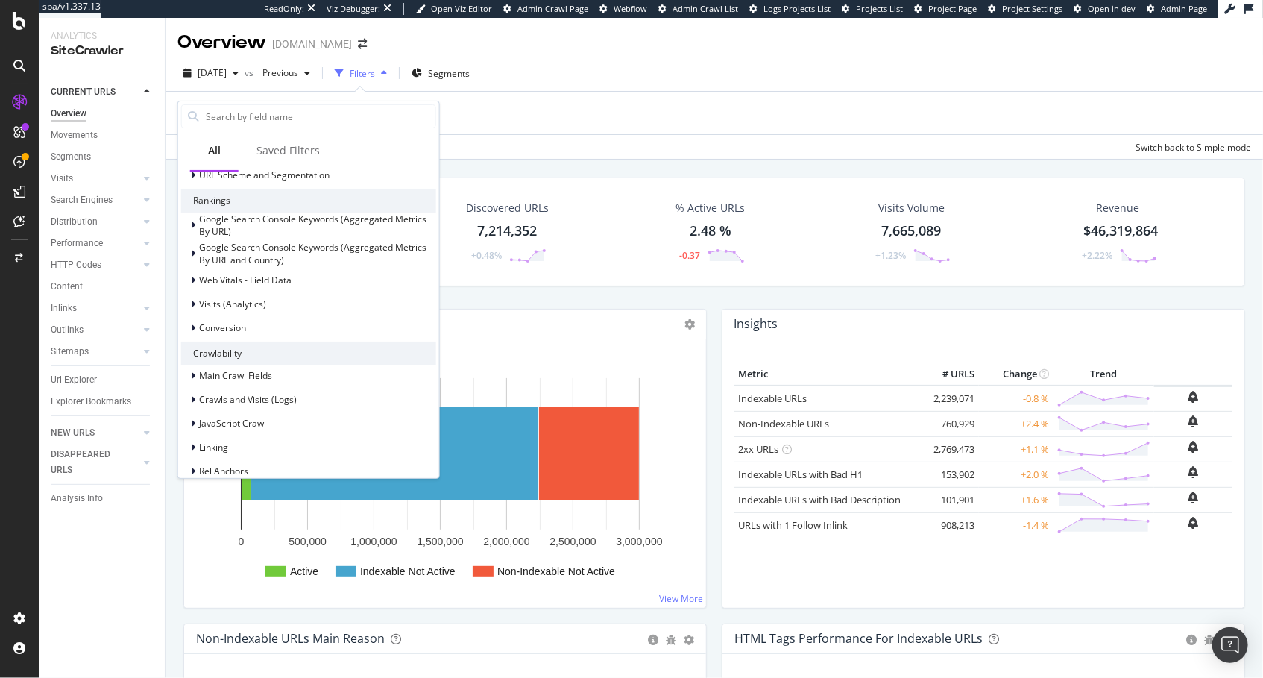
scroll to position [515, 0]
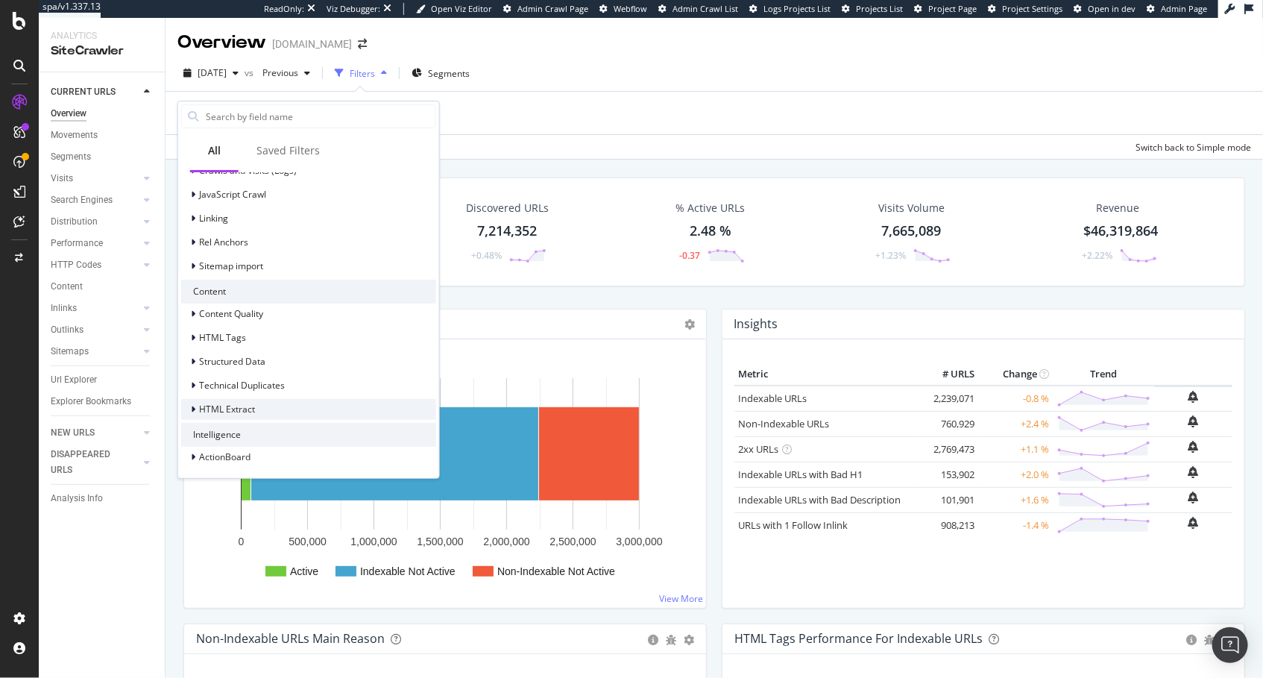
click at [243, 403] on span "HTML Extract" at bounding box center [227, 409] width 56 height 13
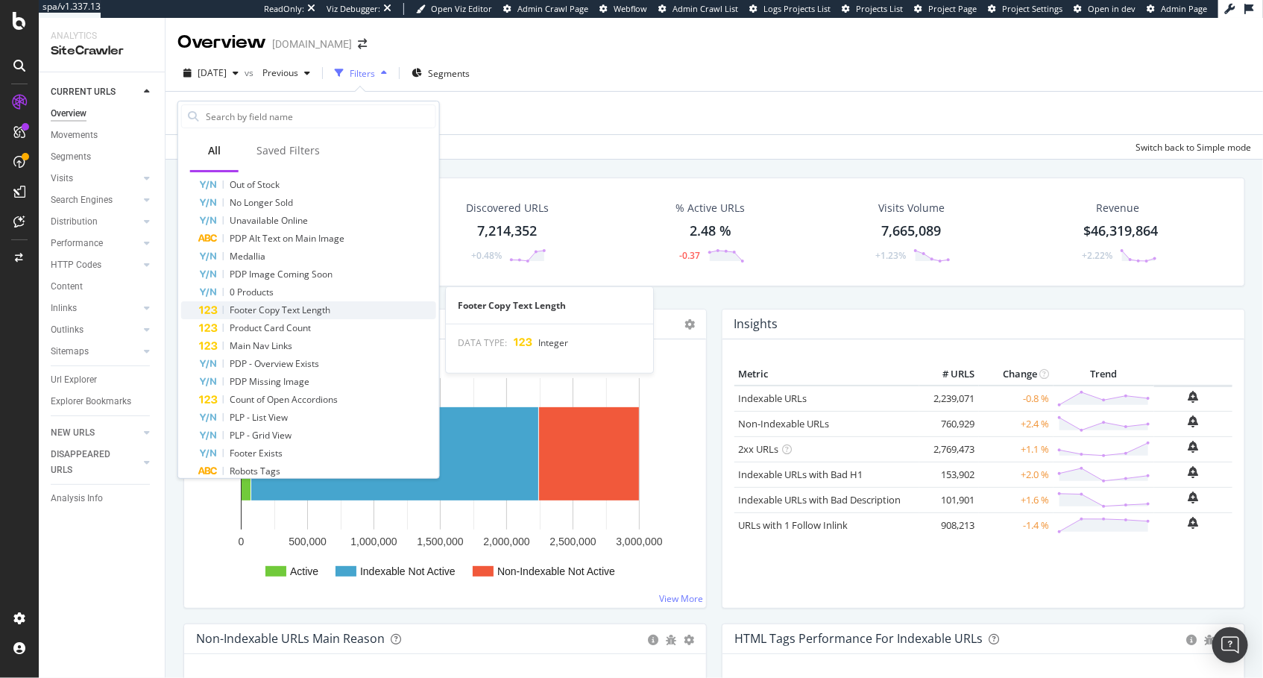
scroll to position [789, 0]
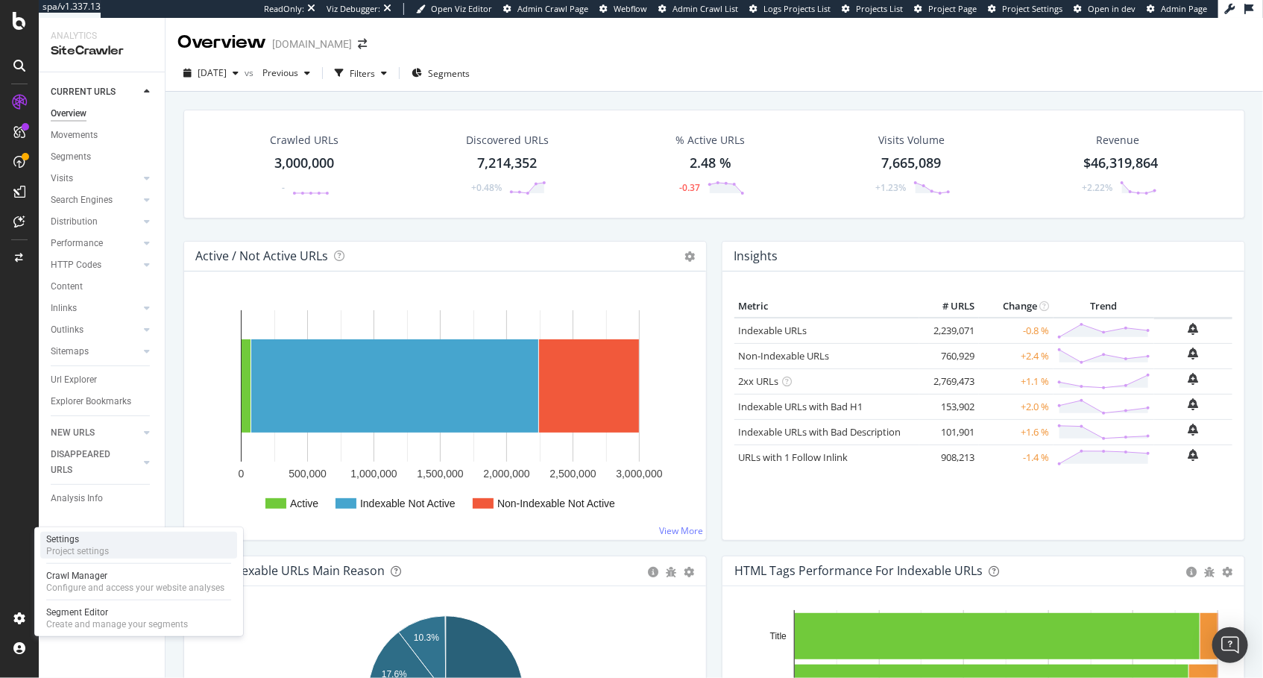
click at [98, 540] on div "Settings" at bounding box center [77, 539] width 63 height 12
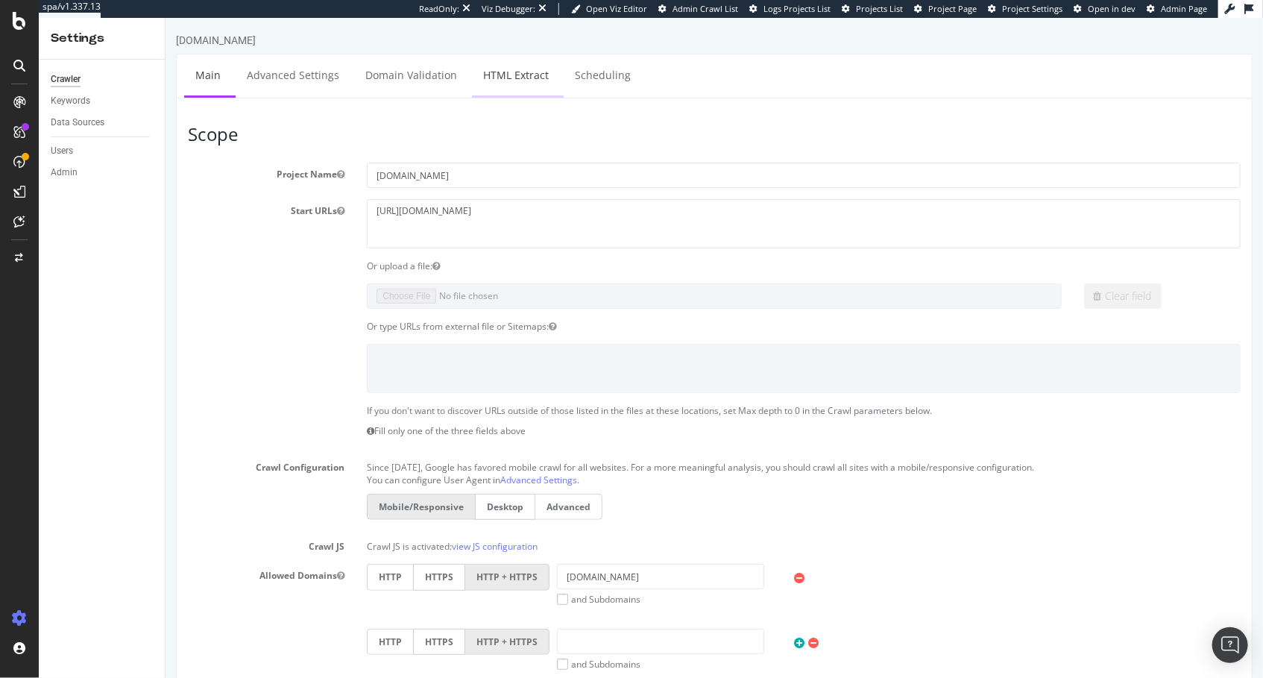
click at [514, 81] on link "HTML Extract" at bounding box center [515, 74] width 88 height 41
select select "count"
select select "exist"
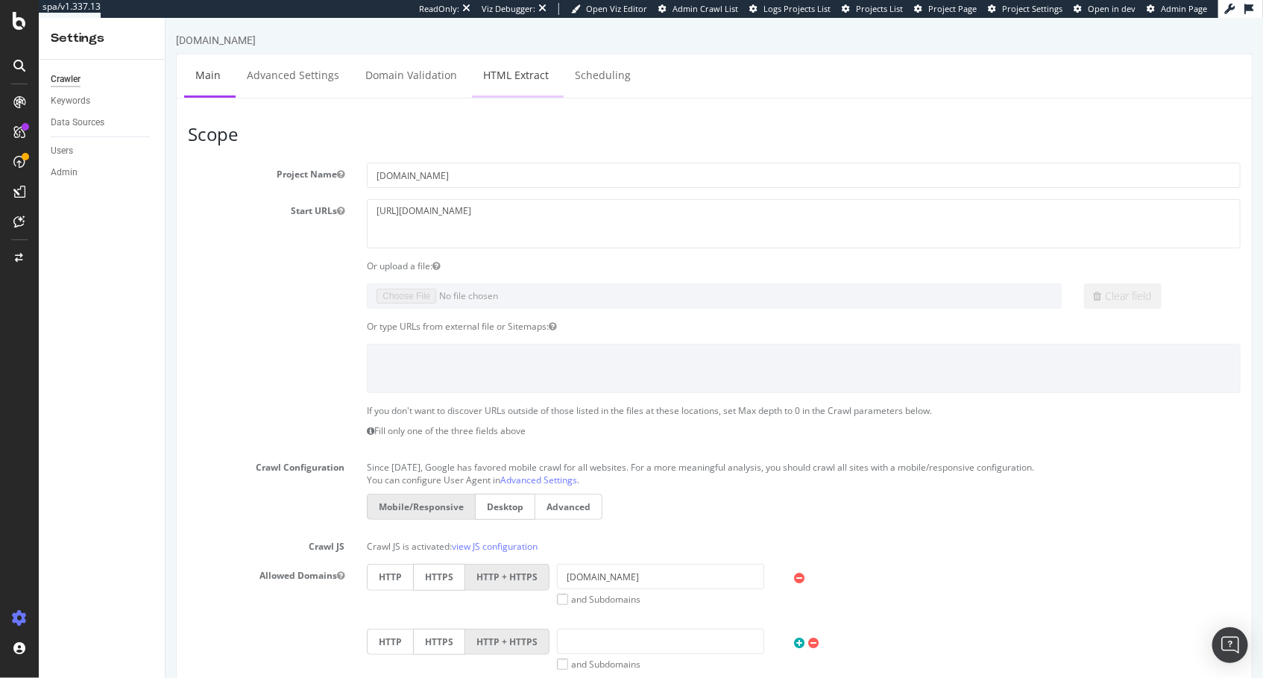
select select "exist"
select select "count"
select select "exist"
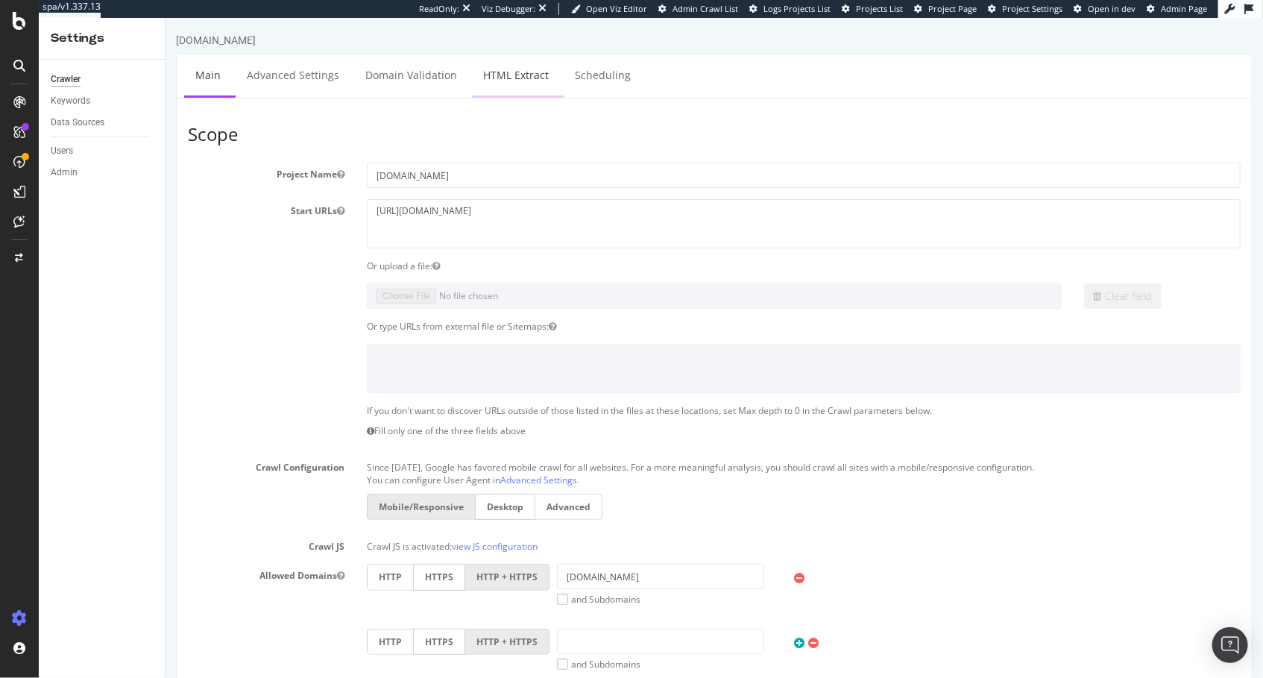
select select "exist"
select select "html.length"
select select "exist"
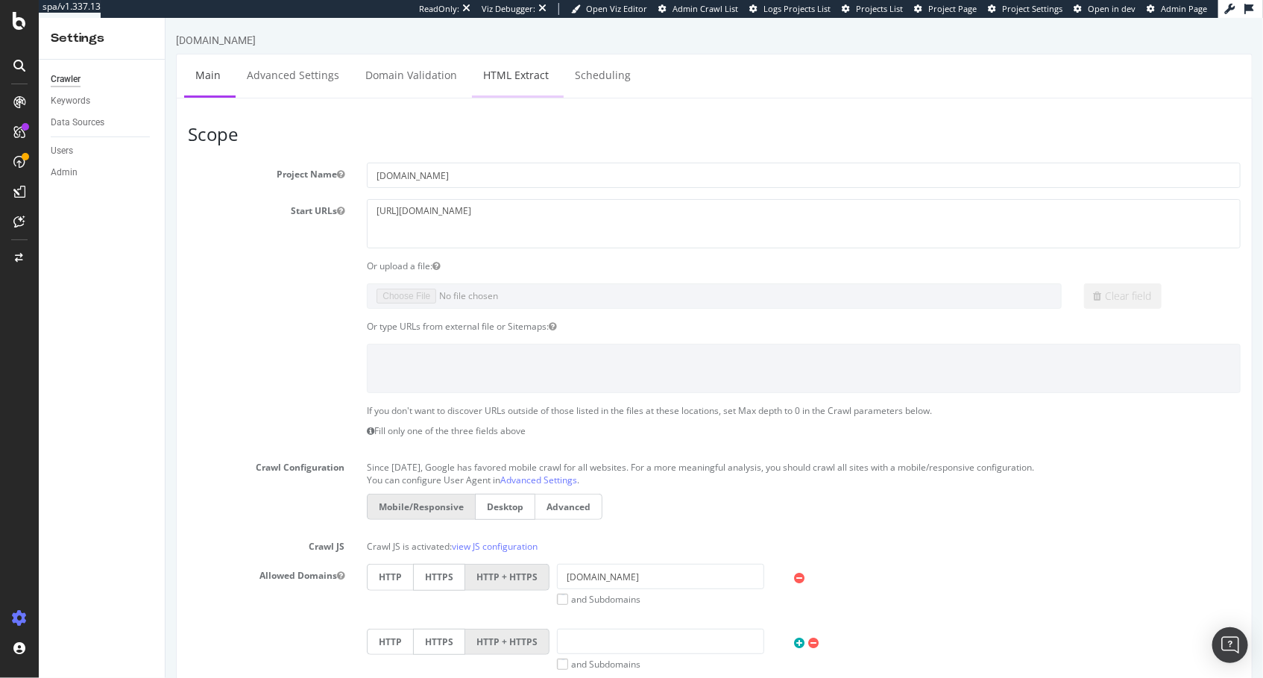
select select "exist"
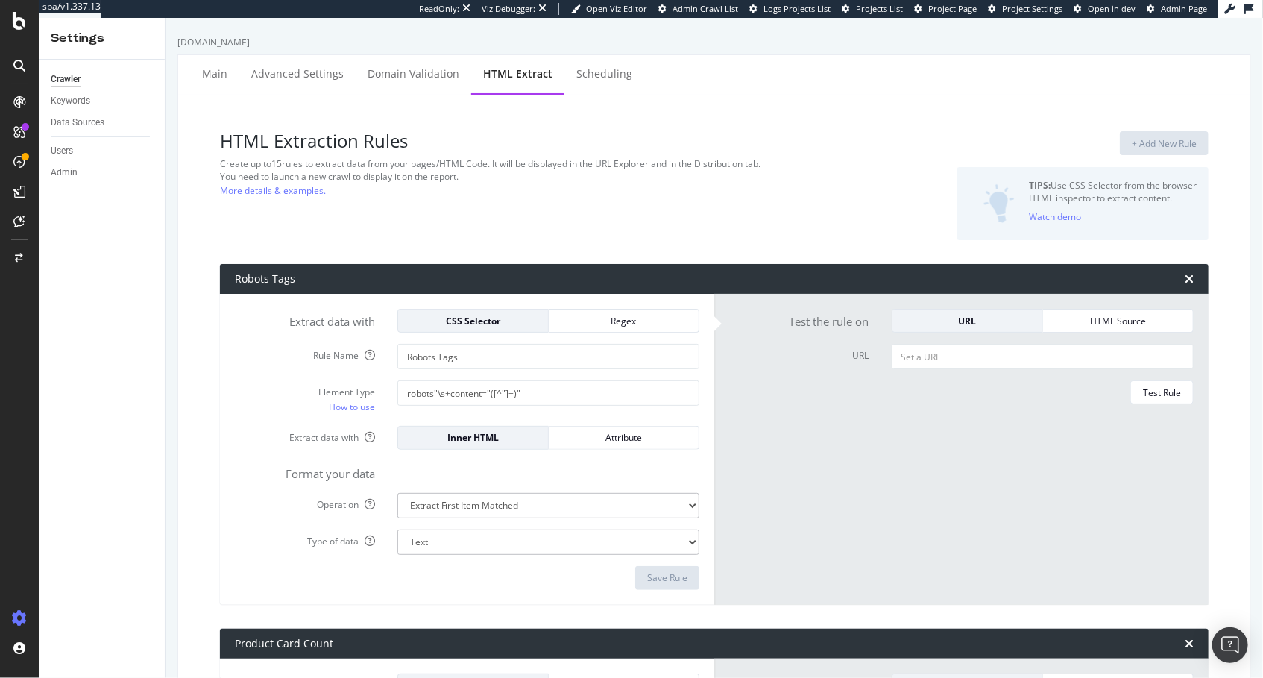
click at [531, 215] on div "HTML Extraction Rules Create up to 15 rules to extract data from your pages/HTM…" at bounding box center [545, 185] width 651 height 109
drag, startPoint x: 542, startPoint y: 206, endPoint x: 543, endPoint y: 224, distance: 18.7
click at [542, 206] on div "HTML Extraction Rules Create up to 15 rules to extract data from your pages/HTM…" at bounding box center [545, 185] width 651 height 109
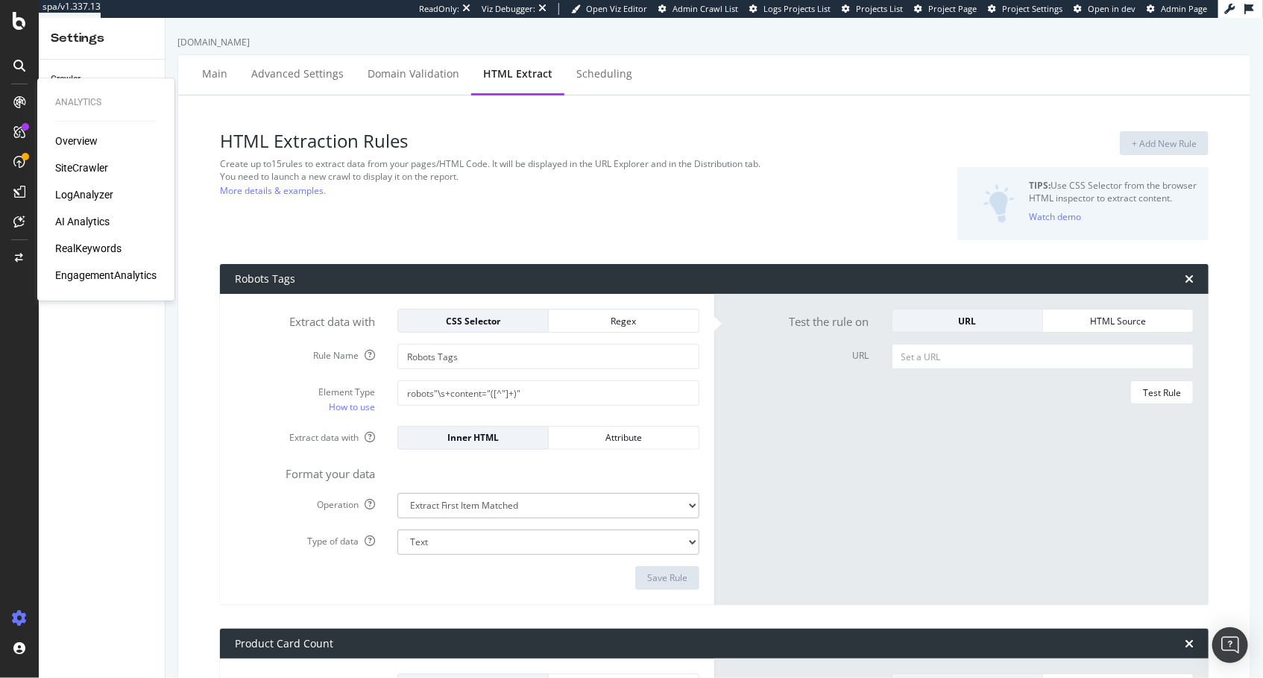
click at [69, 164] on div "SiteCrawler" at bounding box center [81, 167] width 53 height 15
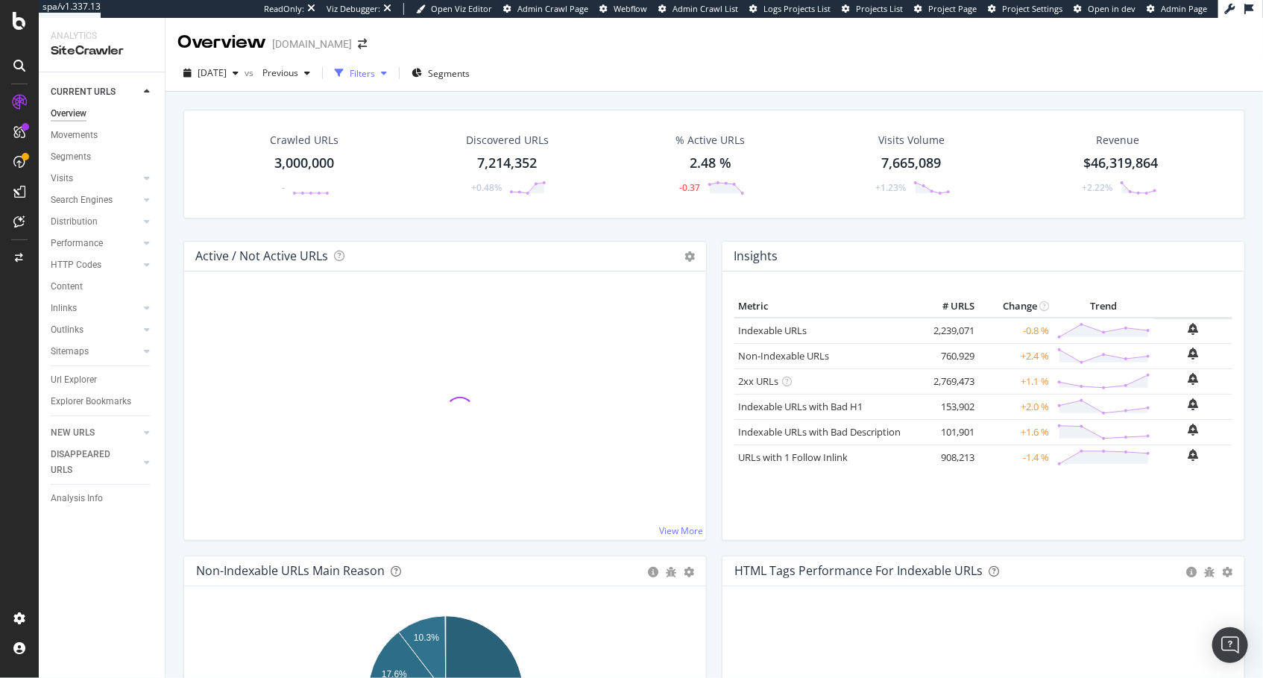
click at [344, 69] on icon "button" at bounding box center [339, 73] width 9 height 9
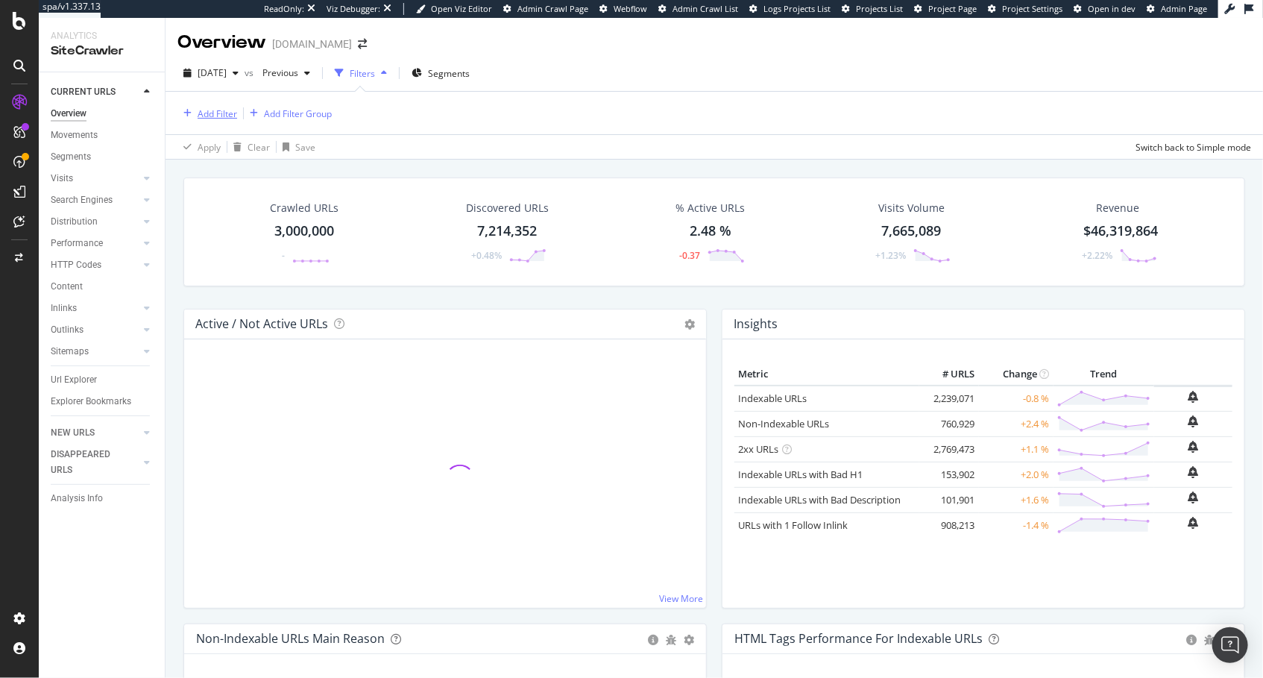
click at [204, 113] on div "Add Filter" at bounding box center [218, 113] width 40 height 13
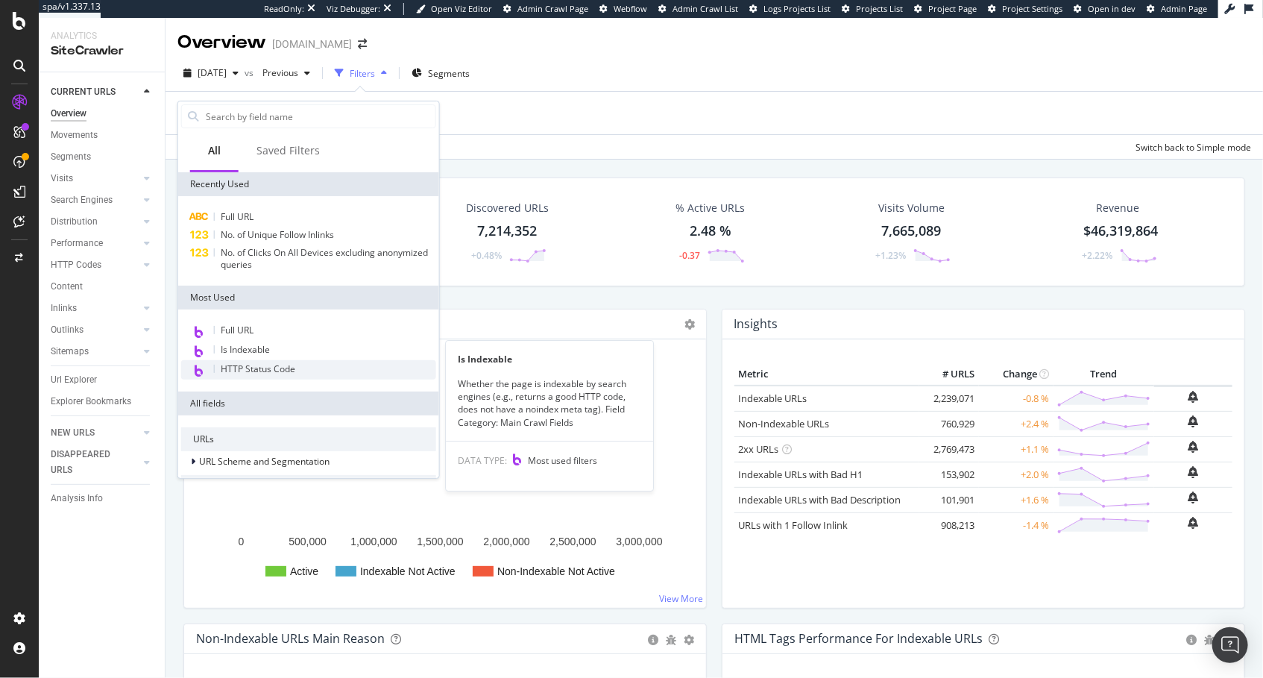
scroll to position [515, 0]
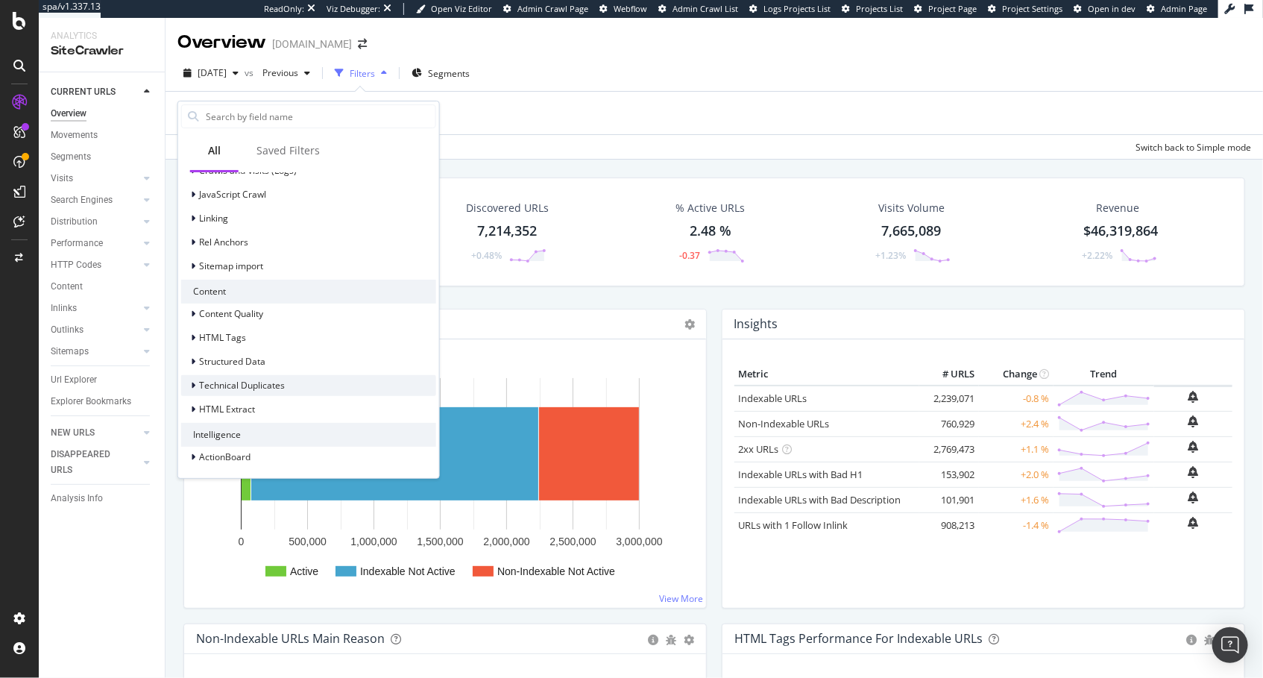
drag, startPoint x: 252, startPoint y: 409, endPoint x: 265, endPoint y: 385, distance: 27.4
click at [252, 409] on span "HTML Extract" at bounding box center [227, 409] width 56 height 13
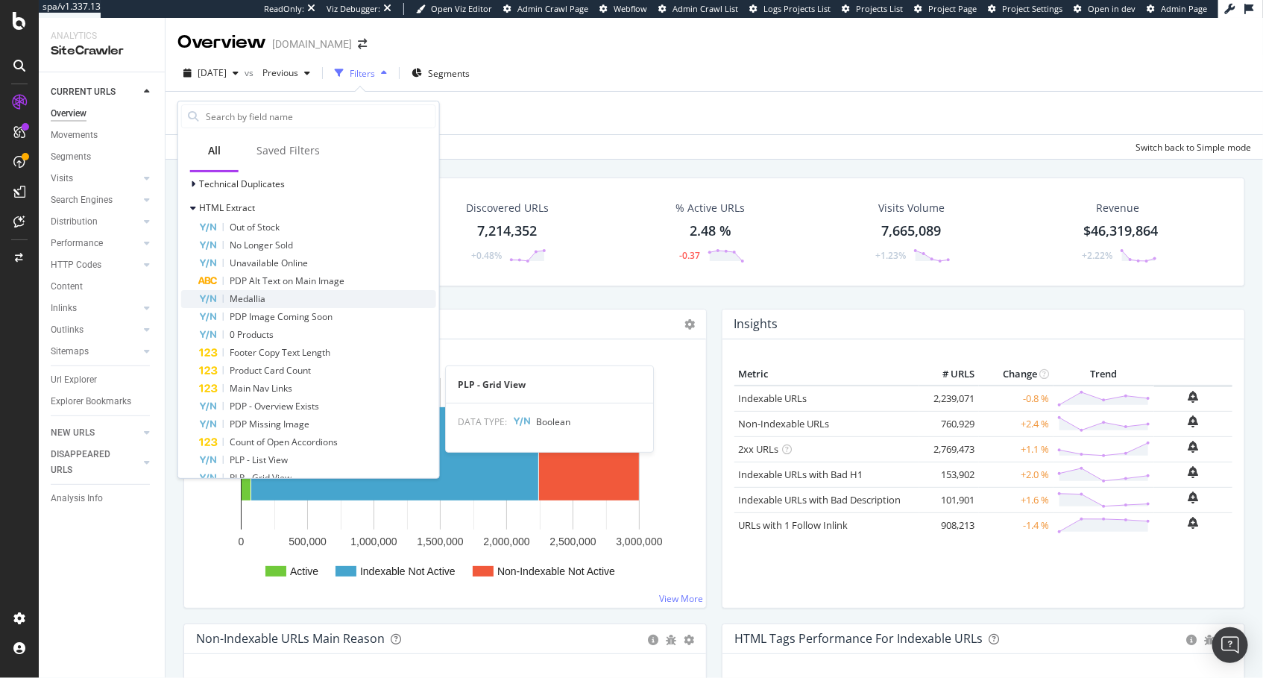
scroll to position [819, 0]
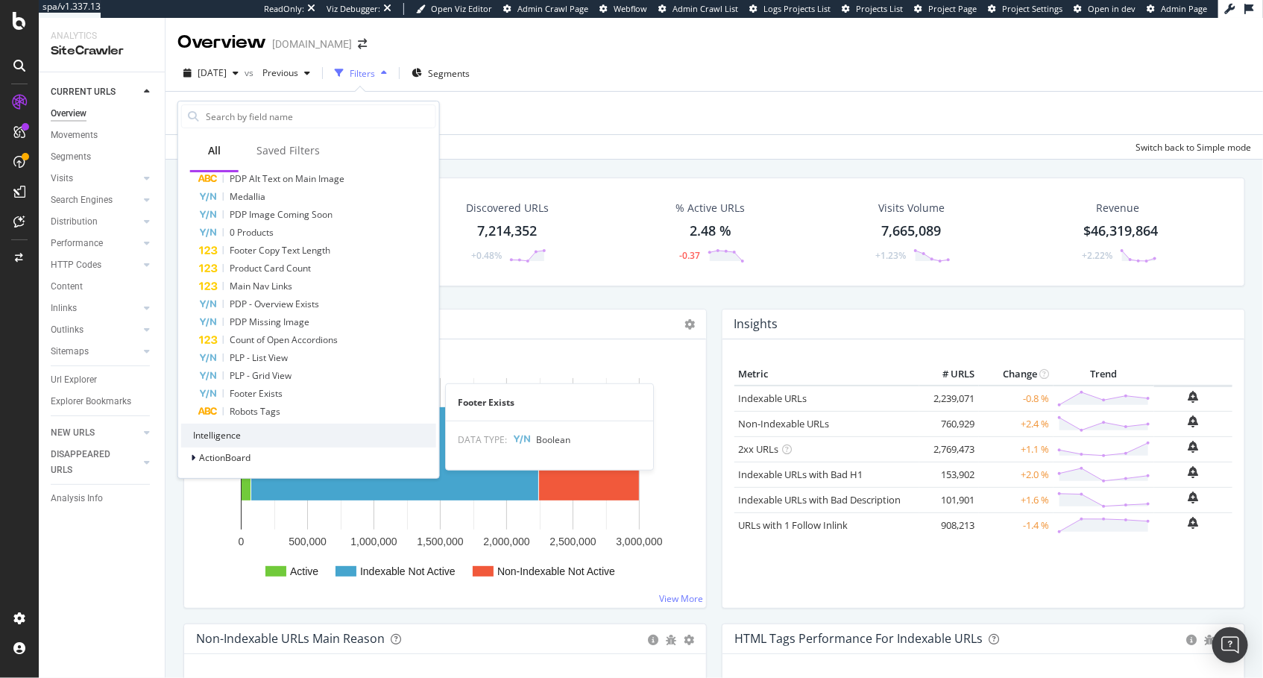
drag, startPoint x: 271, startPoint y: 391, endPoint x: 342, endPoint y: 264, distance: 146.2
click at [271, 392] on span "Footer Exists" at bounding box center [256, 393] width 53 height 13
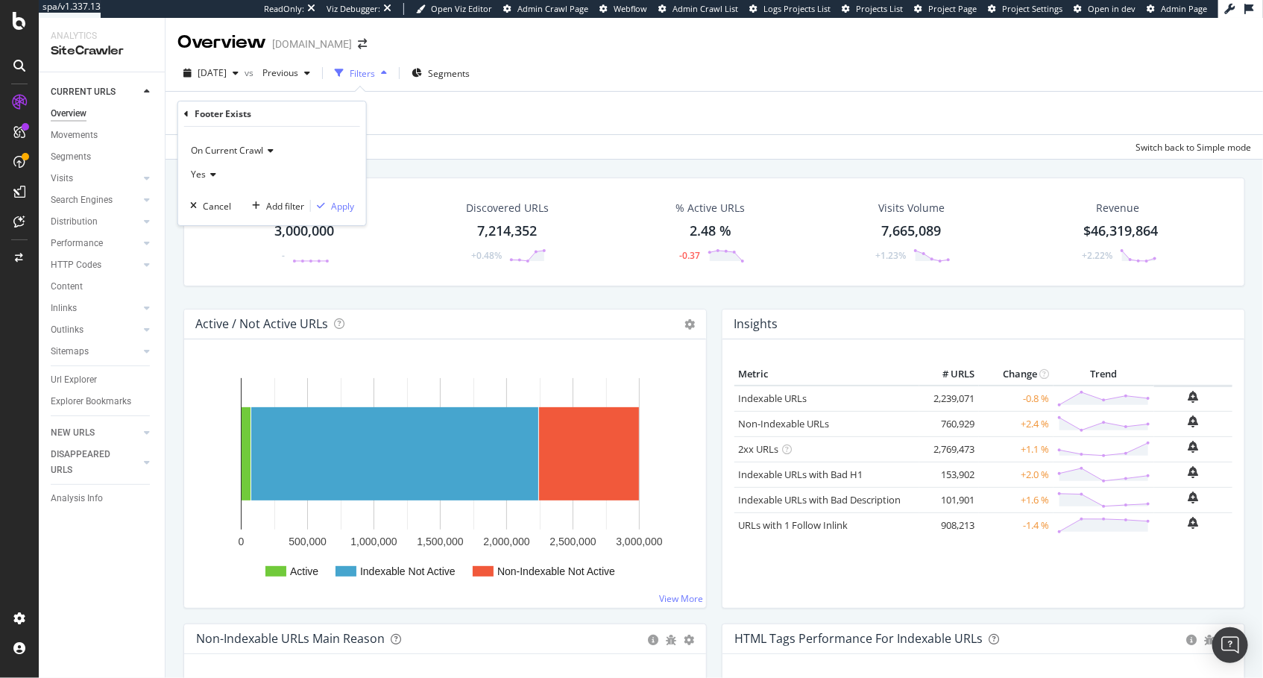
click at [186, 110] on icon at bounding box center [186, 114] width 4 height 9
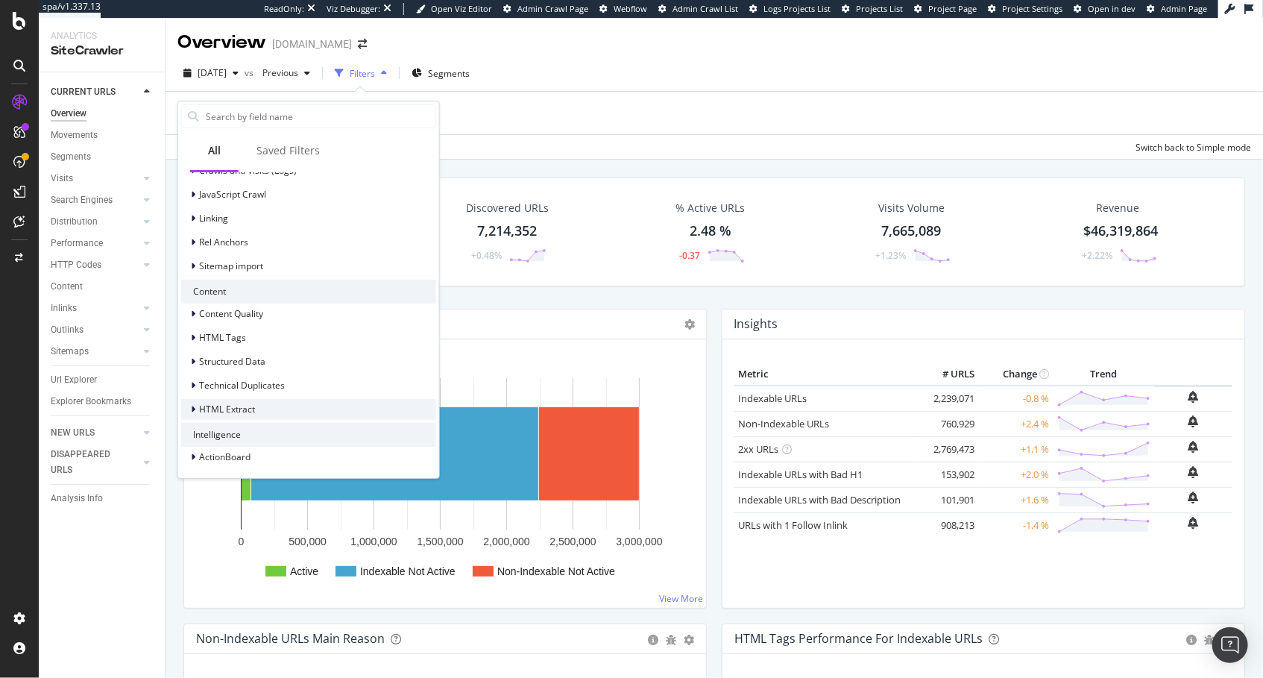
click at [253, 405] on span "HTML Extract" at bounding box center [227, 409] width 56 height 13
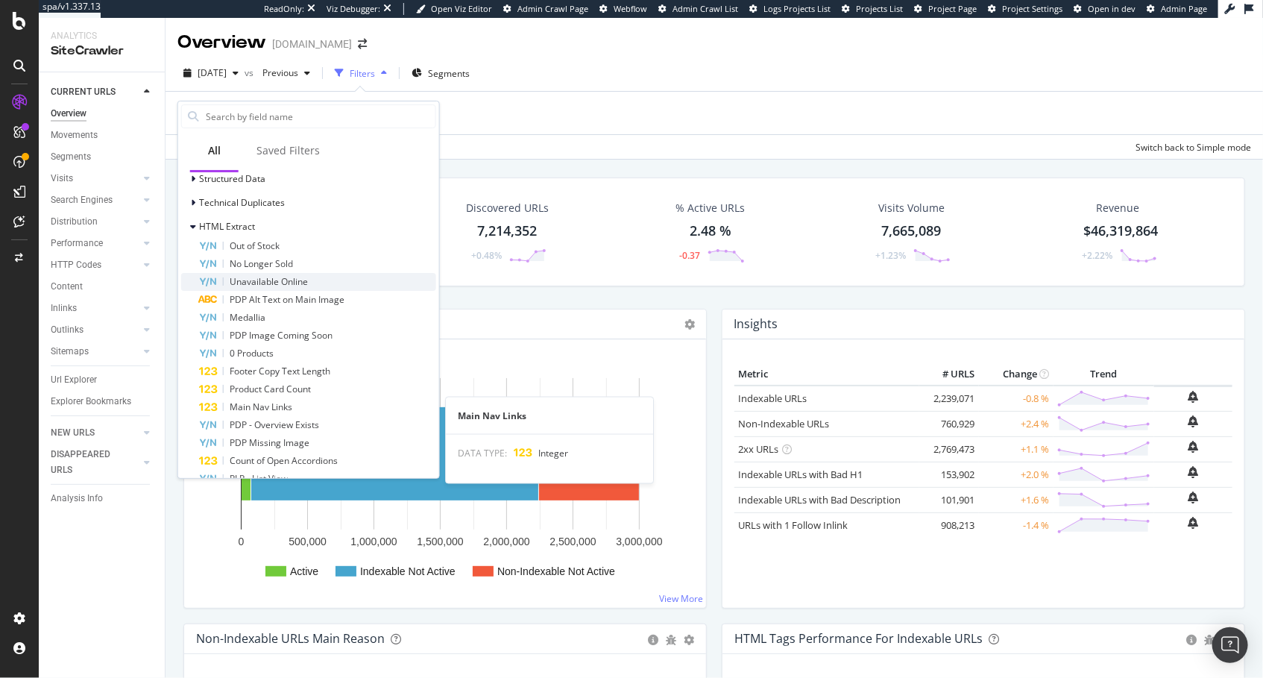
scroll to position [768, 0]
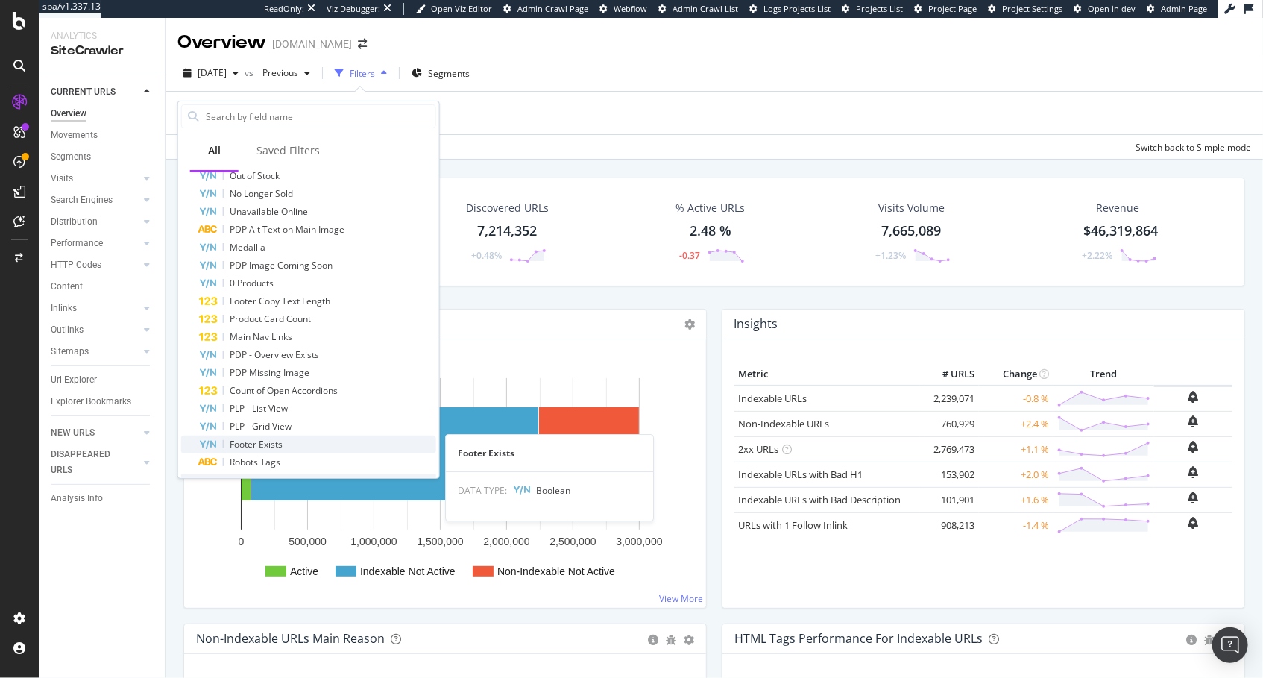
click at [289, 446] on div "Footer Exists" at bounding box center [317, 444] width 237 height 18
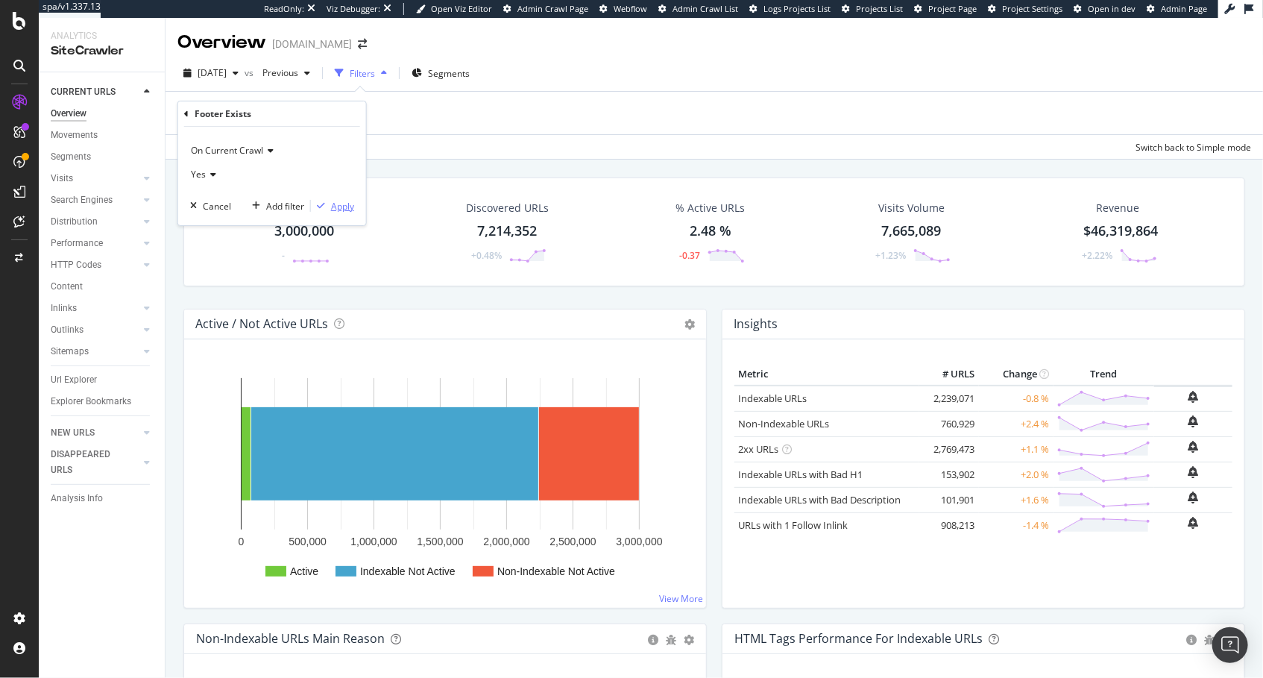
click at [341, 202] on div "Apply" at bounding box center [342, 206] width 23 height 13
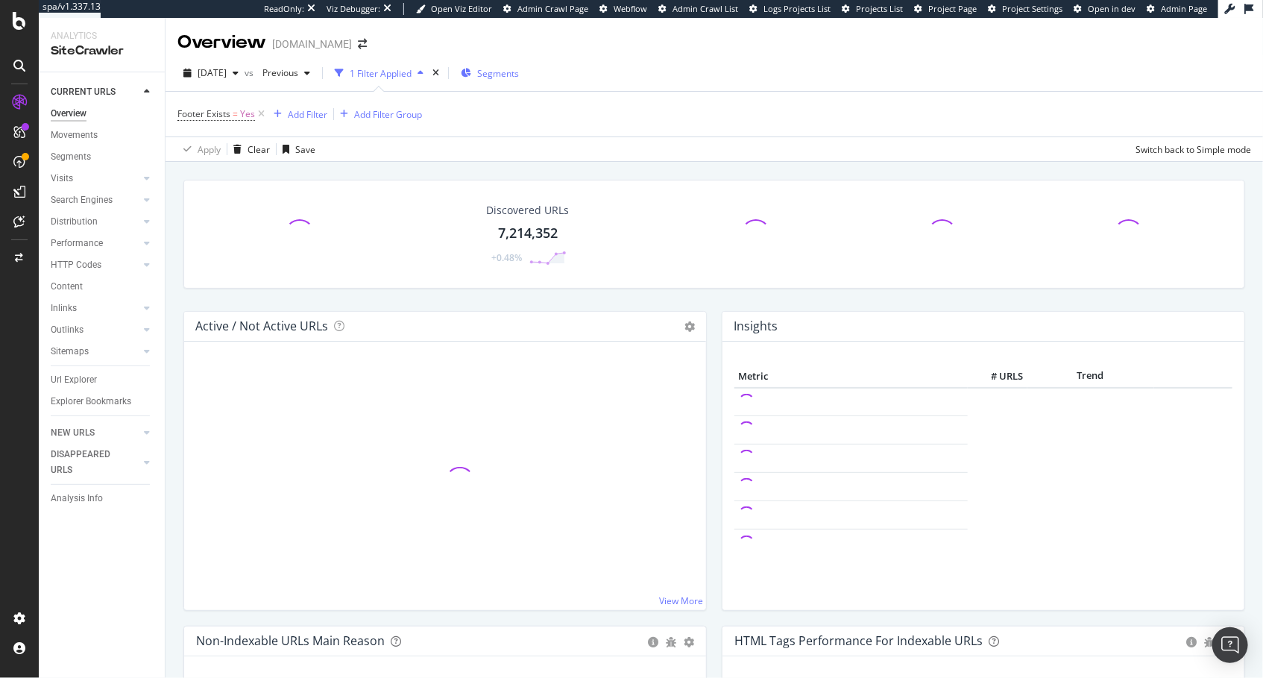
click at [471, 71] on icon "button" at bounding box center [466, 73] width 10 height 9
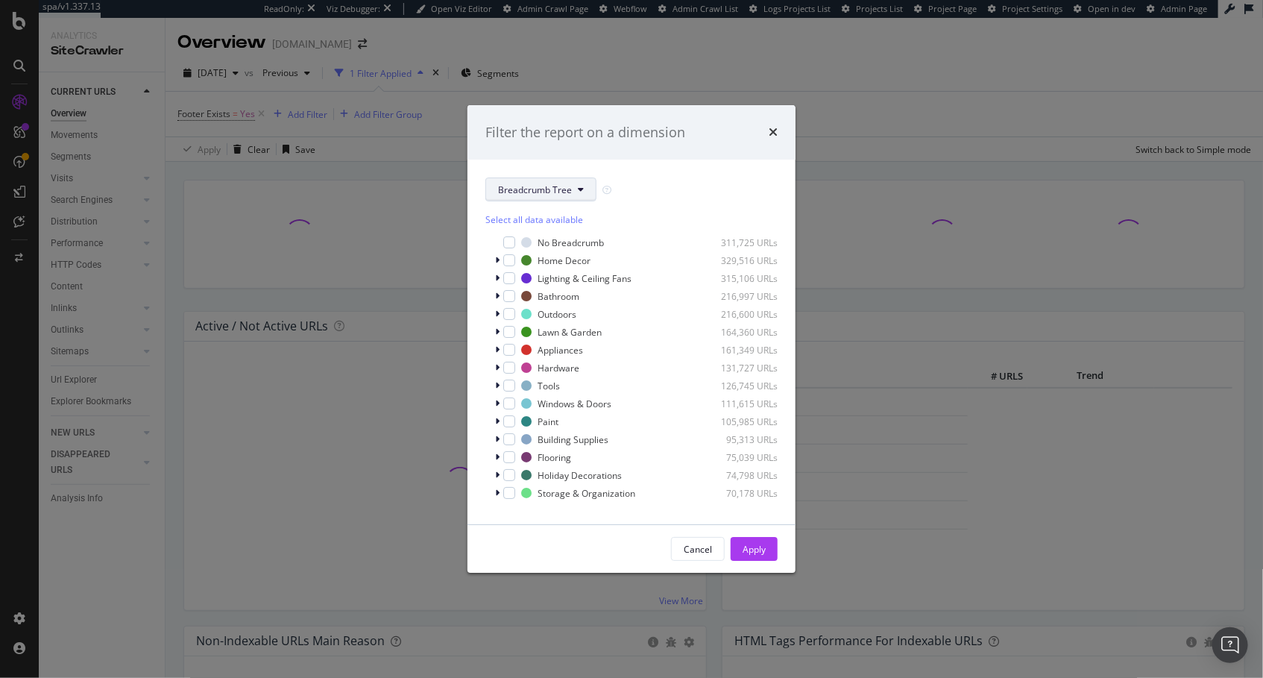
click at [529, 192] on span "Breadcrumb Tree" at bounding box center [535, 189] width 74 height 13
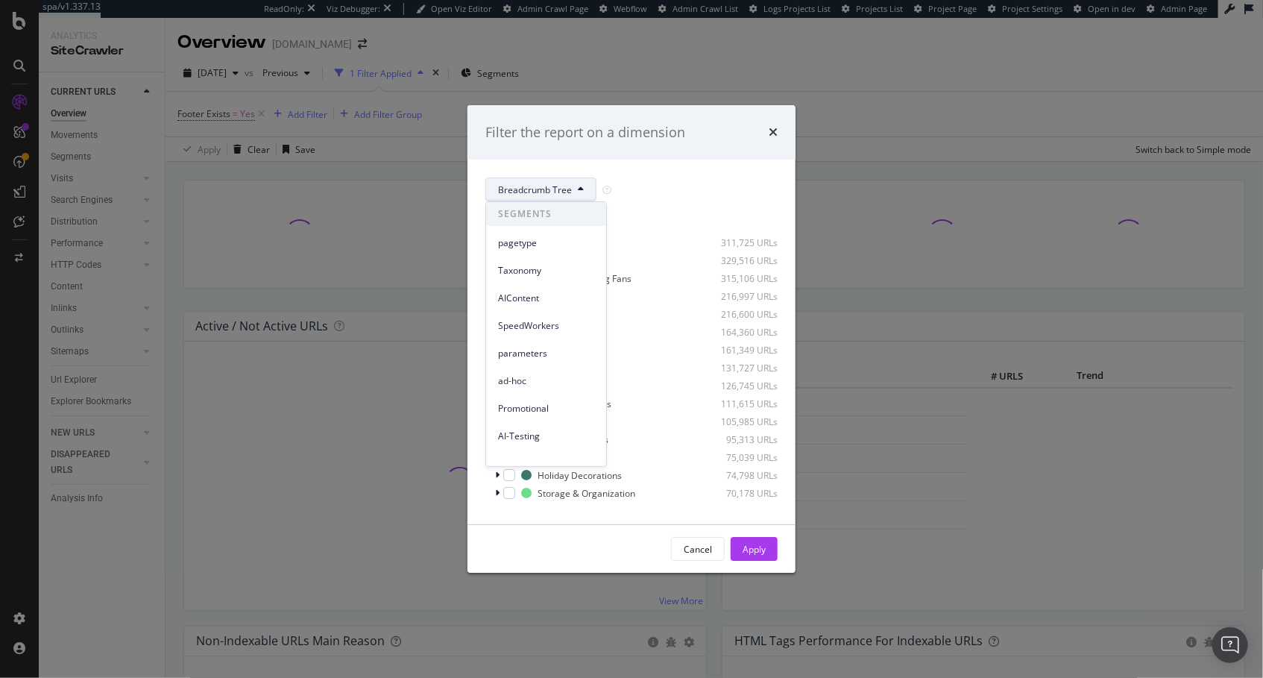
click at [546, 245] on span "pagetype" at bounding box center [546, 242] width 96 height 13
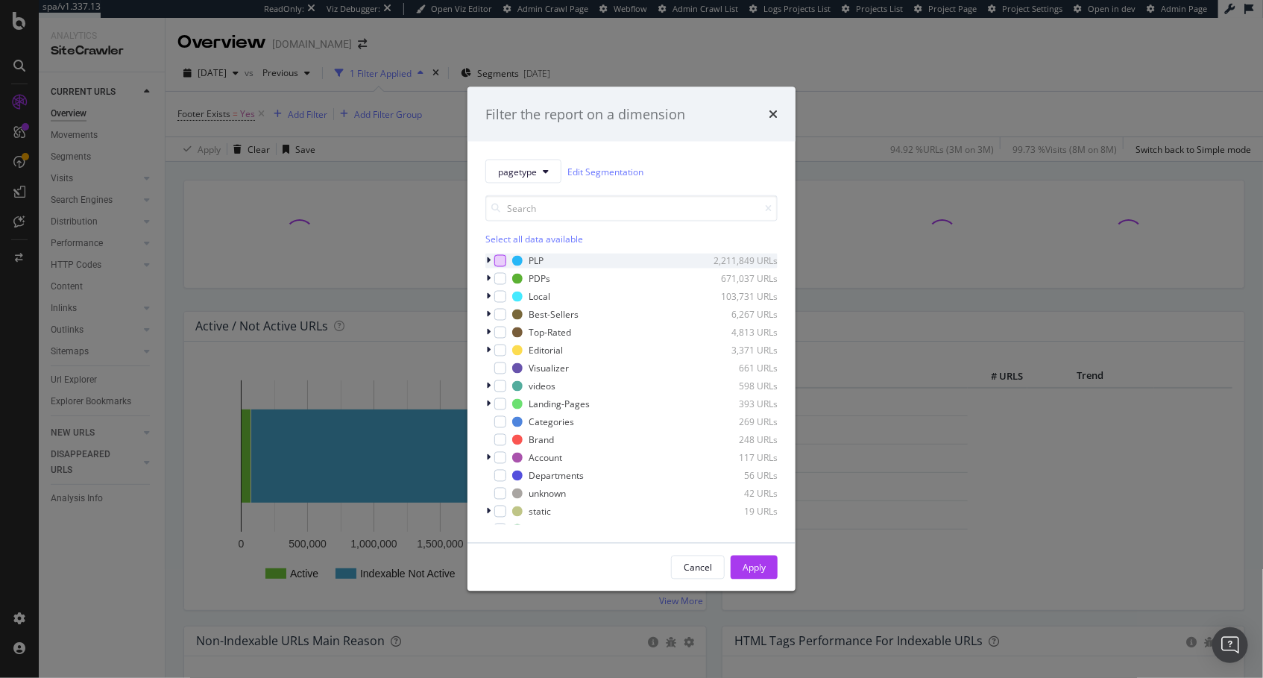
click at [499, 259] on div "modal" at bounding box center [500, 261] width 12 height 12
click at [753, 563] on div "Apply" at bounding box center [753, 567] width 23 height 13
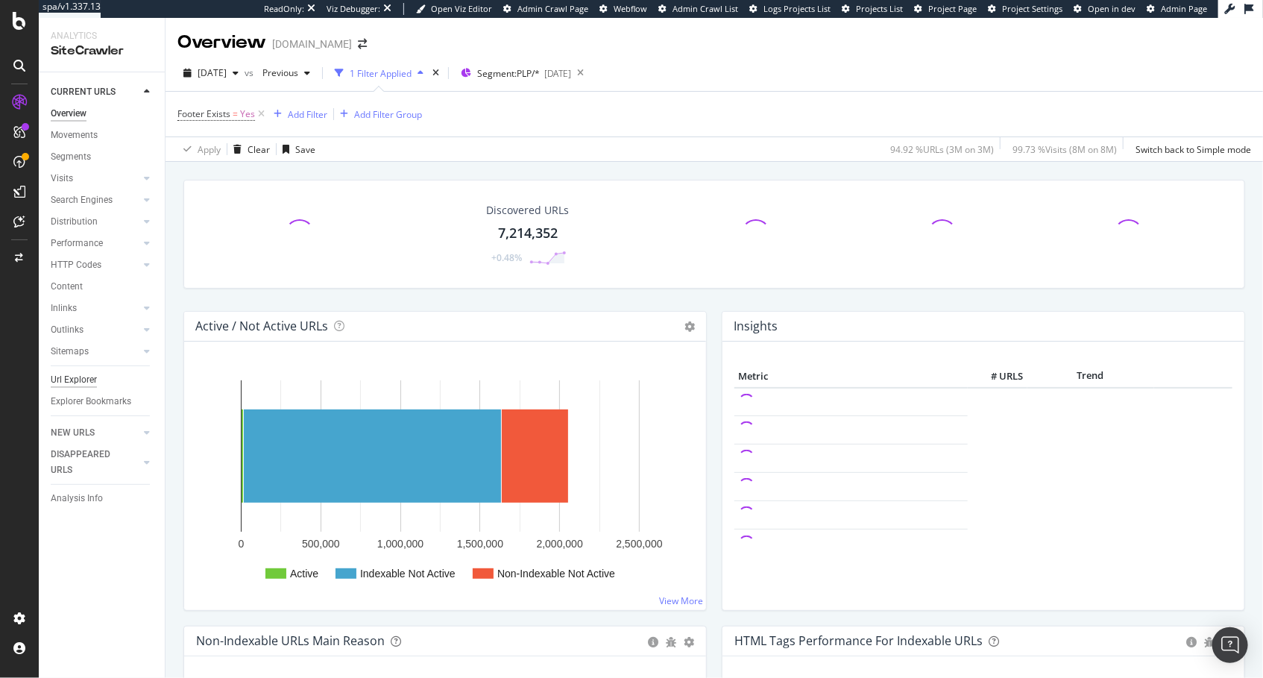
drag, startPoint x: 70, startPoint y: 377, endPoint x: 83, endPoint y: 378, distance: 12.7
click at [70, 377] on div "Url Explorer" at bounding box center [74, 380] width 46 height 16
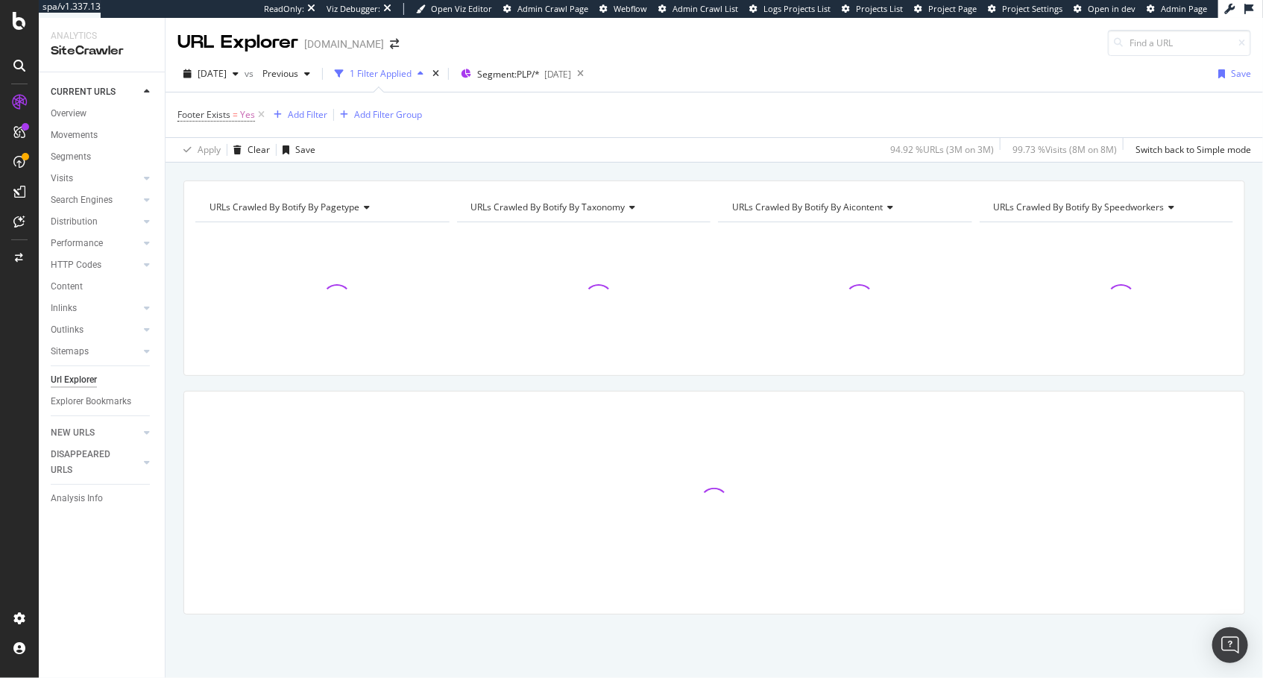
click at [373, 168] on div "URLs Crawled By Botify By pagetype Chart (by Value) Table Expand Export as CSV …" at bounding box center [713, 181] width 1097 height 36
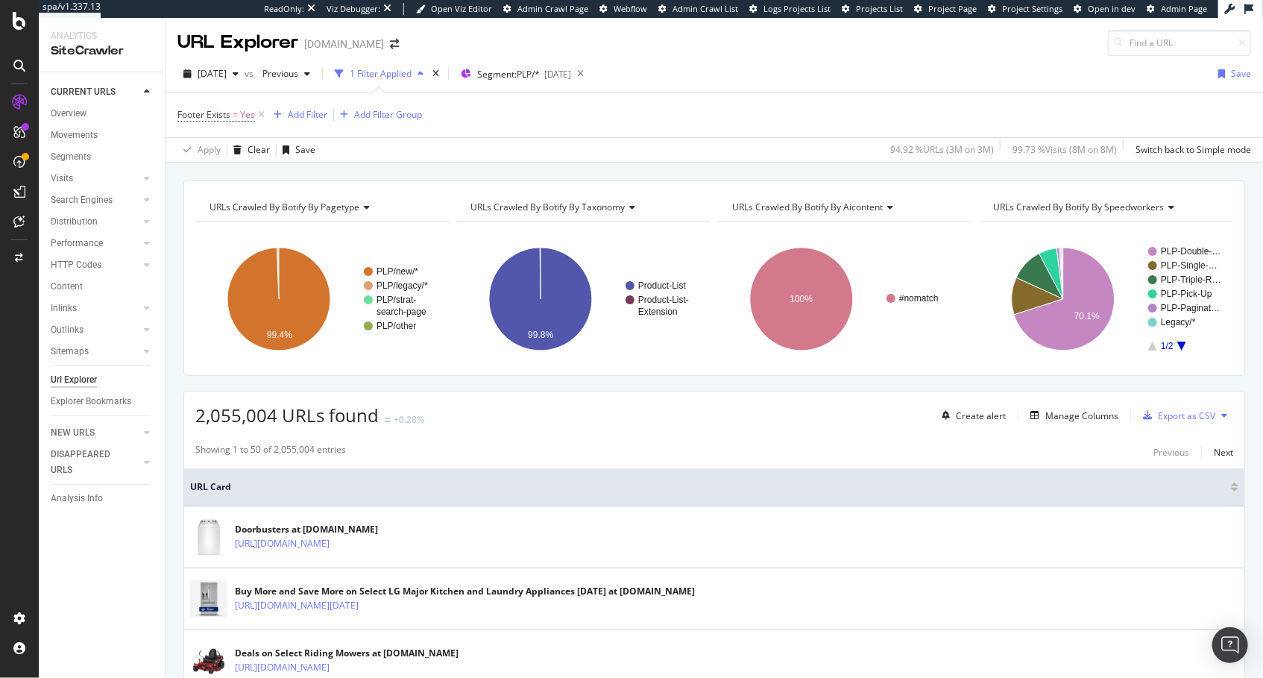
click at [584, 444] on div "Showing 1 to 50 of 2,055,004 entries Previous Next" at bounding box center [714, 452] width 1060 height 18
click at [301, 110] on div "Add Filter" at bounding box center [308, 114] width 40 height 13
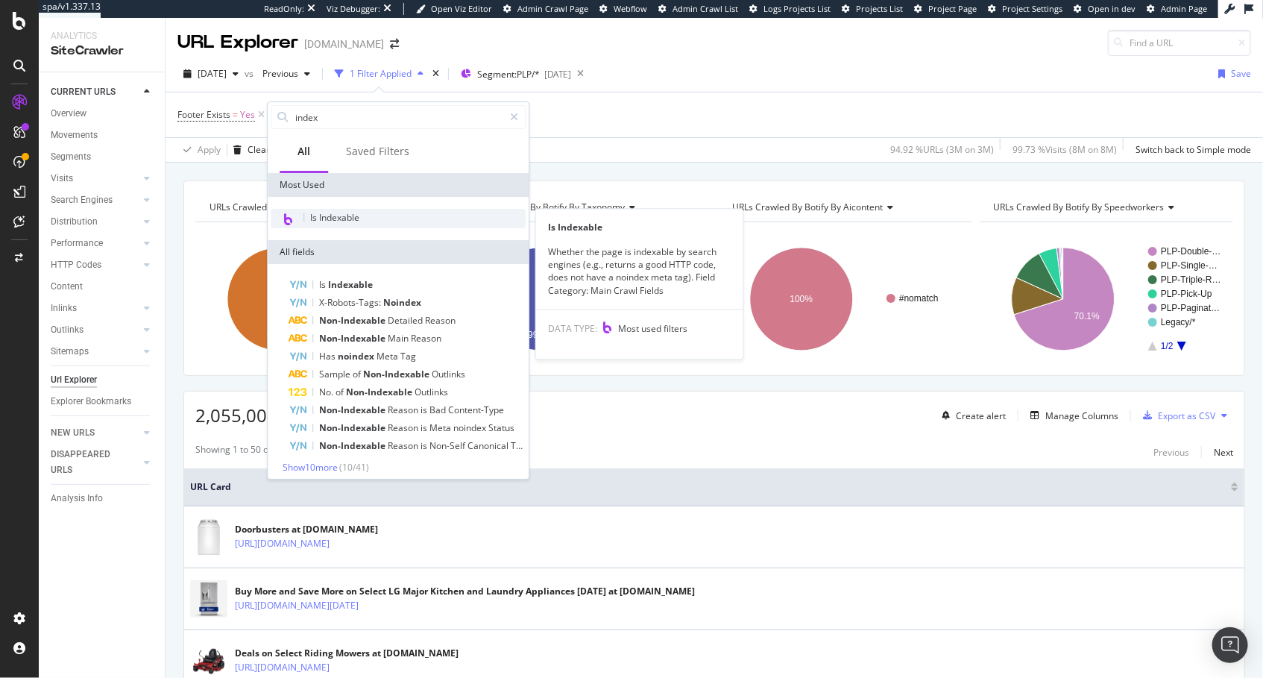
type input "index"
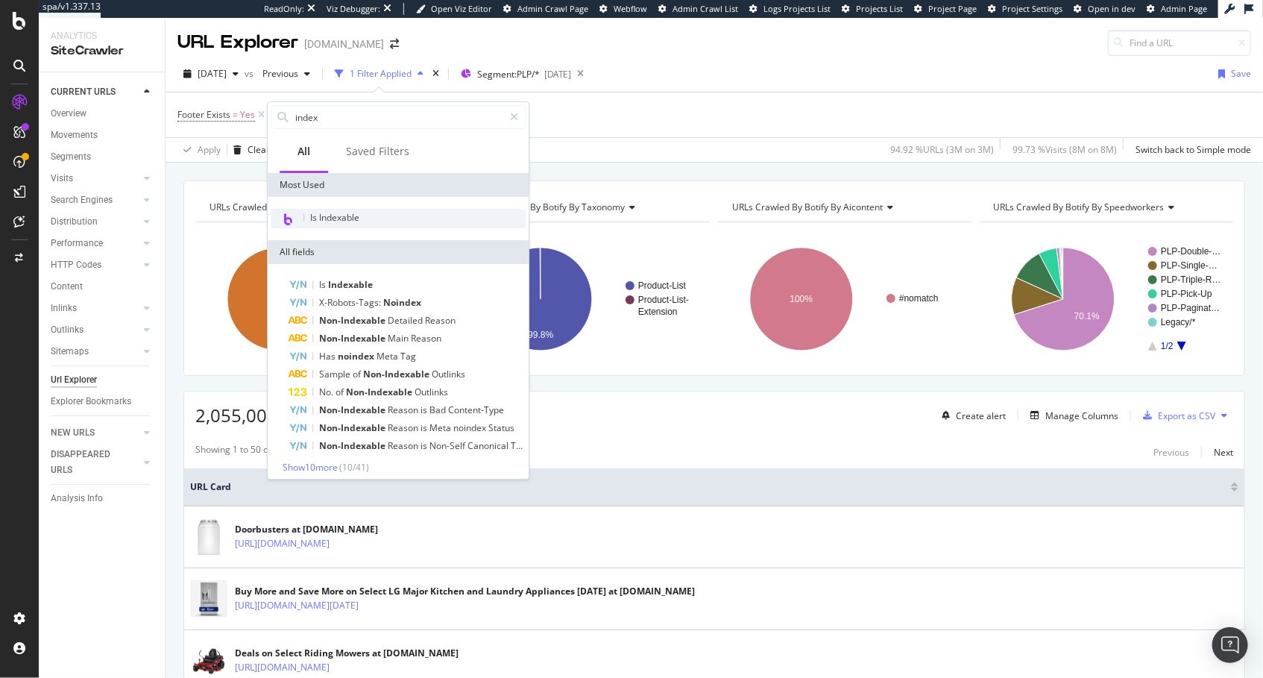
click at [382, 213] on div "Is Indexable" at bounding box center [398, 218] width 255 height 19
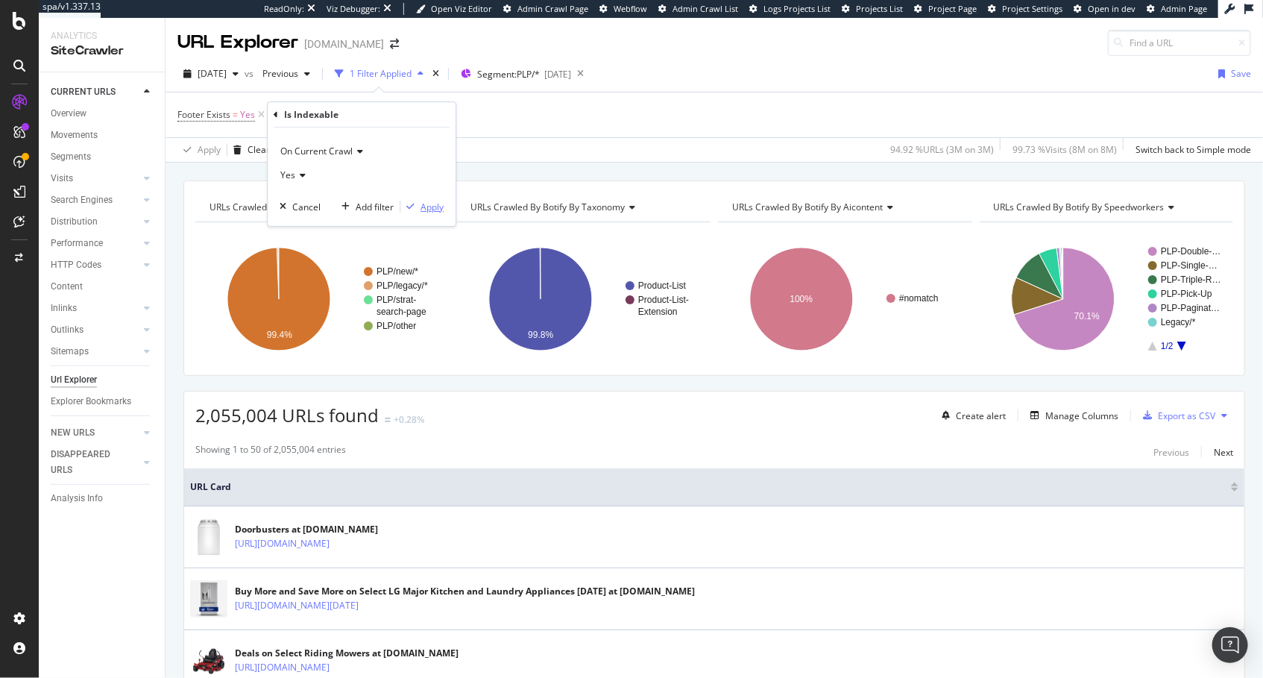
click at [430, 209] on div "Apply" at bounding box center [431, 207] width 23 height 13
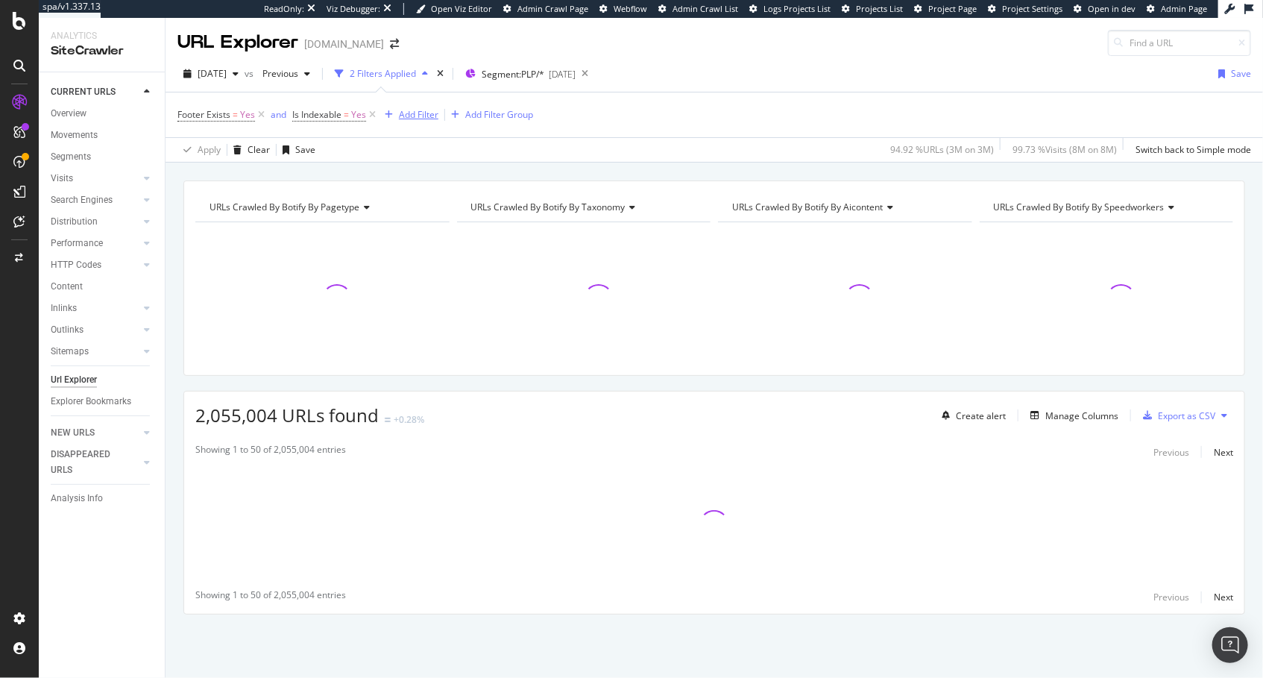
click at [409, 114] on div "Add Filter" at bounding box center [419, 114] width 40 height 13
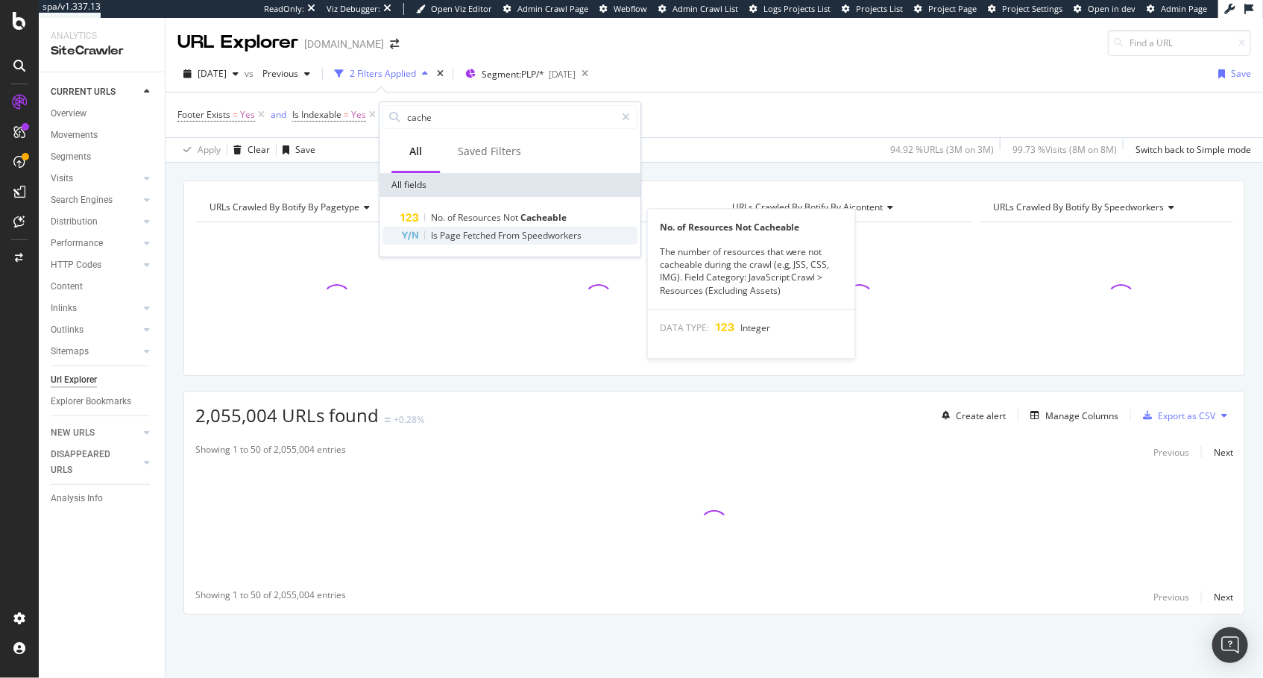
type input "cache"
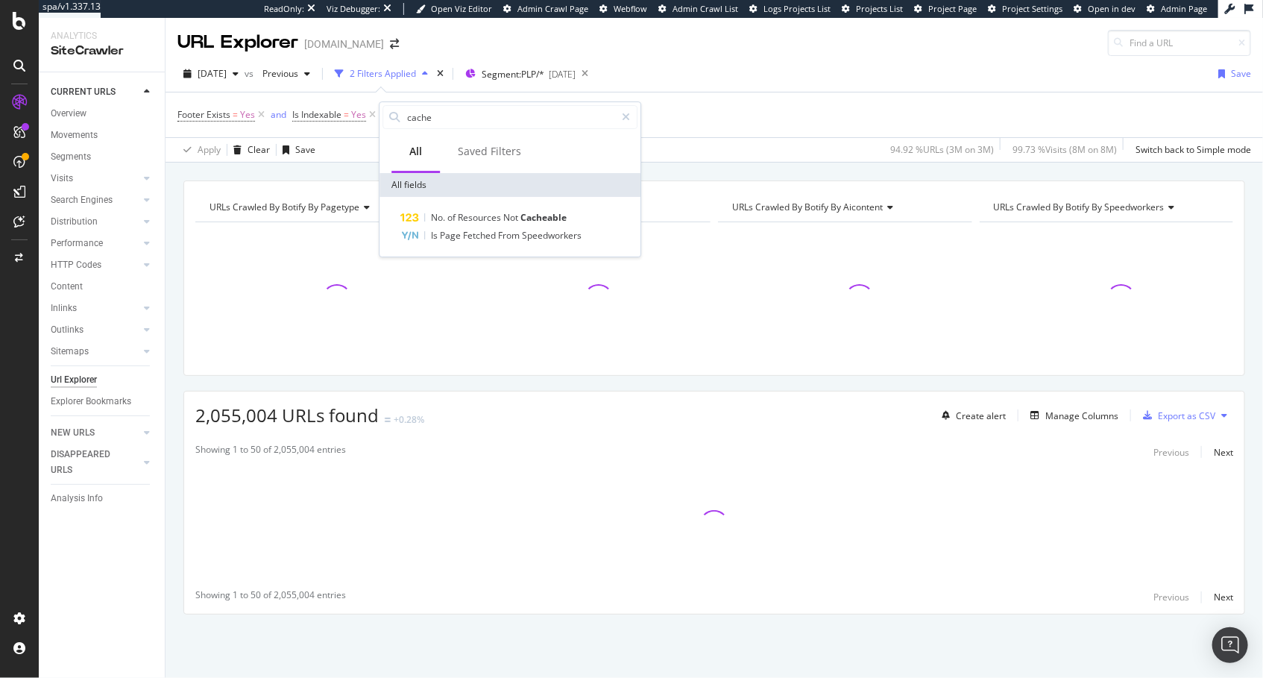
click at [487, 227] on div "Is Page Fetched From Speedworkers" at bounding box center [518, 236] width 237 height 18
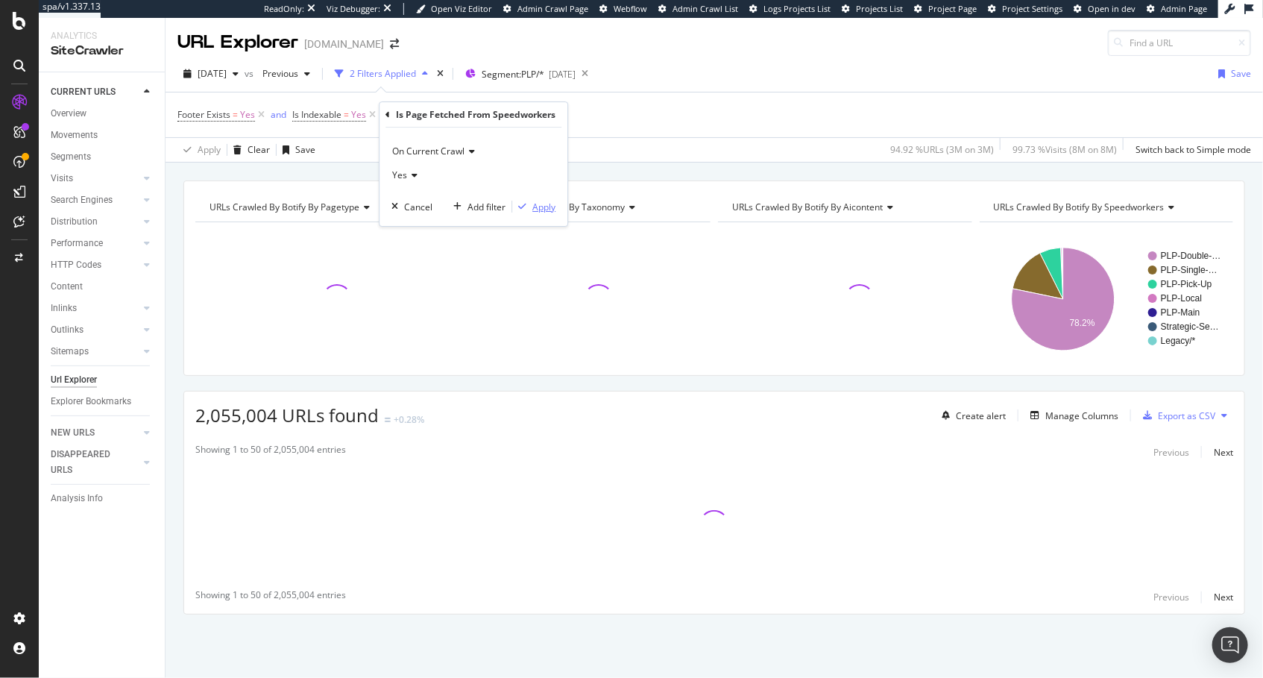
click at [533, 204] on div "Apply" at bounding box center [543, 207] width 23 height 13
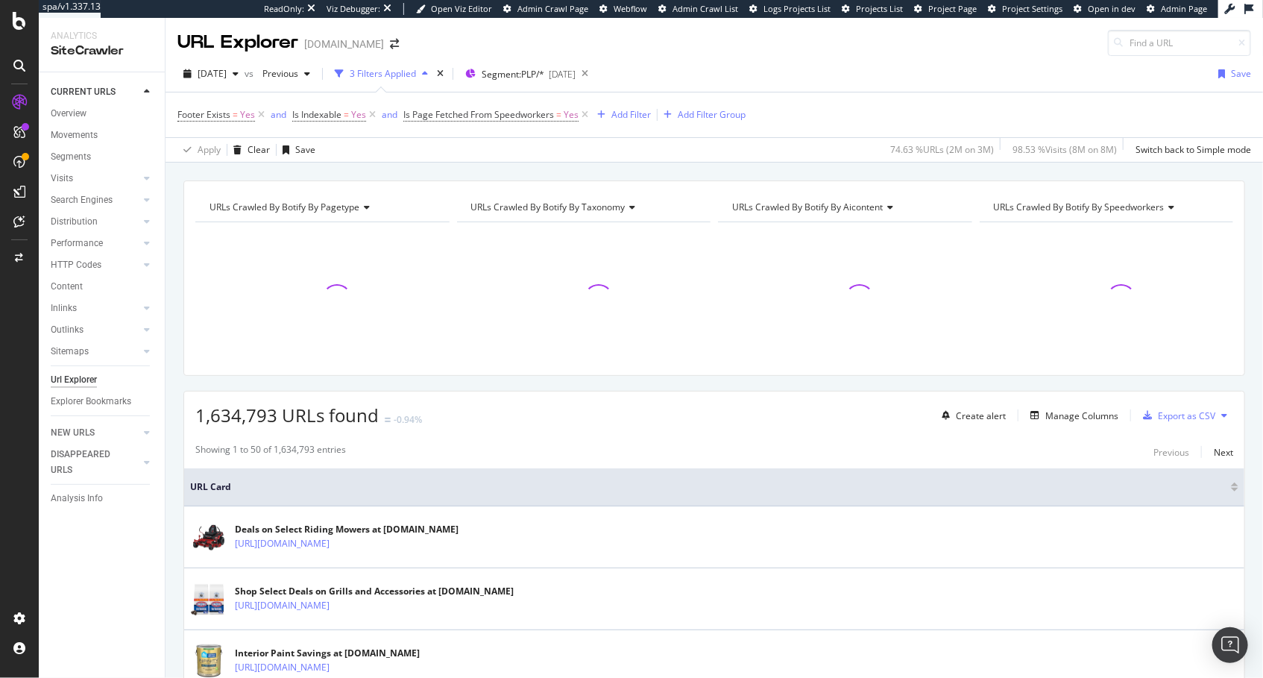
click at [537, 167] on div "URLs Crawled By Botify By pagetype Chart (by Value) Table Expand Export as CSV …" at bounding box center [713, 181] width 1097 height 36
click at [792, 408] on div "1,634,793 URLs found -0.94% Create alert Manage Columns Export as CSV" at bounding box center [714, 409] width 1060 height 37
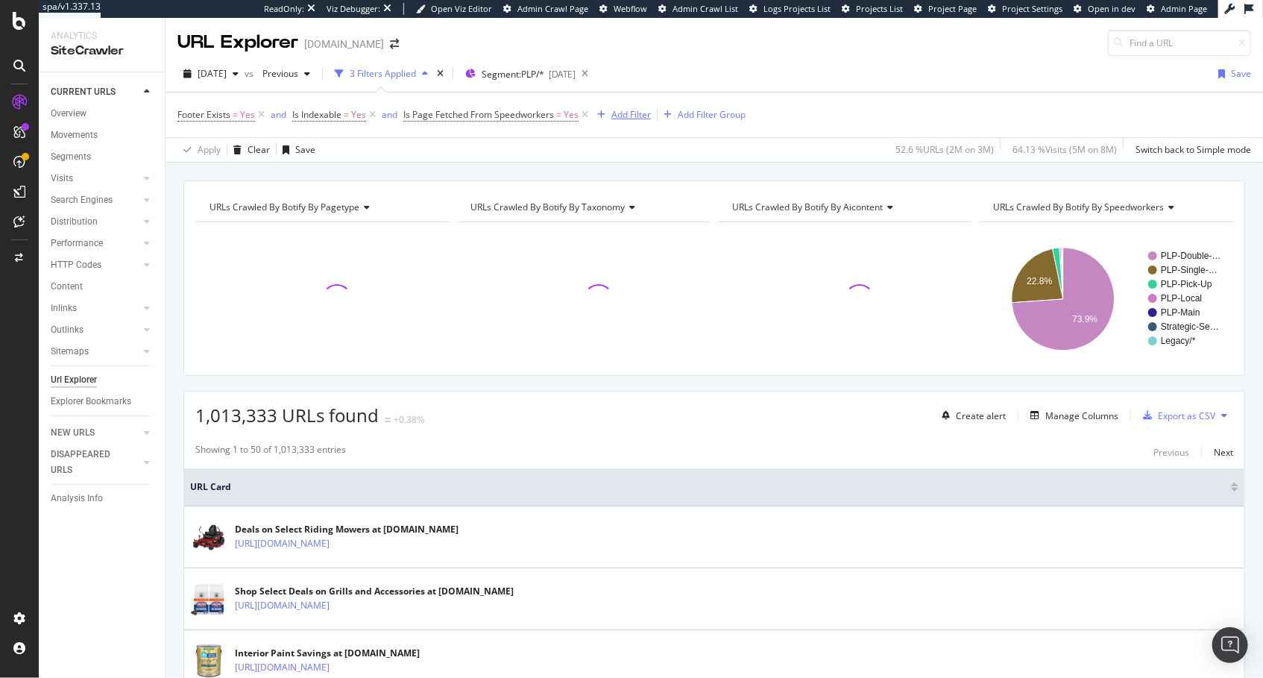
click at [632, 116] on div "Add Filter" at bounding box center [631, 114] width 40 height 13
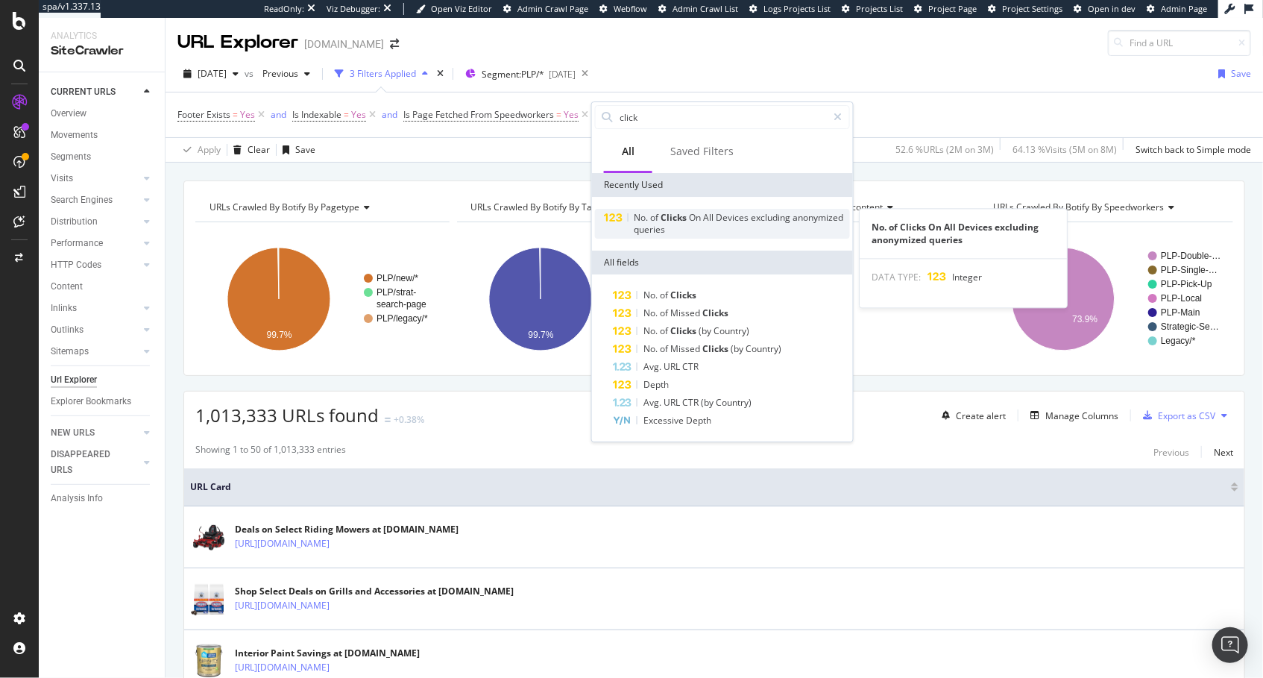
type input "click"
click at [693, 220] on span "On" at bounding box center [697, 217] width 14 height 13
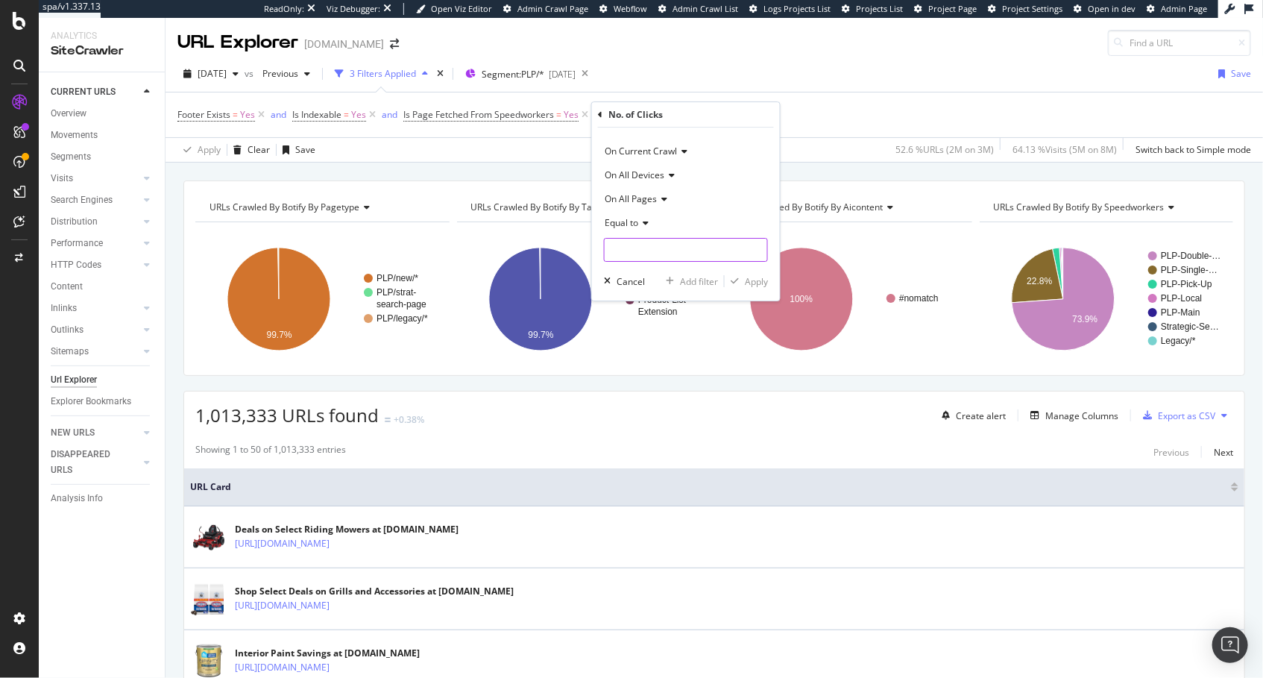
drag, startPoint x: 663, startPoint y: 251, endPoint x: 672, endPoint y: 252, distance: 8.2
click at [664, 250] on input "number" at bounding box center [686, 250] width 164 height 24
type input "0"
click at [752, 280] on div "Apply" at bounding box center [756, 281] width 23 height 13
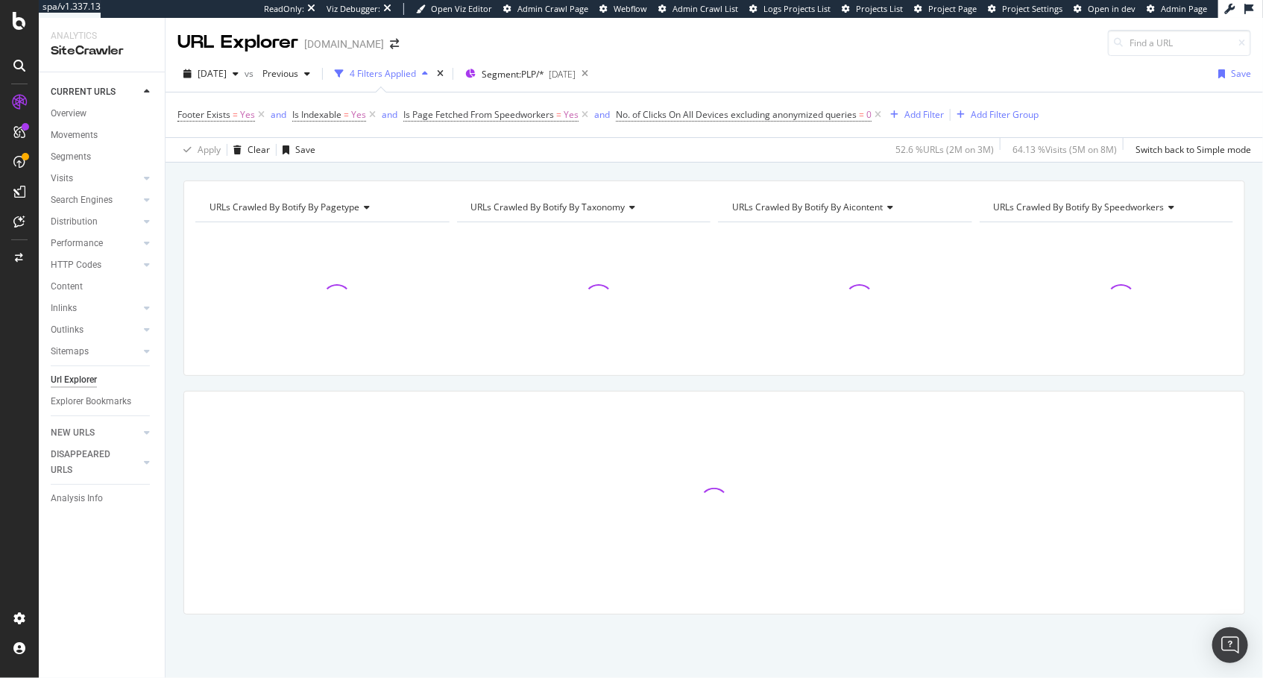
click at [682, 168] on div "URLs Crawled By Botify By pagetype Chart (by Value) Table Expand Export as CSV …" at bounding box center [713, 181] width 1097 height 36
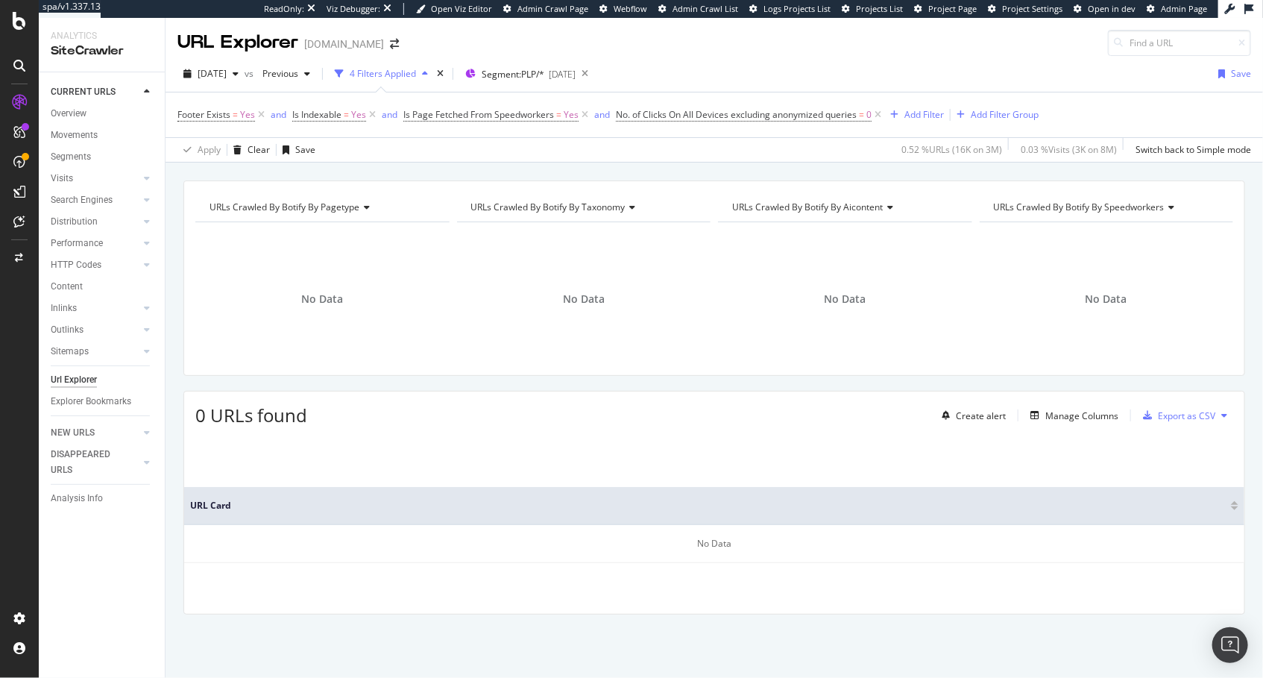
drag, startPoint x: 878, startPoint y: 114, endPoint x: 868, endPoint y: 116, distance: 10.7
click at [878, 114] on icon at bounding box center [877, 114] width 13 height 15
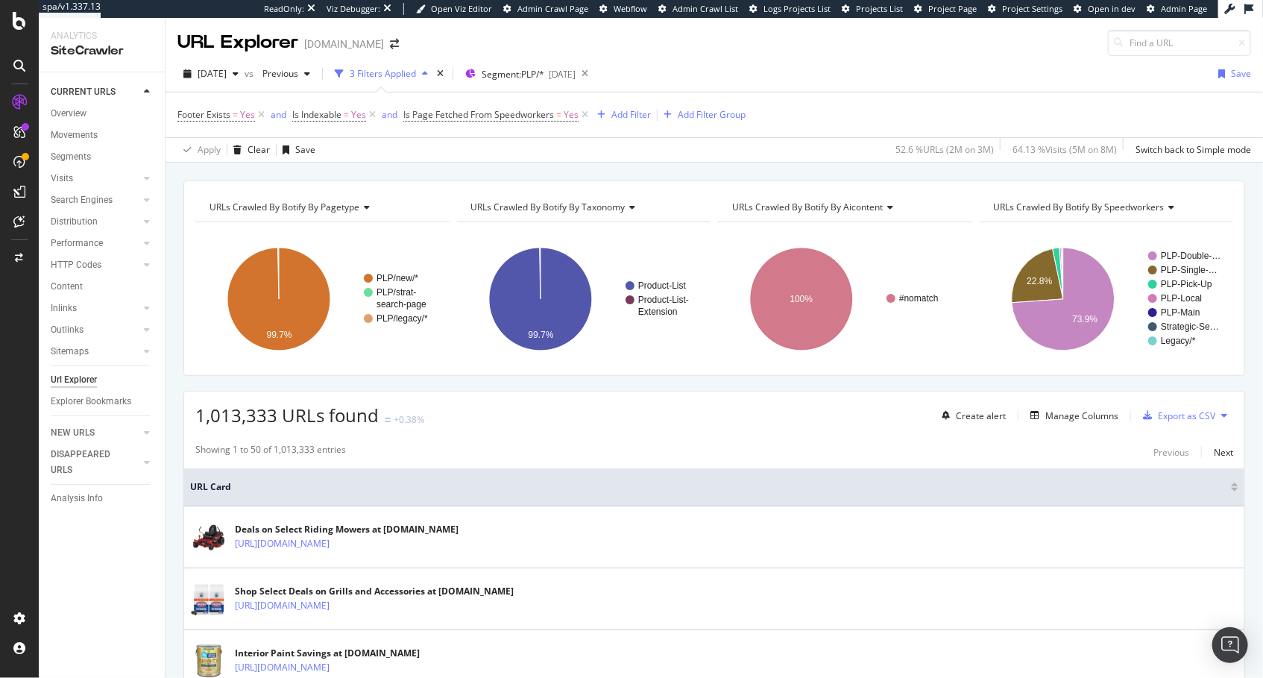
click at [684, 167] on div "URLs Crawled By Botify By pagetype Chart (by Value) Table Expand Export as CSV …" at bounding box center [713, 181] width 1097 height 36
click at [1053, 409] on div "Manage Columns" at bounding box center [1081, 415] width 73 height 13
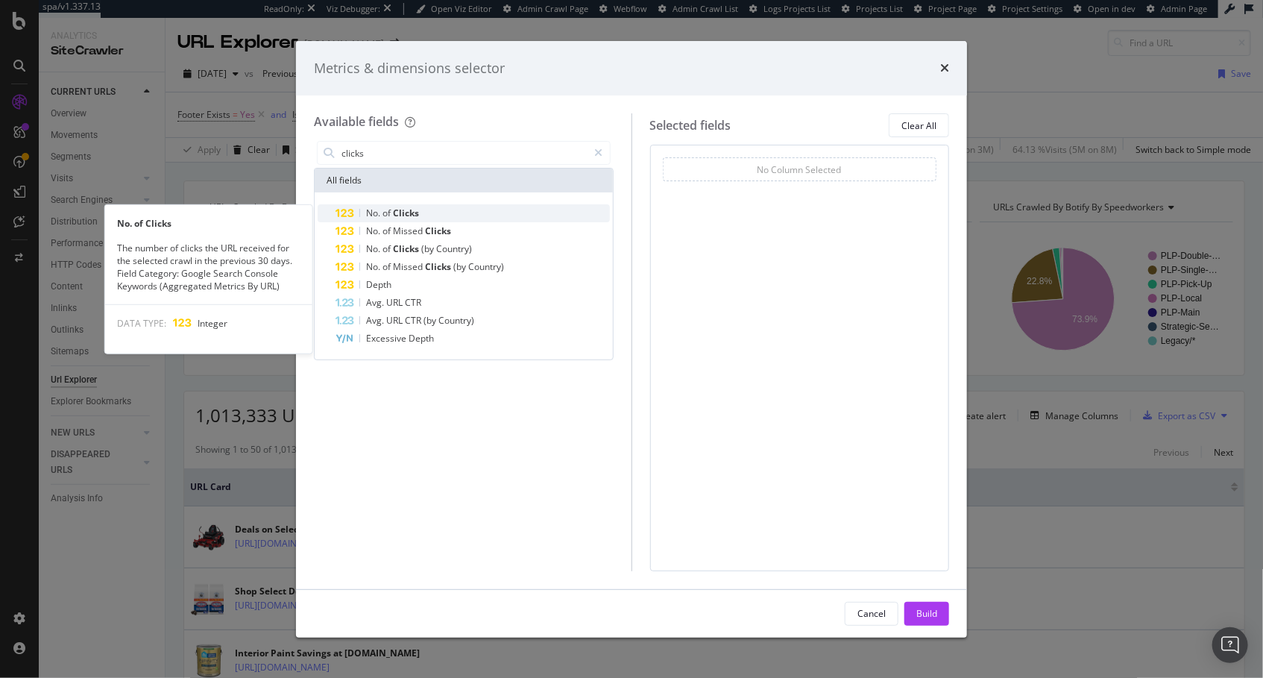
type input "clicks"
click at [478, 212] on div "No. of Clicks" at bounding box center [472, 213] width 274 height 18
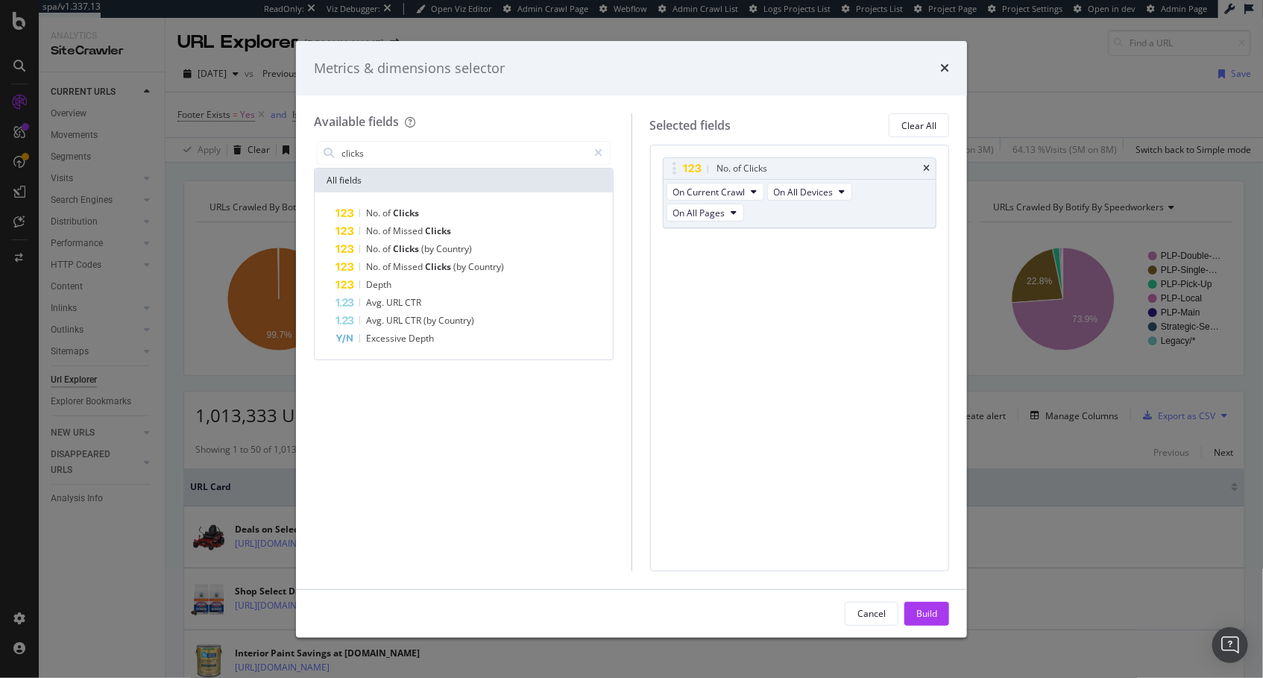
click at [927, 609] on div "Build" at bounding box center [926, 613] width 21 height 13
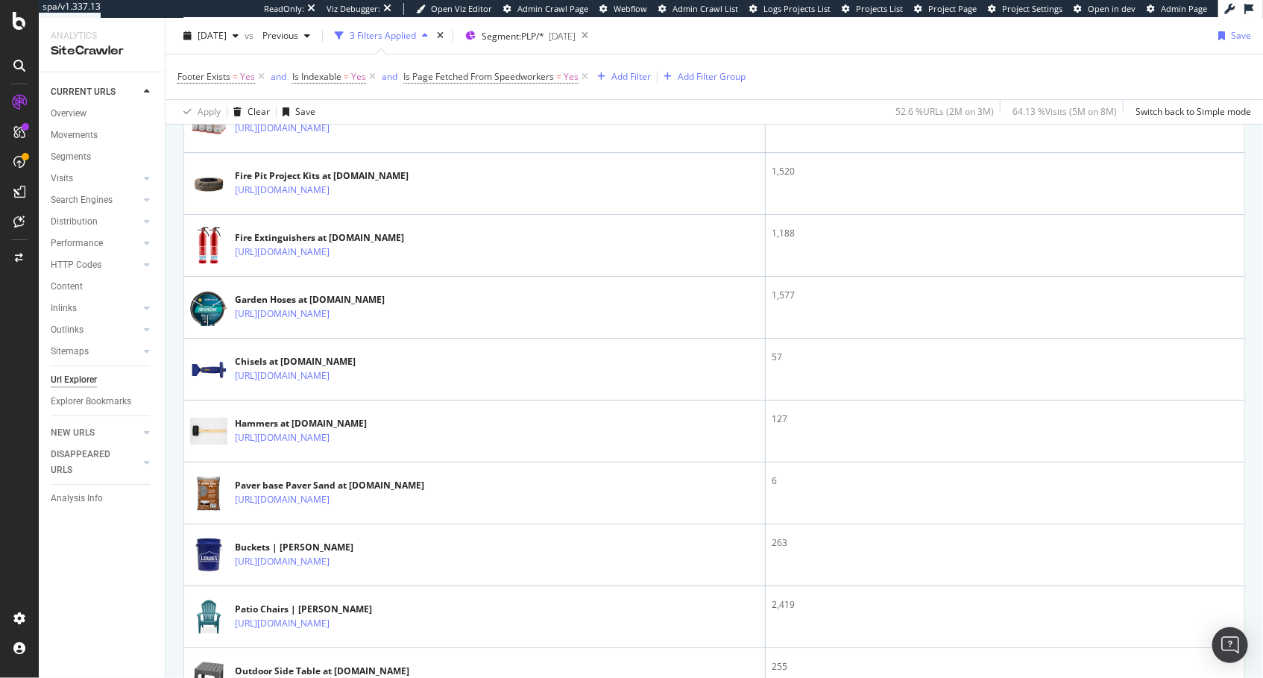
scroll to position [3019, 0]
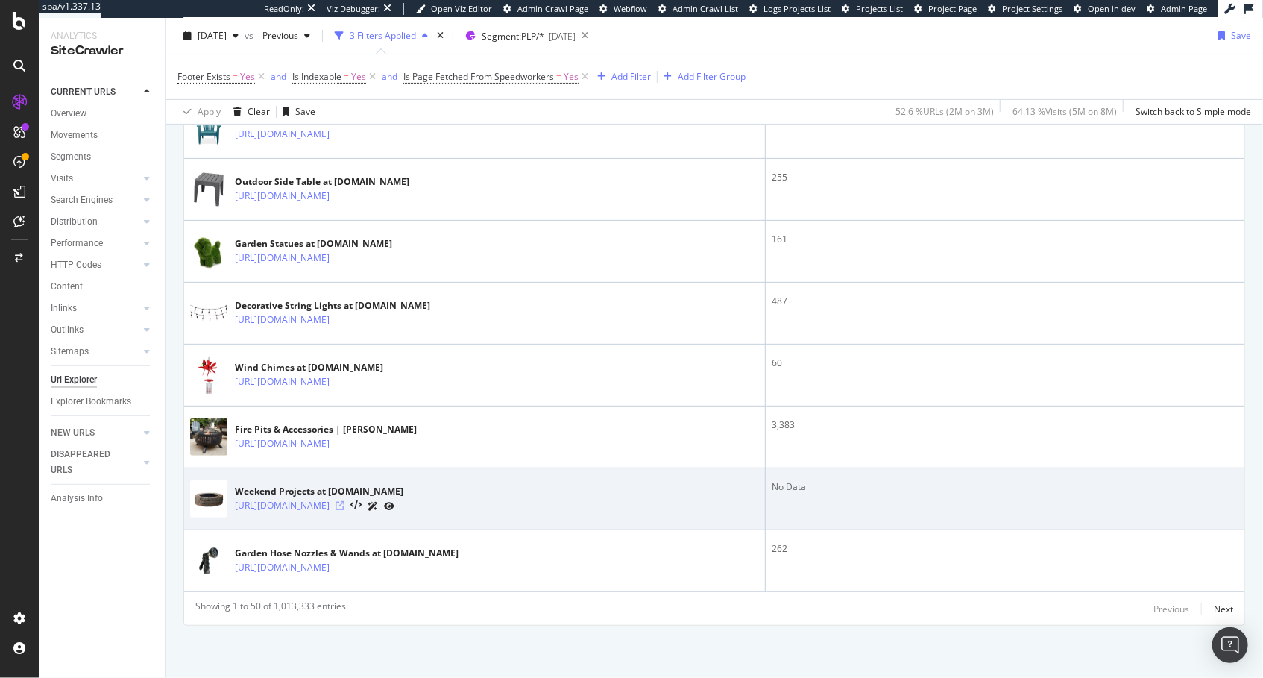
click at [344, 503] on icon at bounding box center [339, 505] width 9 height 9
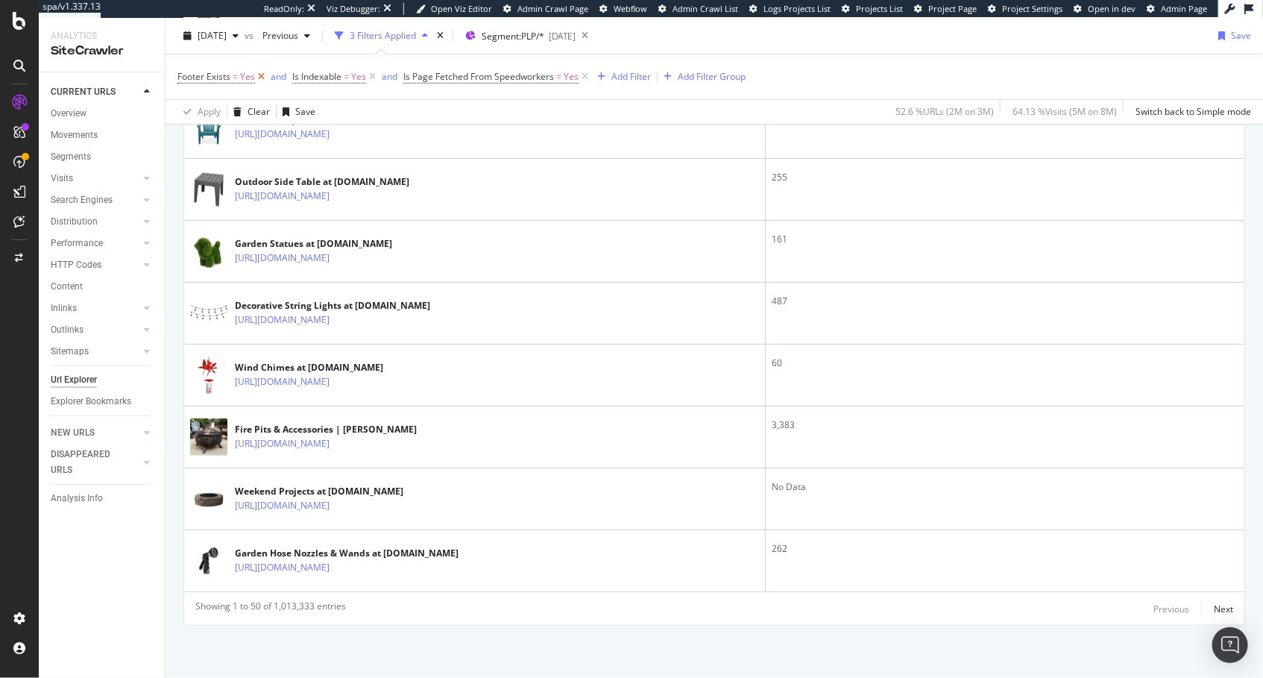
click at [258, 75] on icon at bounding box center [261, 76] width 13 height 15
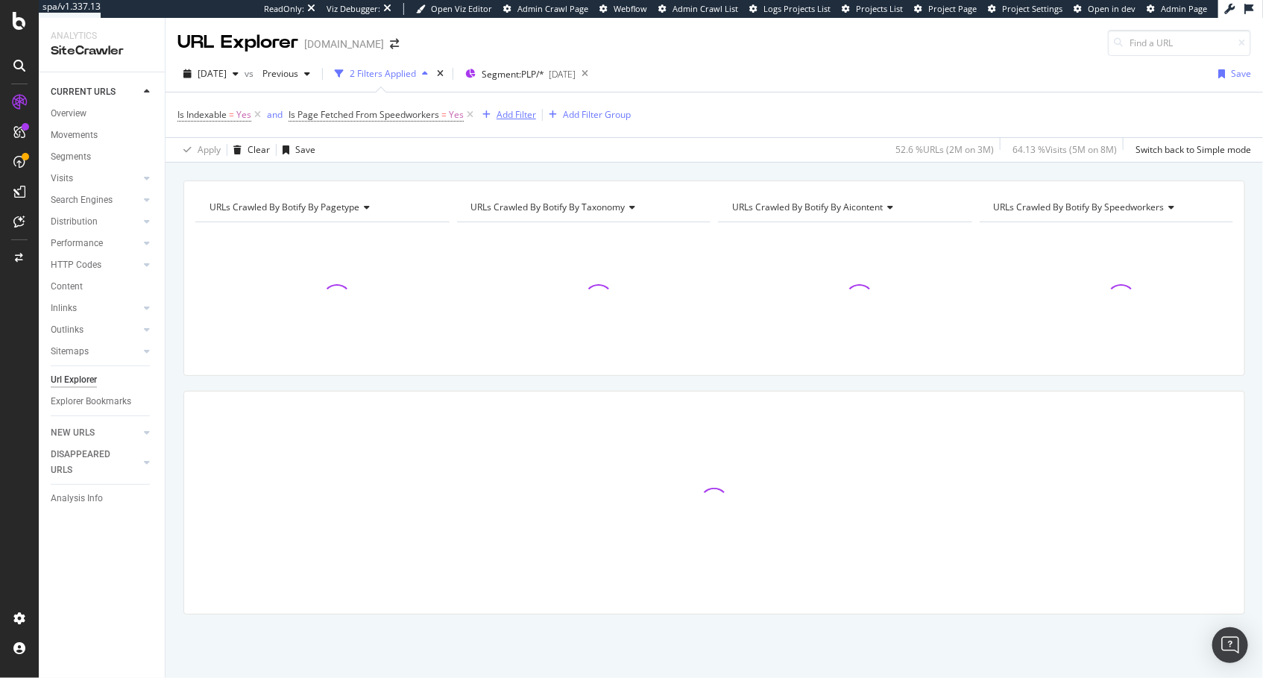
click at [503, 110] on div "Add Filter" at bounding box center [516, 114] width 40 height 13
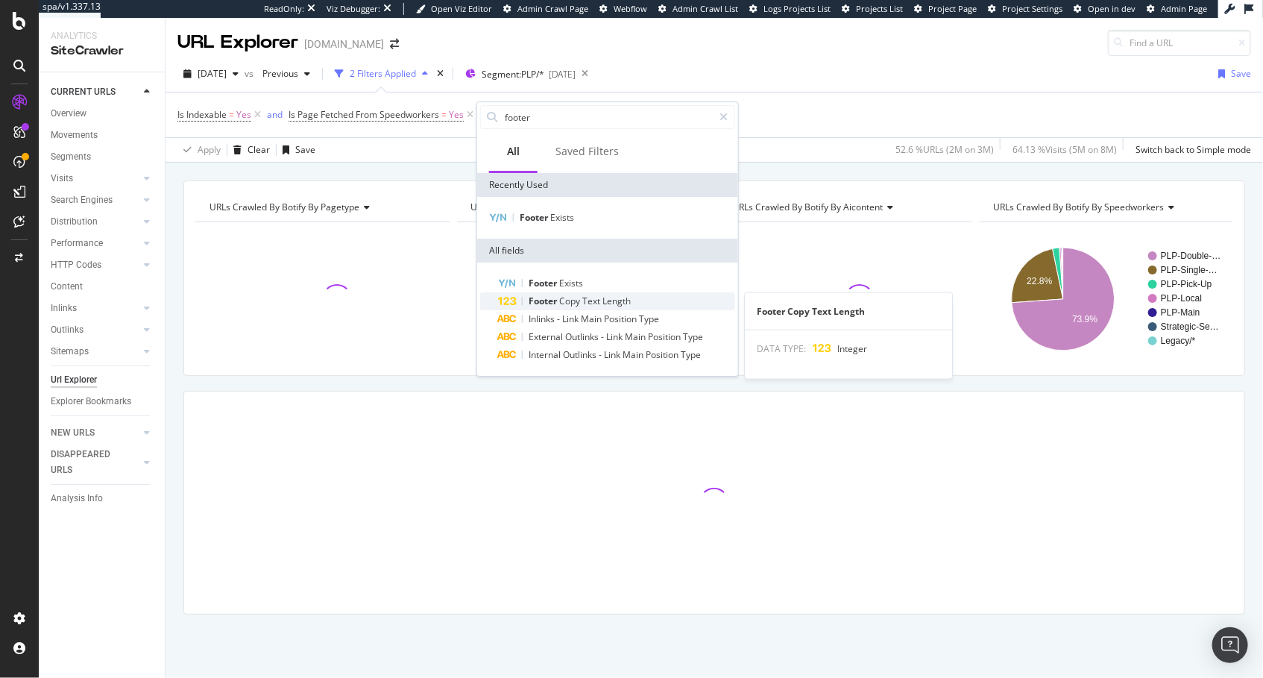
type input "footer"
click at [573, 300] on span "Copy" at bounding box center [570, 300] width 23 height 13
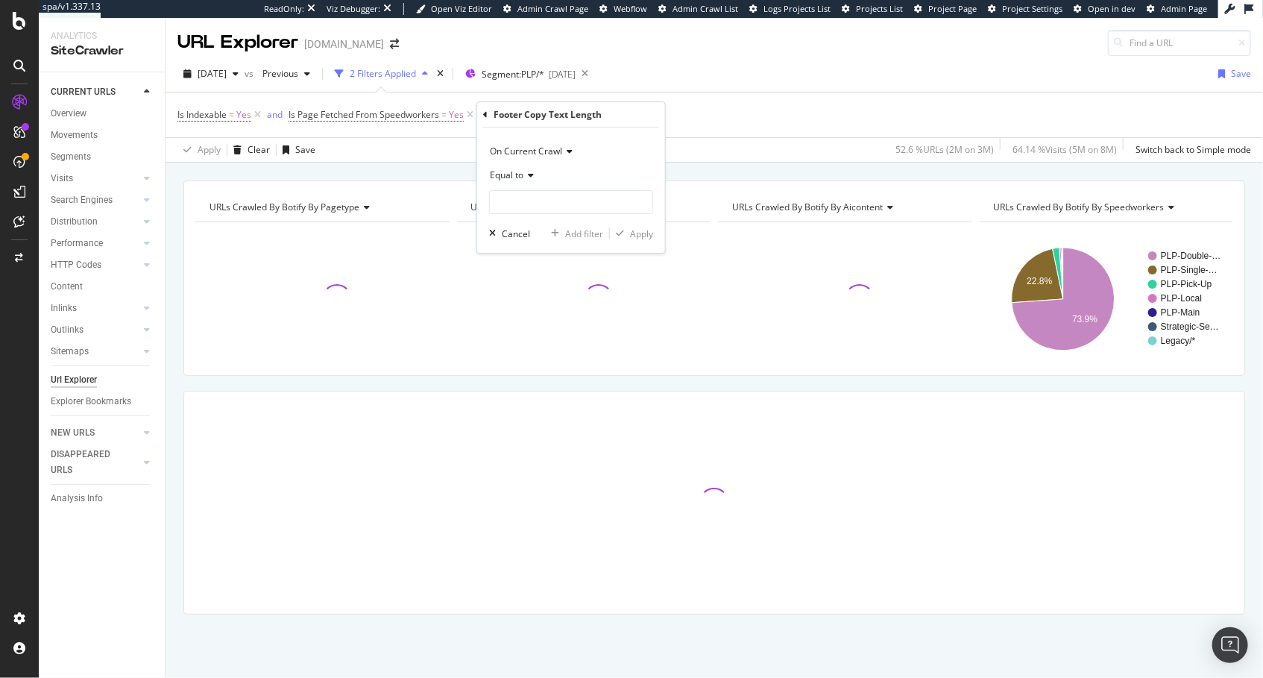
click at [516, 171] on span "Equal to" at bounding box center [507, 174] width 34 height 13
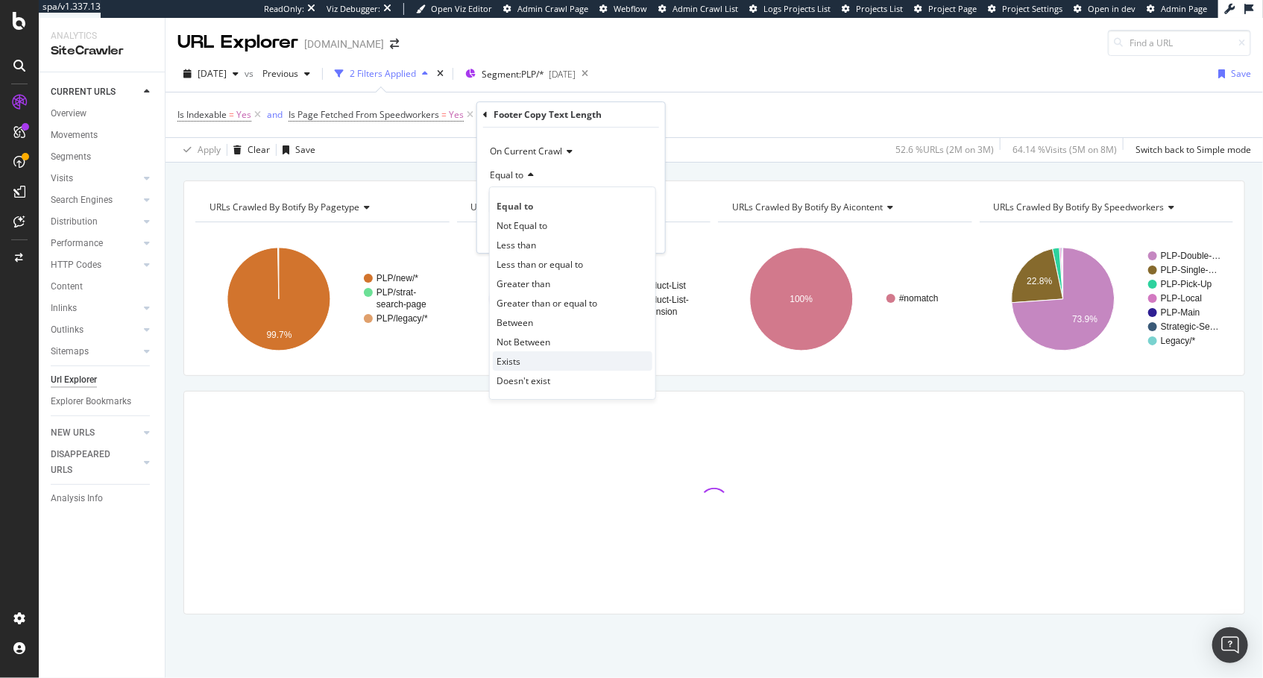
click at [544, 358] on div "Exists" at bounding box center [573, 360] width 160 height 19
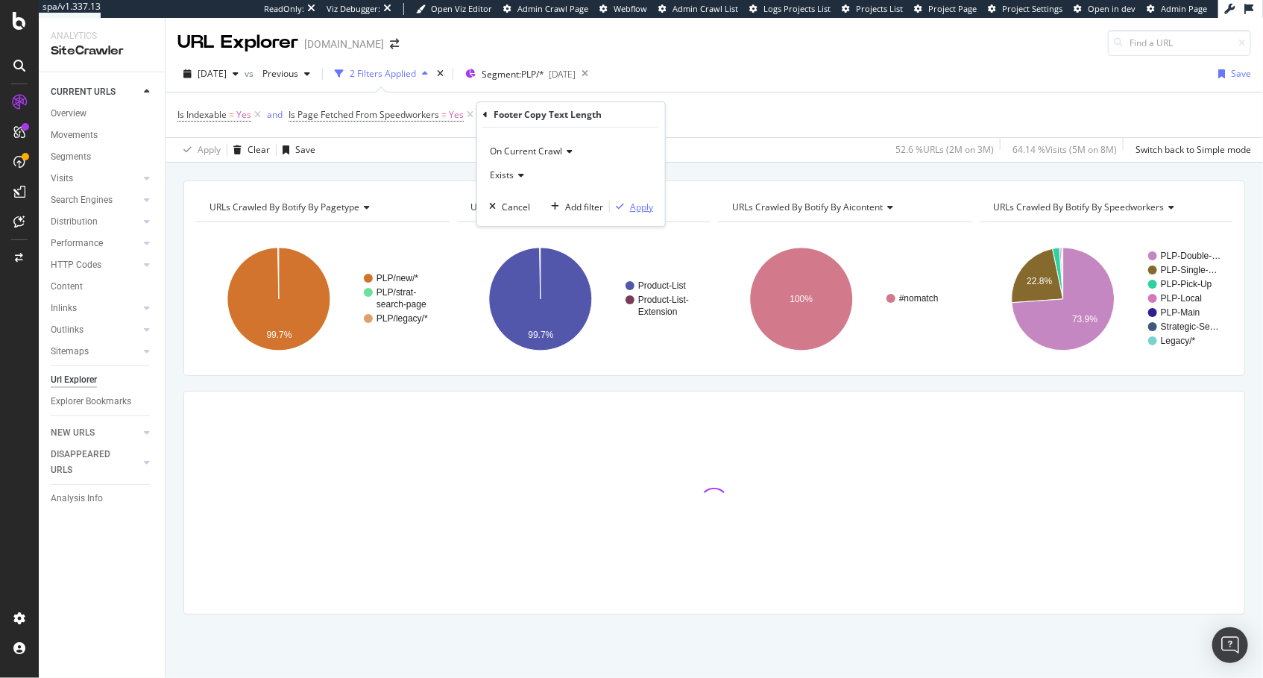
click at [635, 202] on div "Apply" at bounding box center [641, 207] width 23 height 13
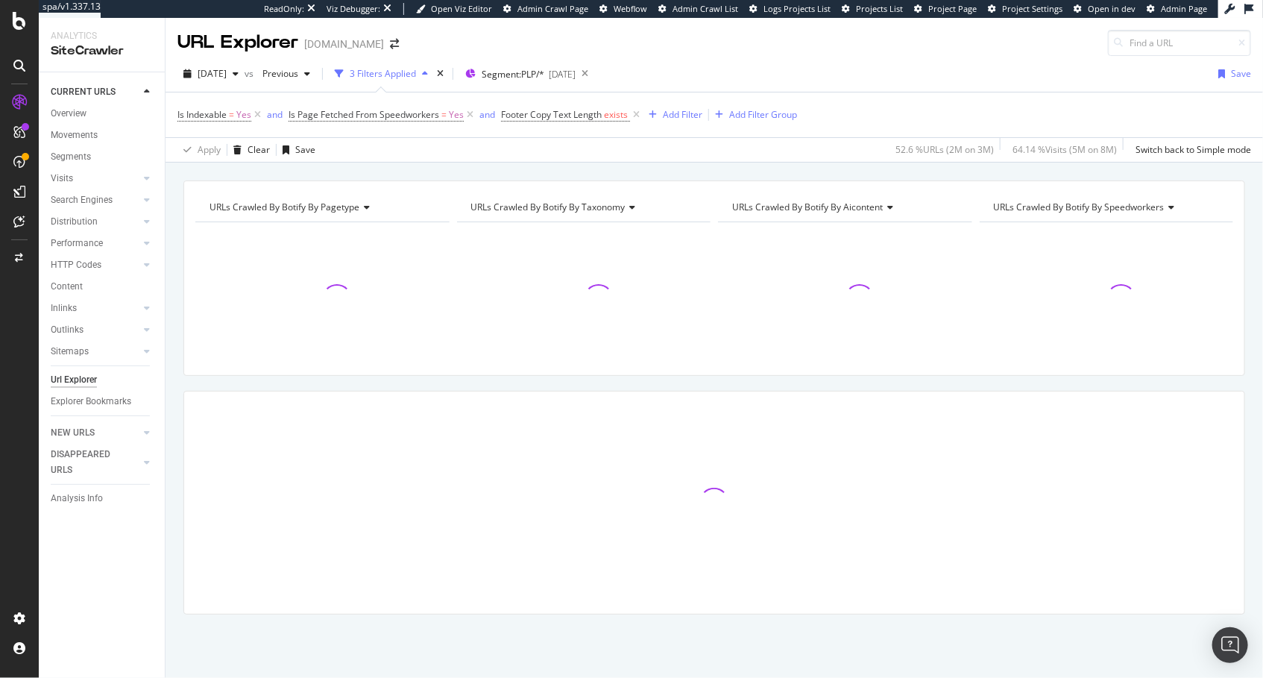
click at [646, 171] on div "URLs Crawled By Botify By pagetype Chart (by Value) Table Expand Export as CSV …" at bounding box center [713, 181] width 1097 height 36
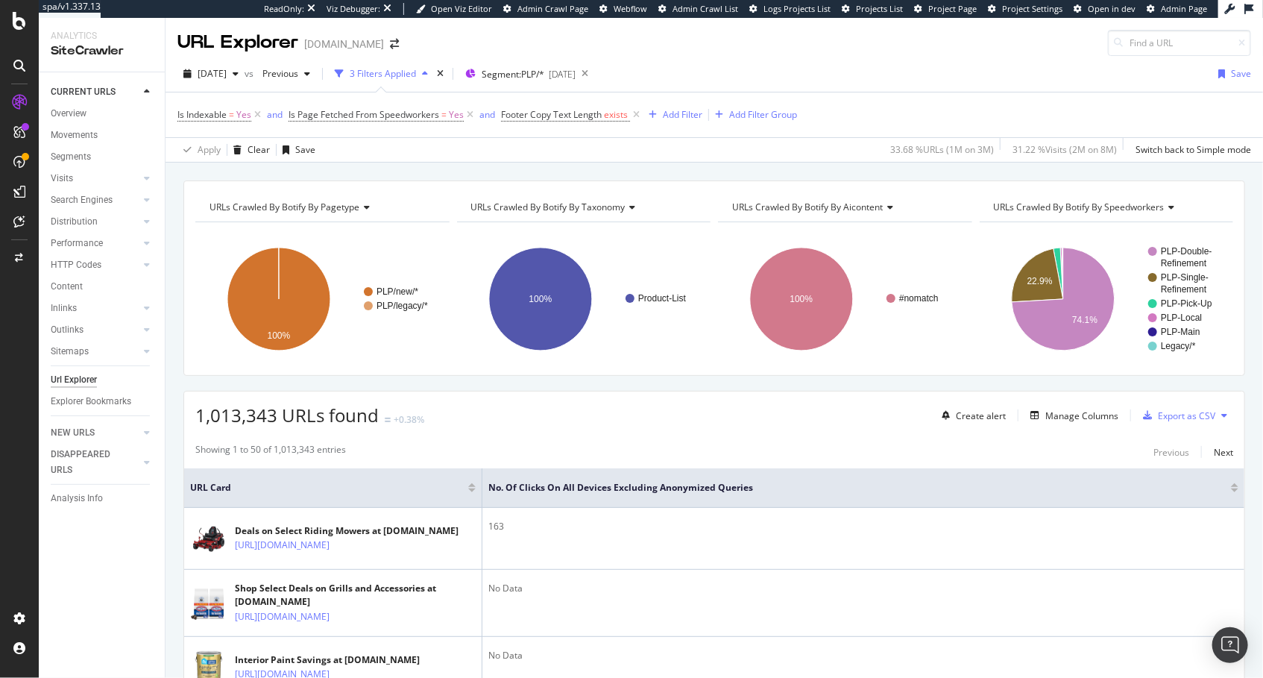
drag, startPoint x: 593, startPoint y: 164, endPoint x: 568, endPoint y: 160, distance: 25.7
click at [591, 163] on div "URLs Crawled By Botify By pagetype Chart (by Value) Table Expand Export as CSV …" at bounding box center [713, 181] width 1097 height 36
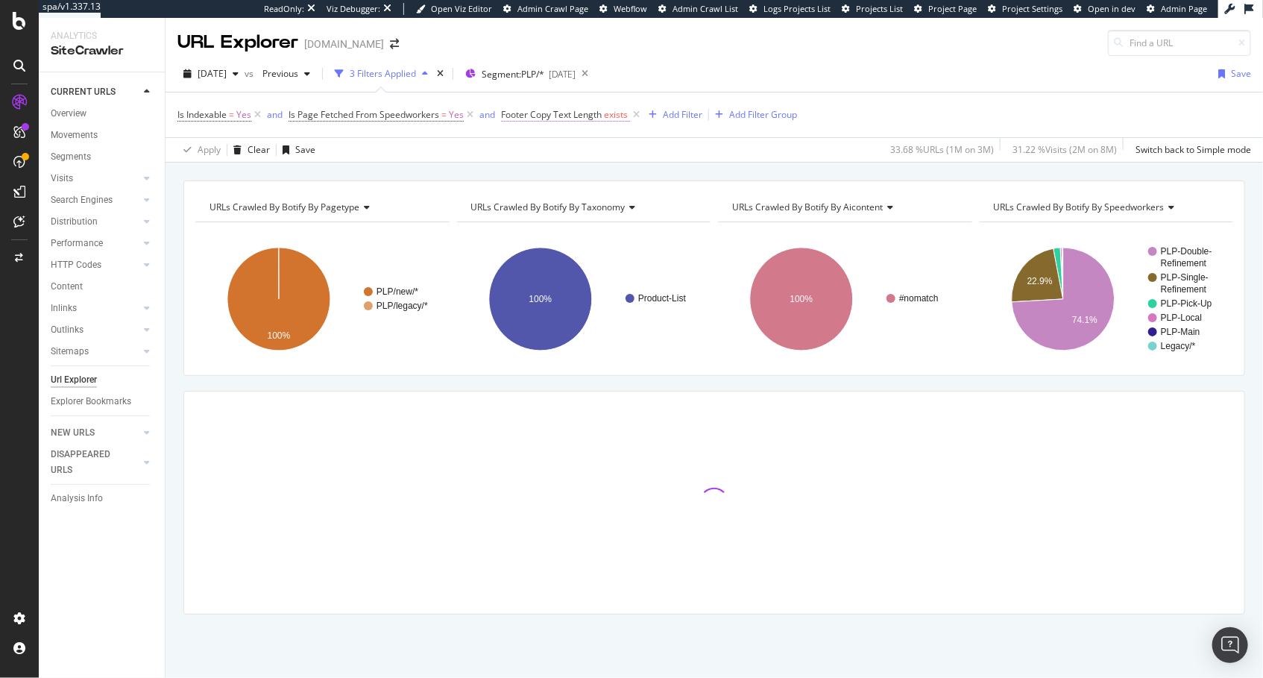
click at [603, 115] on span "Footer Copy Text Length exists" at bounding box center [565, 114] width 129 height 13
click at [536, 170] on span "Exists" at bounding box center [526, 171] width 24 height 13
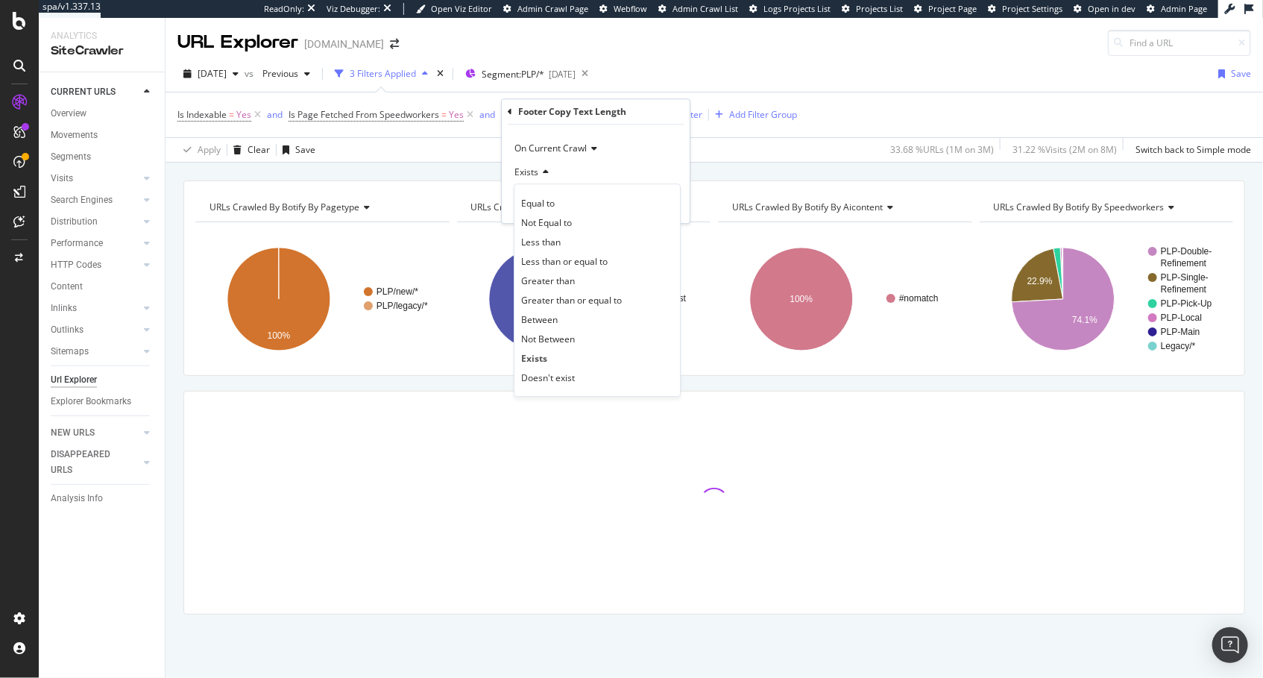
click at [572, 281] on span "Greater than" at bounding box center [548, 280] width 54 height 13
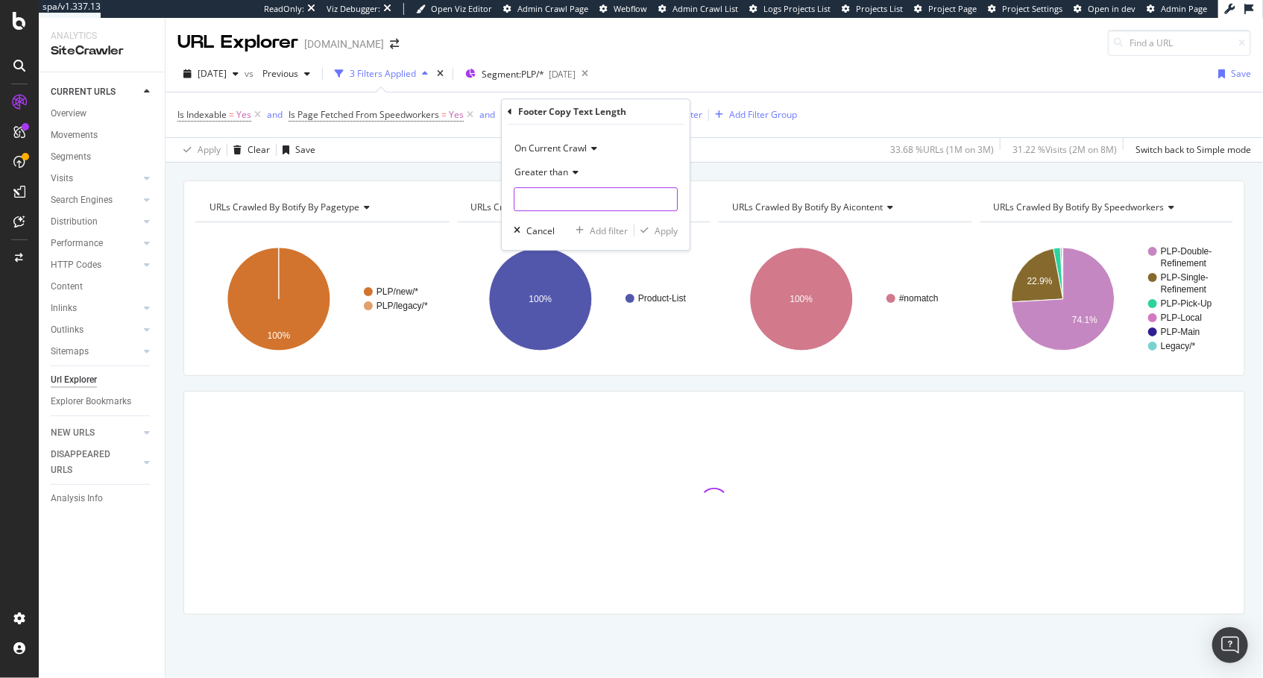
click at [573, 189] on input "number" at bounding box center [596, 199] width 164 height 24
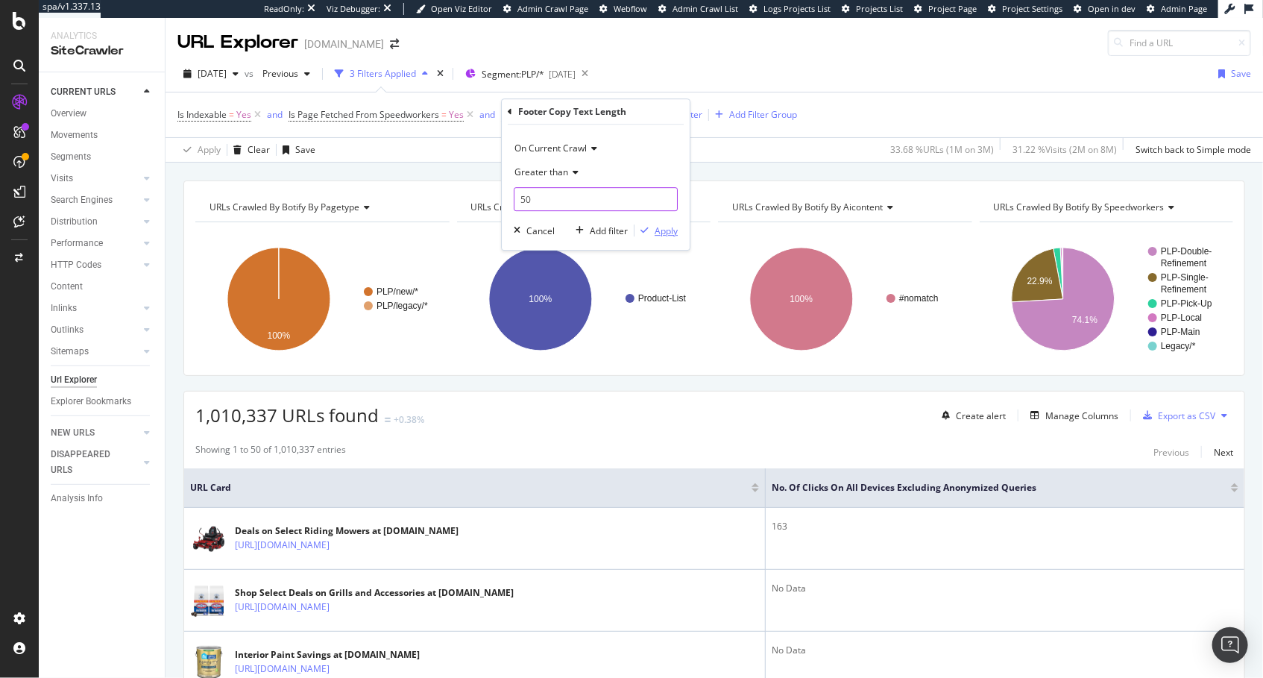
type input "50"
click at [666, 231] on div "Apply" at bounding box center [666, 230] width 23 height 13
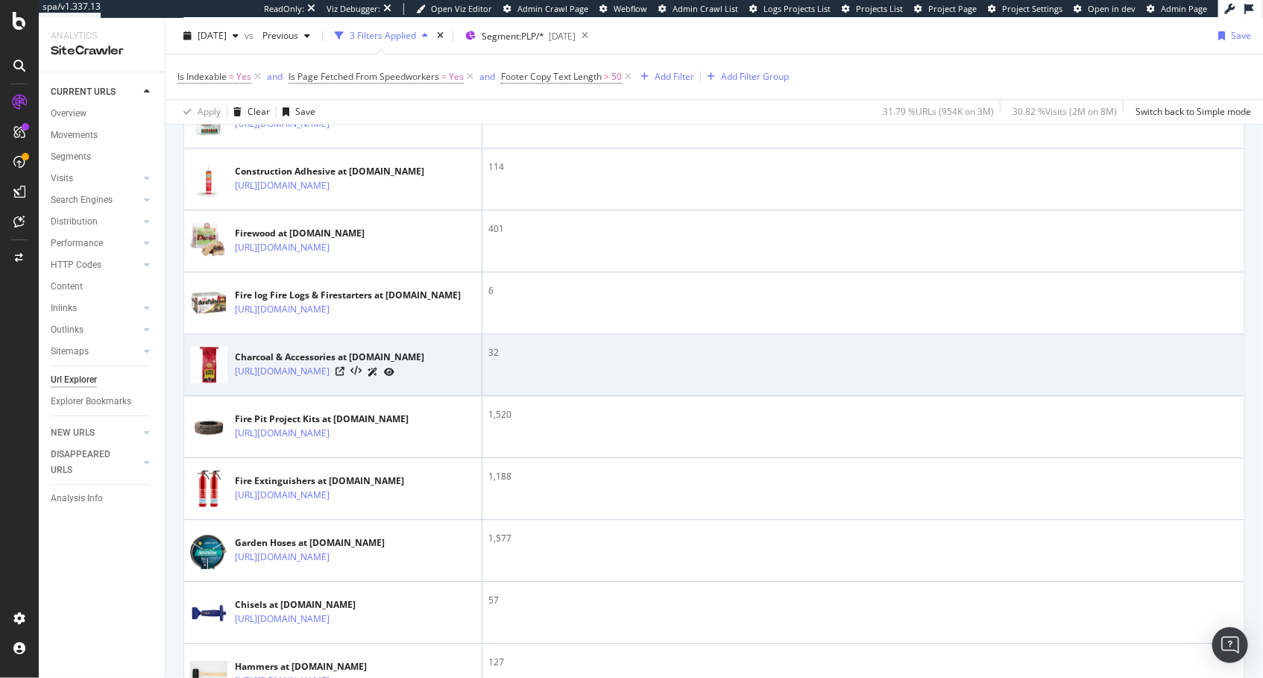
scroll to position [1992, 0]
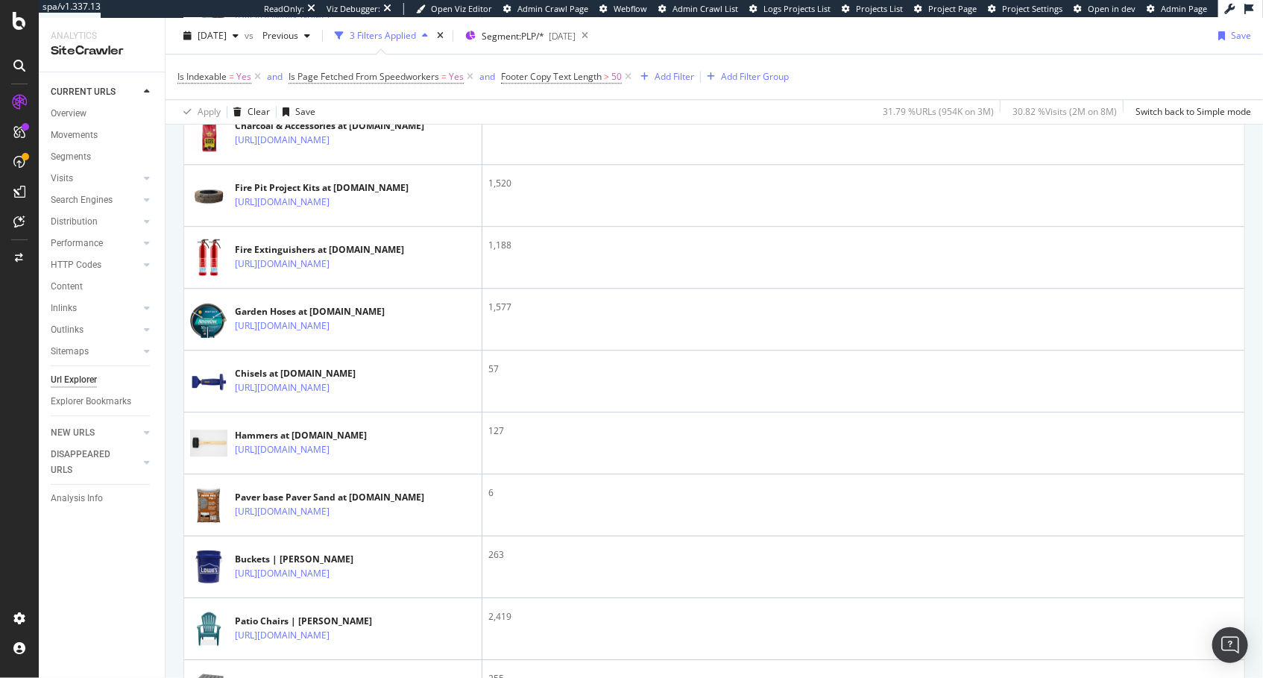
click at [344, 83] on icon at bounding box center [339, 78] width 9 height 9
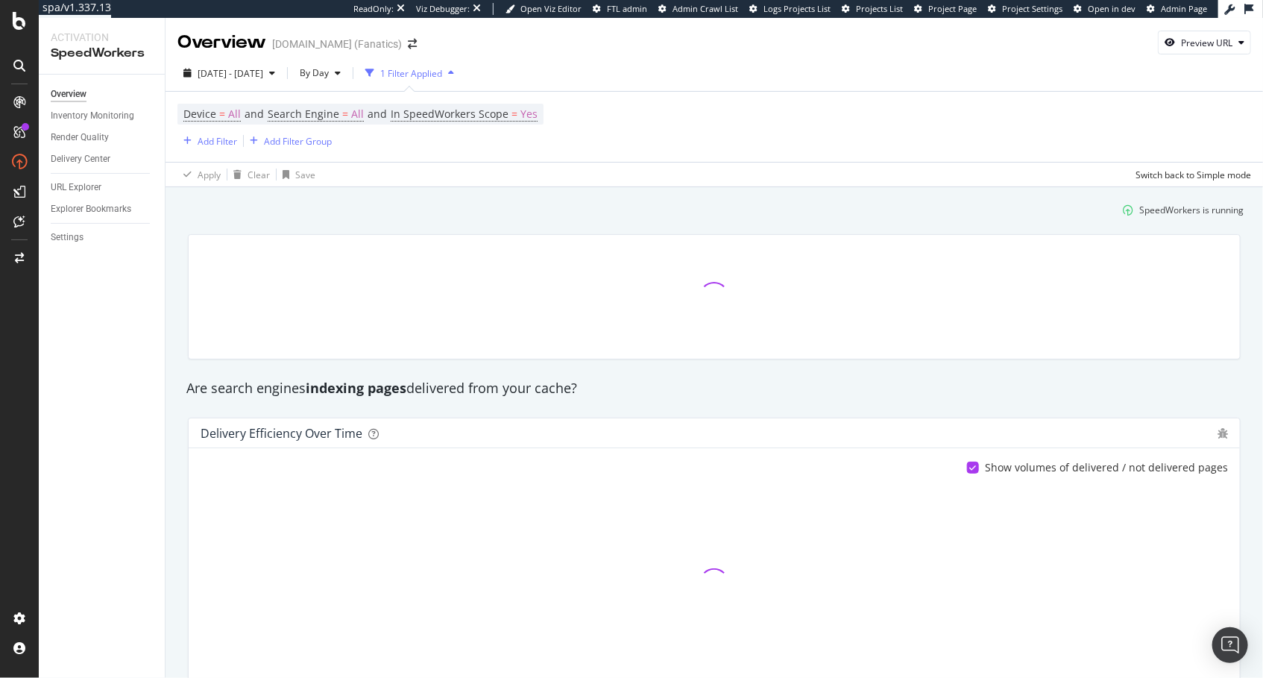
drag, startPoint x: 110, startPoint y: 370, endPoint x: 87, endPoint y: 340, distance: 37.7
click at [103, 365] on div "Overview Inventory Monitoring Render Quality Delivery Center URL Explorer Explo…" at bounding box center [102, 376] width 126 height 603
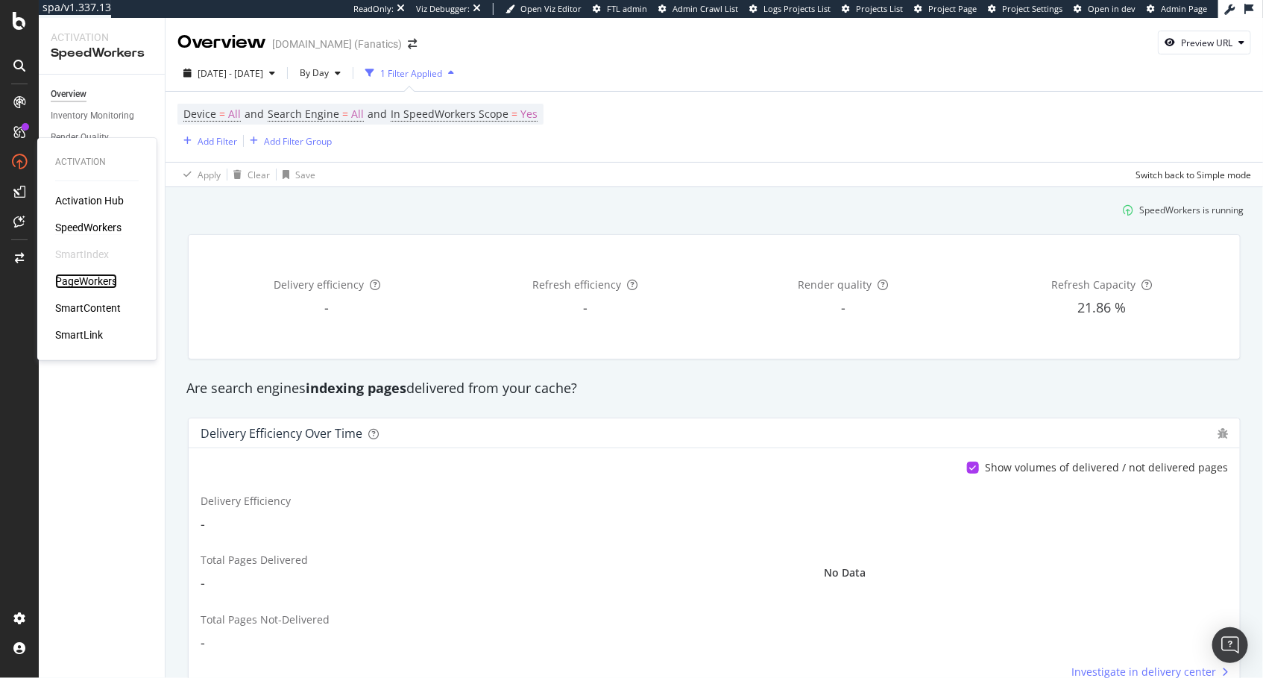
click at [101, 280] on div "PageWorkers" at bounding box center [86, 281] width 62 height 15
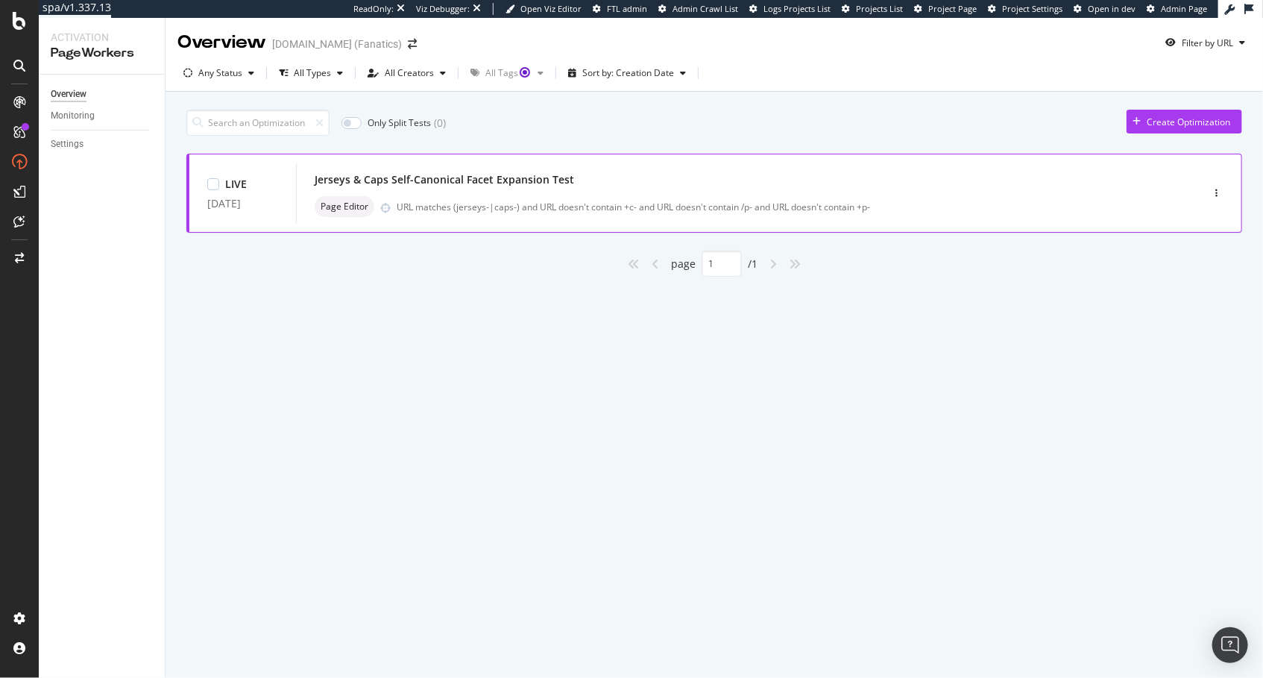
click at [577, 185] on div "Jerseys & Caps Self-Canonical Facet Expansion Test" at bounding box center [726, 179] width 823 height 21
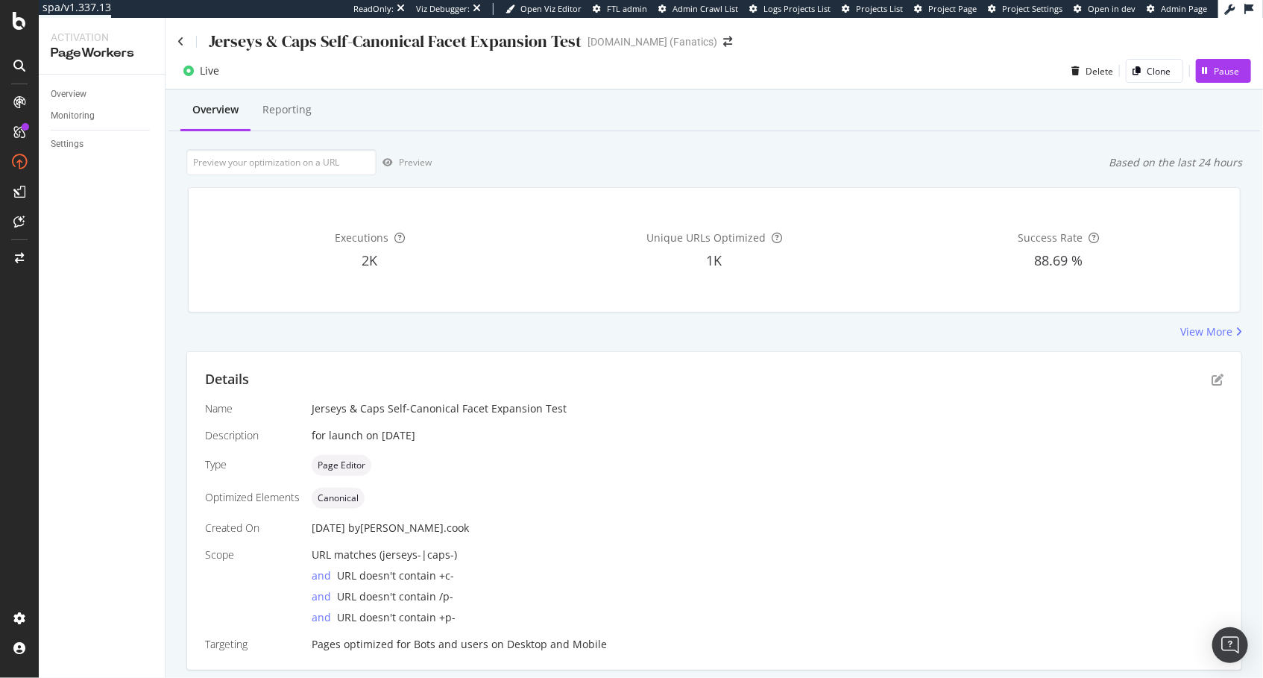
click at [717, 320] on div "Executions 2K Unique URLs Optimized 1K Success Rate 88.69 %" at bounding box center [714, 249] width 1070 height 149
drag, startPoint x: 322, startPoint y: 234, endPoint x: 795, endPoint y: 300, distance: 477.9
click at [798, 300] on div "Executions 2K Unique URLs Optimized 1K Success Rate 88.69 %" at bounding box center [714, 250] width 1027 height 100
click at [762, 288] on div "Unique URLs Optimized 1K" at bounding box center [714, 250] width 338 height 100
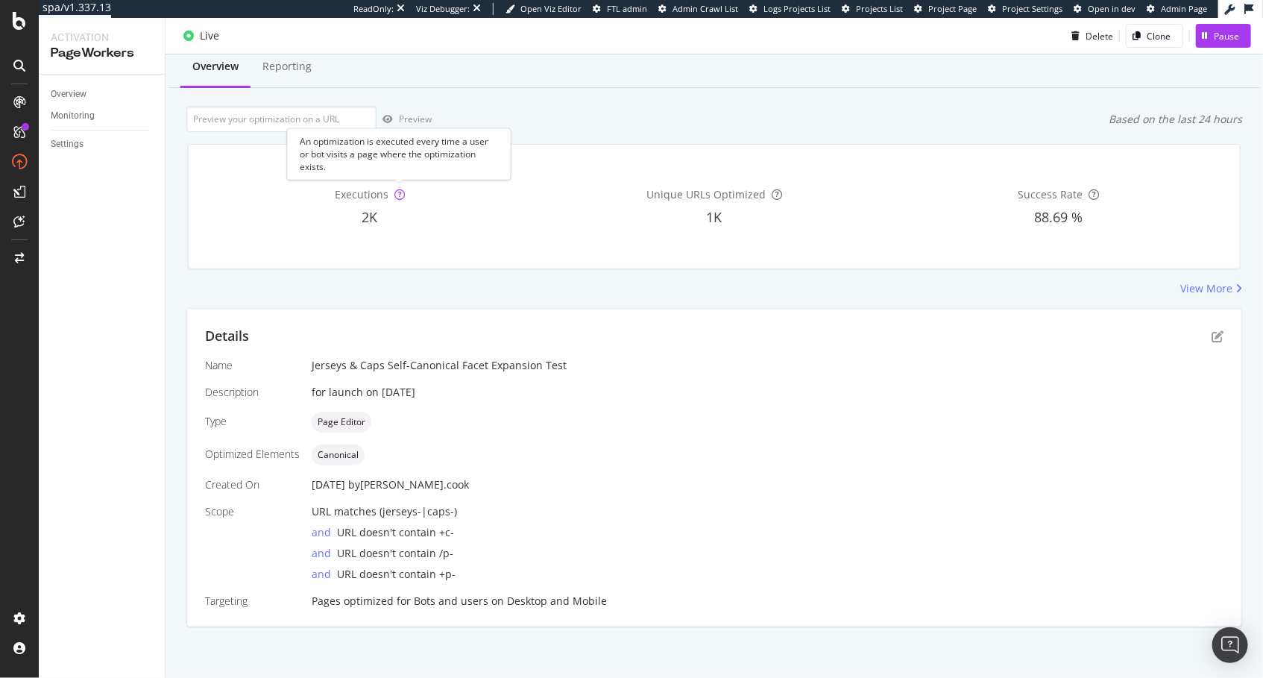
scroll to position [41, 0]
click at [630, 139] on div "Executions 2K Unique URLs Optimized 1K Success Rate 88.69 %" at bounding box center [714, 206] width 1070 height 149
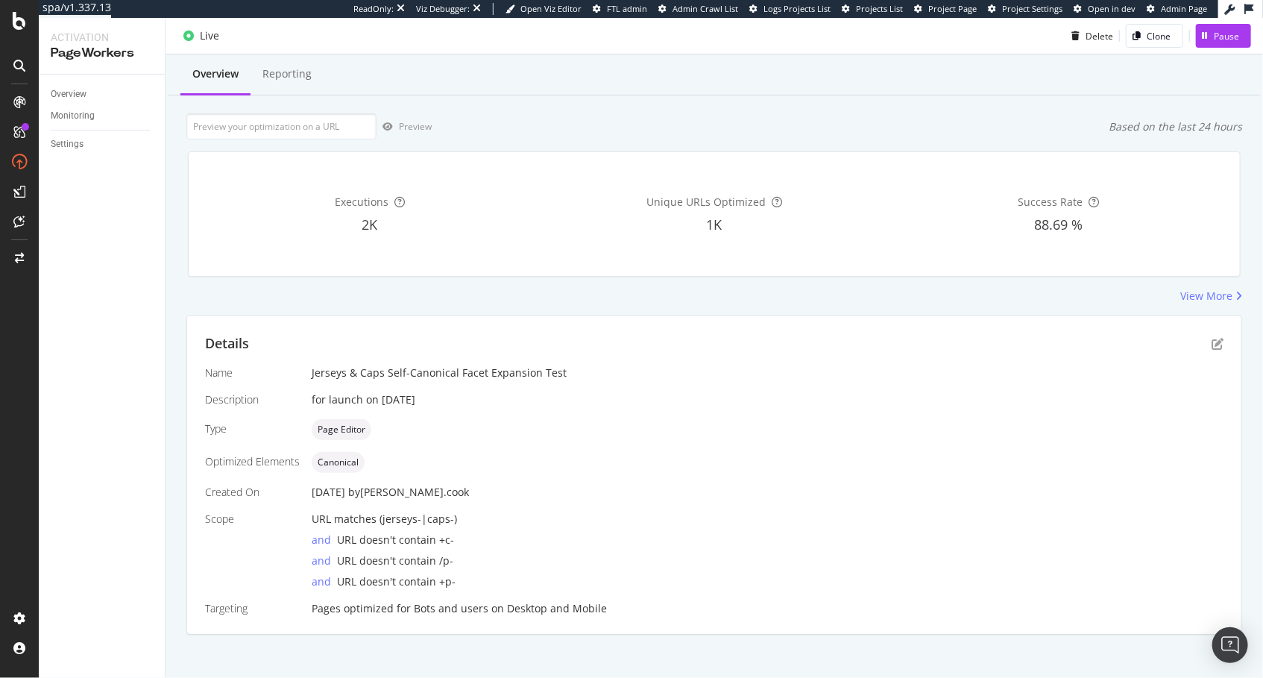
click at [126, 397] on div "Overview Monitoring Settings" at bounding box center [102, 376] width 126 height 603
click at [354, 302] on div "View More" at bounding box center [714, 295] width 1056 height 15
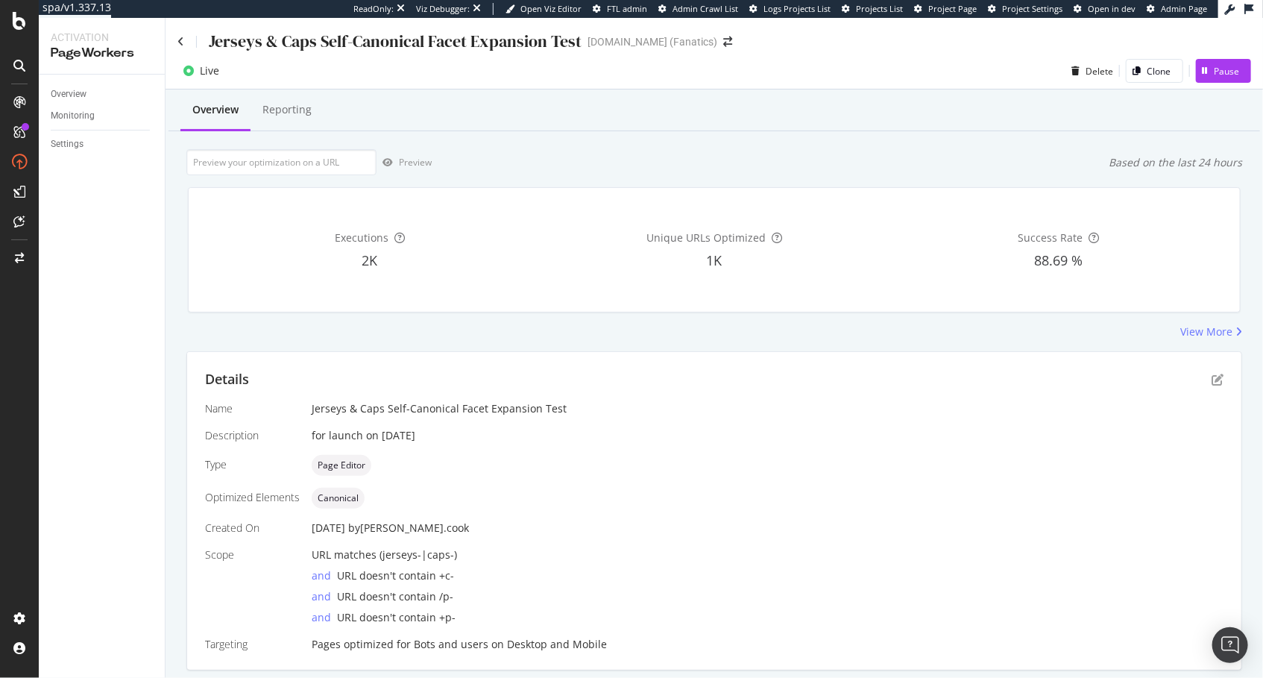
click at [202, 360] on div "Details Name Jerseys & Caps Self-Canonical Facet Expansion Test Description for…" at bounding box center [714, 511] width 1054 height 318
drag, startPoint x: 460, startPoint y: 556, endPoint x: 377, endPoint y: 555, distance: 82.7
click at [377, 555] on div "URL matches (jerseys-|caps-)" at bounding box center [768, 554] width 912 height 15
copy span "(jerseys-|caps-)"
click at [474, 535] on div "Name Jerseys & Caps Self-Canonical Facet Expansion Test Description for launch …" at bounding box center [714, 526] width 1018 height 250
